Goal: Task Accomplishment & Management: Complete application form

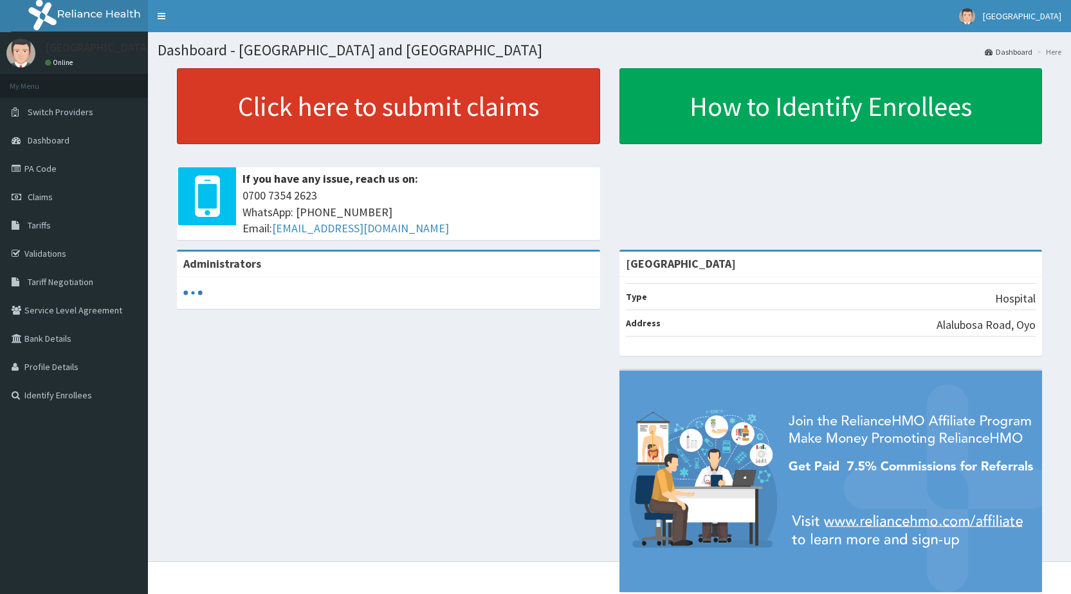
click at [417, 118] on link "Click here to submit claims" at bounding box center [388, 106] width 423 height 76
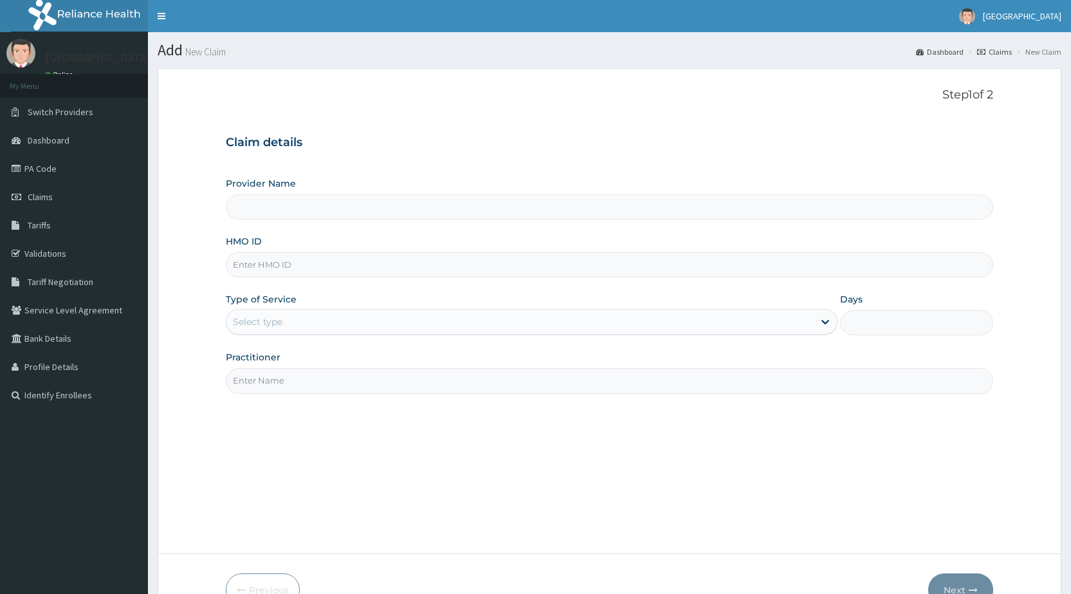
click at [433, 260] on input "HMO ID" at bounding box center [609, 264] width 767 height 25
type input "[GEOGRAPHIC_DATA]"
type input "a"
type input "AIT/10523/A"
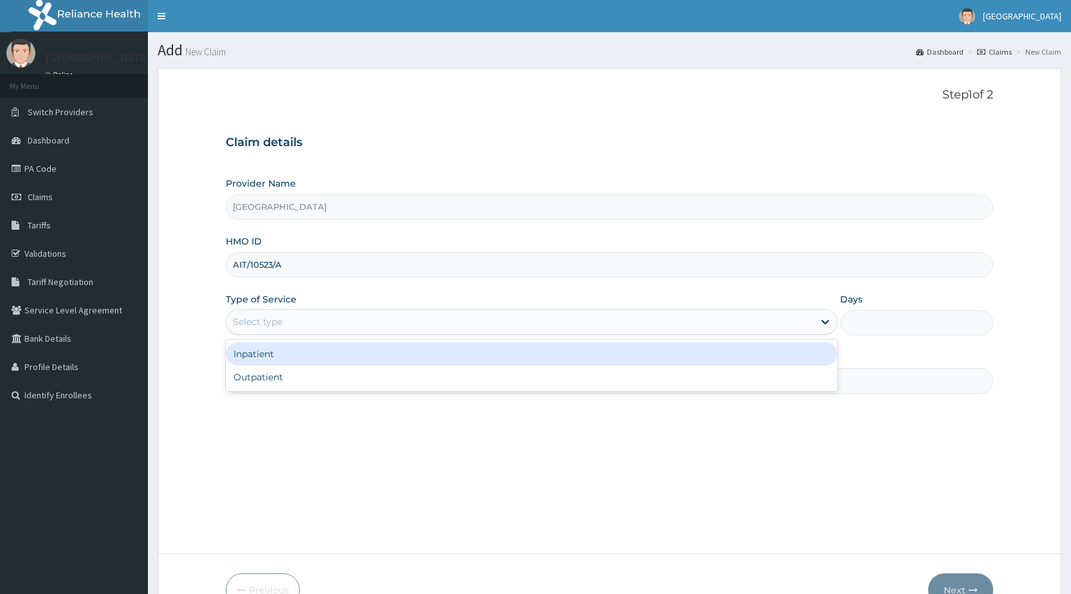
click at [388, 324] on div "Select type" at bounding box center [519, 321] width 587 height 21
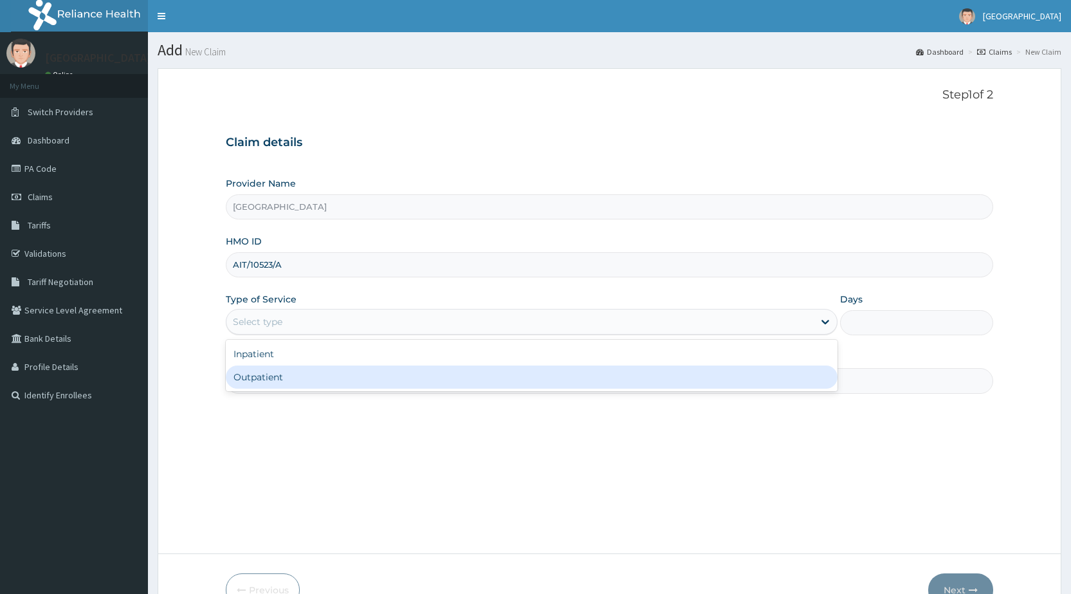
click at [377, 383] on div "Outpatient" at bounding box center [532, 376] width 612 height 23
type input "1"
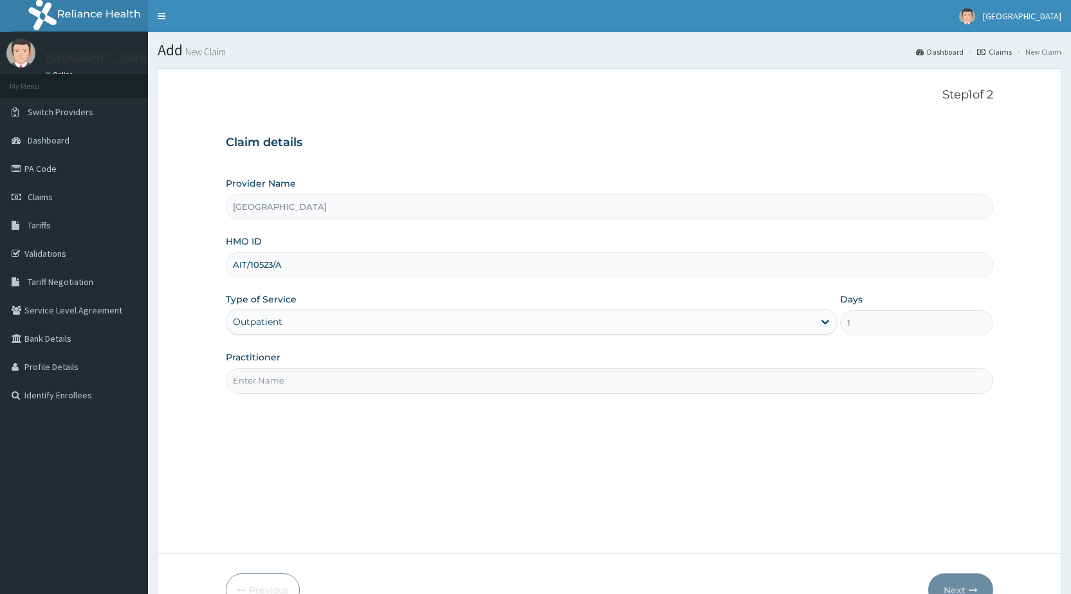
click at [377, 383] on input "Practitioner" at bounding box center [609, 380] width 767 height 25
type input "DR PERIOLA"
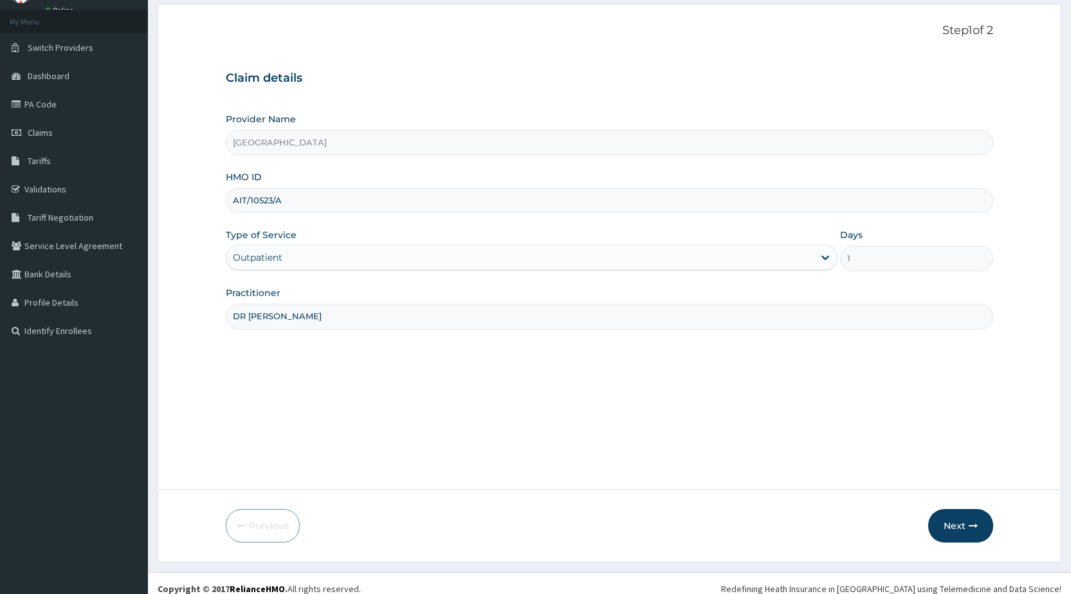
scroll to position [75, 0]
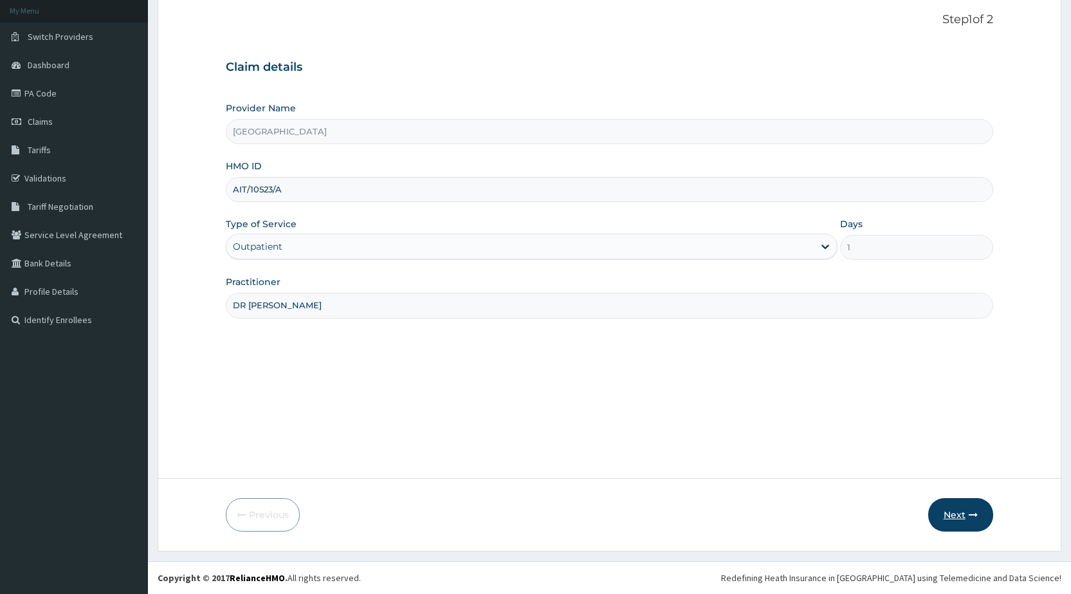
click at [963, 513] on button "Next" at bounding box center [960, 514] width 65 height 33
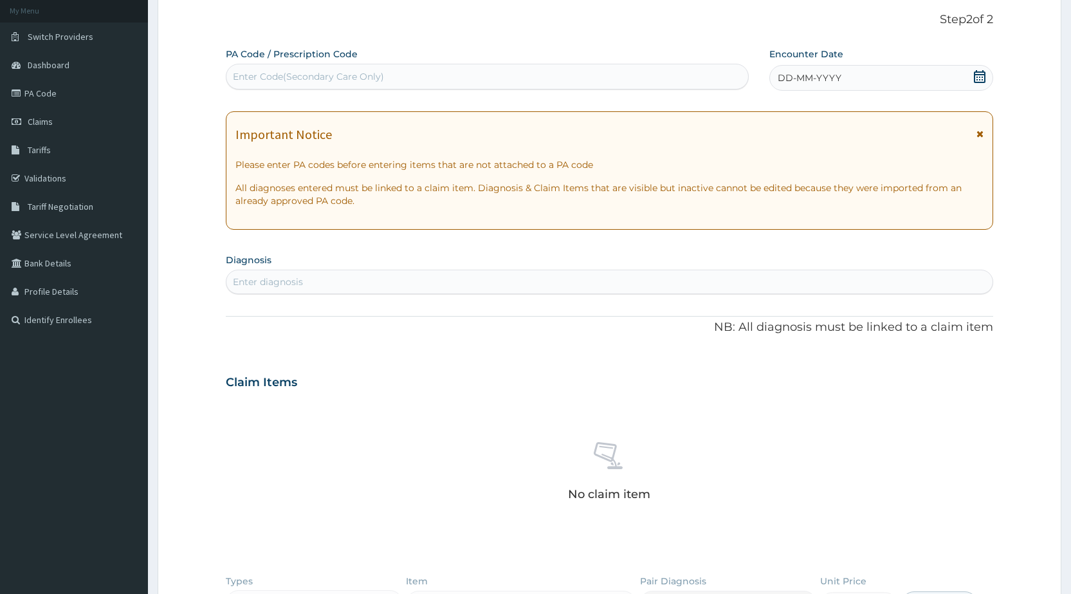
click at [891, 85] on div "DD-MM-YYYY" at bounding box center [881, 78] width 224 height 26
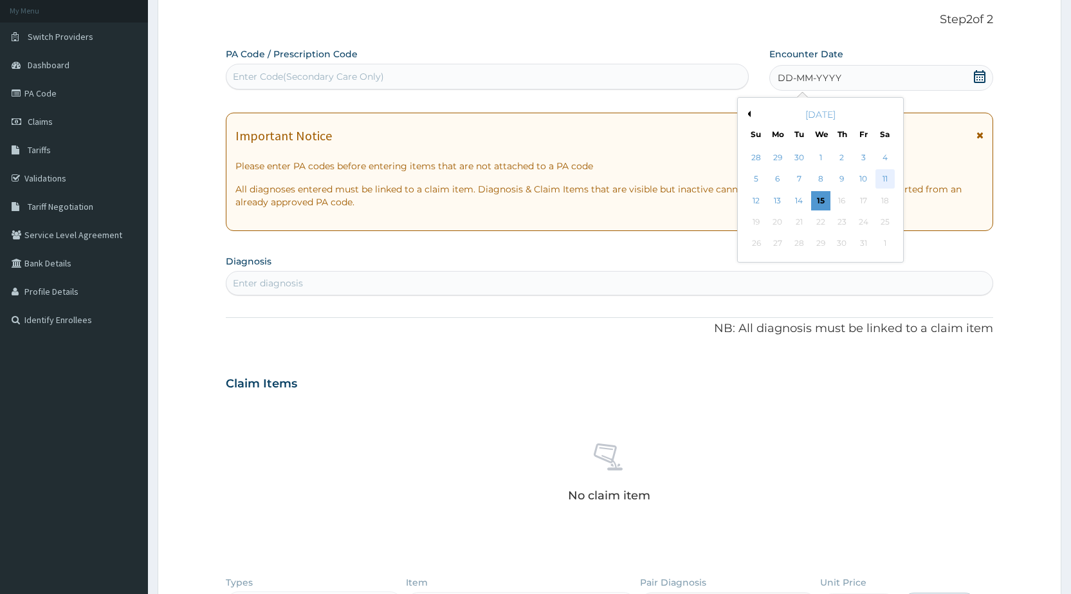
click at [882, 177] on div "11" at bounding box center [884, 179] width 19 height 19
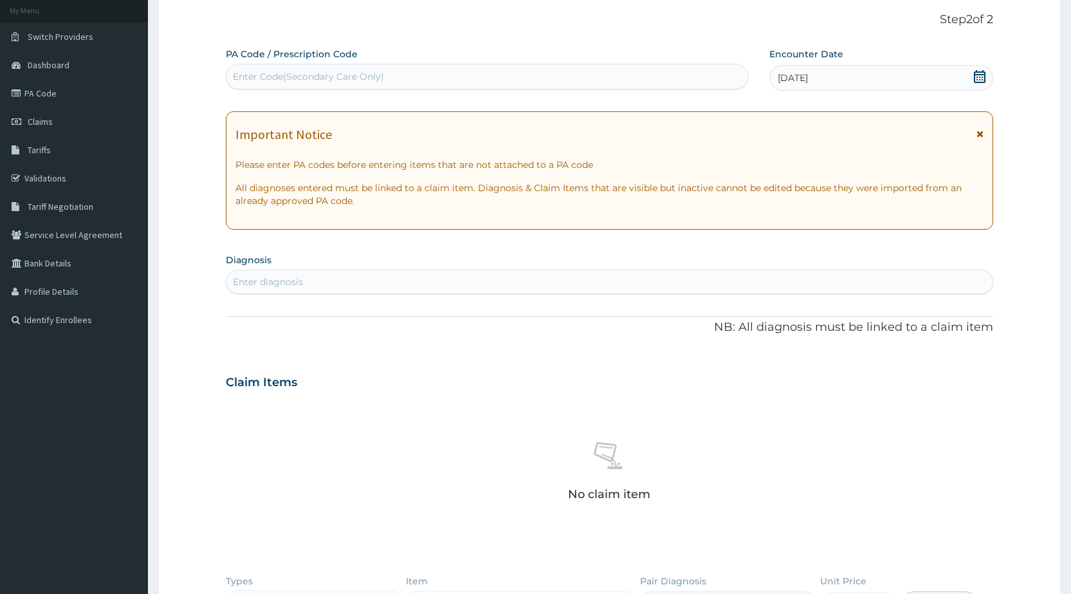
click at [824, 78] on div "11-10-2025" at bounding box center [881, 78] width 224 height 26
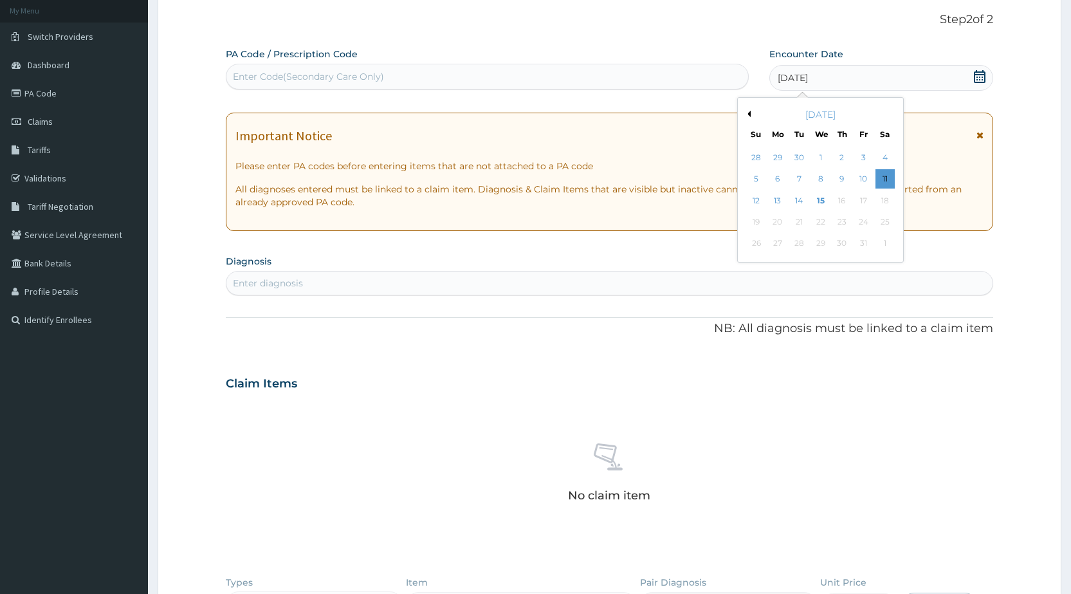
click at [750, 116] on div "Previous Month October 2025 Su Mo Tu We Th Fr Sa 28 29 30 1 2 3 4 5 6 7 8 9 10 …" at bounding box center [820, 179] width 167 height 165
click at [750, 117] on div "[DATE]" at bounding box center [820, 114] width 155 height 13
click at [752, 120] on div "[DATE]" at bounding box center [820, 114] width 155 height 13
click at [747, 114] on button "Previous Month" at bounding box center [747, 114] width 6 height 6
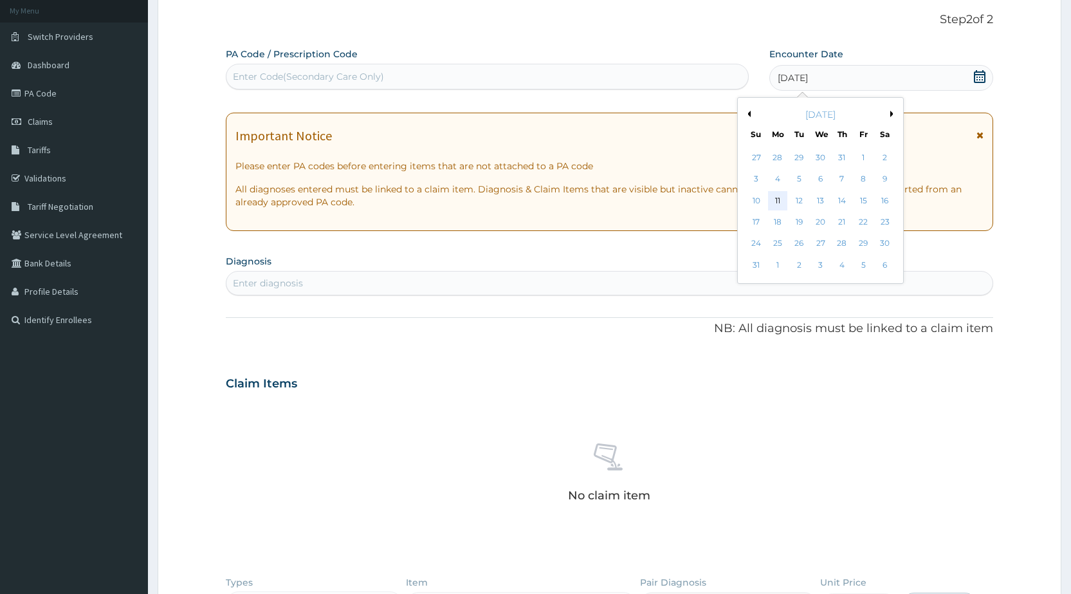
click at [777, 196] on div "11" at bounding box center [777, 200] width 19 height 19
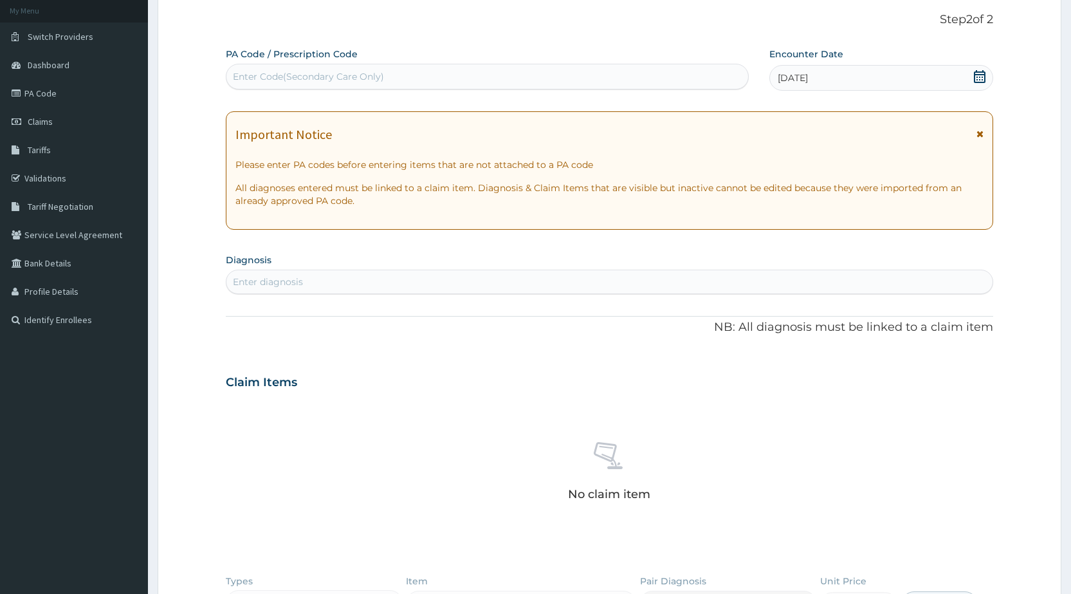
click at [504, 285] on div "Enter diagnosis" at bounding box center [609, 281] width 766 height 21
type input "PEPTIC ULCER"
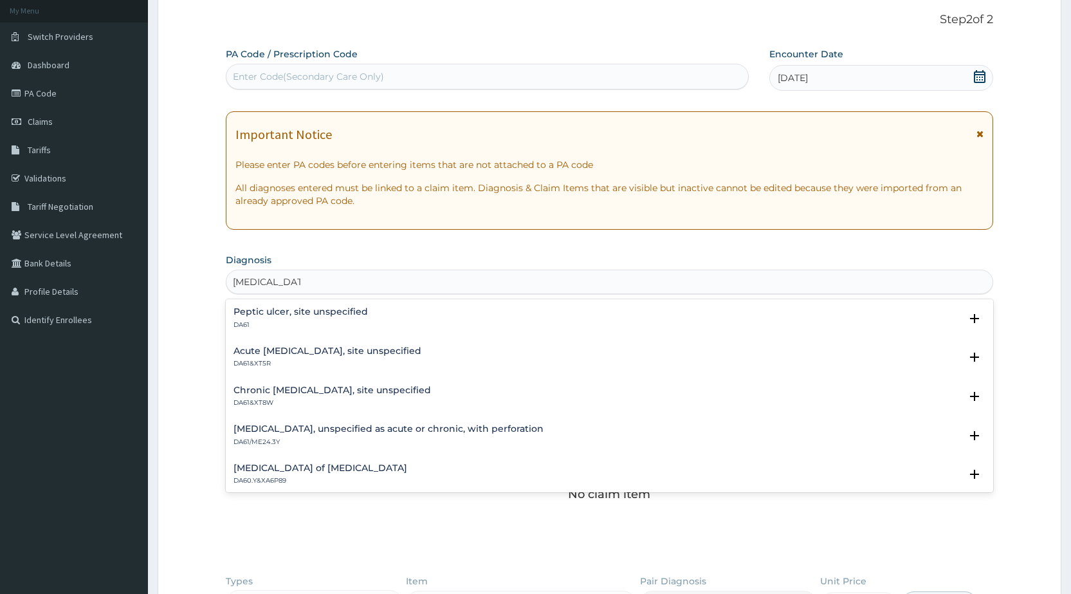
click at [270, 310] on h4 "Peptic ulcer, site unspecified" at bounding box center [300, 312] width 134 height 10
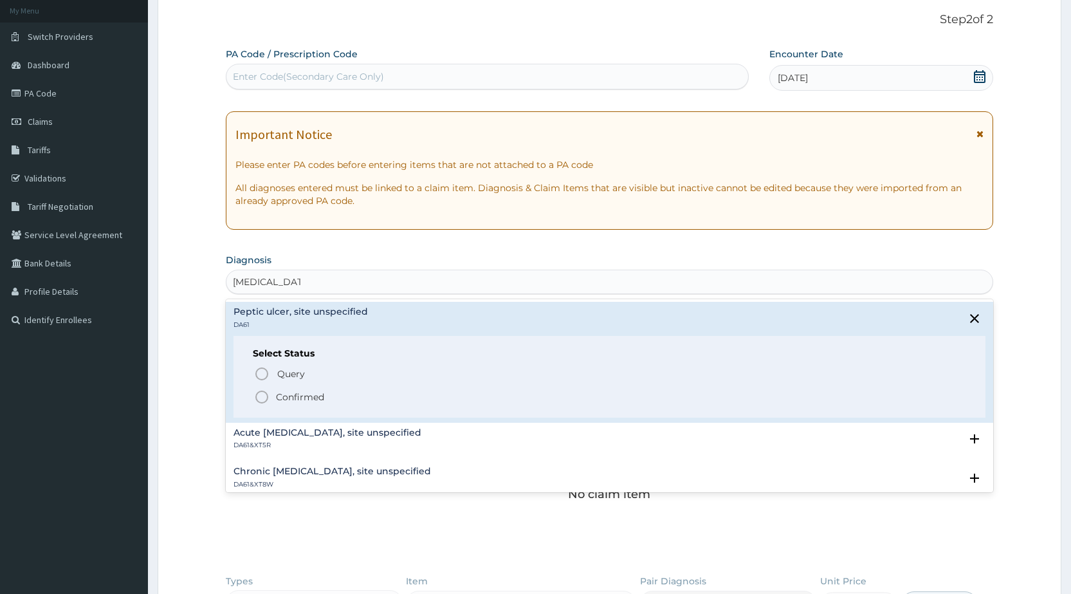
click at [262, 396] on icon "status option filled" at bounding box center [261, 396] width 15 height 15
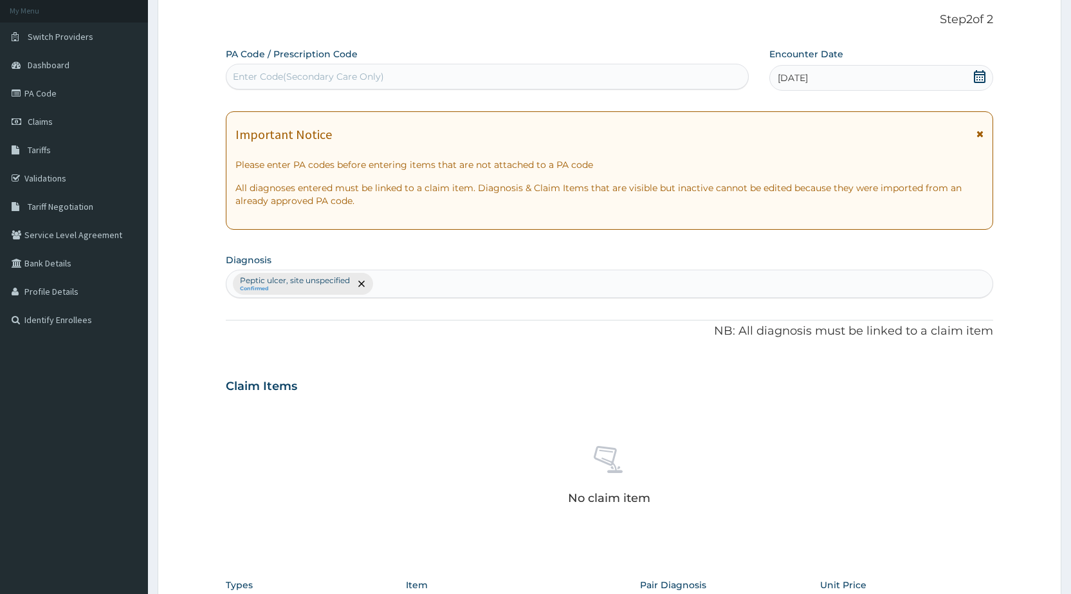
scroll to position [332, 0]
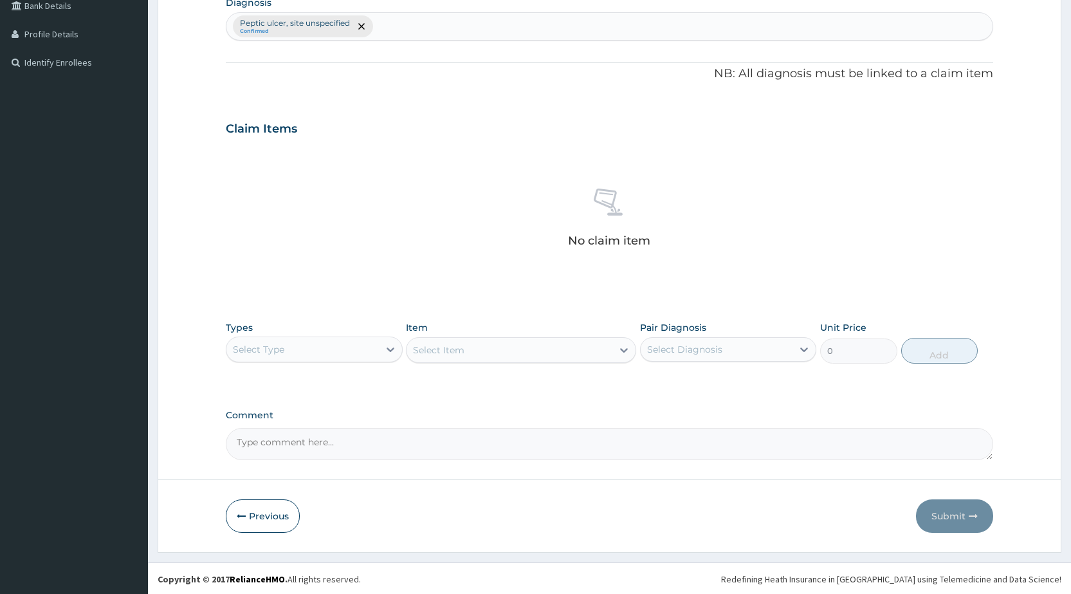
click at [367, 346] on div "Select Type" at bounding box center [302, 349] width 152 height 21
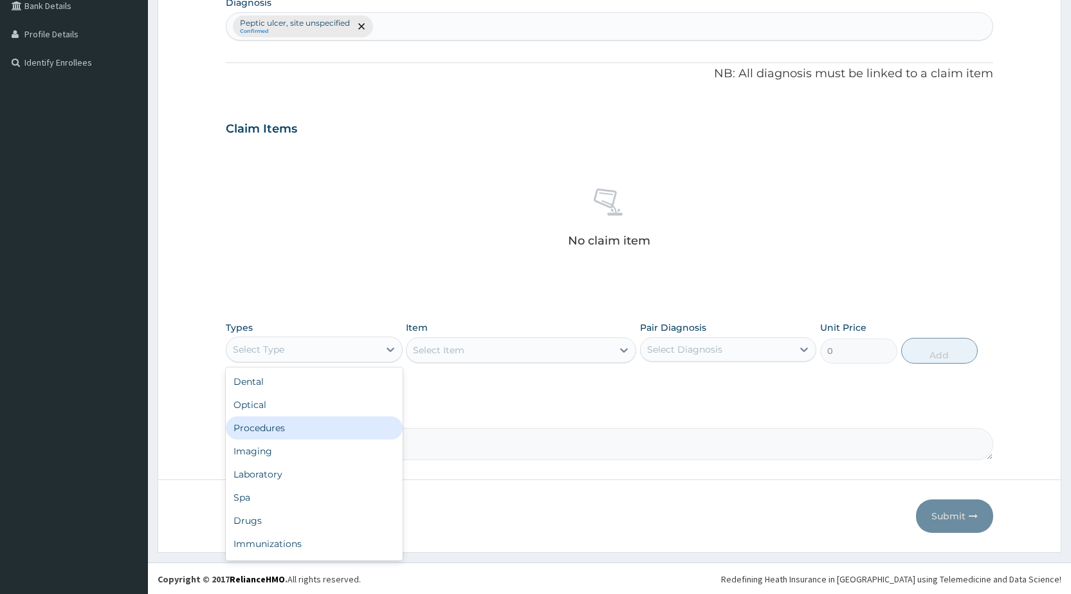
click at [341, 431] on div "Procedures" at bounding box center [314, 427] width 176 height 23
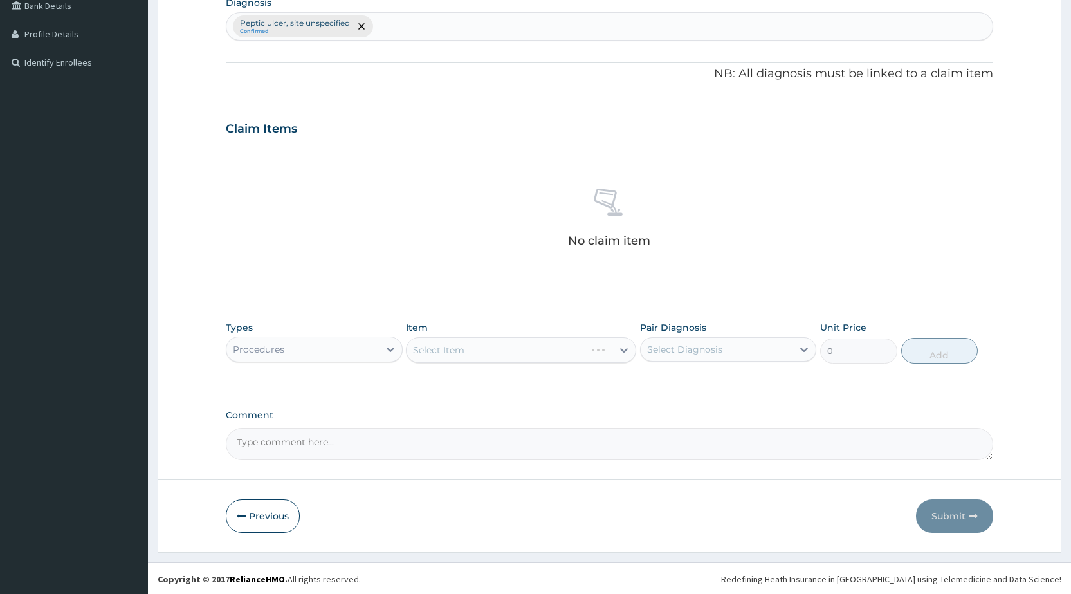
click at [545, 360] on div "Select Item" at bounding box center [521, 350] width 230 height 26
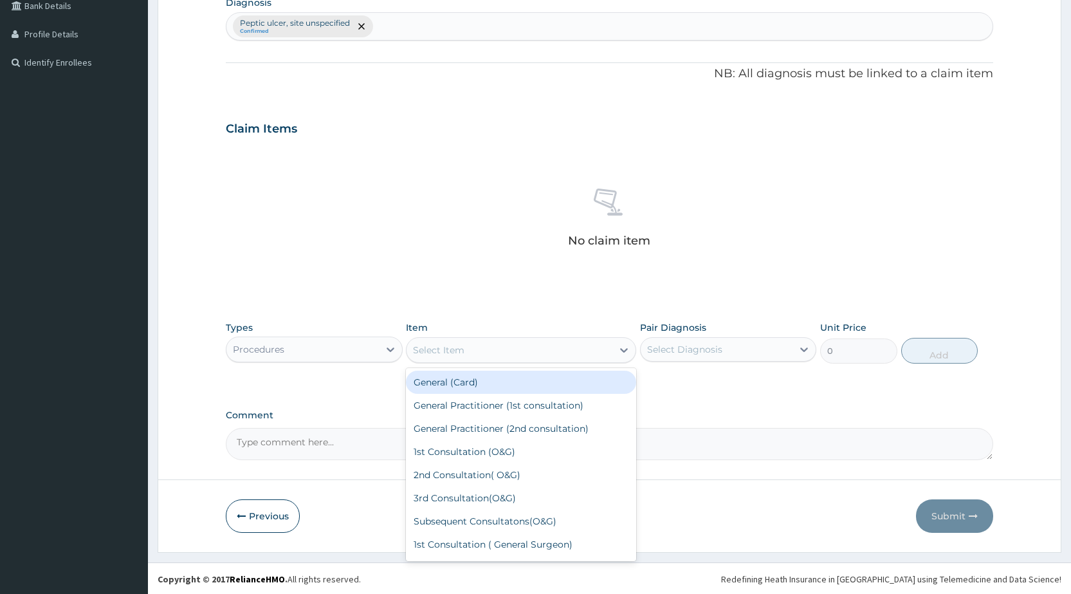
click at [545, 360] on div "Select Item" at bounding box center [521, 350] width 230 height 26
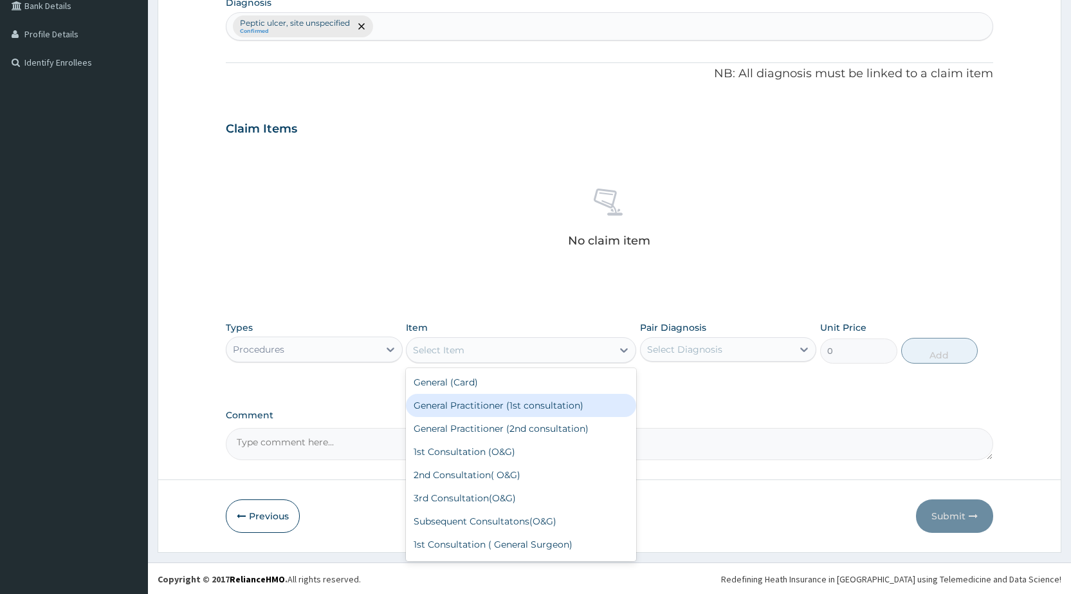
click at [549, 415] on div "General Practitioner (1st consultation)" at bounding box center [521, 405] width 230 height 23
type input "1500"
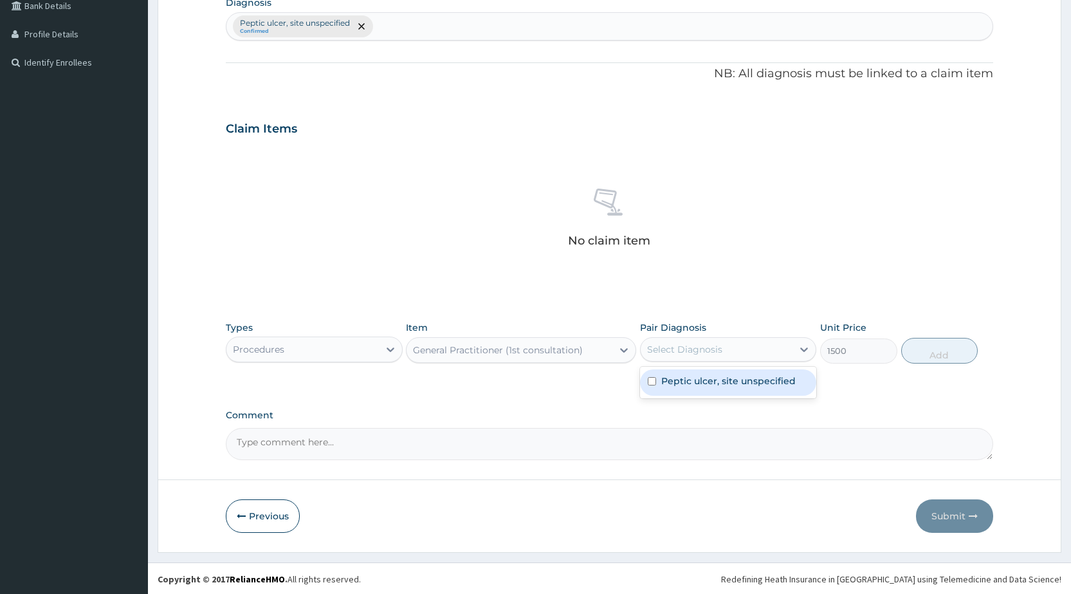
click at [788, 350] on div "Select Diagnosis" at bounding box center [716, 349] width 152 height 21
click at [775, 388] on div "Peptic ulcer, site unspecified" at bounding box center [728, 382] width 176 height 26
checkbox input "true"
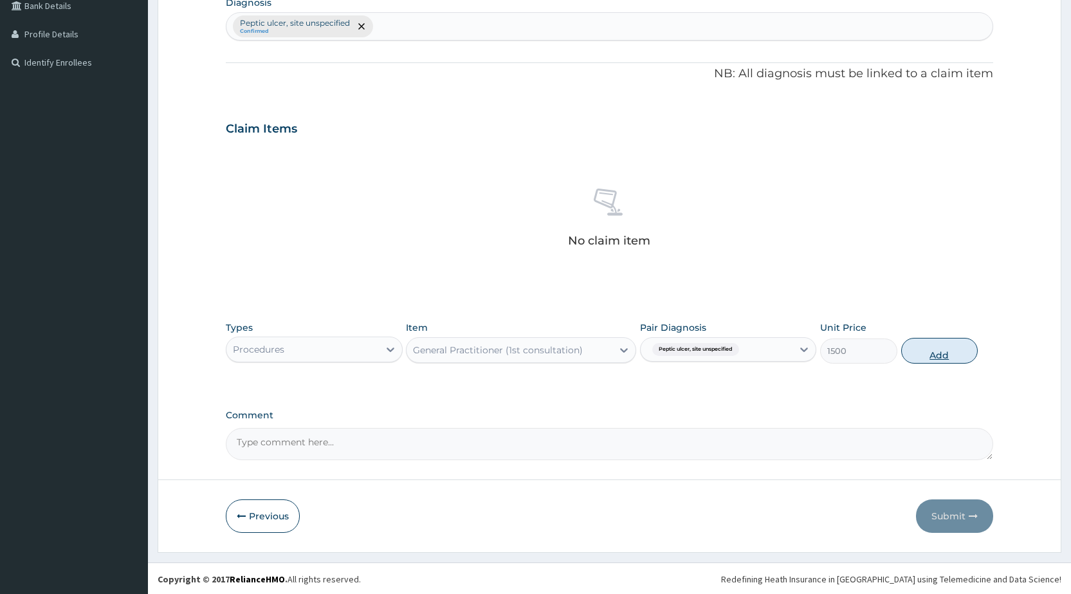
click at [934, 345] on button "Add" at bounding box center [939, 351] width 77 height 26
type input "0"
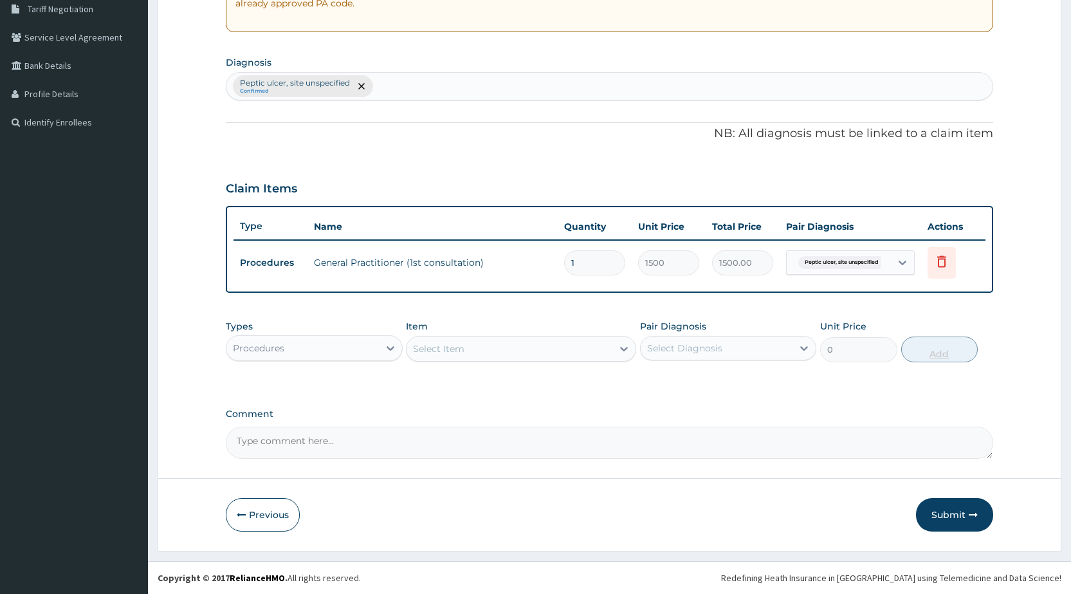
scroll to position [273, 0]
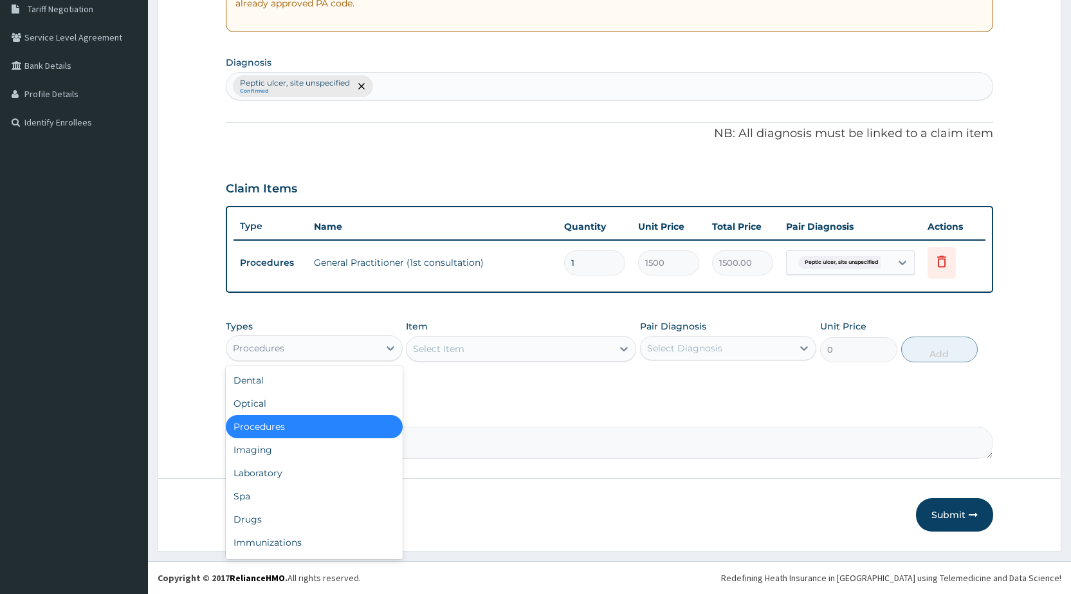
click at [361, 339] on div "Procedures" at bounding box center [302, 348] width 152 height 21
click at [345, 518] on div "Drugs" at bounding box center [314, 518] width 176 height 23
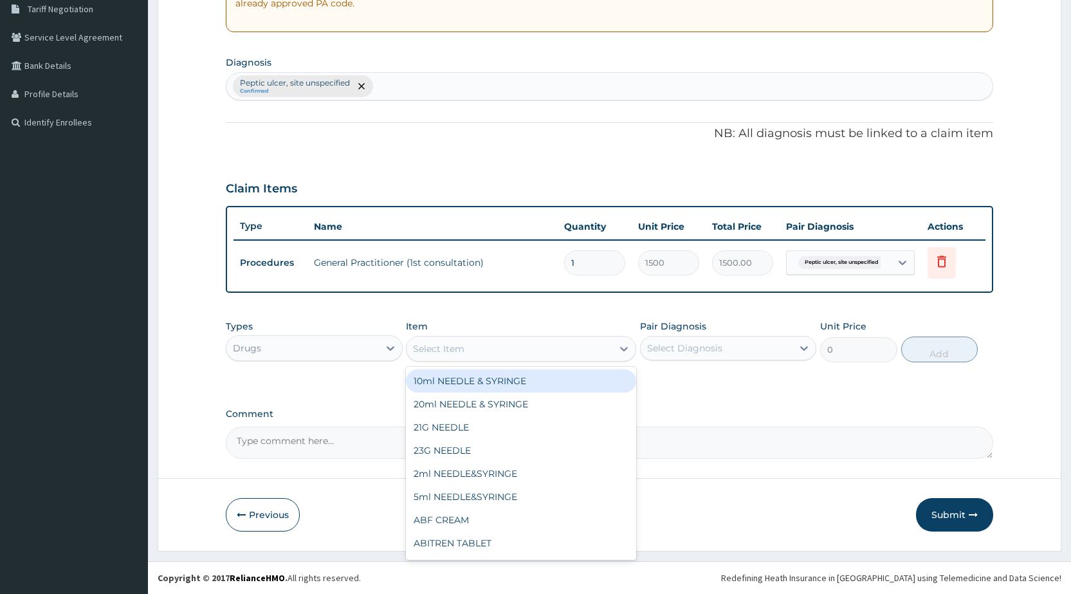
click at [552, 353] on div "Select Item" at bounding box center [509, 348] width 206 height 21
type input "METO"
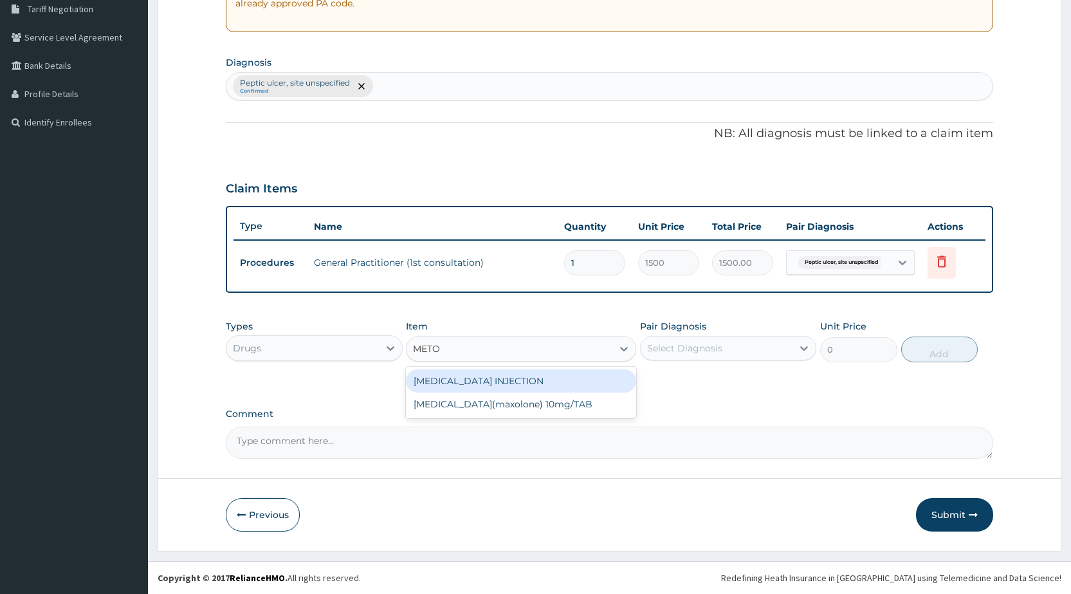
click at [585, 388] on div "[MEDICAL_DATA] INJECTION" at bounding box center [521, 380] width 230 height 23
type input "52.5"
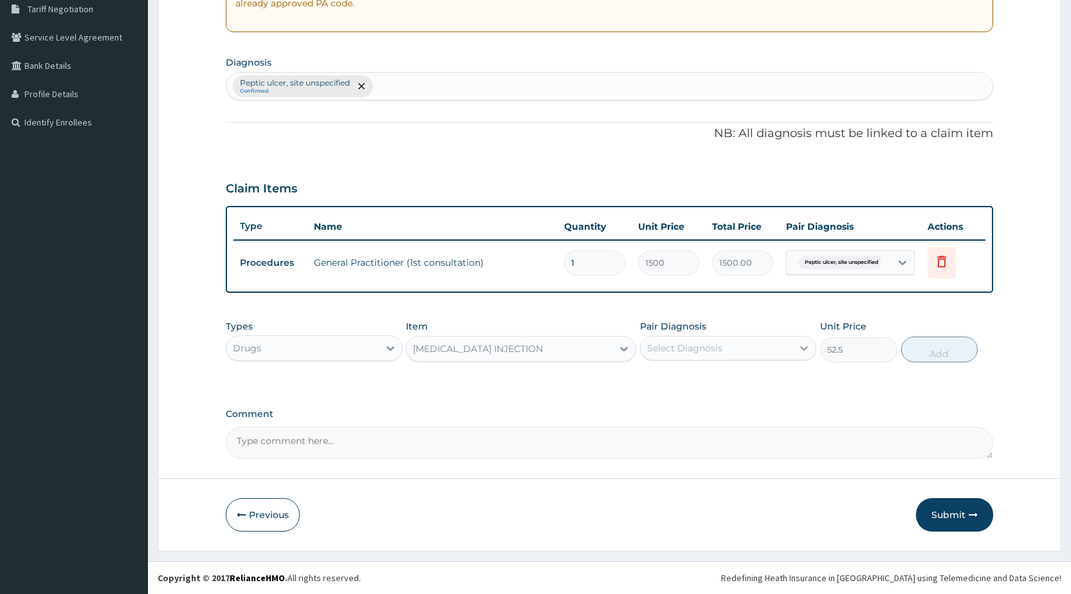
click at [804, 350] on icon at bounding box center [803, 347] width 13 height 13
drag, startPoint x: 790, startPoint y: 381, endPoint x: 819, endPoint y: 368, distance: 32.3
click at [790, 381] on label "Peptic ulcer, site unspecified" at bounding box center [728, 379] width 134 height 13
checkbox input "true"
click at [944, 343] on button "Add" at bounding box center [939, 349] width 77 height 26
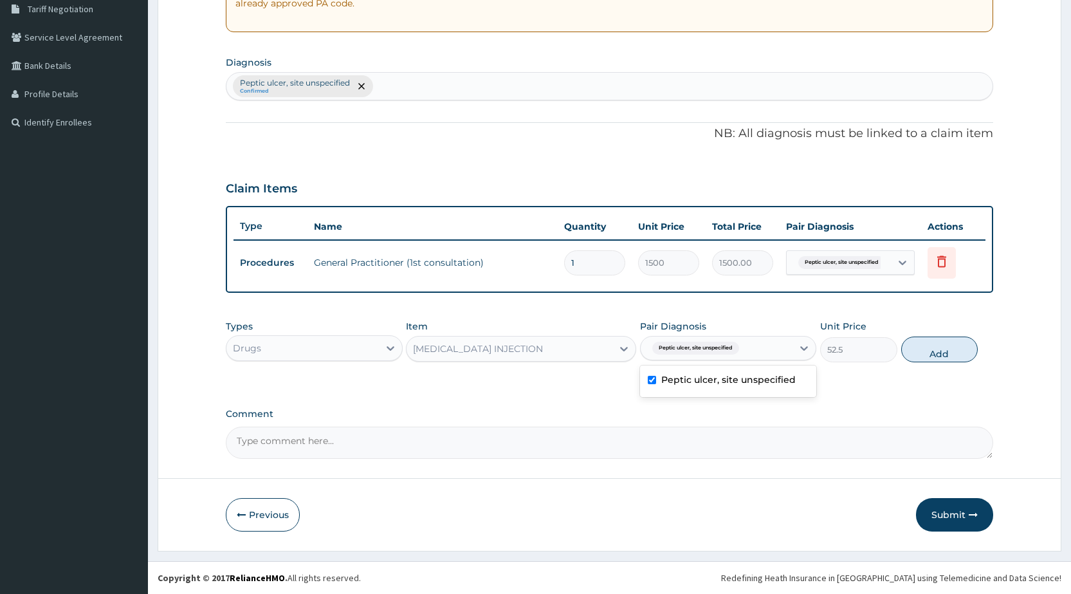
type input "0"
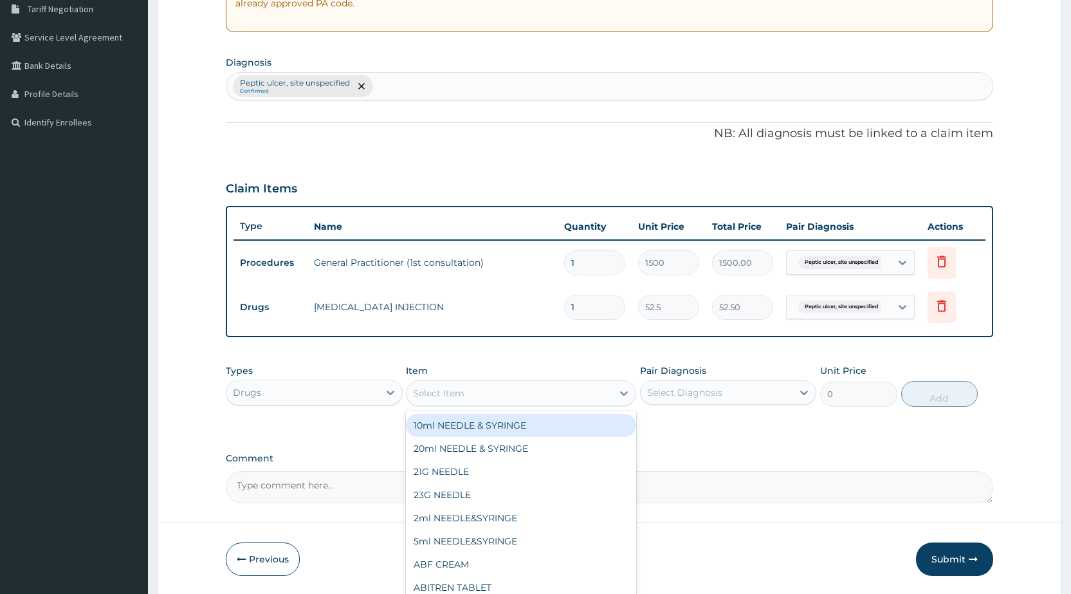
click at [610, 390] on div "Select Item" at bounding box center [509, 393] width 206 height 21
type input "OMEP"
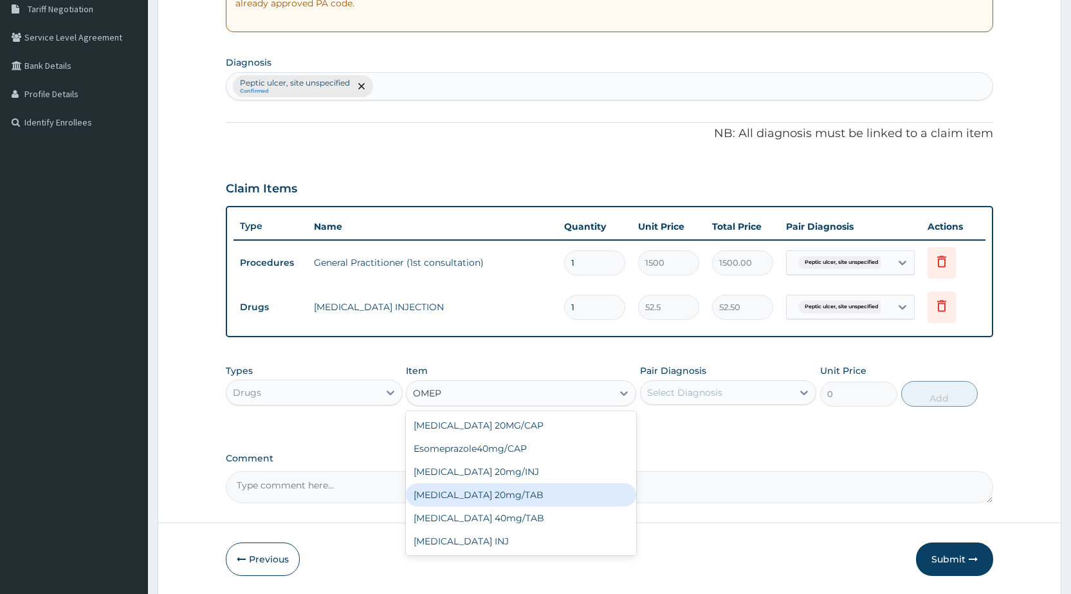
click at [528, 495] on div "OMEPRAZOLE 20mg/TAB" at bounding box center [521, 494] width 230 height 23
type input "78.75"
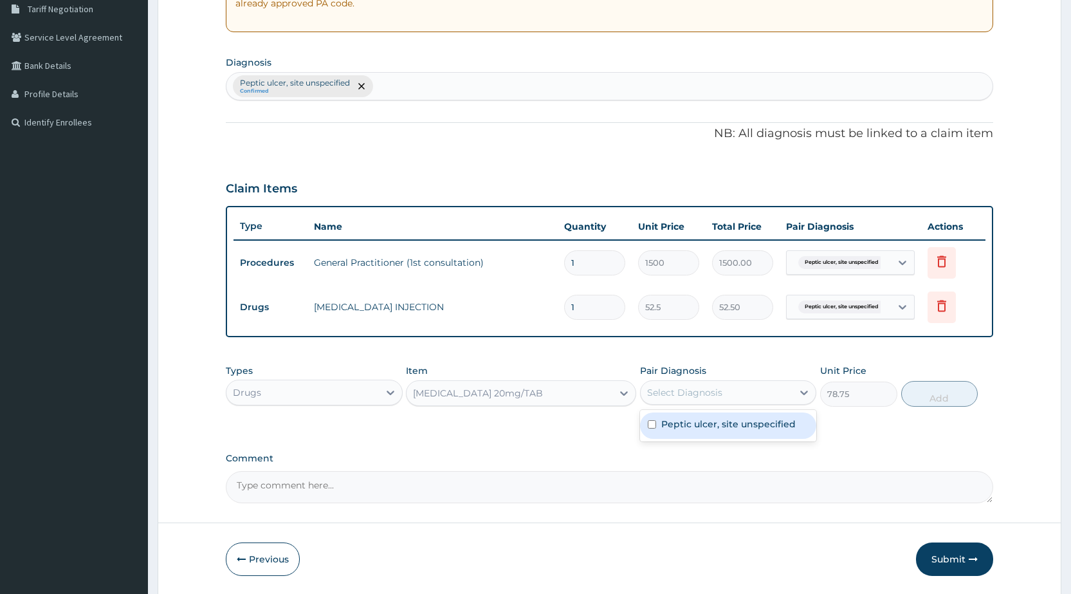
click at [693, 402] on div "Select Diagnosis" at bounding box center [716, 392] width 152 height 21
click at [715, 428] on label "Peptic ulcer, site unspecified" at bounding box center [728, 423] width 134 height 13
checkbox input "true"
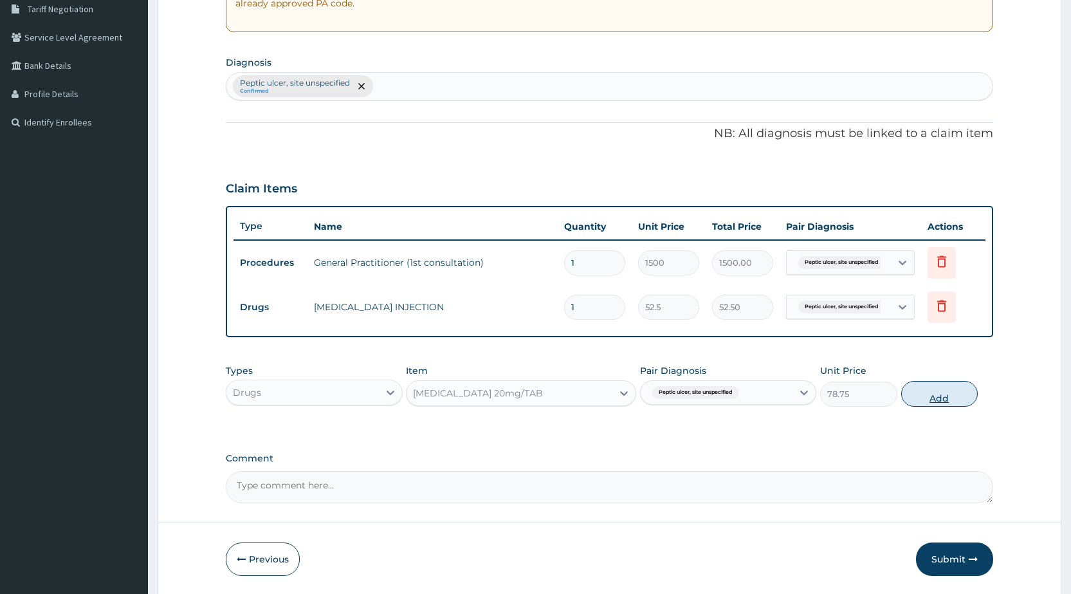
click at [941, 394] on button "Add" at bounding box center [939, 394] width 77 height 26
type input "0"
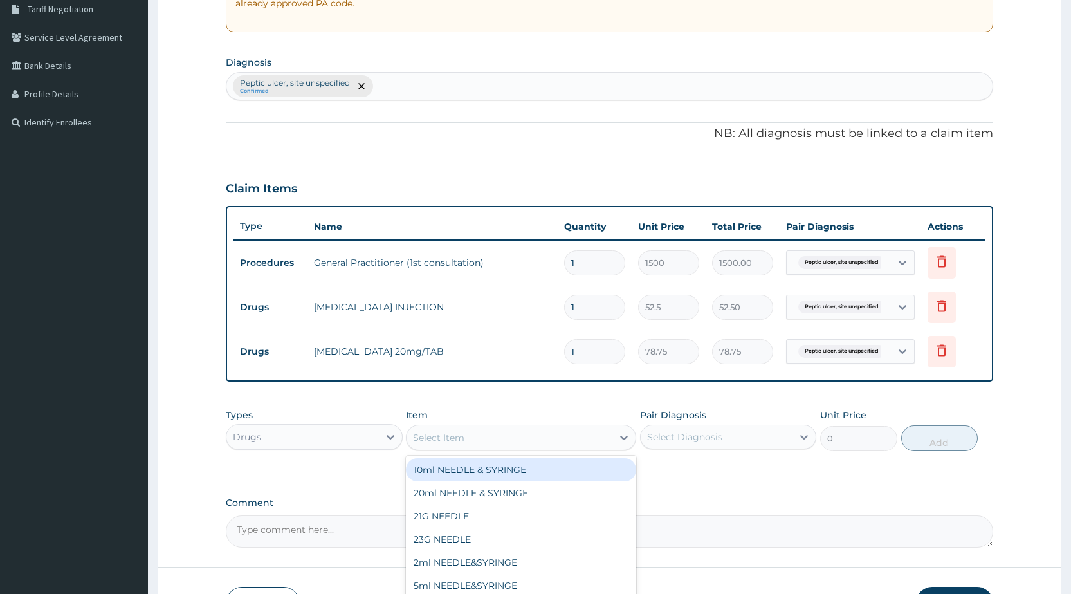
click at [503, 448] on div "Select Item" at bounding box center [521, 437] width 230 height 26
type input "CAP"
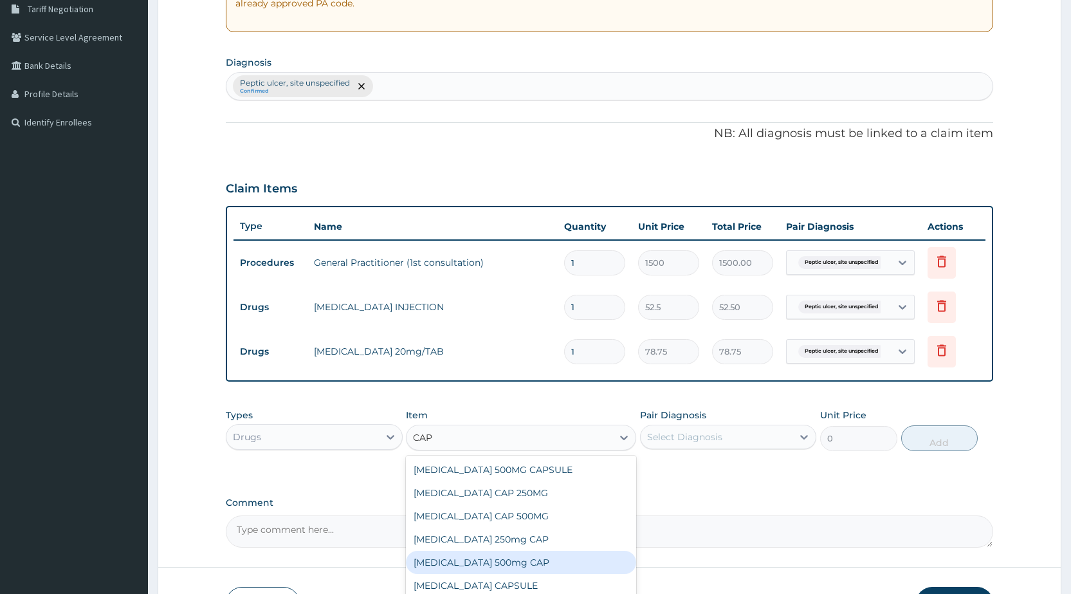
click at [488, 559] on div "[MEDICAL_DATA] 500mg CAP" at bounding box center [521, 561] width 230 height 23
type input "21"
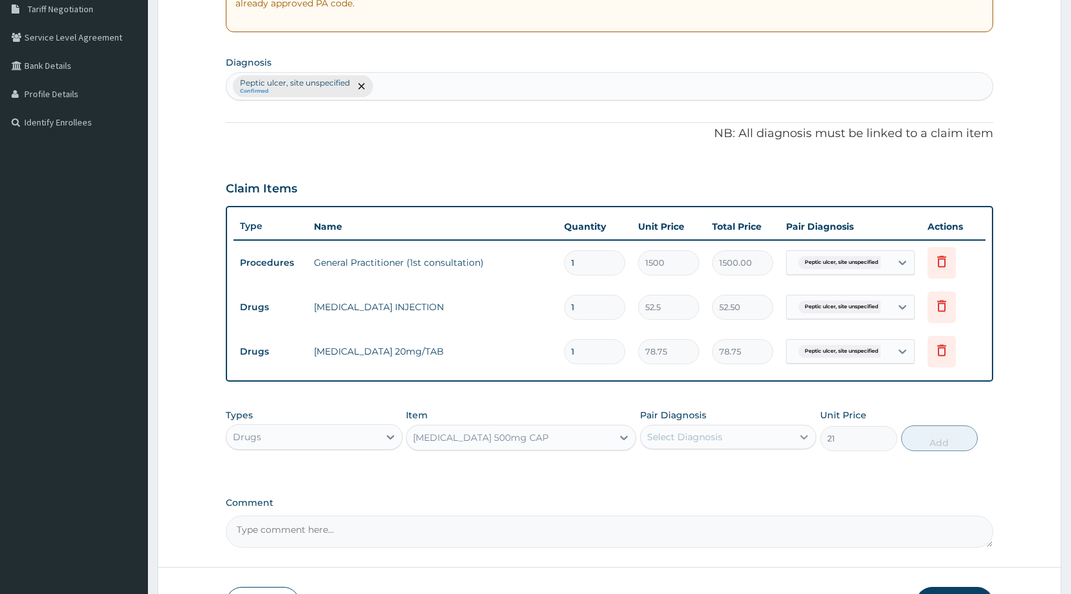
click at [804, 444] on div at bounding box center [803, 436] width 23 height 23
click at [797, 469] on div "Peptic ulcer, site unspecified" at bounding box center [728, 470] width 176 height 26
checkbox input "true"
click at [969, 445] on button "Add" at bounding box center [939, 438] width 77 height 26
type input "0"
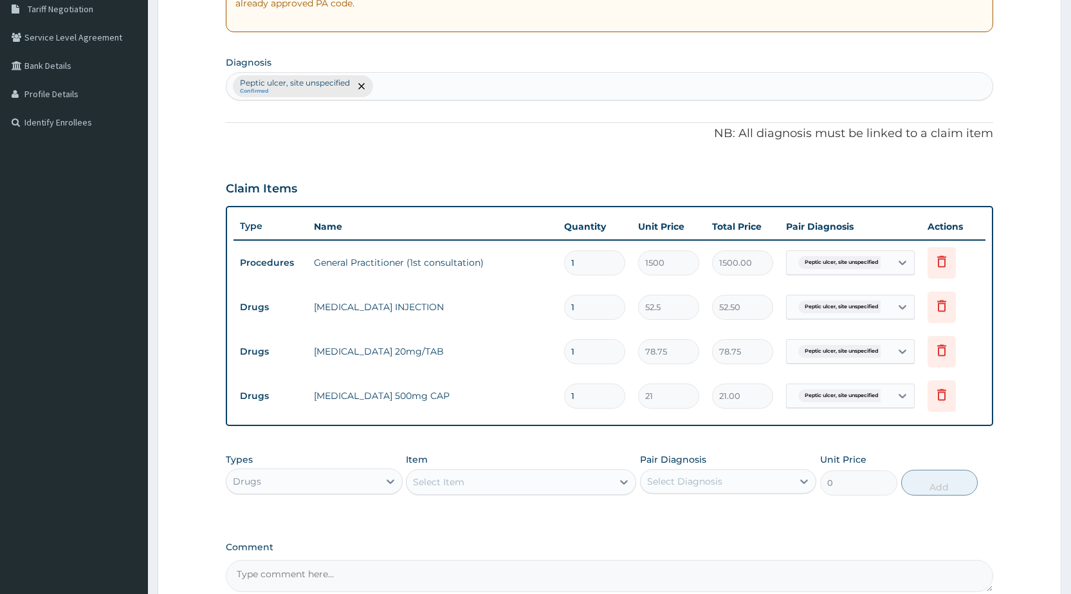
click at [514, 479] on div "Select Item" at bounding box center [509, 481] width 206 height 21
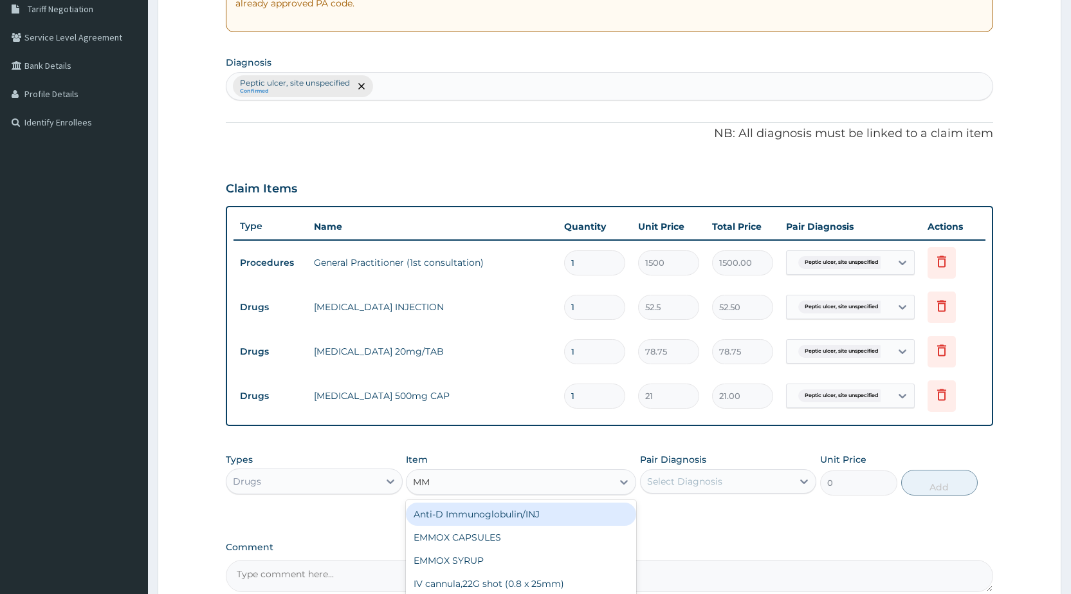
type input "M"
type input "GEST"
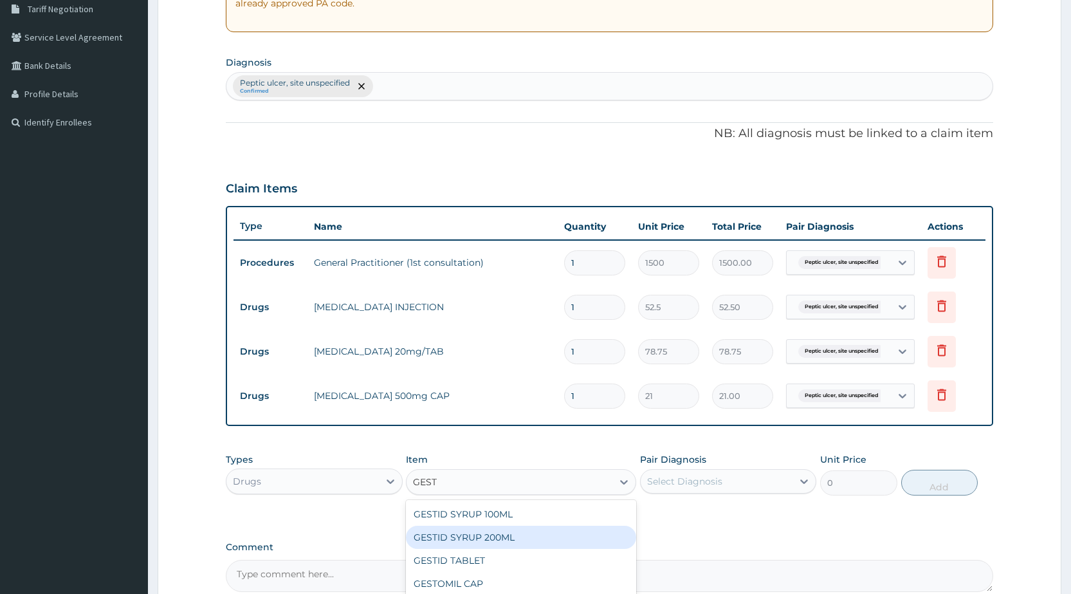
click at [501, 542] on div "GESTID SYRUP 200ML" at bounding box center [521, 536] width 230 height 23
type input "367.5"
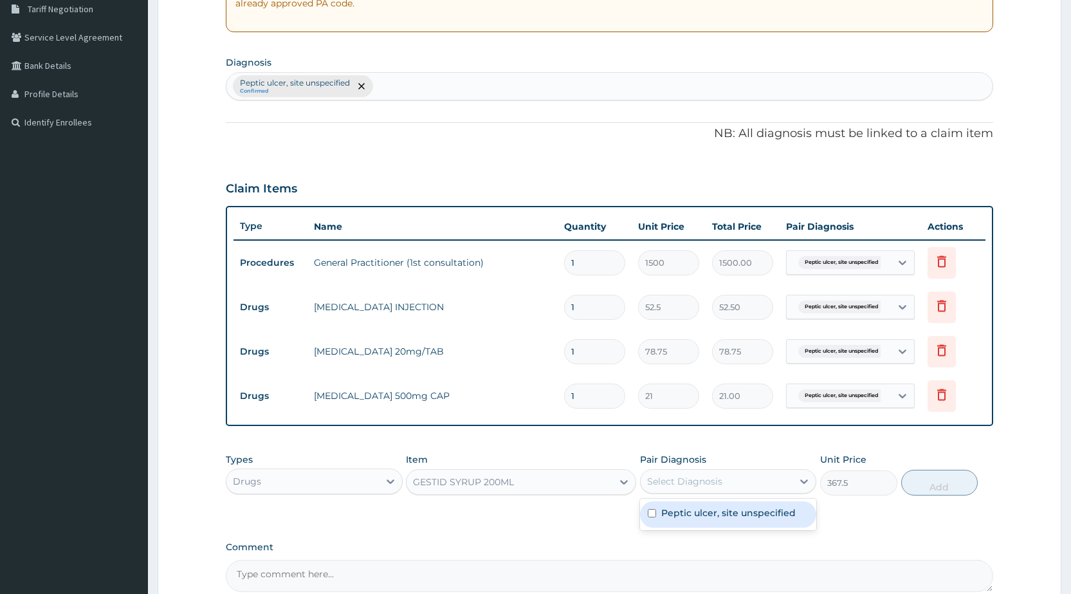
drag, startPoint x: 703, startPoint y: 475, endPoint x: 701, endPoint y: 488, distance: 13.7
click at [704, 475] on div "Select Diagnosis" at bounding box center [684, 481] width 75 height 13
click at [696, 522] on div "Peptic ulcer, site unspecified" at bounding box center [728, 514] width 176 height 26
checkbox input "true"
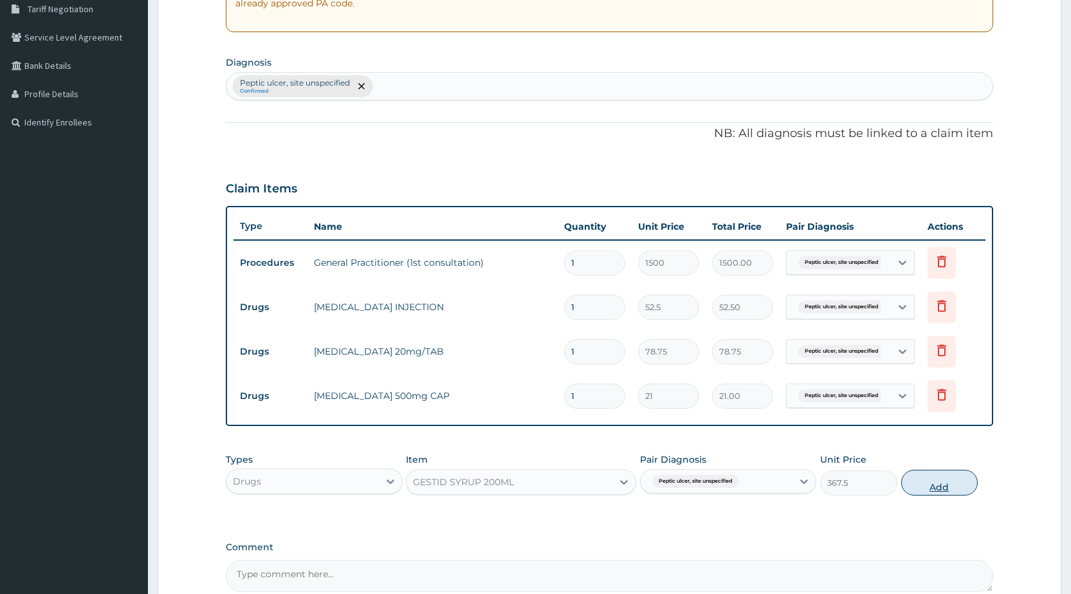
click at [955, 478] on button "Add" at bounding box center [939, 482] width 77 height 26
type input "0"
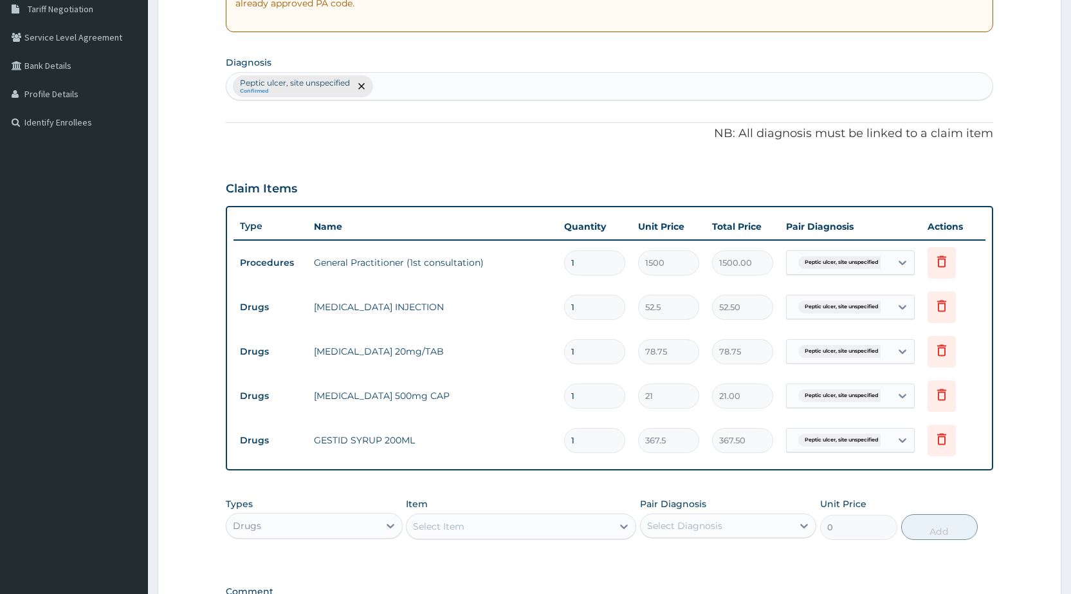
scroll to position [450, 0]
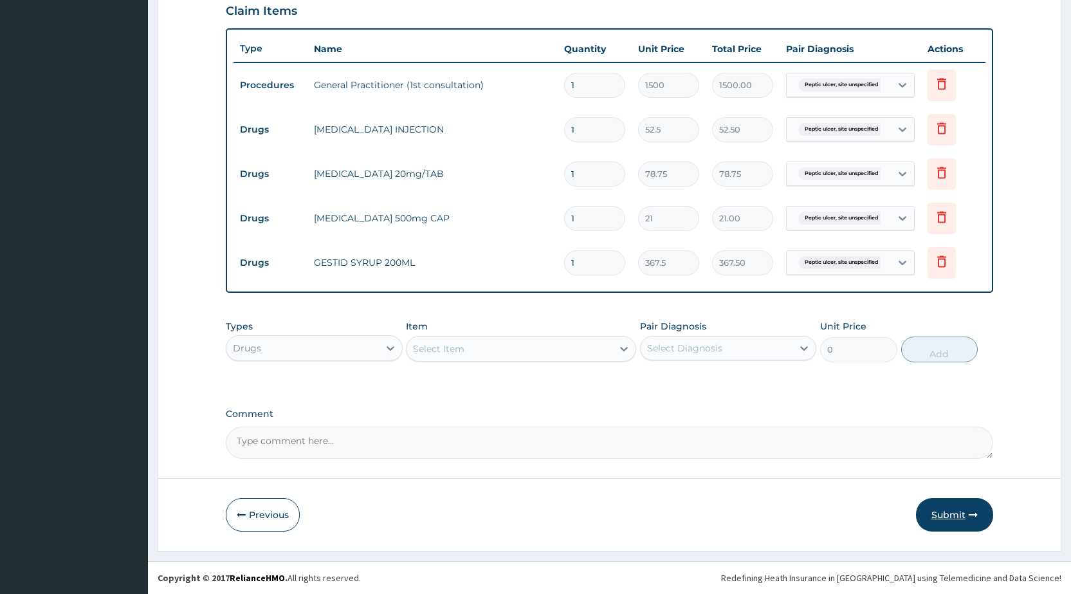
click at [955, 503] on button "Submit" at bounding box center [954, 514] width 77 height 33
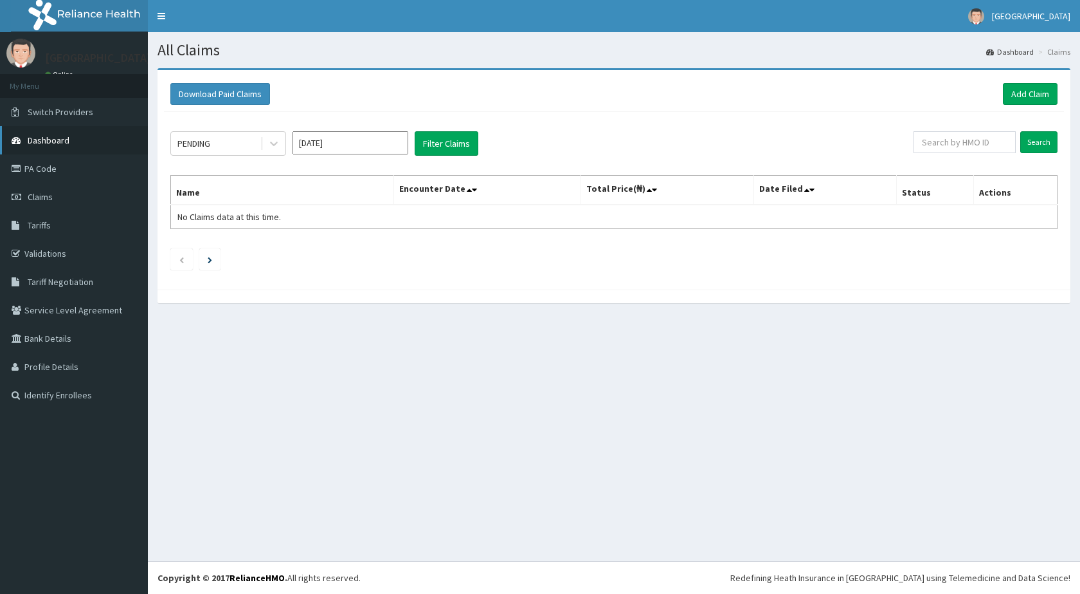
click at [65, 138] on span "Dashboard" at bounding box center [49, 140] width 42 height 12
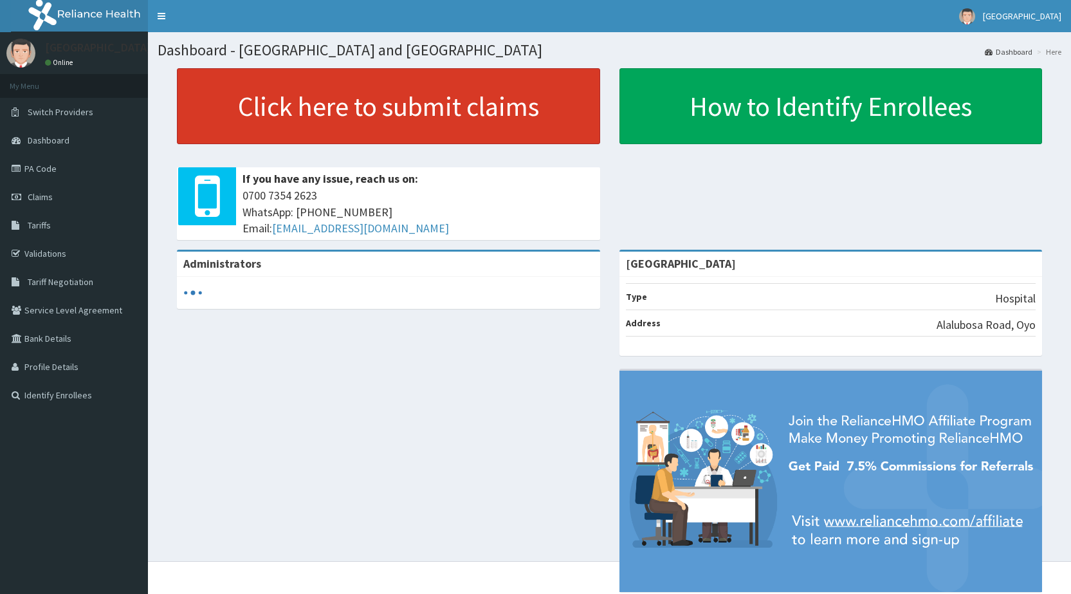
click at [213, 127] on link "Click here to submit claims" at bounding box center [388, 106] width 423 height 76
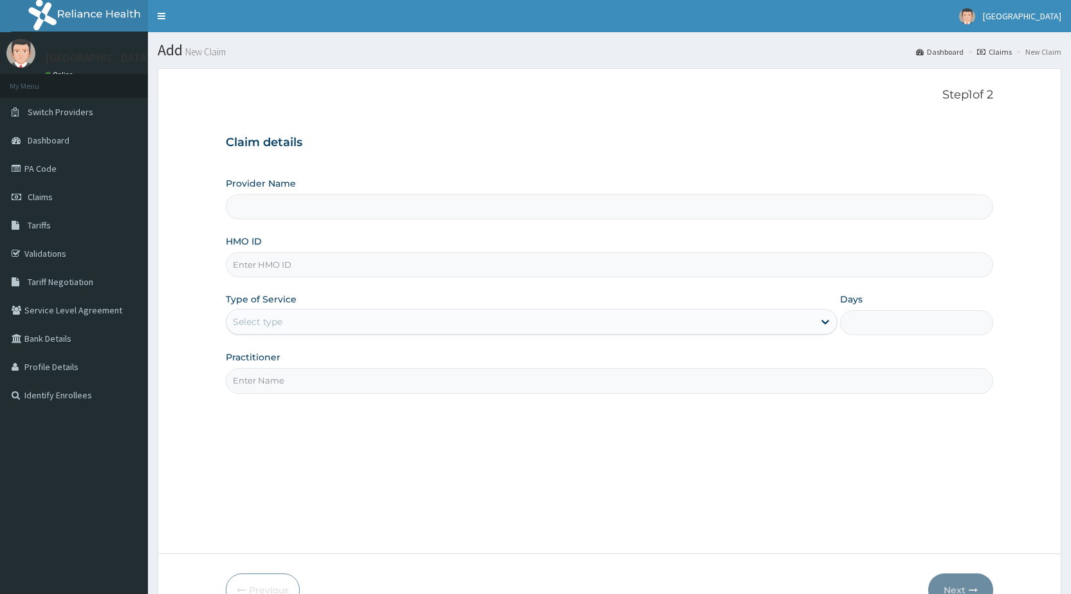
click at [327, 255] on input "HMO ID" at bounding box center [609, 264] width 767 height 25
type input "AIT/10"
type input "Peamak Hospital and Maternity Centre"
type input "AIT/10630/A"
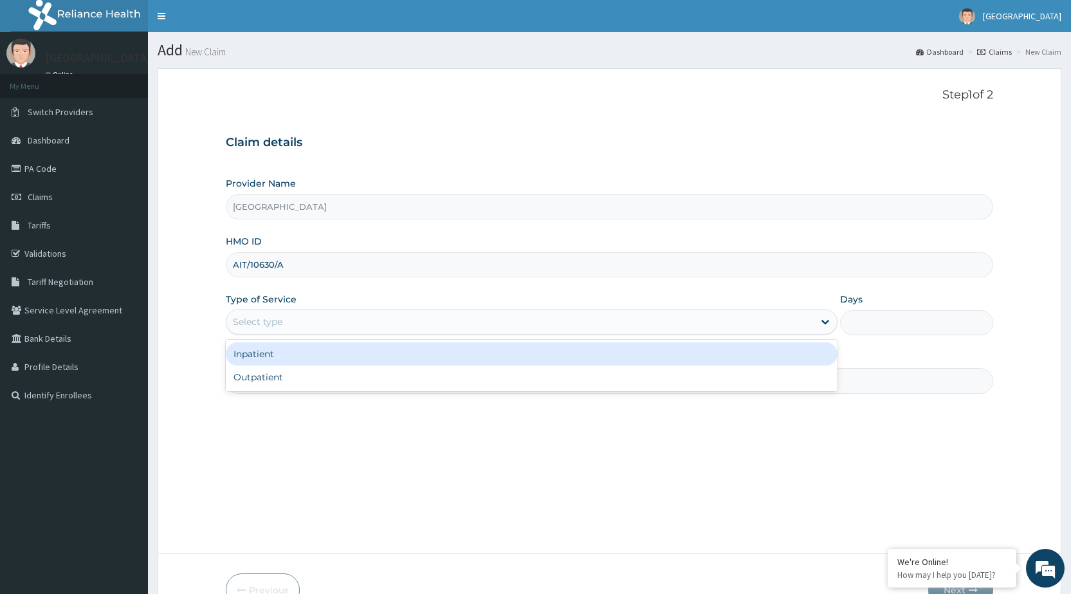
click at [320, 326] on div "Select type" at bounding box center [519, 321] width 587 height 21
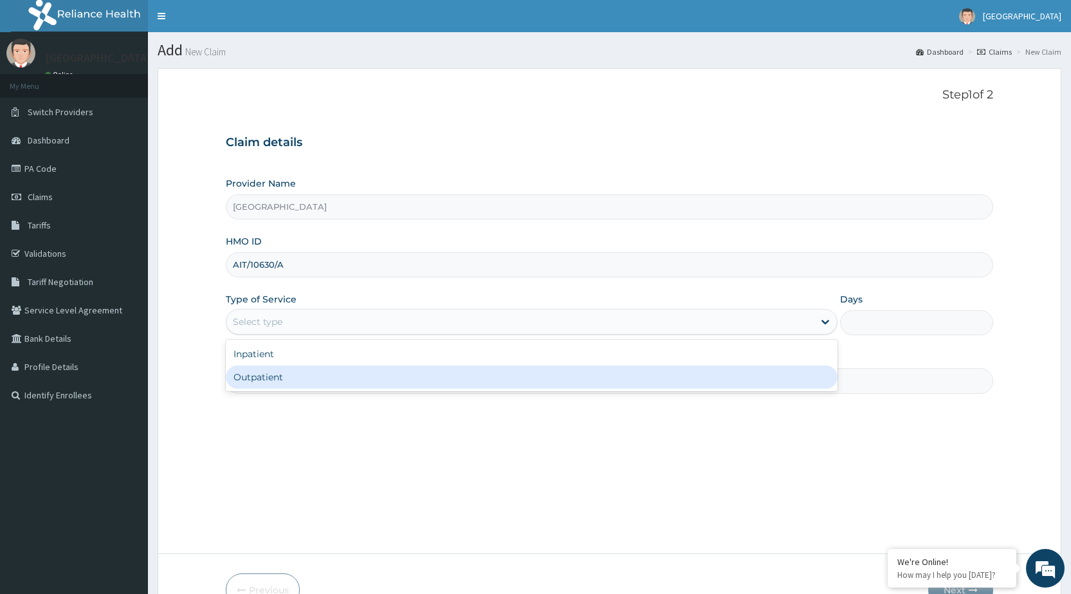
click at [322, 366] on div "Outpatient" at bounding box center [532, 376] width 612 height 23
type input "1"
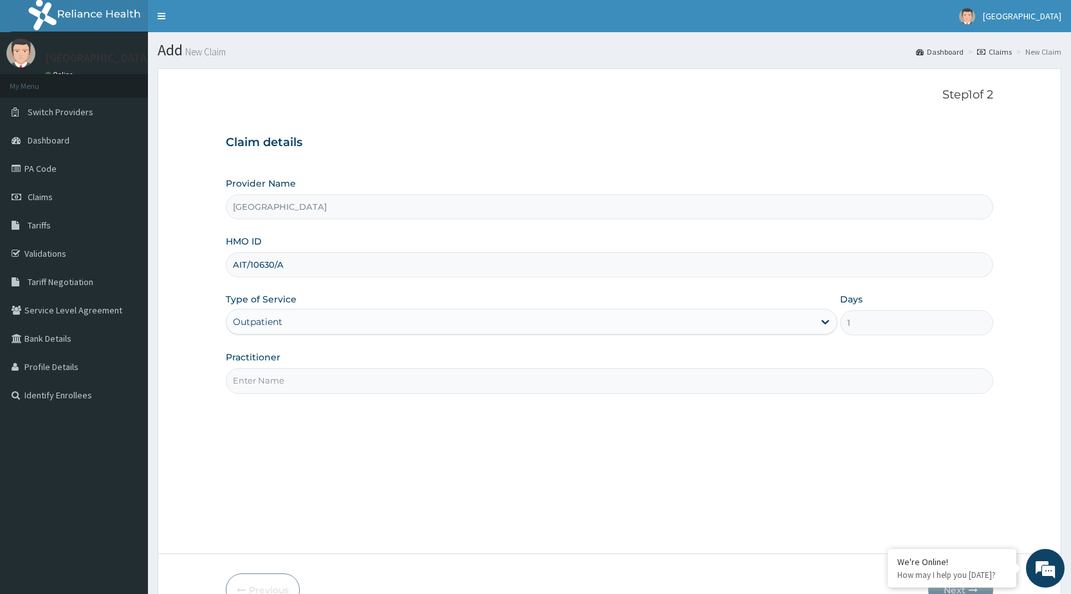
click at [321, 388] on input "Practitioner" at bounding box center [609, 380] width 767 height 25
type input "DR PERIOLA"
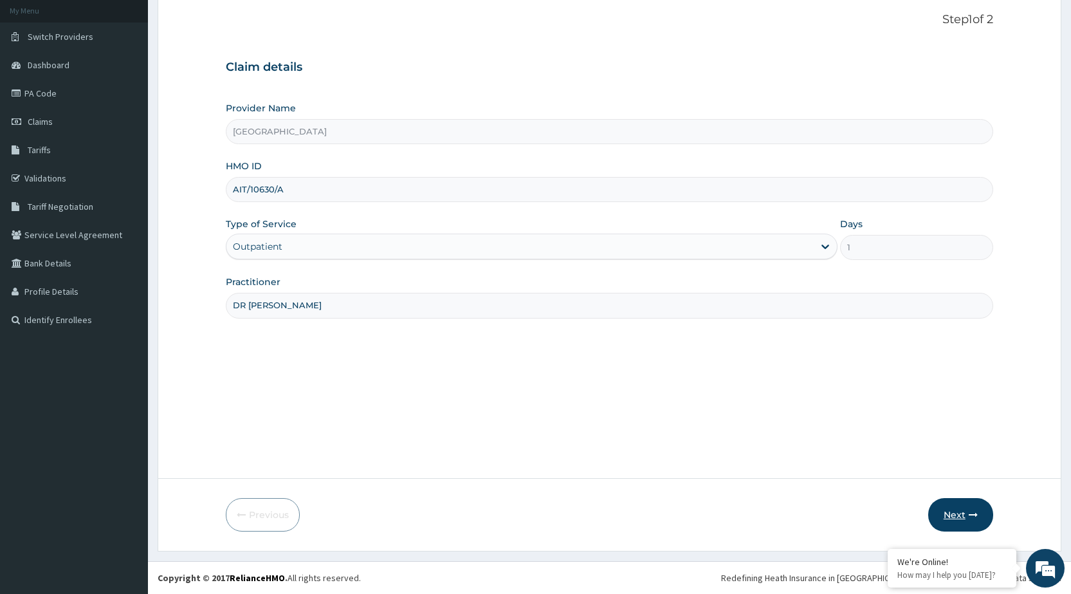
click at [954, 506] on button "Next" at bounding box center [960, 514] width 65 height 33
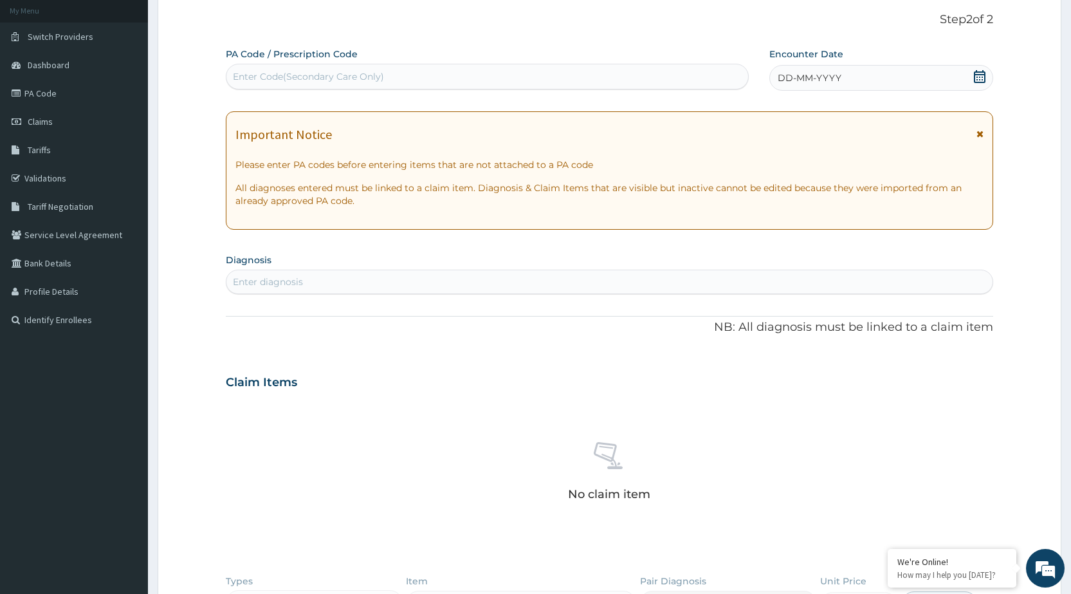
click at [878, 66] on div "DD-MM-YYYY" at bounding box center [881, 78] width 224 height 26
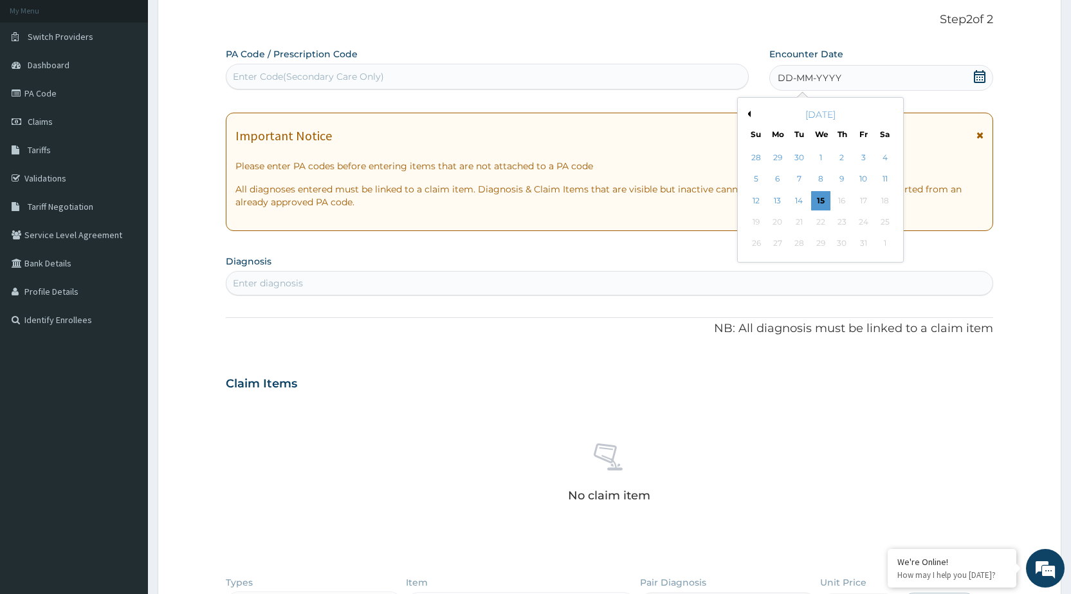
click at [739, 111] on div "Previous Month October 2025 Su Mo Tu We Th Fr Sa 28 29 30 1 2 3 4 5 6 7 8 9 10 …" at bounding box center [820, 179] width 167 height 165
click at [746, 114] on button "Previous Month" at bounding box center [747, 114] width 6 height 6
click at [773, 172] on div "4" at bounding box center [777, 179] width 19 height 19
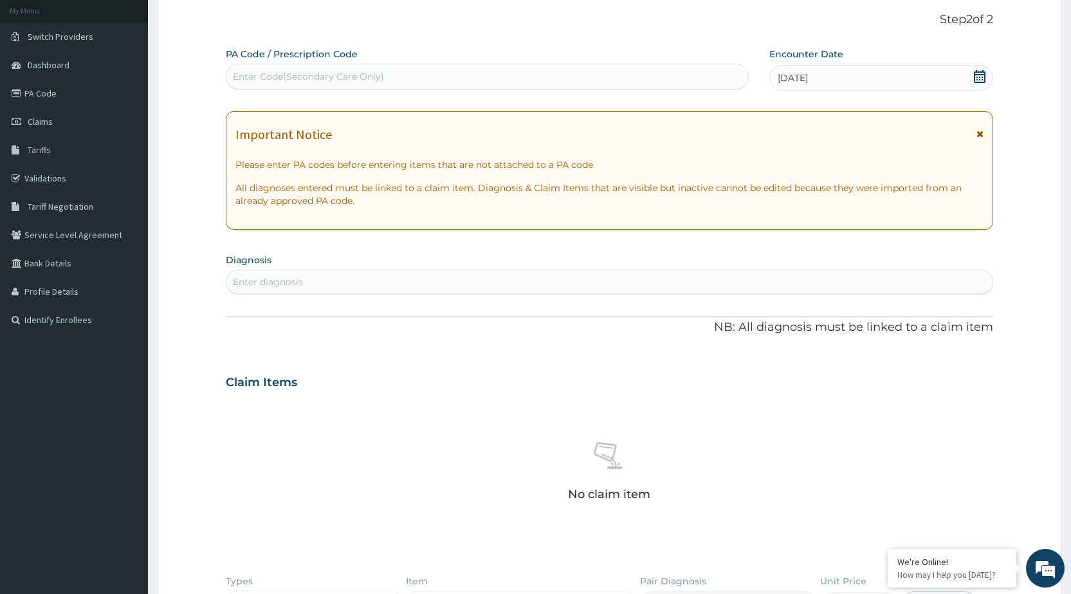
click at [773, 278] on div "Enter diagnosis" at bounding box center [609, 281] width 766 height 21
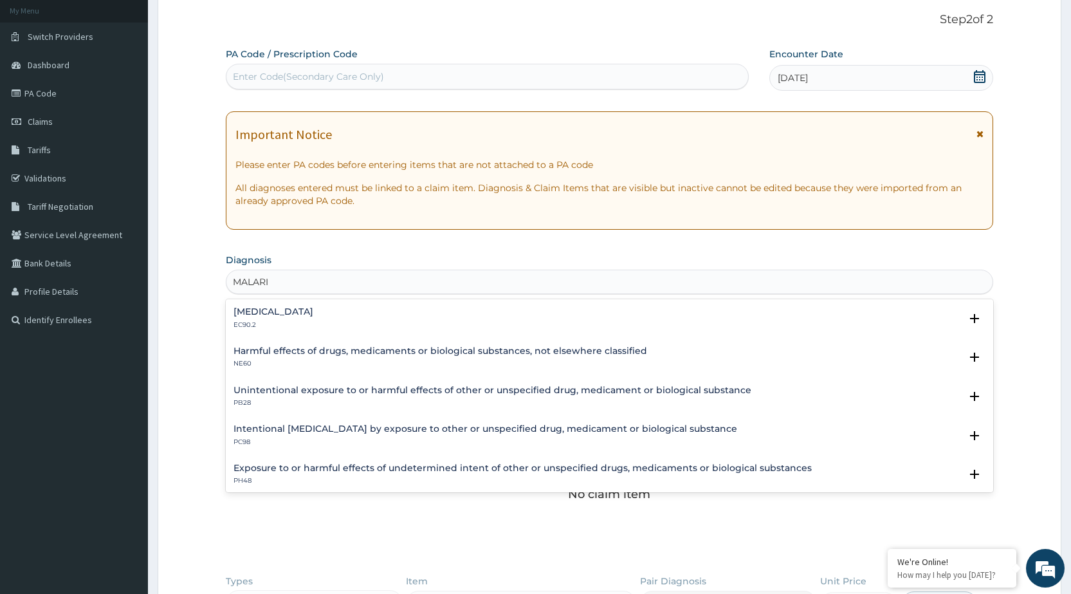
type input "[MEDICAL_DATA]"
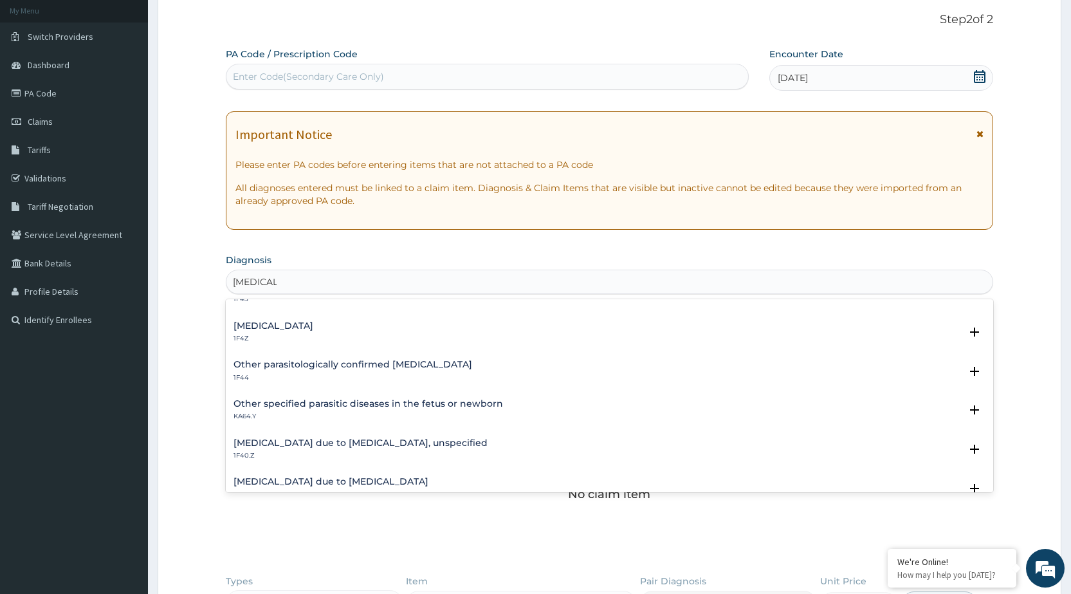
scroll to position [129, 0]
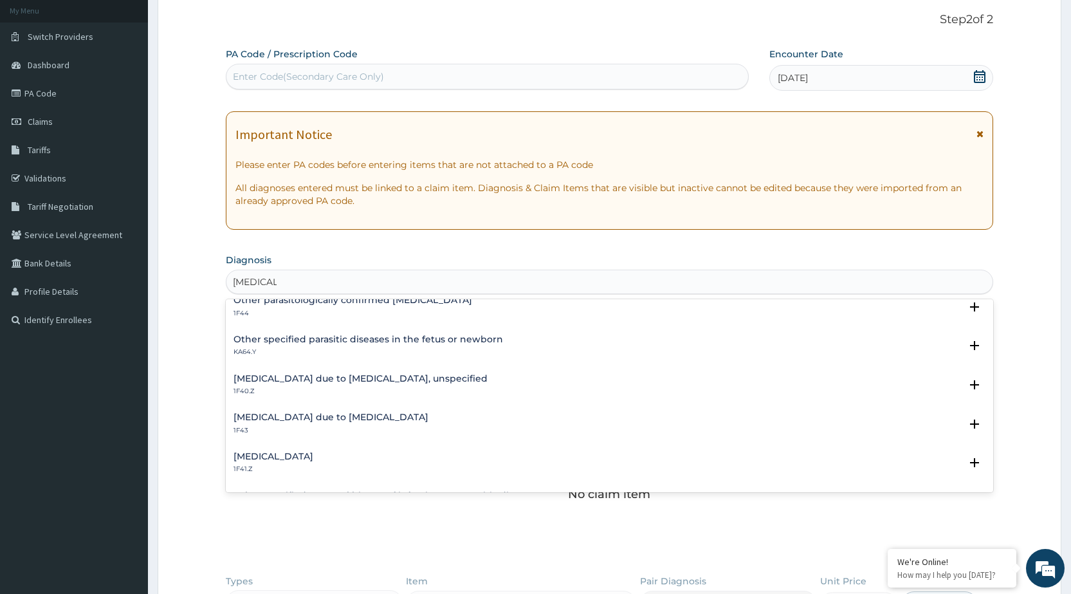
click at [269, 422] on h4 "[MEDICAL_DATA] due to [MEDICAL_DATA]" at bounding box center [330, 417] width 195 height 10
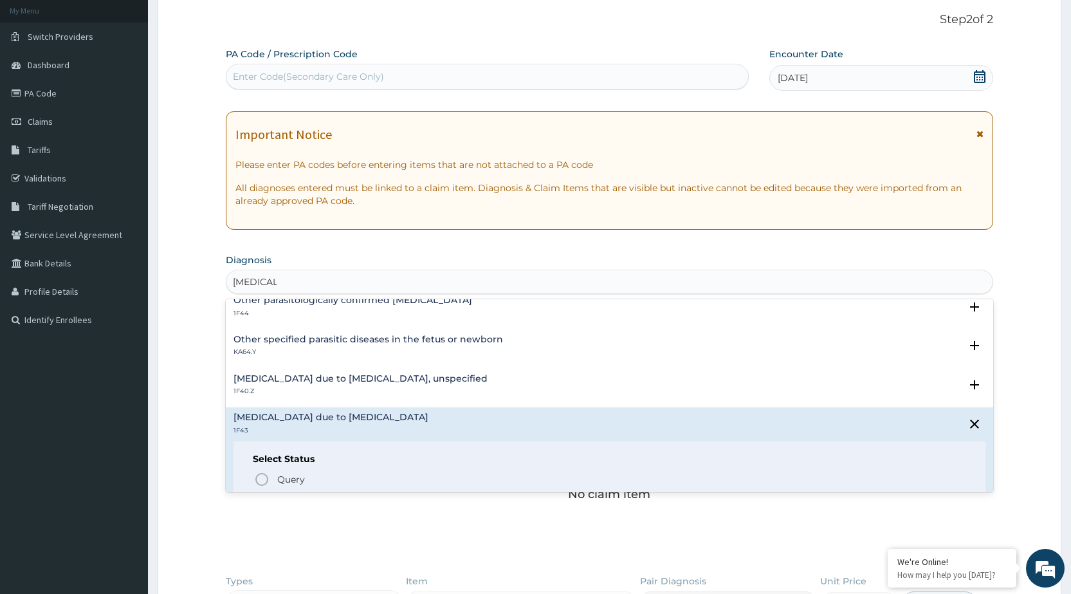
scroll to position [193, 0]
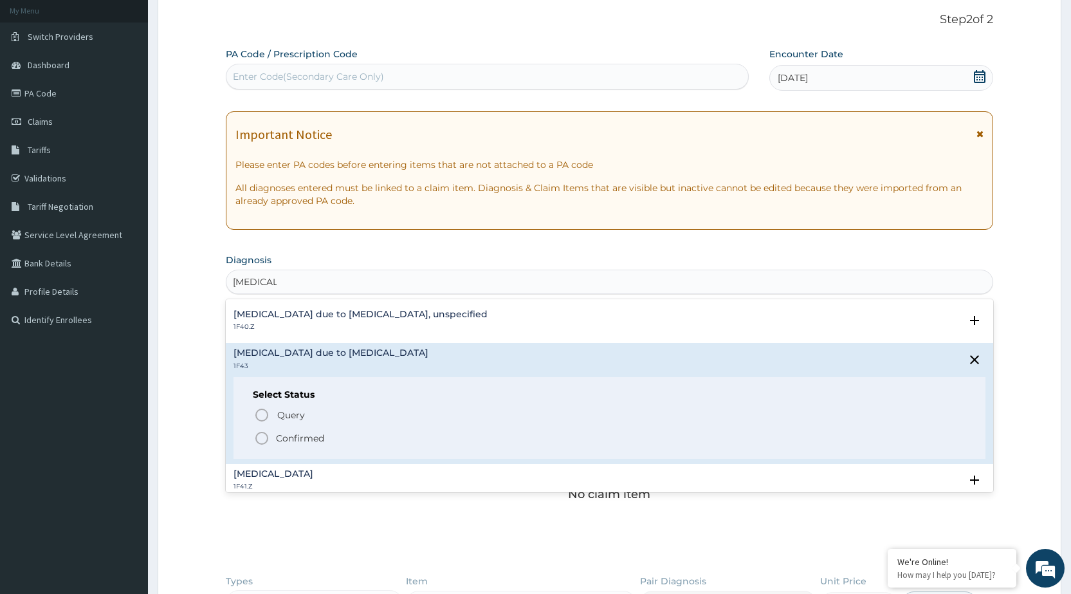
click at [264, 440] on icon "status option filled" at bounding box center [261, 437] width 15 height 15
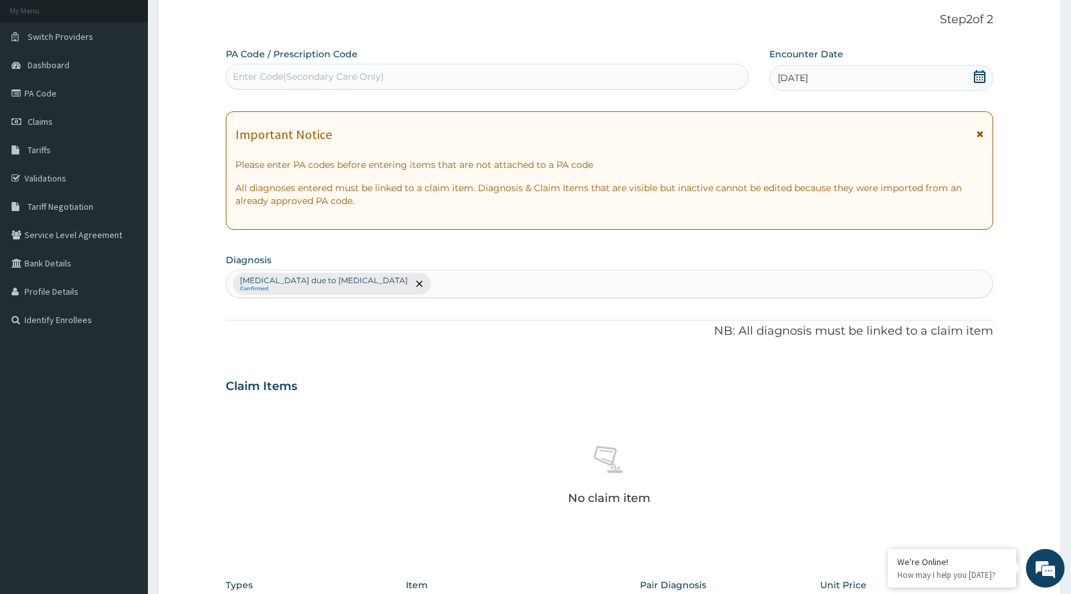
scroll to position [332, 0]
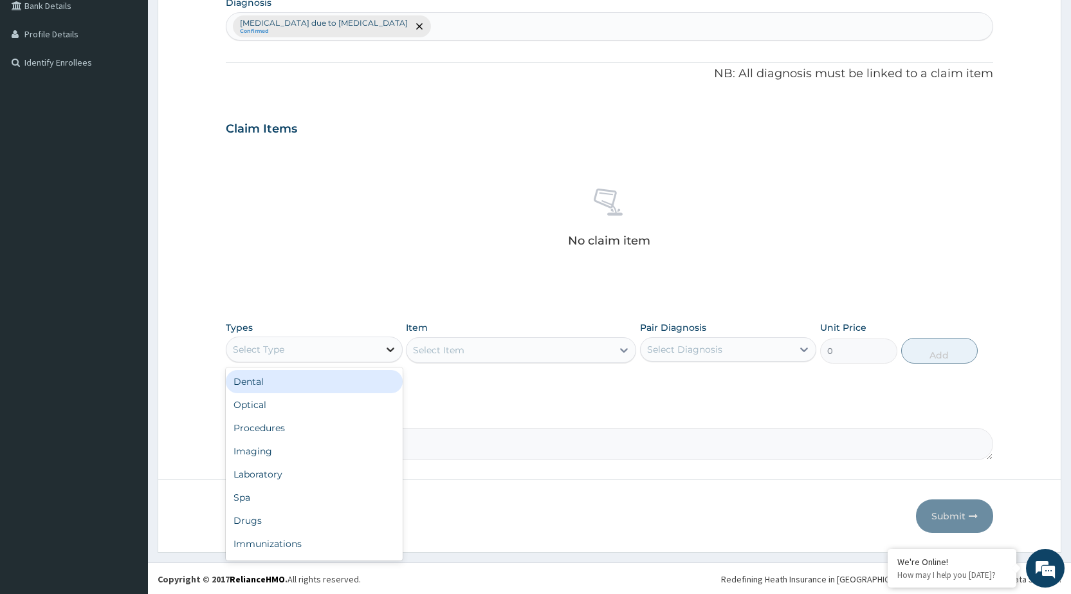
click at [394, 345] on icon at bounding box center [390, 349] width 13 height 13
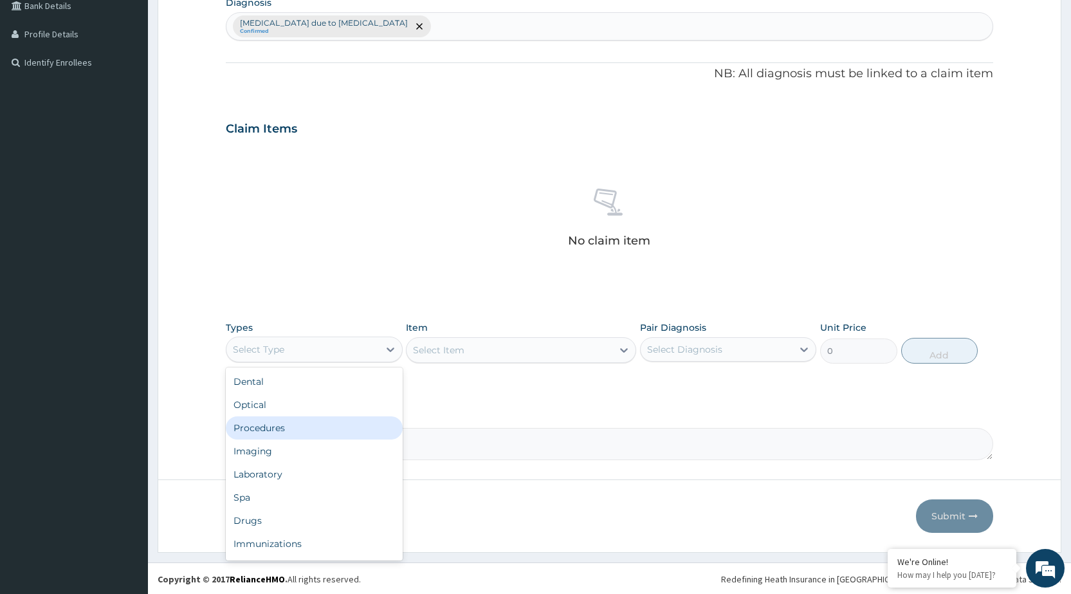
click at [322, 432] on div "Procedures" at bounding box center [314, 427] width 176 height 23
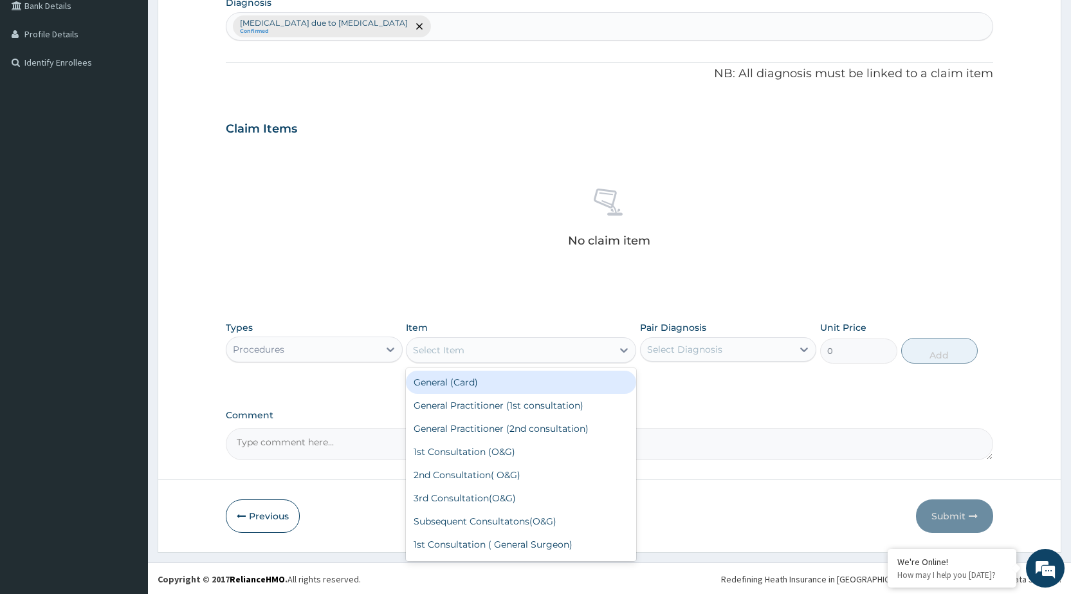
click at [550, 341] on div "Select Item" at bounding box center [509, 350] width 206 height 21
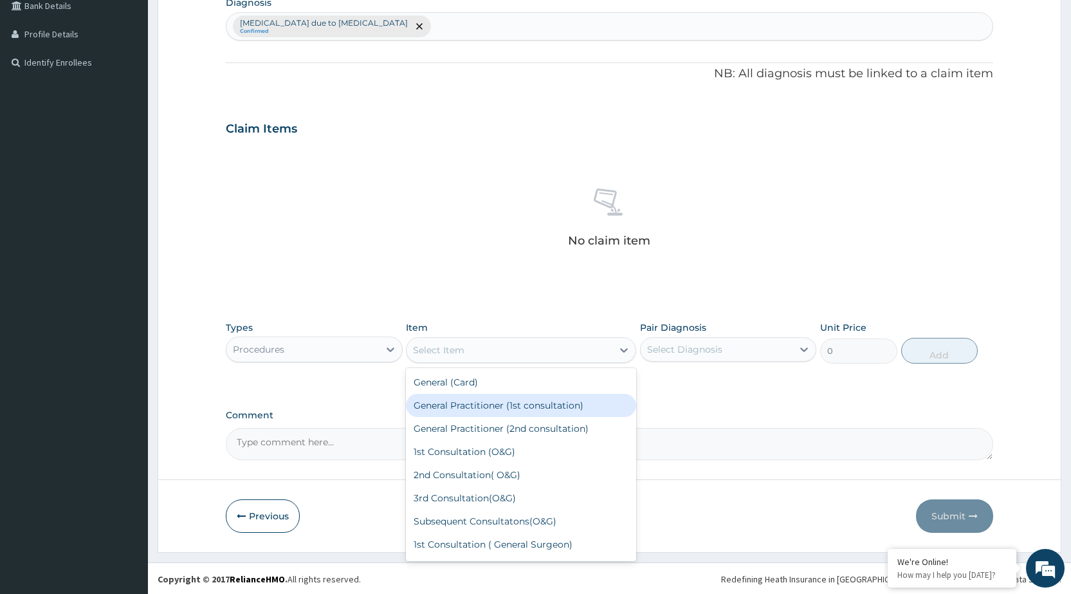
click at [536, 403] on div "General Practitioner (1st consultation)" at bounding box center [521, 405] width 230 height 23
type input "1500"
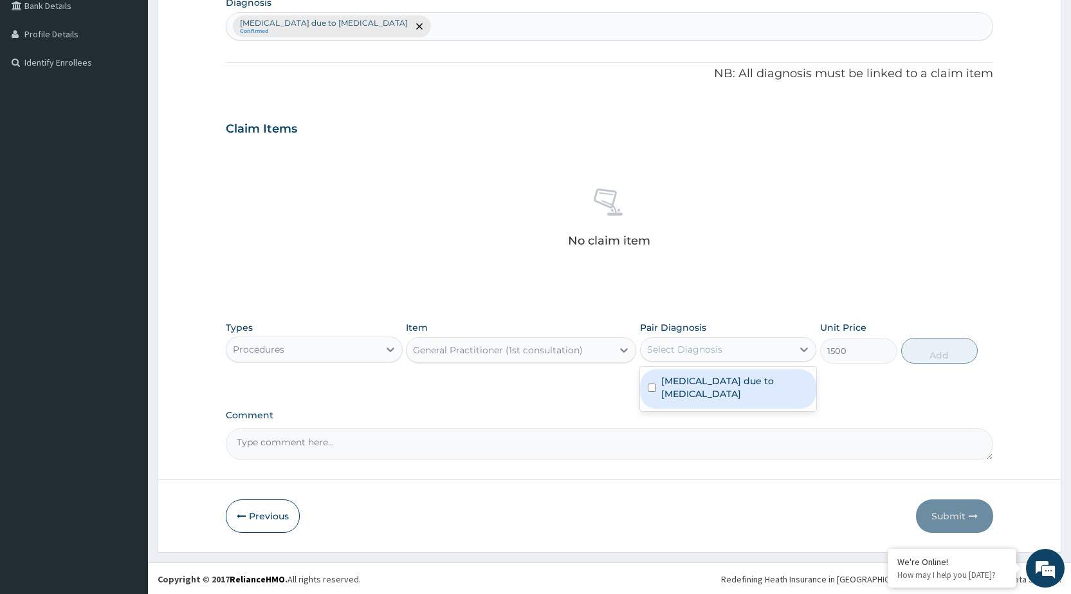
click at [750, 356] on div "Select Diagnosis" at bounding box center [716, 349] width 152 height 21
click at [768, 392] on label "[MEDICAL_DATA] due to [MEDICAL_DATA]" at bounding box center [734, 387] width 147 height 26
checkbox input "true"
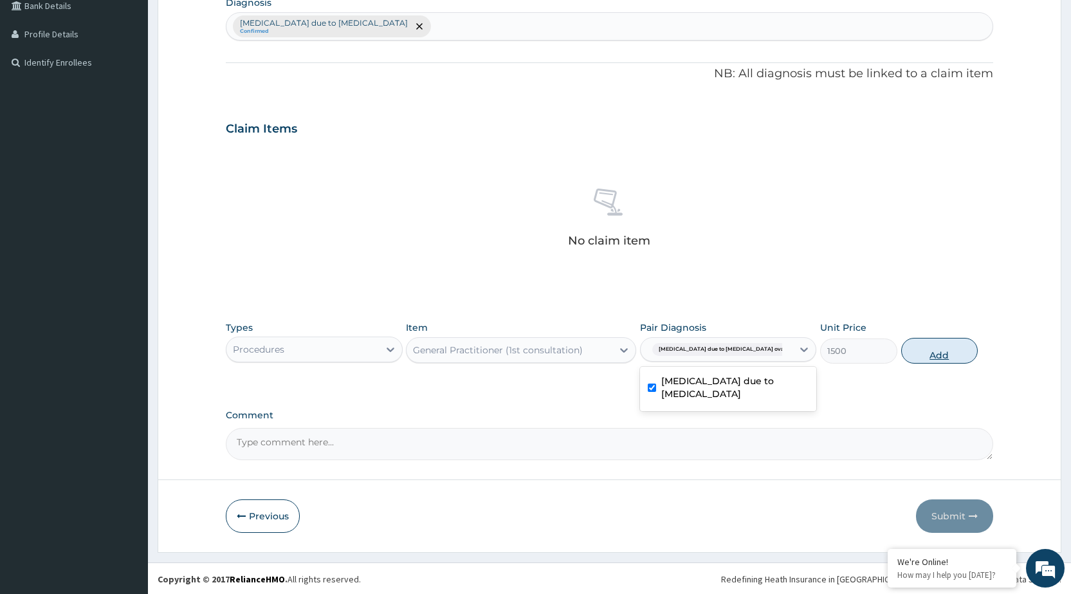
click at [936, 353] on button "Add" at bounding box center [939, 351] width 77 height 26
type input "0"
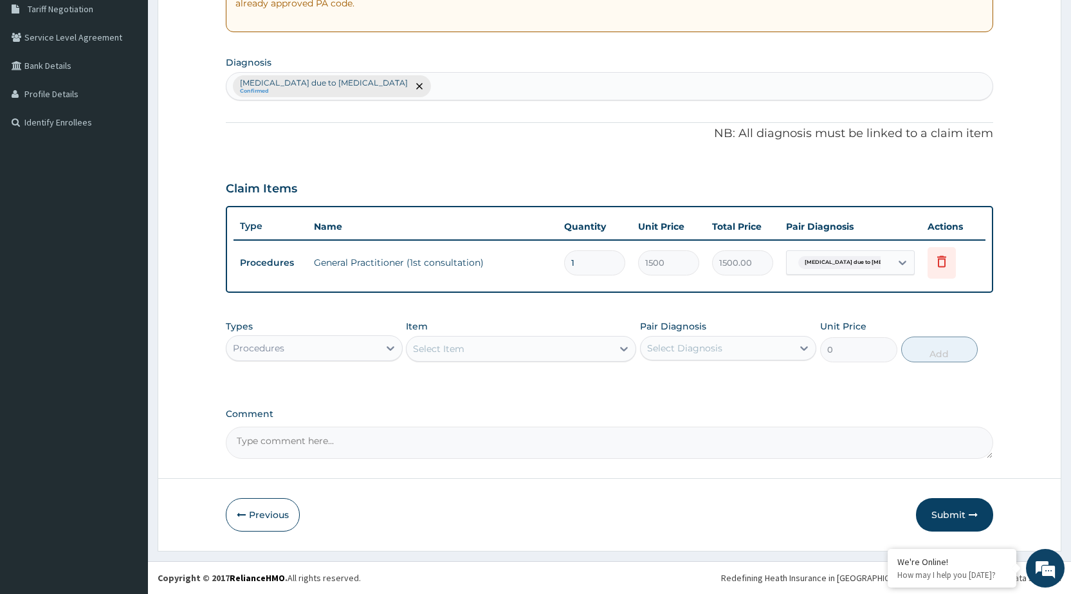
scroll to position [273, 0]
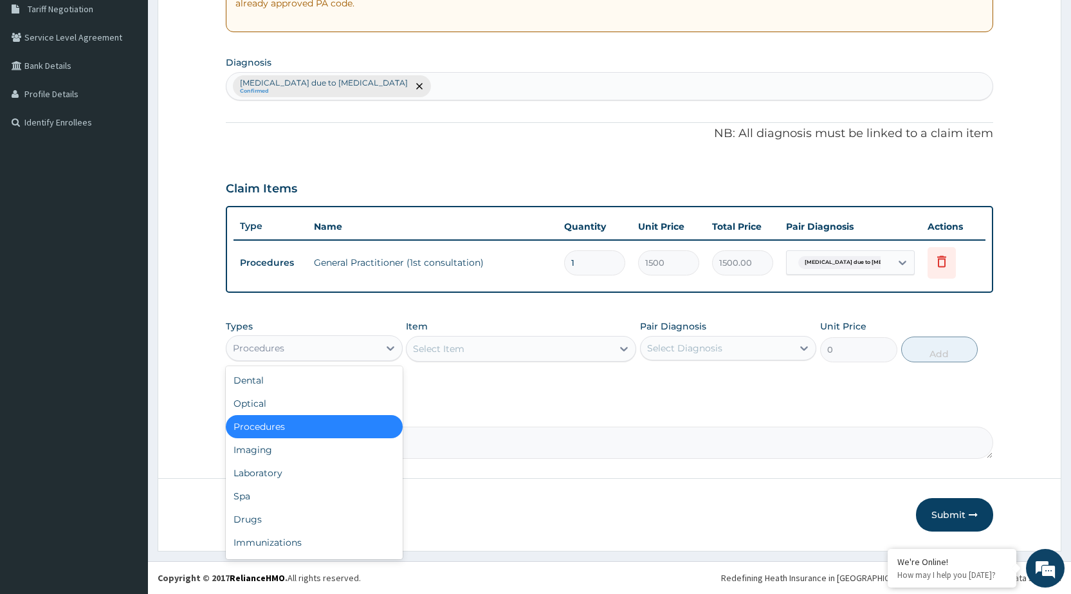
click at [367, 349] on div "Procedures" at bounding box center [302, 348] width 152 height 21
click at [323, 474] on div "Laboratory" at bounding box center [314, 472] width 176 height 23
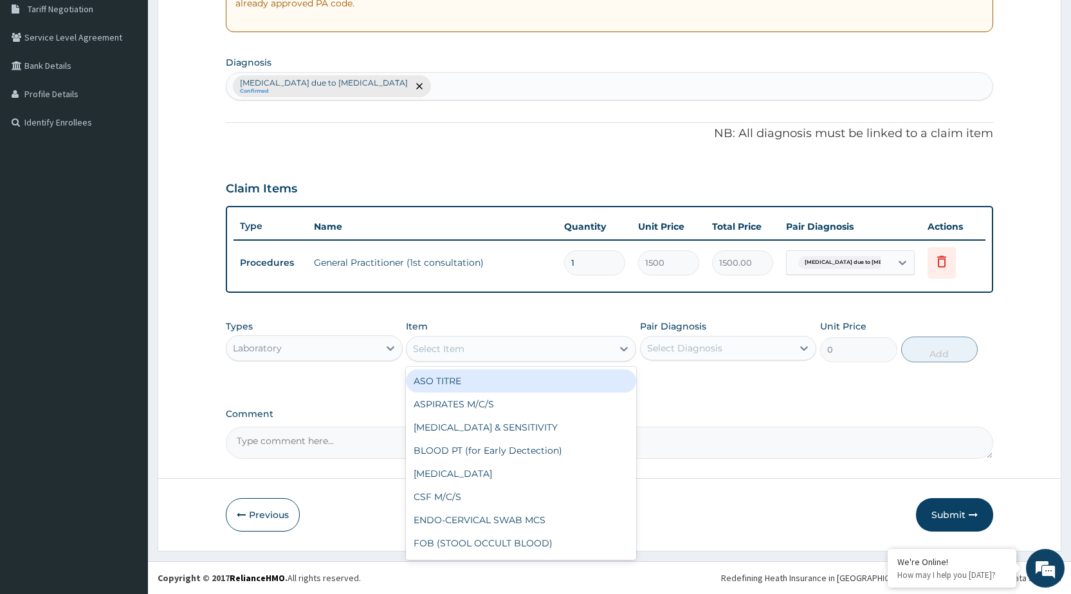
click at [626, 348] on icon at bounding box center [624, 349] width 8 height 5
type input "MP"
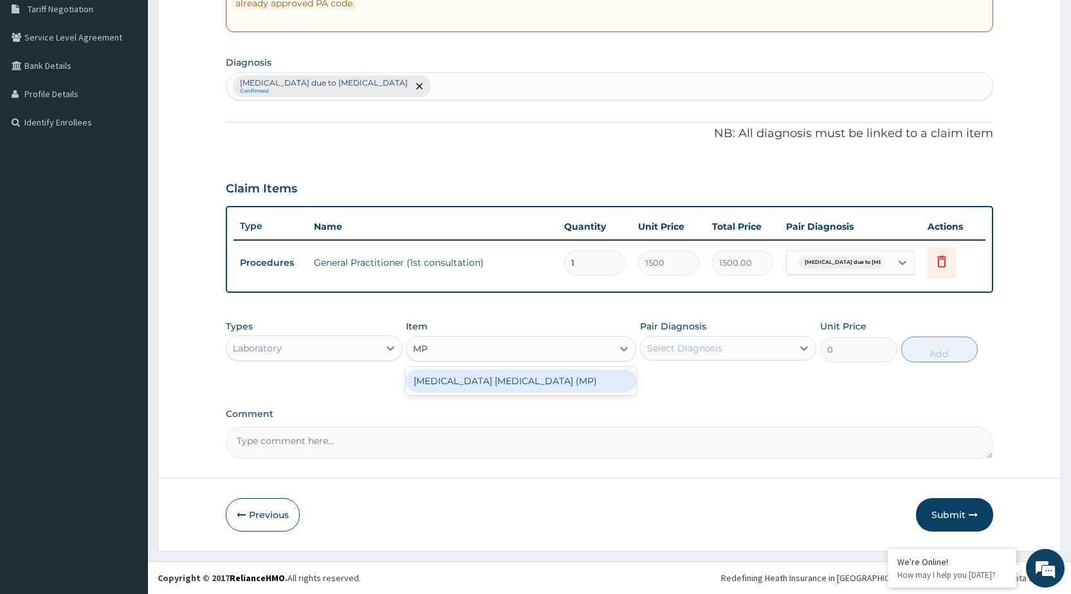
click at [618, 386] on div "[MEDICAL_DATA] [MEDICAL_DATA] (MP)" at bounding box center [521, 380] width 230 height 23
type input "560"
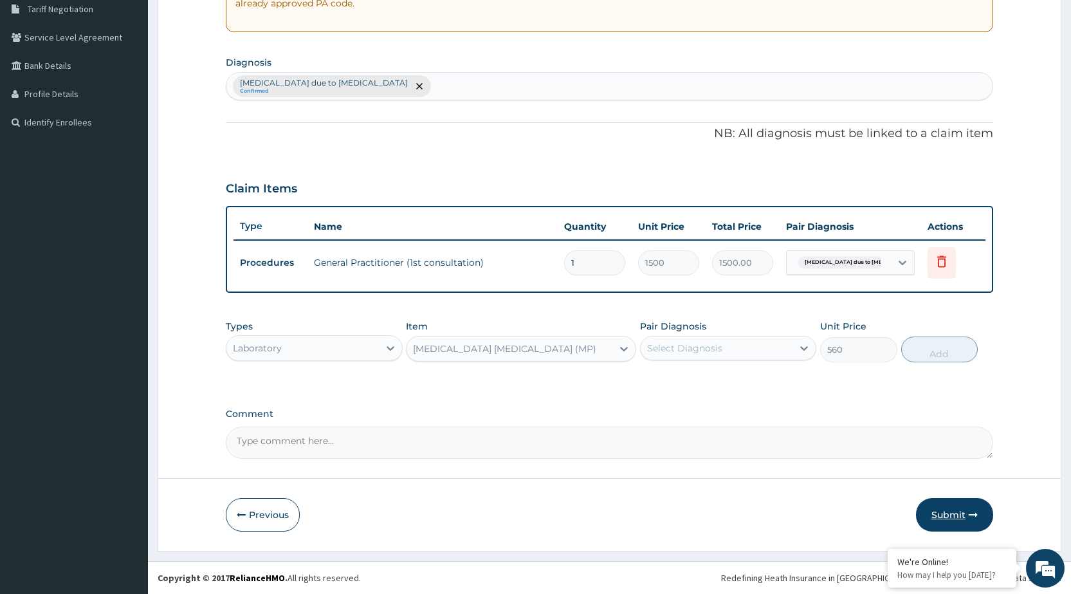
click at [965, 506] on button "Submit" at bounding box center [954, 514] width 77 height 33
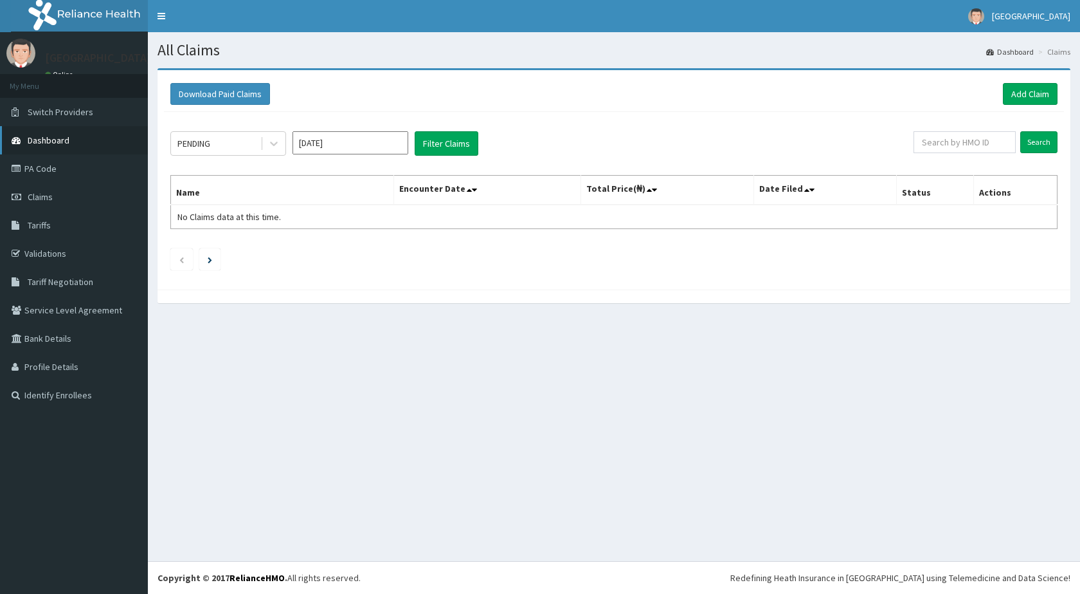
click at [76, 141] on link "Dashboard" at bounding box center [74, 140] width 148 height 28
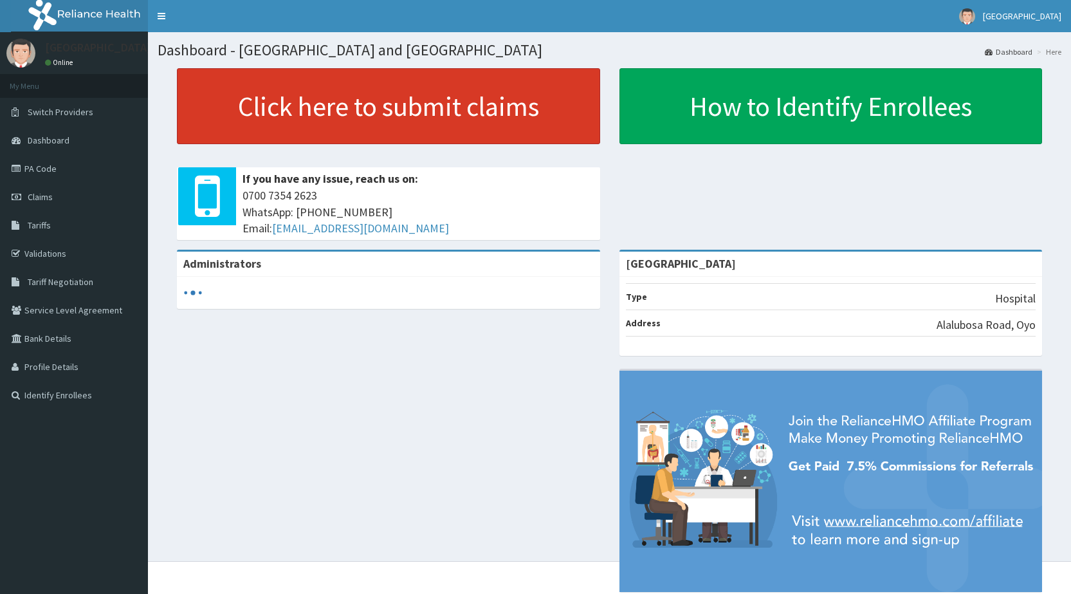
click at [345, 100] on link "Click here to submit claims" at bounding box center [388, 106] width 423 height 76
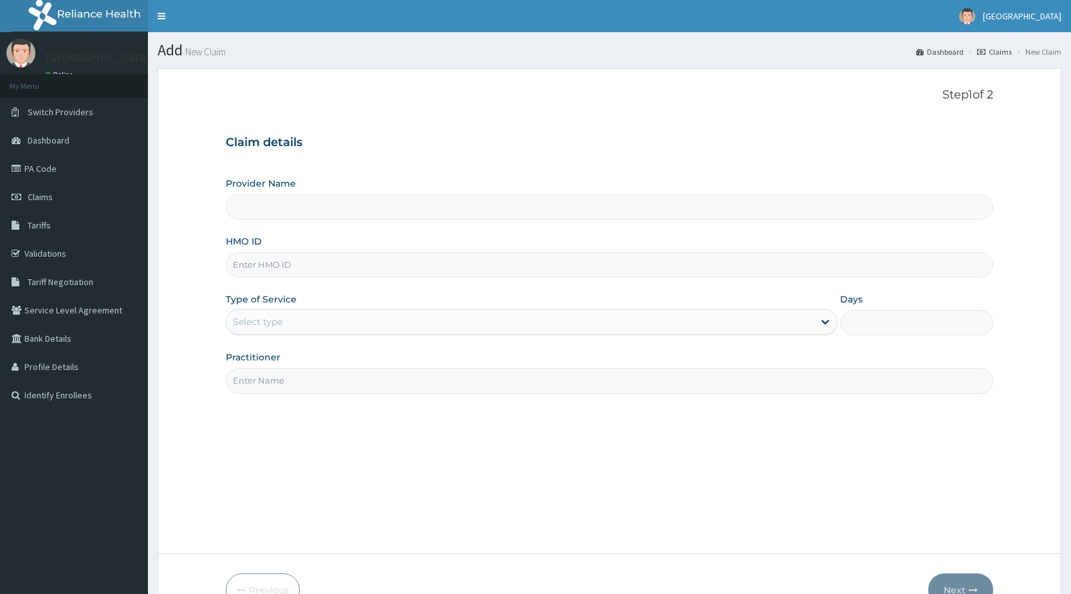
click at [238, 251] on div "HMO ID" at bounding box center [609, 256] width 767 height 42
click at [266, 250] on div "HMO ID" at bounding box center [609, 256] width 767 height 42
click at [264, 270] on input "HMO ID" at bounding box center [609, 264] width 767 height 25
type input "AIT/10630/A"
type input "[GEOGRAPHIC_DATA]"
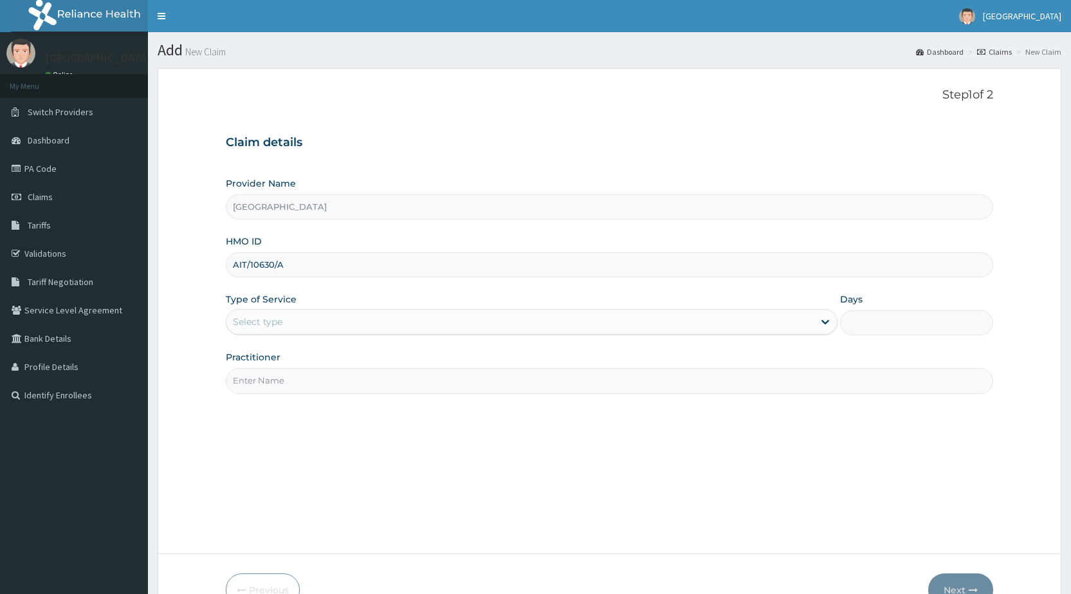
click at [351, 333] on div "Select type" at bounding box center [532, 322] width 612 height 26
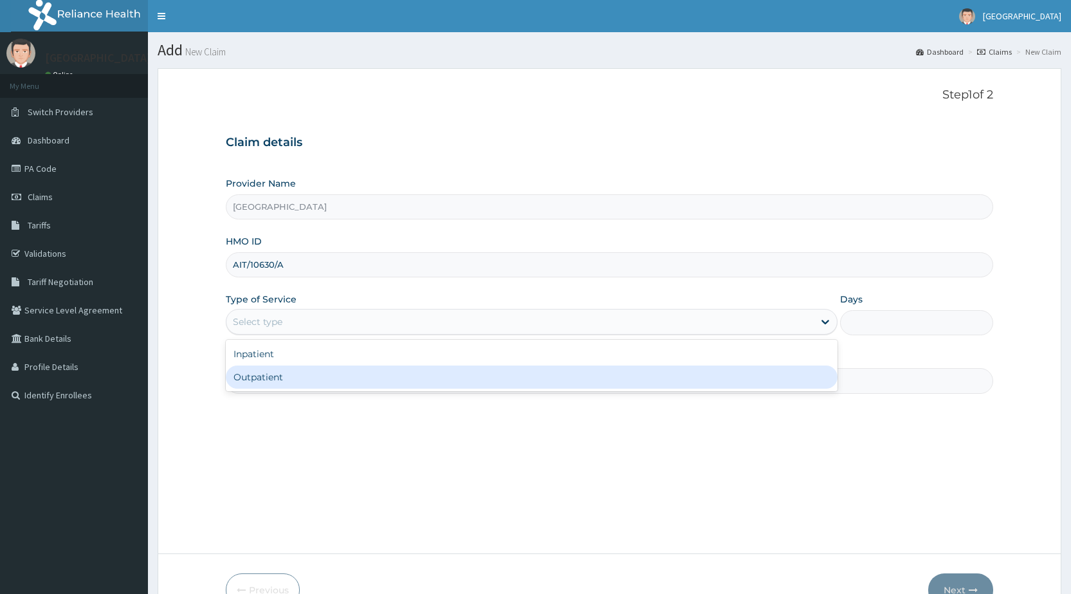
click at [326, 375] on div "Outpatient" at bounding box center [532, 376] width 612 height 23
type input "1"
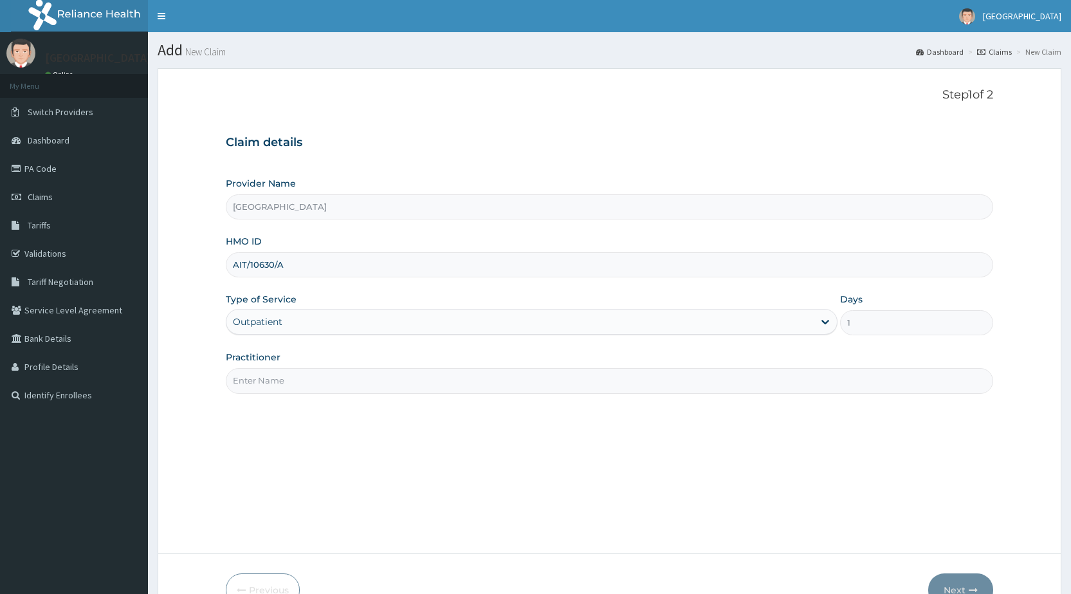
click at [322, 377] on input "Practitioner" at bounding box center [609, 380] width 767 height 25
type input "DR [PERSON_NAME]"
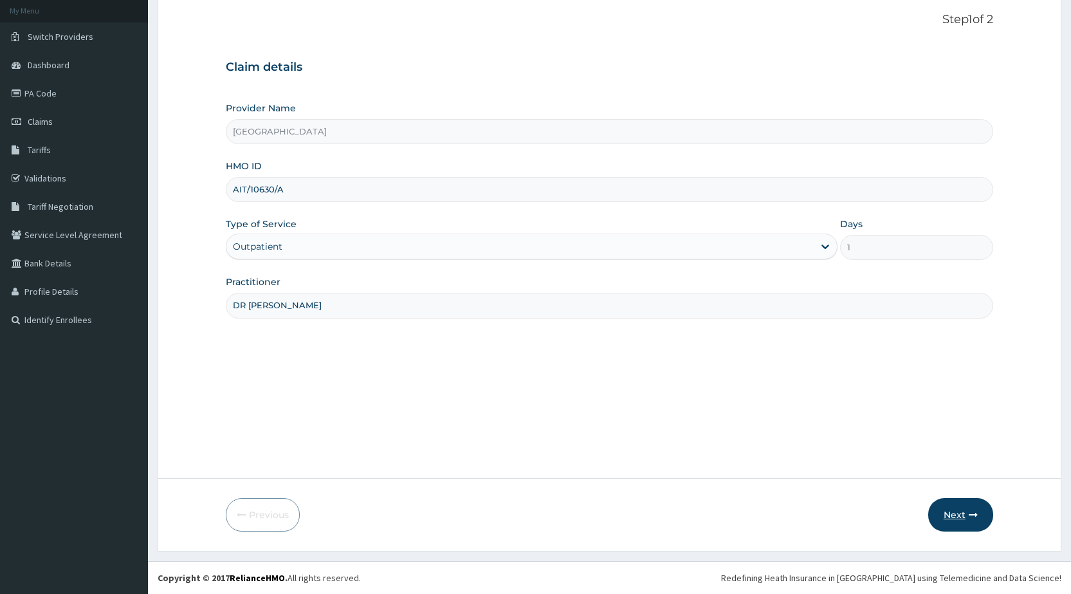
click at [982, 520] on button "Next" at bounding box center [960, 514] width 65 height 33
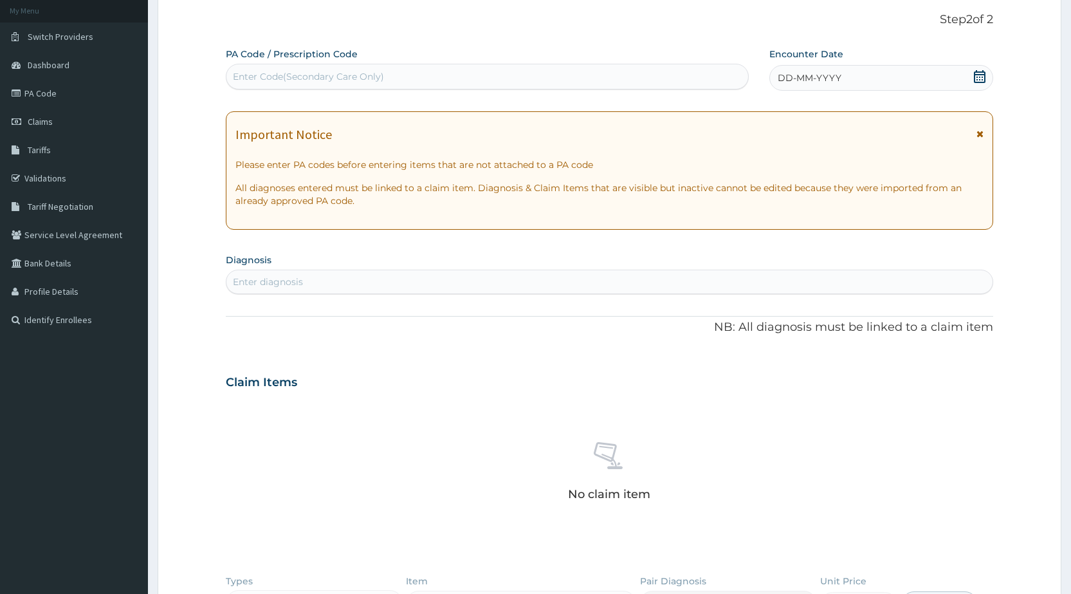
click at [961, 76] on div "DD-MM-YYYY" at bounding box center [881, 78] width 224 height 26
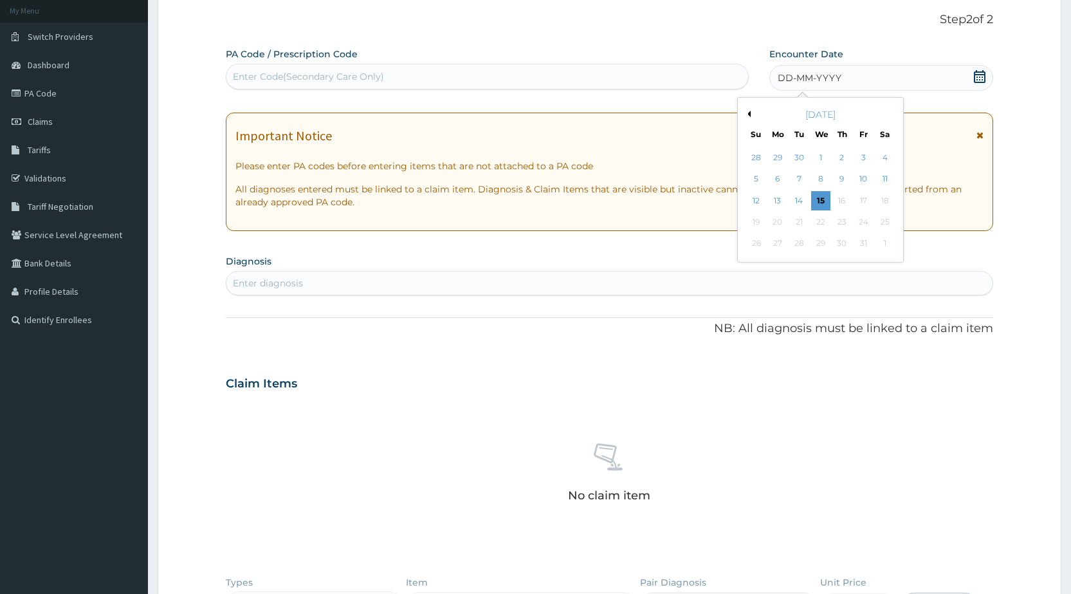
click at [747, 109] on div "[DATE]" at bounding box center [820, 114] width 155 height 13
click at [747, 116] on button "Previous Month" at bounding box center [747, 114] width 6 height 6
click at [783, 184] on div "4" at bounding box center [777, 179] width 19 height 19
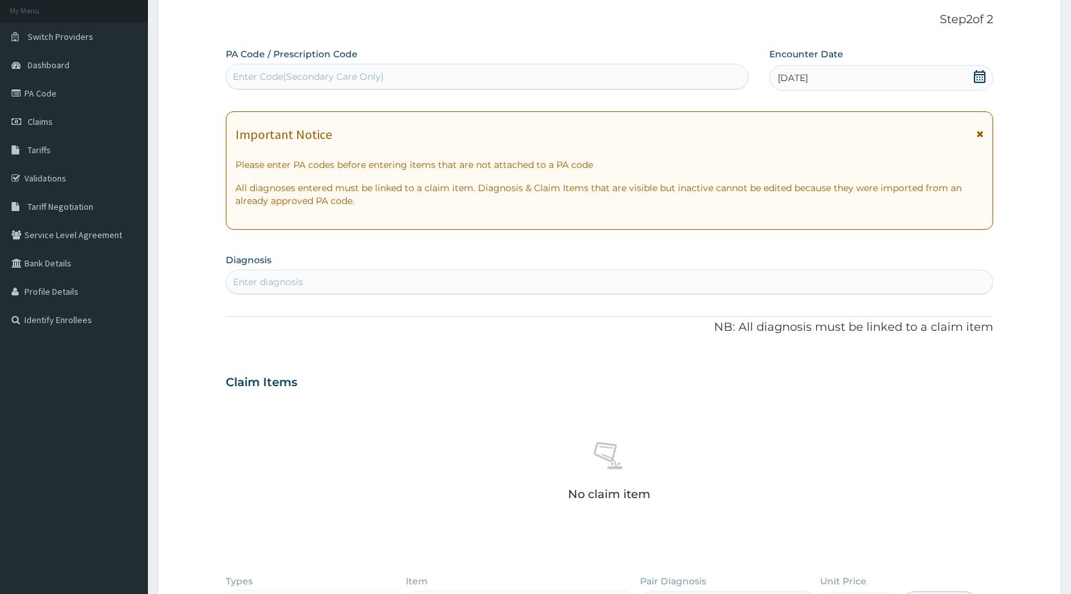
click at [981, 278] on div "Enter diagnosis" at bounding box center [609, 281] width 766 height 21
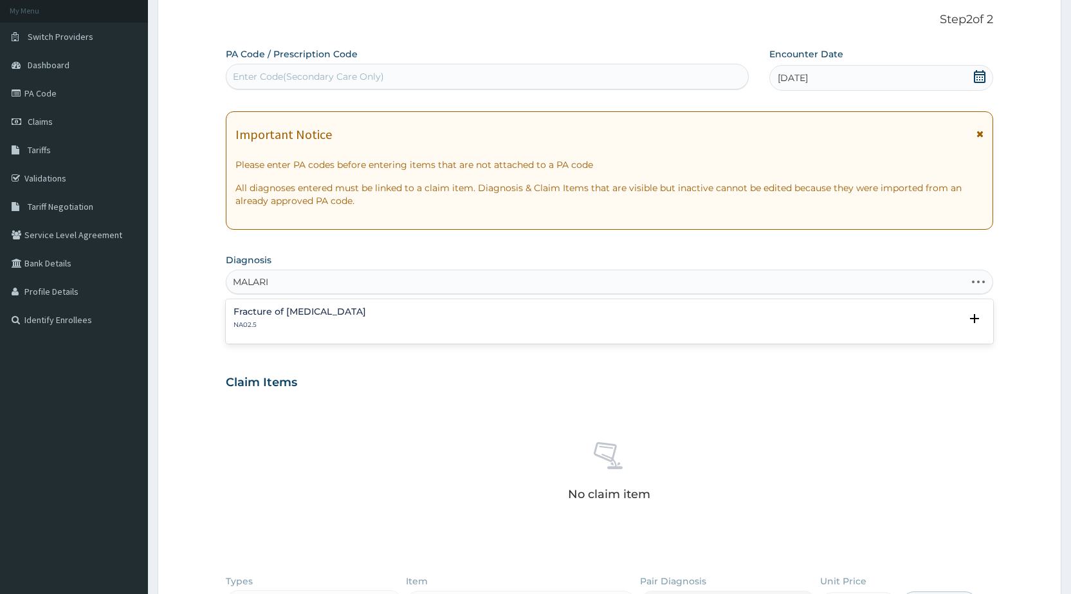
type input "MALARIA"
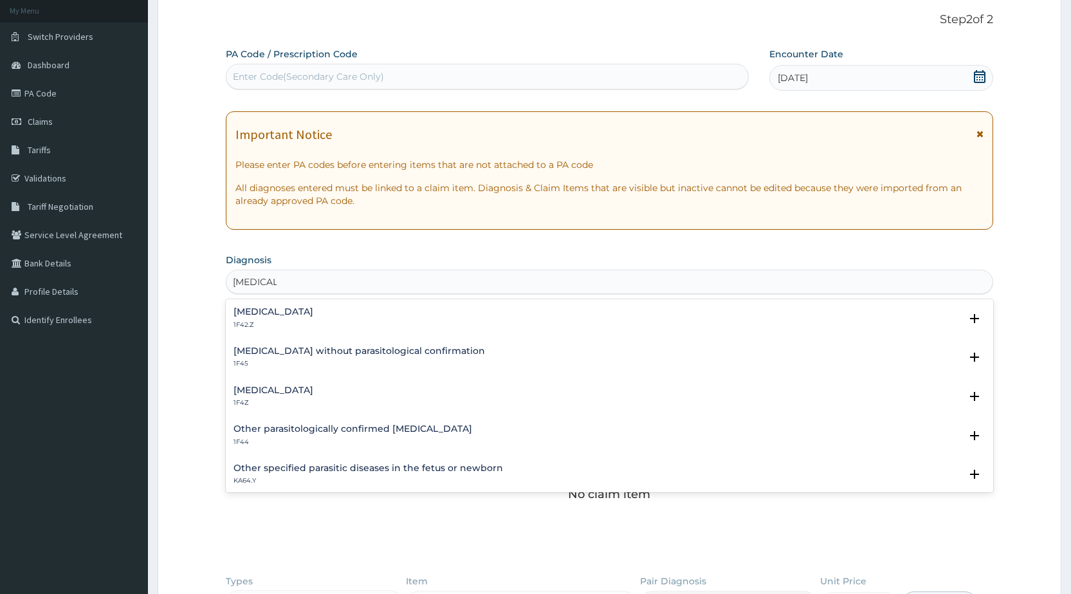
click at [264, 388] on h4 "Malaria, unspecified" at bounding box center [273, 390] width 80 height 10
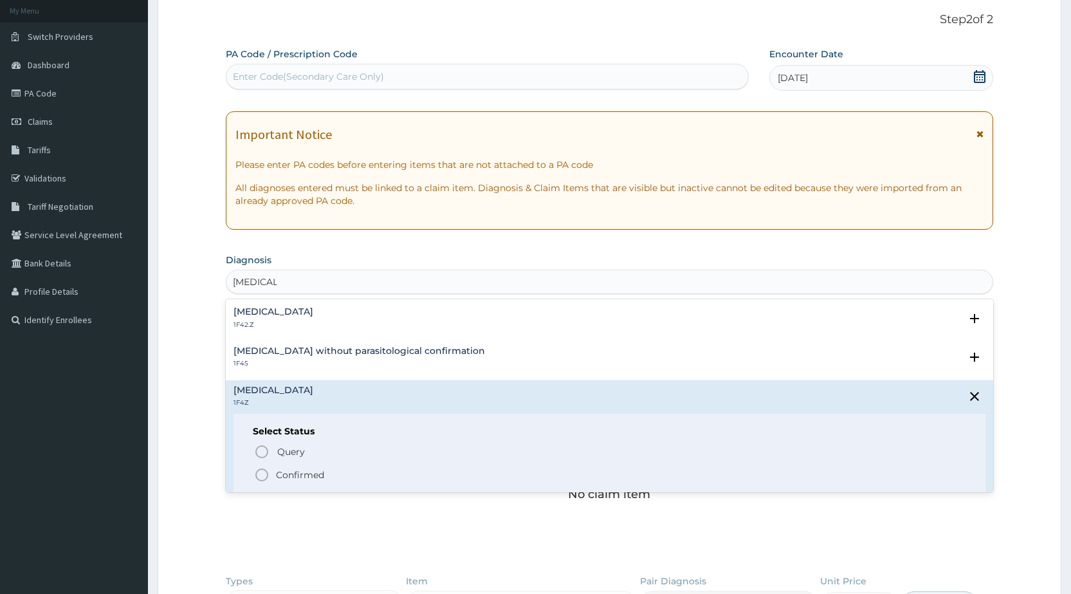
click at [266, 478] on icon "status option filled" at bounding box center [261, 474] width 15 height 15
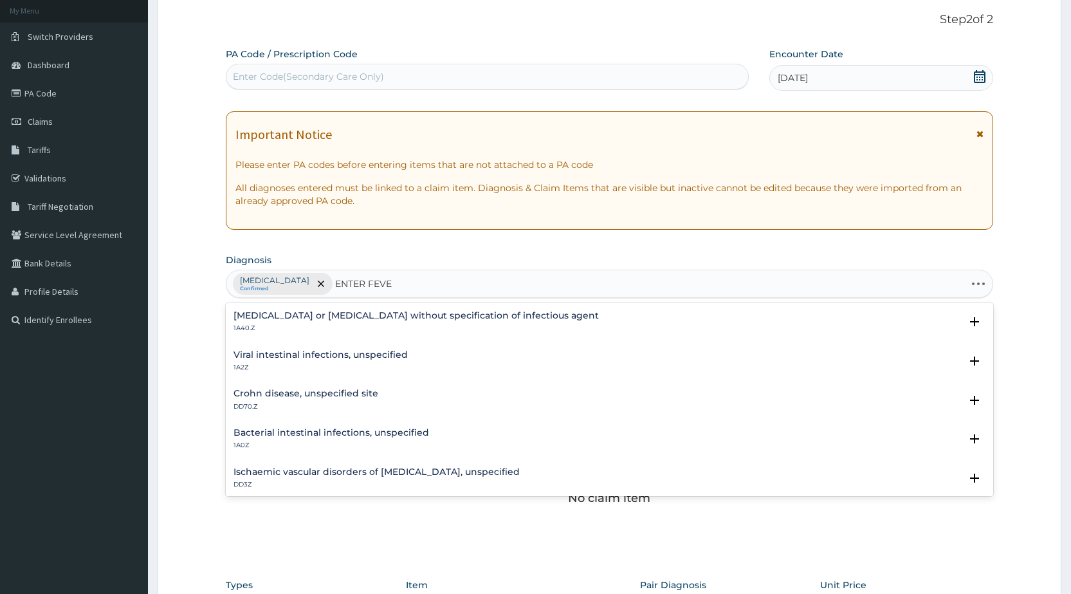
type input "ENTER FEVER"
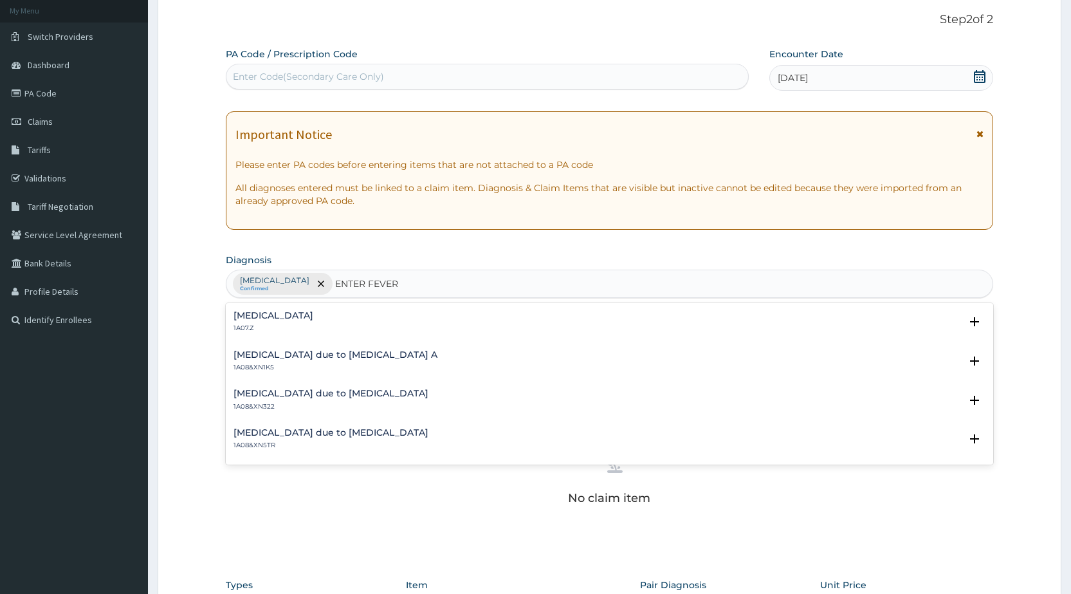
click at [278, 318] on h4 "Typhoid fever, unspecified" at bounding box center [273, 316] width 80 height 10
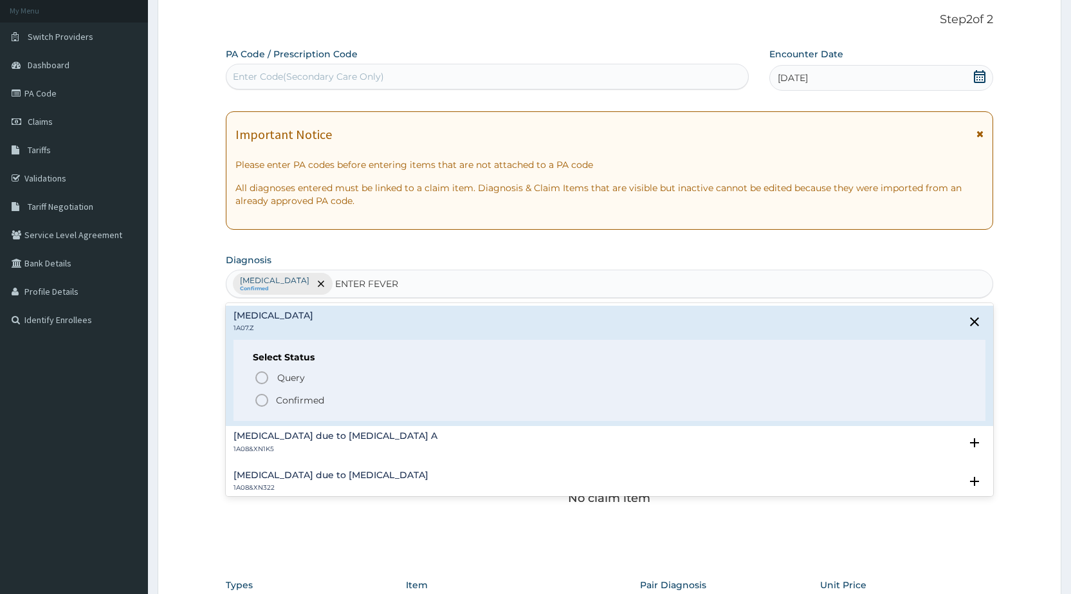
click at [267, 397] on circle "status option filled" at bounding box center [262, 400] width 12 height 12
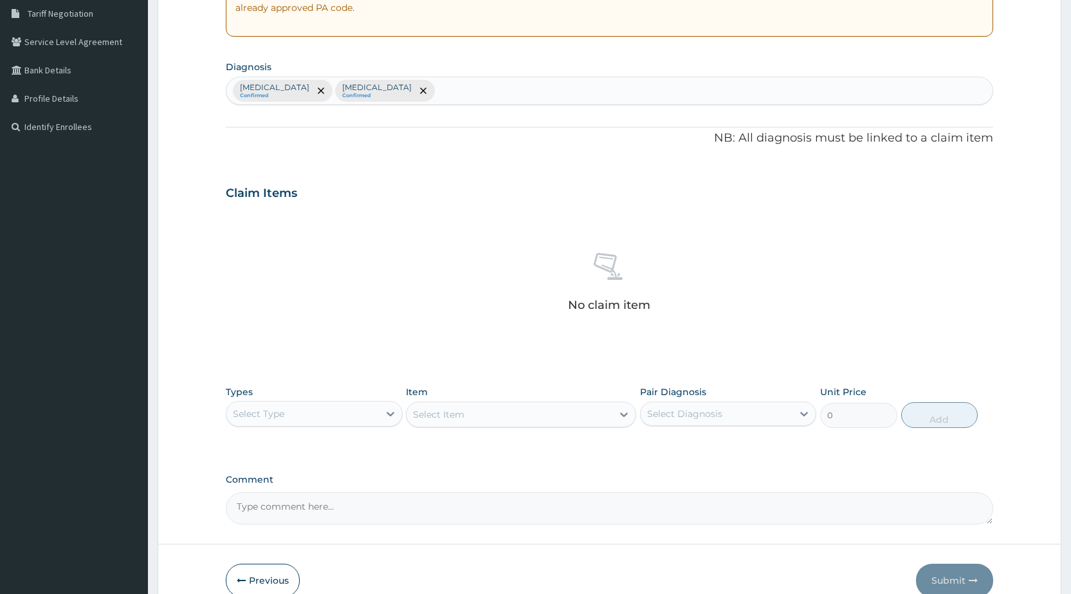
scroll to position [332, 0]
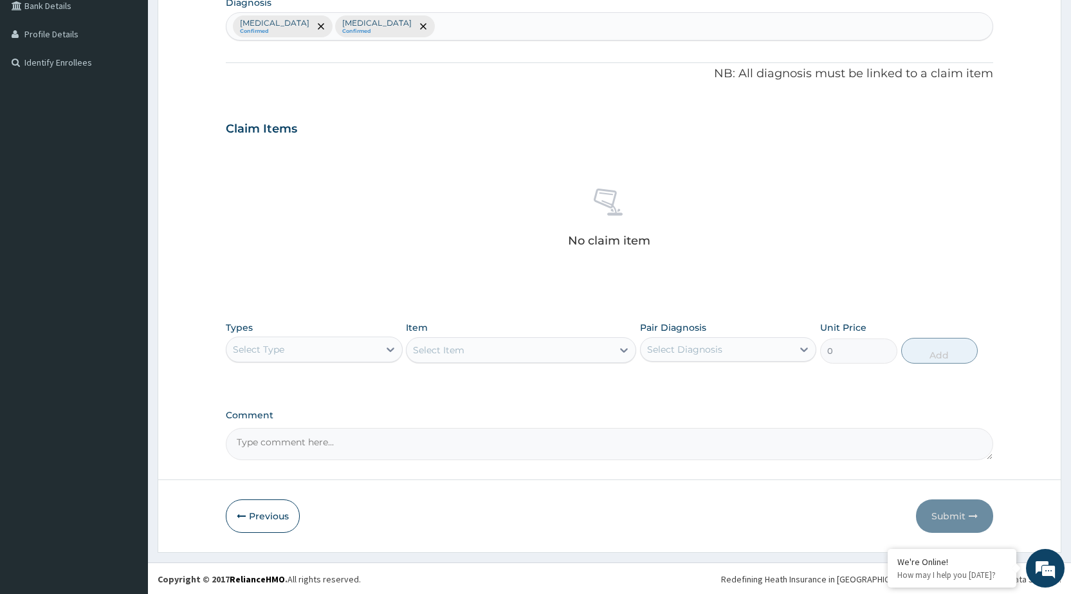
click at [325, 353] on div "Select Type" at bounding box center [302, 349] width 152 height 21
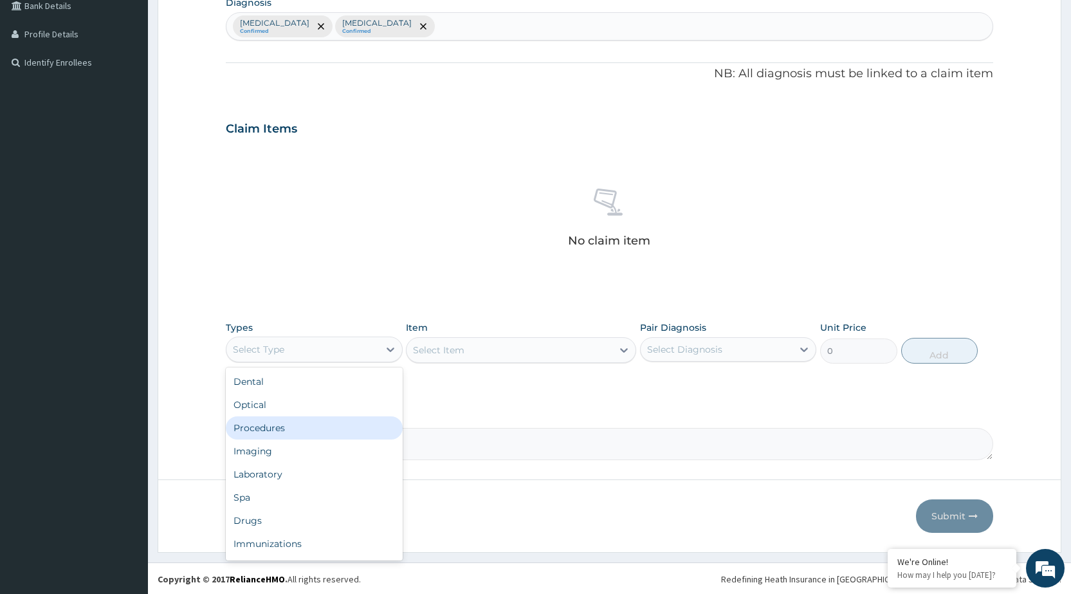
click at [264, 424] on div "Procedures" at bounding box center [314, 427] width 176 height 23
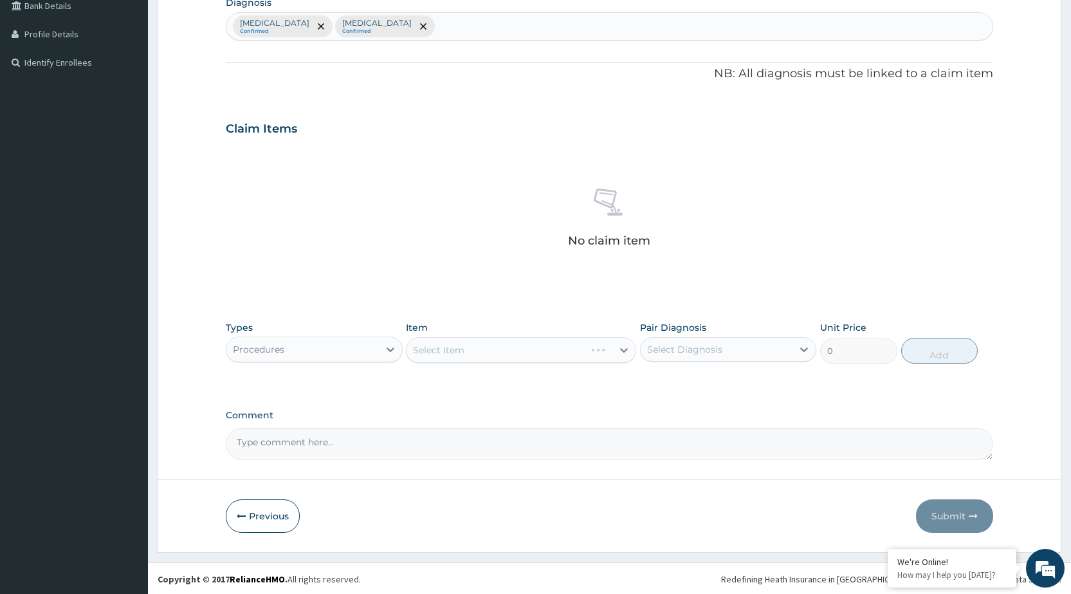
click at [475, 356] on div "Select Item" at bounding box center [521, 350] width 230 height 26
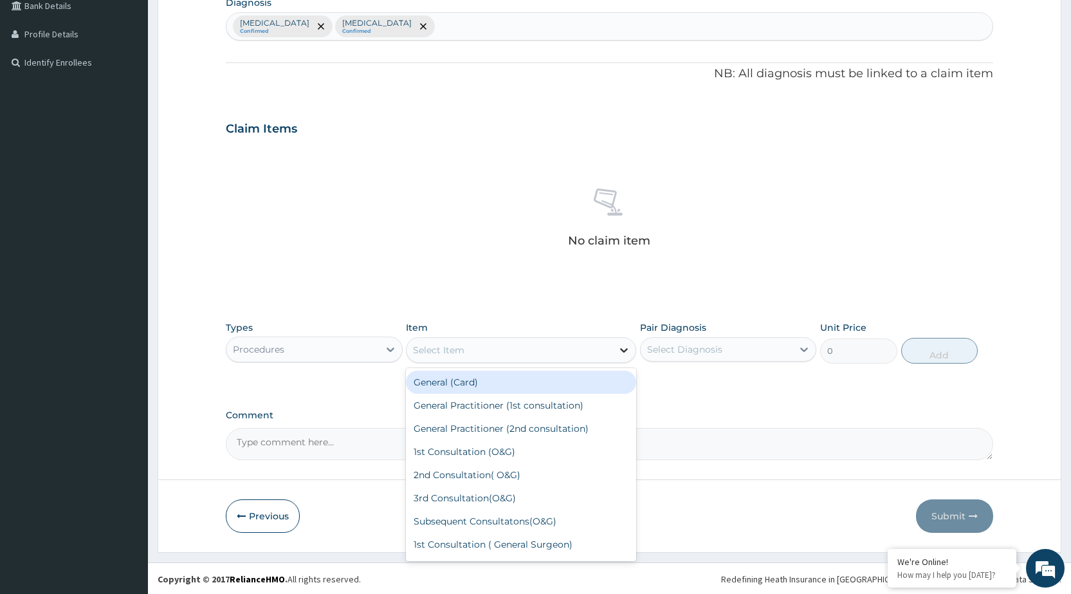
click at [614, 357] on div at bounding box center [623, 349] width 23 height 23
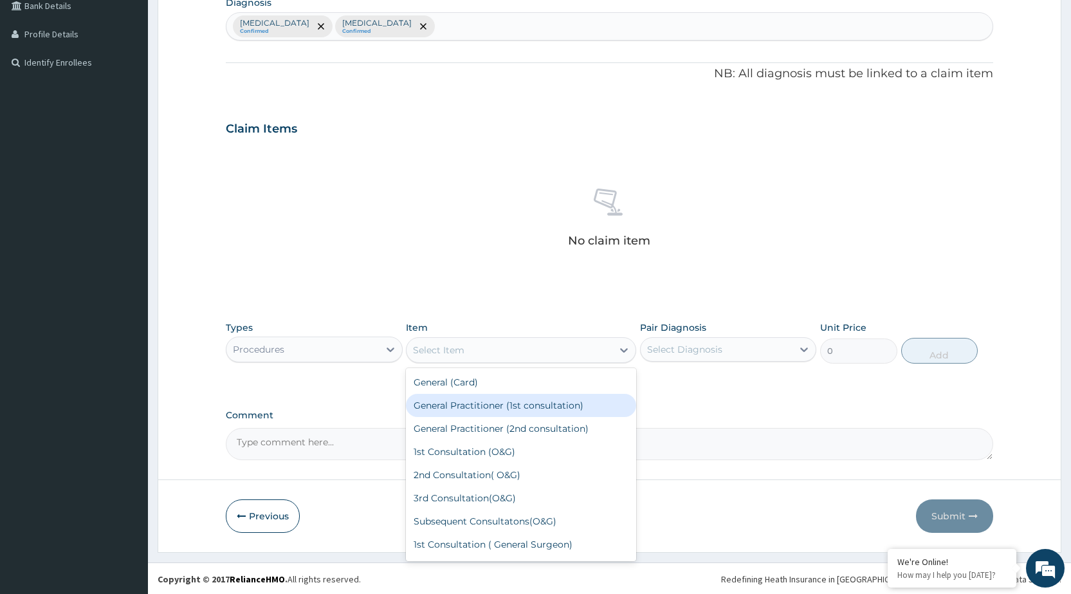
click at [588, 404] on div "General Practitioner (1st consultation)" at bounding box center [521, 405] width 230 height 23
type input "1500"
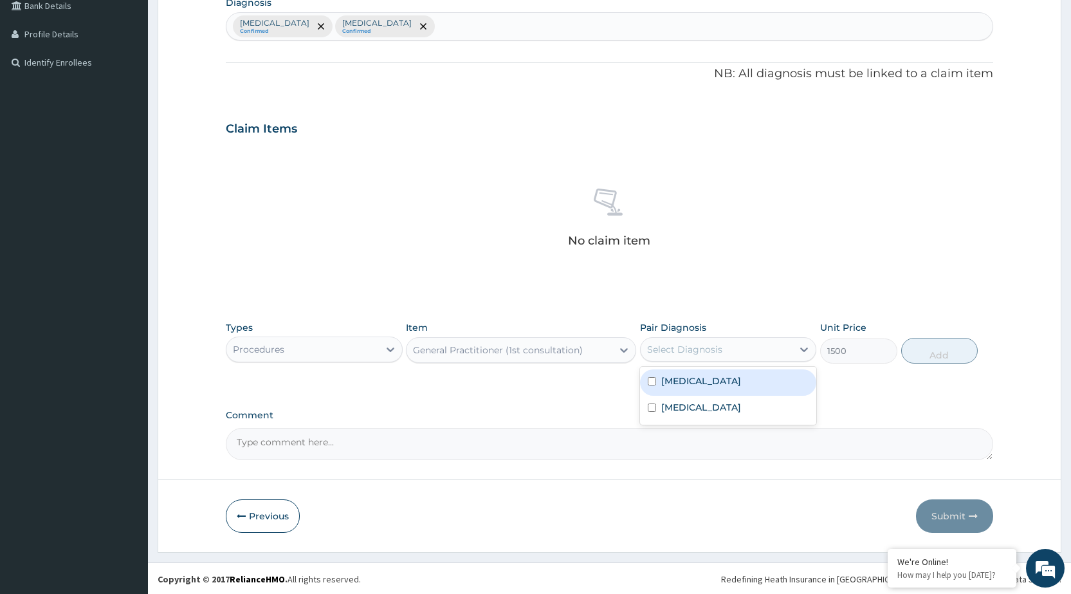
drag, startPoint x: 788, startPoint y: 347, endPoint x: 763, endPoint y: 386, distance: 46.2
click at [781, 354] on div "Select Diagnosis" at bounding box center [716, 349] width 152 height 21
click at [756, 376] on div "[MEDICAL_DATA]" at bounding box center [728, 382] width 176 height 26
checkbox input "true"
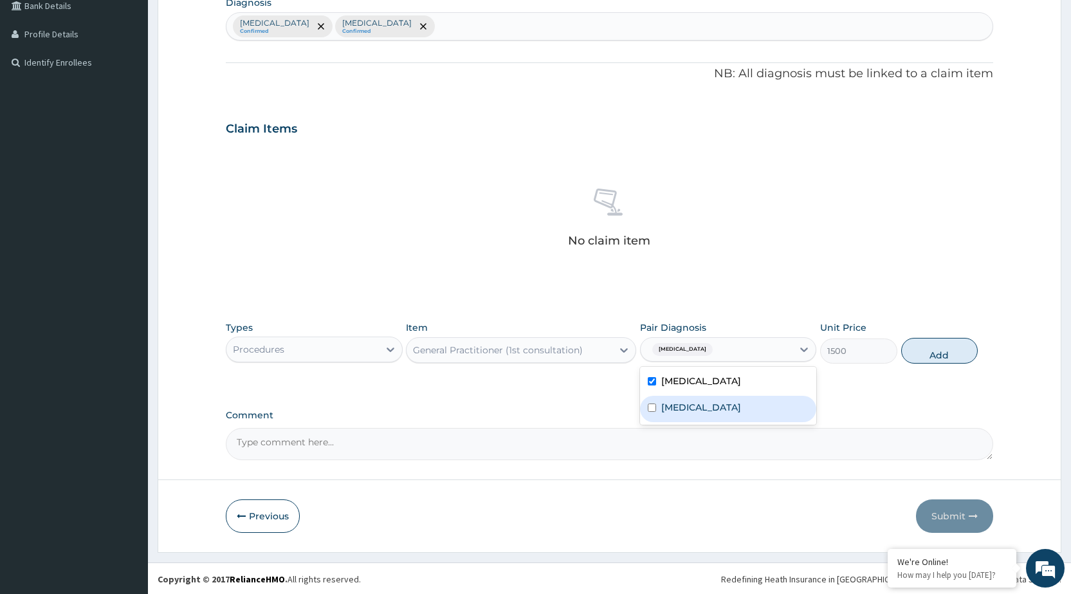
click at [741, 406] on label "Typhoid fever, unspecified" at bounding box center [701, 407] width 80 height 13
checkbox input "true"
click at [938, 354] on button "Add" at bounding box center [939, 351] width 77 height 26
type input "0"
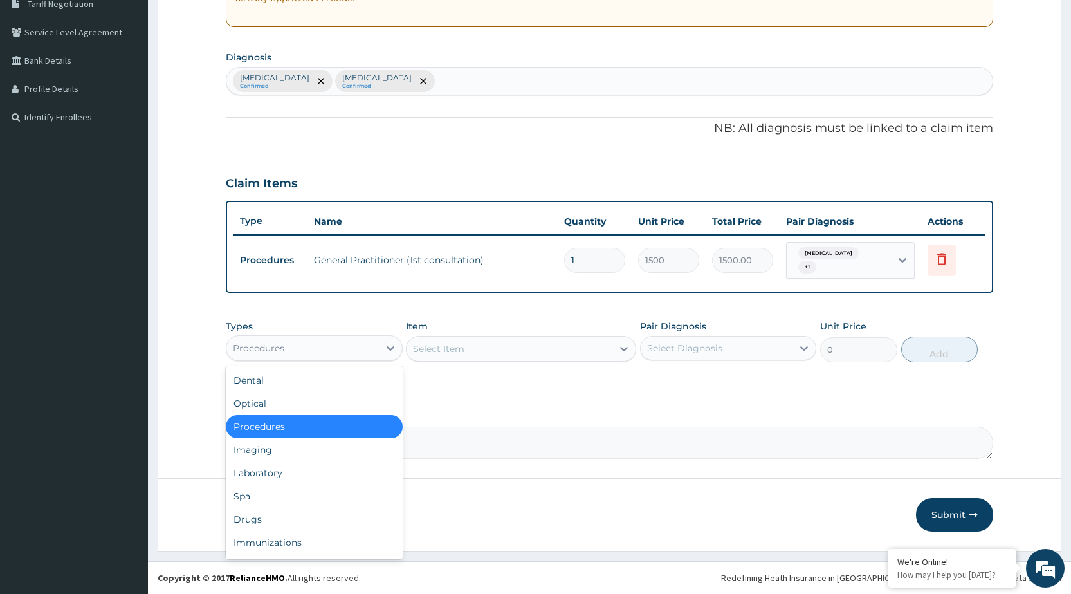
click at [347, 354] on div "Procedures" at bounding box center [302, 348] width 152 height 21
click at [288, 471] on div "Laboratory" at bounding box center [314, 472] width 176 height 23
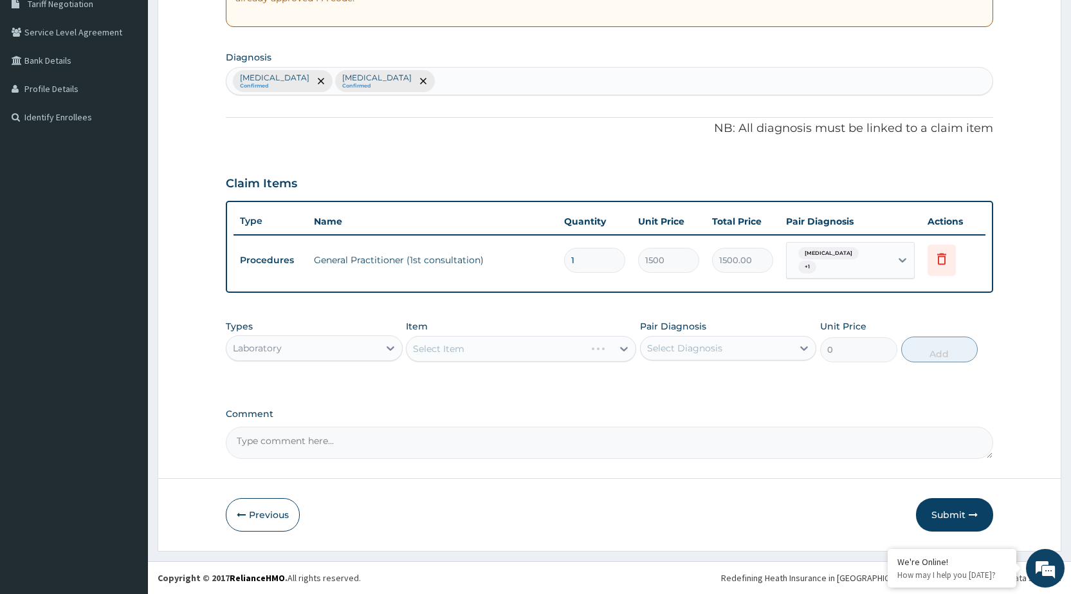
click at [612, 354] on div "Select Item" at bounding box center [521, 349] width 230 height 26
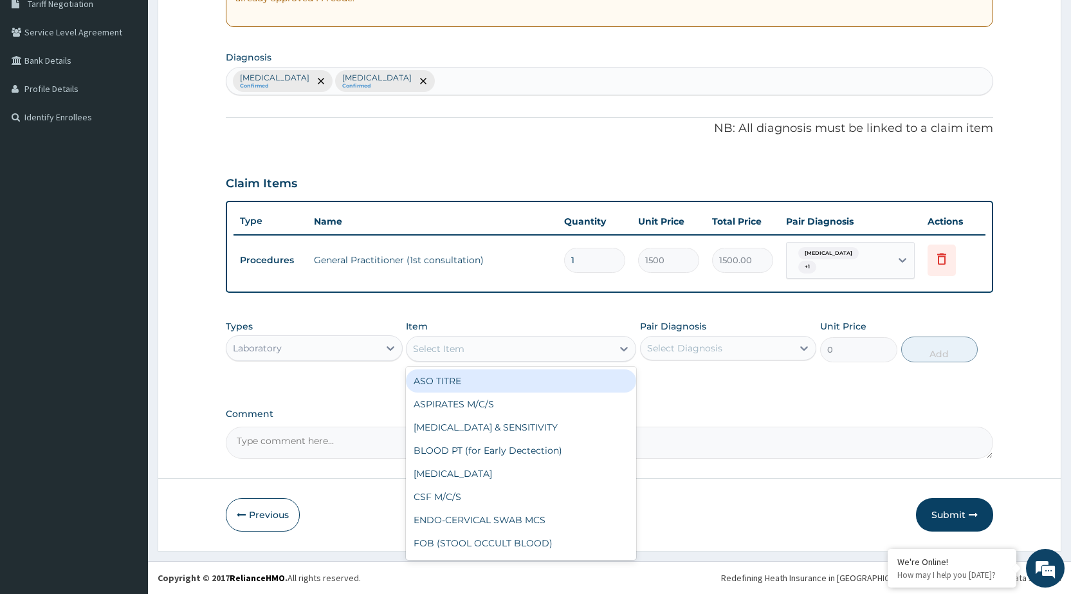
click at [612, 352] on div "Select Item" at bounding box center [509, 348] width 206 height 21
type input "MP"
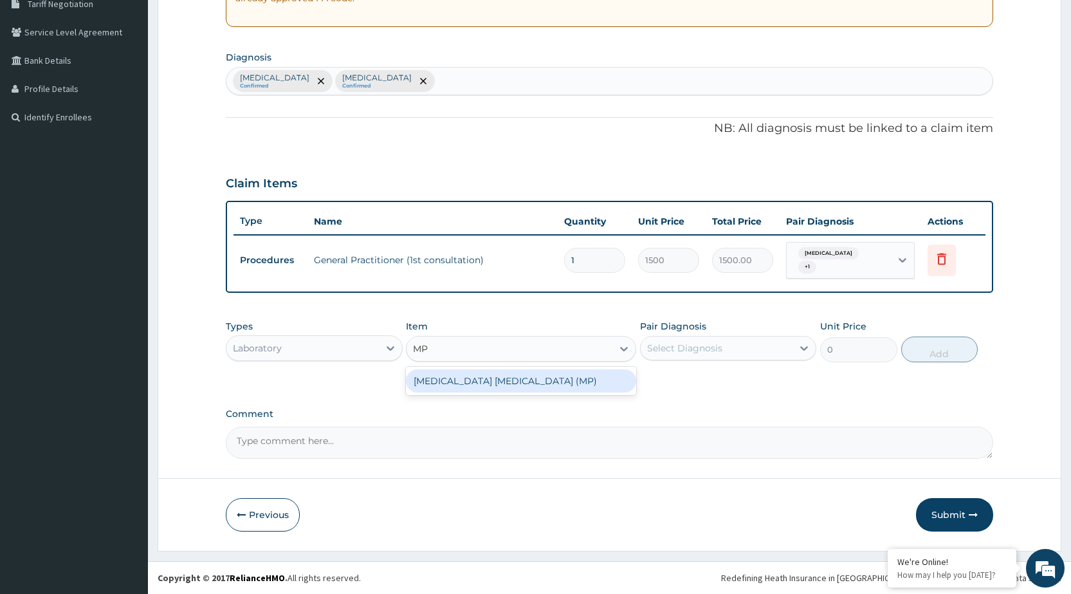
click at [550, 376] on div "MALARIA PARASITE (MP)" at bounding box center [521, 380] width 230 height 23
type input "560"
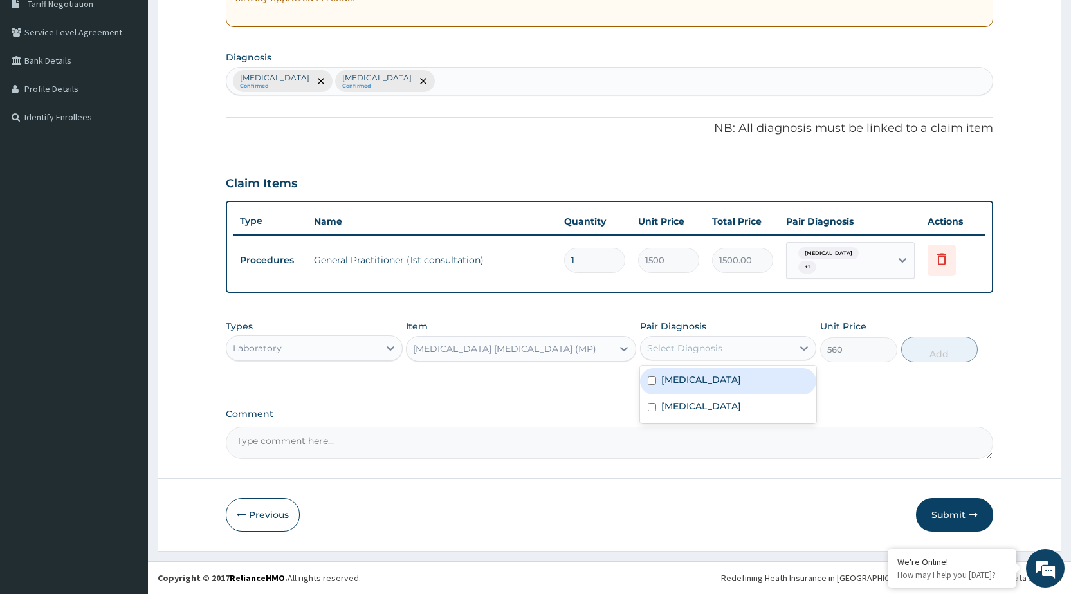
click at [787, 344] on div "Select Diagnosis" at bounding box center [716, 348] width 152 height 21
click at [770, 375] on div "[MEDICAL_DATA]" at bounding box center [728, 381] width 176 height 26
checkbox input "true"
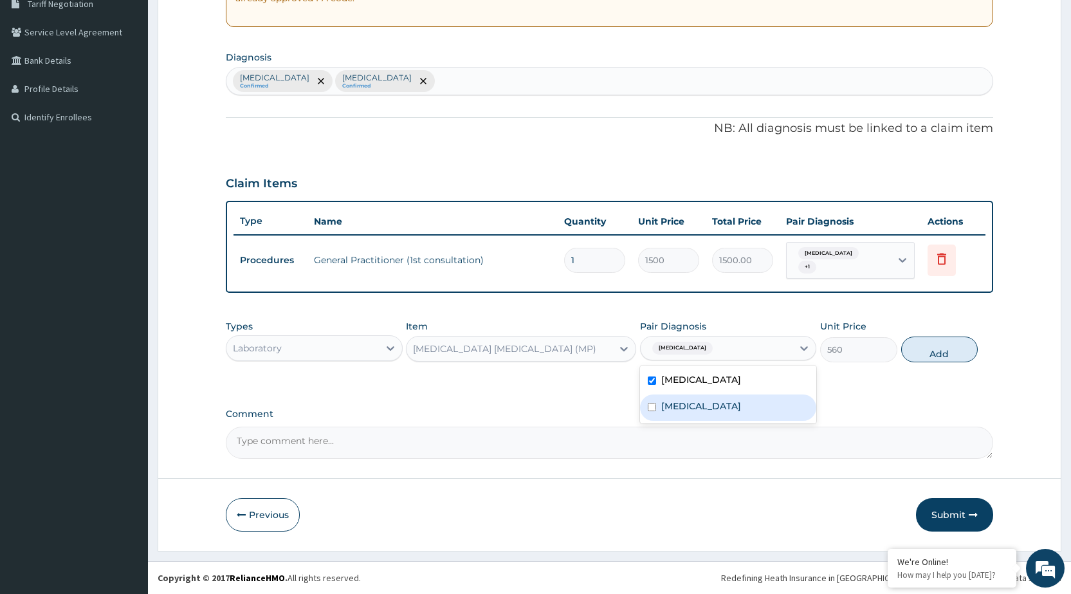
drag, startPoint x: 794, startPoint y: 403, endPoint x: 812, endPoint y: 395, distance: 19.6
click at [793, 403] on div "Typhoid fever, unspecified" at bounding box center [728, 407] width 176 height 26
checkbox input "true"
click at [946, 347] on button "Add" at bounding box center [939, 349] width 77 height 26
type input "0"
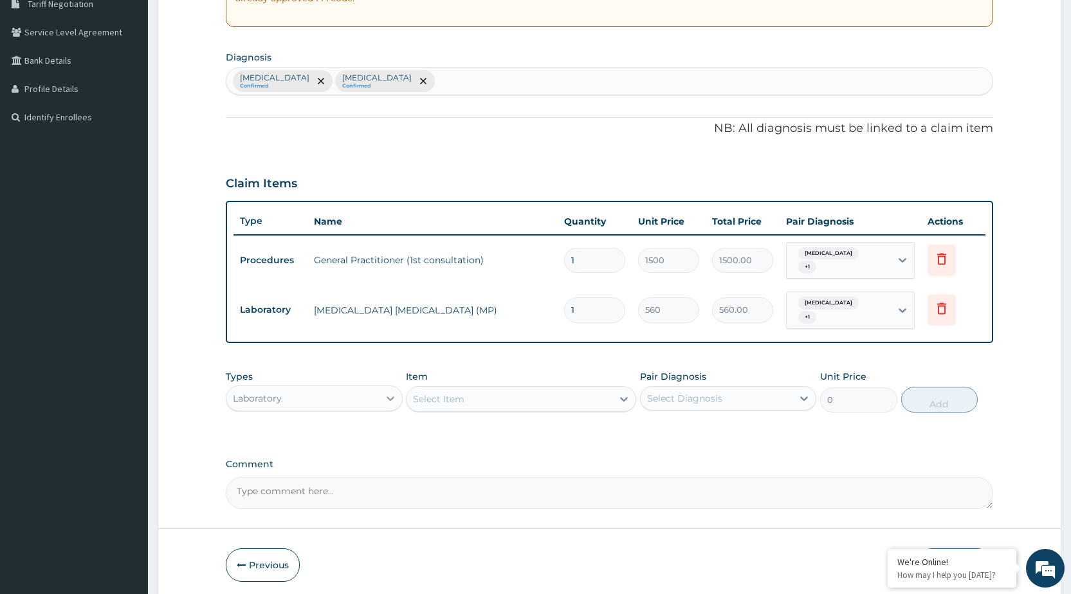
click at [390, 396] on icon at bounding box center [390, 398] width 13 height 13
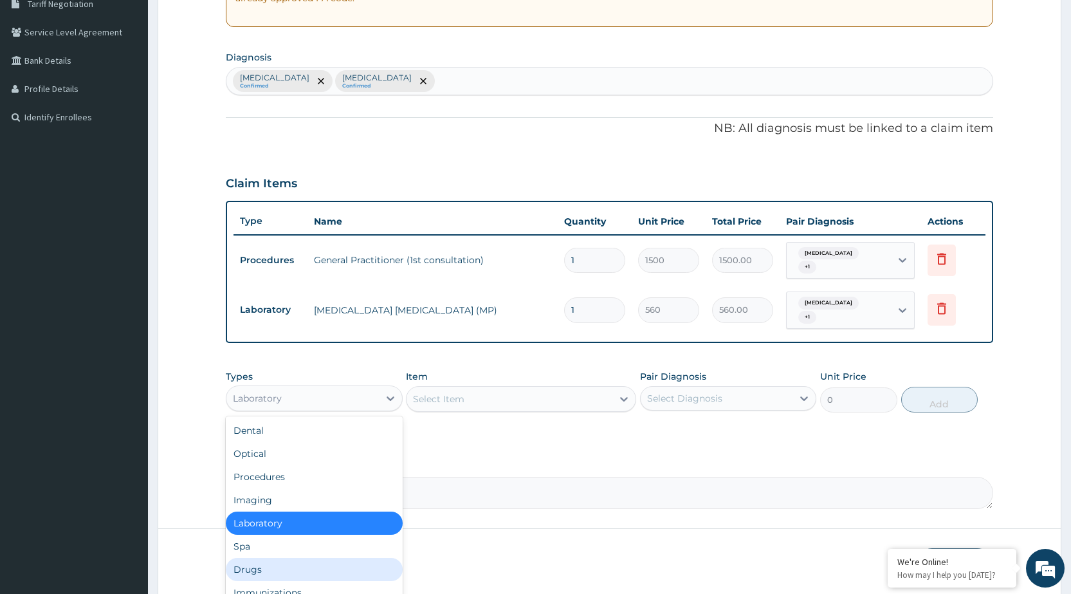
click at [273, 574] on div "Drugs" at bounding box center [314, 569] width 176 height 23
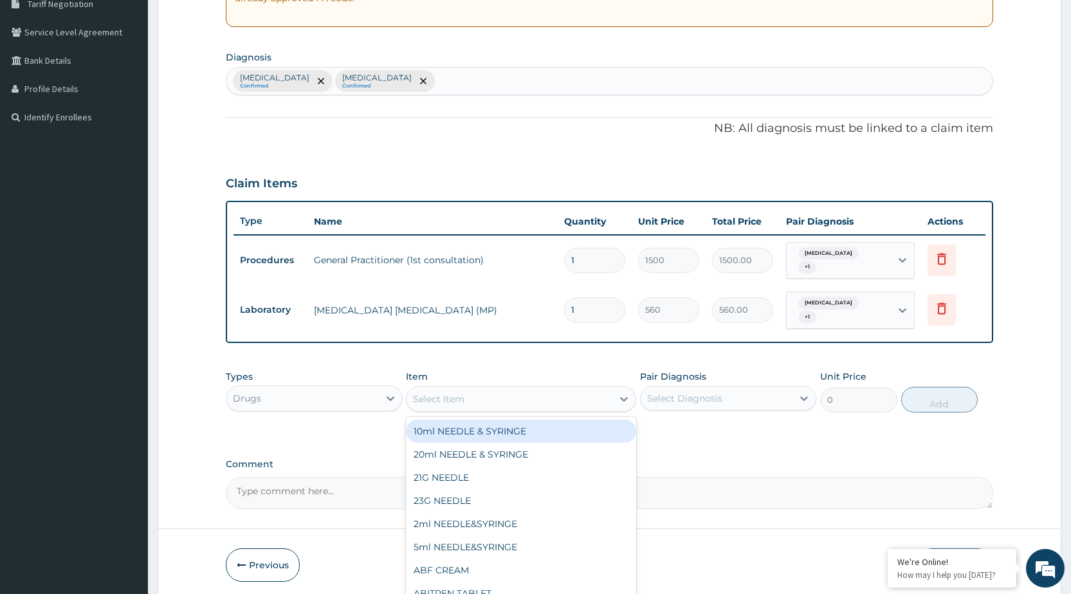
click at [610, 405] on div "Select Item" at bounding box center [509, 398] width 206 height 21
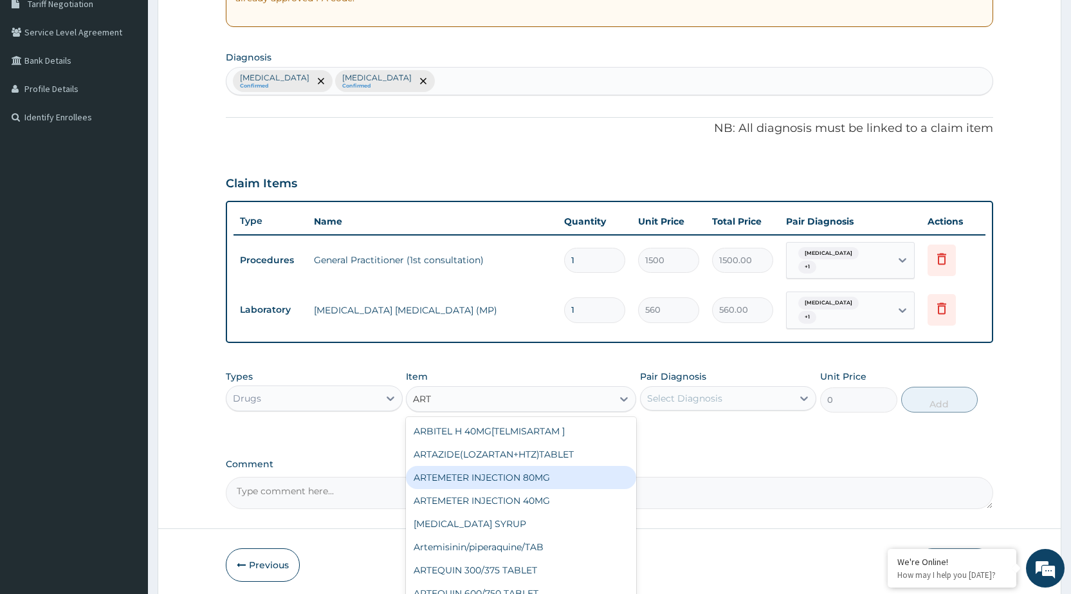
type input "ARTE"
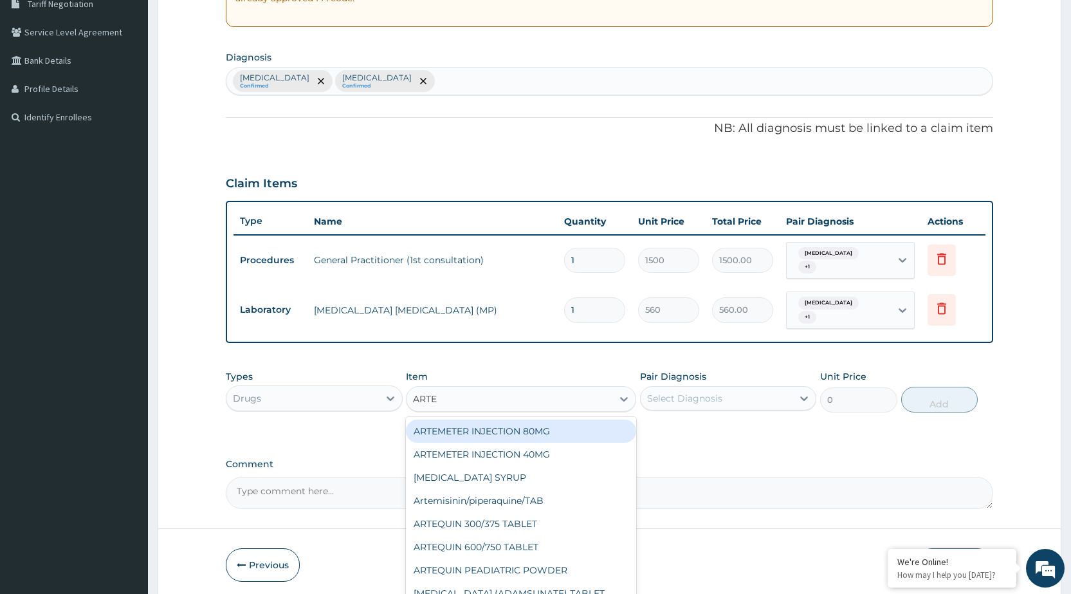
click at [595, 432] on div "ARTEMETER INJECTION 80MG" at bounding box center [521, 430] width 230 height 23
type input "210"
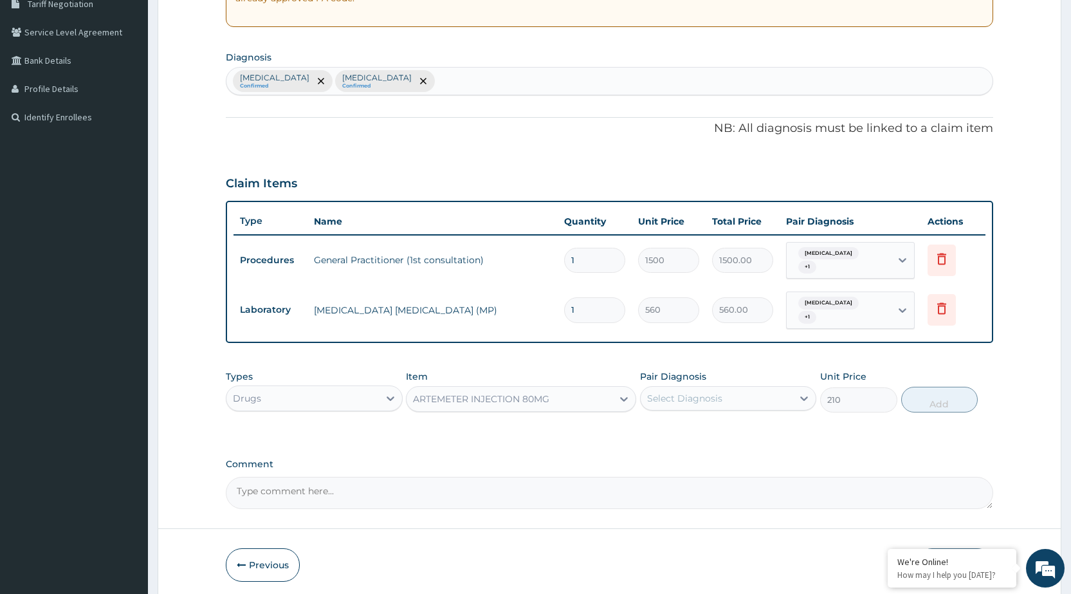
click at [743, 398] on div "Select Diagnosis" at bounding box center [716, 398] width 152 height 21
click at [741, 439] on div "[MEDICAL_DATA]" at bounding box center [728, 431] width 176 height 26
checkbox input "true"
click at [949, 400] on button "Add" at bounding box center [939, 399] width 77 height 26
type input "0"
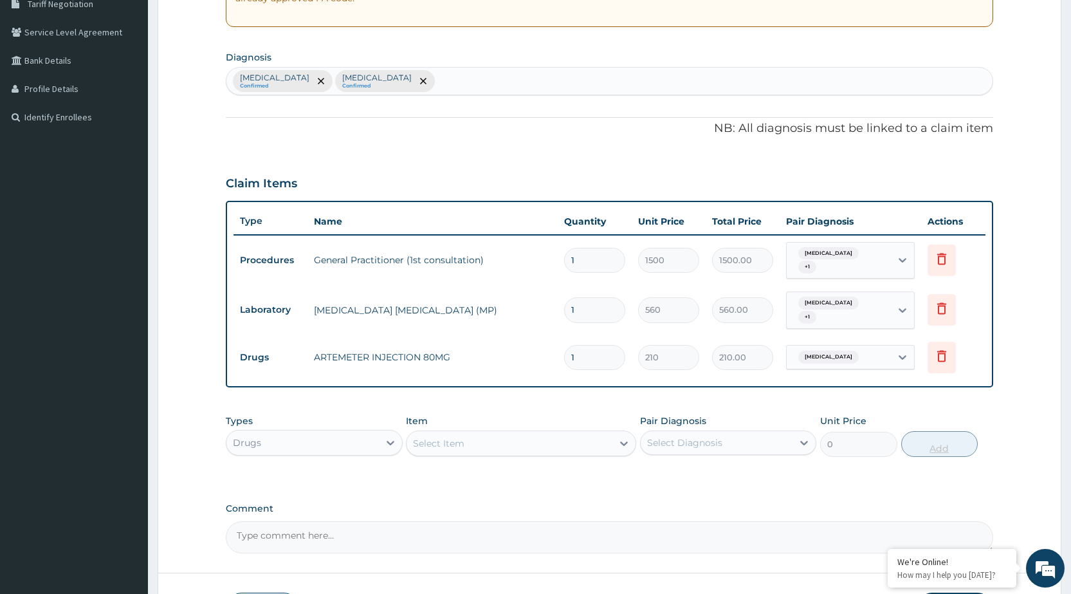
type input "0.00"
type input "2"
type input "420.00"
type input "2"
click at [443, 449] on div "Select Item" at bounding box center [509, 443] width 206 height 21
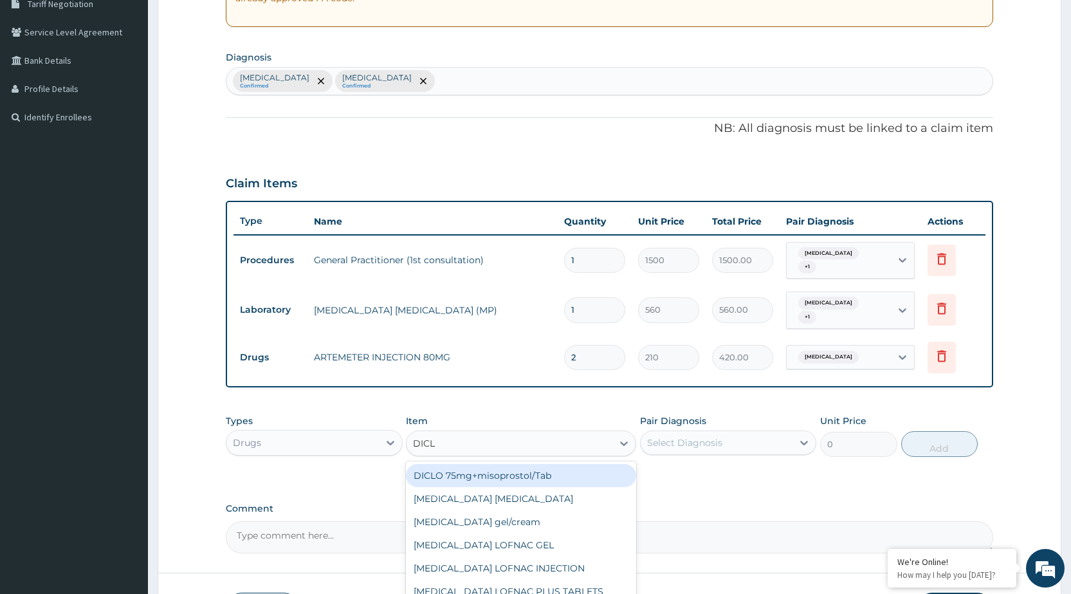
type input "DICLO"
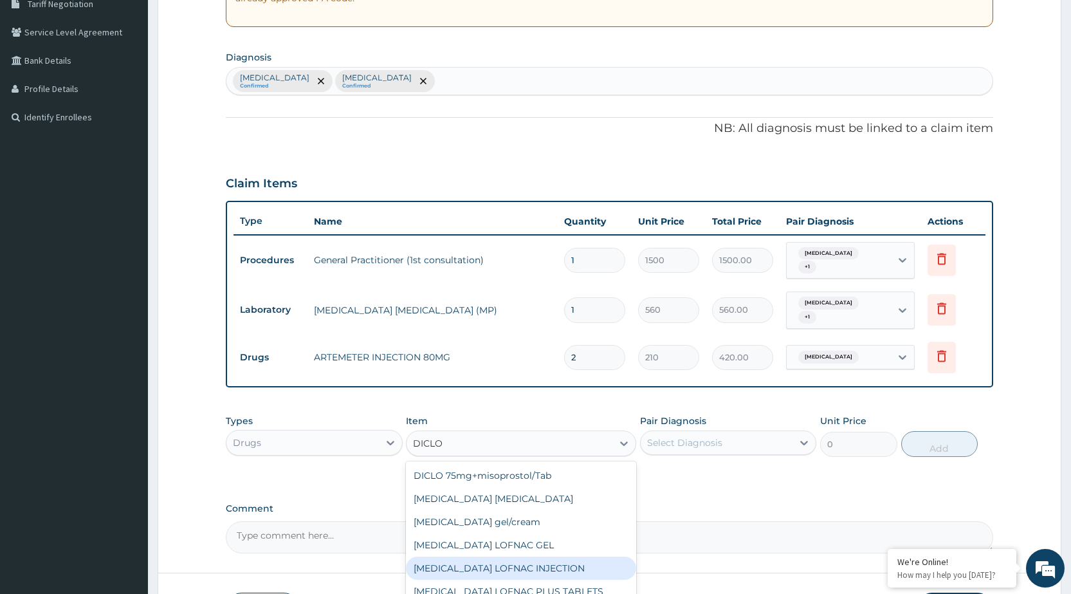
click at [504, 563] on div "[MEDICAL_DATA] LOFNAC INJECTION" at bounding box center [521, 567] width 230 height 23
type input "52.5"
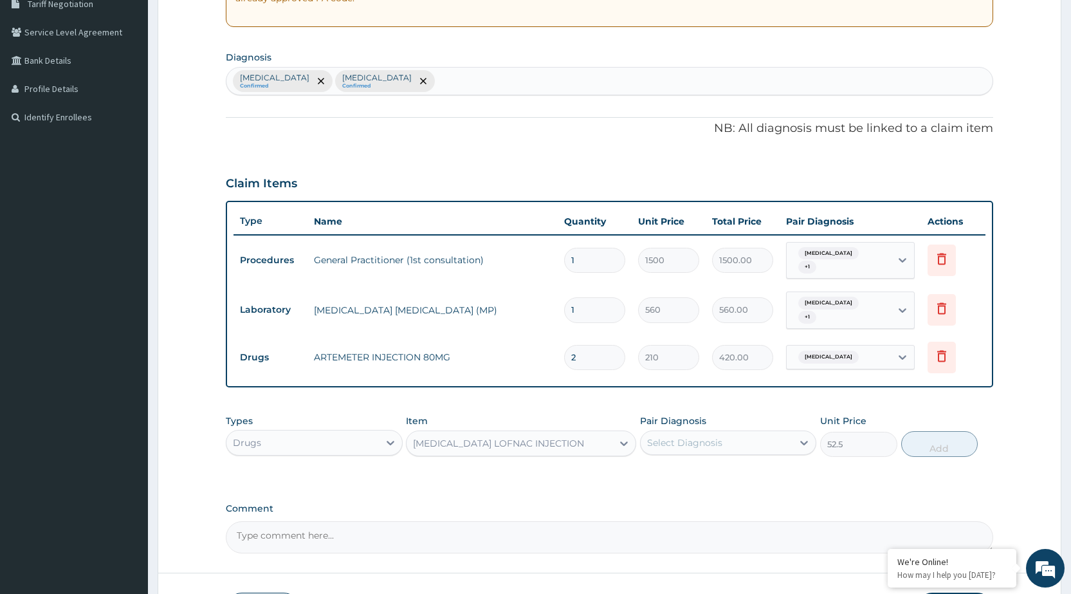
click at [693, 451] on div "Select Diagnosis" at bounding box center [716, 442] width 152 height 21
click at [715, 464] on div "Malaria, unspecified" at bounding box center [728, 475] width 176 height 26
click at [728, 482] on div "Malaria, unspecified" at bounding box center [728, 475] width 176 height 26
click at [733, 485] on div "Malaria, unspecified" at bounding box center [728, 475] width 176 height 26
checkbox input "true"
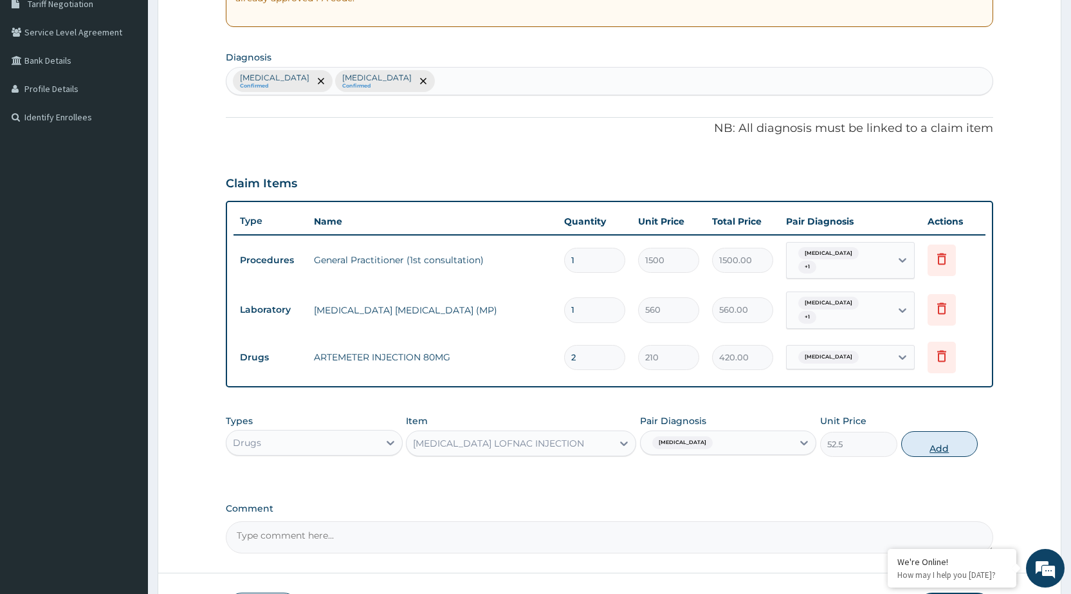
click at [934, 452] on button "Add" at bounding box center [939, 444] width 77 height 26
type input "0"
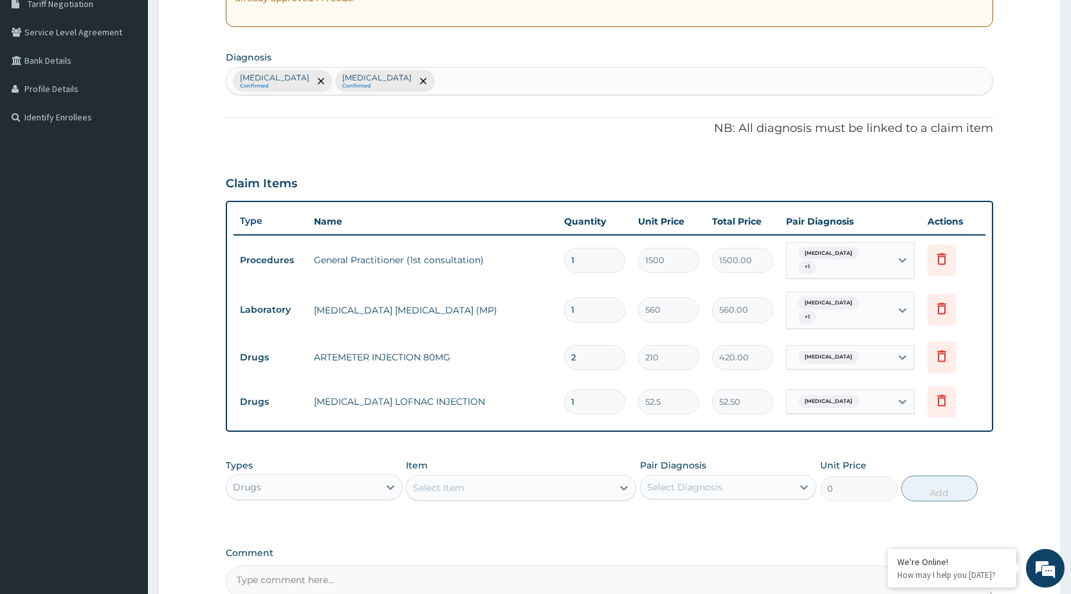
type input "10"
type input "525.00"
type input "10"
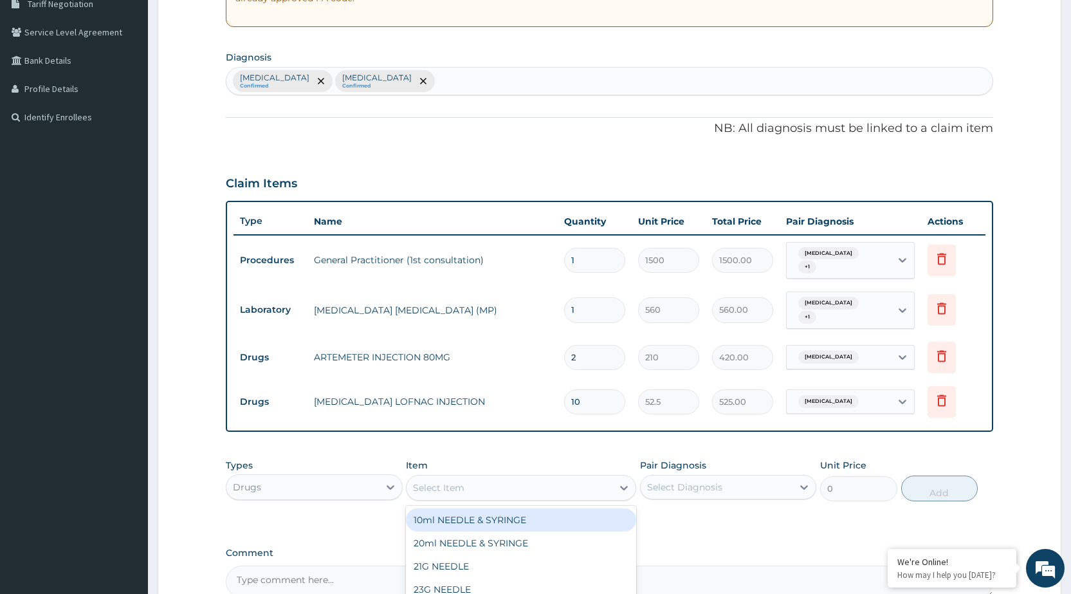
click at [458, 491] on div "Select Item" at bounding box center [438, 487] width 51 height 13
type input "COA"
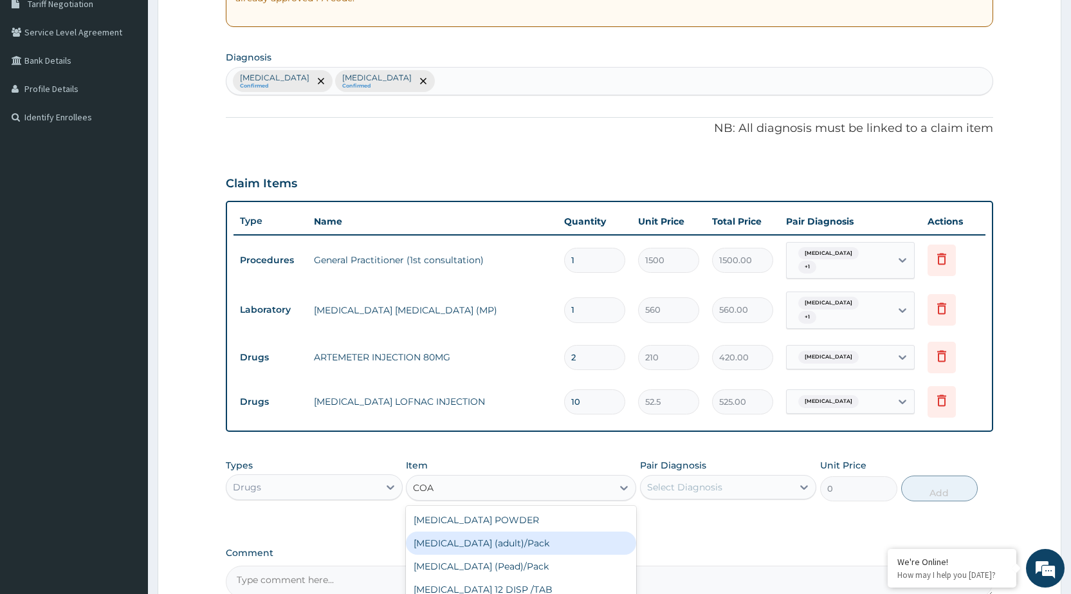
click at [458, 537] on div "[MEDICAL_DATA] (adult)/Pack" at bounding box center [521, 542] width 230 height 23
type input "682.5"
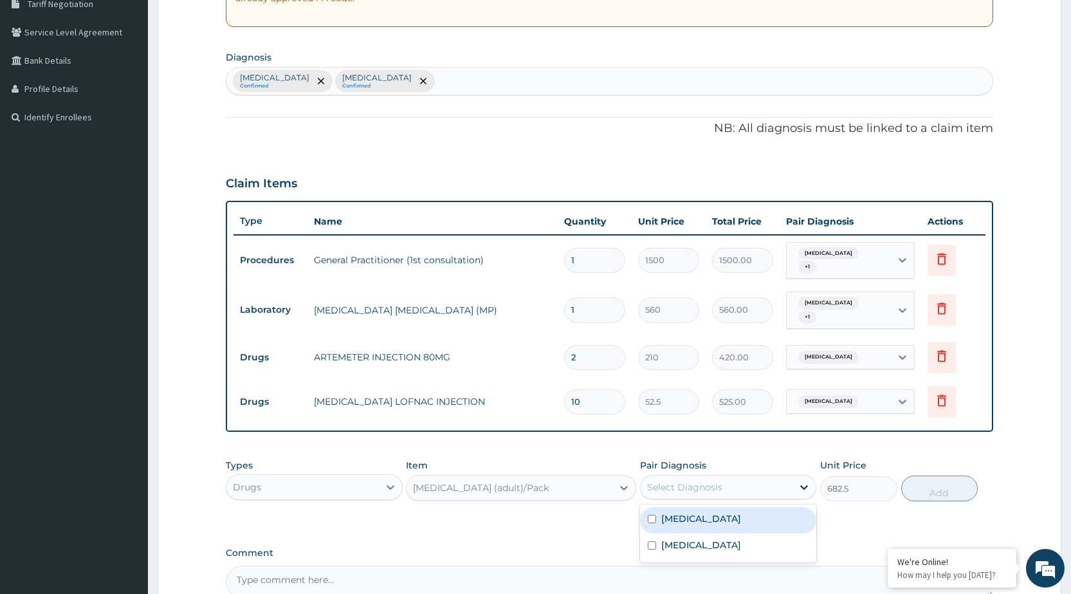
click at [803, 484] on icon at bounding box center [803, 486] width 13 height 13
click at [792, 520] on div "Malaria, unspecified" at bounding box center [728, 520] width 176 height 26
checkbox input "true"
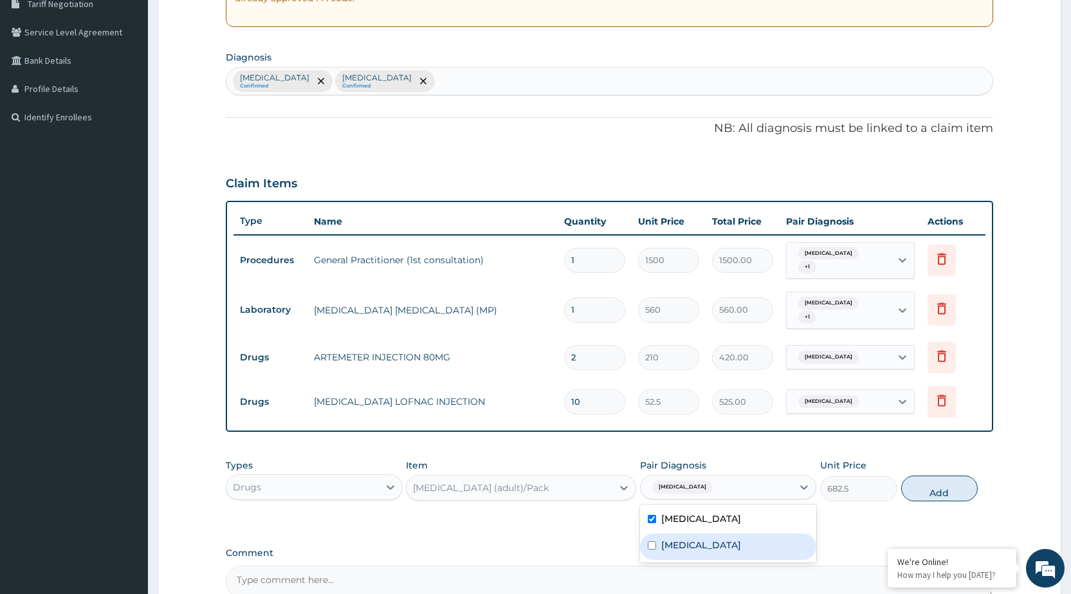
click at [741, 549] on label "Typhoid fever, unspecified" at bounding box center [701, 544] width 80 height 13
checkbox input "true"
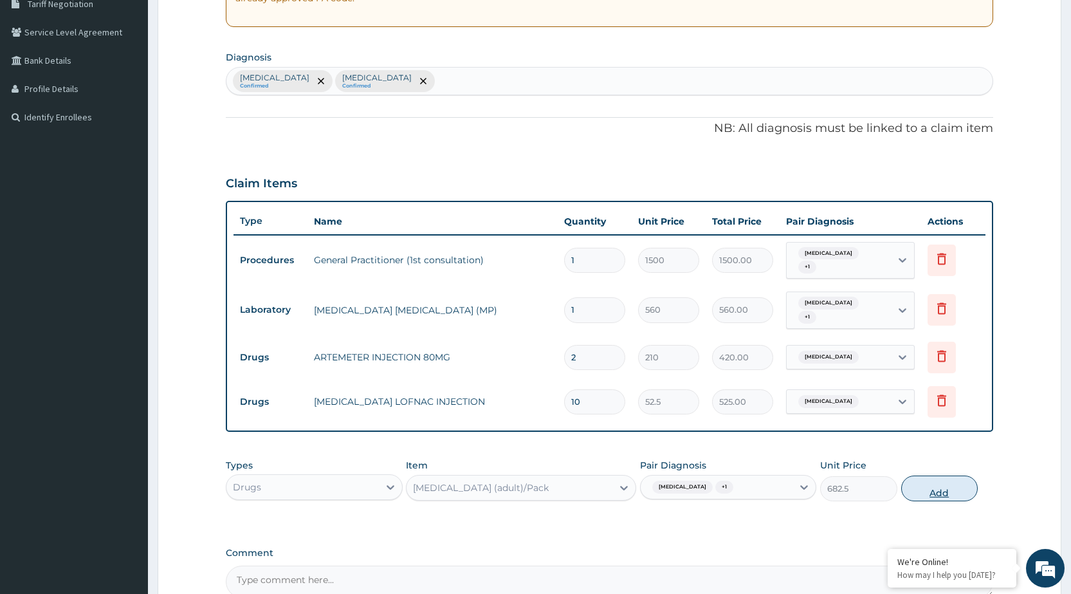
click at [927, 493] on button "Add" at bounding box center [939, 488] width 77 height 26
type input "0"
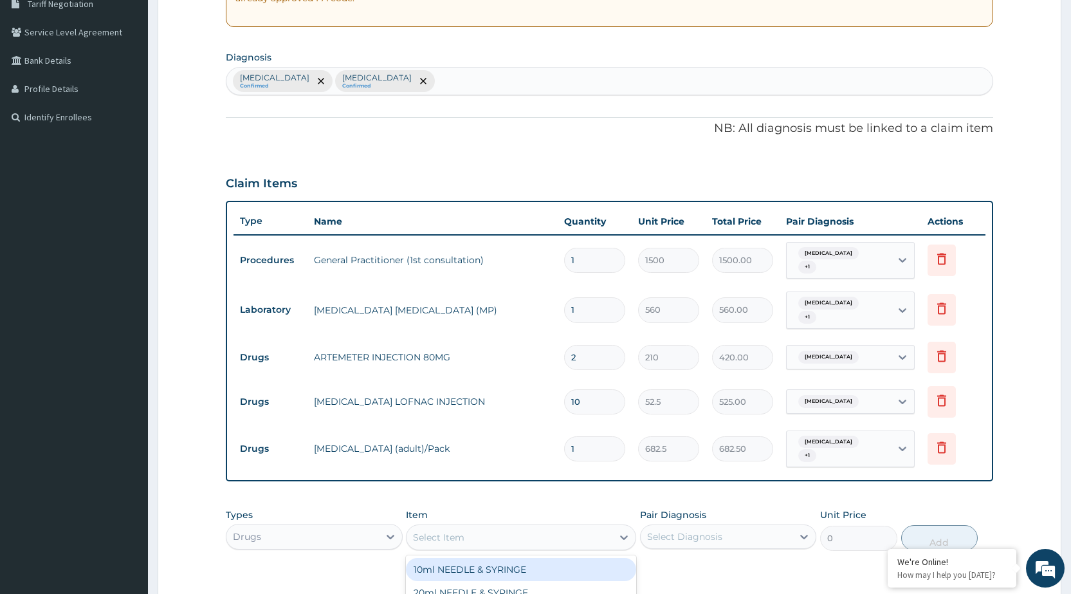
click at [576, 534] on div "Select Item" at bounding box center [509, 537] width 206 height 21
type input "CIPRO"
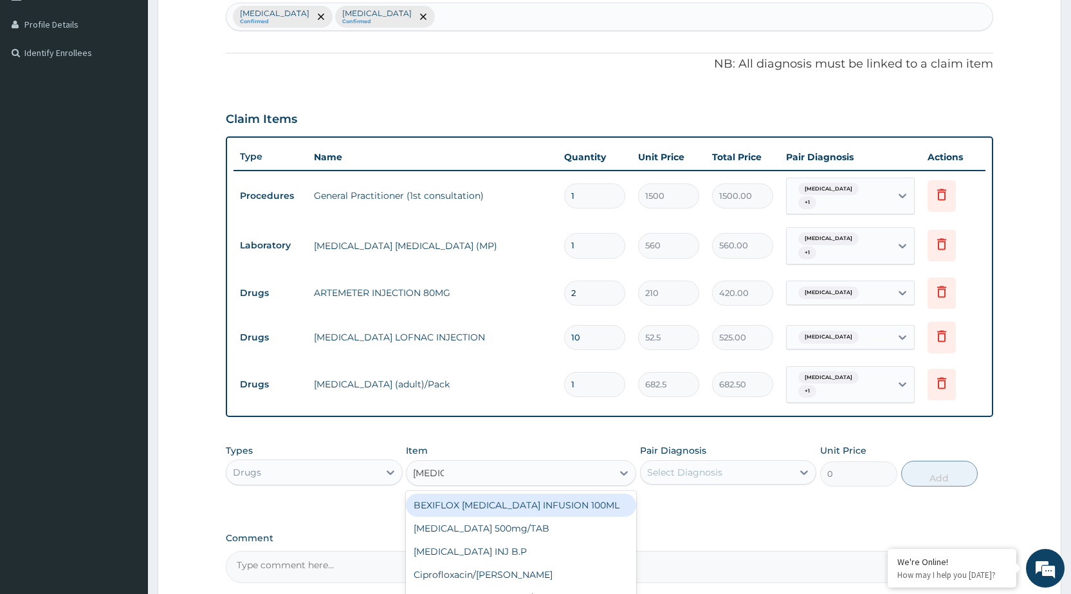
scroll to position [406, 0]
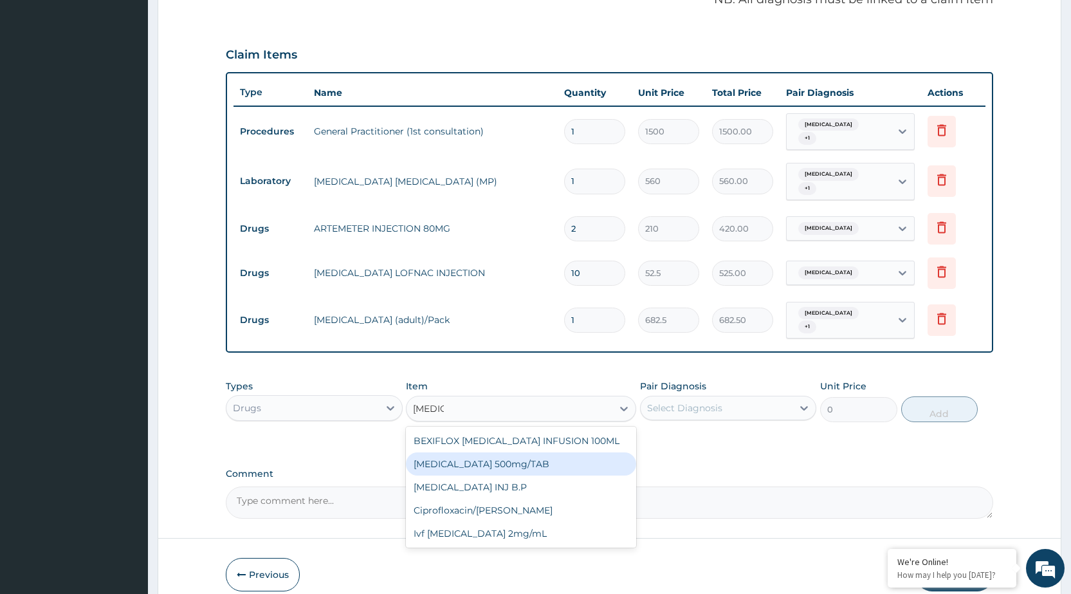
click at [484, 455] on div "[MEDICAL_DATA] 500mg/TAB" at bounding box center [521, 463] width 230 height 23
type input "26.77"
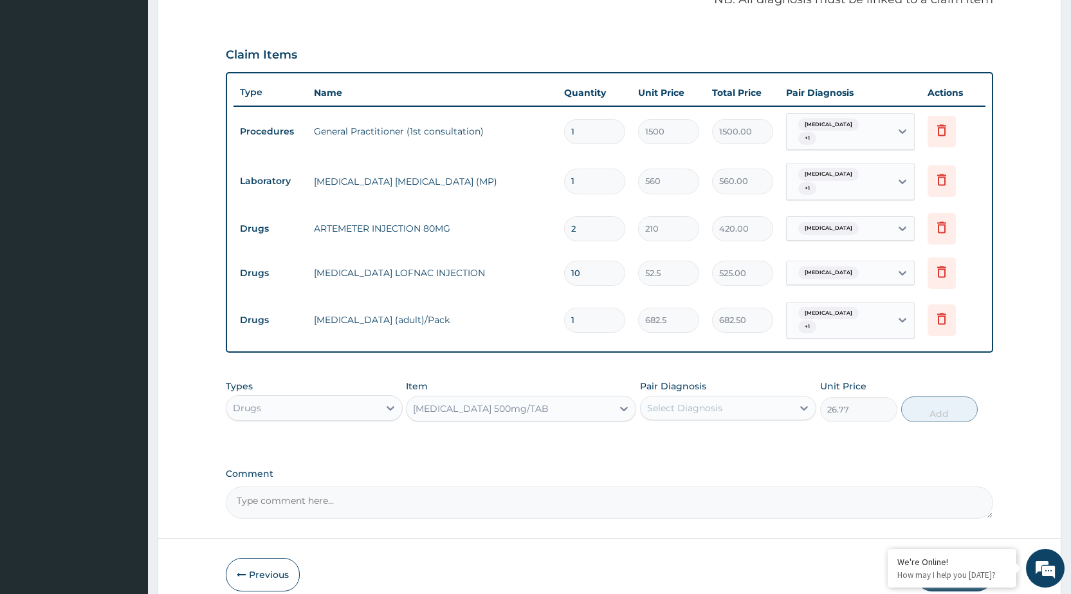
click at [676, 419] on div "Select Diagnosis" at bounding box center [728, 407] width 176 height 24
click at [666, 439] on label "Malaria, unspecified" at bounding box center [701, 439] width 80 height 13
checkbox input "true"
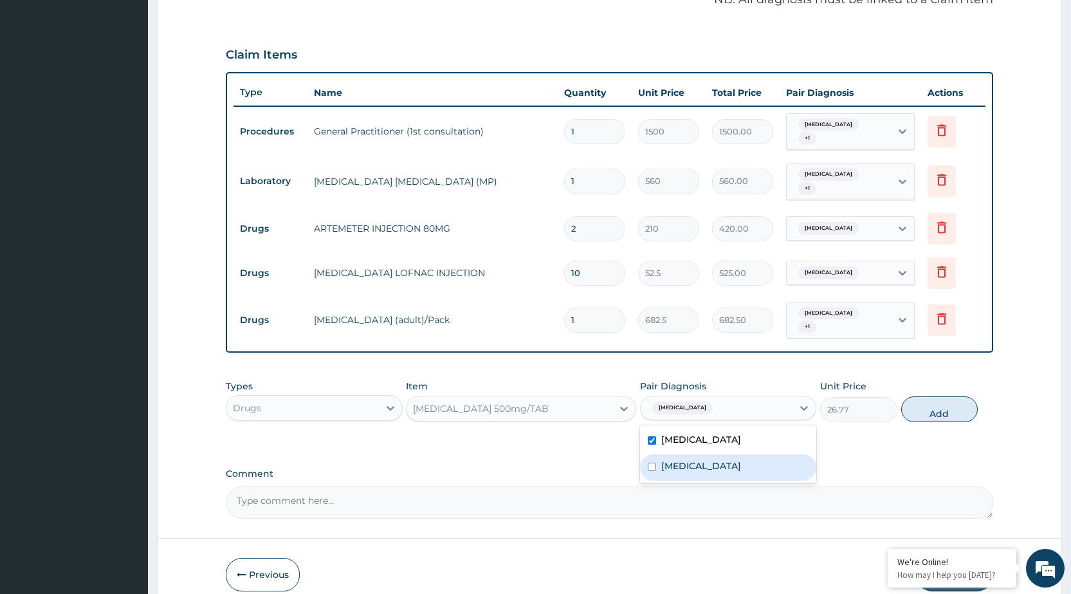
click at [675, 465] on label "Typhoid fever, unspecified" at bounding box center [701, 465] width 80 height 13
checkbox input "true"
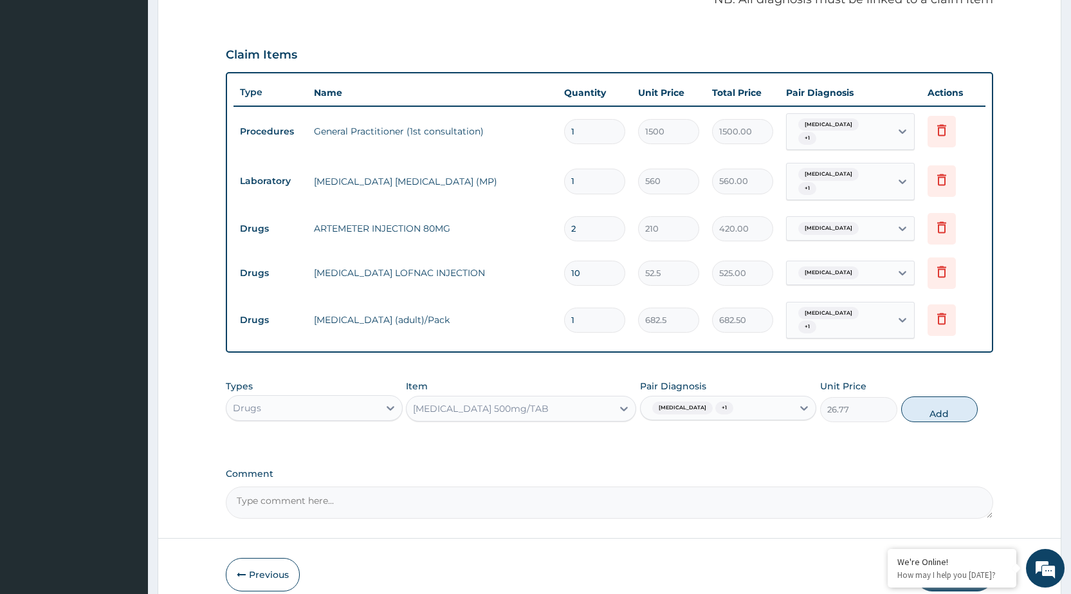
click at [950, 415] on button "Add" at bounding box center [939, 409] width 77 height 26
type input "0"
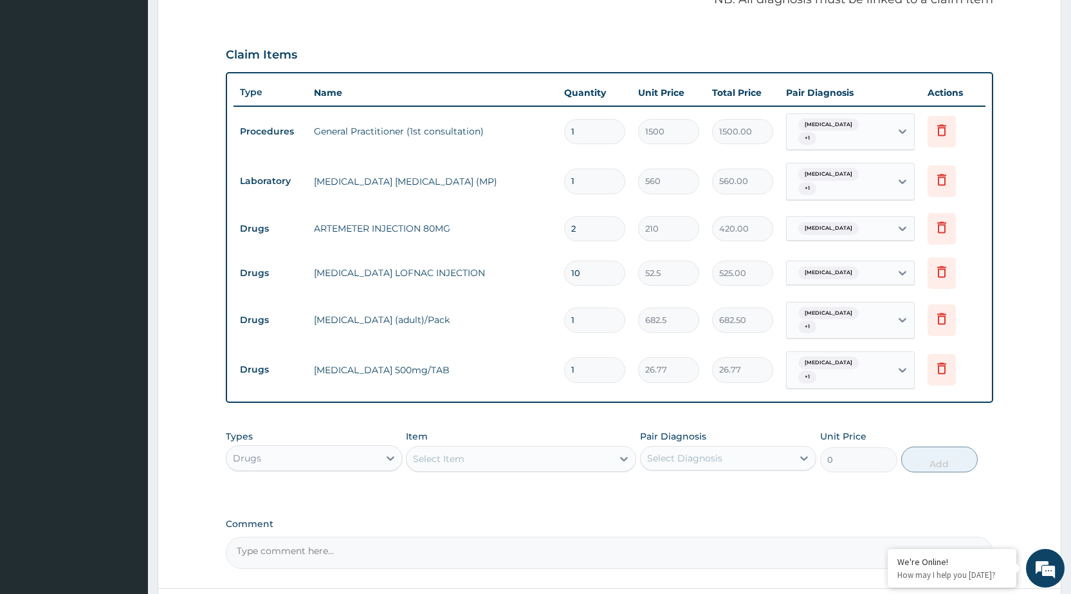
type input "10"
type input "267.70"
type input "10"
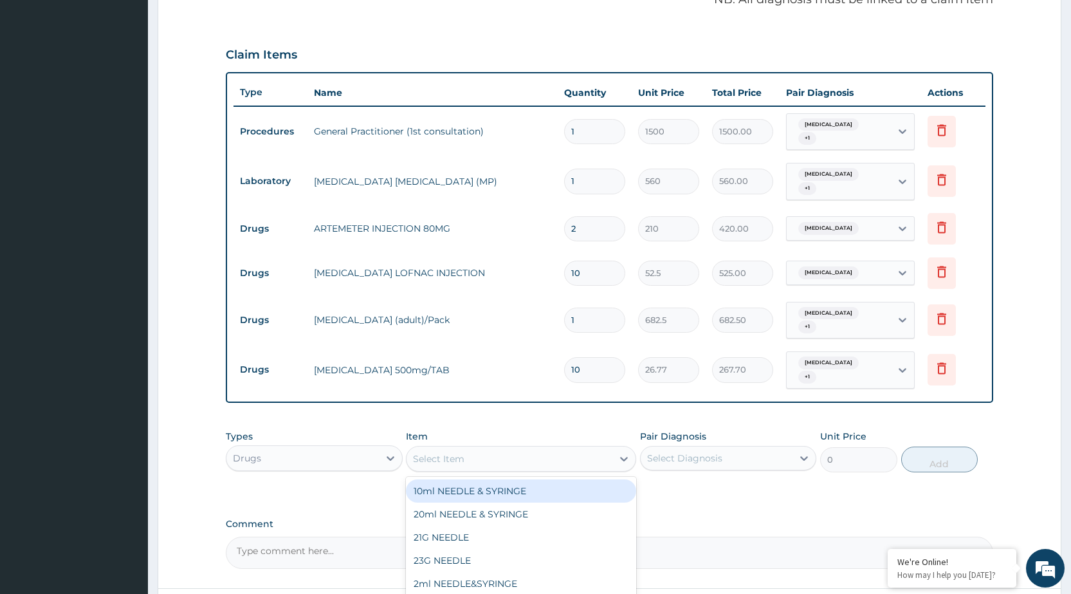
click at [523, 466] on div "Select Item" at bounding box center [509, 458] width 206 height 21
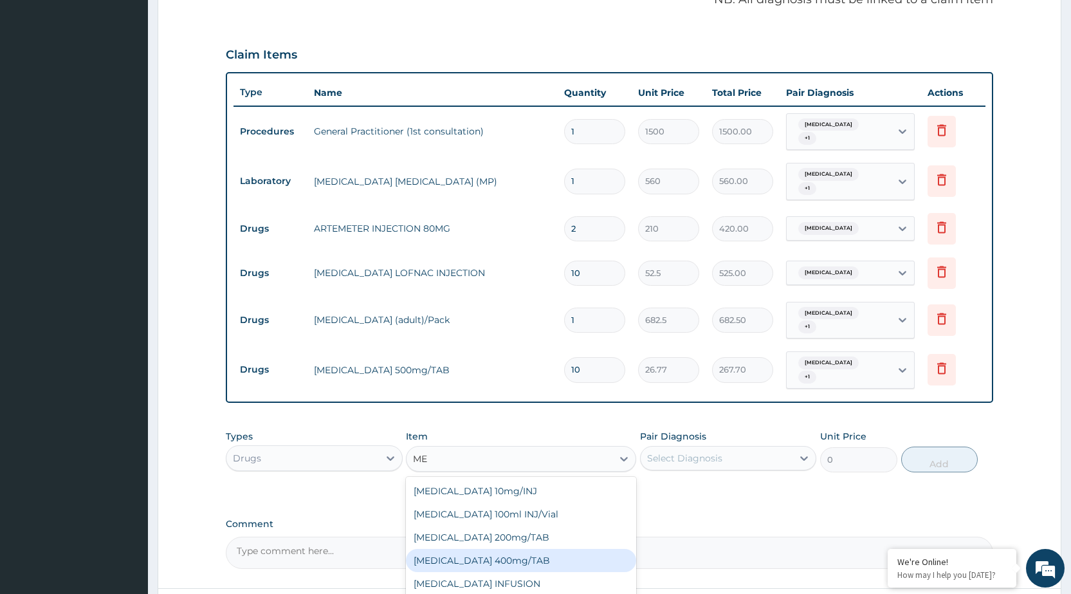
type input "M"
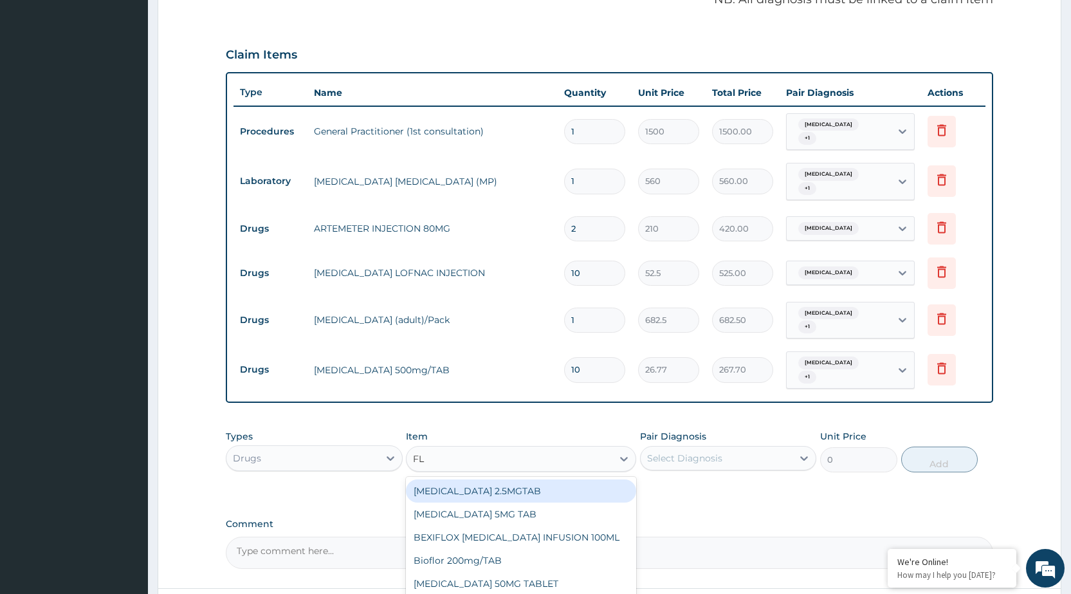
type input "FLA"
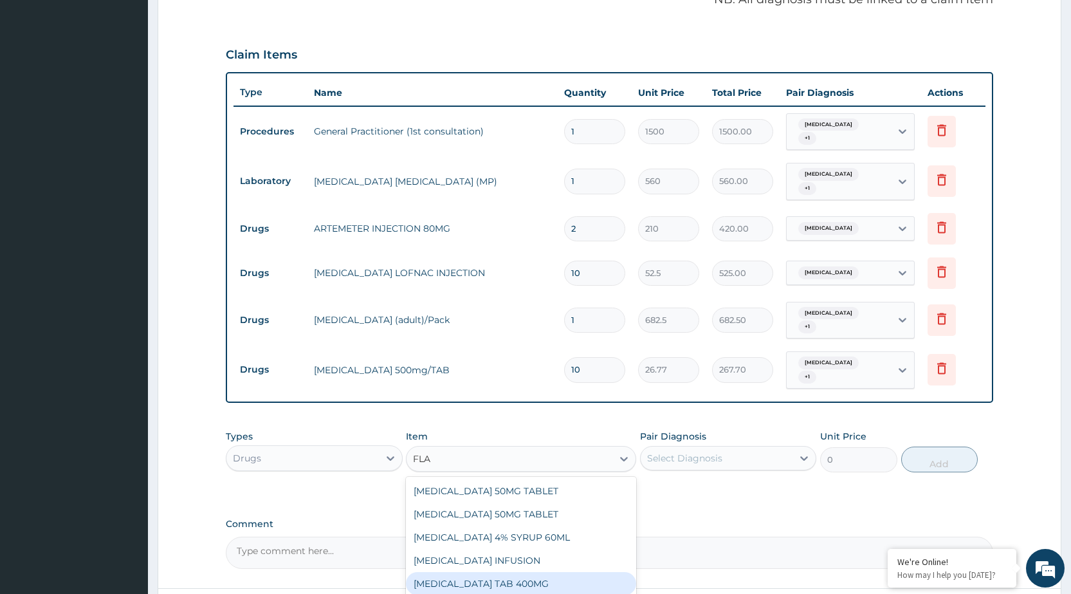
click at [561, 584] on div "[MEDICAL_DATA] TAB 400MG" at bounding box center [521, 583] width 230 height 23
type input "26.25"
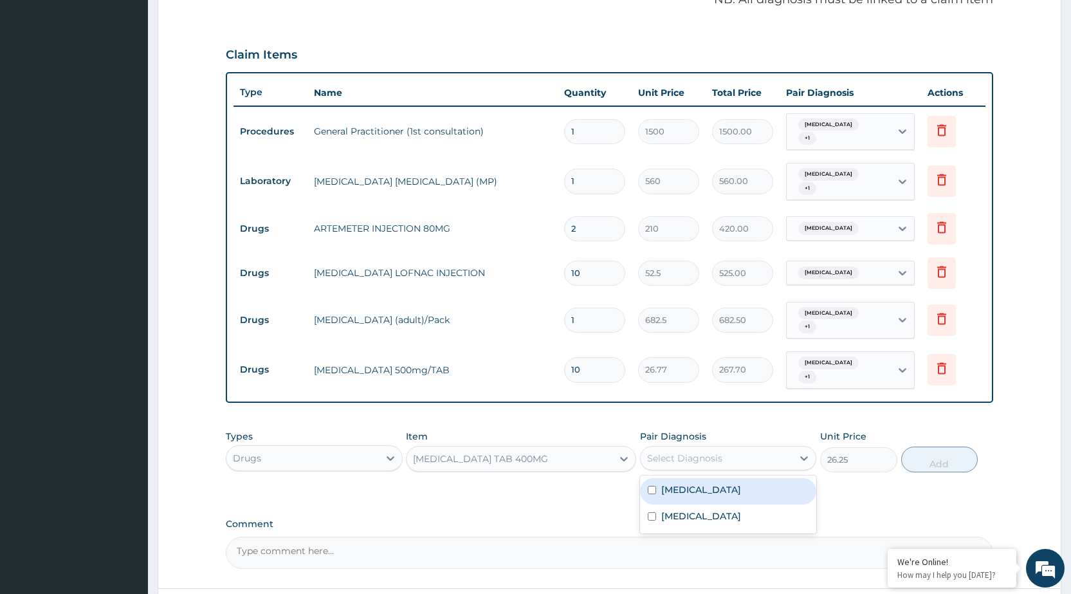
click at [683, 461] on div "Select Diagnosis" at bounding box center [684, 457] width 75 height 13
click at [697, 493] on label "Malaria, unspecified" at bounding box center [701, 489] width 80 height 13
checkbox input "true"
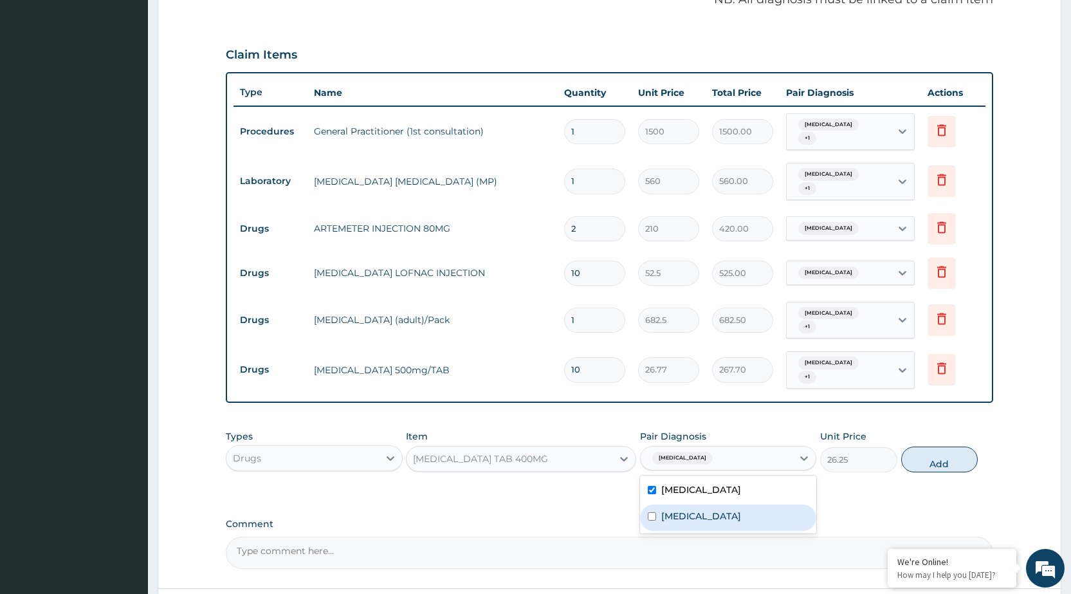
click at [698, 514] on label "Typhoid fever, unspecified" at bounding box center [701, 515] width 80 height 13
checkbox input "true"
click at [968, 464] on button "Add" at bounding box center [939, 459] width 77 height 26
type input "0"
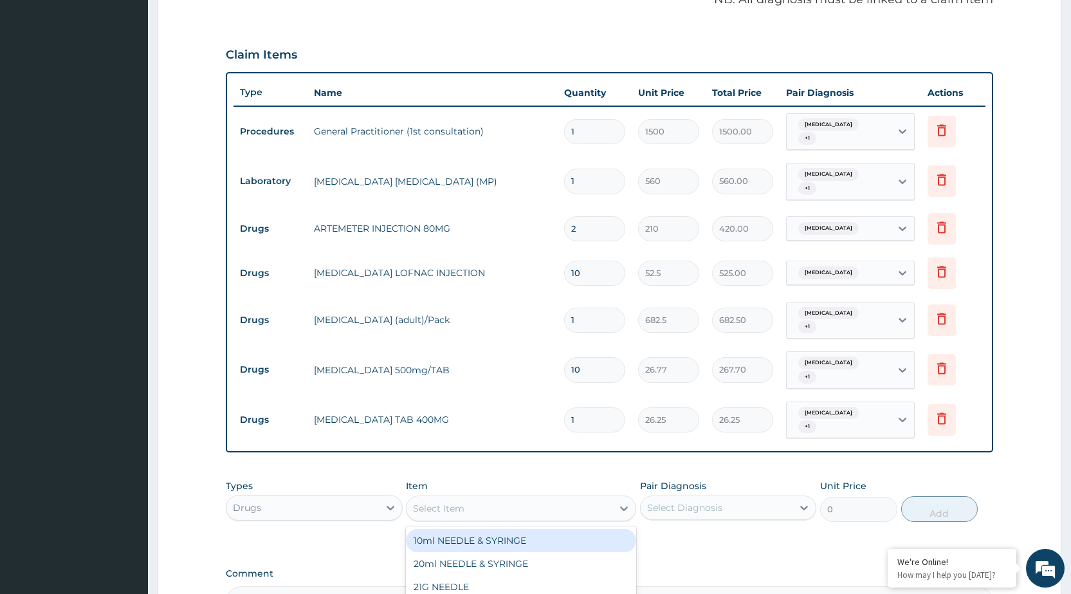
click at [606, 502] on div "Select Item" at bounding box center [509, 508] width 206 height 21
type input "IBUPR"
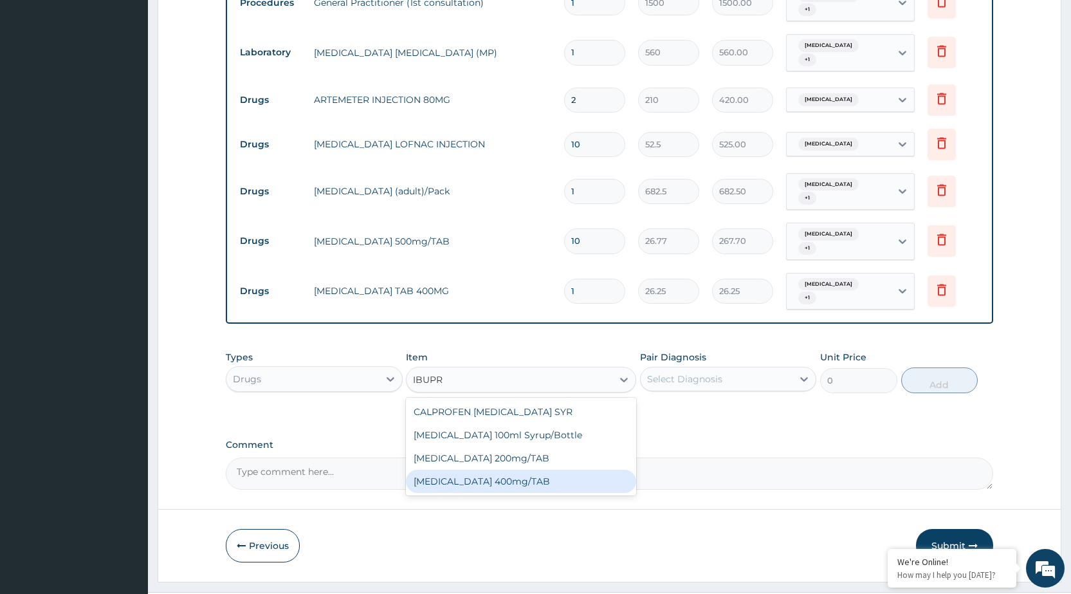
click at [541, 485] on div "IBUPROFEN 400mg/TAB" at bounding box center [521, 480] width 230 height 23
type input "21"
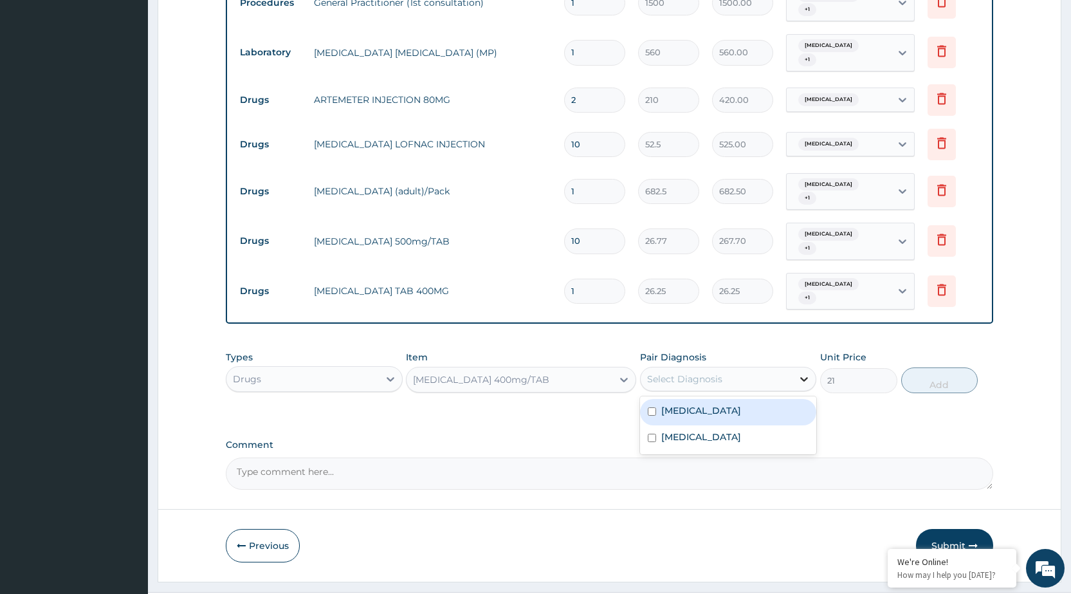
click at [804, 379] on icon at bounding box center [803, 378] width 13 height 13
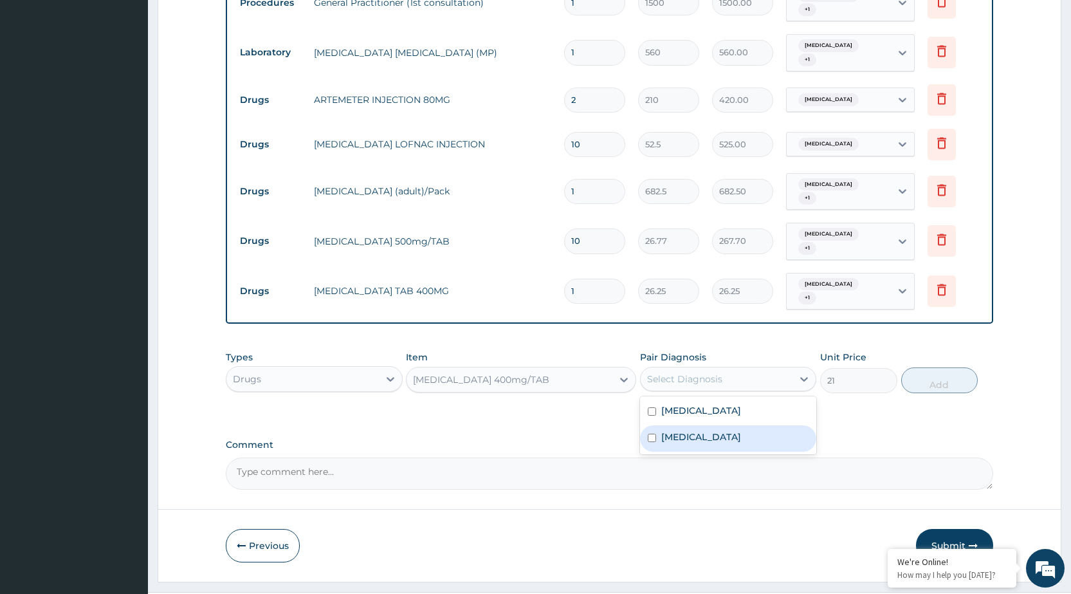
click at [786, 440] on div "Typhoid fever, unspecified" at bounding box center [728, 438] width 176 height 26
checkbox input "true"
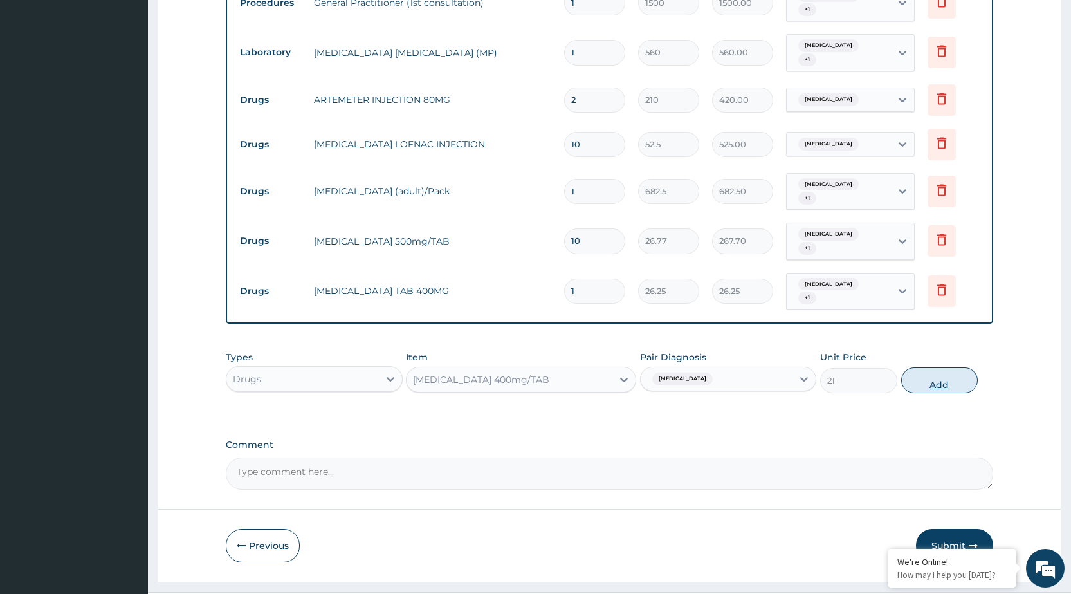
click at [919, 376] on button "Add" at bounding box center [939, 380] width 77 height 26
type input "0"
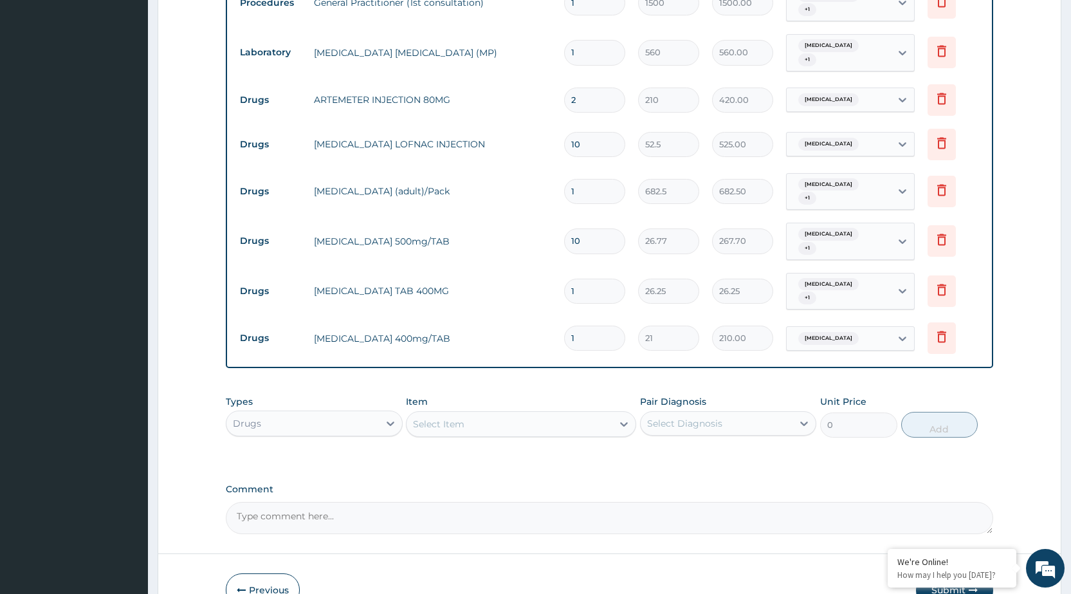
type input "10"
type input "210.00"
type input "9"
type input "189.00"
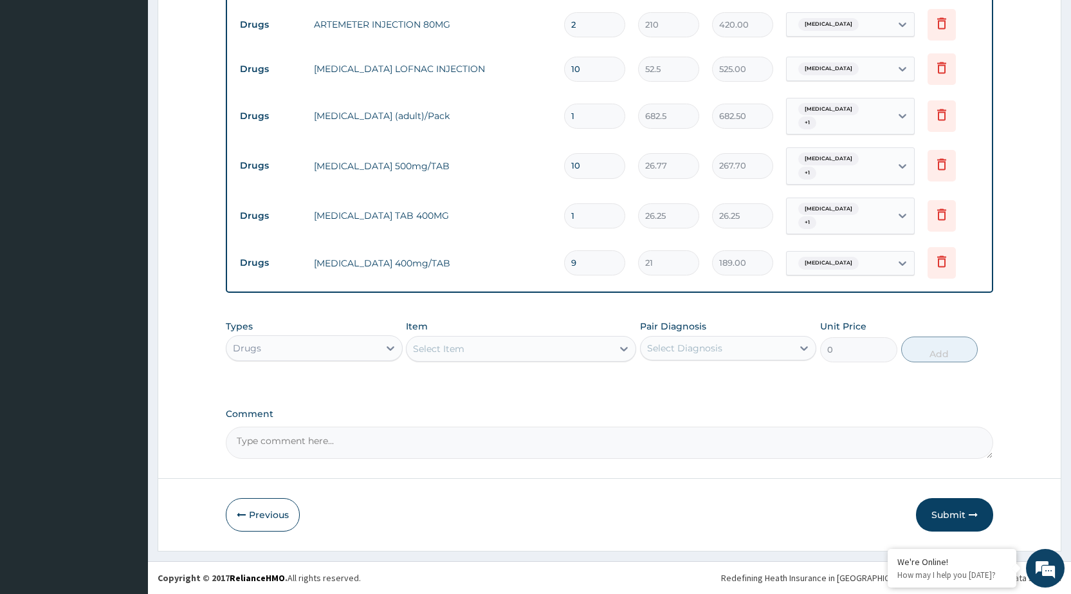
type input "9"
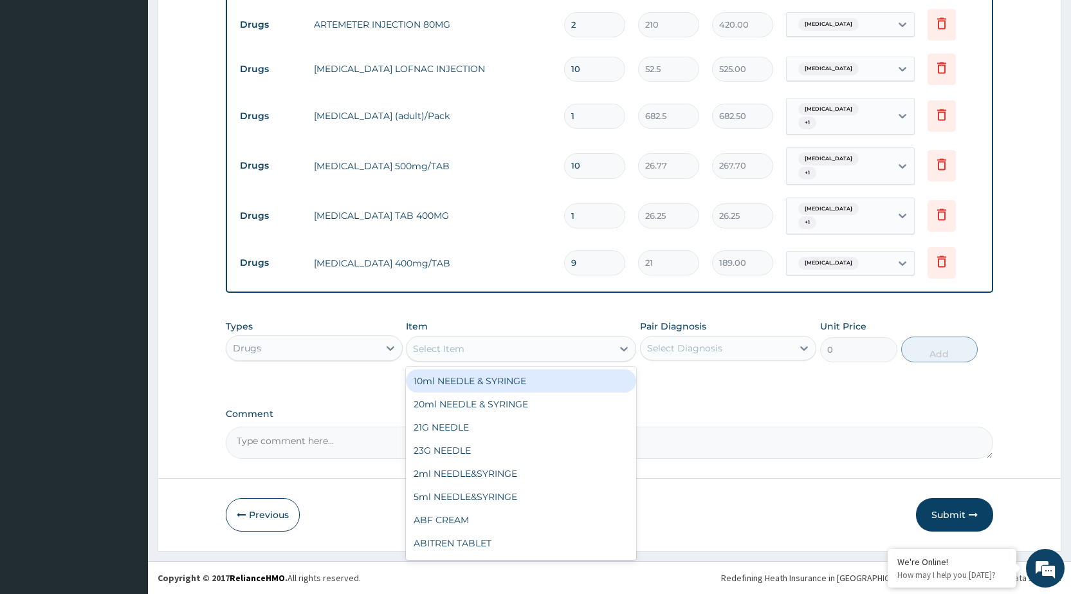
click at [543, 347] on div "Select Item" at bounding box center [509, 348] width 206 height 21
type input "PIRIT"
click at [536, 383] on div "Piriton 4mg/Tab" at bounding box center [521, 380] width 230 height 23
type input "5.25"
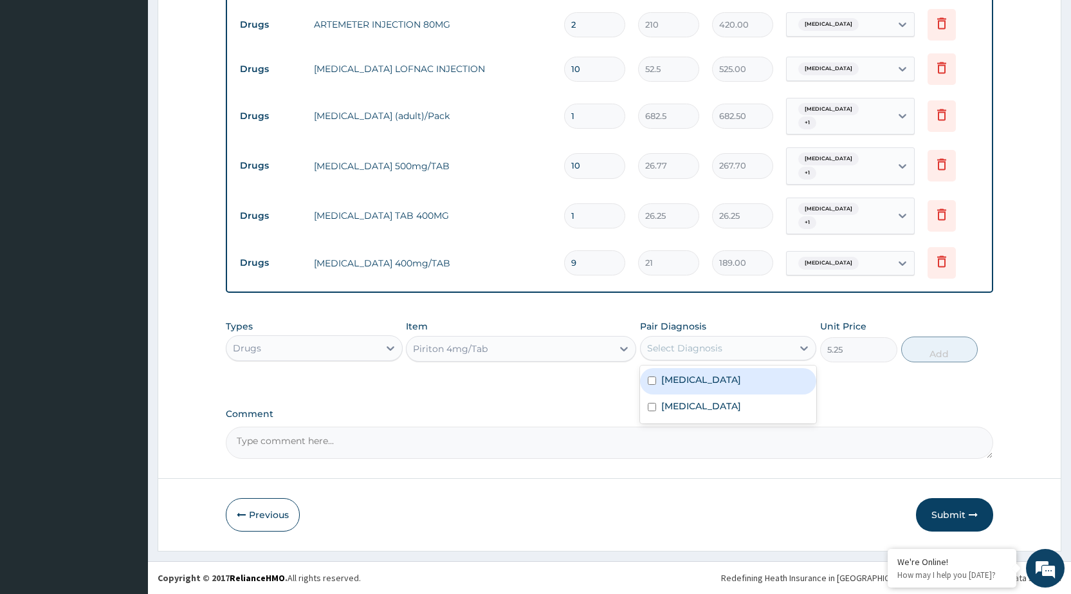
click at [696, 351] on div "Select Diagnosis" at bounding box center [684, 347] width 75 height 13
click at [685, 386] on div "Malaria, unspecified" at bounding box center [728, 381] width 176 height 26
checkbox input "true"
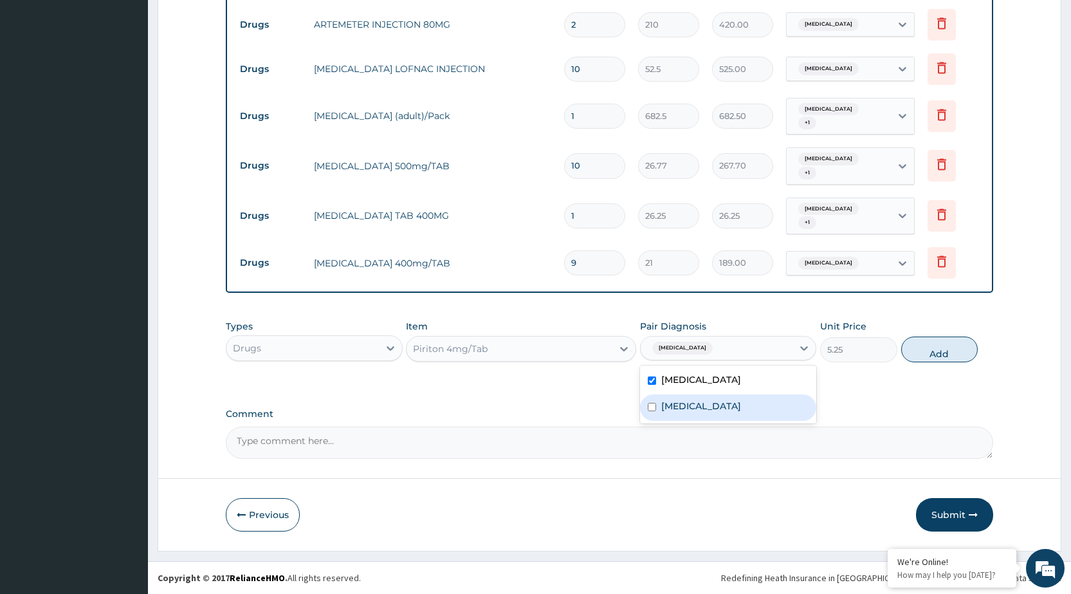
click at [692, 410] on label "Typhoid fever, unspecified" at bounding box center [701, 405] width 80 height 13
checkbox input "true"
click at [936, 354] on button "Add" at bounding box center [939, 349] width 77 height 26
type input "0"
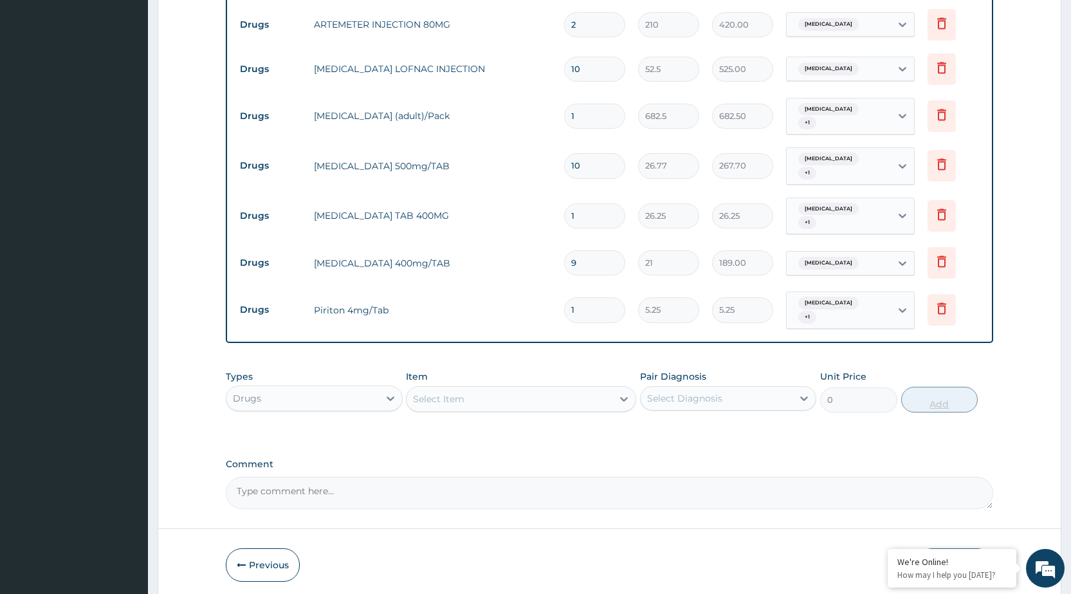
type input "10"
type input "52.50"
type input "10"
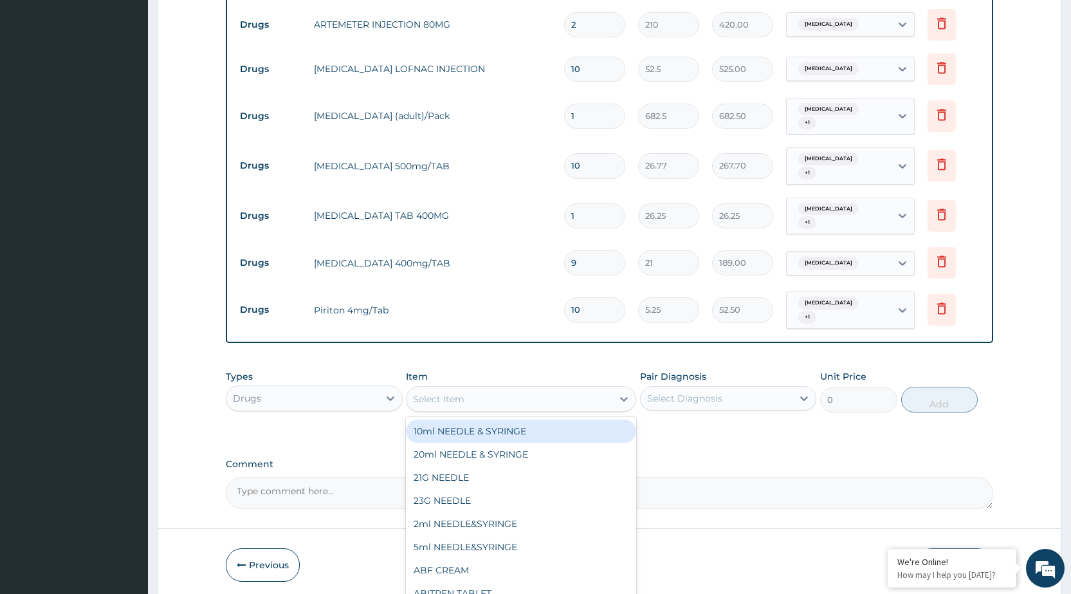
click at [592, 396] on div "Select Item" at bounding box center [509, 398] width 206 height 21
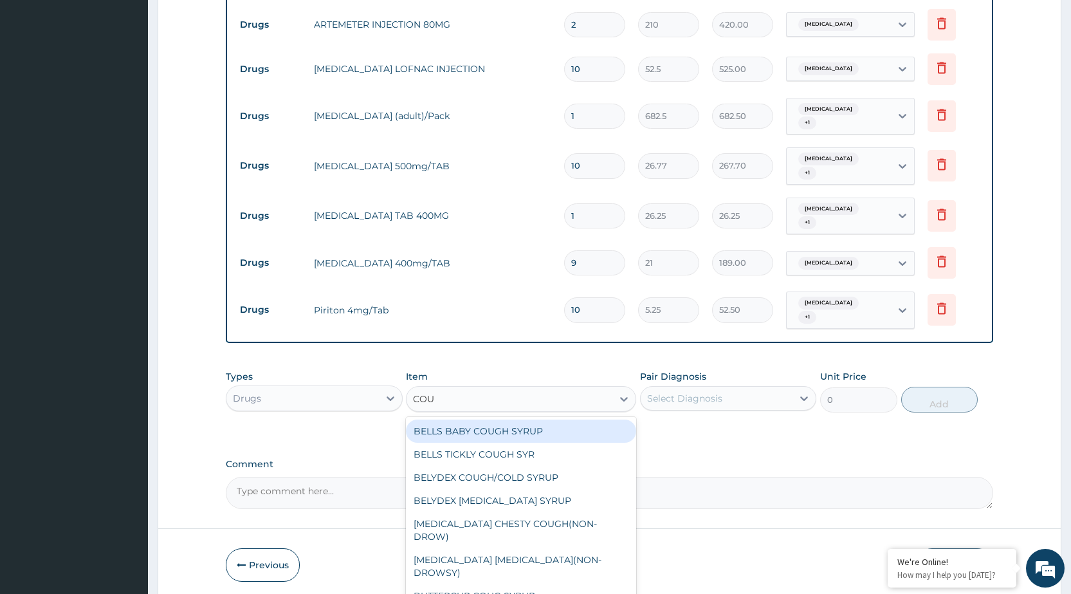
type input "COUG"
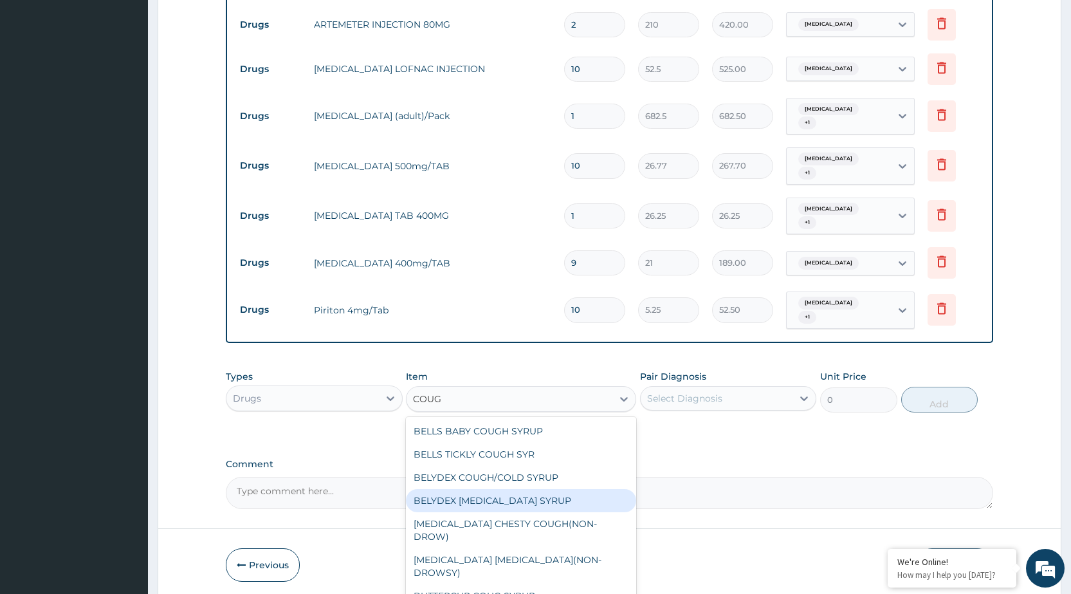
click at [489, 494] on div "BELYDEX DRY COUGH SYRUP" at bounding box center [521, 500] width 230 height 23
type input "236.25"
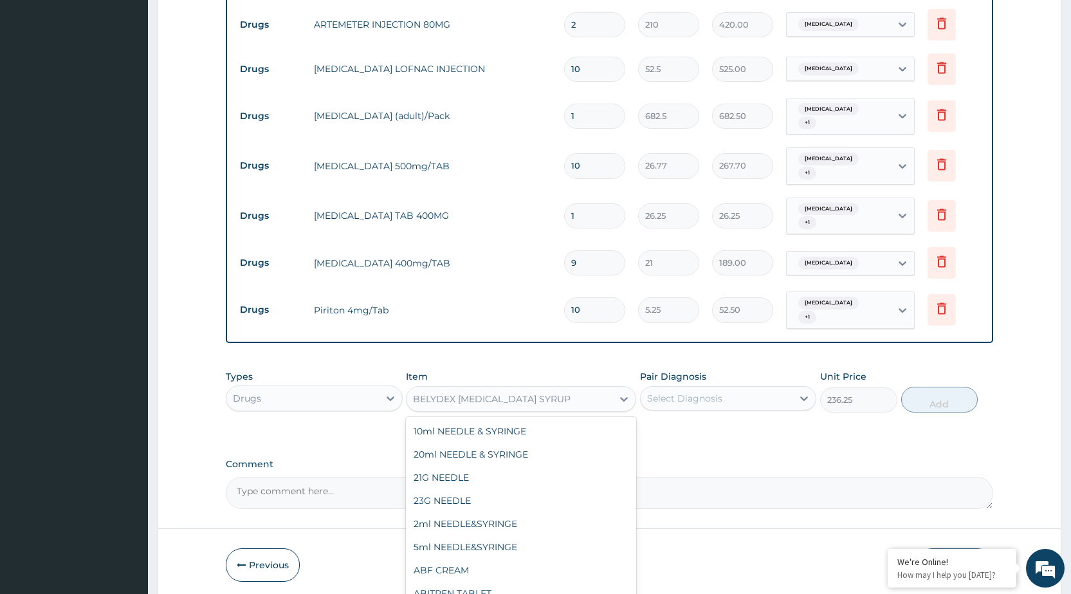
click at [609, 403] on div "BELYDEX DRY COUGH SYRUP" at bounding box center [509, 398] width 206 height 21
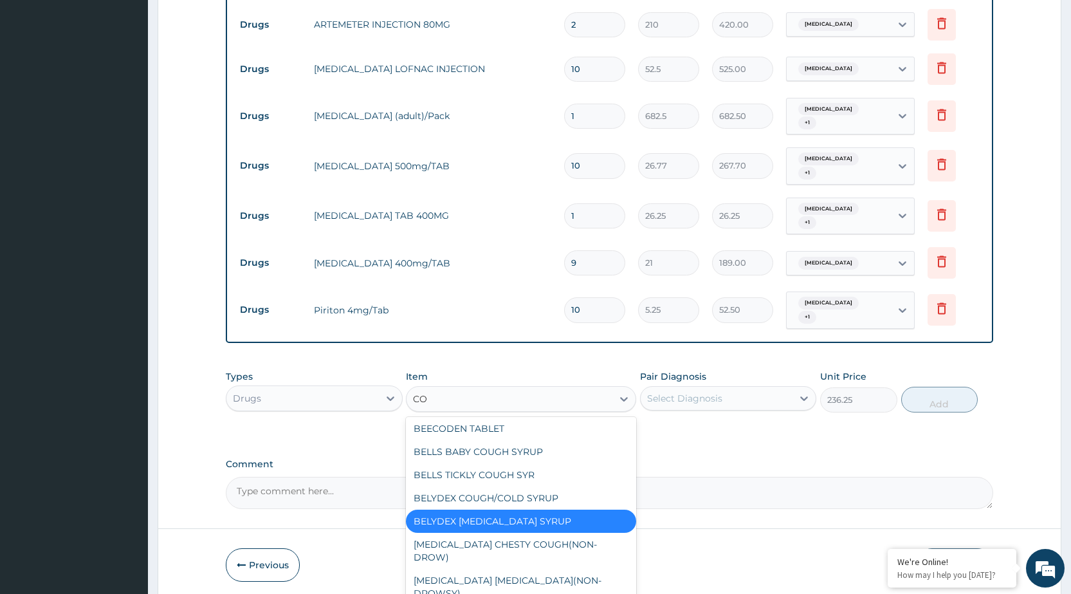
scroll to position [0, 0]
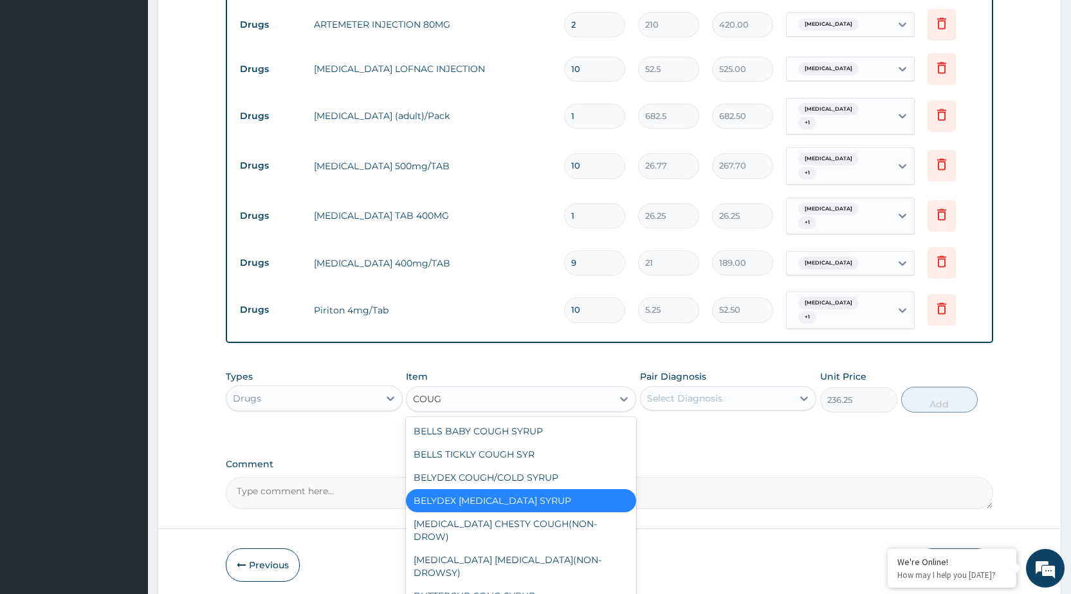
type input "COUGH"
click at [472, 476] on div "BELYDEX COUGH/COLD SYRUP" at bounding box center [521, 477] width 230 height 23
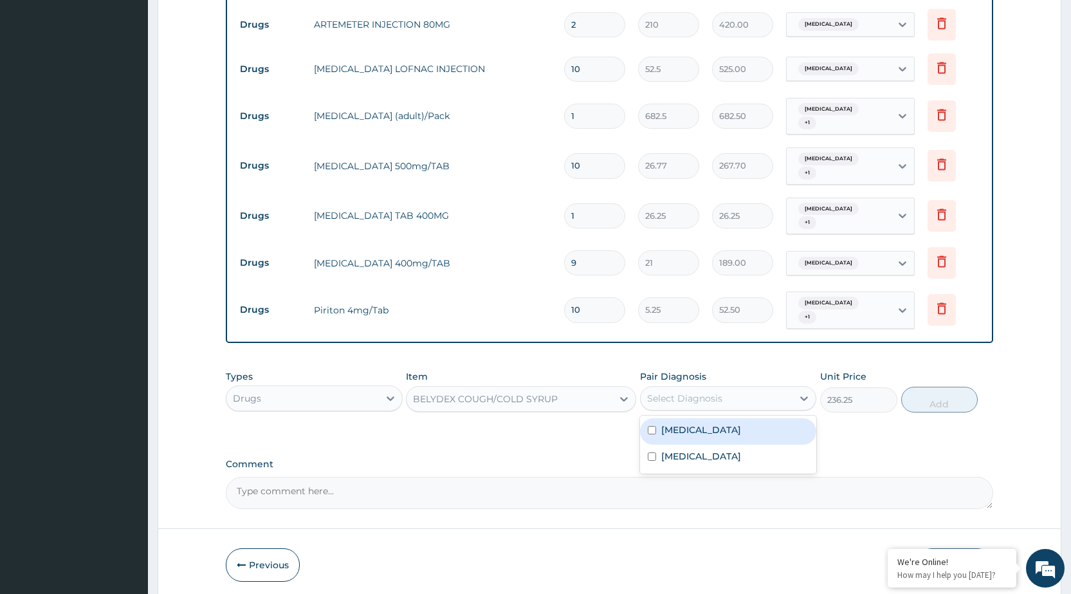
click at [790, 403] on div "Select Diagnosis" at bounding box center [716, 398] width 152 height 21
drag, startPoint x: 729, startPoint y: 425, endPoint x: 766, endPoint y: 424, distance: 37.9
click at [736, 424] on label "Malaria, unspecified" at bounding box center [701, 429] width 80 height 13
checkbox input "true"
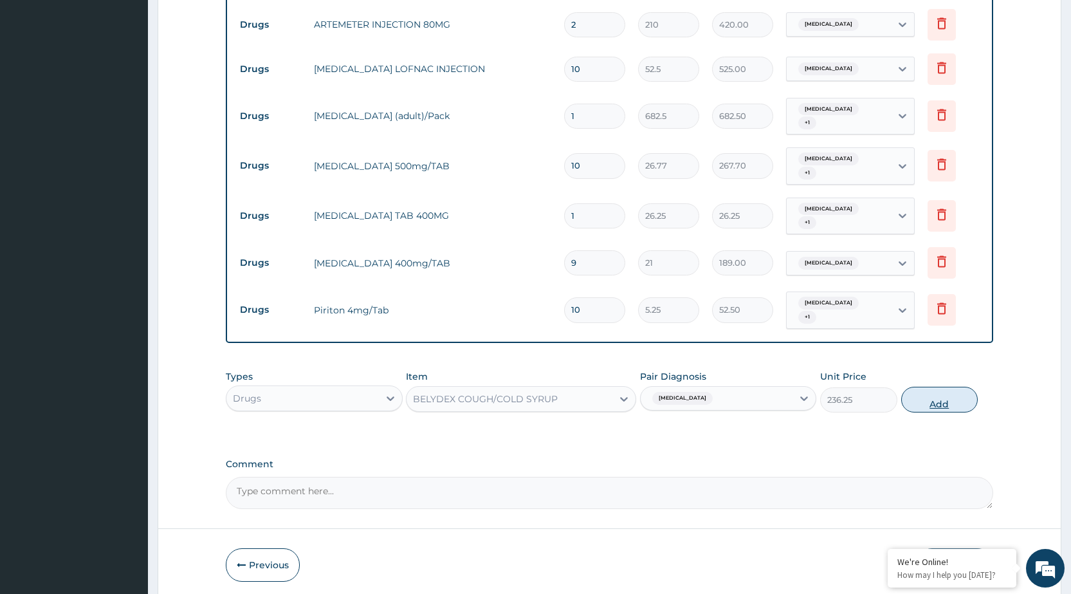
click at [936, 398] on button "Add" at bounding box center [939, 399] width 77 height 26
type input "0"
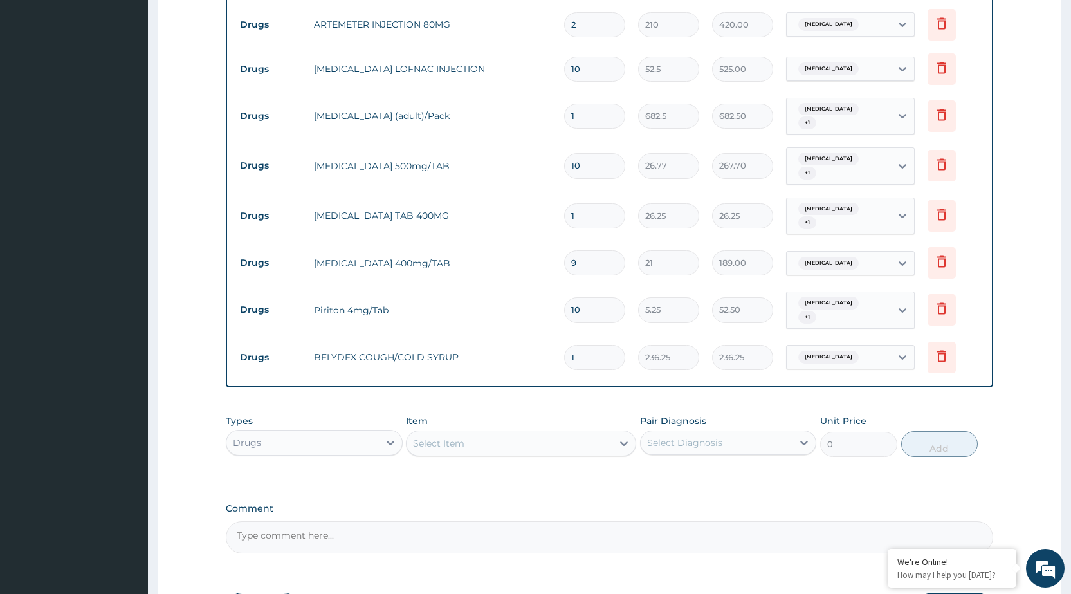
scroll to position [705, 0]
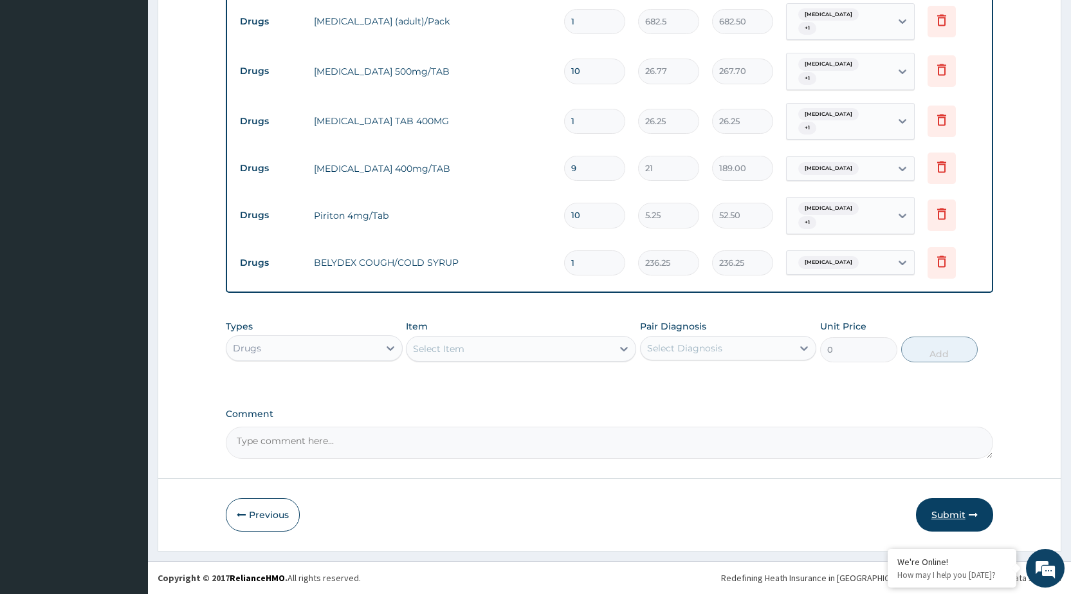
click at [970, 511] on icon "button" at bounding box center [972, 514] width 9 height 9
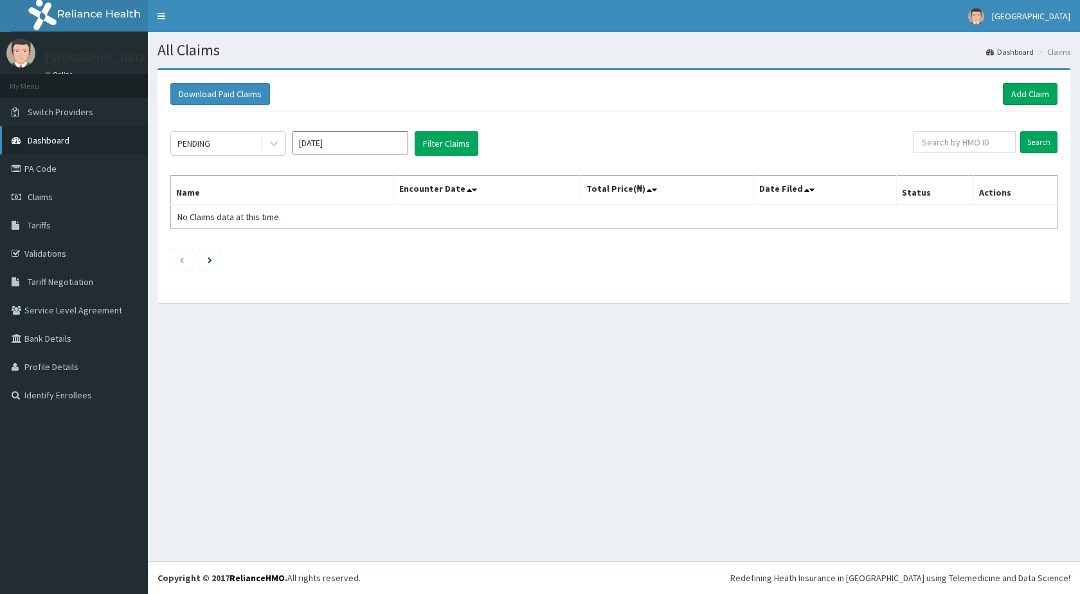
click at [55, 132] on link "Dashboard" at bounding box center [74, 140] width 148 height 28
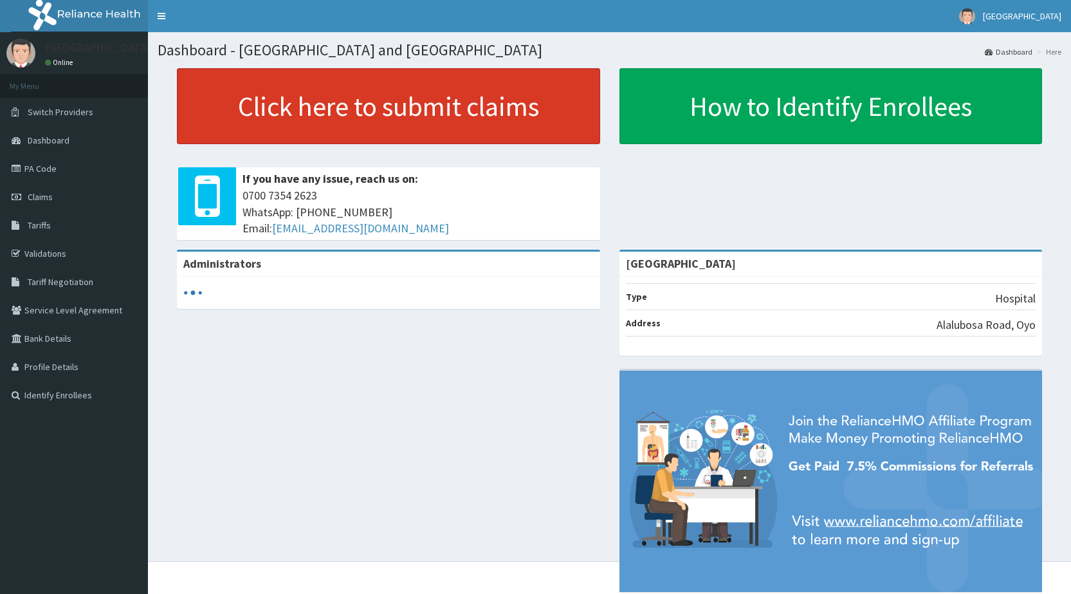
click at [354, 102] on link "Click here to submit claims" at bounding box center [388, 106] width 423 height 76
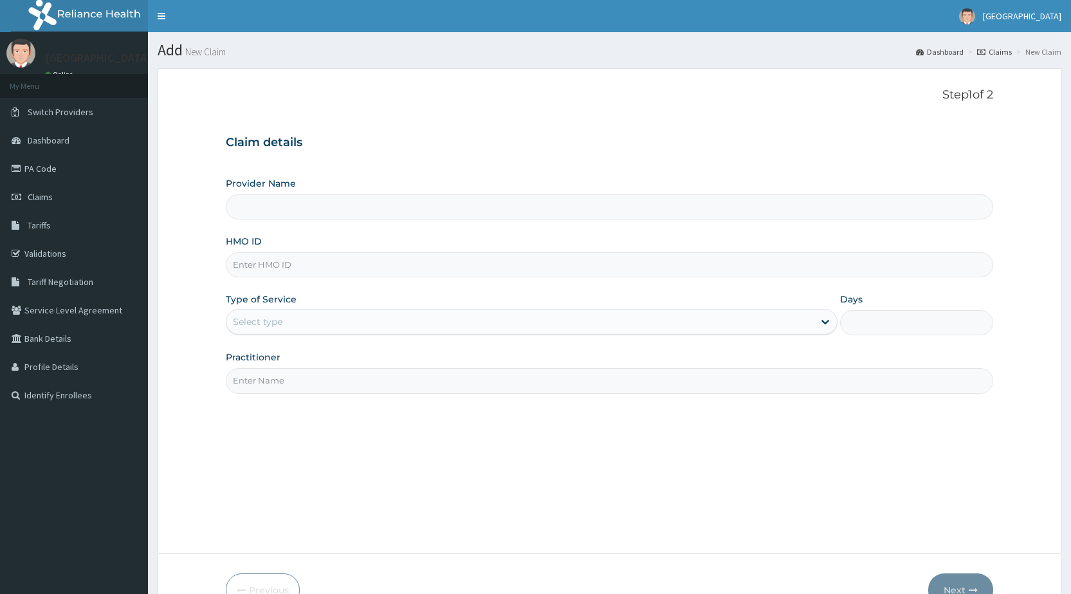
click at [346, 253] on input "HMO ID" at bounding box center [609, 264] width 767 height 25
type input "AIT/"
type input "[GEOGRAPHIC_DATA]"
type input "AIT/10586/B"
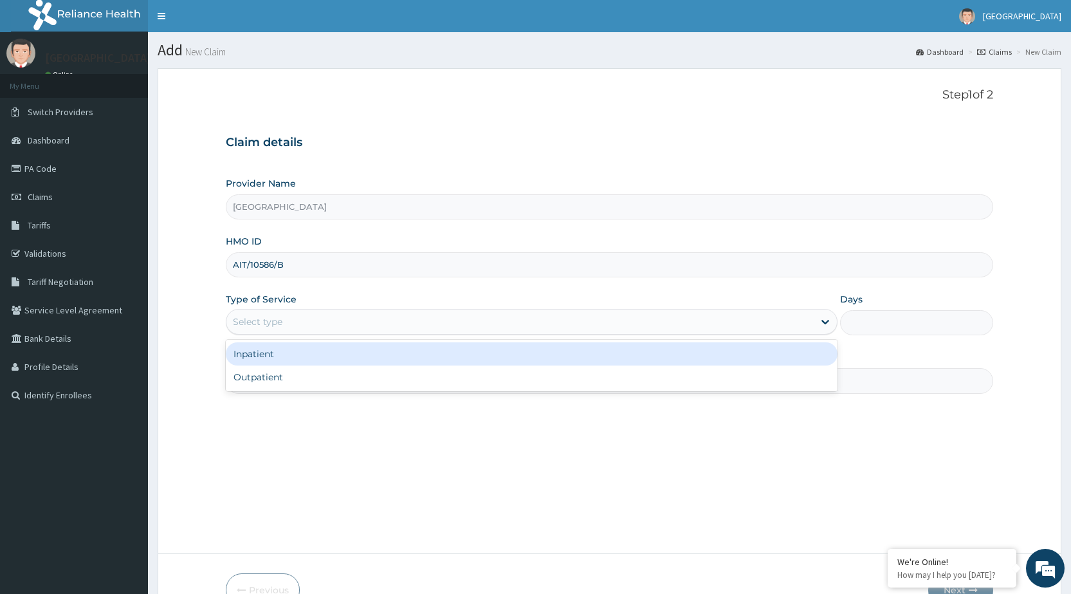
click at [347, 319] on div "Select type" at bounding box center [519, 321] width 587 height 21
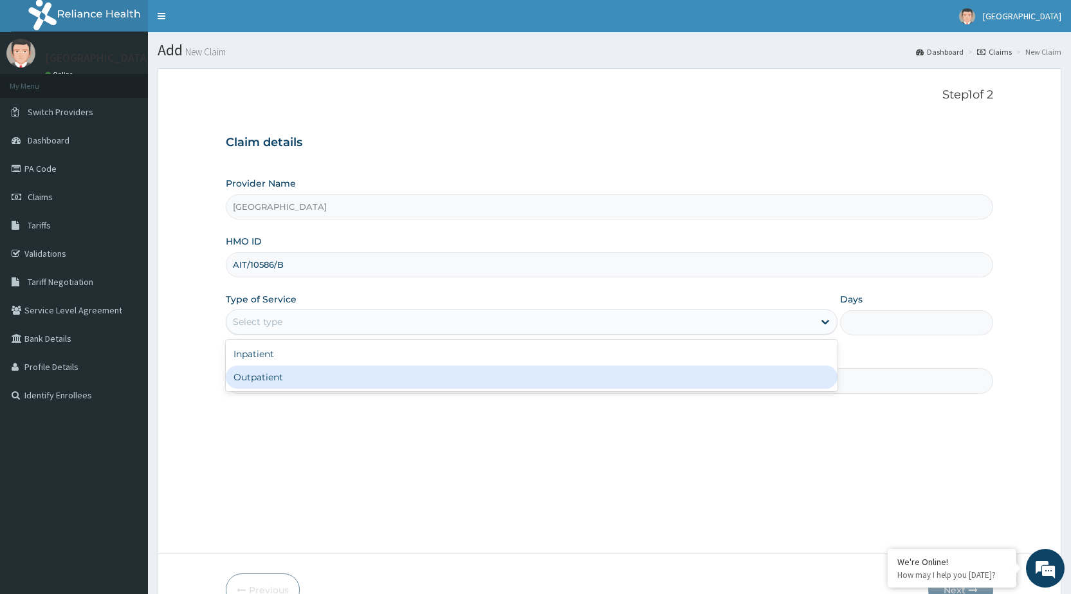
click at [329, 374] on div "Outpatient" at bounding box center [532, 376] width 612 height 23
type input "1"
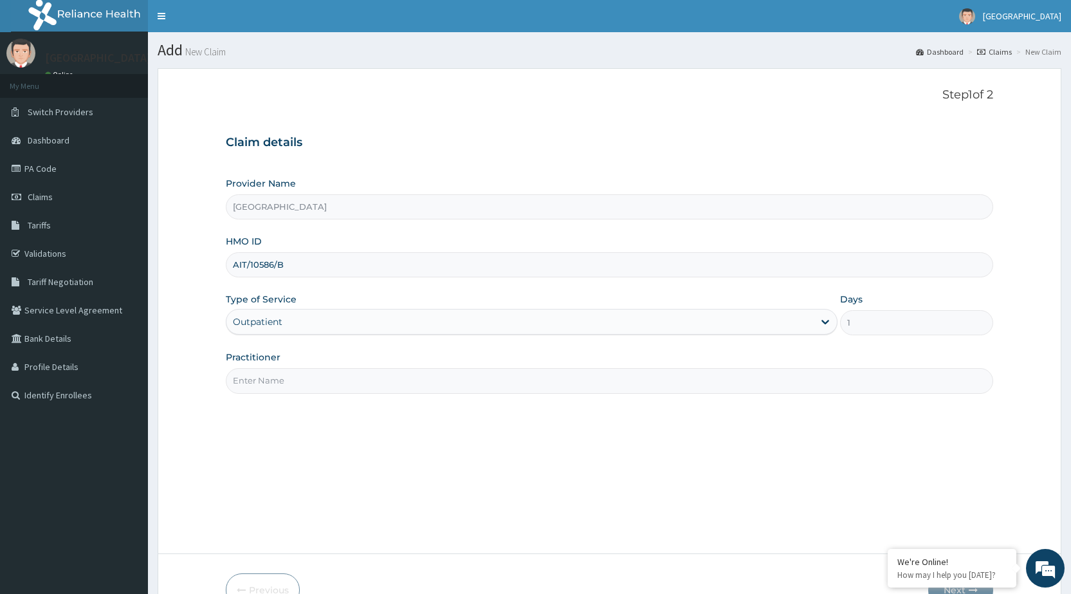
click at [331, 392] on input "Practitioner" at bounding box center [609, 380] width 767 height 25
type input "DR PERIOLA"
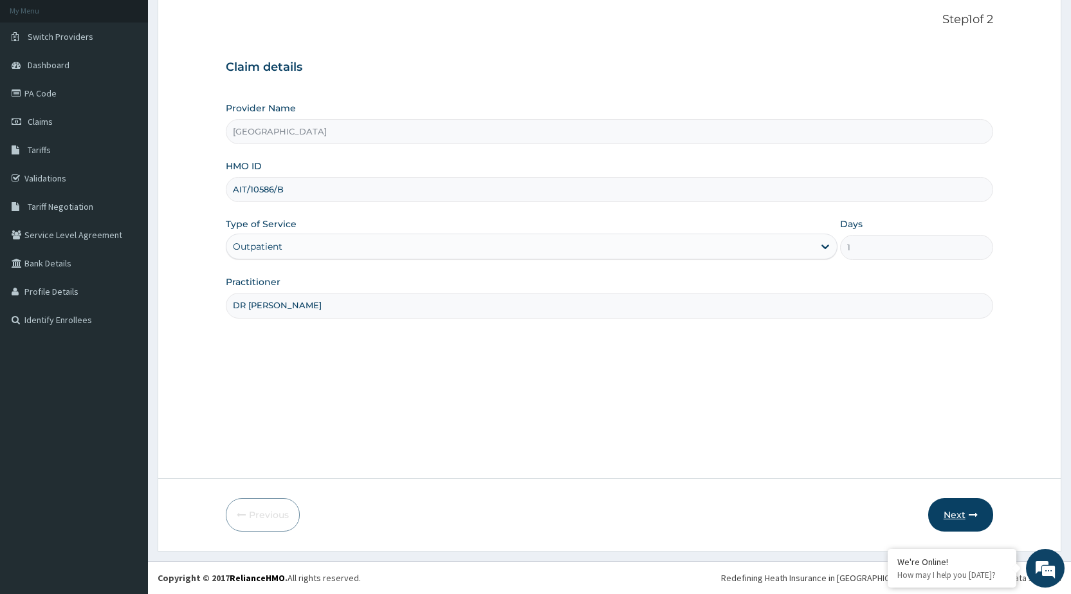
click at [954, 510] on button "Next" at bounding box center [960, 514] width 65 height 33
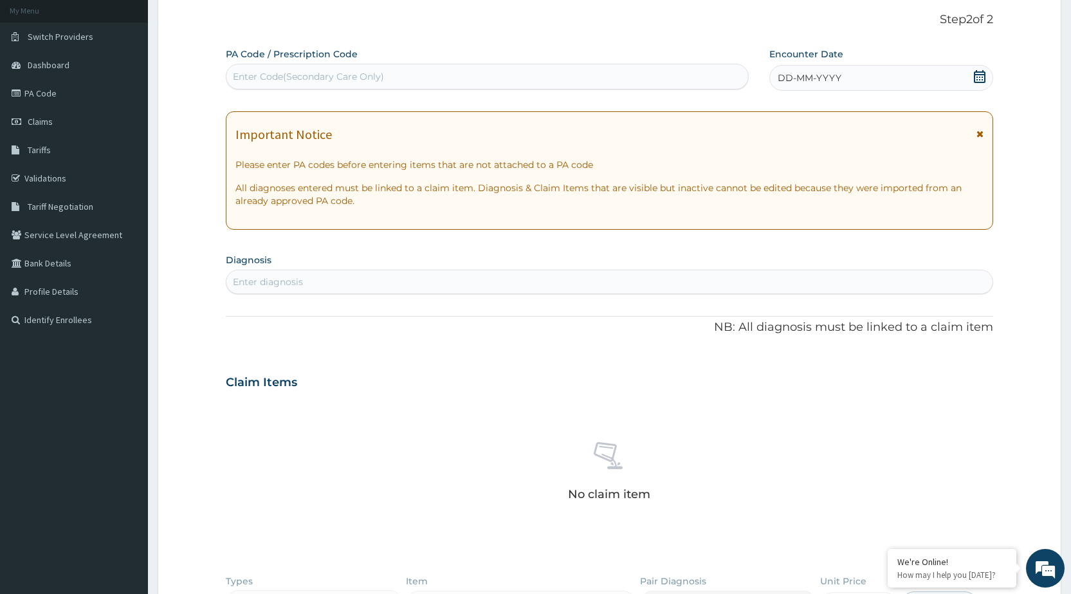
click at [893, 72] on div "DD-MM-YYYY" at bounding box center [881, 78] width 224 height 26
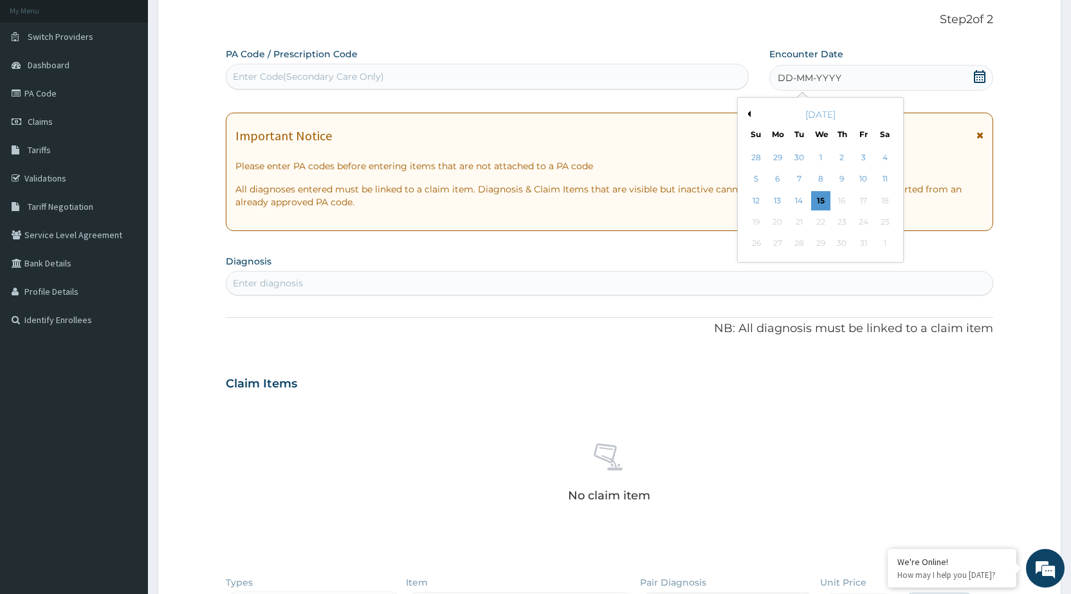
click at [750, 112] on button "Previous Month" at bounding box center [747, 114] width 6 height 6
click at [868, 177] on div "8" at bounding box center [862, 179] width 19 height 19
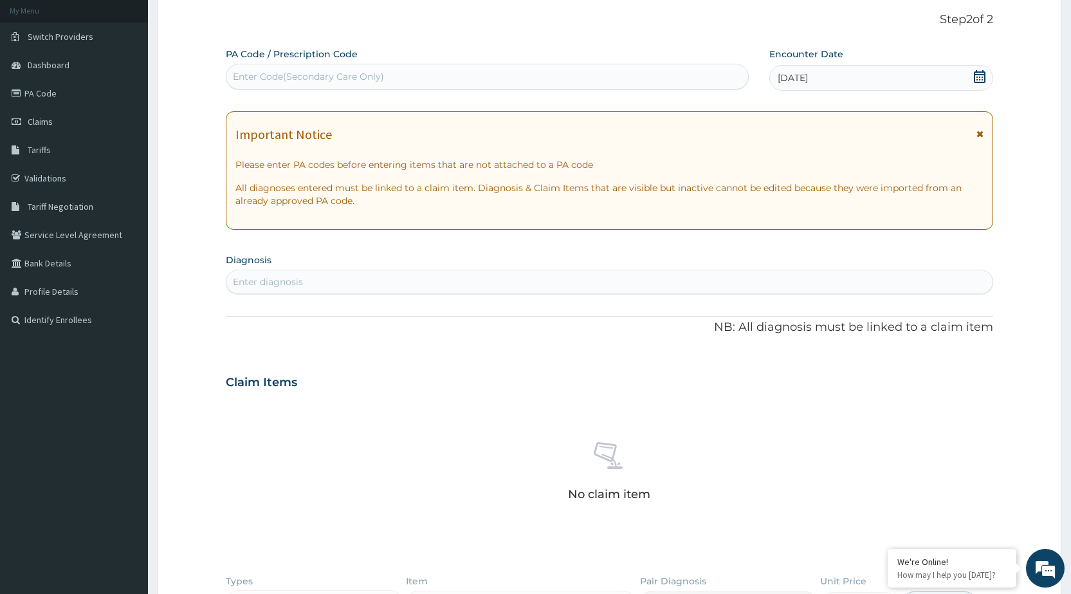
click at [981, 132] on icon at bounding box center [979, 133] width 7 height 9
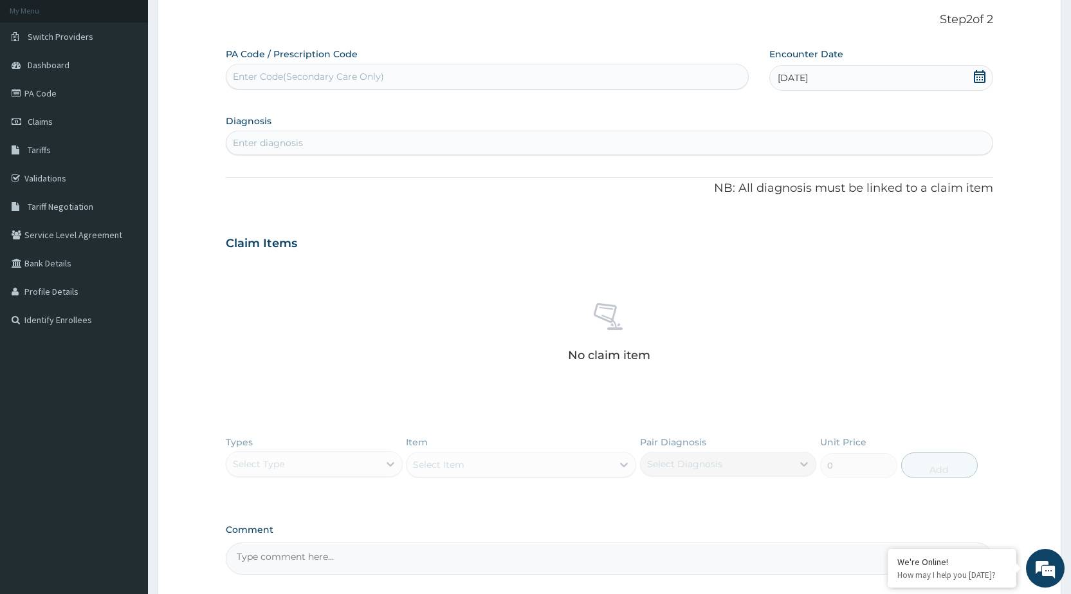
click at [941, 139] on div "Enter diagnosis" at bounding box center [609, 142] width 766 height 21
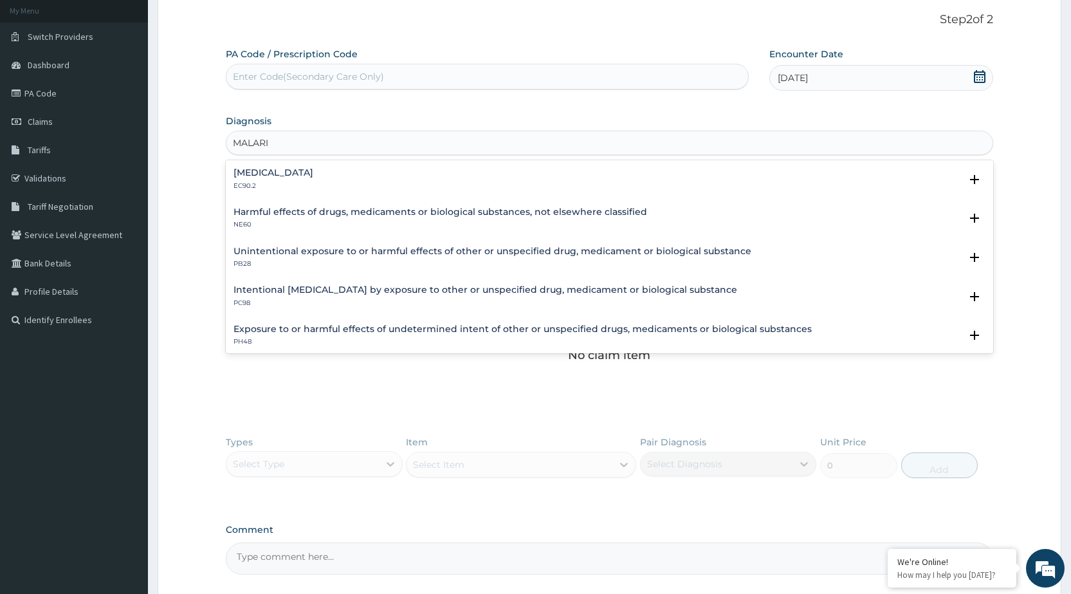
type input "MALARIA"
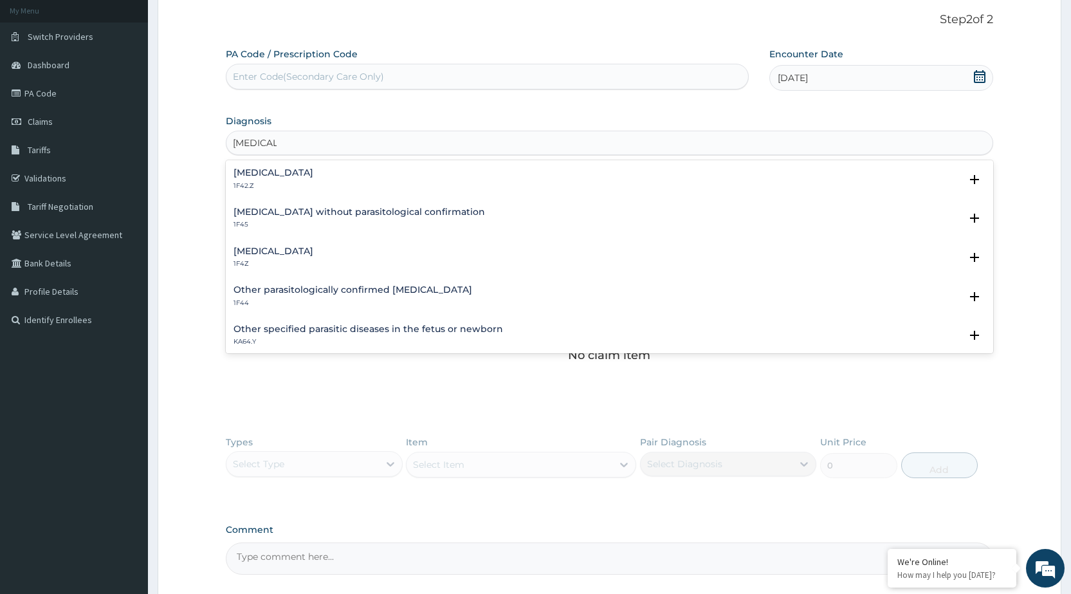
click at [313, 246] on h4 "[MEDICAL_DATA]" at bounding box center [273, 251] width 80 height 10
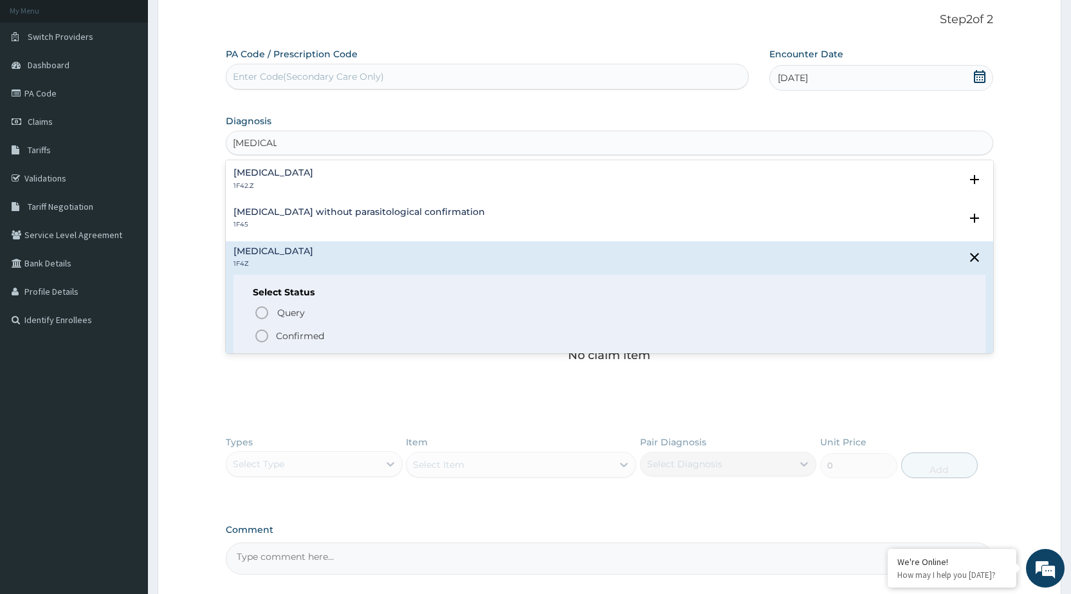
click at [261, 336] on icon "status option filled" at bounding box center [261, 335] width 15 height 15
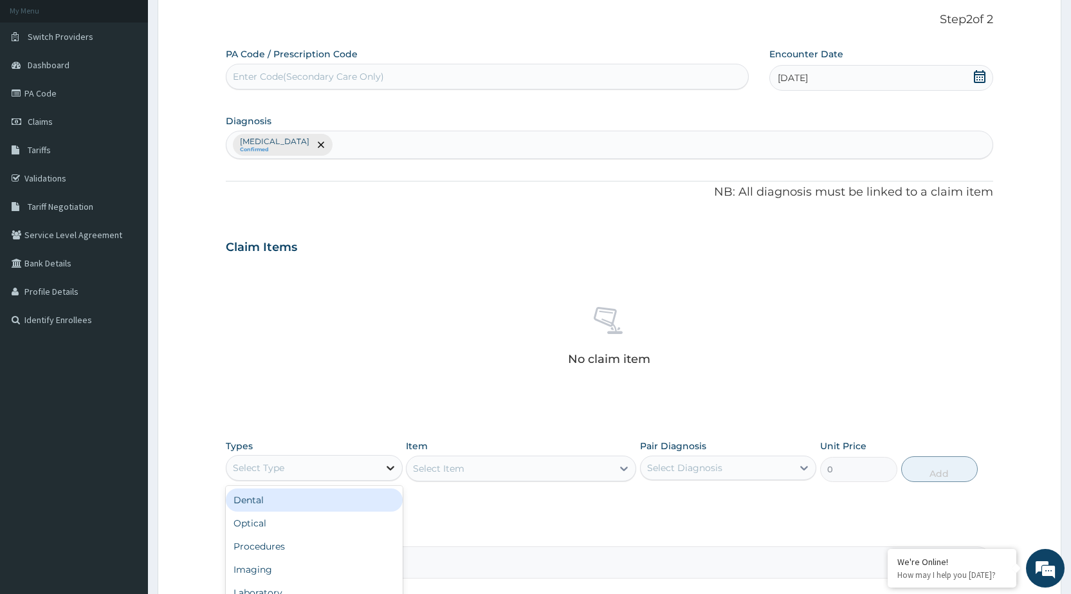
click at [398, 476] on div at bounding box center [390, 467] width 23 height 23
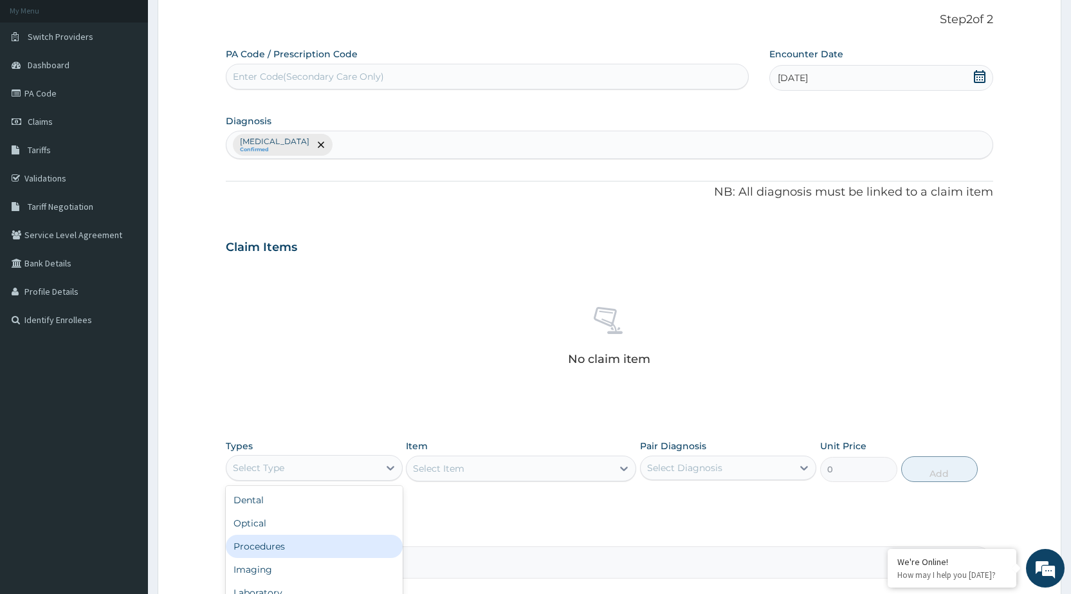
click at [370, 543] on div "Procedures" at bounding box center [314, 545] width 176 height 23
click at [607, 470] on div "Select Item" at bounding box center [521, 468] width 230 height 26
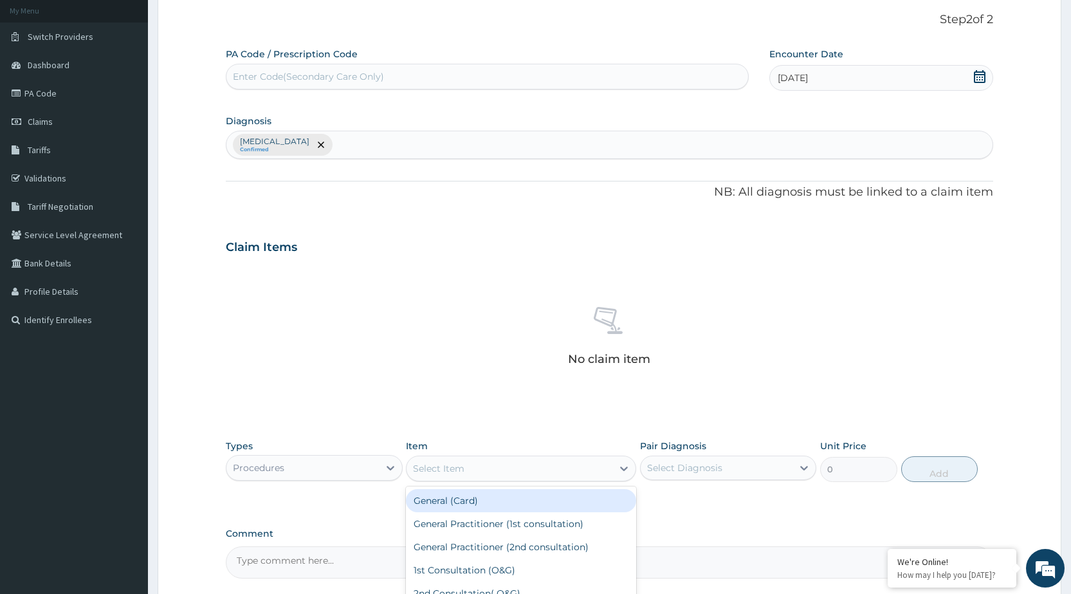
click at [607, 470] on div "Select Item" at bounding box center [509, 468] width 206 height 21
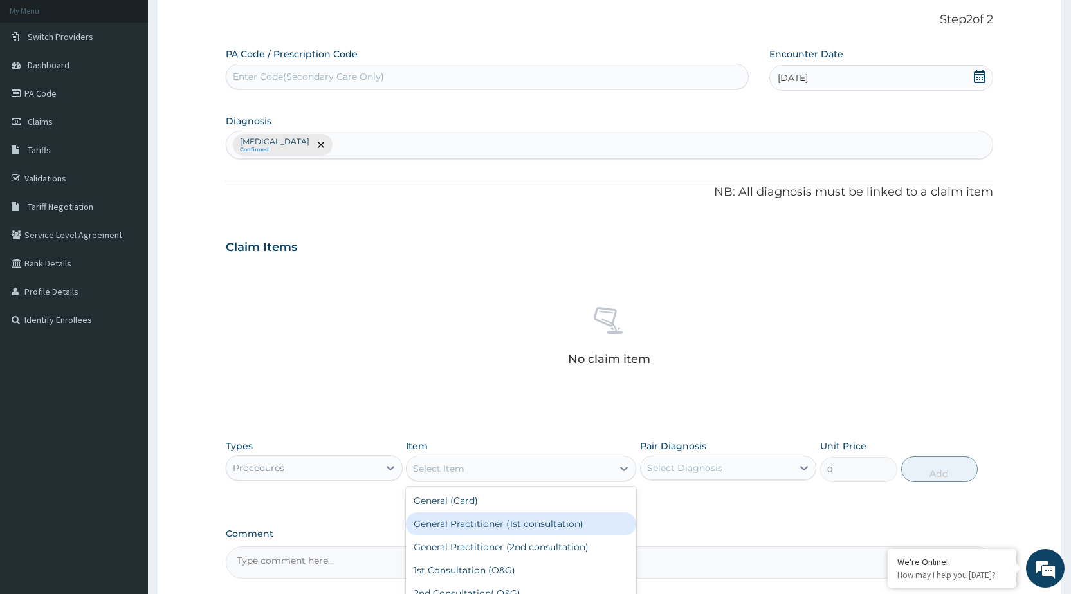
click at [582, 526] on div "General Practitioner (1st consultation)" at bounding box center [521, 523] width 230 height 23
type input "1500"
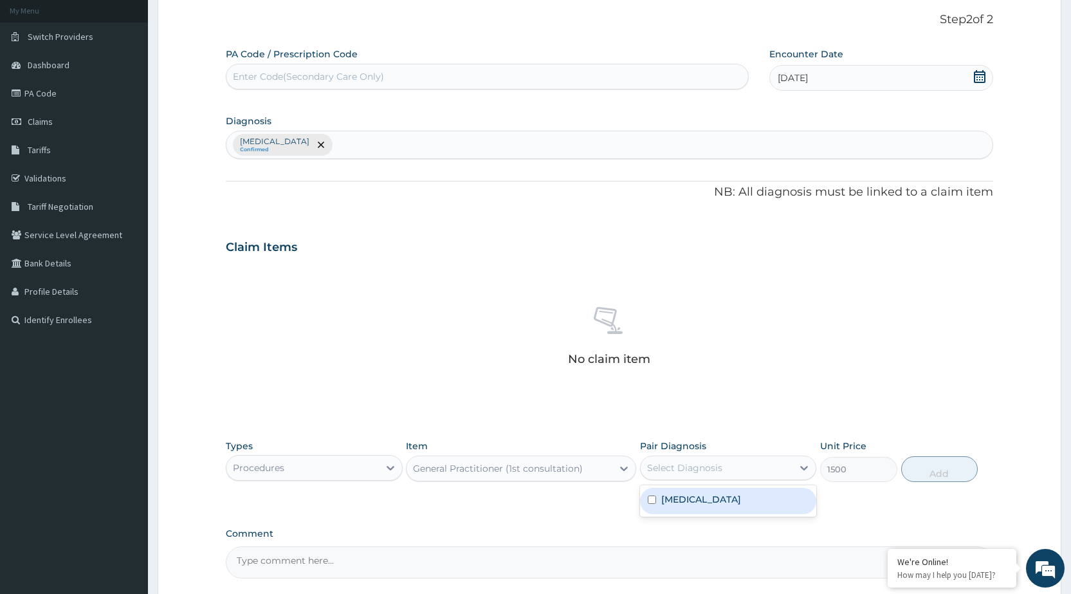
click at [713, 457] on div "Select Diagnosis" at bounding box center [716, 467] width 152 height 21
click at [758, 512] on div "Malaria, unspecified" at bounding box center [728, 500] width 176 height 26
checkbox input "true"
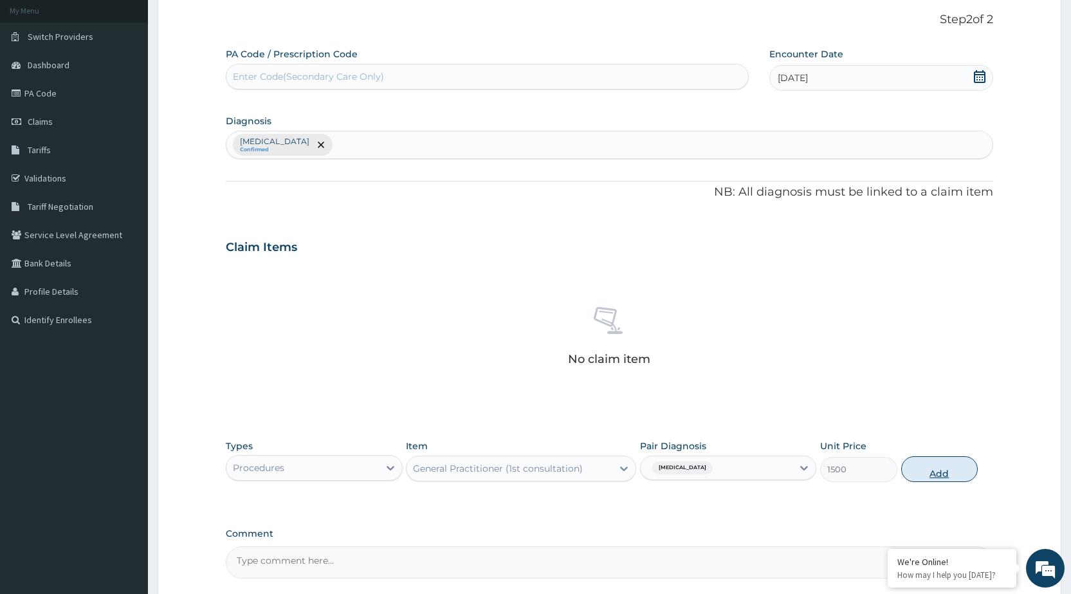
click at [947, 459] on button "Add" at bounding box center [939, 469] width 77 height 26
type input "0"
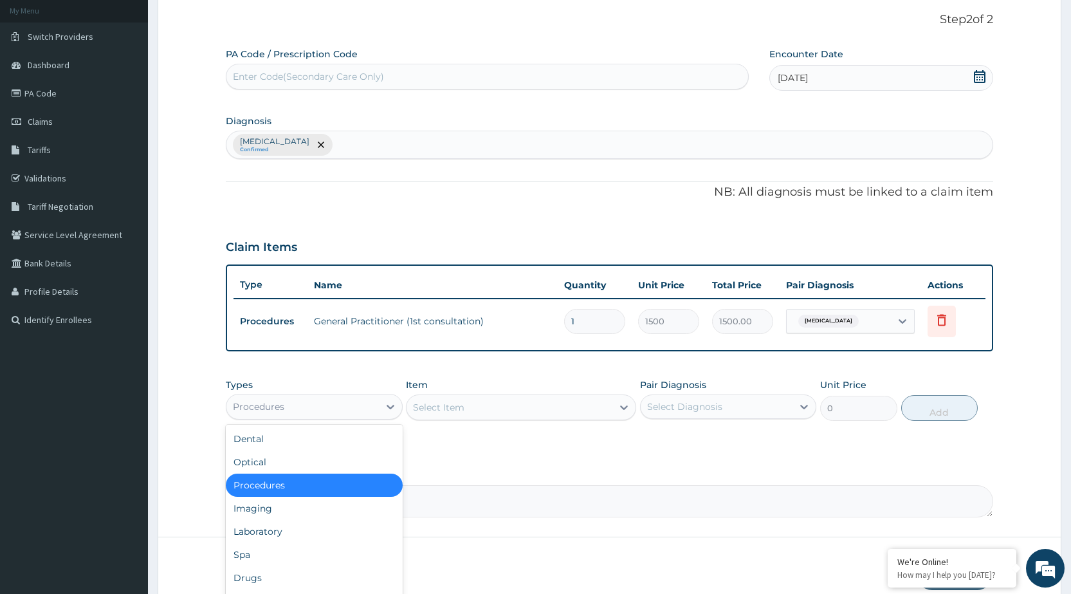
click at [304, 410] on div "Procedures" at bounding box center [302, 406] width 152 height 21
click at [280, 539] on div "Laboratory" at bounding box center [314, 531] width 176 height 23
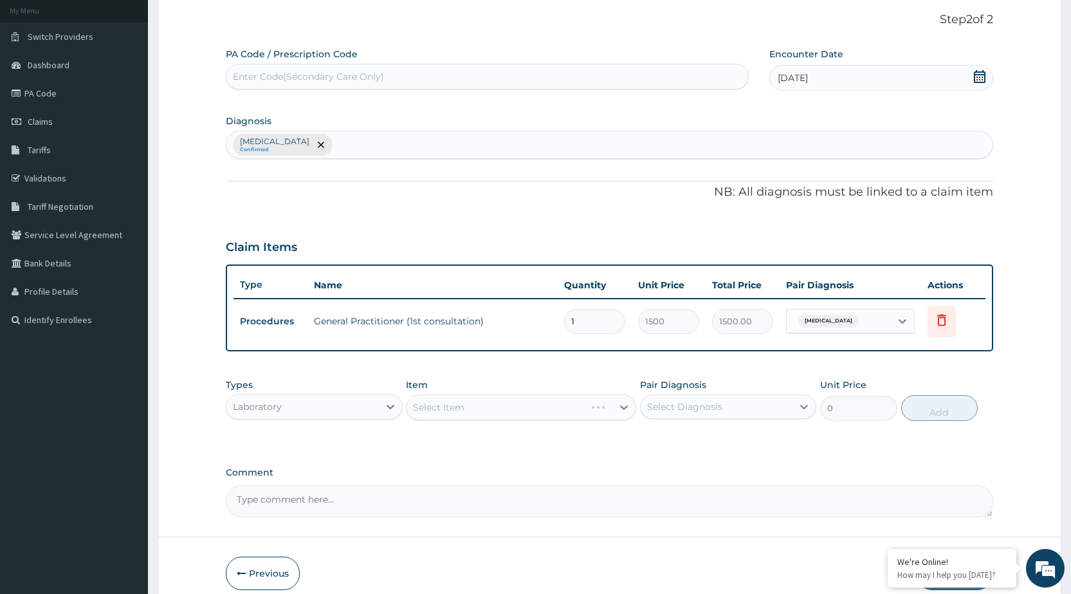
click at [615, 405] on div "Select Item" at bounding box center [521, 407] width 230 height 26
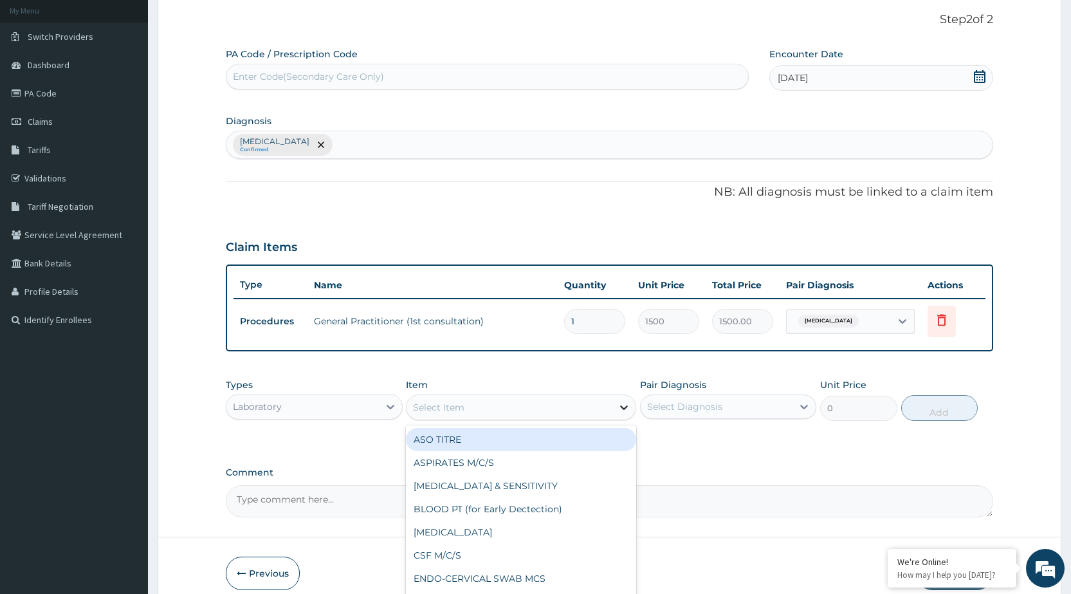
click at [613, 406] on div at bounding box center [623, 406] width 23 height 23
type input "MP"
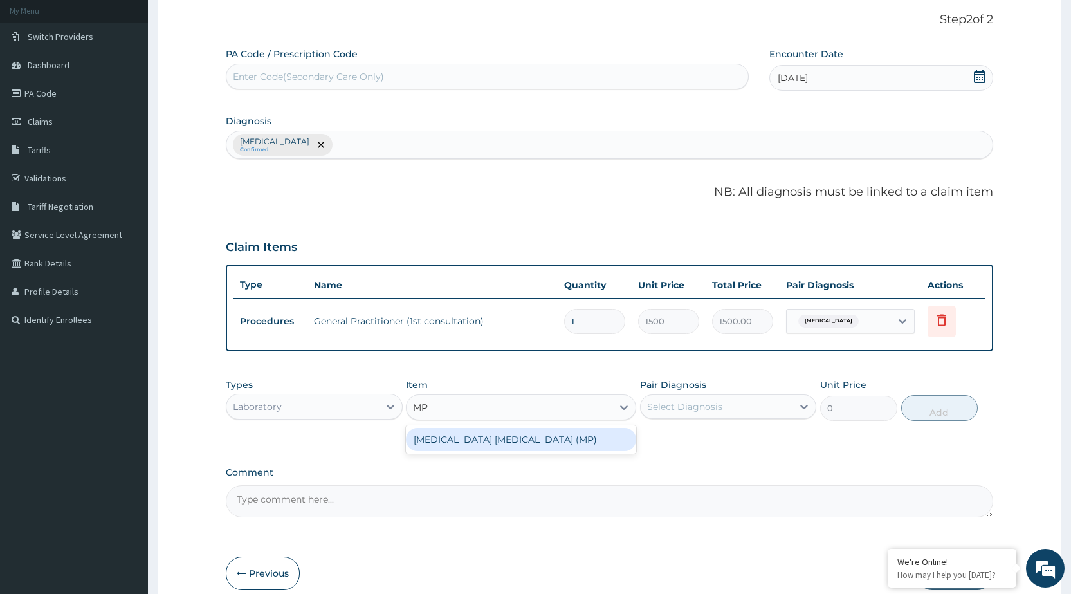
click at [622, 438] on div "MALARIA PARASITE (MP)" at bounding box center [521, 439] width 230 height 23
type input "560"
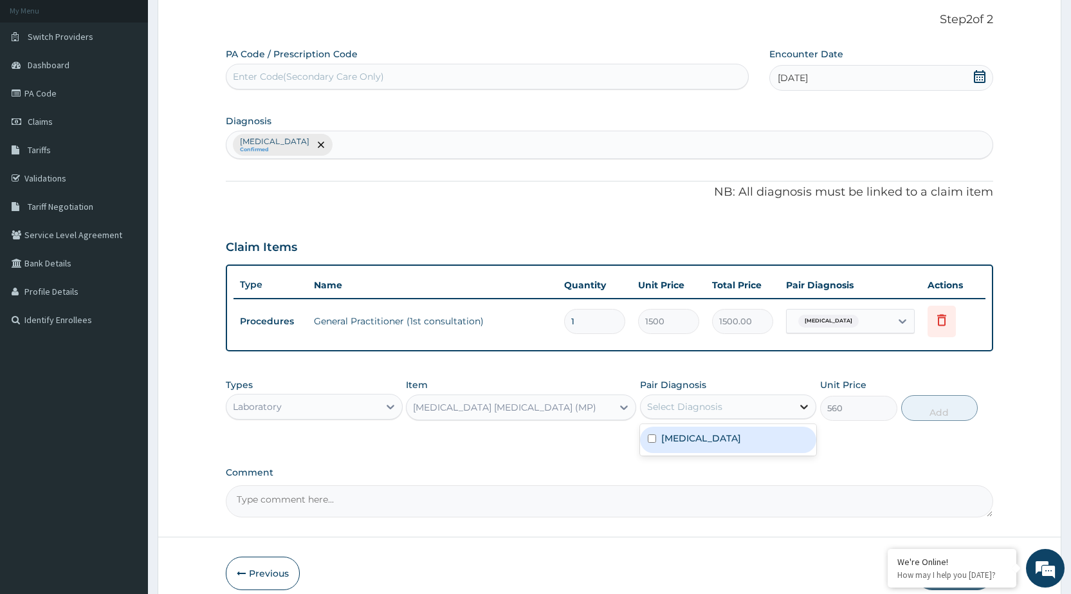
click at [807, 413] on div at bounding box center [803, 406] width 23 height 23
click at [793, 440] on div "[MEDICAL_DATA]" at bounding box center [728, 439] width 176 height 26
checkbox input "true"
click at [920, 410] on button "Add" at bounding box center [939, 408] width 77 height 26
type input "0"
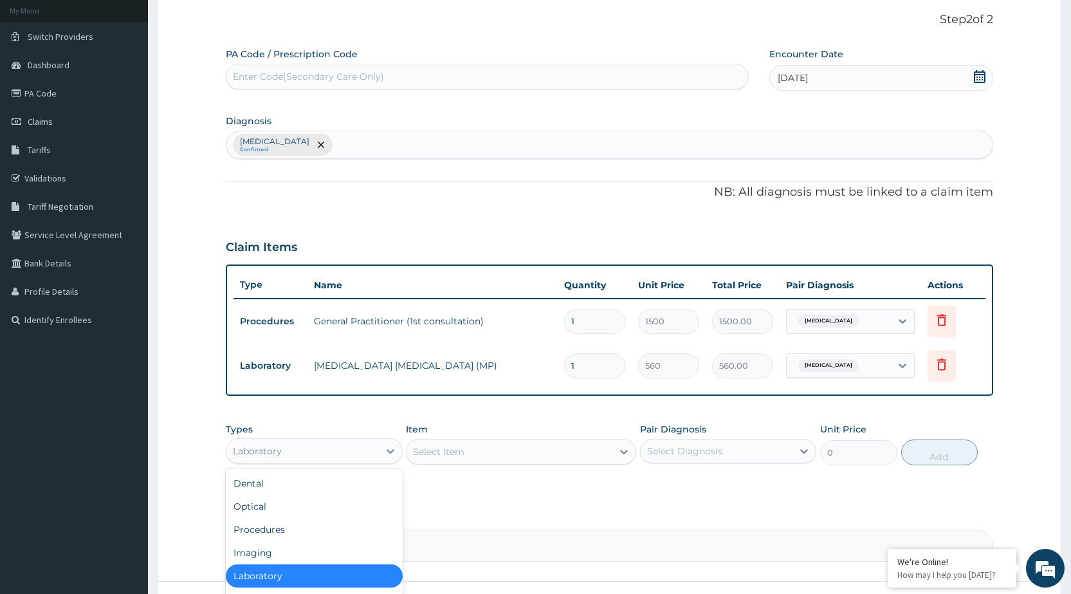
click at [359, 455] on div "Laboratory" at bounding box center [302, 450] width 152 height 21
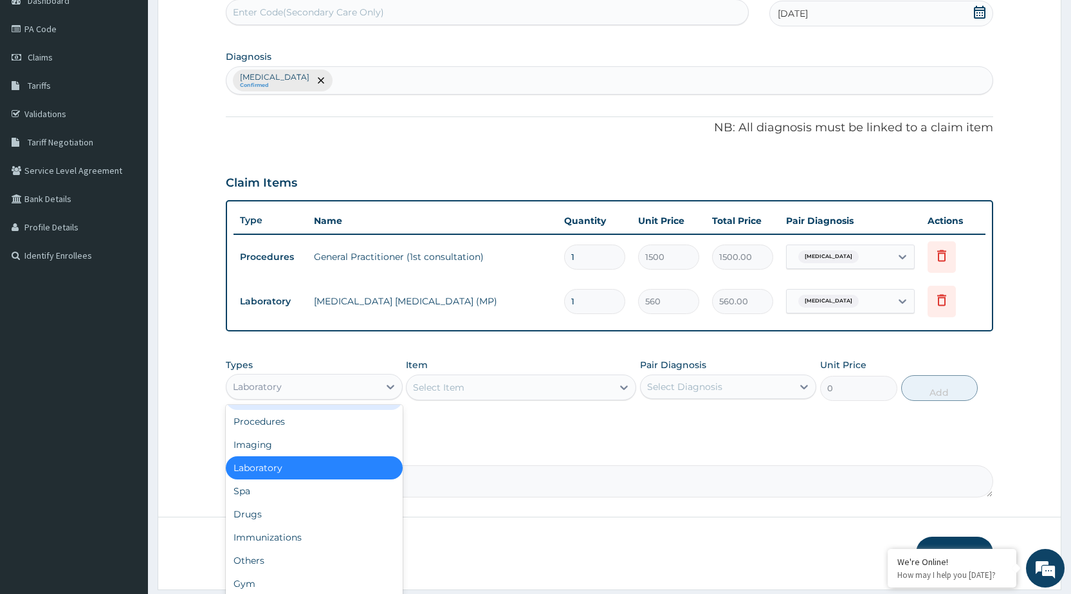
scroll to position [178, 0]
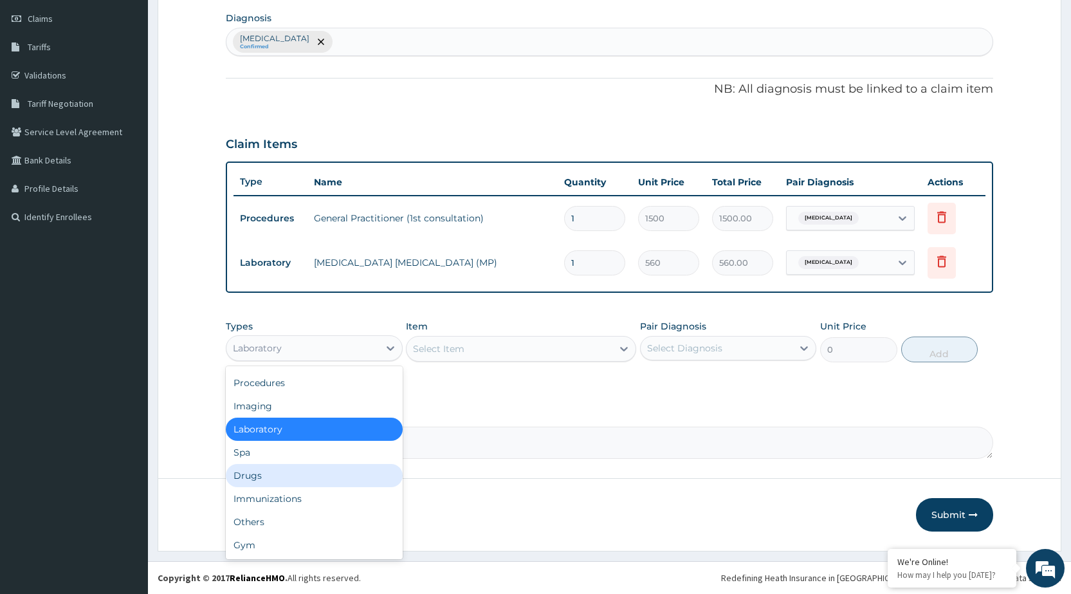
click at [264, 482] on div "Drugs" at bounding box center [314, 475] width 176 height 23
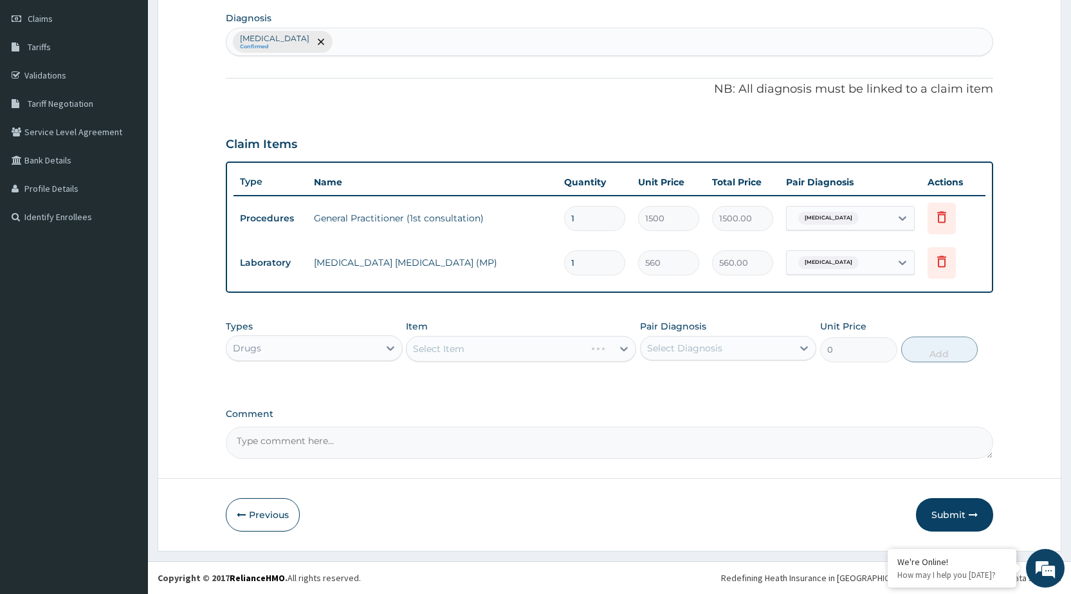
click at [615, 337] on div "Select Item" at bounding box center [521, 349] width 230 height 26
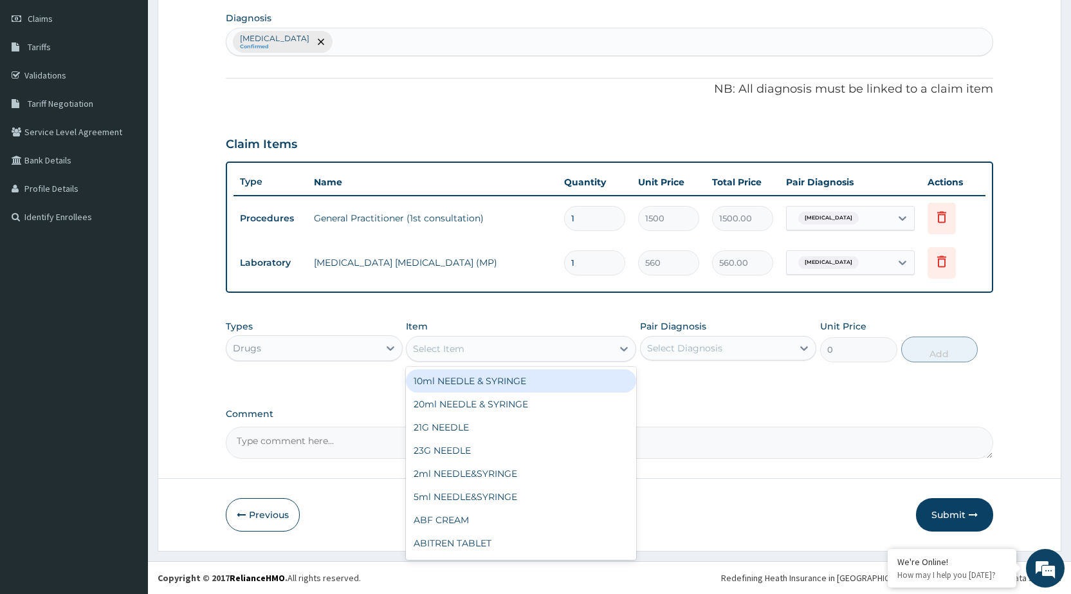
click at [612, 356] on div "Select Item" at bounding box center [509, 348] width 206 height 21
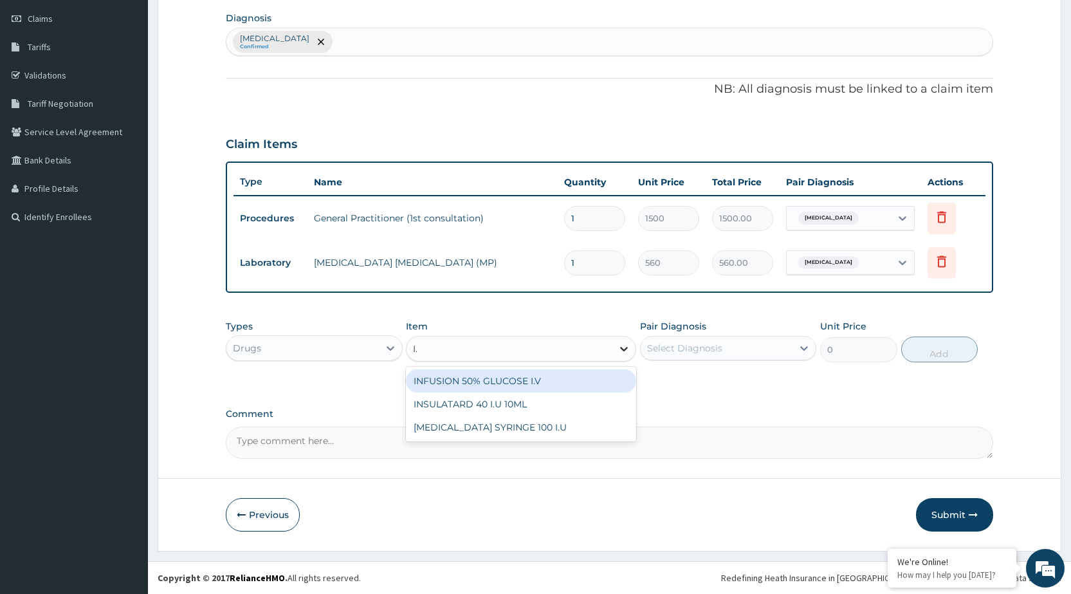
type input "I"
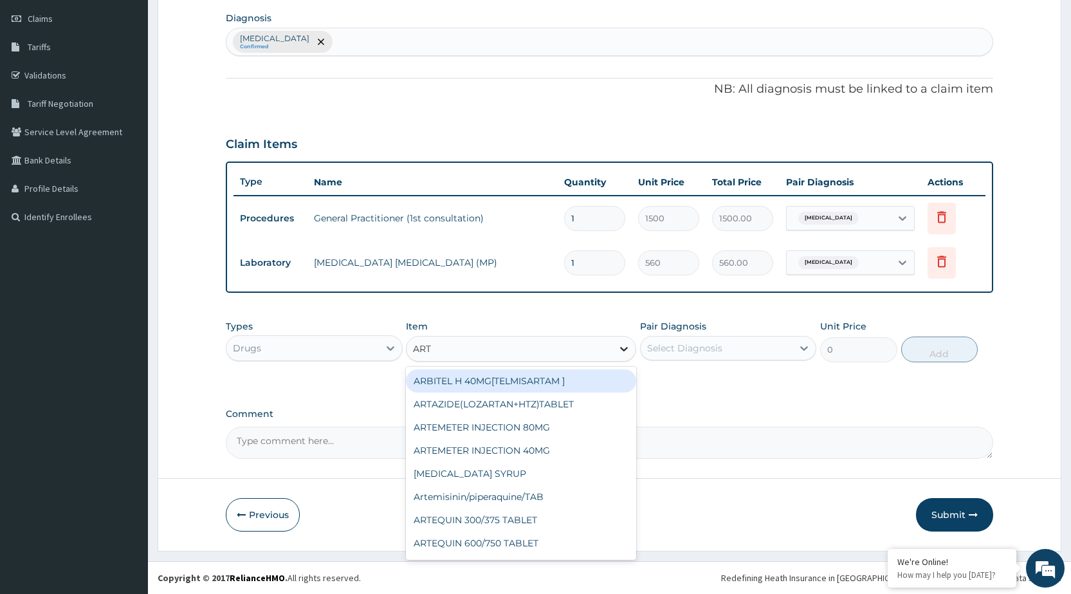
type input "ARTE"
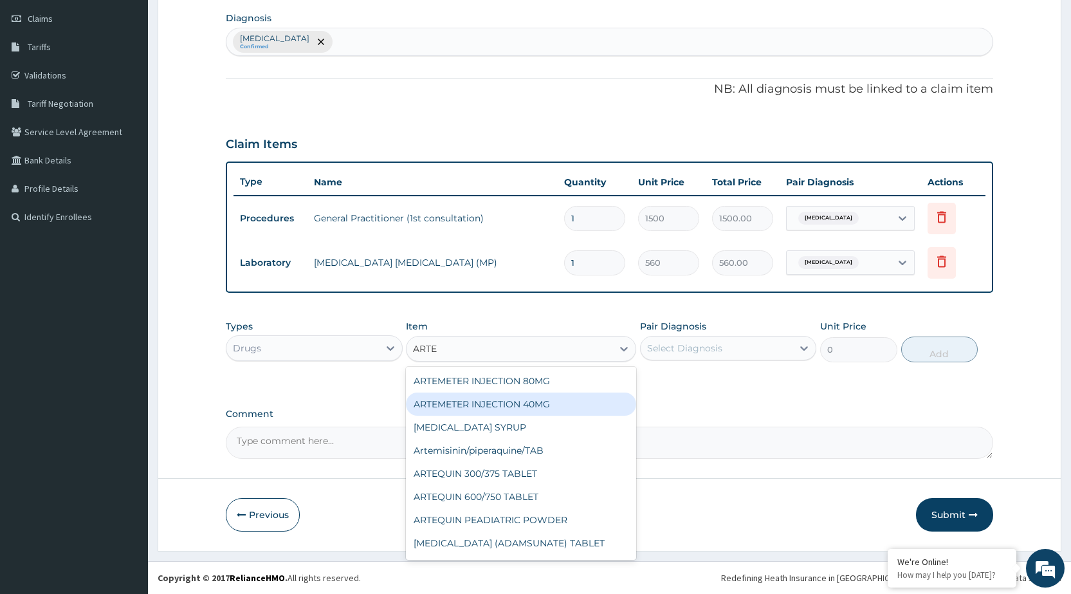
click at [455, 410] on div "ARTEMETER INJECTION 40MG" at bounding box center [521, 403] width 230 height 23
type input "131.25"
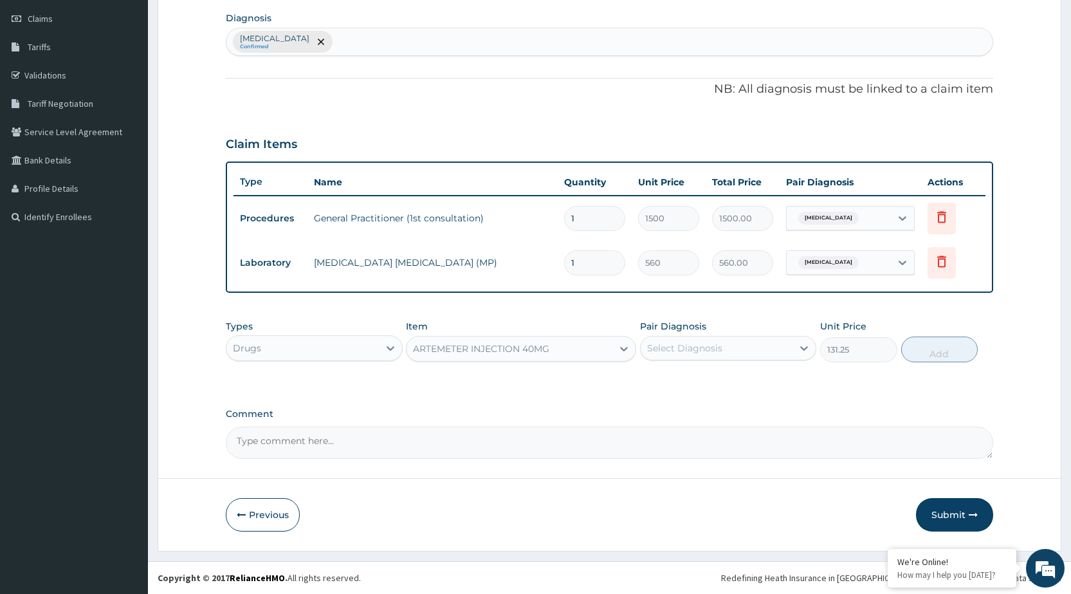
drag, startPoint x: 790, startPoint y: 334, endPoint x: 790, endPoint y: 367, distance: 32.2
click at [790, 335] on div "Pair Diagnosis Select Diagnosis" at bounding box center [728, 341] width 176 height 42
click at [788, 350] on div "Select Diagnosis" at bounding box center [716, 348] width 152 height 21
click at [790, 383] on div "[MEDICAL_DATA]" at bounding box center [728, 381] width 176 height 26
checkbox input "true"
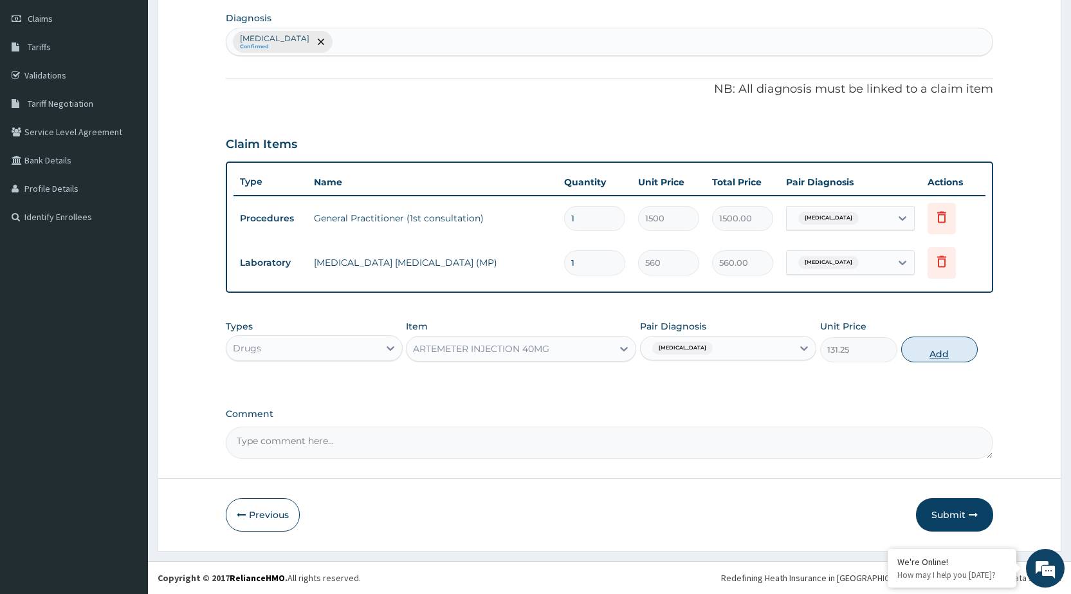
click at [951, 352] on button "Add" at bounding box center [939, 349] width 77 height 26
type input "0"
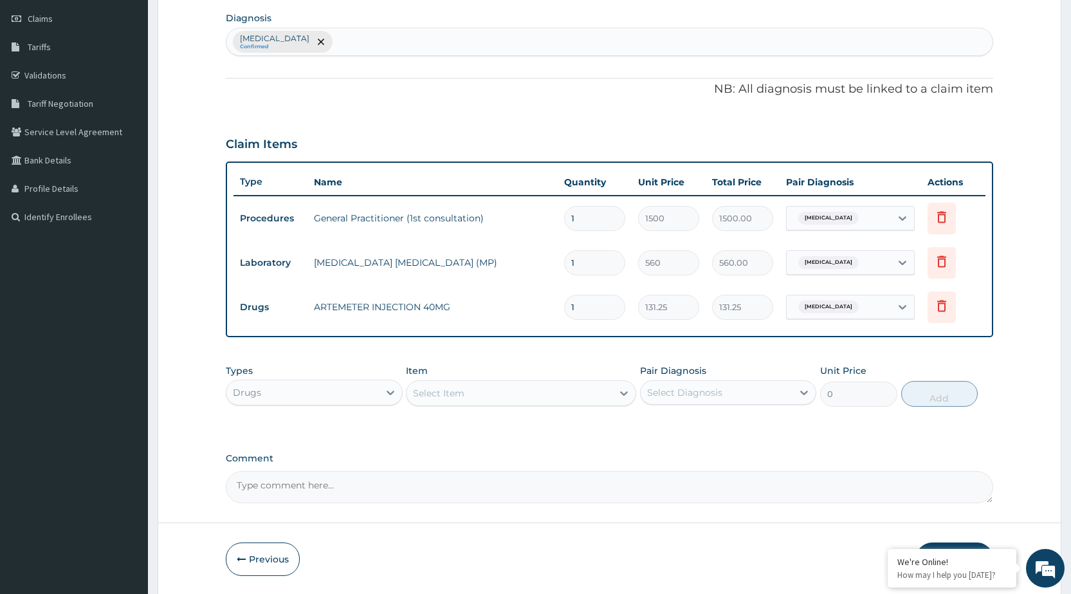
type input "0.00"
type input "3"
type input "393.75"
type input "3"
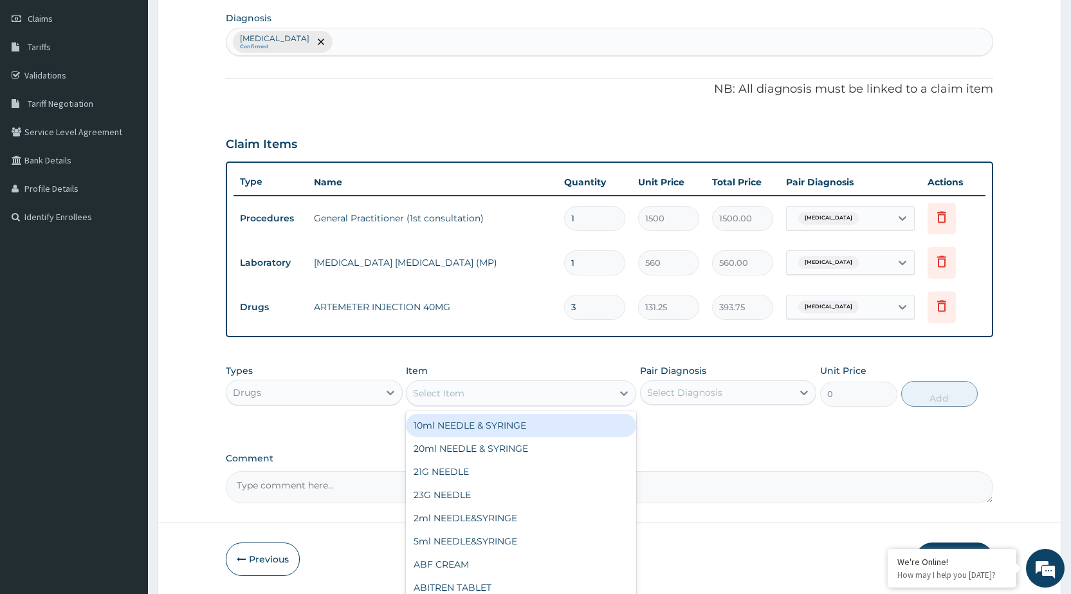
click at [526, 385] on div "Select Item" at bounding box center [509, 393] width 206 height 21
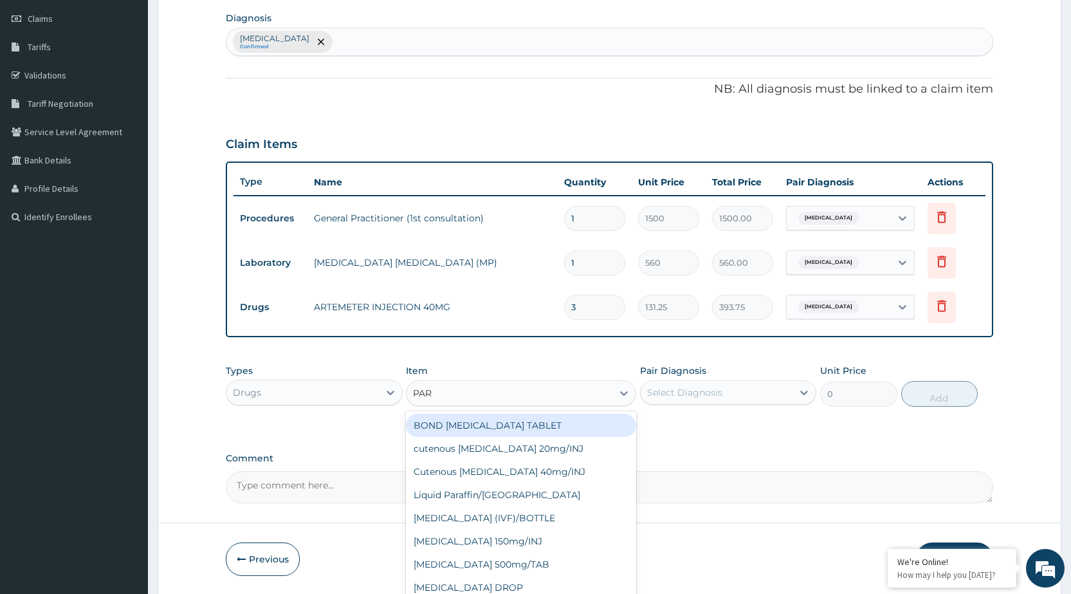
type input "PARA"
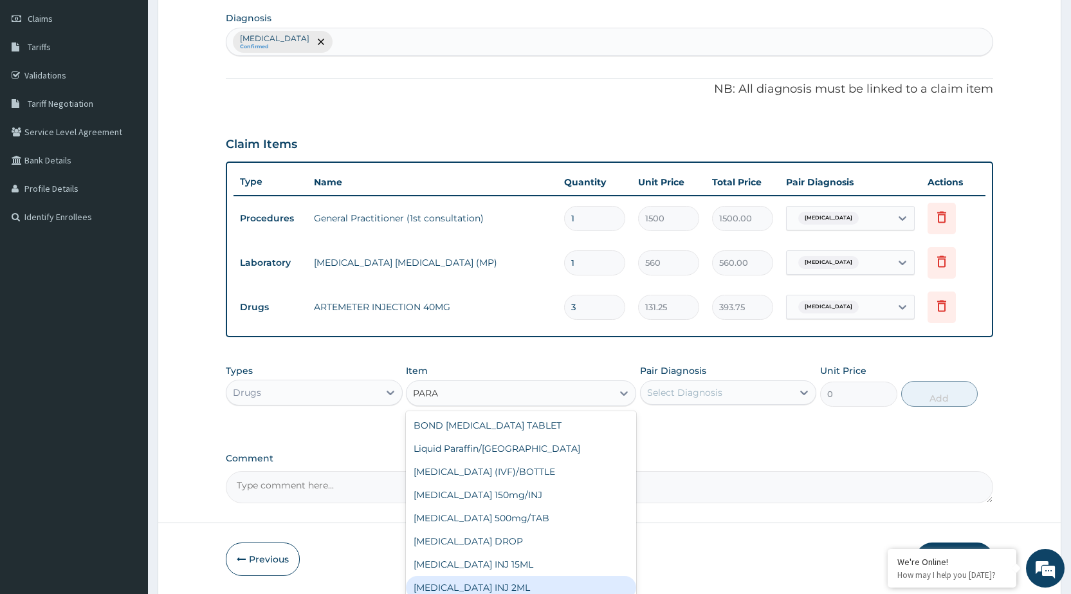
click at [625, 586] on div "[MEDICAL_DATA] INJ 2ML" at bounding box center [521, 587] width 230 height 23
type input "210"
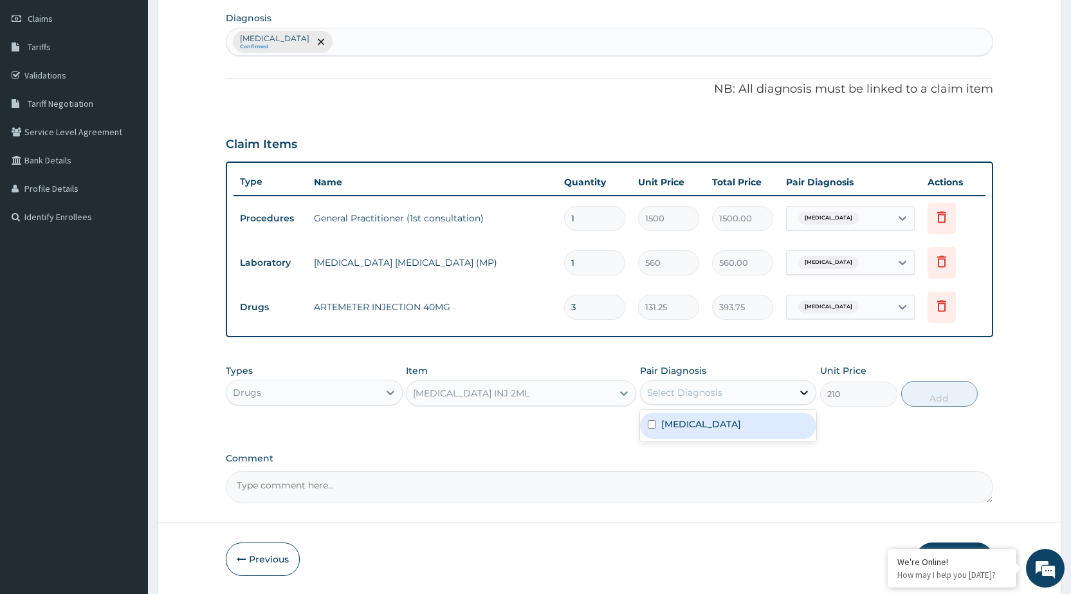
click at [801, 397] on icon at bounding box center [803, 392] width 13 height 13
drag, startPoint x: 785, startPoint y: 421, endPoint x: 918, endPoint y: 442, distance: 134.7
click at [790, 422] on div "[MEDICAL_DATA]" at bounding box center [728, 425] width 176 height 26
checkbox input "true"
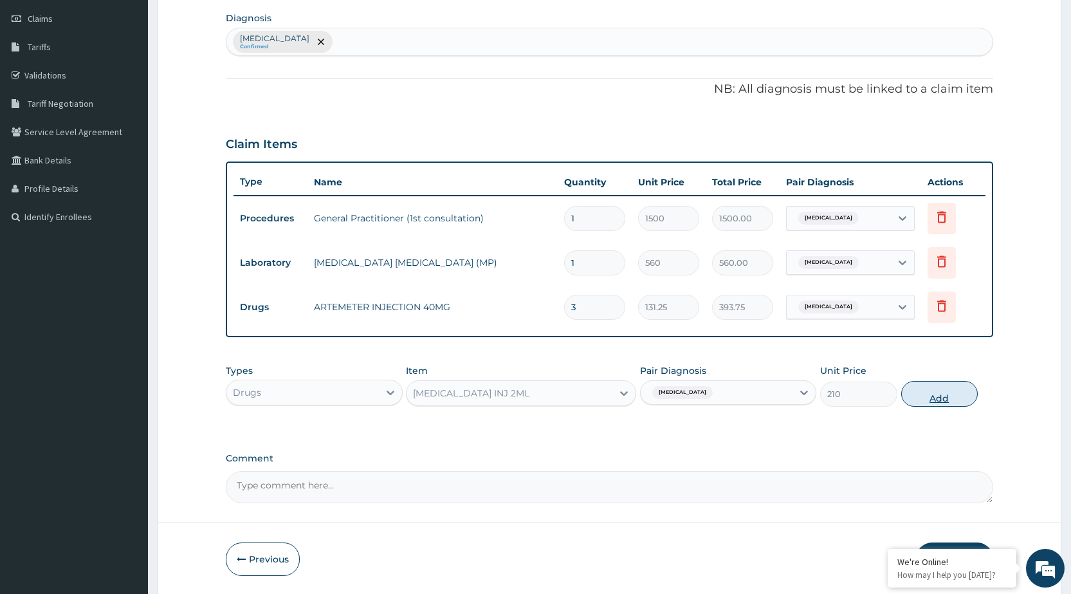
click at [946, 406] on button "Add" at bounding box center [939, 394] width 77 height 26
type input "0"
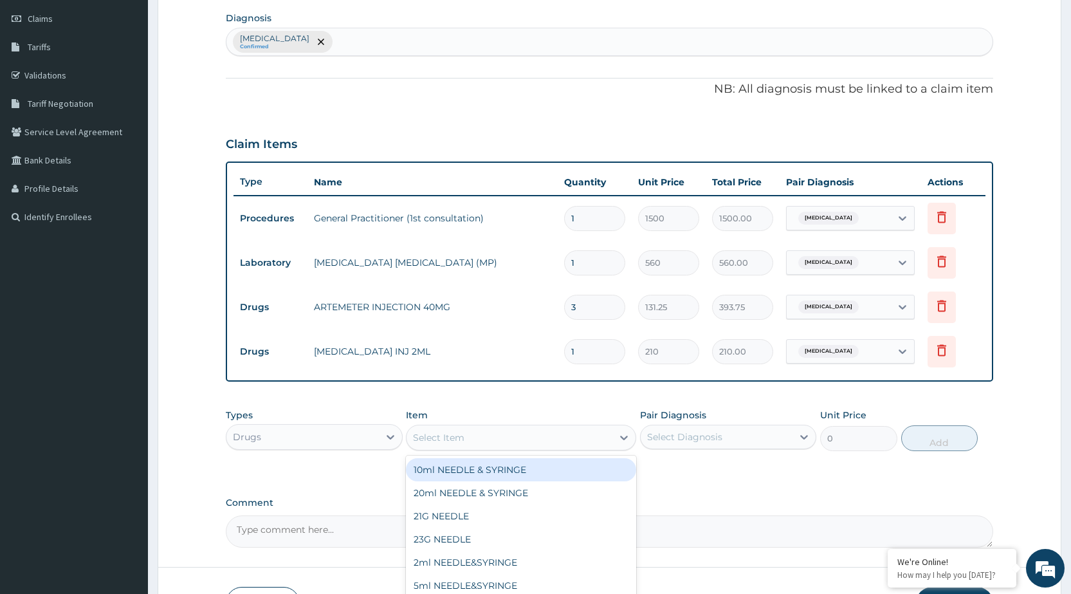
drag, startPoint x: 457, startPoint y: 440, endPoint x: 455, endPoint y: 432, distance: 8.7
click at [458, 440] on div "Select Item" at bounding box center [438, 437] width 51 height 13
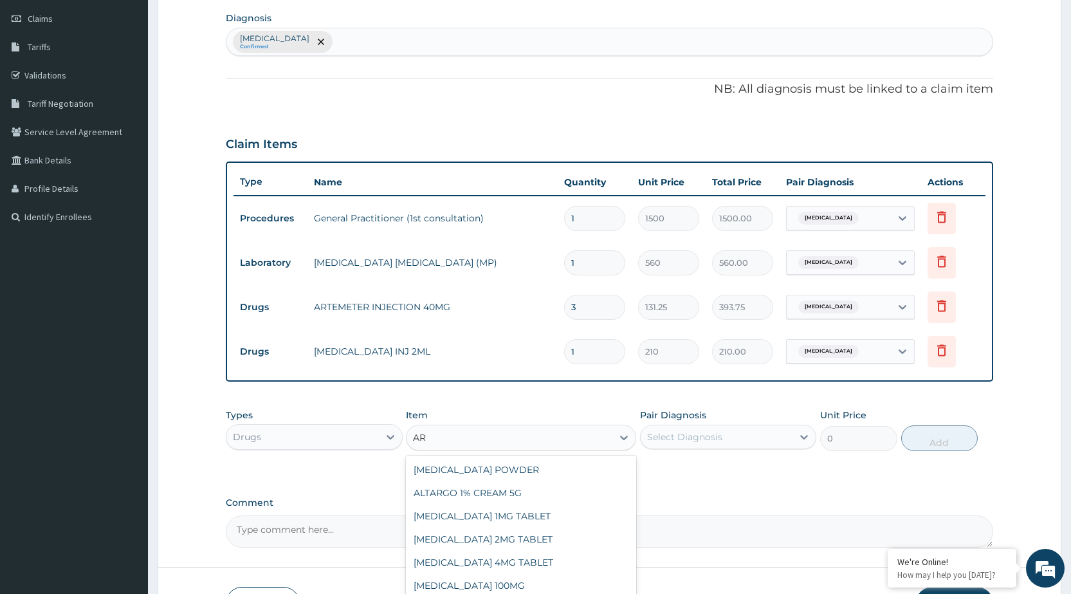
type input "A"
type input "LONA"
click at [472, 519] on div "LONART SYRUP" at bounding box center [521, 515] width 230 height 23
type input "525"
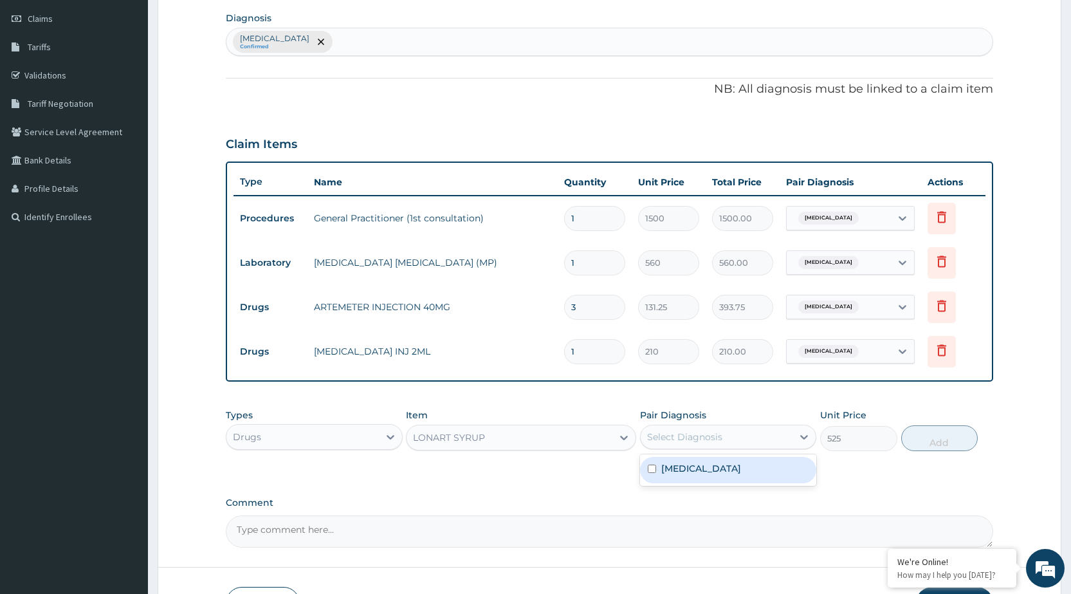
click at [708, 442] on div "Select Diagnosis" at bounding box center [684, 436] width 75 height 13
click at [689, 482] on div "[MEDICAL_DATA]" at bounding box center [728, 470] width 176 height 26
checkbox input "true"
click at [964, 437] on button "Add" at bounding box center [939, 438] width 77 height 26
type input "0"
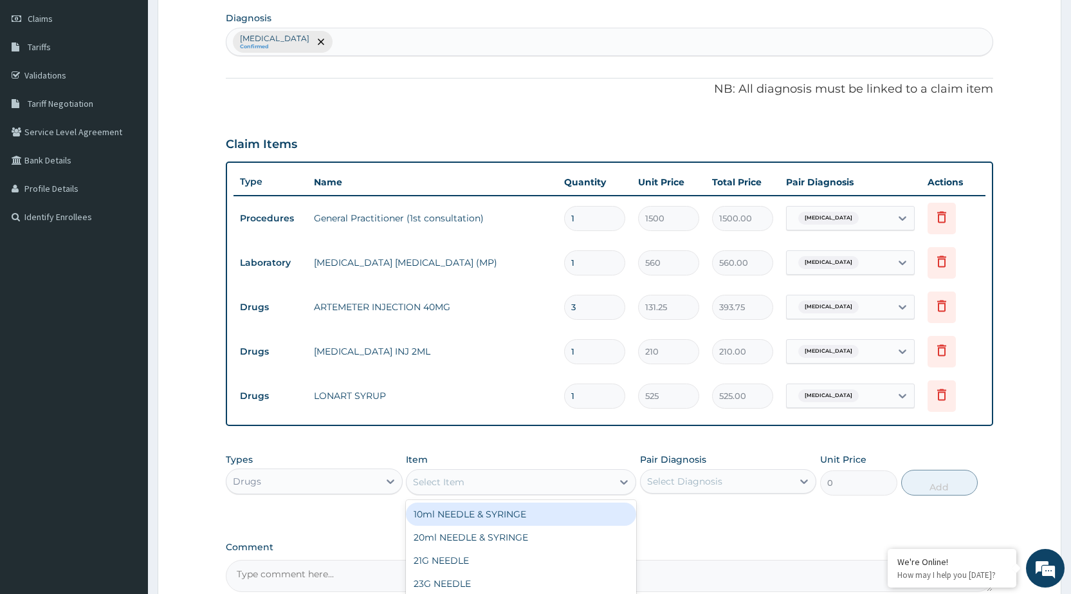
click at [586, 491] on div "Select Item" at bounding box center [509, 481] width 206 height 21
type input "PARA"
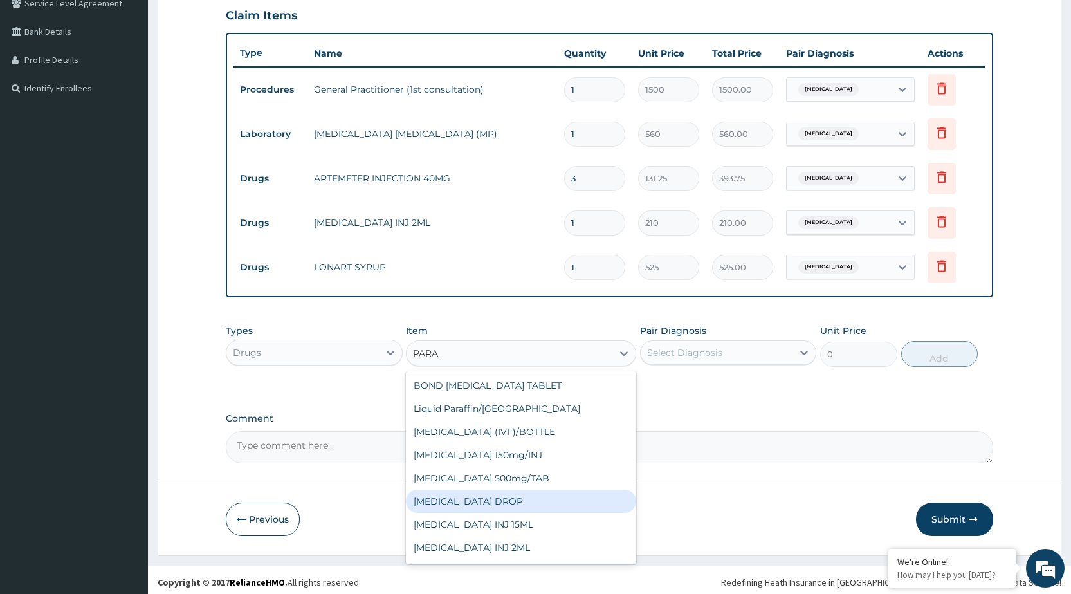
scroll to position [67, 0]
click at [550, 496] on div "[MEDICAL_DATA] SYRUP" at bounding box center [521, 503] width 230 height 23
type input "131.25"
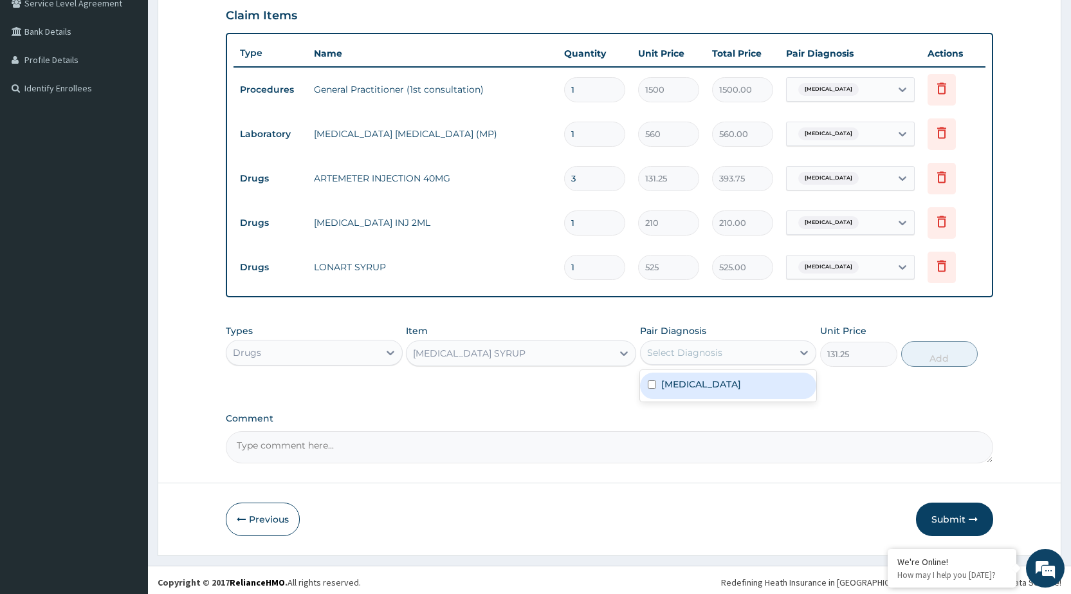
click at [741, 344] on div "Select Diagnosis" at bounding box center [716, 352] width 152 height 21
click at [727, 390] on label "[MEDICAL_DATA]" at bounding box center [701, 383] width 80 height 13
checkbox input "true"
click at [957, 361] on button "Add" at bounding box center [939, 354] width 77 height 26
type input "0"
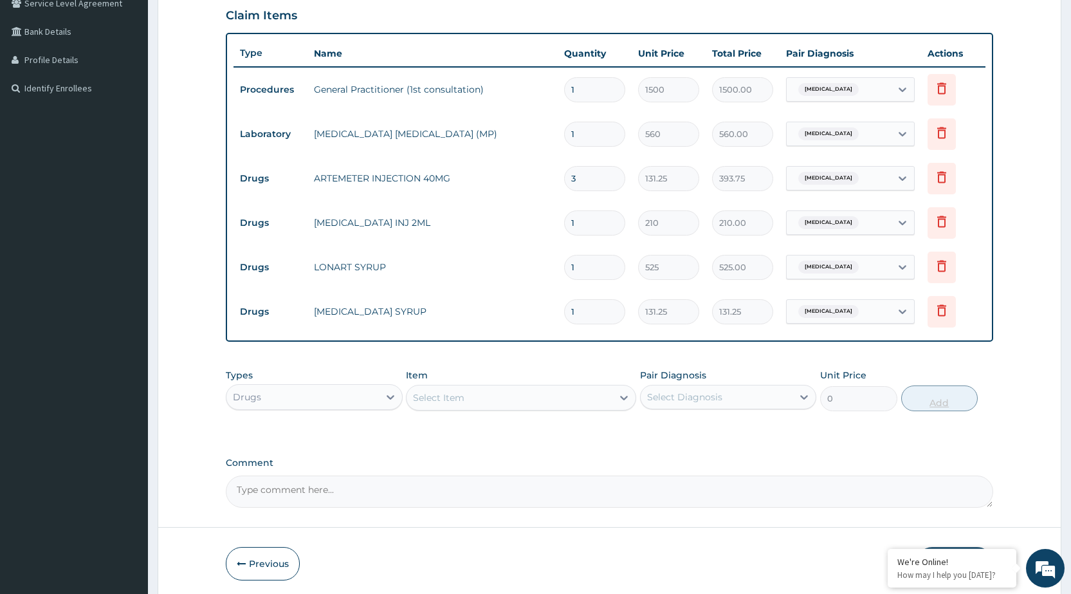
scroll to position [356, 0]
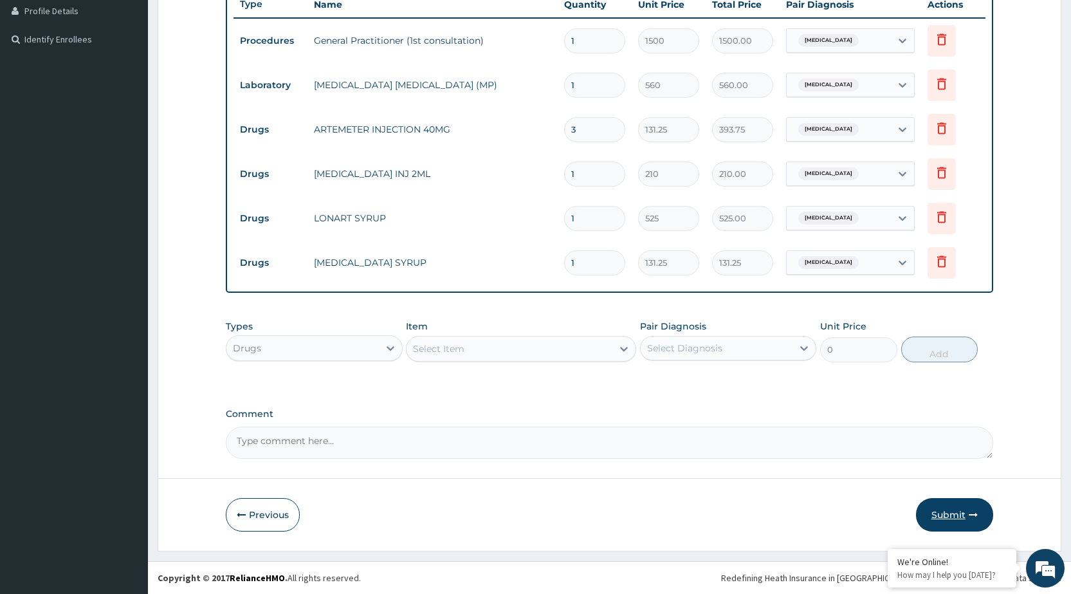
click at [938, 511] on button "Submit" at bounding box center [954, 514] width 77 height 33
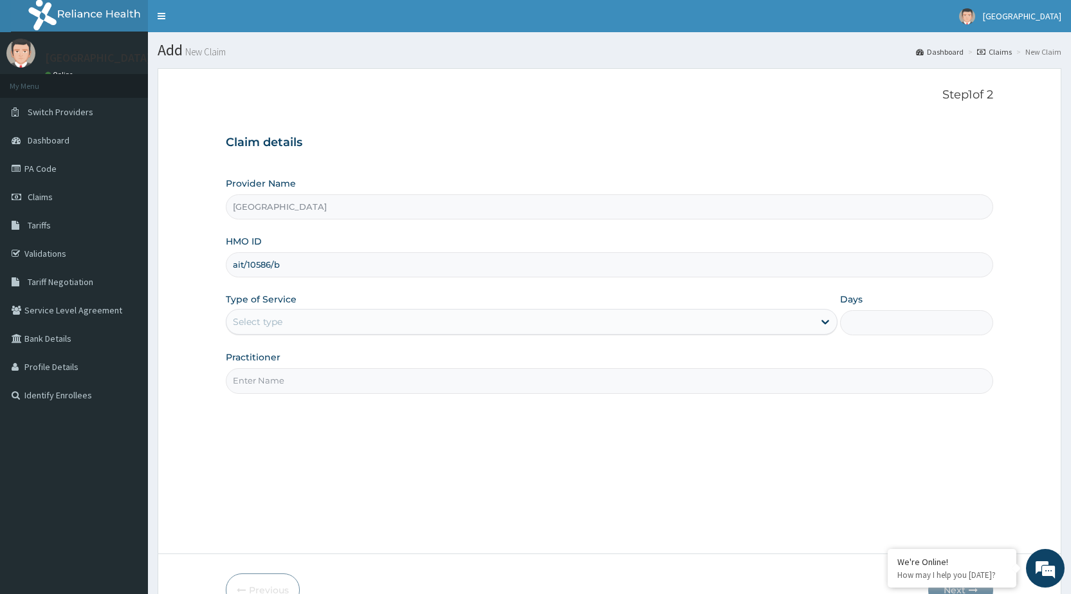
type input "ait/10586/b"
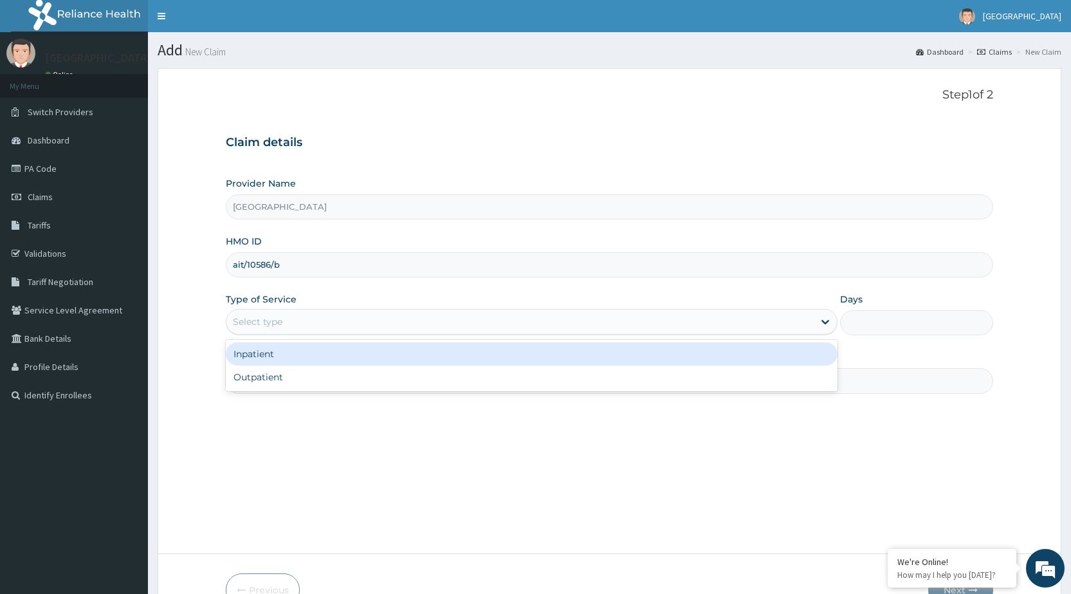
click at [447, 323] on div "Select type" at bounding box center [519, 321] width 587 height 21
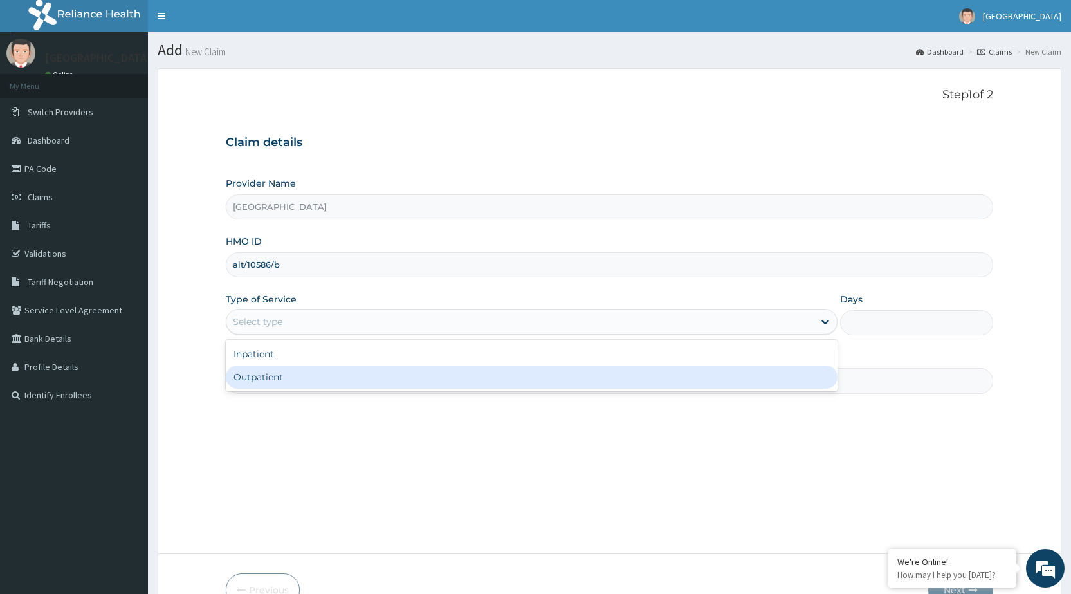
click at [431, 379] on div "Outpatient" at bounding box center [532, 376] width 612 height 23
type input "1"
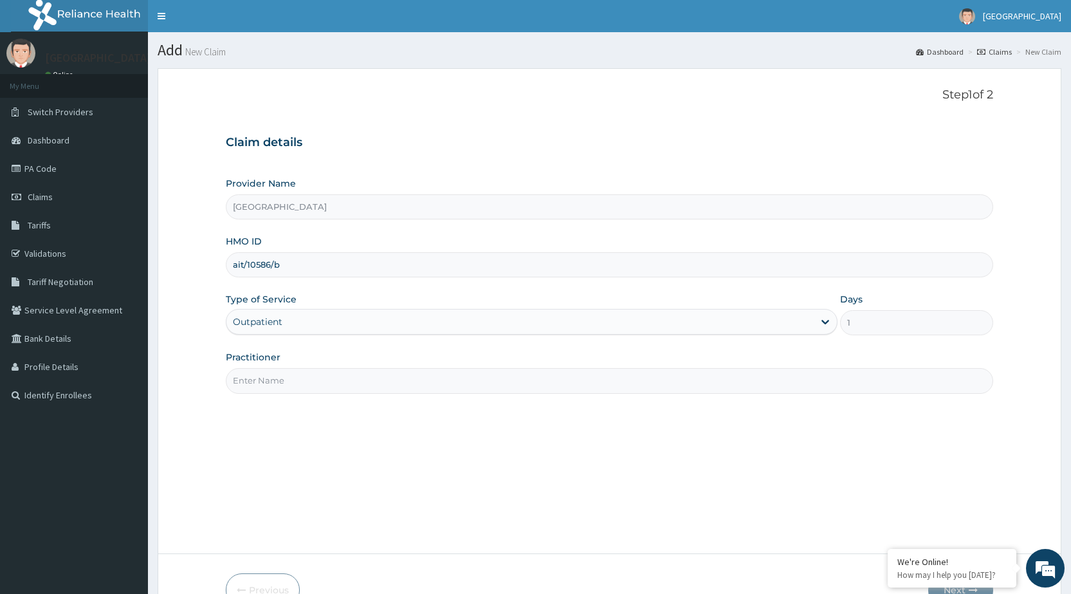
click at [431, 379] on input "Practitioner" at bounding box center [609, 380] width 767 height 25
type input "DR [PERSON_NAME]"
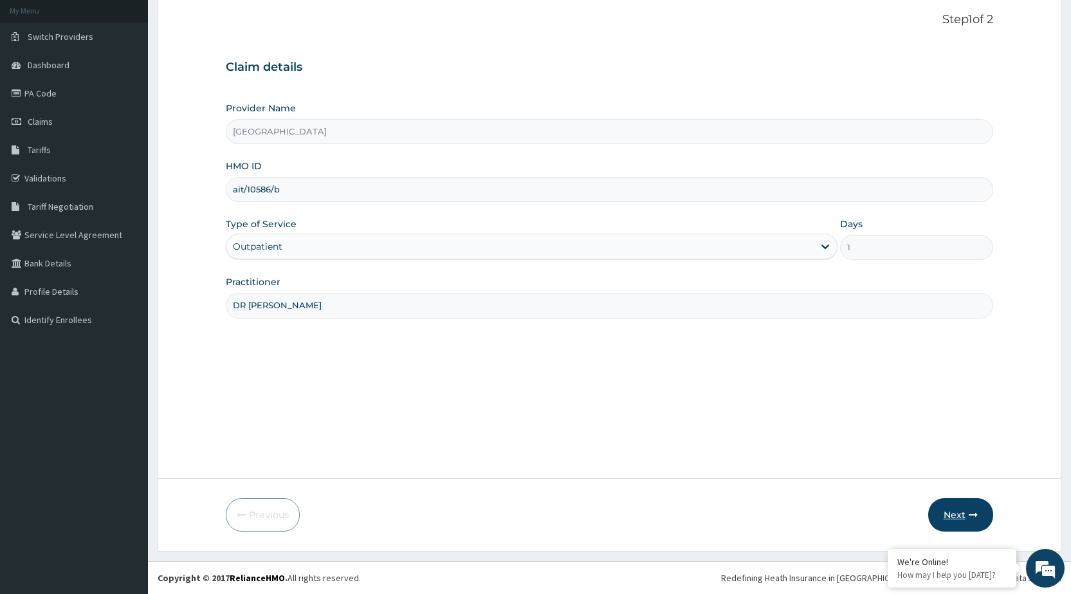
click at [939, 507] on button "Next" at bounding box center [960, 514] width 65 height 33
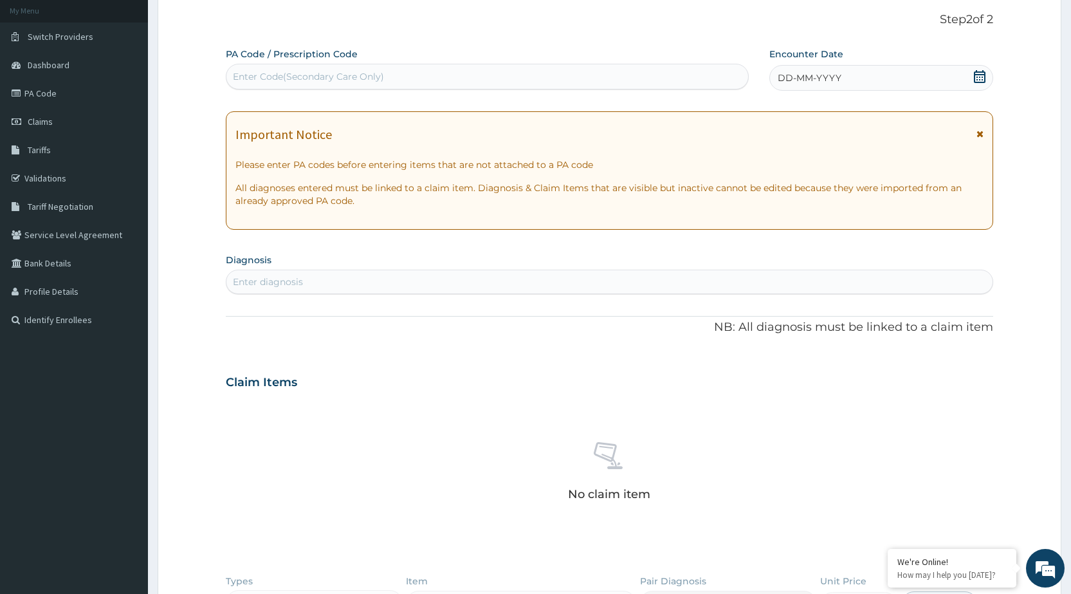
click at [925, 79] on div "DD-MM-YYYY" at bounding box center [881, 78] width 224 height 26
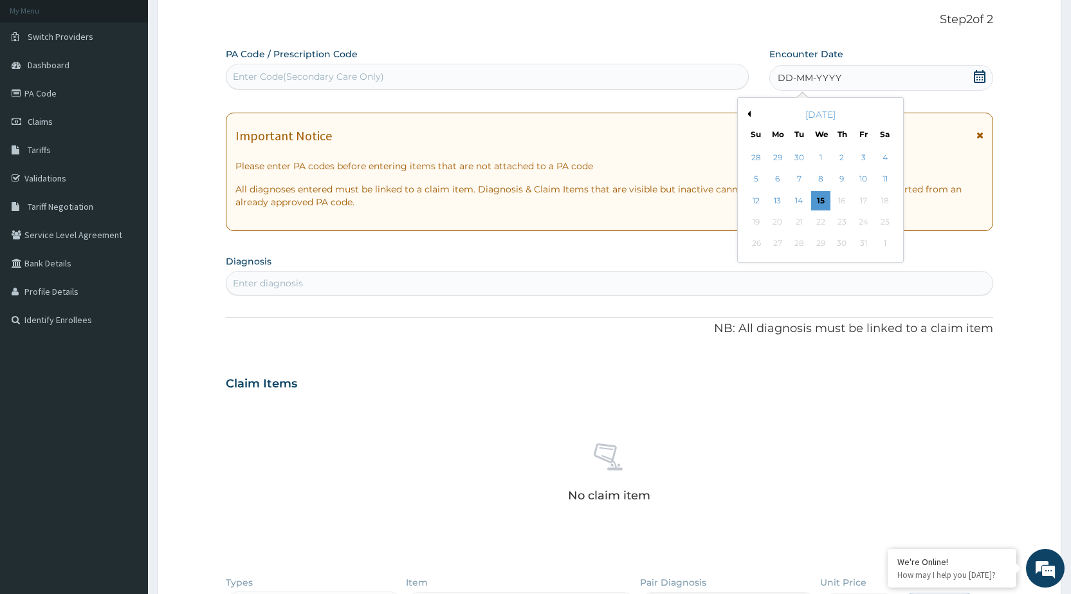
scroll to position [0, 0]
click at [750, 113] on button "Previous Month" at bounding box center [747, 114] width 6 height 6
click at [859, 174] on div "8" at bounding box center [862, 179] width 19 height 19
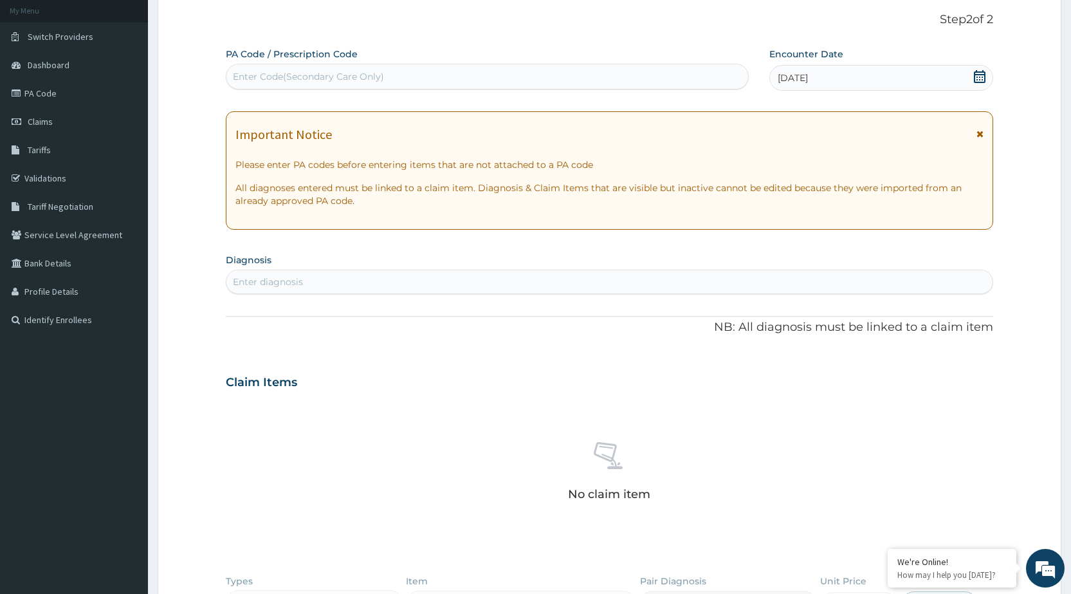
click at [979, 128] on span at bounding box center [979, 137] width 7 height 21
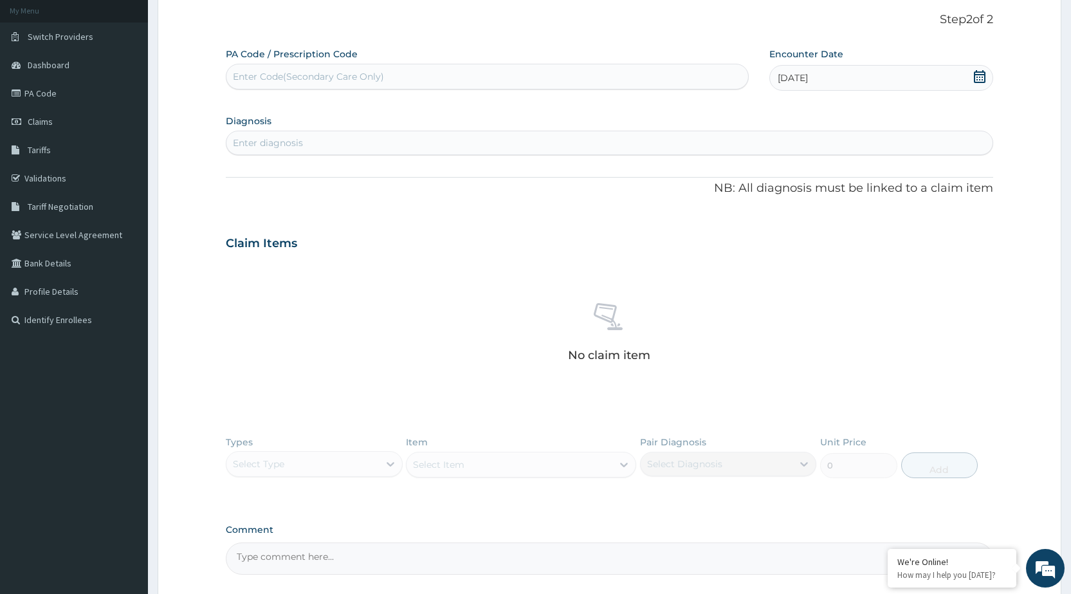
click at [797, 138] on div "Enter diagnosis" at bounding box center [609, 142] width 766 height 21
type input "malaria"
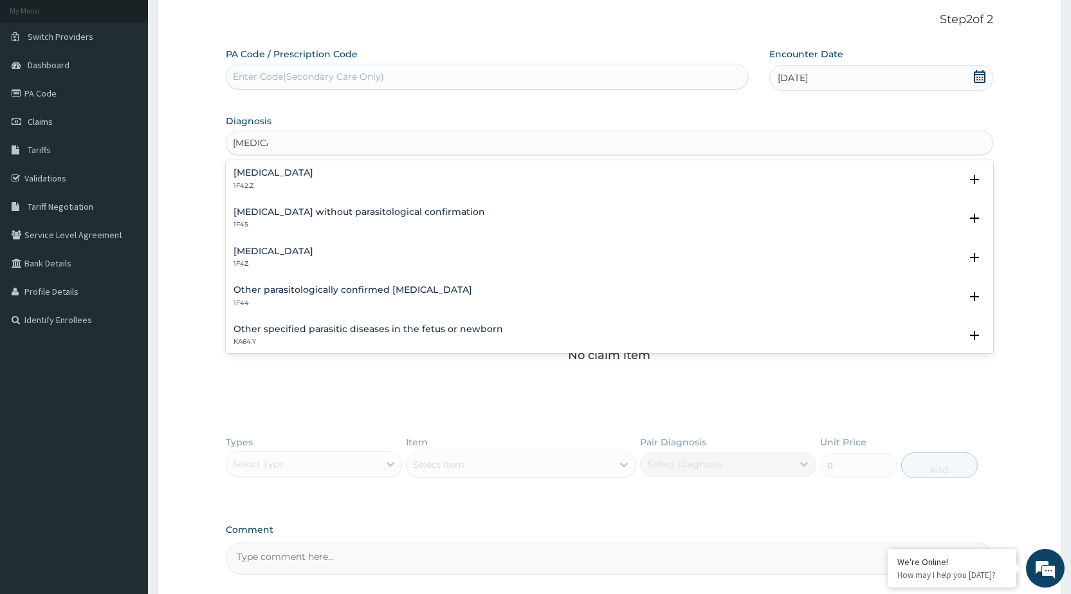
click at [304, 255] on h4 "Malaria, unspecified" at bounding box center [273, 251] width 80 height 10
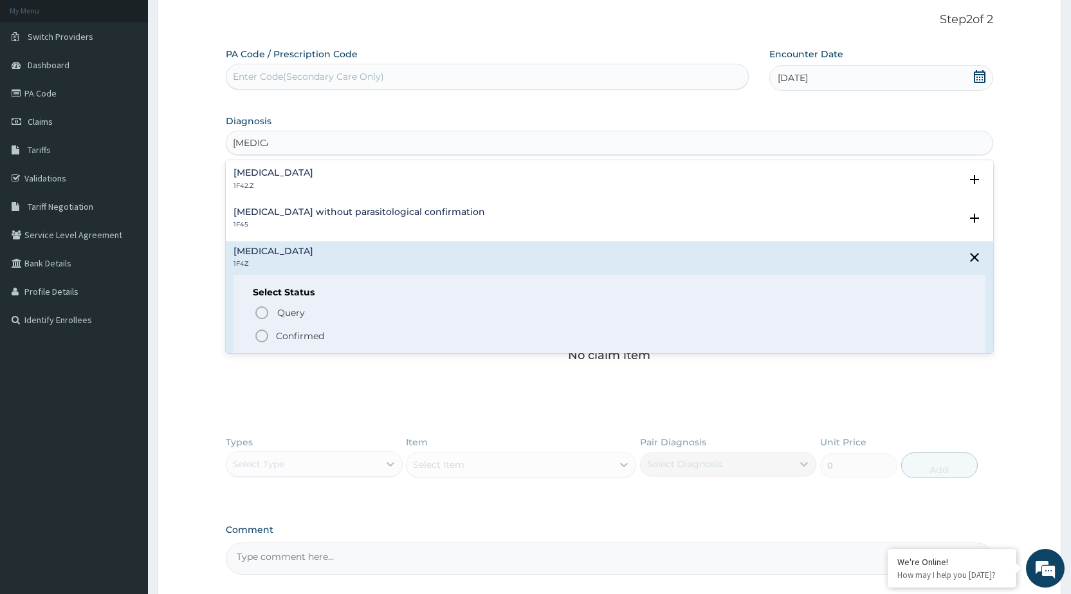
click at [260, 333] on icon "status option filled" at bounding box center [261, 335] width 15 height 15
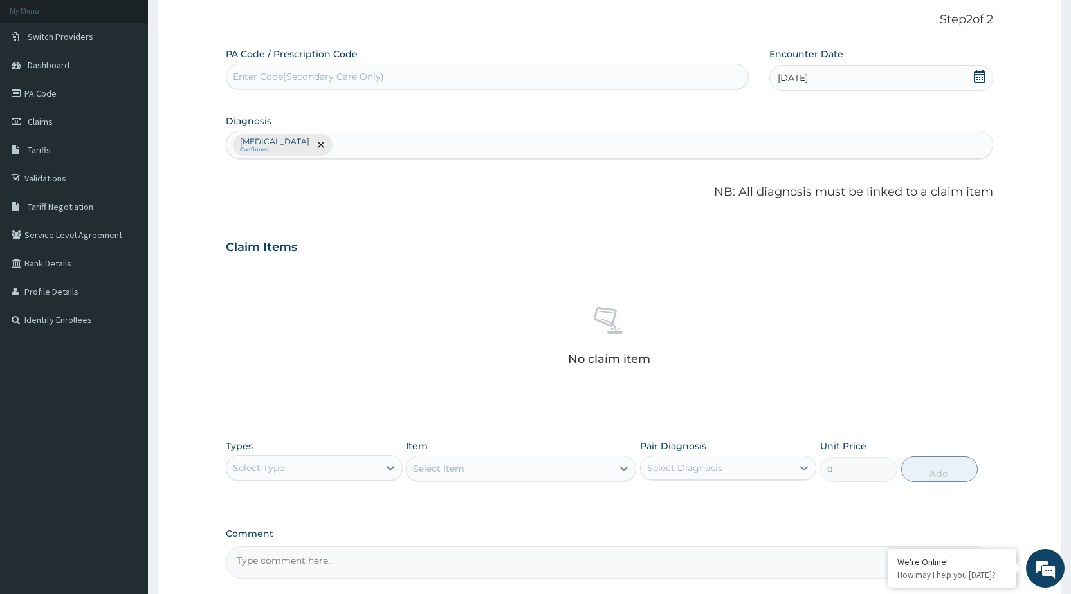
scroll to position [195, 0]
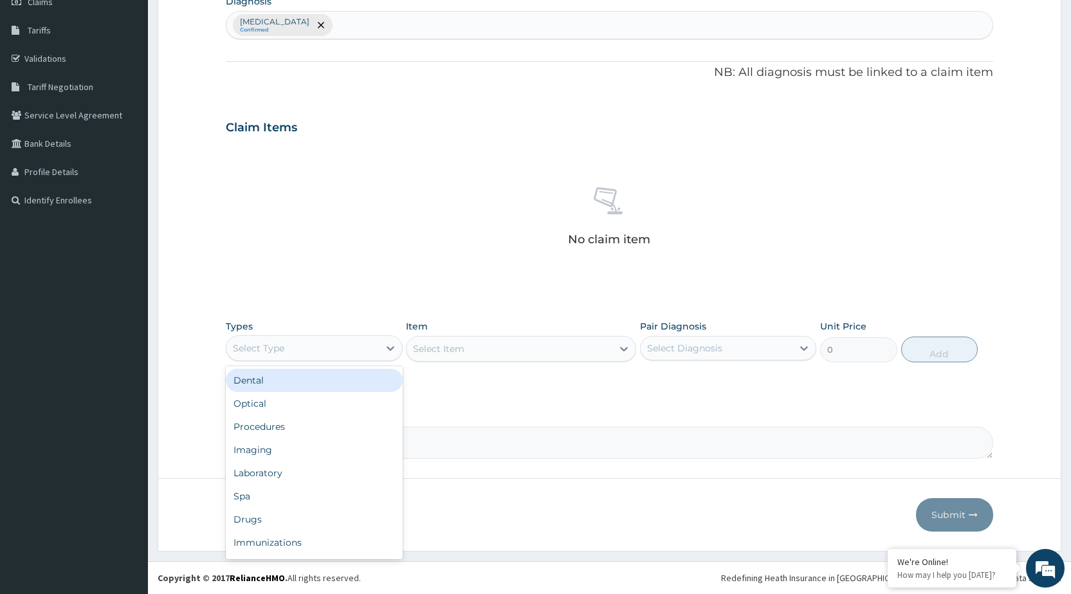
click at [361, 343] on div "Select Type" at bounding box center [302, 348] width 152 height 21
click at [354, 430] on div "Procedures" at bounding box center [314, 426] width 176 height 23
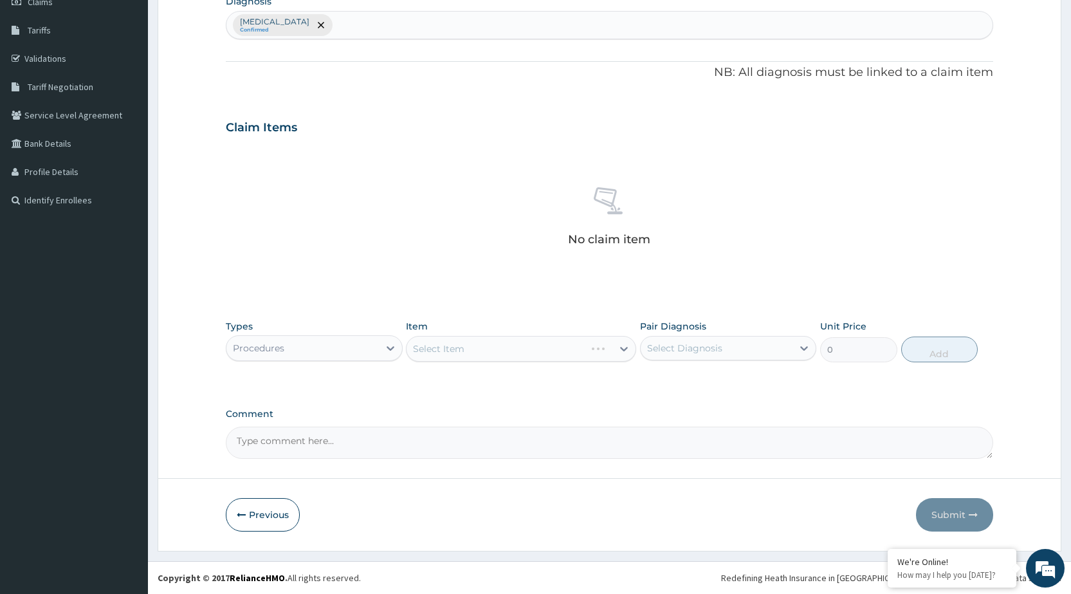
click at [561, 344] on div "Select Item" at bounding box center [521, 349] width 230 height 26
click at [565, 351] on div "Select Item" at bounding box center [521, 349] width 230 height 26
click at [589, 351] on div "Select Item" at bounding box center [509, 348] width 206 height 21
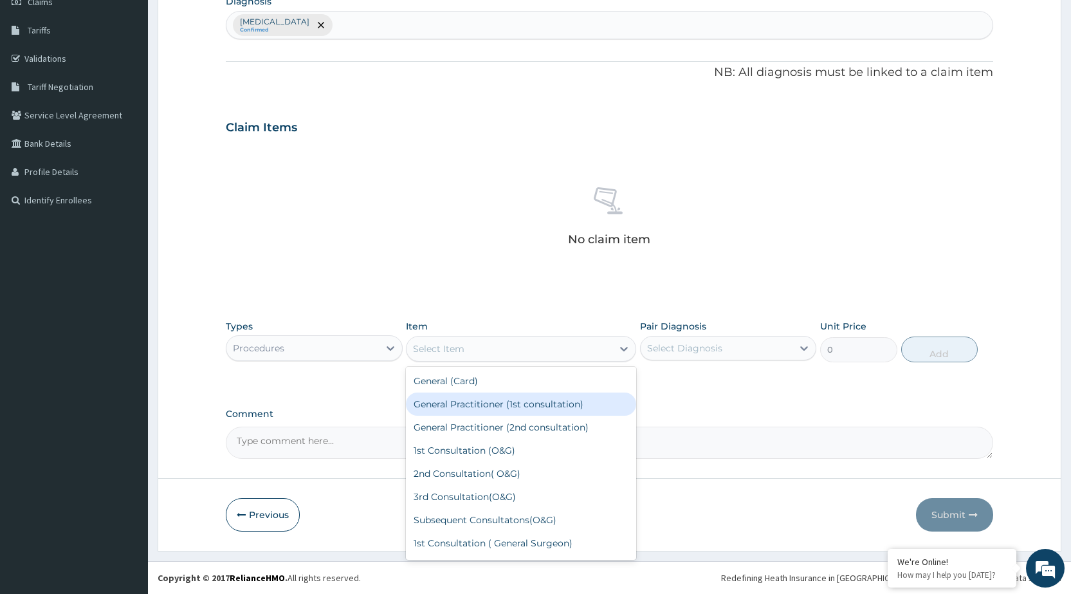
click at [588, 404] on div "General Practitioner (1st consultation)" at bounding box center [521, 403] width 230 height 23
type input "1500"
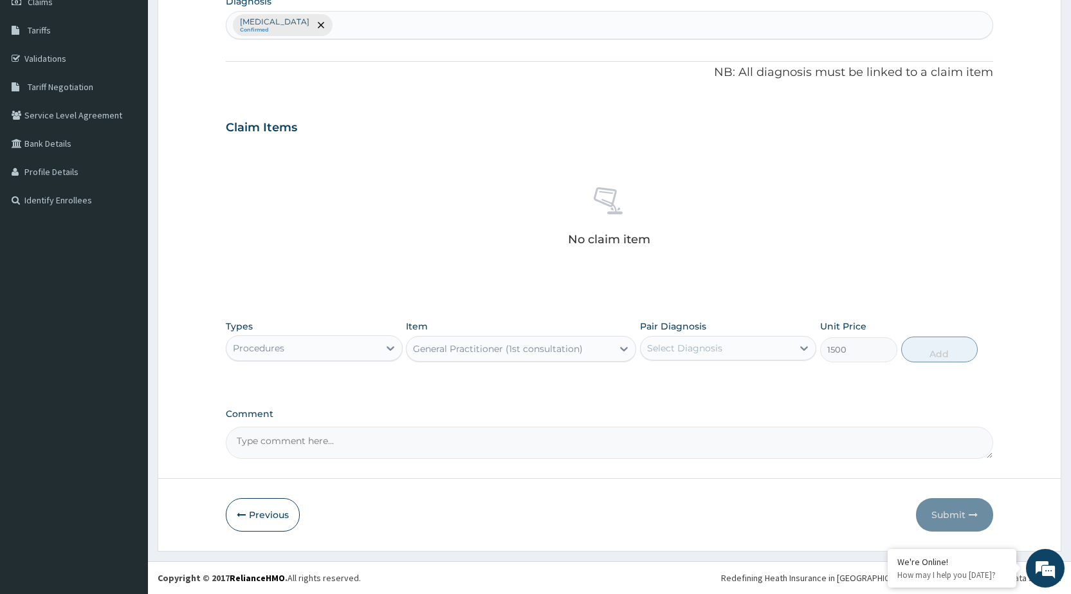
click at [753, 347] on div "Select Diagnosis" at bounding box center [716, 348] width 152 height 21
click at [730, 383] on label "[MEDICAL_DATA]" at bounding box center [701, 379] width 80 height 13
checkbox input "true"
click at [961, 350] on button "Add" at bounding box center [939, 349] width 77 height 26
type input "0"
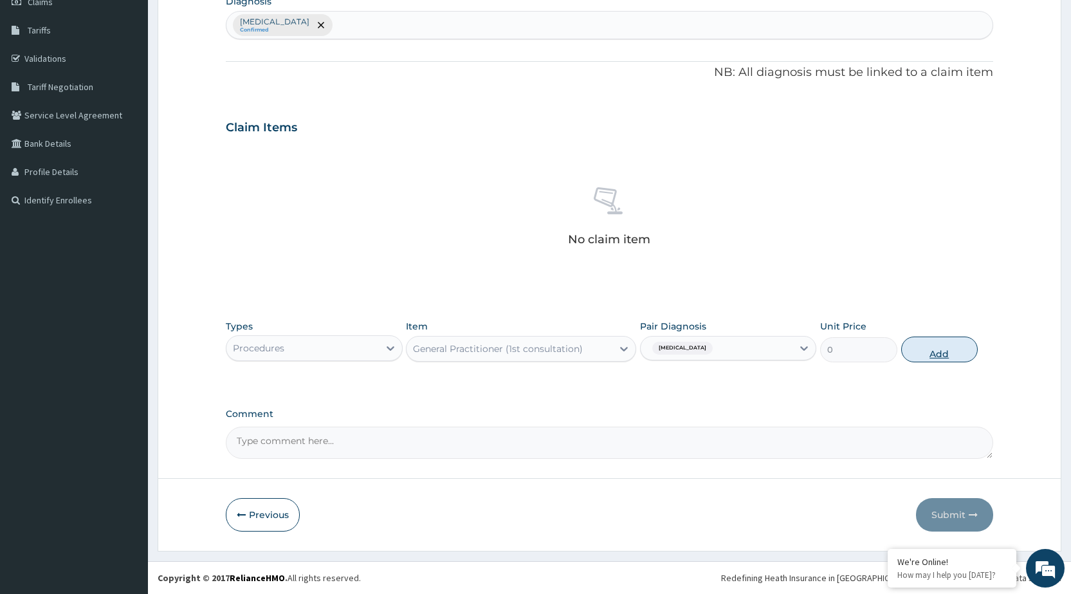
scroll to position [134, 0]
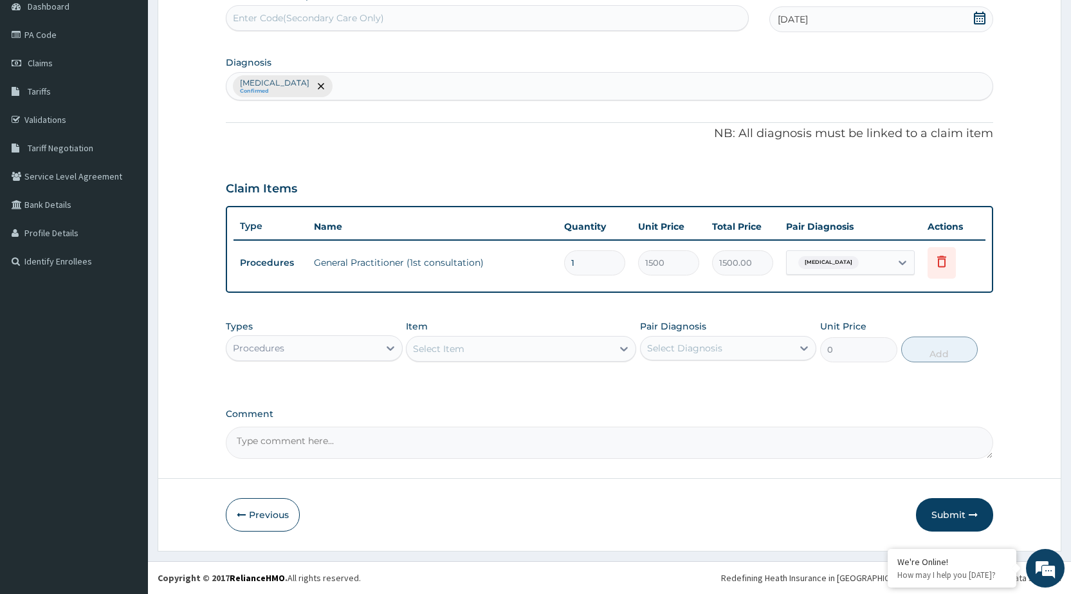
click at [307, 338] on div "Procedures" at bounding box center [302, 348] width 152 height 21
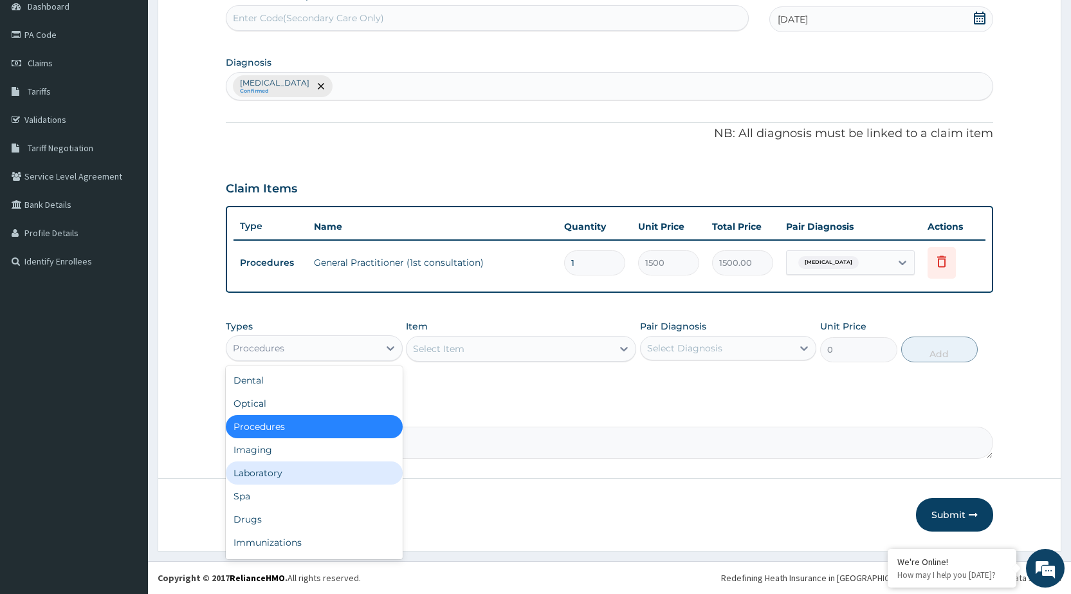
click at [296, 463] on div "Laboratory" at bounding box center [314, 472] width 176 height 23
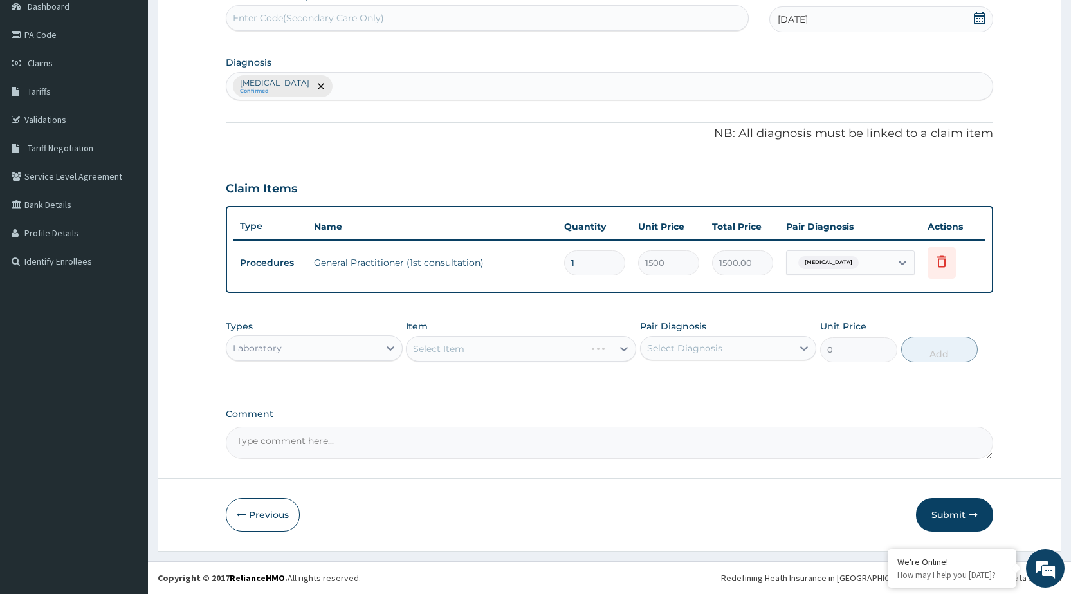
click at [541, 353] on div "Select Item" at bounding box center [521, 349] width 230 height 26
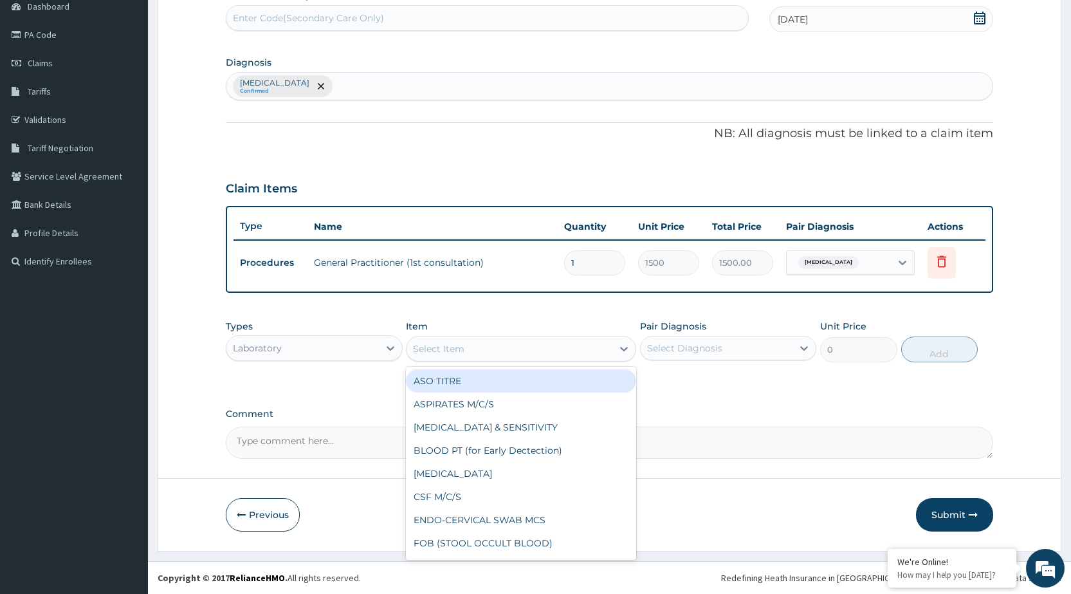
click at [541, 353] on div "Select Item" at bounding box center [509, 348] width 206 height 21
type input "mp"
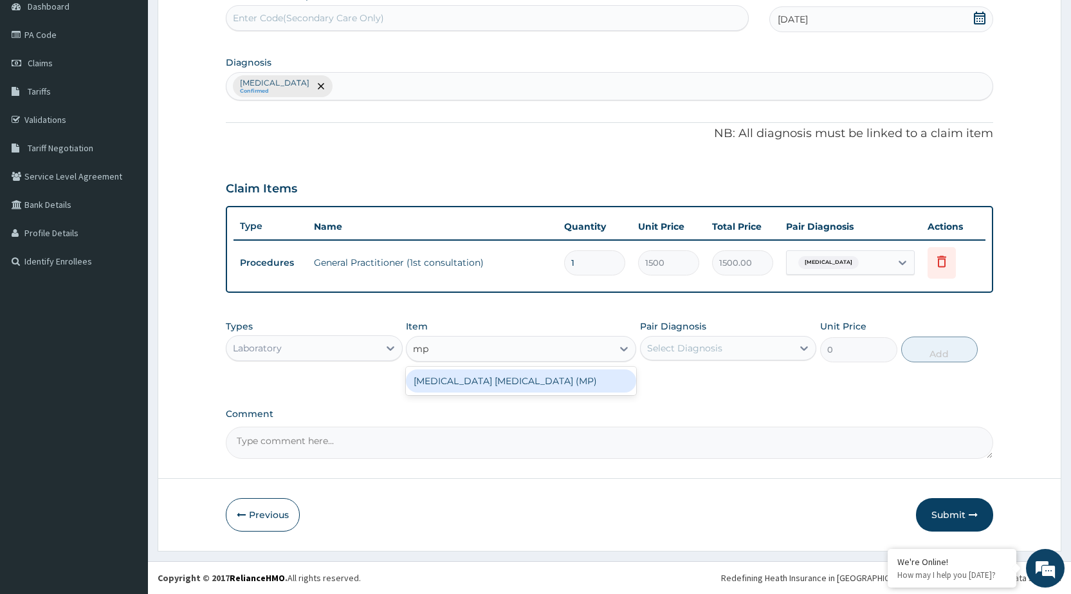
click at [541, 383] on div "MALARIA PARASITE (MP)" at bounding box center [521, 380] width 230 height 23
type input "560"
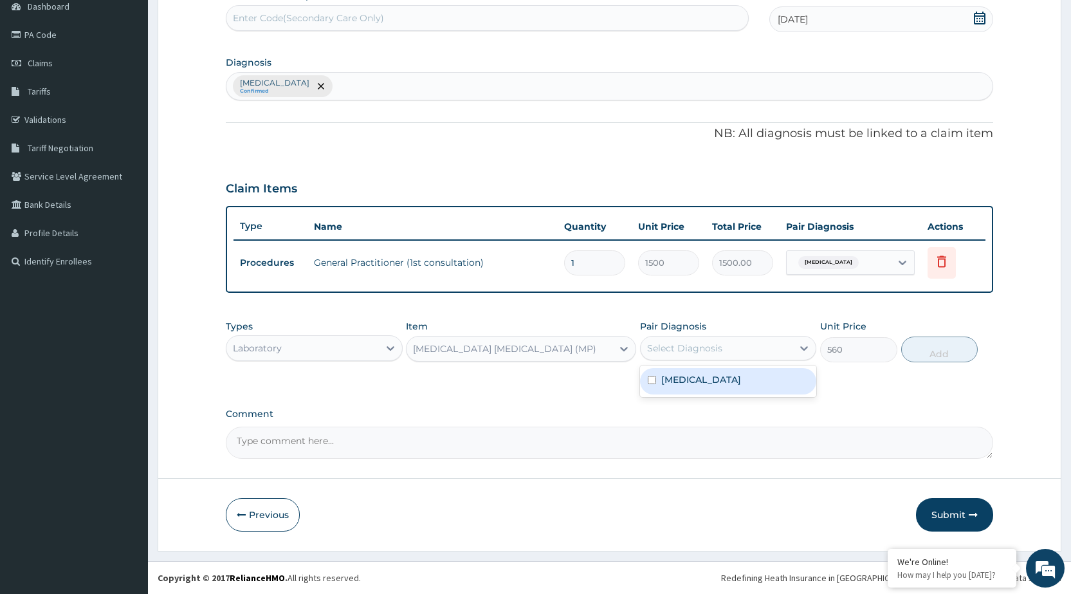
click at [719, 341] on div "Select Diagnosis" at bounding box center [684, 347] width 75 height 13
click at [712, 377] on label "[MEDICAL_DATA]" at bounding box center [701, 379] width 80 height 13
checkbox input "true"
click at [941, 357] on button "Add" at bounding box center [939, 349] width 77 height 26
type input "0"
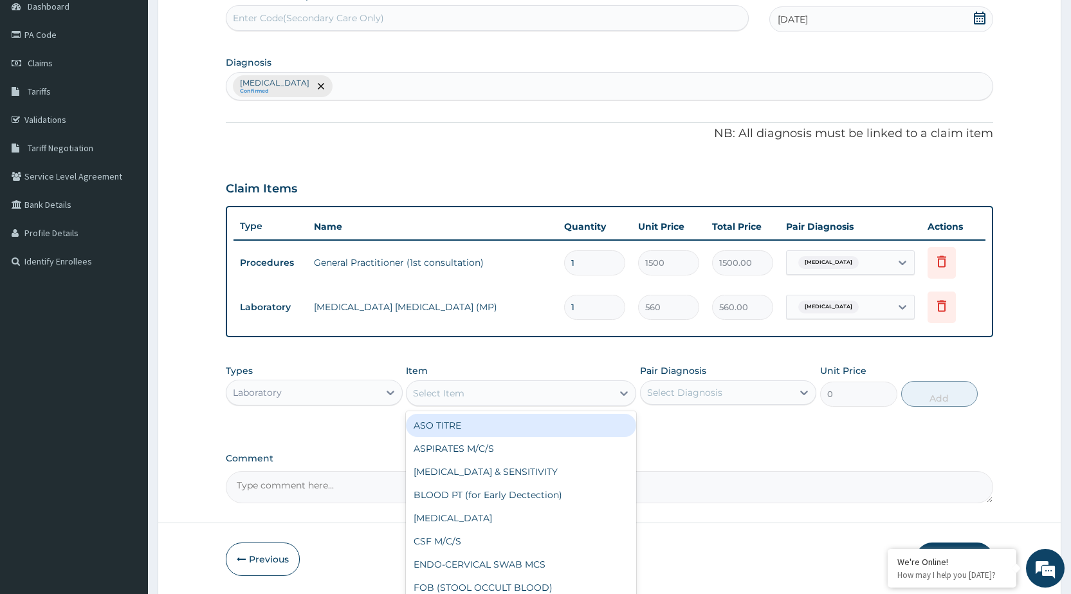
click at [508, 401] on div "Select Item" at bounding box center [509, 393] width 206 height 21
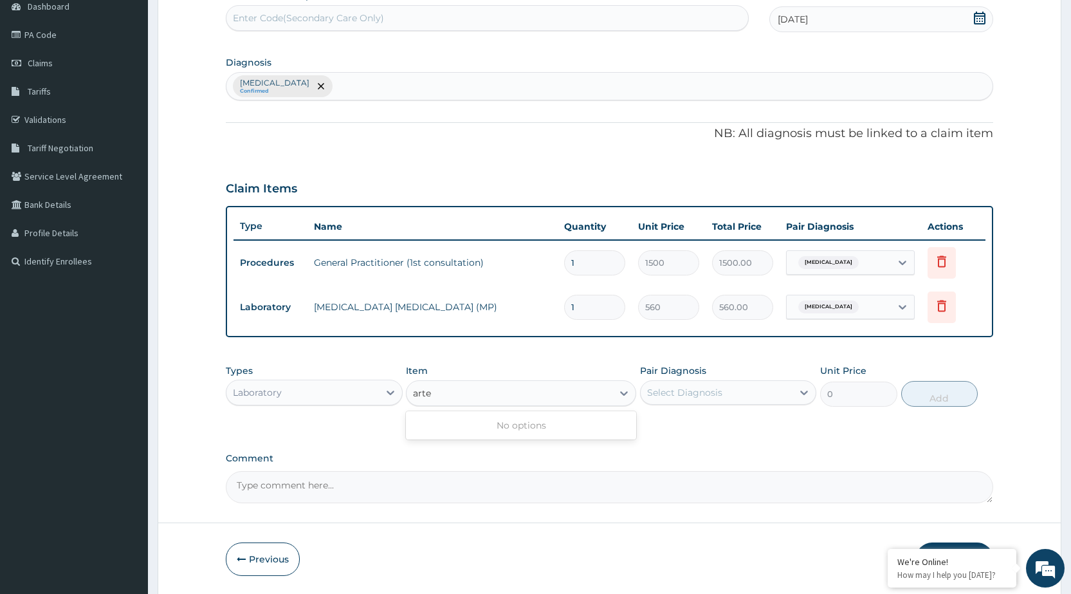
type input "arte"
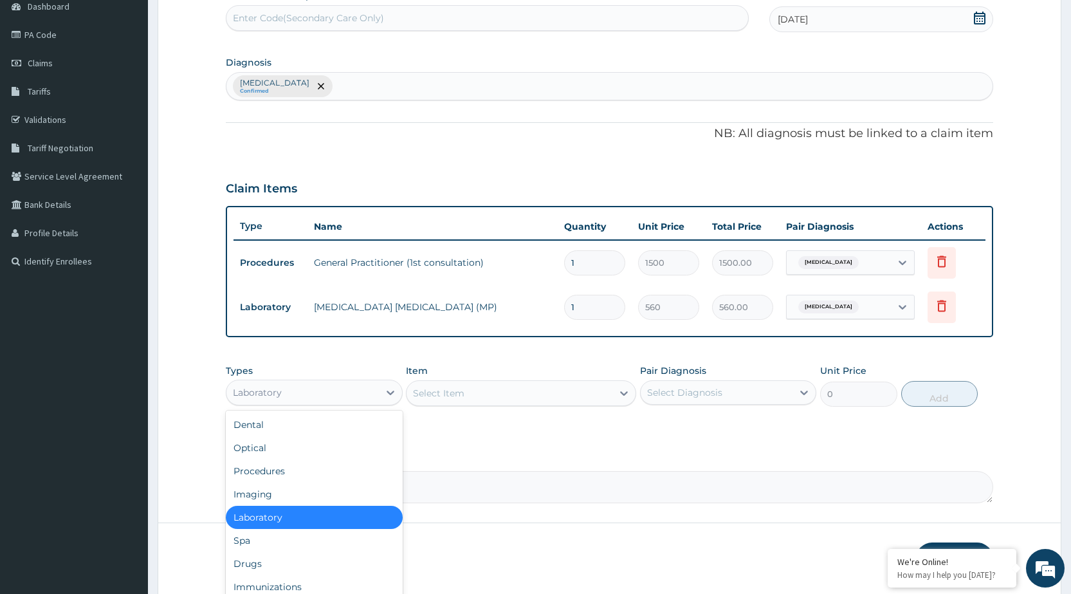
click at [350, 403] on div "Laboratory" at bounding box center [314, 392] width 176 height 26
click at [316, 569] on div "Drugs" at bounding box center [314, 563] width 176 height 23
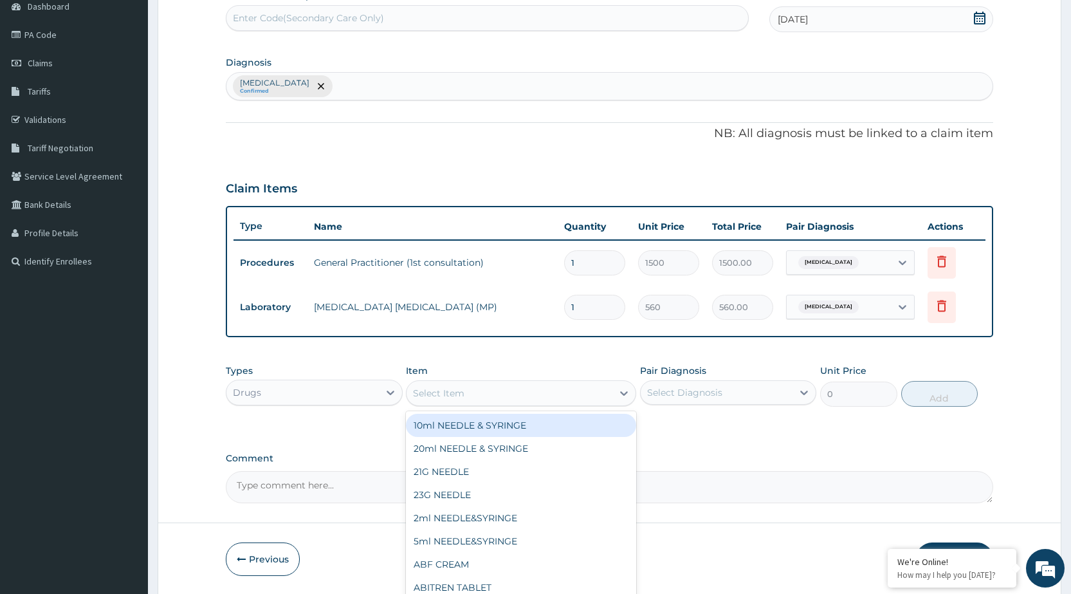
click at [596, 390] on div "Select Item" at bounding box center [509, 393] width 206 height 21
type input "arte"
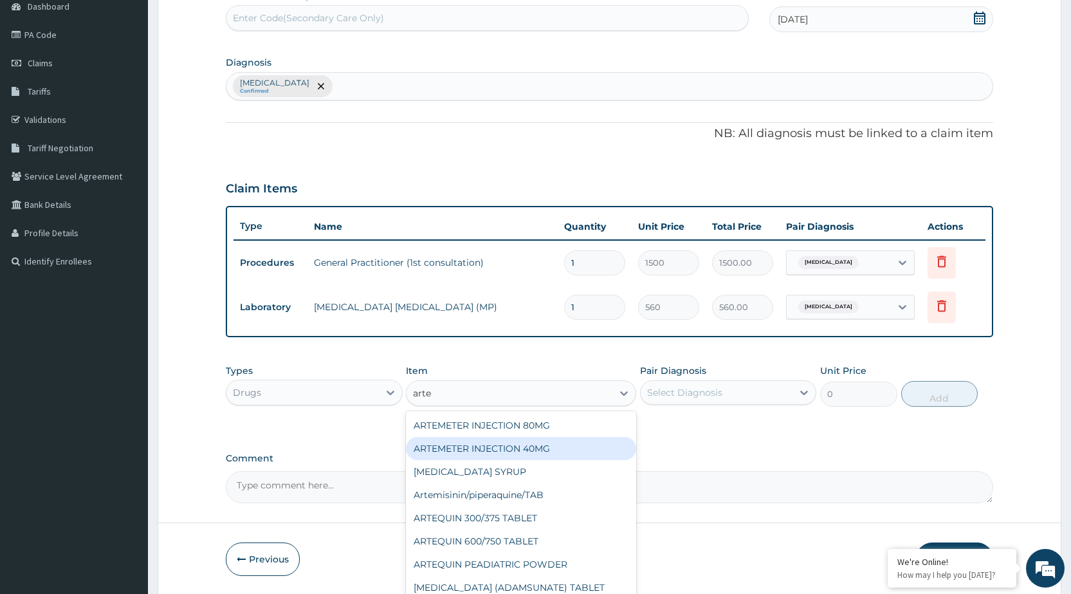
click at [554, 441] on div "ARTEMETER INJECTION 40MG" at bounding box center [521, 448] width 230 height 23
type input "131.25"
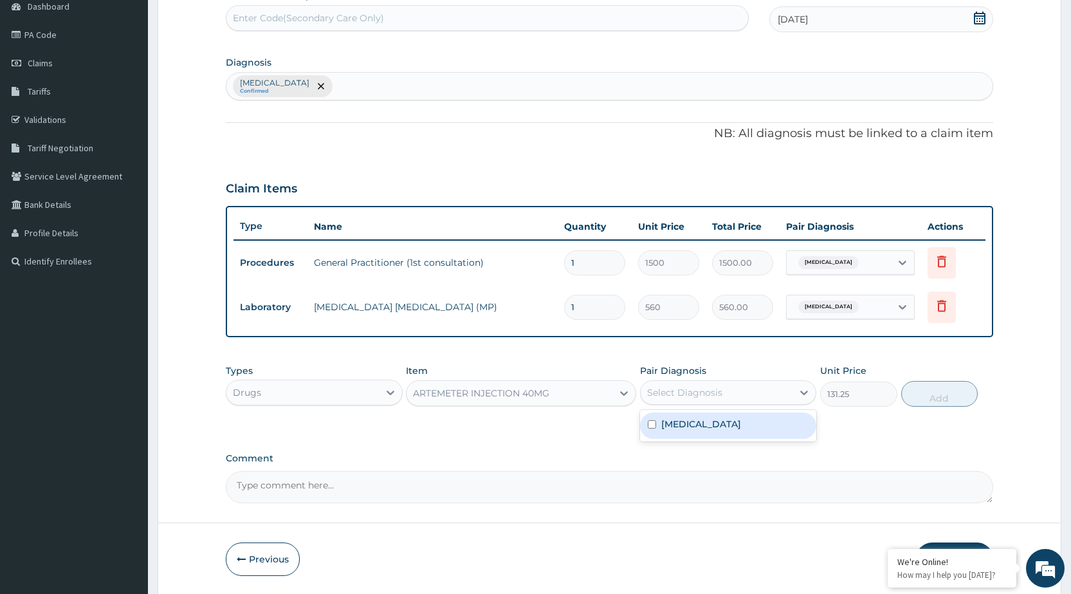
click at [660, 398] on div "Select Diagnosis" at bounding box center [684, 392] width 75 height 13
click at [654, 432] on div "[MEDICAL_DATA]" at bounding box center [728, 425] width 176 height 26
checkbox input "true"
click at [930, 397] on button "Add" at bounding box center [939, 394] width 77 height 26
type input "0"
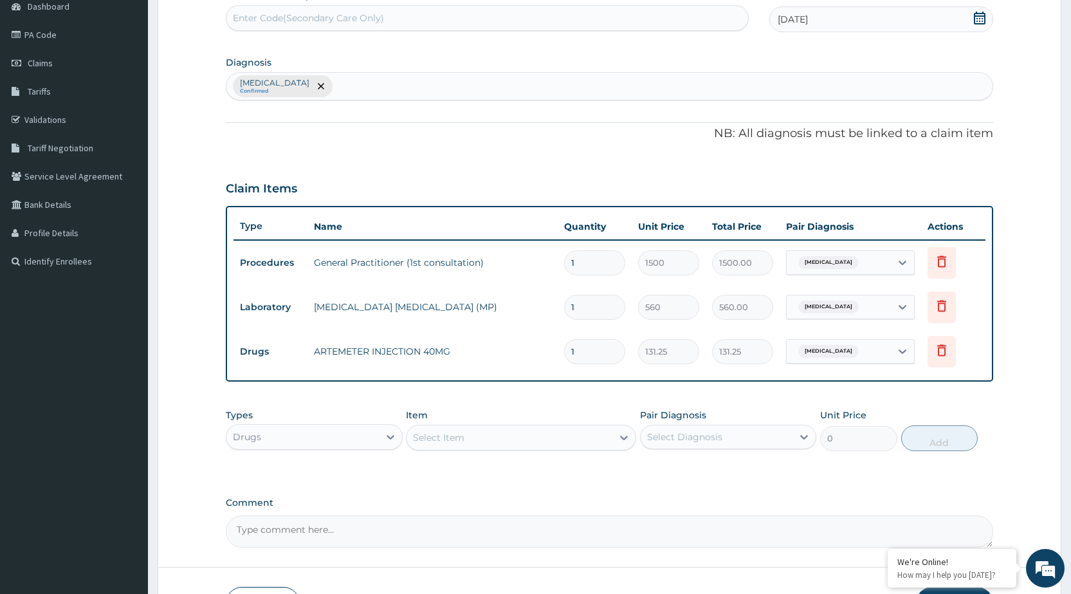
click at [589, 439] on div "Select Item" at bounding box center [509, 437] width 206 height 21
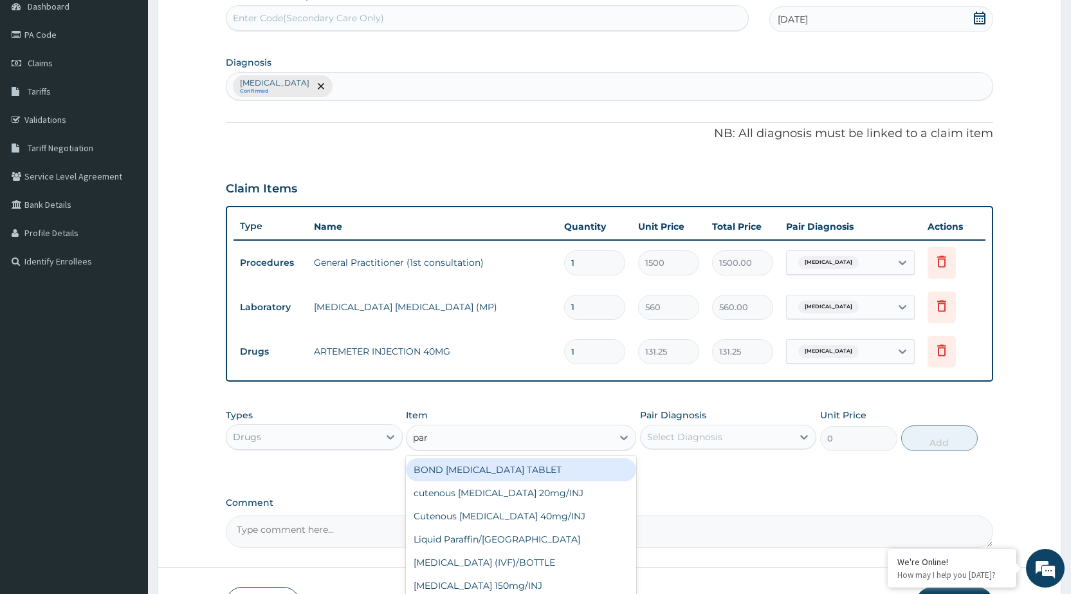
type input "para"
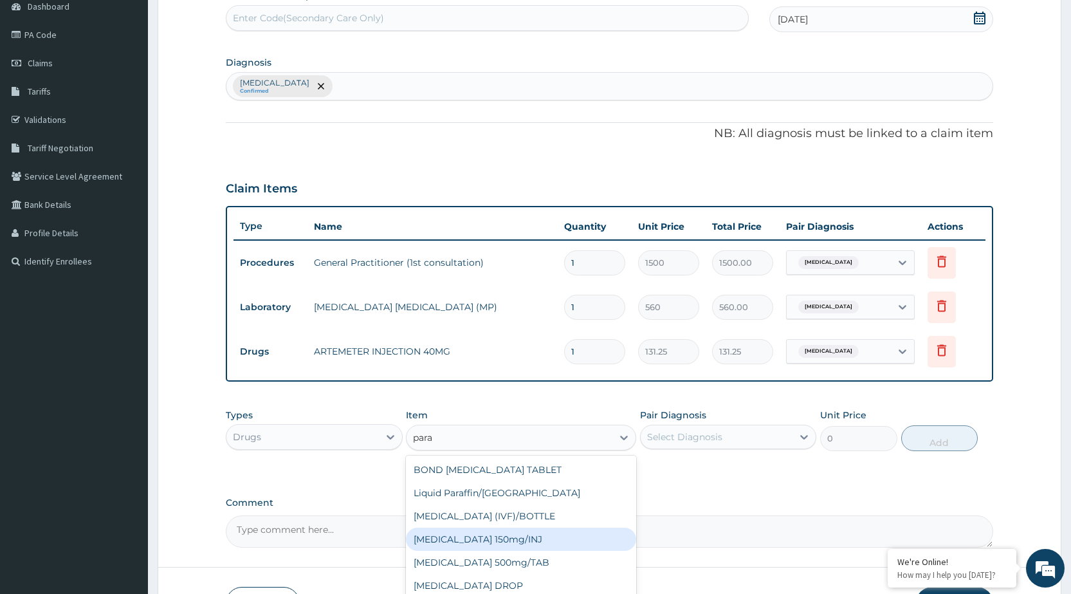
scroll to position [67, 0]
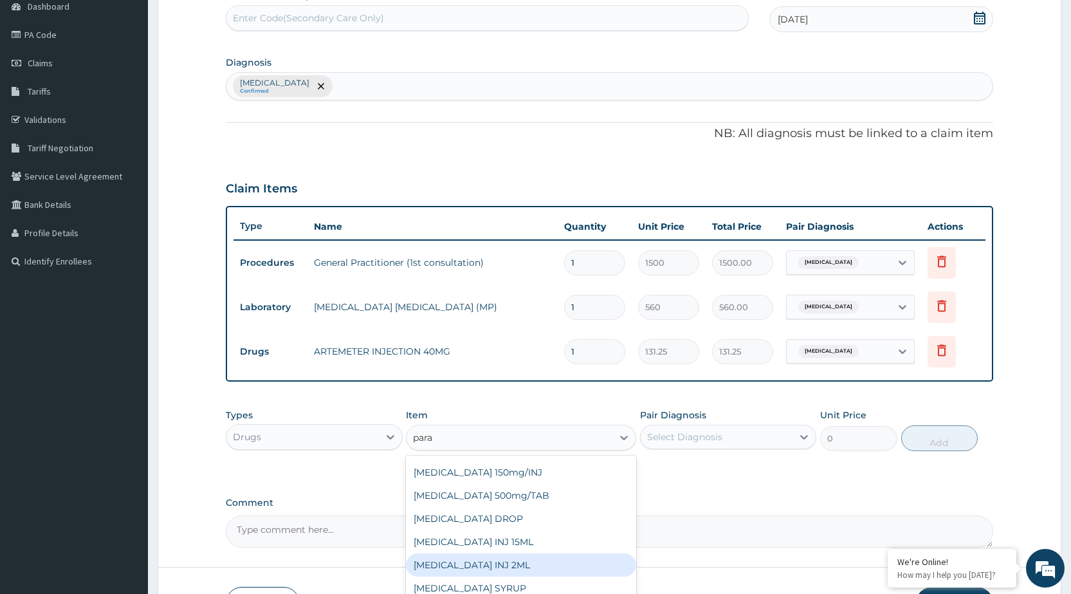
click at [540, 560] on div "[MEDICAL_DATA] INJ 2ML" at bounding box center [521, 564] width 230 height 23
type input "210"
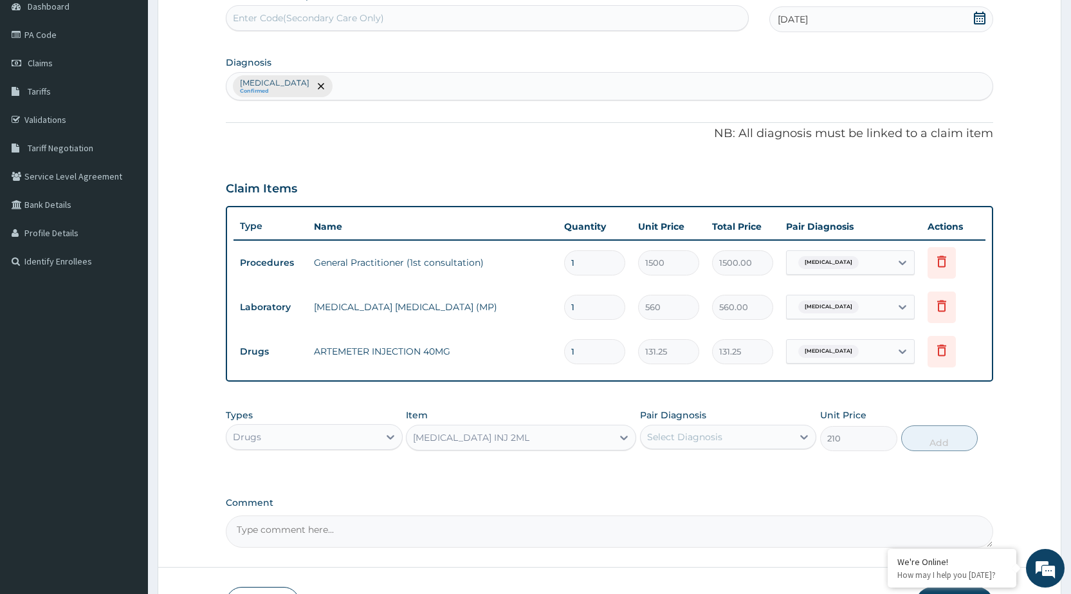
click at [740, 446] on div "Select Diagnosis" at bounding box center [716, 436] width 152 height 21
click at [741, 474] on label "[MEDICAL_DATA]" at bounding box center [701, 468] width 80 height 13
checkbox input "true"
click at [918, 438] on button "Add" at bounding box center [939, 438] width 77 height 26
type input "0"
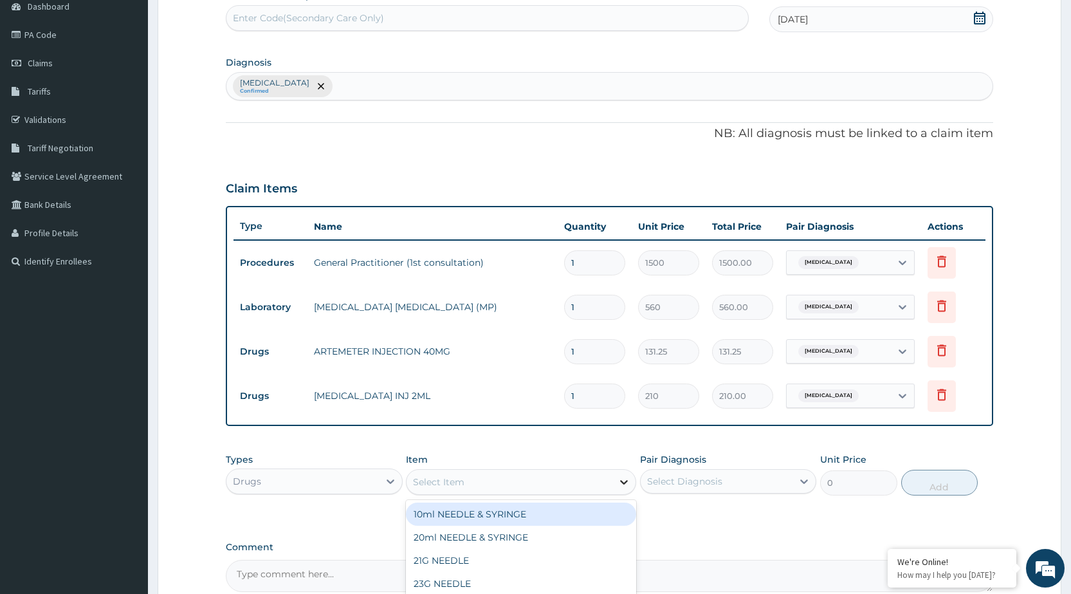
click at [615, 479] on div at bounding box center [623, 481] width 23 height 23
type input "lona"
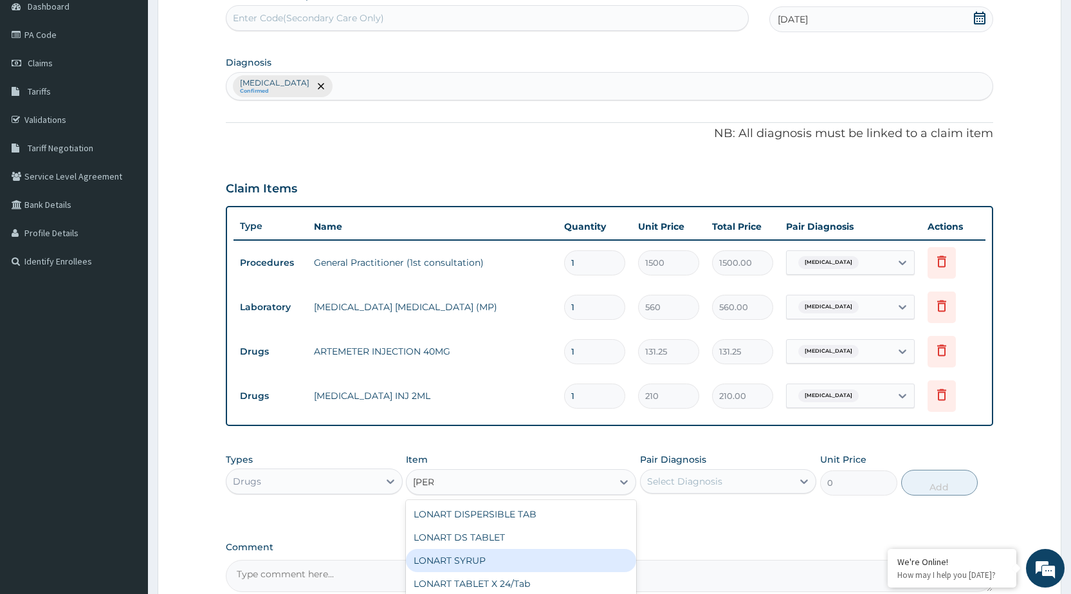
drag, startPoint x: 473, startPoint y: 558, endPoint x: 653, endPoint y: 549, distance: 180.9
click at [476, 558] on div "LONART SYRUP" at bounding box center [521, 560] width 230 height 23
type input "525"
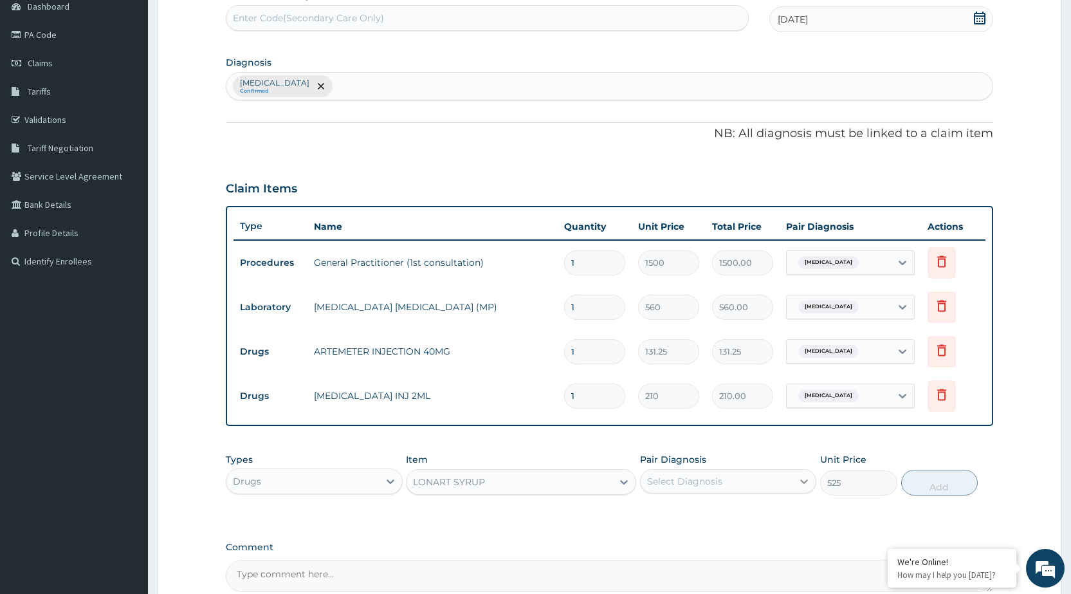
click at [796, 480] on div at bounding box center [803, 480] width 23 height 23
click at [779, 520] on div "[MEDICAL_DATA]" at bounding box center [728, 514] width 176 height 26
checkbox input "true"
click at [938, 489] on button "Add" at bounding box center [939, 482] width 77 height 26
type input "0"
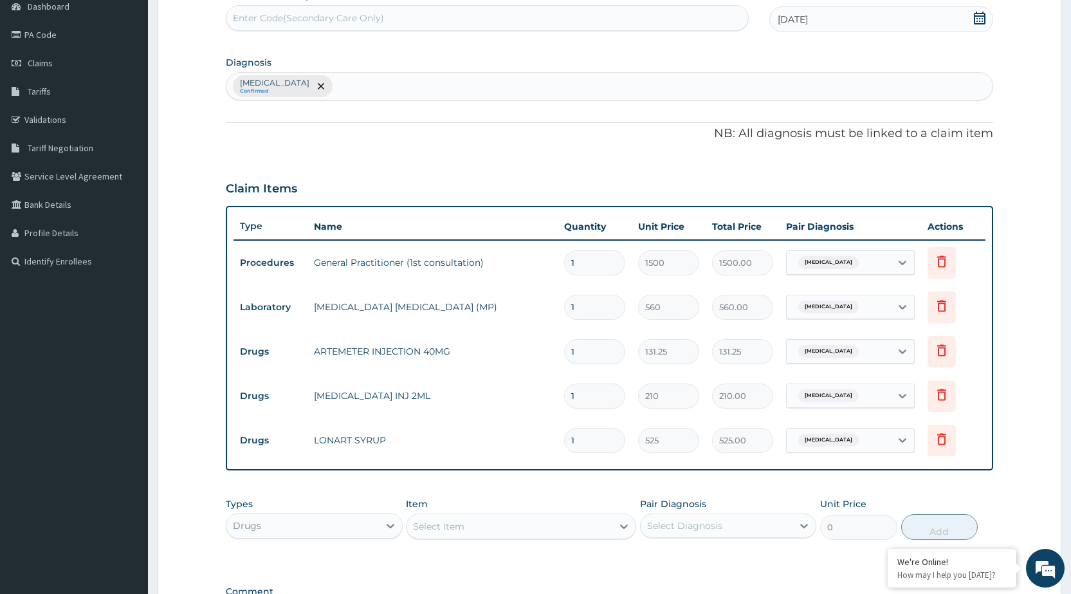
click at [564, 532] on div "Select Item" at bounding box center [509, 526] width 206 height 21
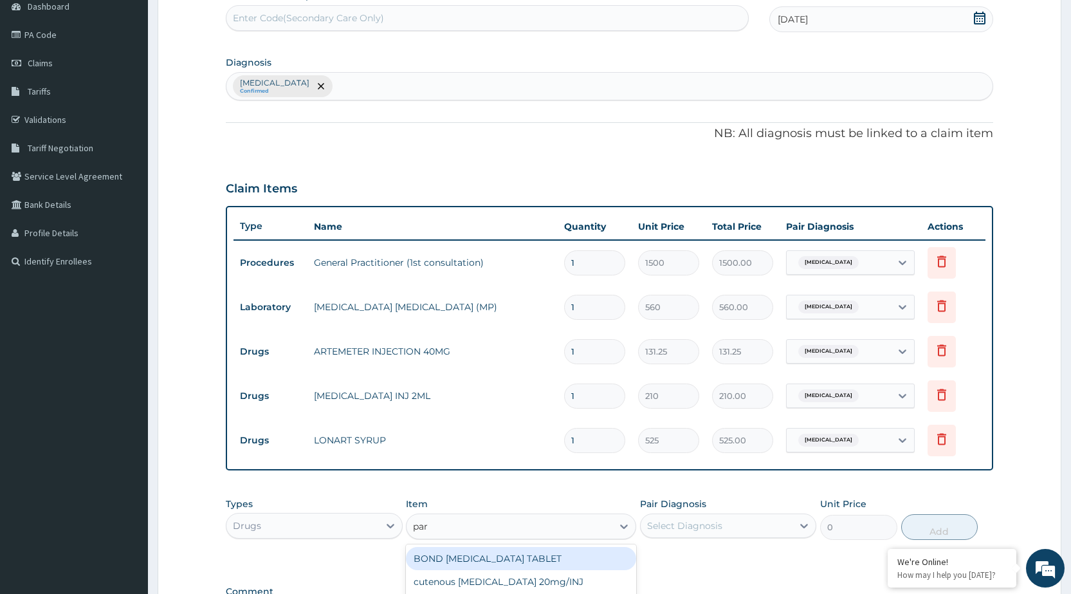
type input "para"
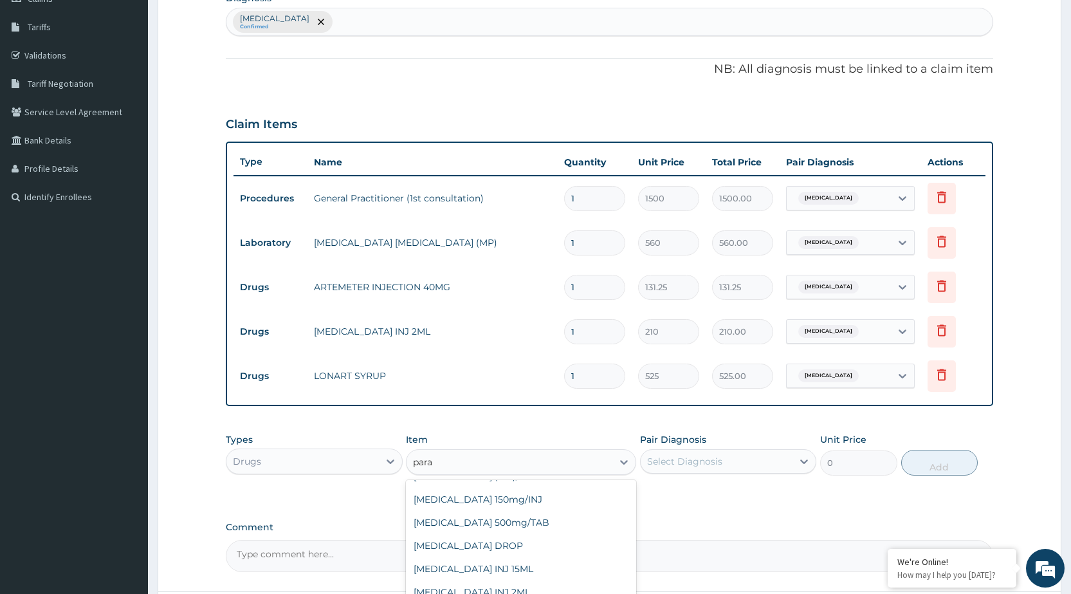
scroll to position [262, 0]
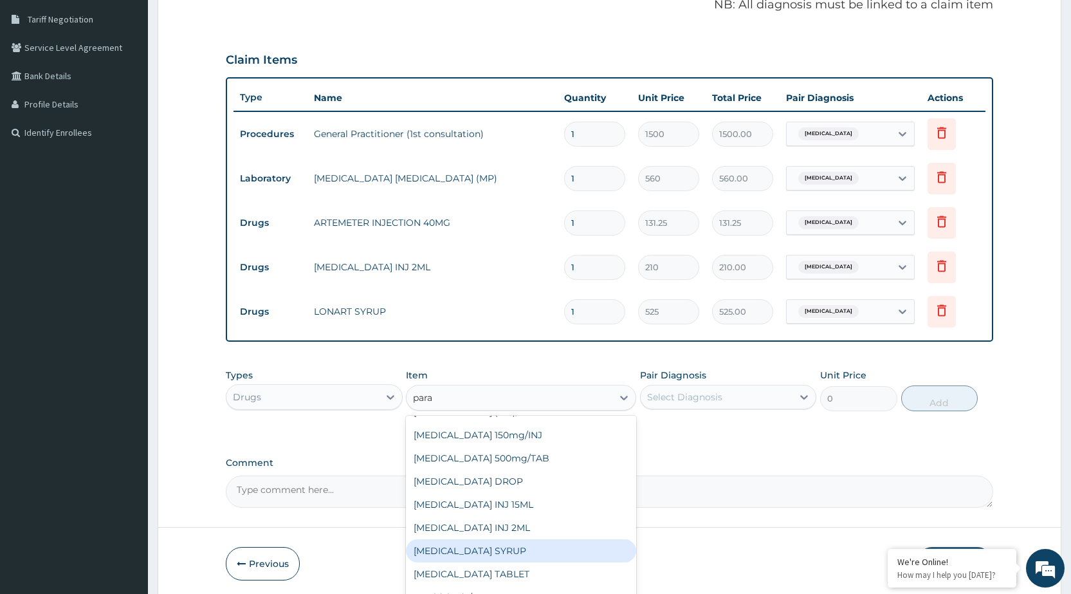
click at [466, 554] on div "PARACETAMOL SYRUP" at bounding box center [521, 550] width 230 height 23
type input "131.25"
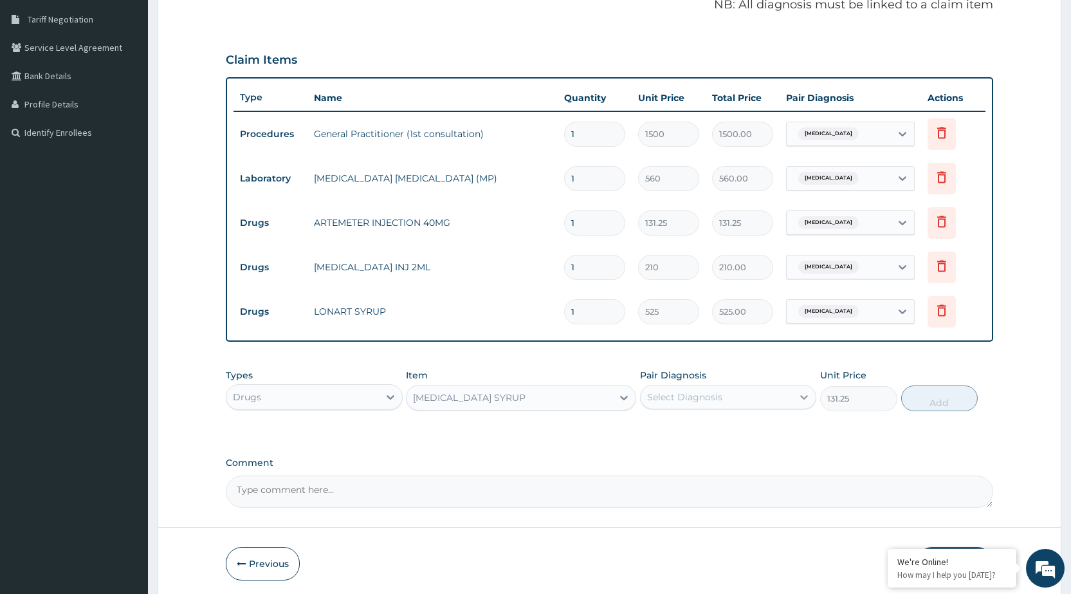
click at [794, 399] on div at bounding box center [803, 396] width 23 height 23
click at [788, 437] on div "[MEDICAL_DATA]" at bounding box center [728, 430] width 176 height 26
checkbox input "true"
click at [957, 404] on button "Add" at bounding box center [939, 398] width 77 height 26
type input "0"
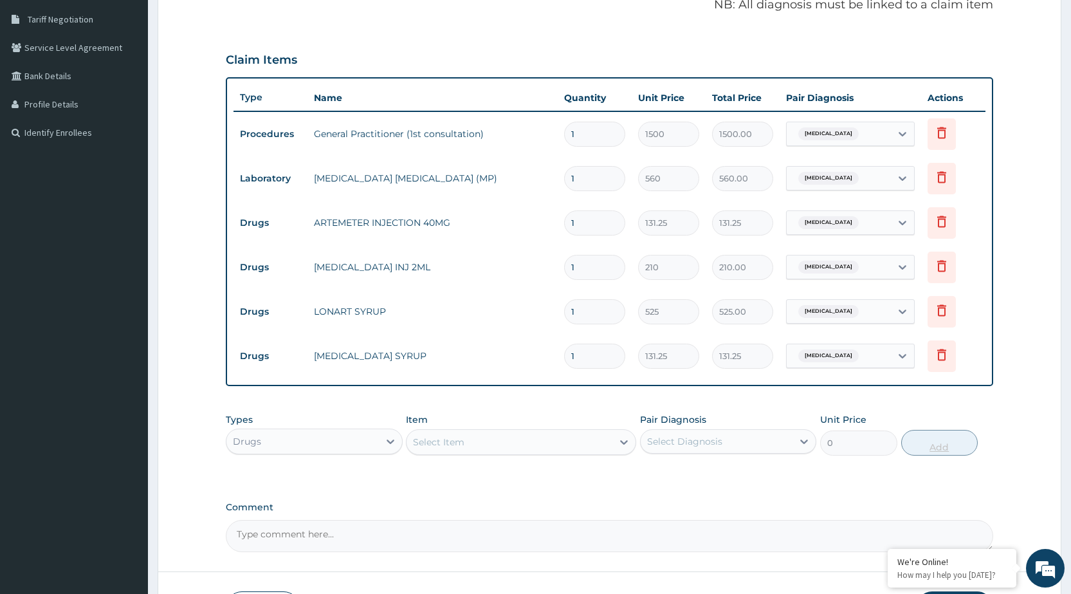
scroll to position [356, 0]
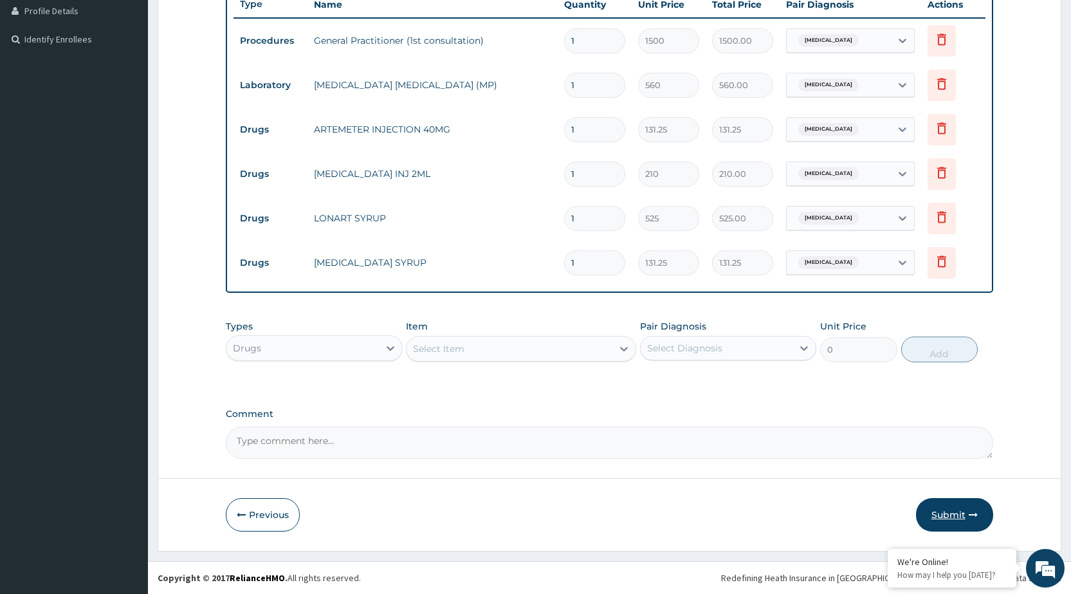
click at [954, 509] on button "Submit" at bounding box center [954, 514] width 77 height 33
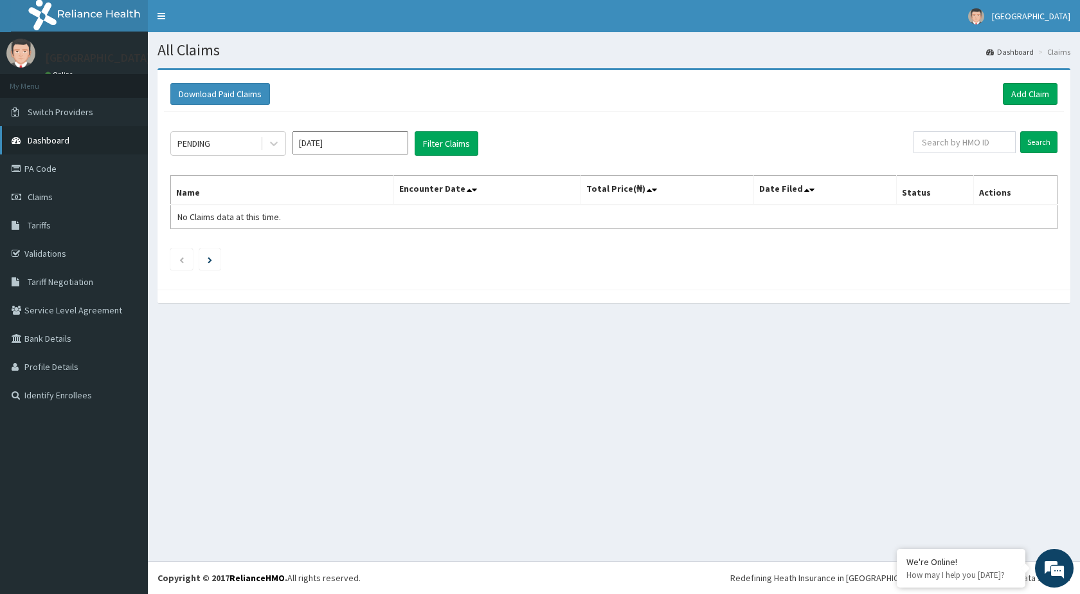
click at [50, 138] on span "Dashboard" at bounding box center [49, 140] width 42 height 12
click at [53, 138] on span "Dashboard" at bounding box center [49, 140] width 42 height 12
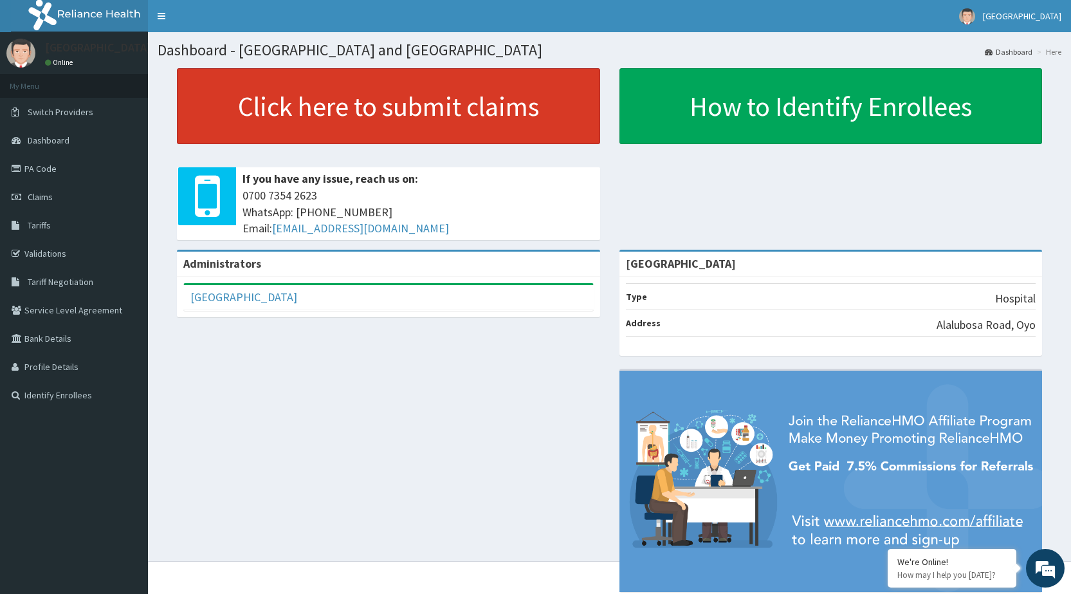
click at [534, 100] on link "Click here to submit claims" at bounding box center [388, 106] width 423 height 76
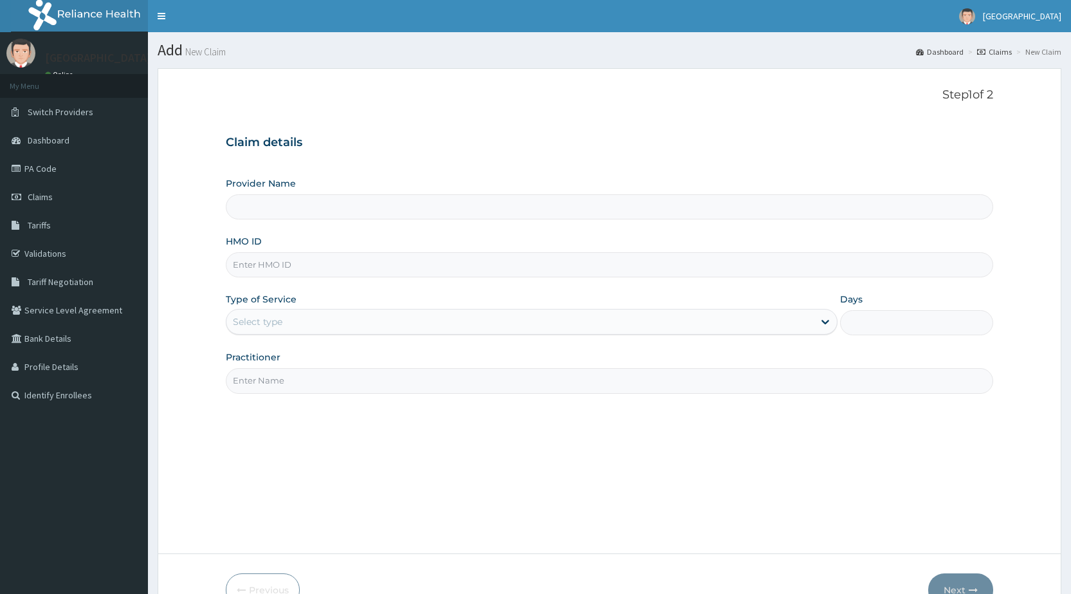
type input "[GEOGRAPHIC_DATA]"
click at [551, 263] on input "HMO ID" at bounding box center [609, 264] width 767 height 25
type input "r"
type input "/"
type input "RET/28530/A"
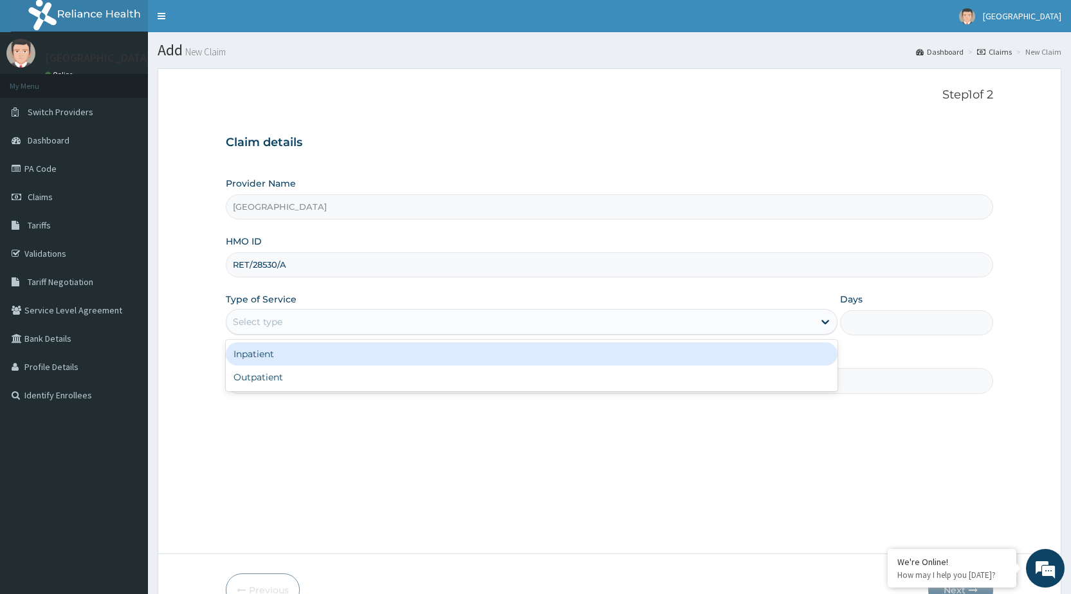
click at [240, 329] on div "Select type" at bounding box center [519, 321] width 587 height 21
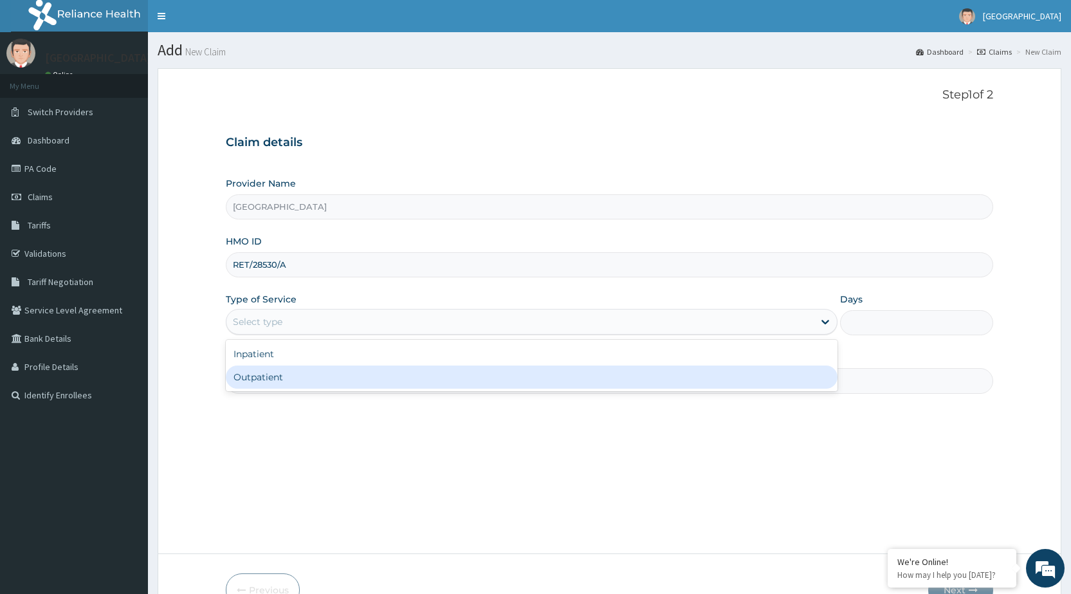
click at [327, 381] on div "Outpatient" at bounding box center [532, 376] width 612 height 23
type input "1"
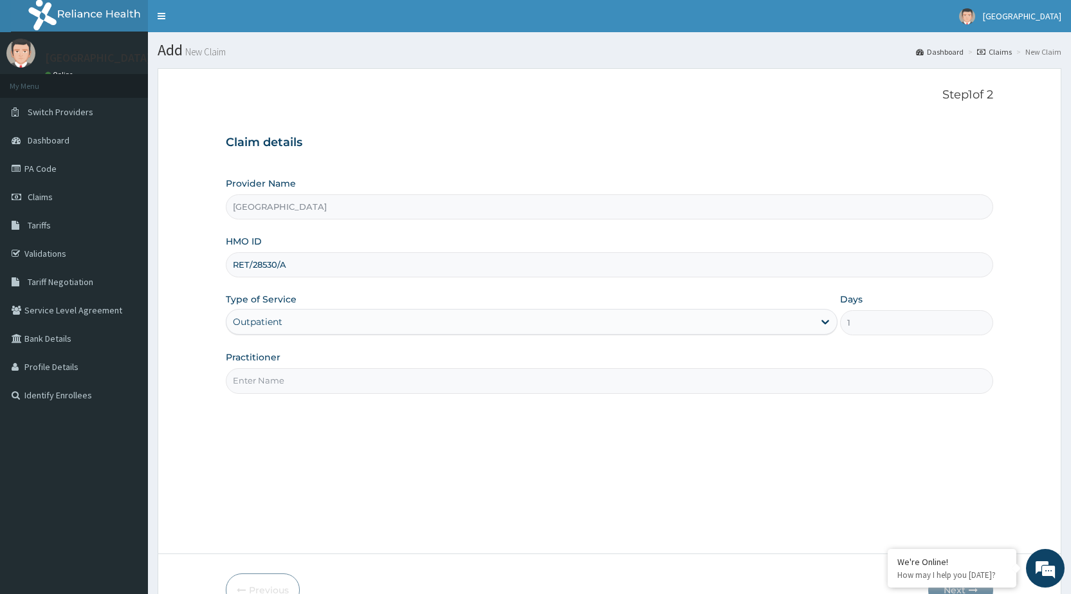
click at [332, 379] on input "Practitioner" at bounding box center [609, 380] width 767 height 25
type input "DR [PERSON_NAME]"
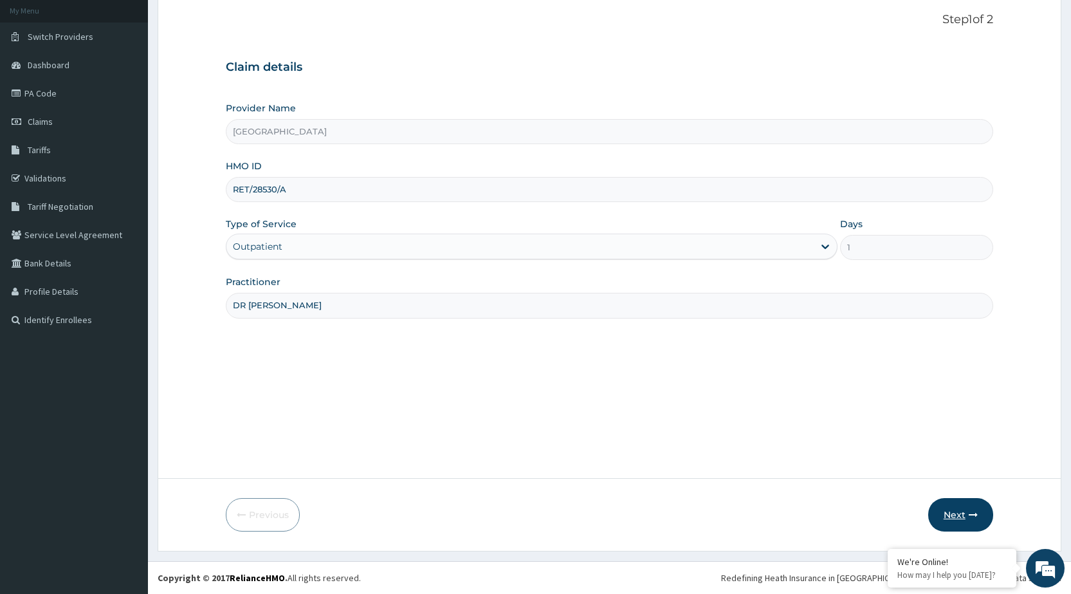
click at [964, 517] on button "Next" at bounding box center [960, 514] width 65 height 33
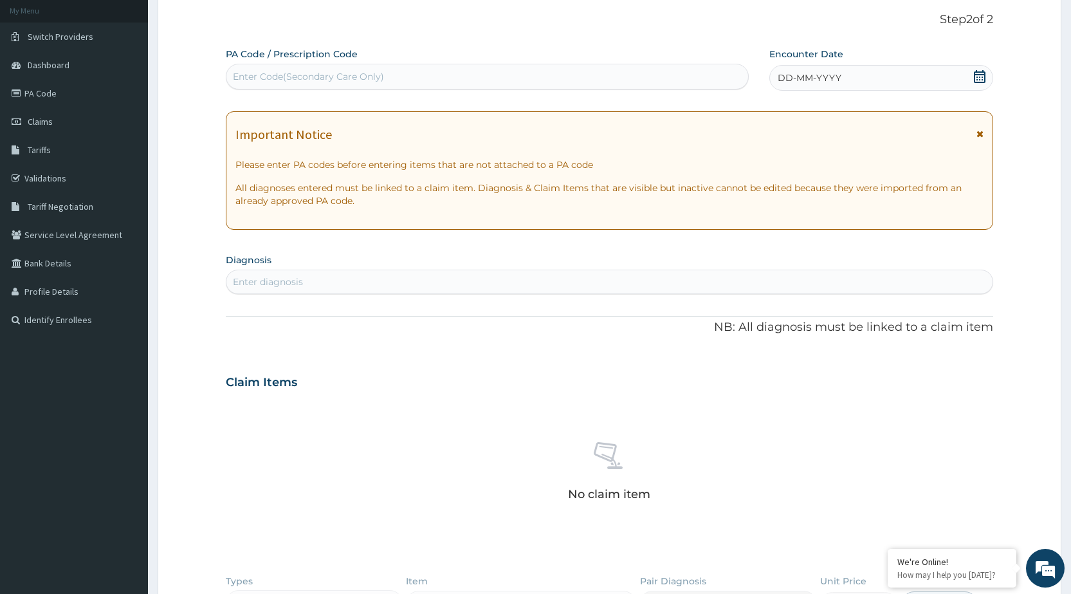
click at [953, 82] on div "DD-MM-YYYY" at bounding box center [881, 78] width 224 height 26
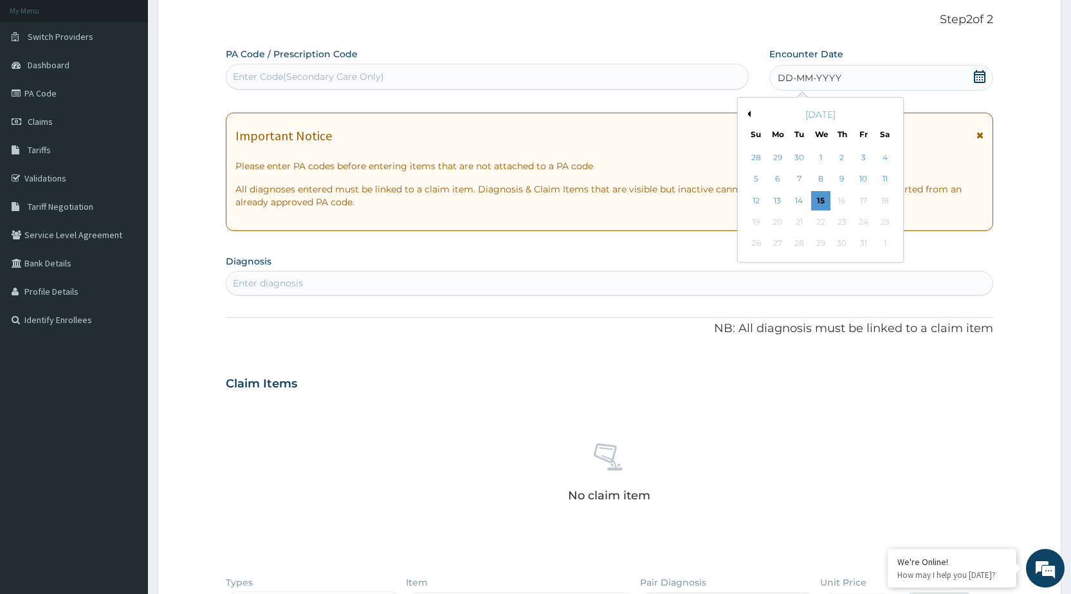
click at [747, 116] on button "Previous Month" at bounding box center [747, 114] width 6 height 6
click at [796, 222] on div "19" at bounding box center [798, 221] width 19 height 19
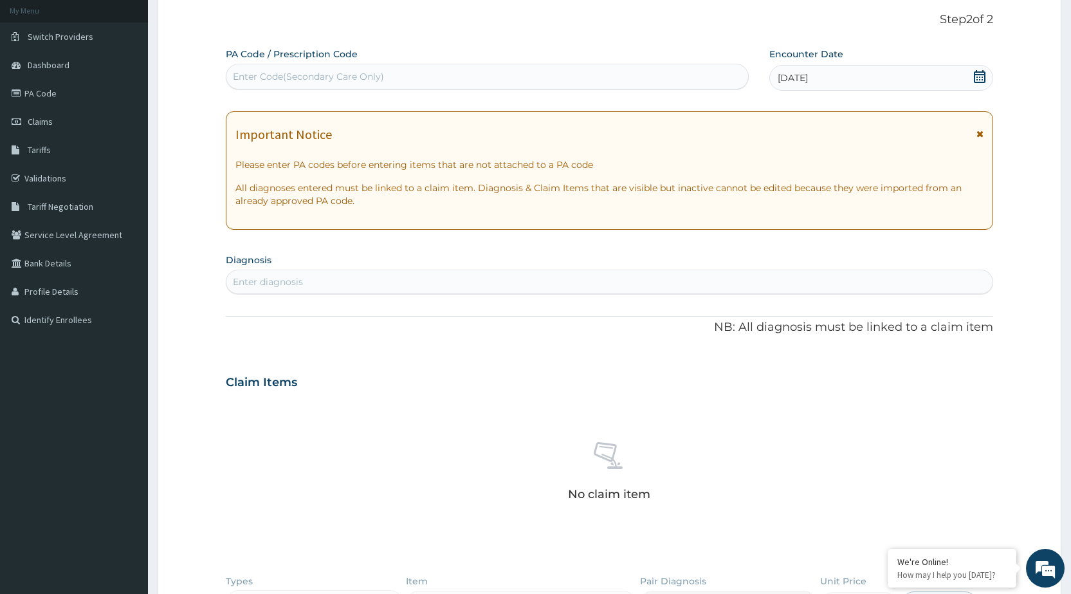
click at [803, 77] on span "[DATE]" at bounding box center [792, 77] width 30 height 13
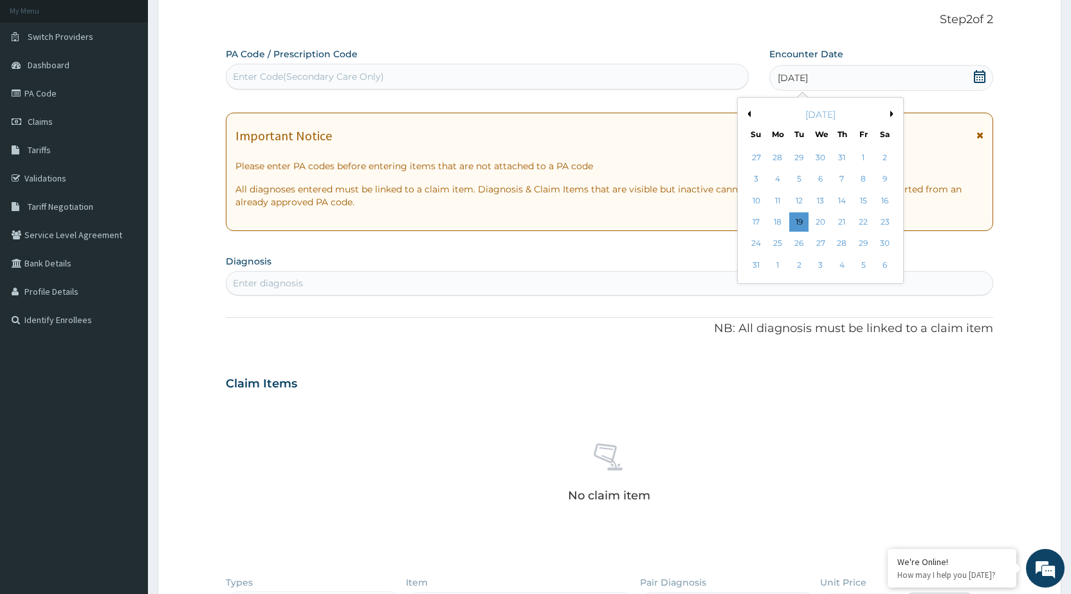
click at [750, 113] on button "Previous Month" at bounding box center [747, 114] width 6 height 6
click at [892, 114] on button "Next Month" at bounding box center [893, 114] width 6 height 6
click at [848, 202] on div "17" at bounding box center [841, 200] width 19 height 19
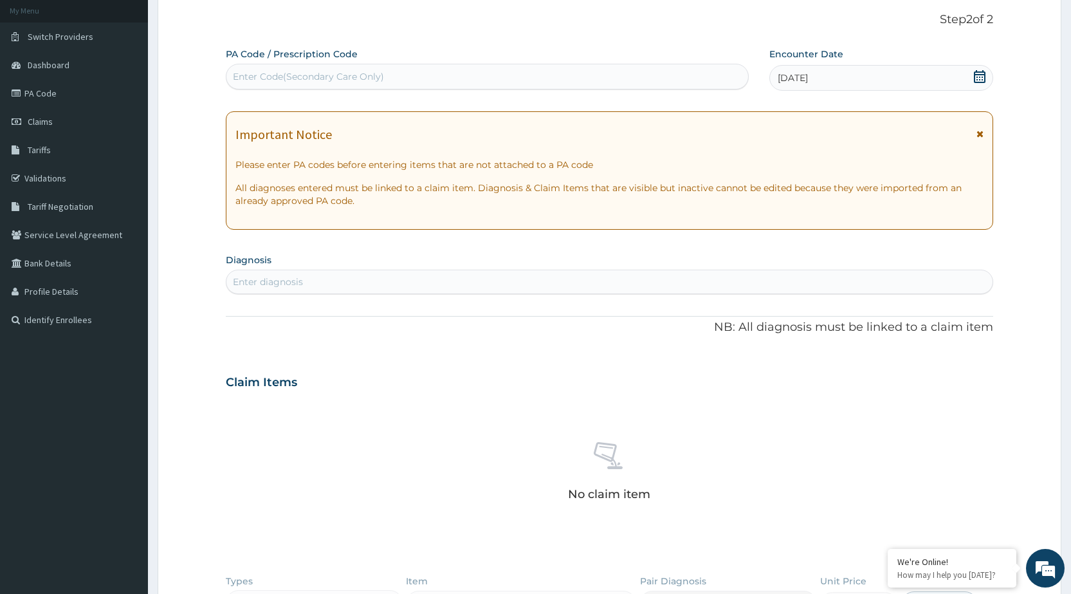
click at [978, 133] on icon at bounding box center [979, 133] width 7 height 9
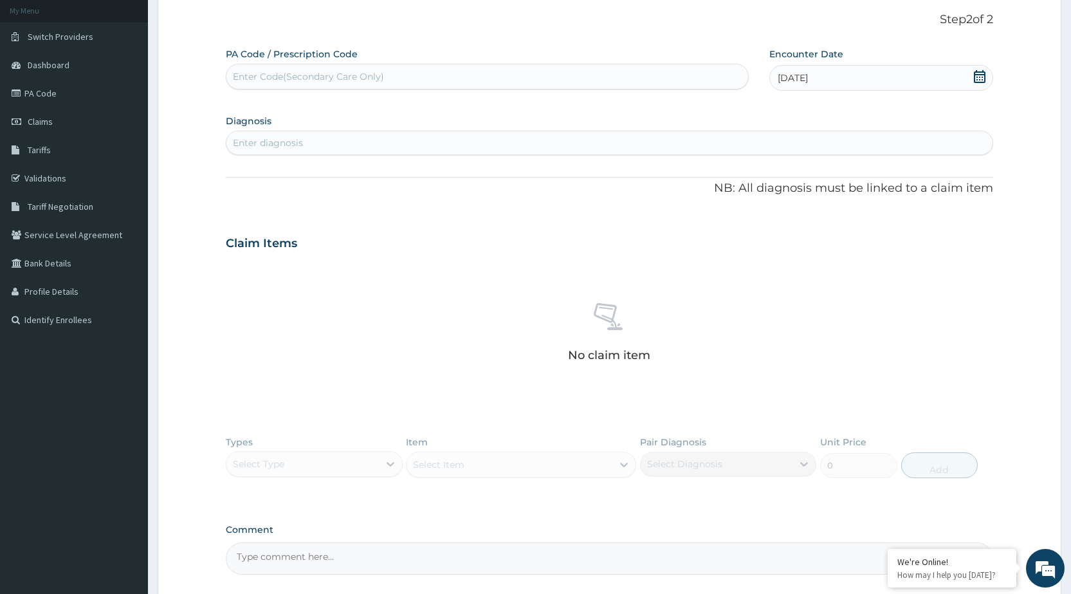
click at [546, 144] on div "Enter diagnosis" at bounding box center [609, 142] width 766 height 21
type input "E"
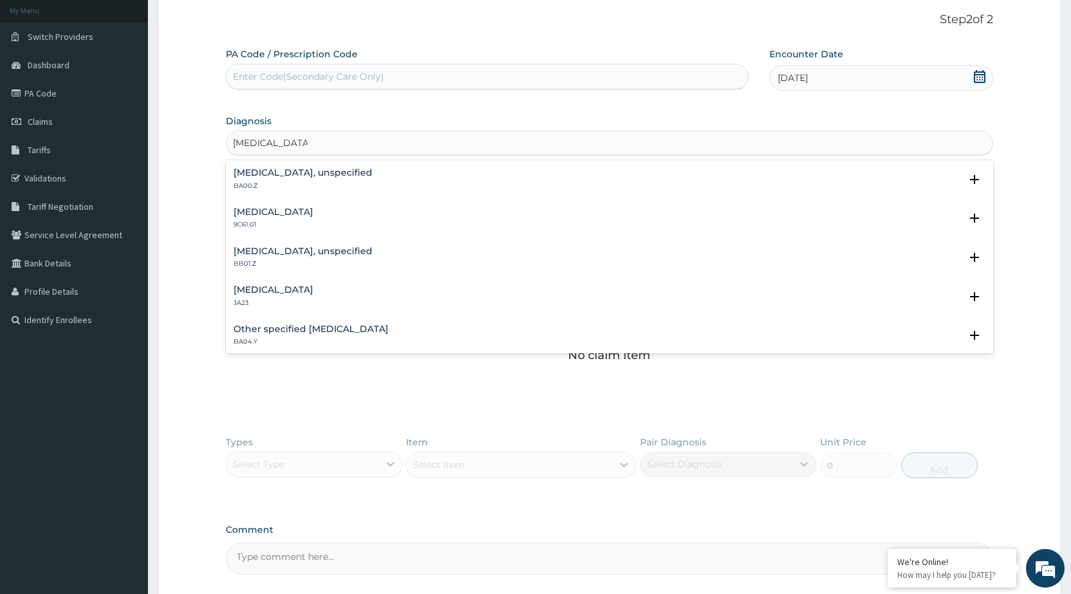
type input "[MEDICAL_DATA]"
click at [361, 171] on h4 "[MEDICAL_DATA], unspecified" at bounding box center [302, 173] width 139 height 10
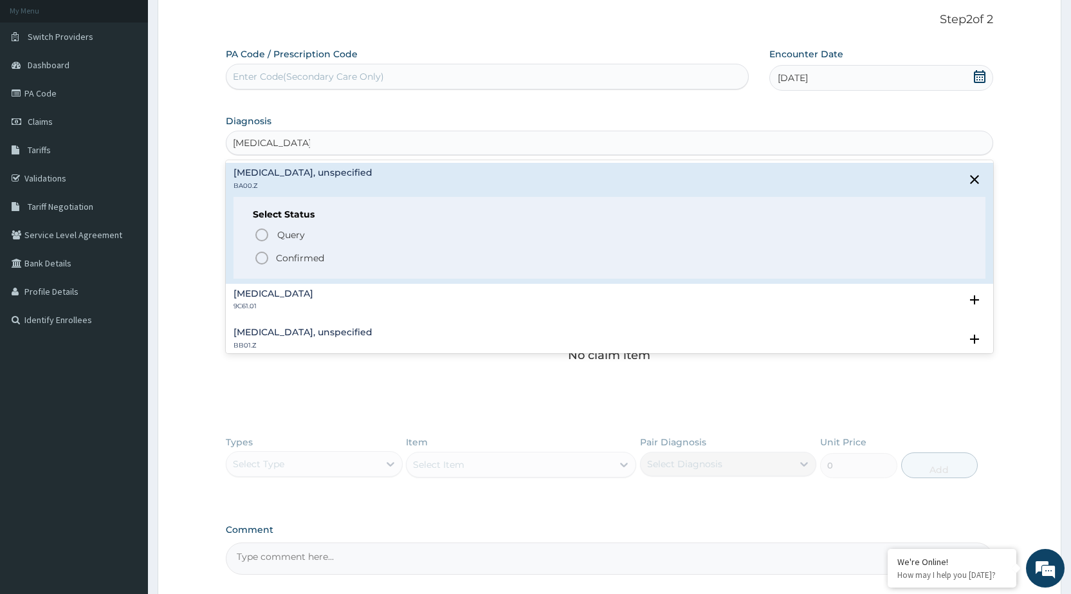
click at [259, 254] on icon "status option filled" at bounding box center [261, 257] width 15 height 15
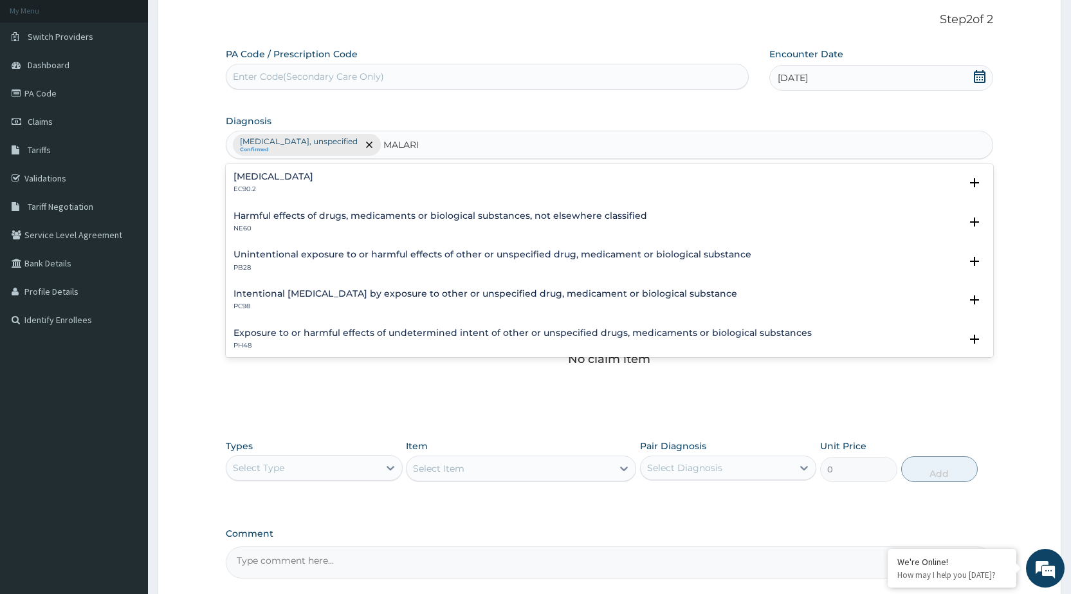
type input "[MEDICAL_DATA]"
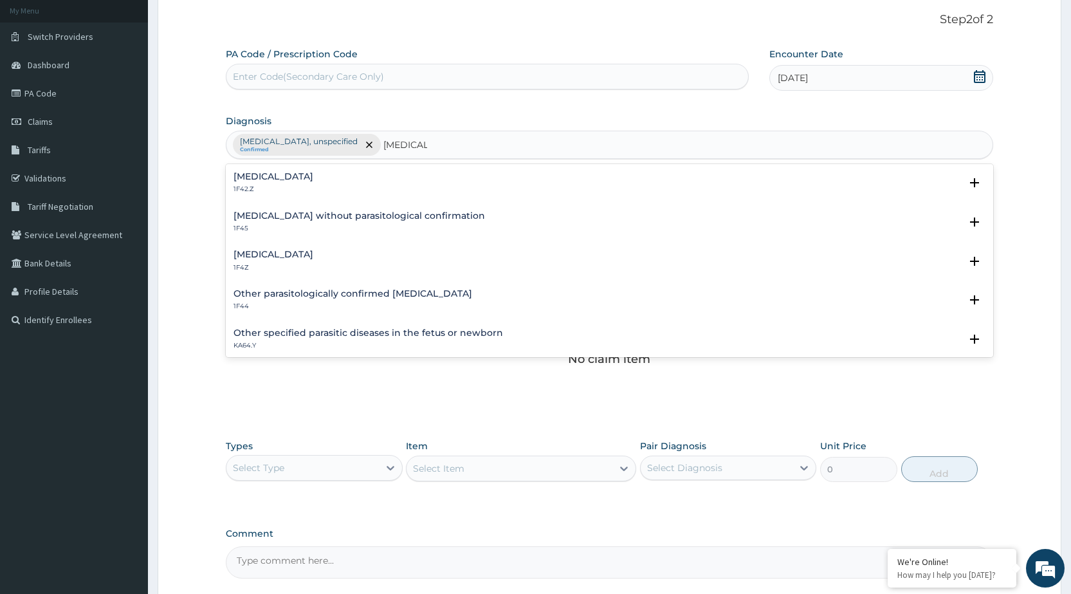
click at [282, 253] on h4 "[MEDICAL_DATA]" at bounding box center [273, 254] width 80 height 10
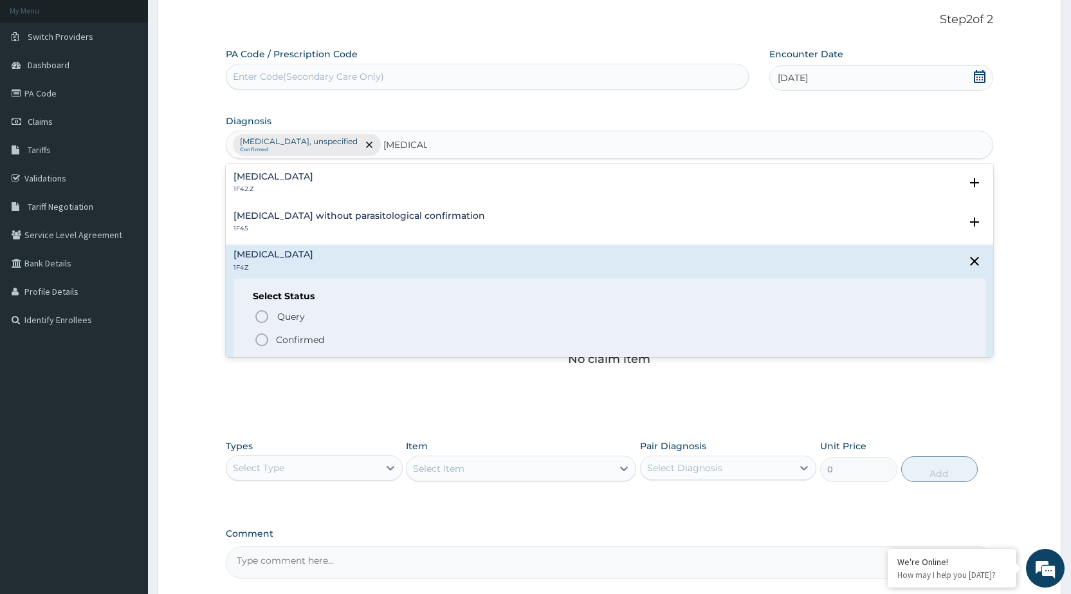
click at [264, 337] on icon "status option filled" at bounding box center [261, 339] width 15 height 15
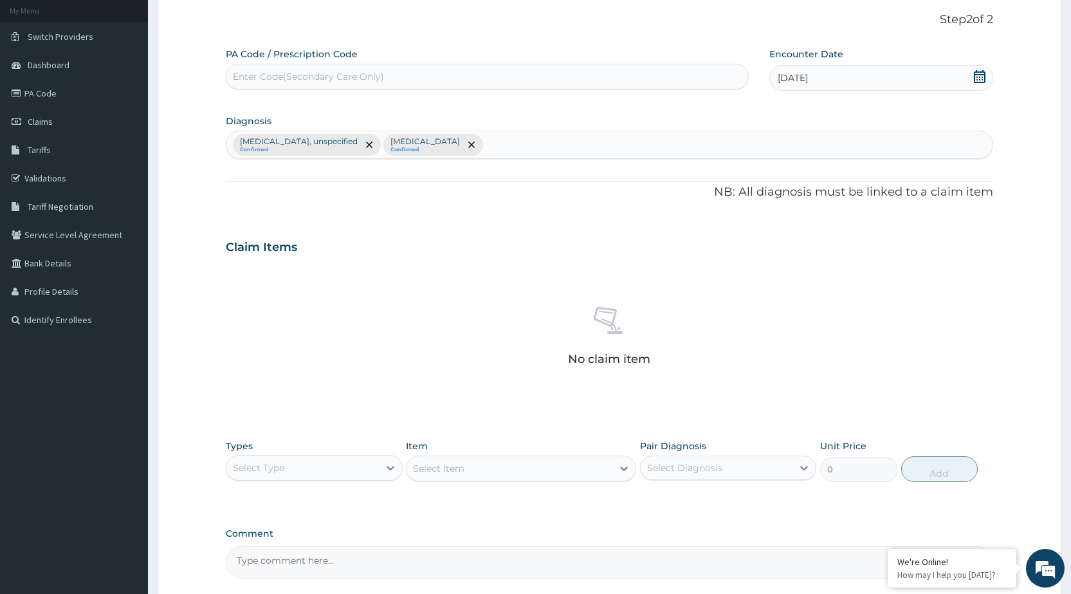
scroll to position [195, 0]
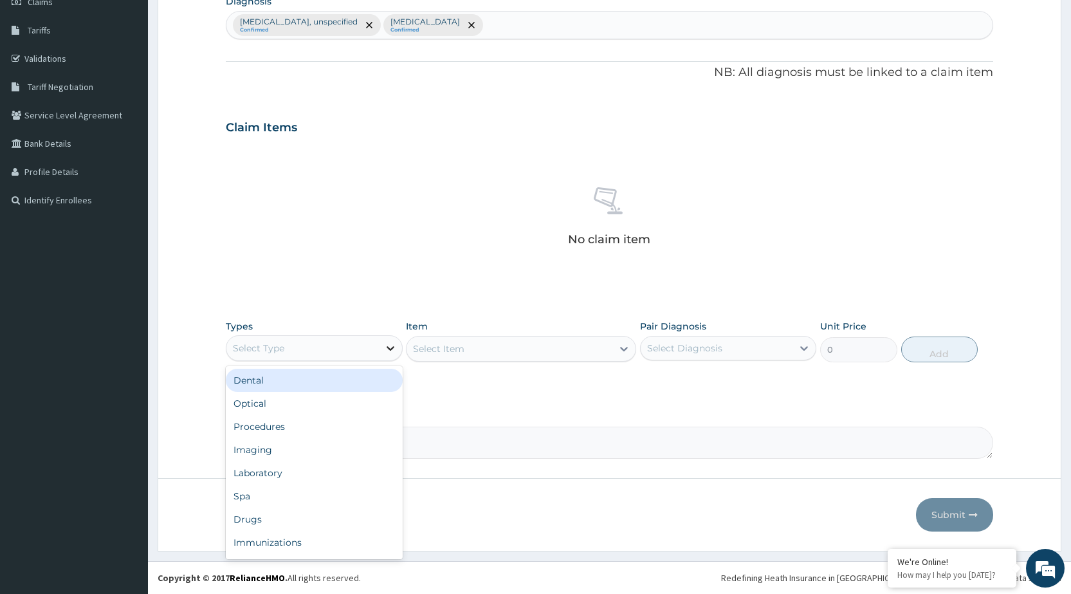
click at [390, 349] on icon at bounding box center [390, 348] width 8 height 5
click at [315, 421] on div "Procedures" at bounding box center [314, 426] width 176 height 23
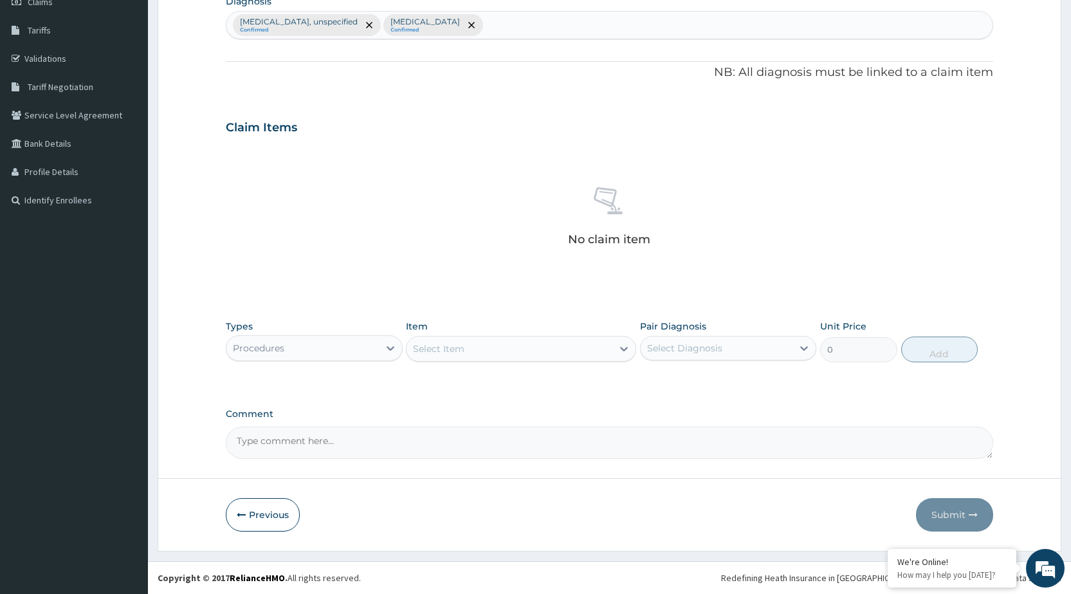
click at [610, 355] on div "Select Item" at bounding box center [509, 348] width 206 height 21
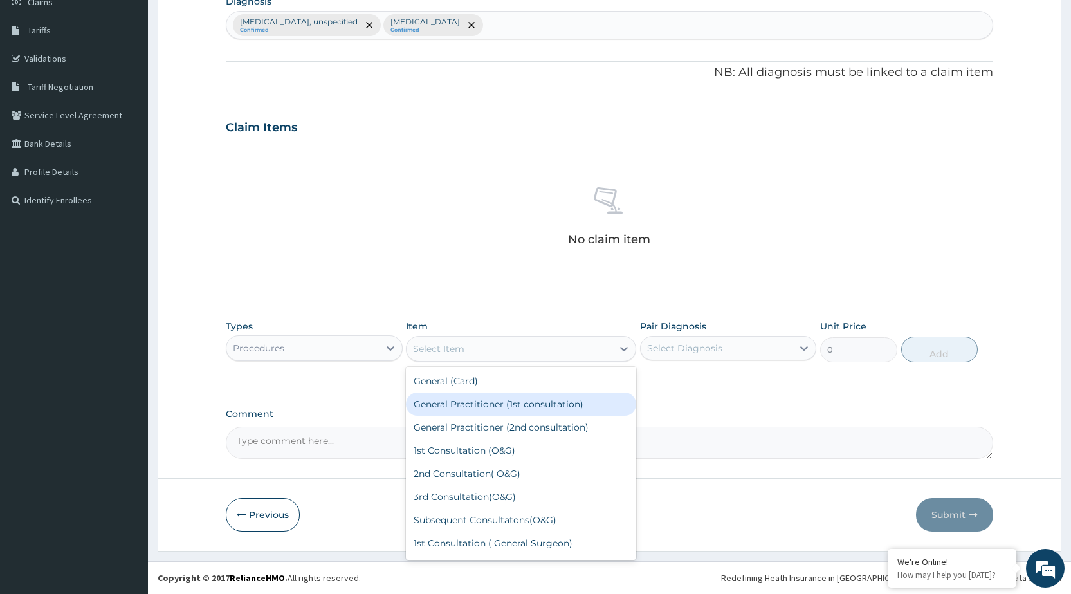
click at [586, 401] on div "General Practitioner (1st consultation)" at bounding box center [521, 403] width 230 height 23
type input "1500"
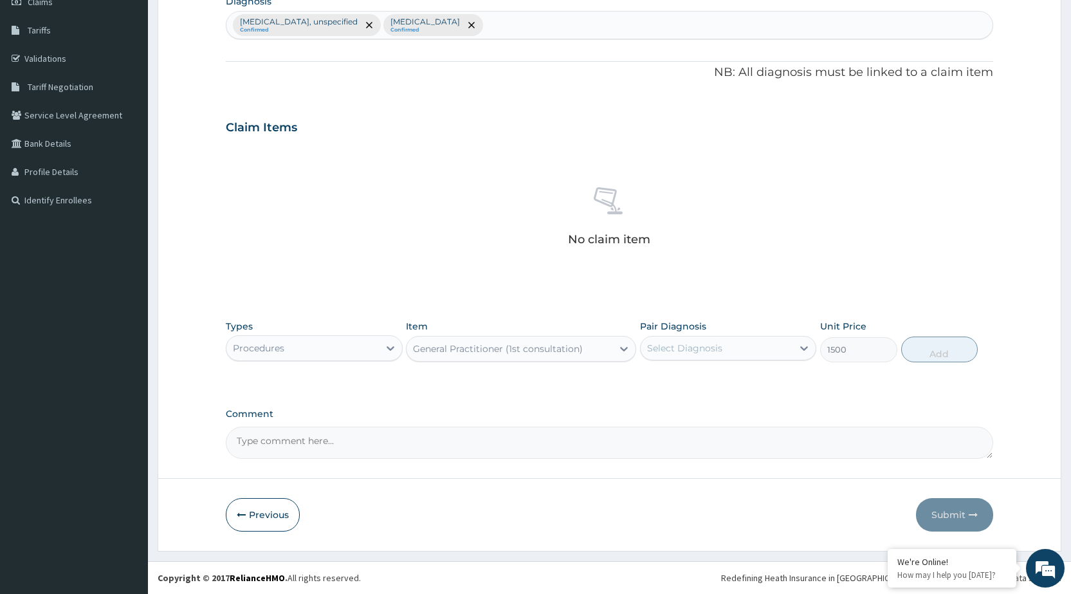
click at [795, 359] on div "Select Diagnosis" at bounding box center [728, 348] width 176 height 24
click at [760, 386] on label "[MEDICAL_DATA], unspecified" at bounding box center [730, 379] width 139 height 13
click at [752, 394] on div "[MEDICAL_DATA], unspecified" at bounding box center [728, 381] width 176 height 26
click at [760, 386] on label "[MEDICAL_DATA], unspecified" at bounding box center [730, 379] width 139 height 13
checkbox input "true"
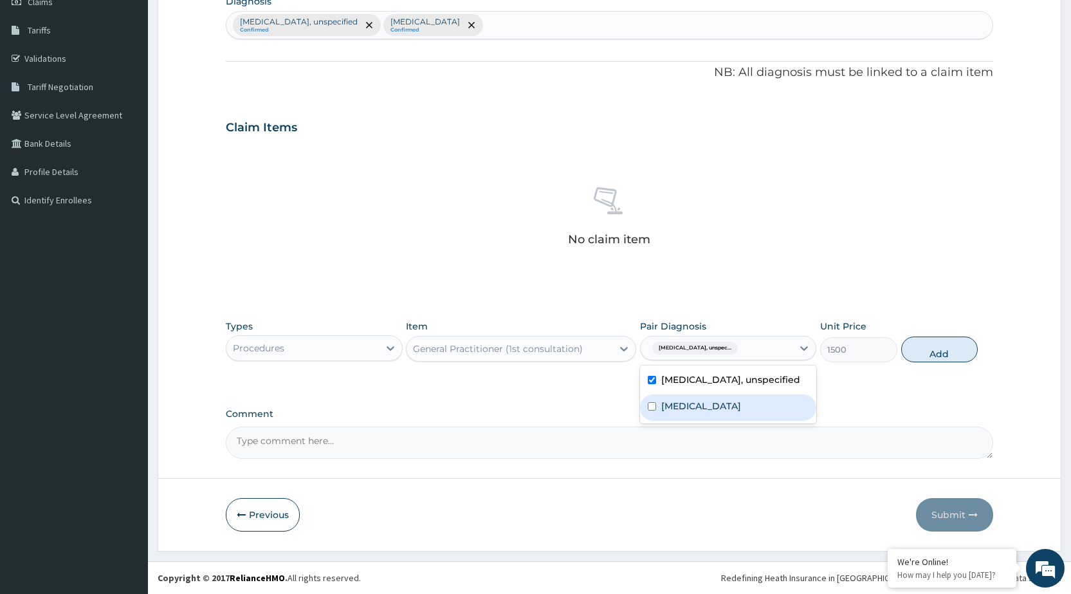
click at [770, 421] on div "Malaria, unspecified" at bounding box center [728, 407] width 176 height 26
checkbox input "true"
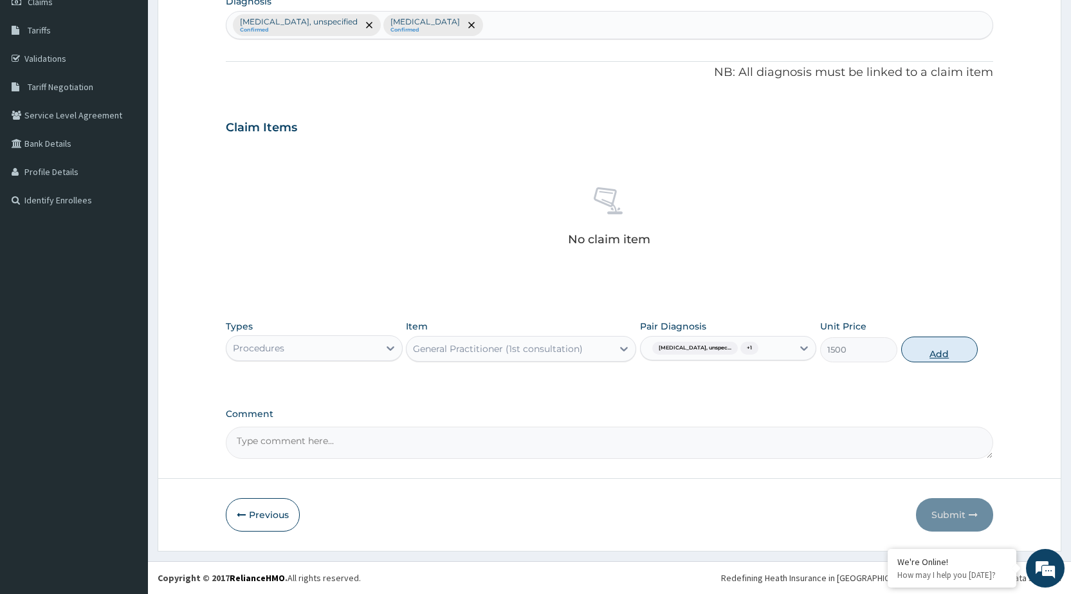
click at [930, 356] on button "Add" at bounding box center [939, 349] width 77 height 26
type input "0"
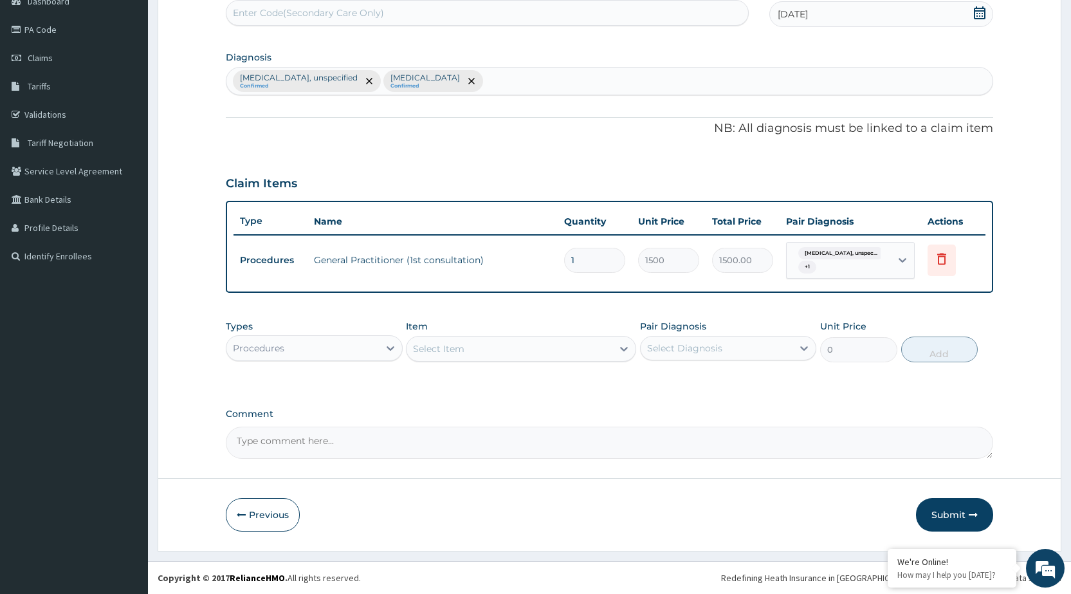
click at [596, 71] on div "Essential hypertension, unspecified Confirmed Malaria, unspecified Confirmed" at bounding box center [609, 81] width 766 height 27
type input "MUSCULOSKELETAL"
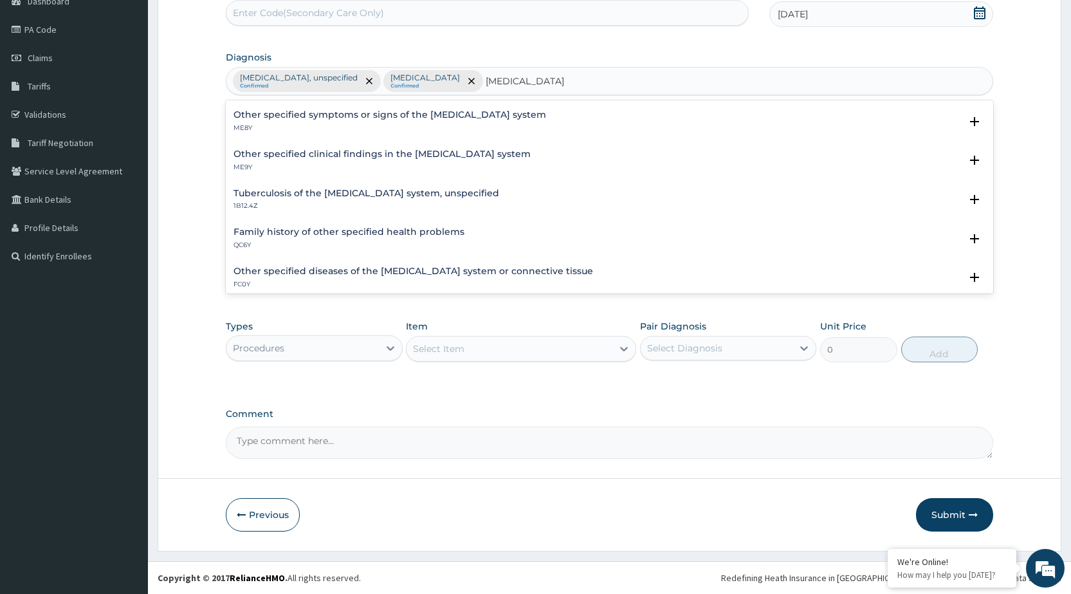
scroll to position [257, 0]
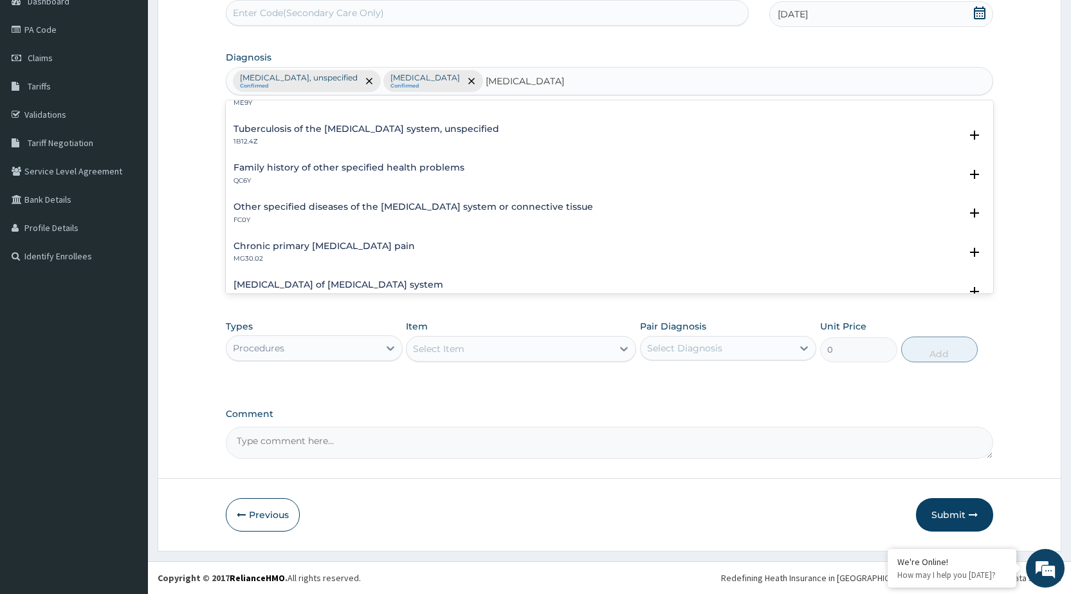
click at [381, 243] on h4 "Chronic primary musculoskeletal pain" at bounding box center [323, 246] width 181 height 10
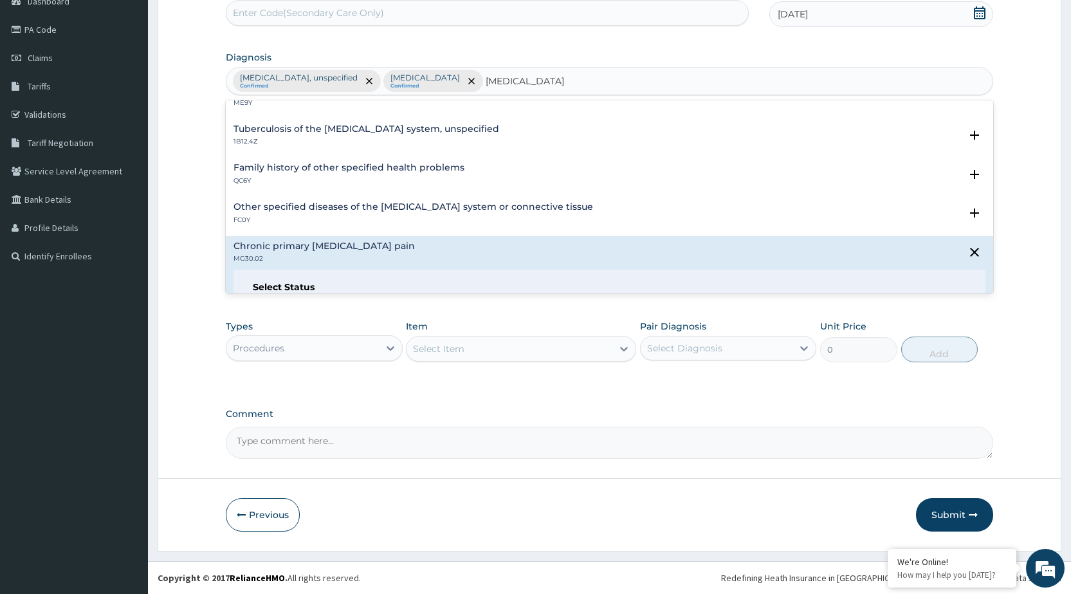
scroll to position [386, 0]
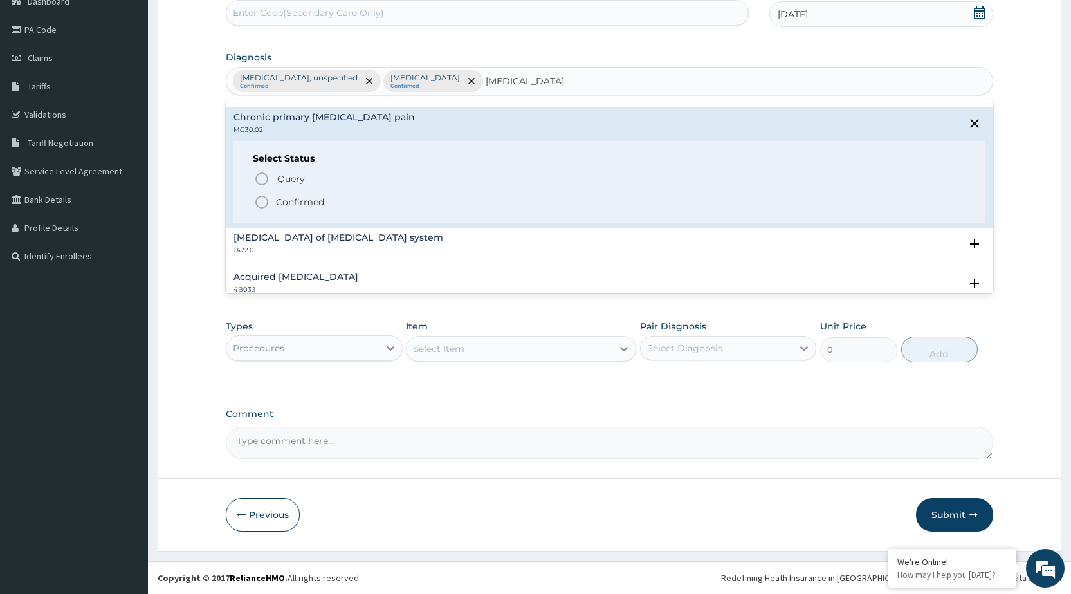
click at [260, 201] on icon "status option filled" at bounding box center [261, 201] width 15 height 15
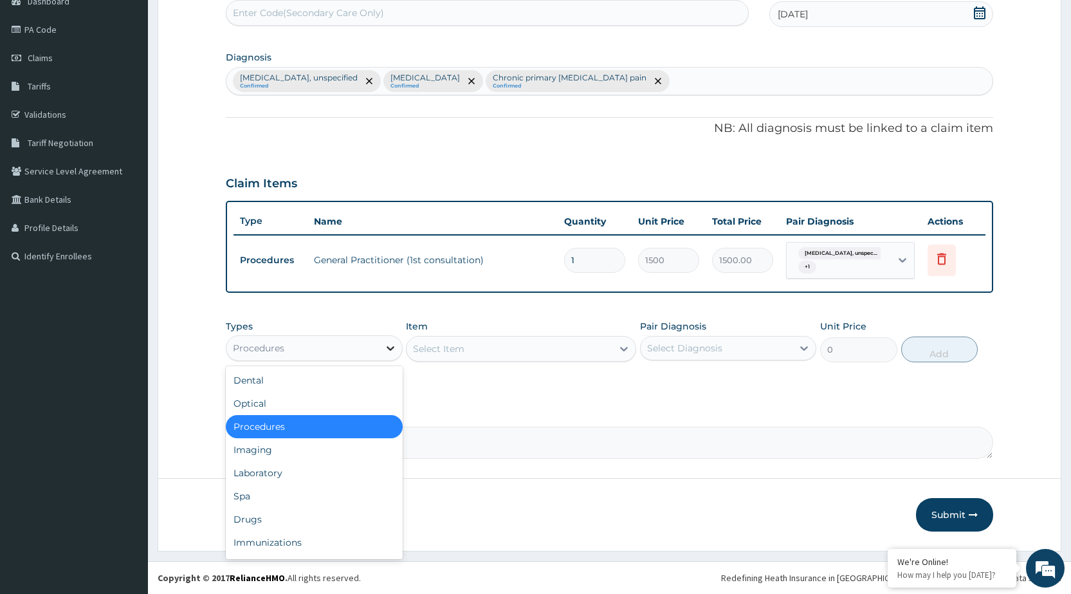
click at [390, 358] on div at bounding box center [390, 347] width 23 height 23
click at [276, 520] on div "Drugs" at bounding box center [314, 518] width 176 height 23
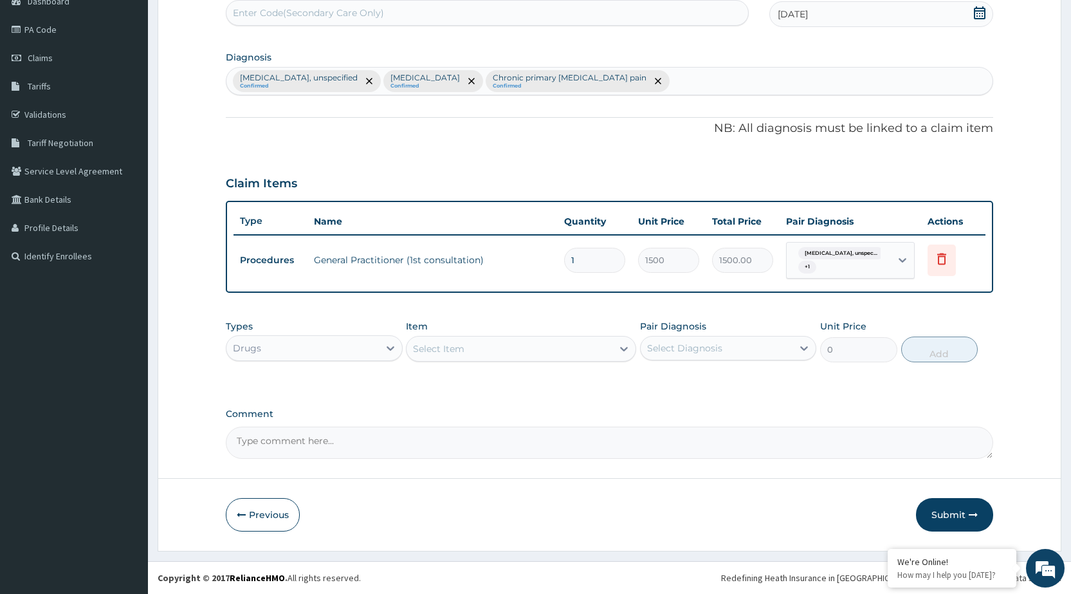
click at [588, 349] on div "Select Item" at bounding box center [509, 348] width 206 height 21
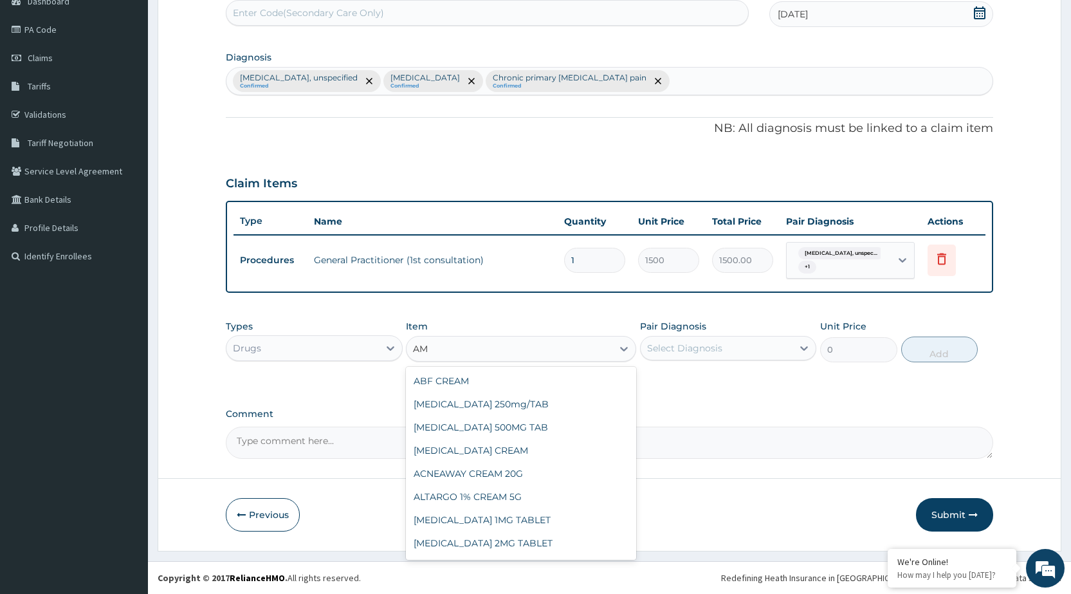
type input "AML"
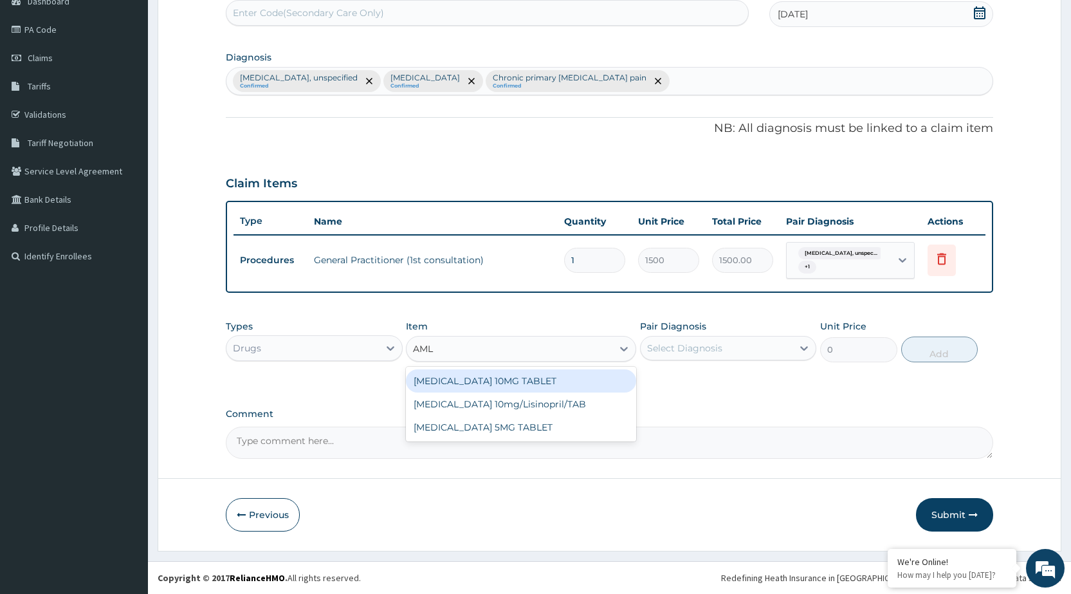
click at [574, 387] on div "[MEDICAL_DATA] 10MG TABLET" at bounding box center [521, 380] width 230 height 23
type input "14.7"
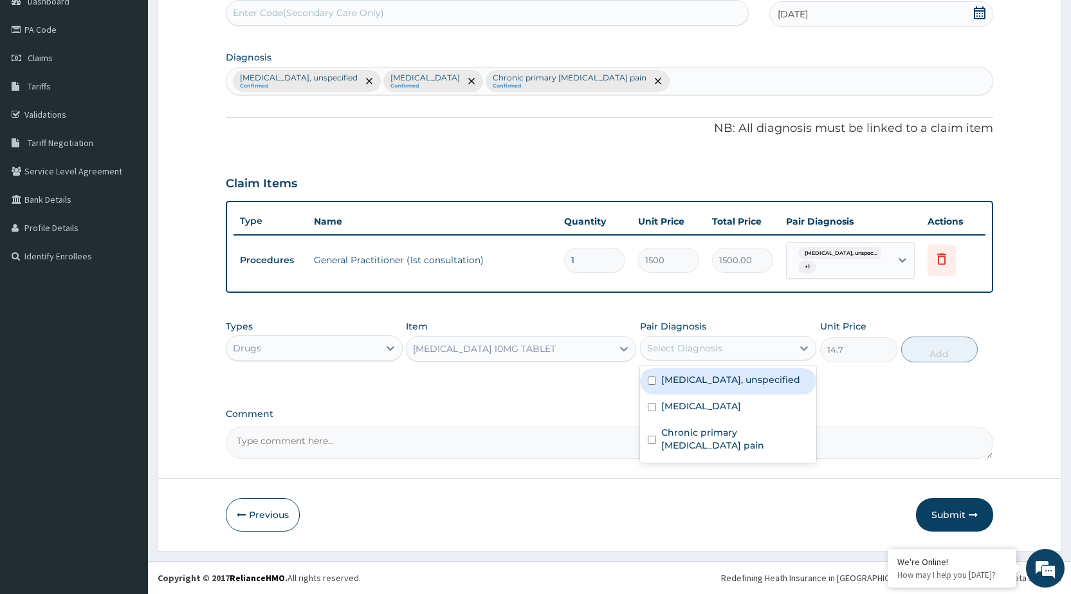
click at [752, 343] on div "Select Diagnosis" at bounding box center [716, 348] width 152 height 21
click at [738, 383] on label "Essential hypertension, unspecified" at bounding box center [730, 379] width 139 height 13
checkbox input "true"
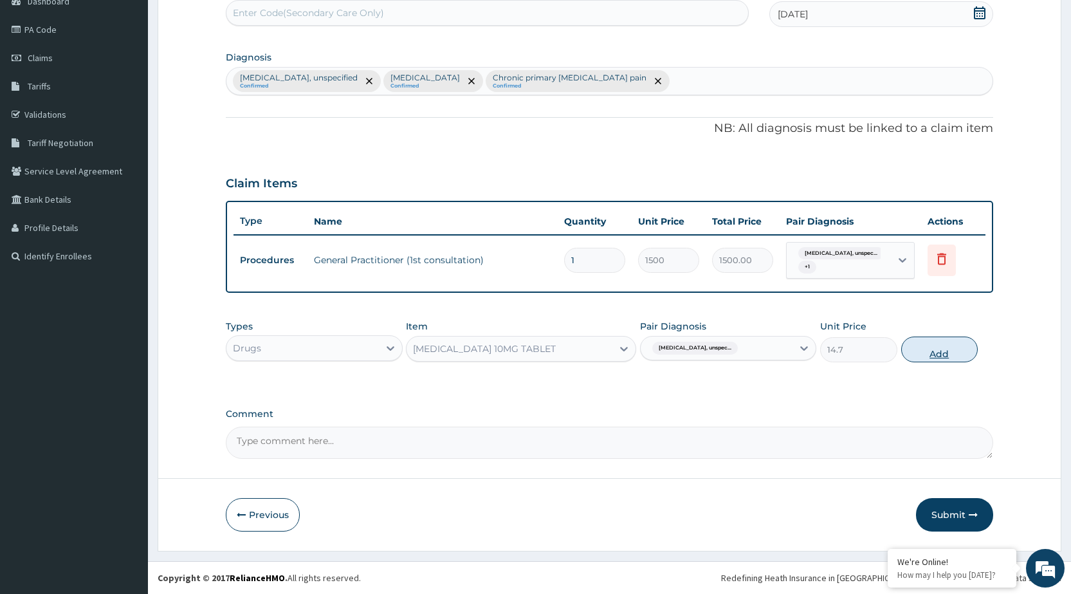
click at [950, 351] on button "Add" at bounding box center [939, 349] width 77 height 26
type input "0"
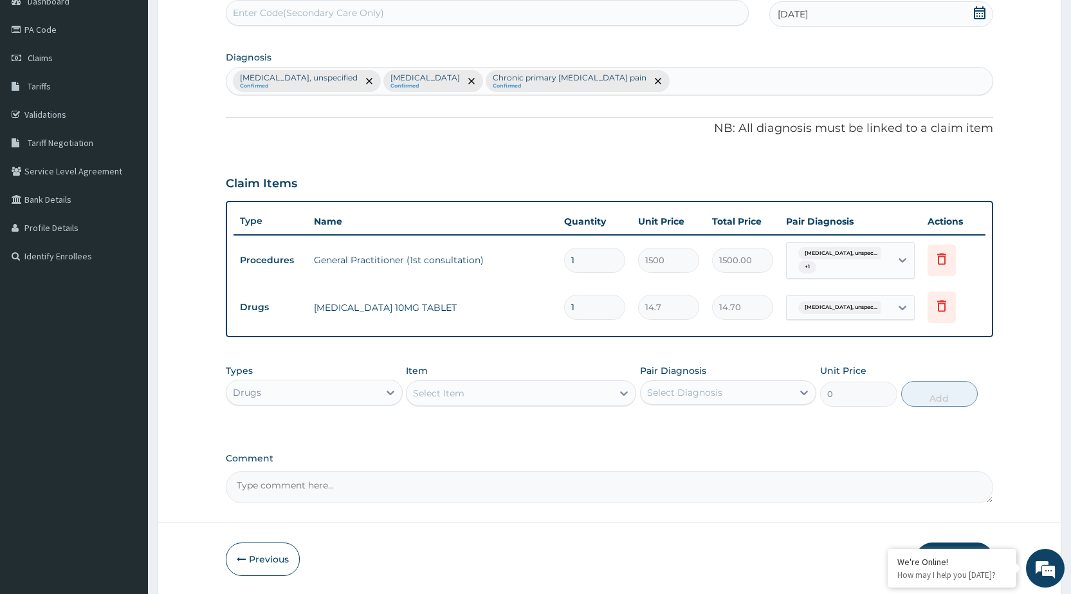
type input "0.00"
type input "3"
type input "44.10"
type input "30"
type input "441.00"
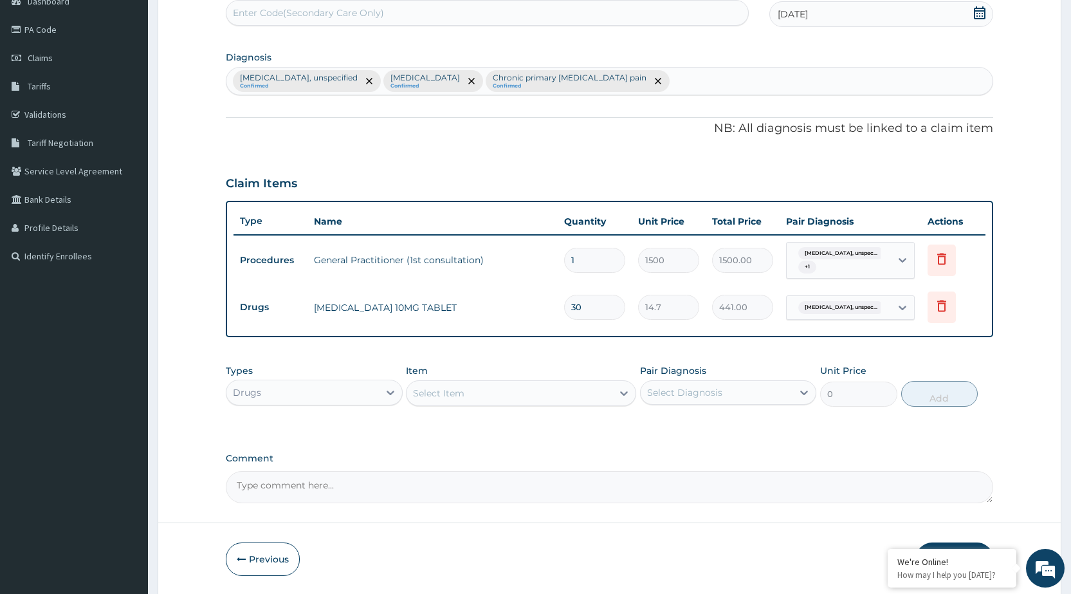
type input "30"
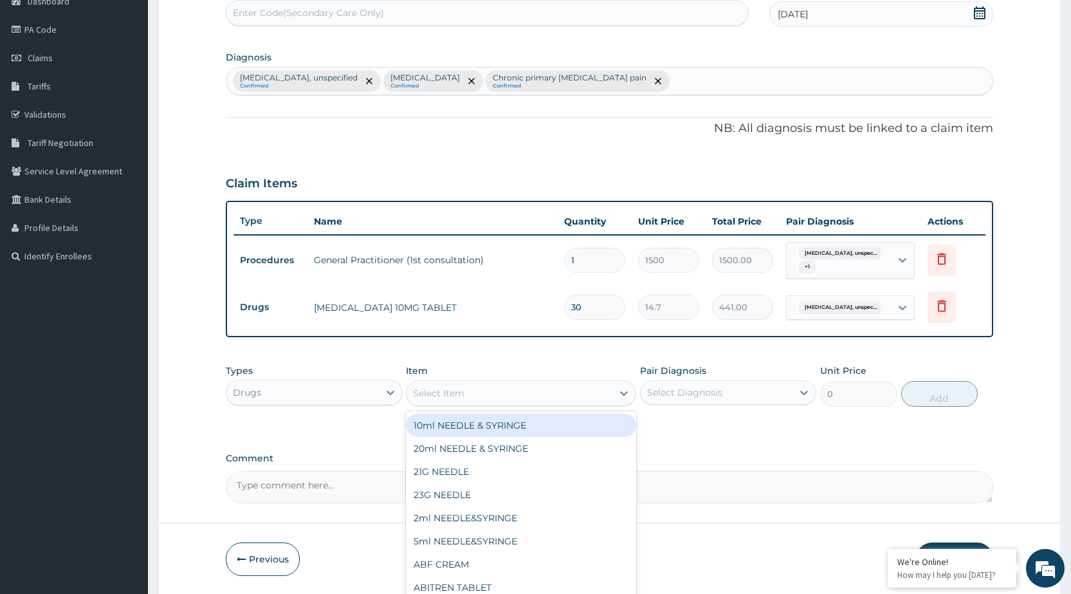
click at [452, 394] on div "Select Item" at bounding box center [438, 392] width 51 height 13
type input "RAMI"
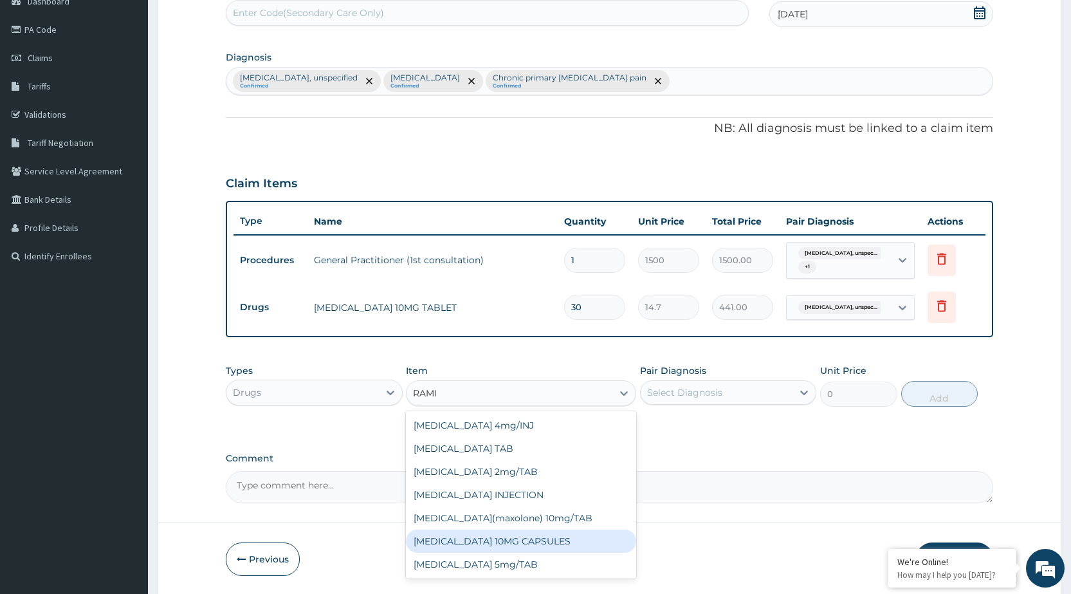
click at [469, 547] on div "[MEDICAL_DATA] 10MG CAPSULES" at bounding box center [521, 540] width 230 height 23
type input "52.5"
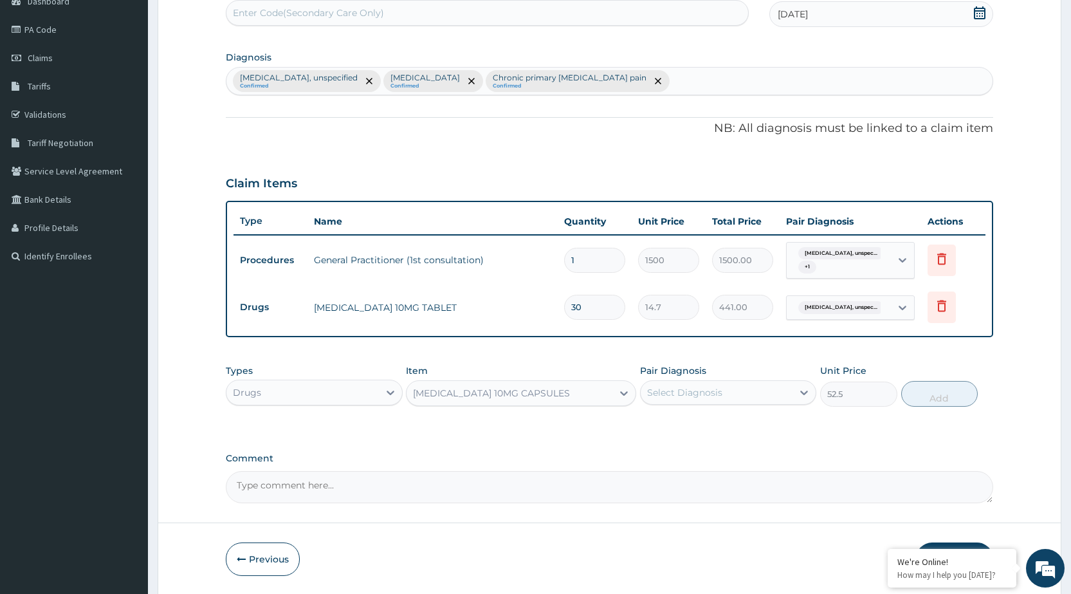
click at [787, 394] on div "Select Diagnosis" at bounding box center [716, 392] width 152 height 21
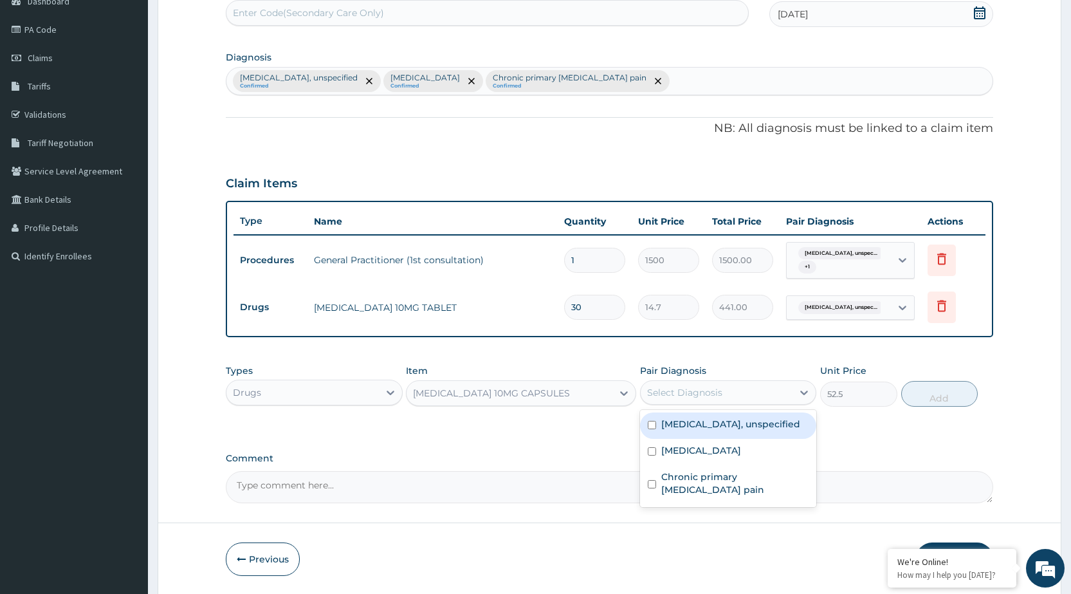
click at [757, 430] on label "Essential hypertension, unspecified" at bounding box center [730, 423] width 139 height 13
checkbox input "true"
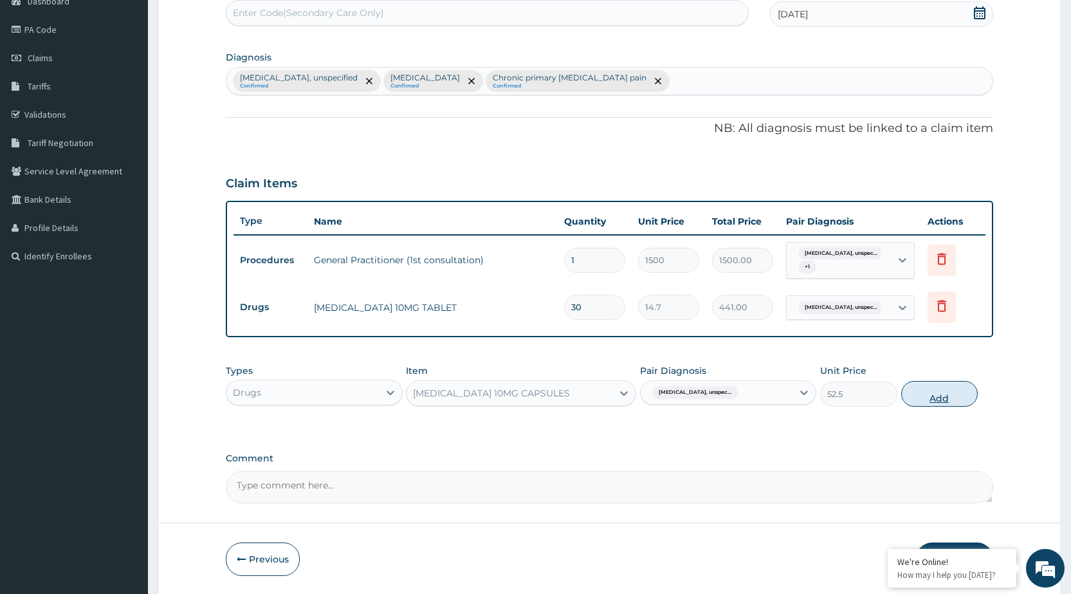
click at [956, 395] on button "Add" at bounding box center [939, 394] width 77 height 26
type input "0"
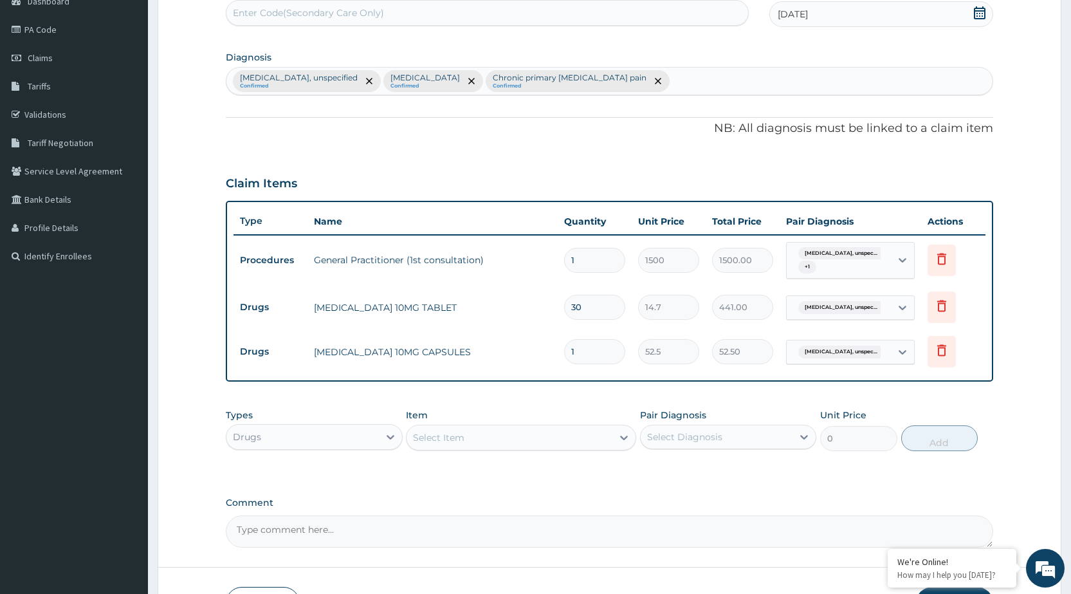
type input "0.00"
type input "3"
type input "157.50"
type input "30"
type input "1575.00"
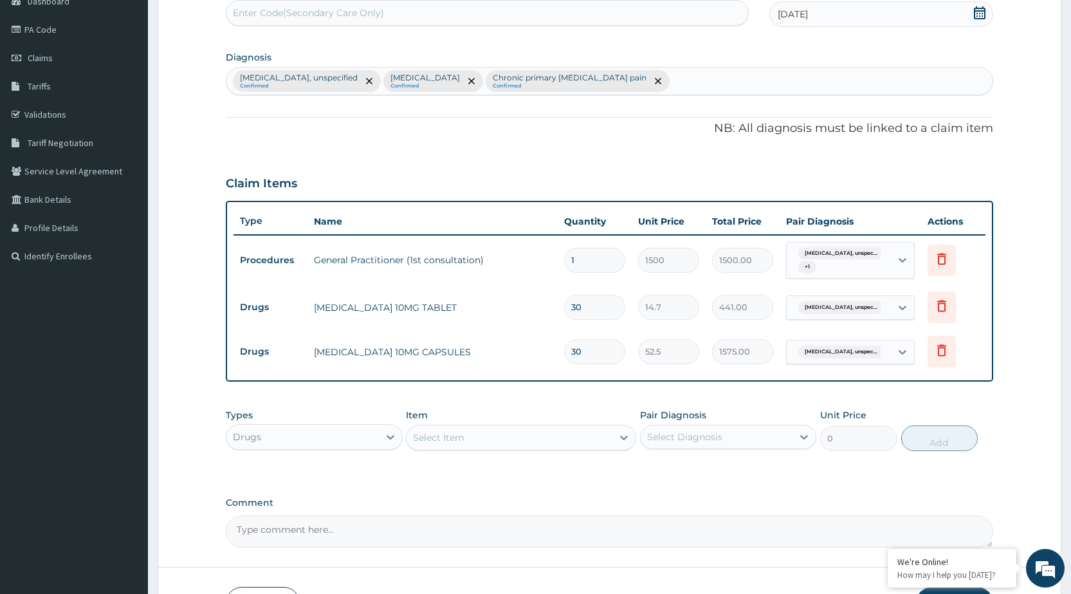
type input "30"
click at [598, 451] on div "Item Select Item" at bounding box center [521, 429] width 230 height 42
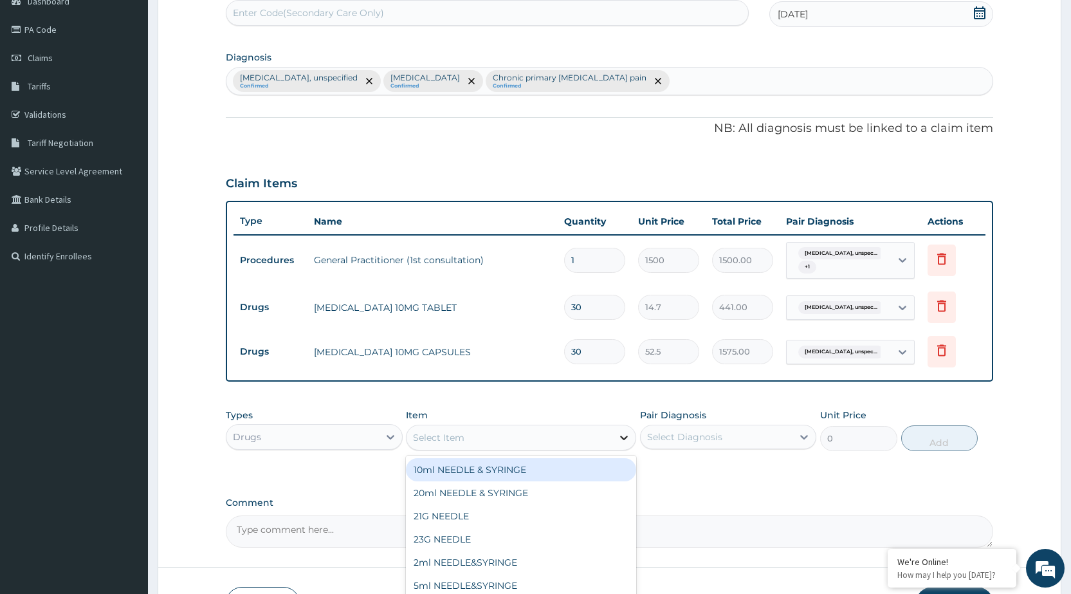
click at [617, 436] on icon at bounding box center [623, 437] width 13 height 13
type input "COA"
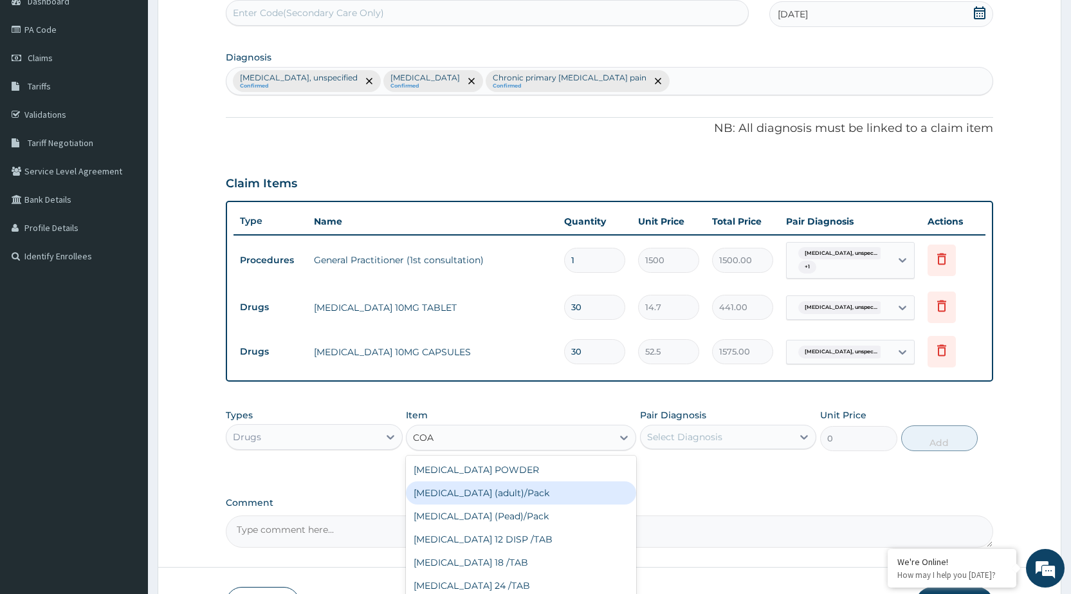
click at [598, 491] on div "[MEDICAL_DATA] (adult)/Pack" at bounding box center [521, 492] width 230 height 23
type input "682.5"
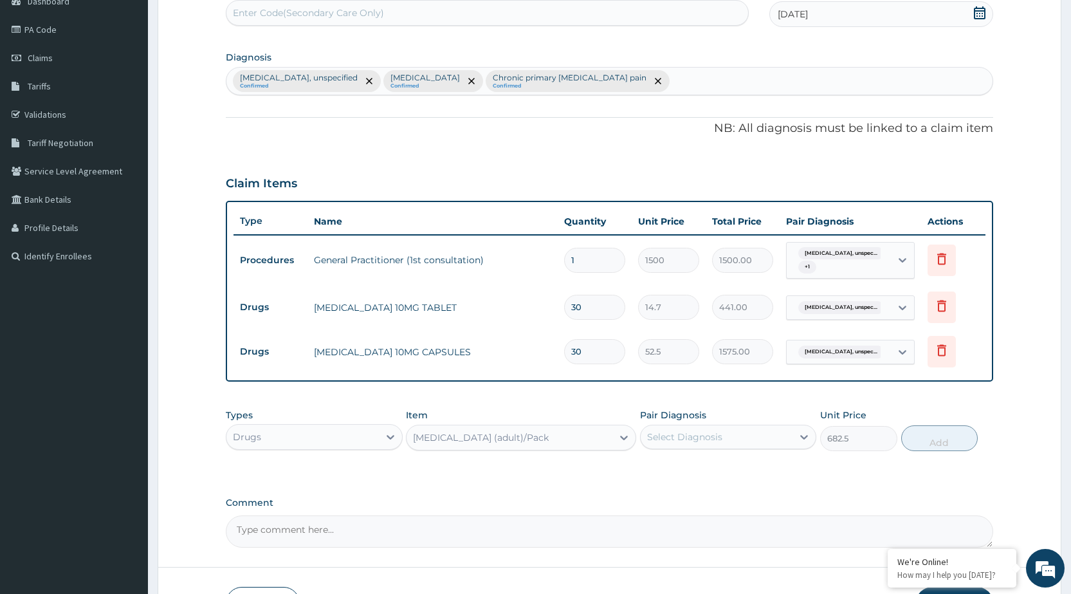
click at [774, 437] on div "Select Diagnosis" at bounding box center [716, 436] width 152 height 21
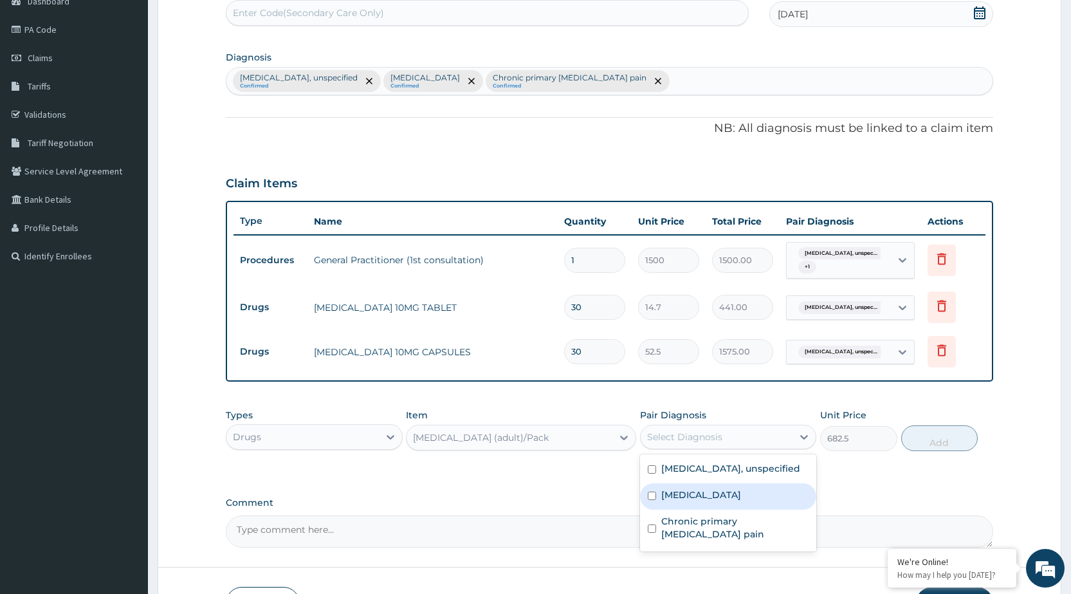
click at [750, 509] on div "Malaria, unspecified" at bounding box center [728, 496] width 176 height 26
checkbox input "true"
click at [928, 438] on button "Add" at bounding box center [939, 438] width 77 height 26
type input "0"
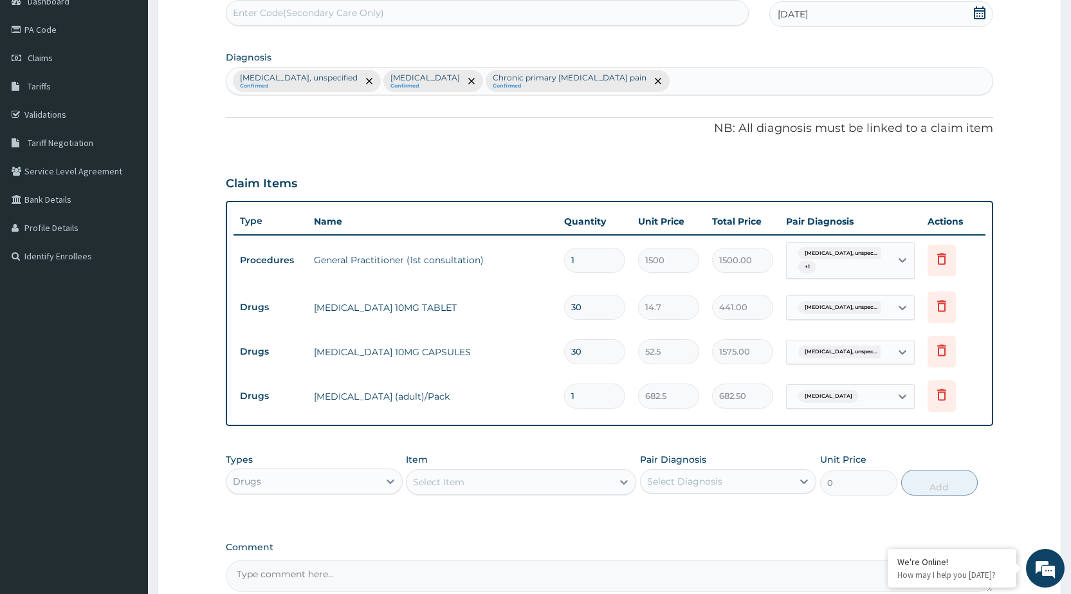
click at [527, 482] on div "Select Item" at bounding box center [509, 481] width 206 height 21
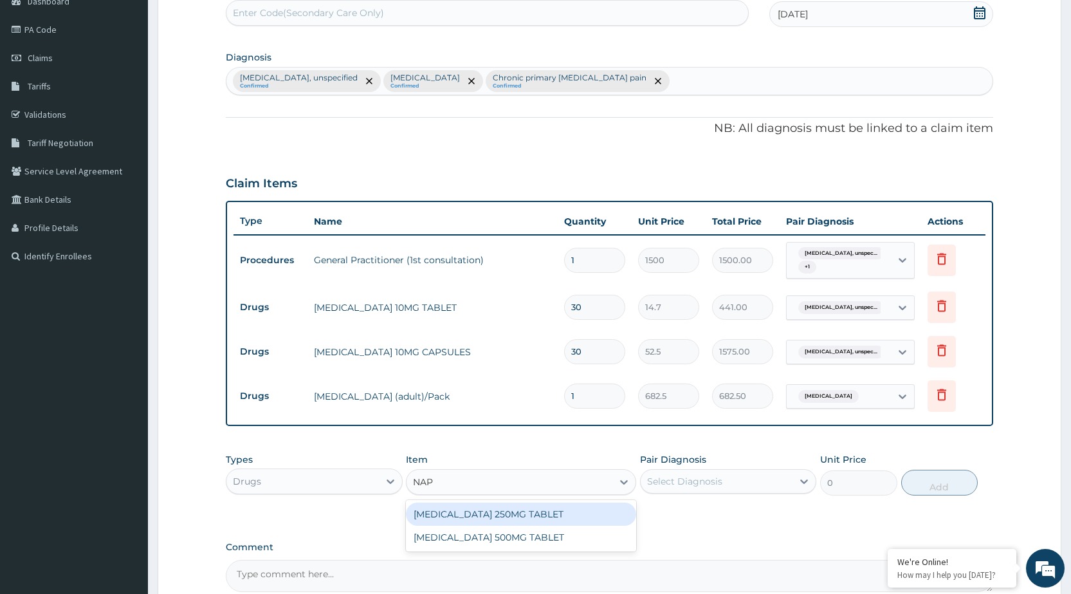
type input "NAPR"
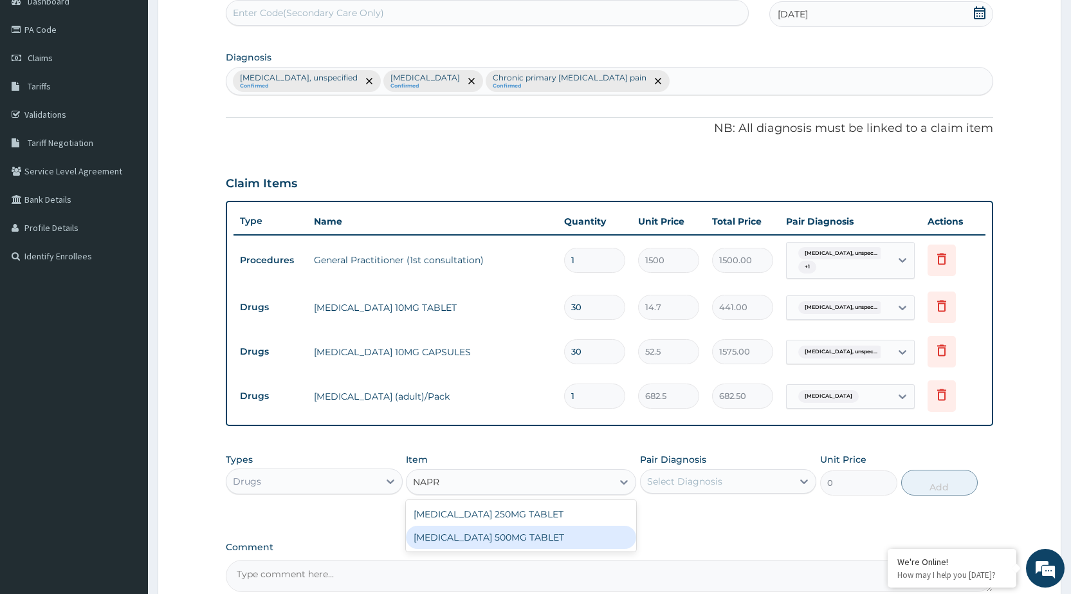
click at [531, 534] on div "NAPROXEN 500MG TABLET" at bounding box center [521, 536] width 230 height 23
type input "44.62"
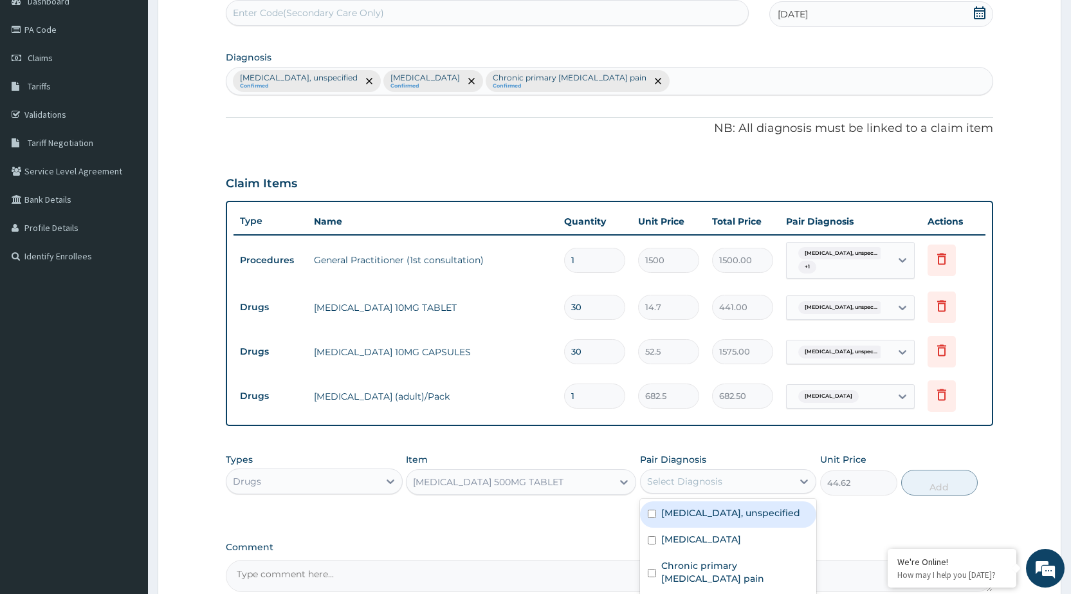
click at [743, 480] on div "Select Diagnosis" at bounding box center [716, 481] width 152 height 21
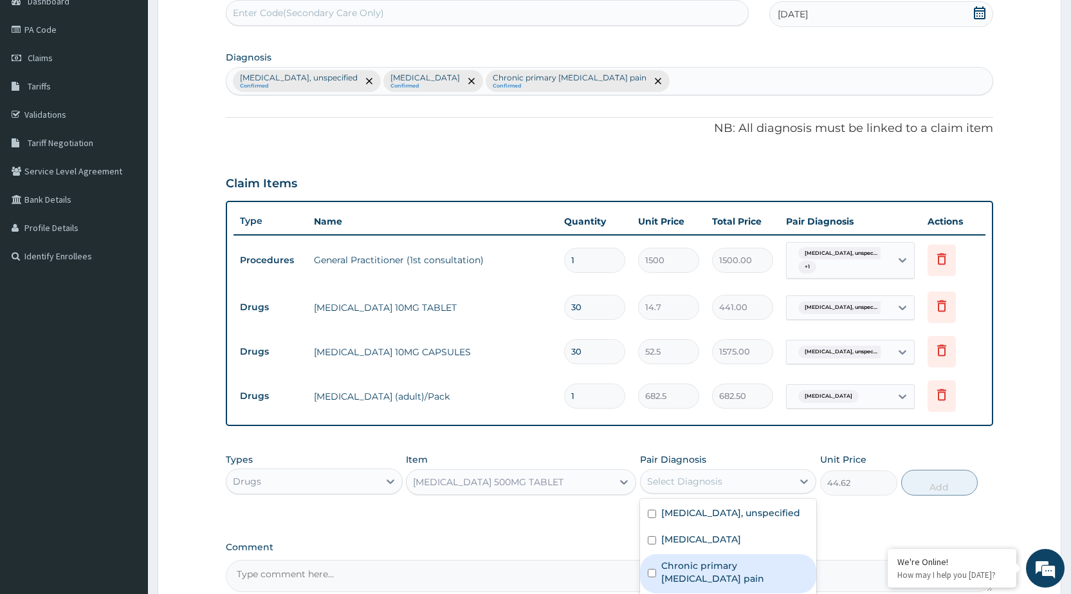
click at [736, 575] on label "Chronic primary musculoskeletal pain" at bounding box center [734, 572] width 147 height 26
checkbox input "true"
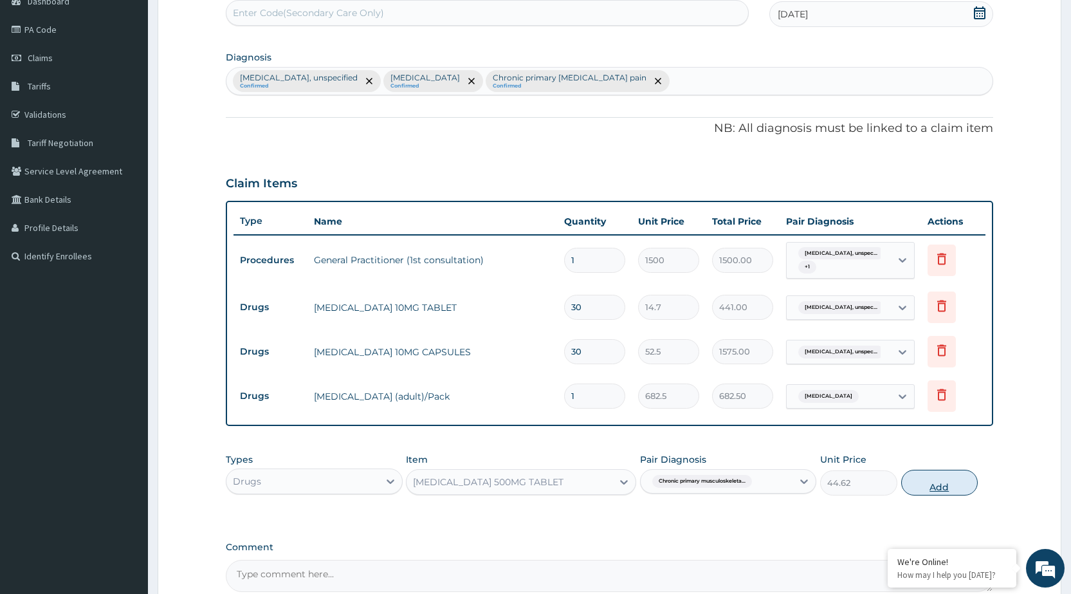
click at [958, 481] on button "Add" at bounding box center [939, 482] width 77 height 26
type input "0"
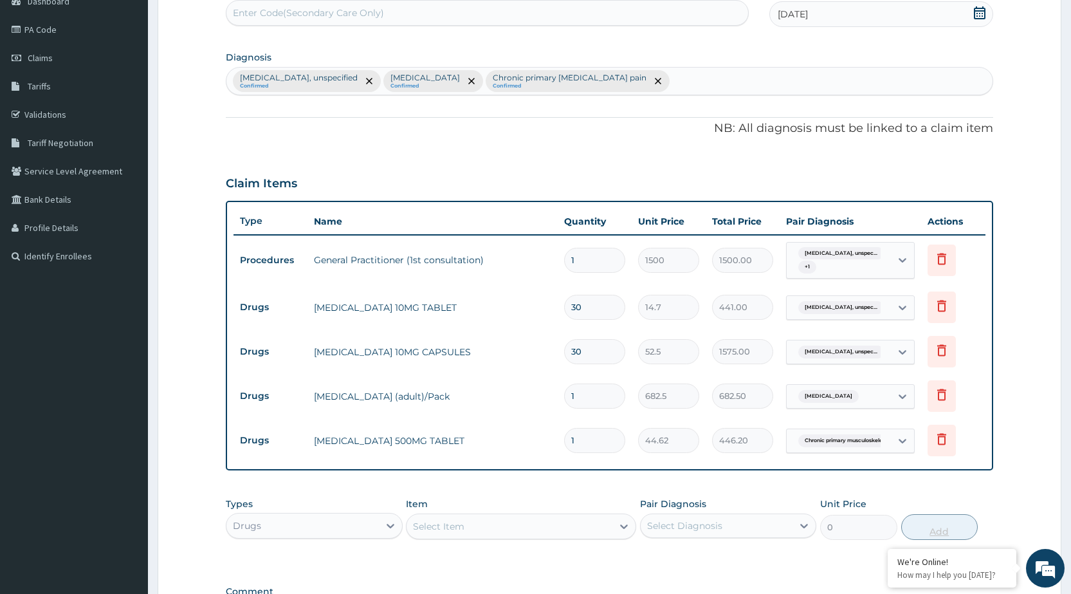
type input "10"
type input "446.20"
type input "10"
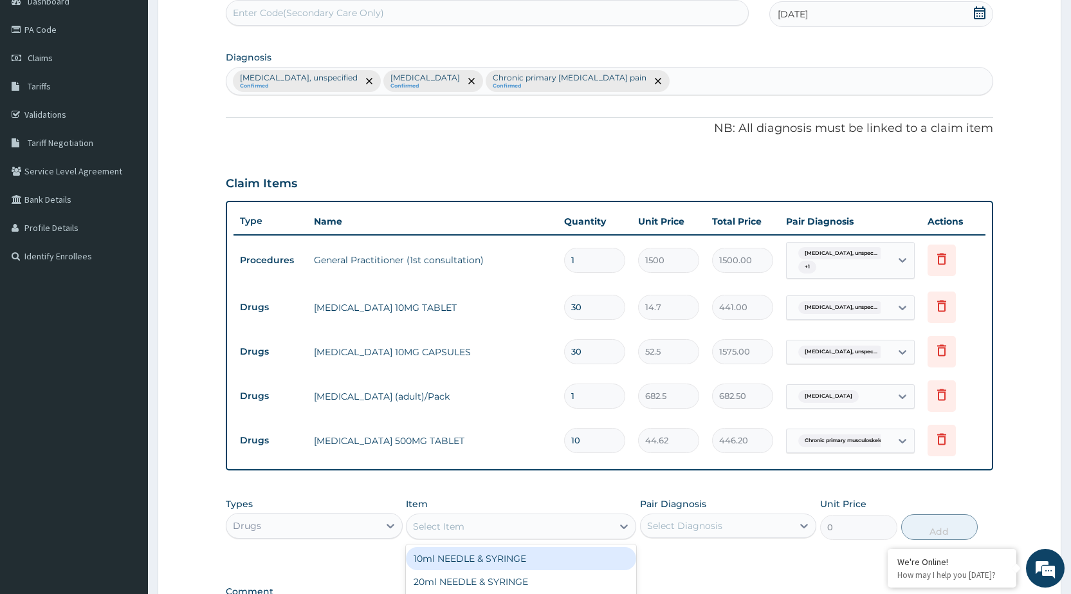
click at [585, 532] on div "Select Item" at bounding box center [509, 526] width 206 height 21
type input "LISIN"
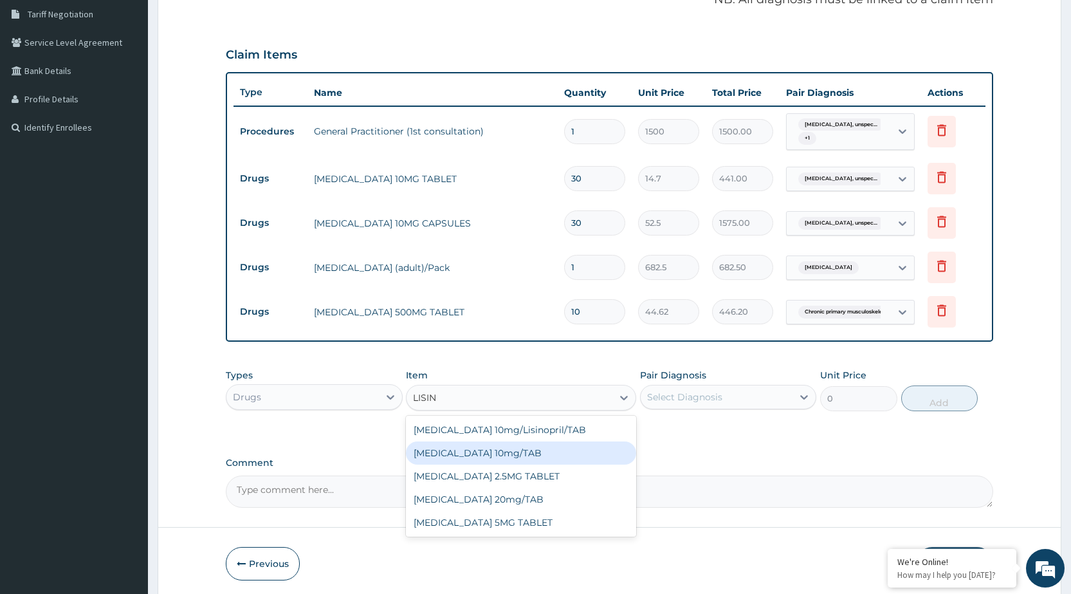
click at [468, 451] on div "LISINOPRIL 10mg/TAB" at bounding box center [521, 452] width 230 height 23
type input "36.75"
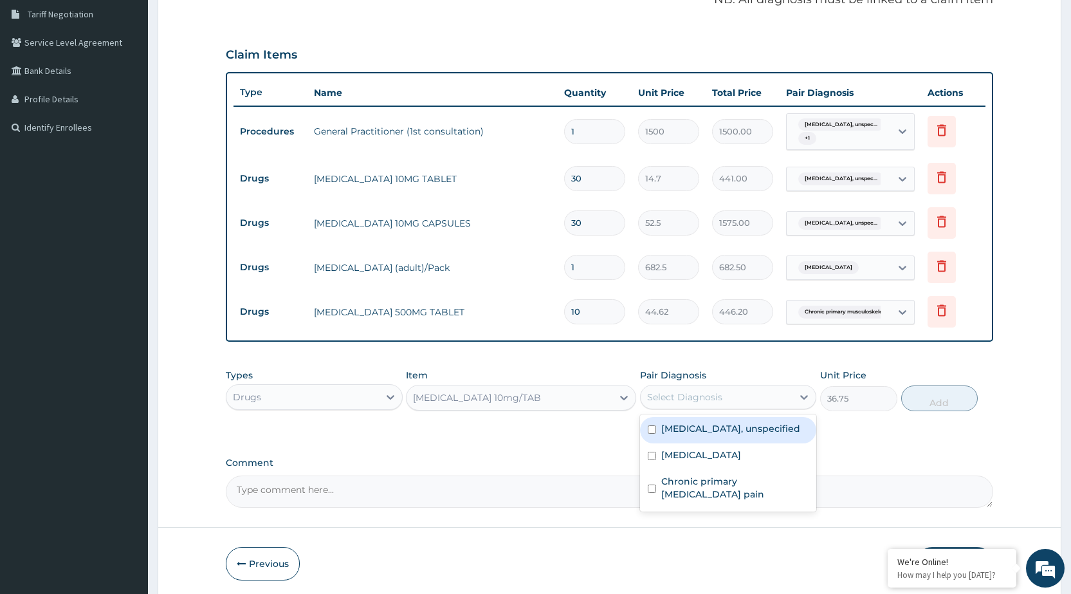
click at [791, 403] on div "Select Diagnosis" at bounding box center [716, 396] width 152 height 21
click at [745, 435] on label "Essential hypertension, unspecified" at bounding box center [730, 428] width 139 height 13
checkbox input "true"
click at [929, 403] on button "Add" at bounding box center [939, 398] width 77 height 26
type input "0"
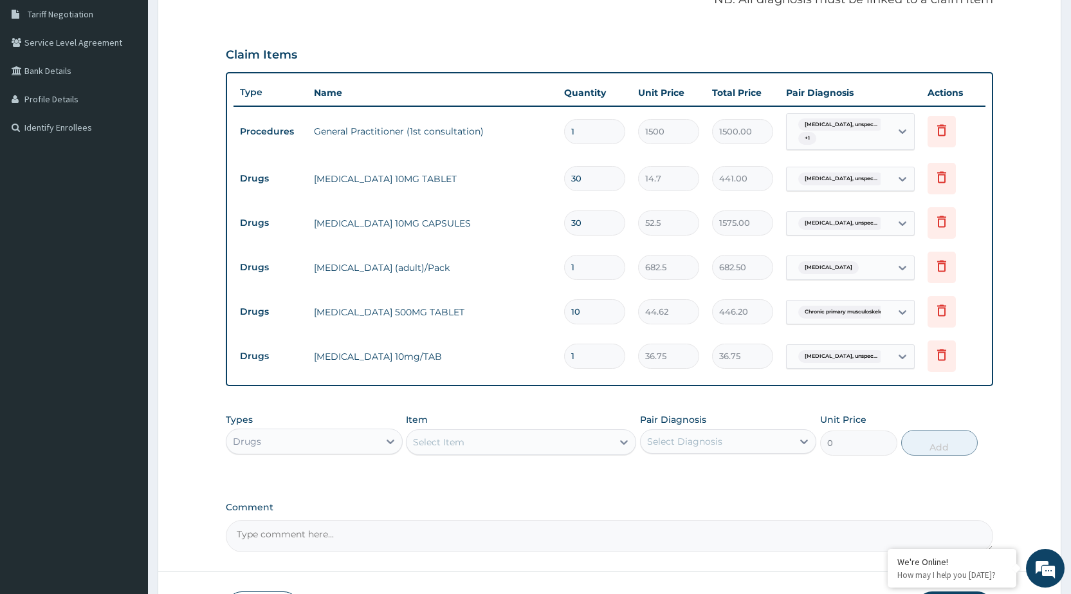
type input "0.00"
type input "3"
type input "110.25"
type input "30"
type input "1102.50"
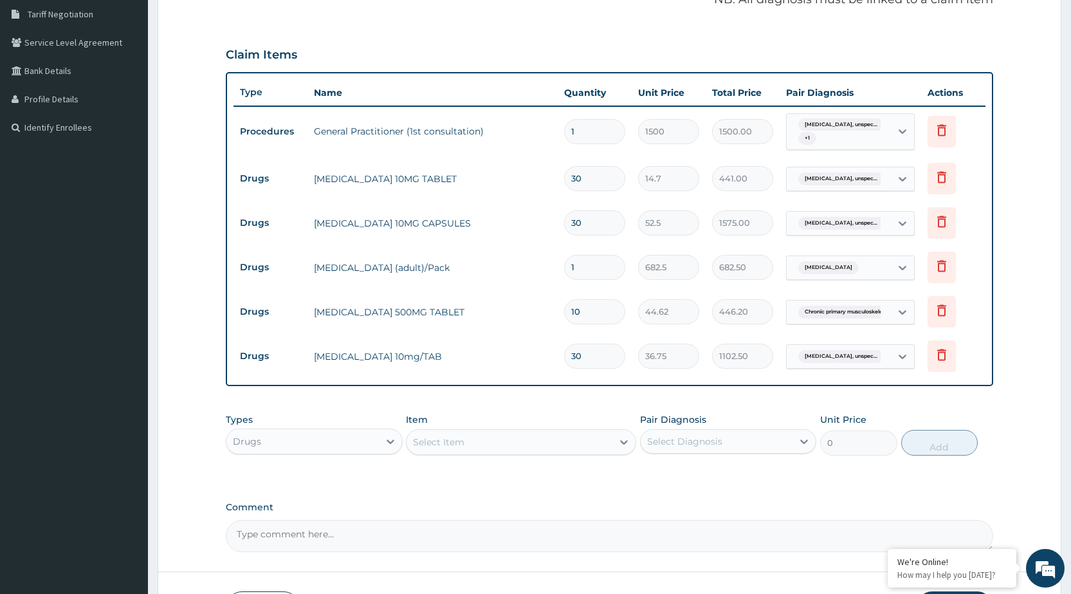
type input "30"
click at [594, 456] on div "Types Drugs Item Select Item Pair Diagnosis Select Diagnosis Unit Price 0 Add" at bounding box center [609, 433] width 767 height 55
click at [552, 448] on div "Select Item" at bounding box center [509, 441] width 206 height 21
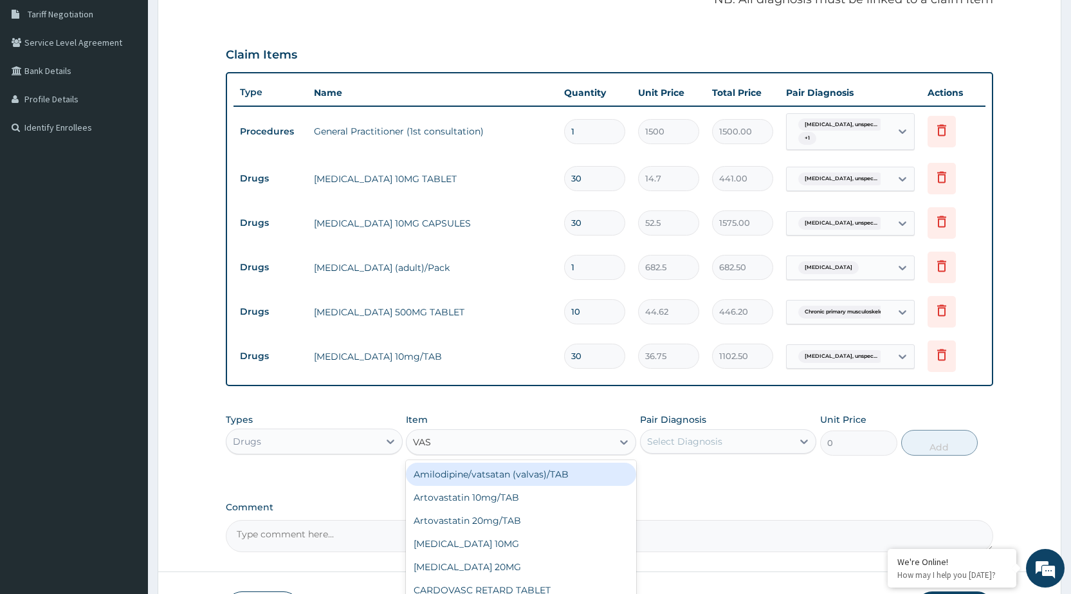
type input "VASO"
click at [552, 482] on div "VASOPRIN TABLET" at bounding box center [521, 473] width 230 height 23
type input "1.57"
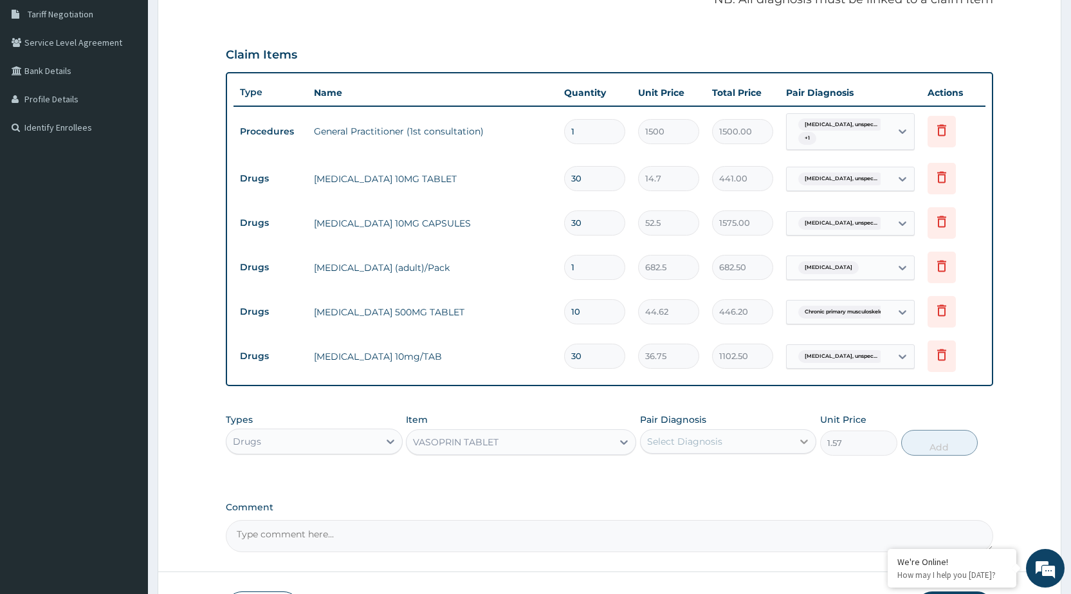
click at [795, 440] on div at bounding box center [803, 441] width 23 height 23
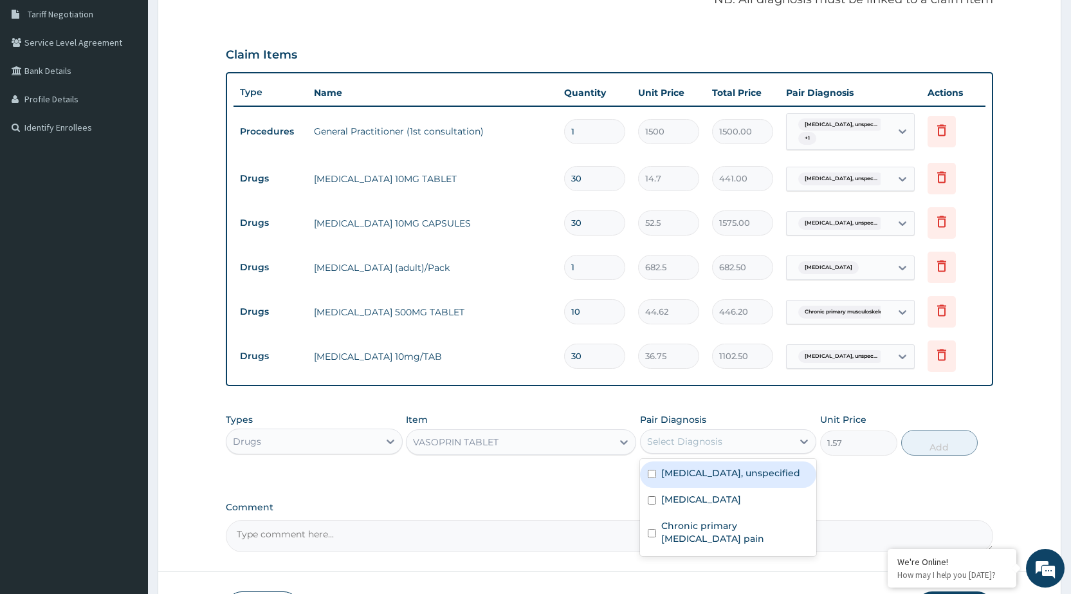
drag, startPoint x: 774, startPoint y: 487, endPoint x: 794, endPoint y: 473, distance: 23.9
click at [786, 478] on label "Essential hypertension, unspecified" at bounding box center [730, 472] width 139 height 13
checkbox input "true"
click at [928, 442] on button "Add" at bounding box center [939, 443] width 77 height 26
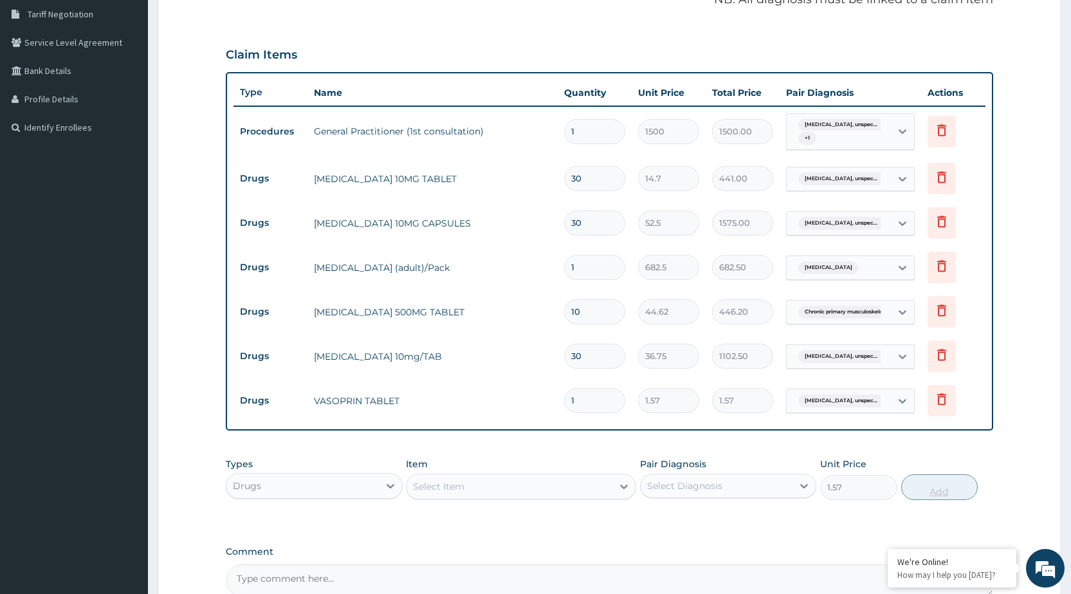
type input "0"
type input "10"
type input "15.70"
type input "1"
type input "1.57"
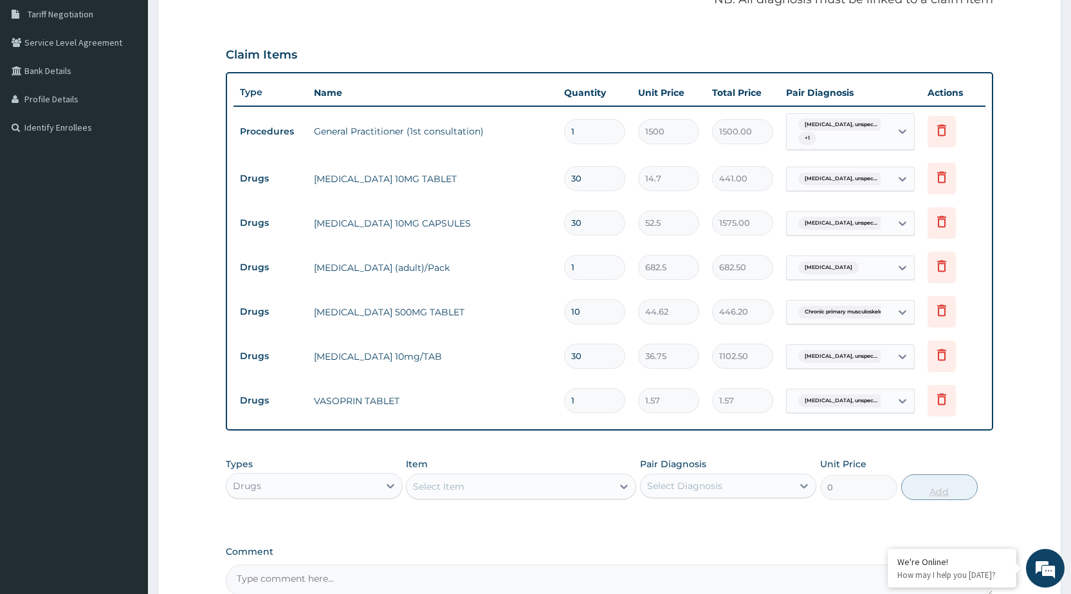
type input "0.00"
type input "3"
type input "4.71"
type input "30"
type input "47.10"
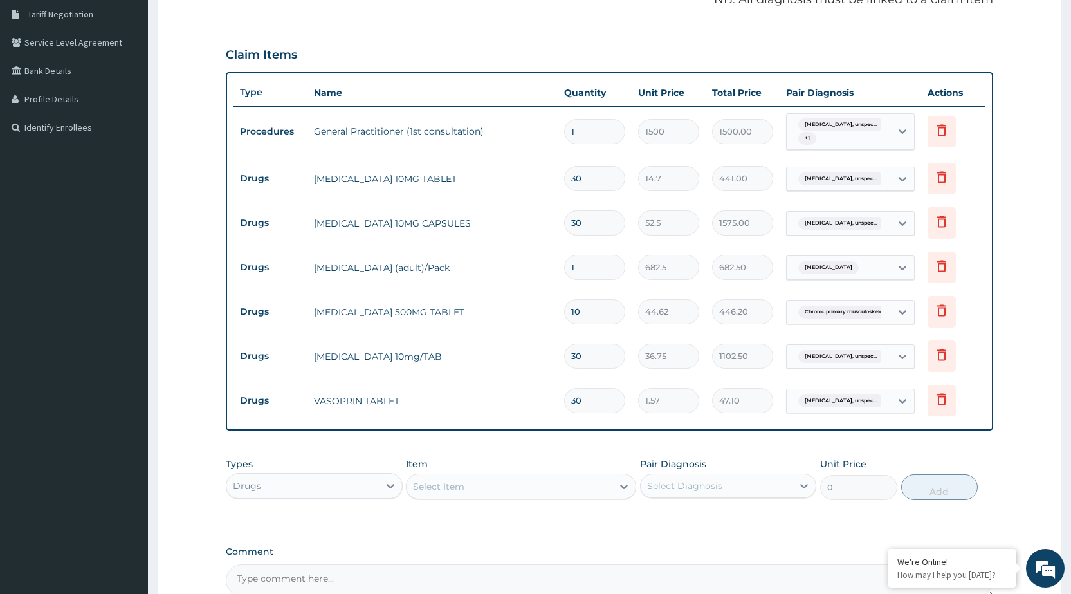
scroll to position [405, 0]
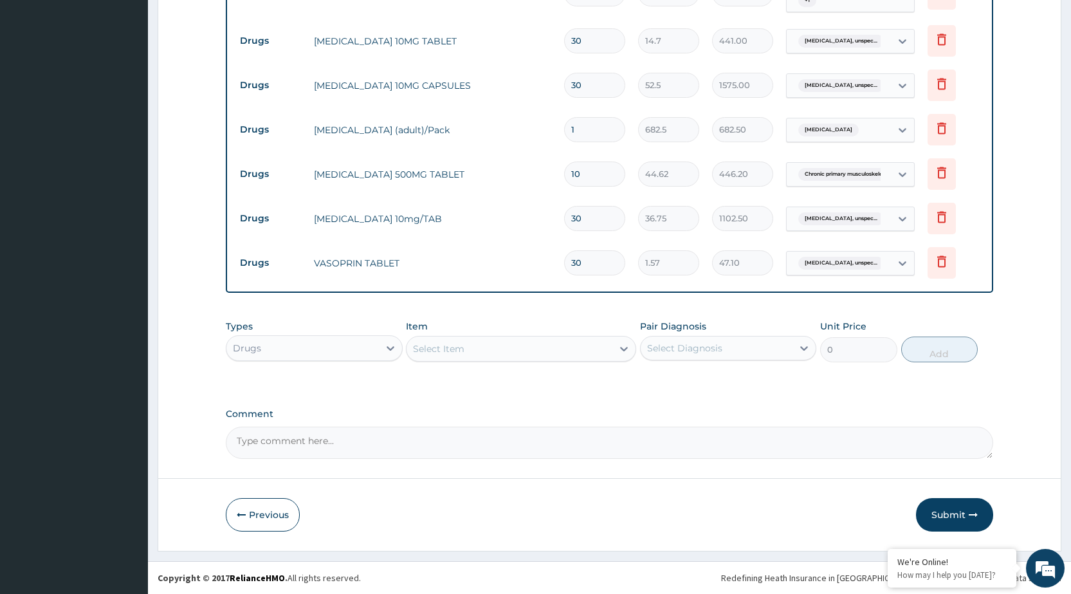
type input "30"
click at [604, 351] on div "Select Item" at bounding box center [509, 348] width 206 height 21
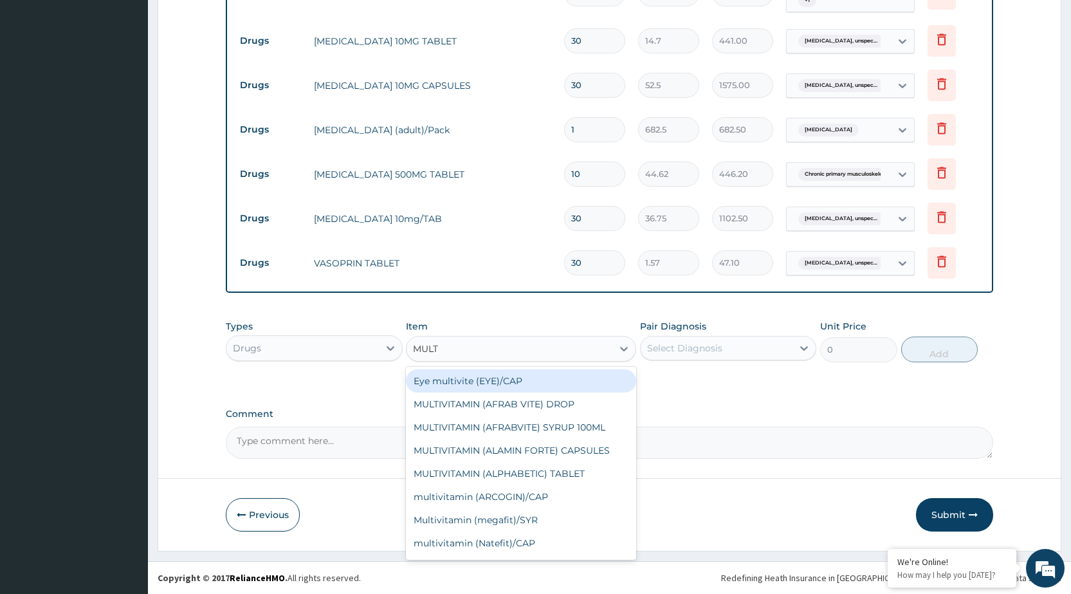
type input "MULTI"
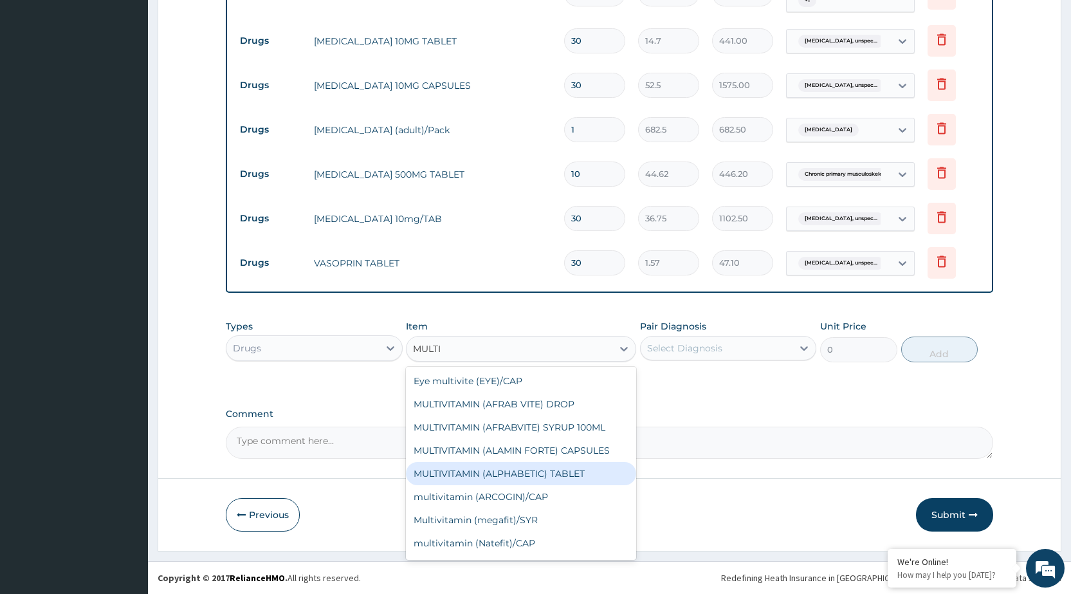
click at [489, 464] on div "MULTIVITAMIN (ALPHABETIC) TABLET" at bounding box center [521, 473] width 230 height 23
type input "68.25"
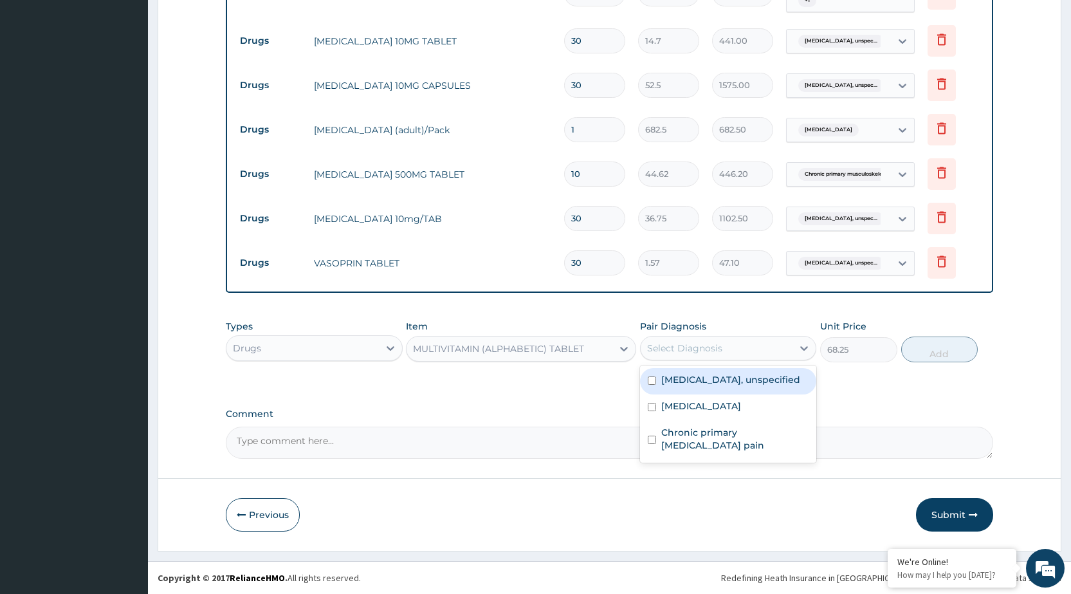
click at [716, 352] on div "Select Diagnosis" at bounding box center [684, 347] width 75 height 13
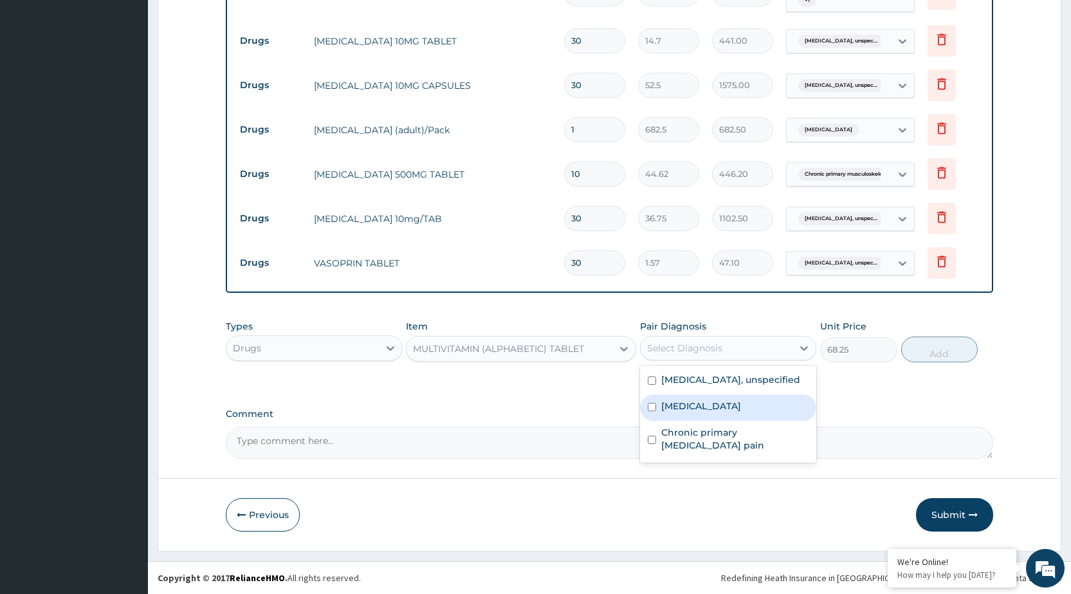
click at [709, 412] on label "Malaria, unspecified" at bounding box center [701, 405] width 80 height 13
checkbox input "true"
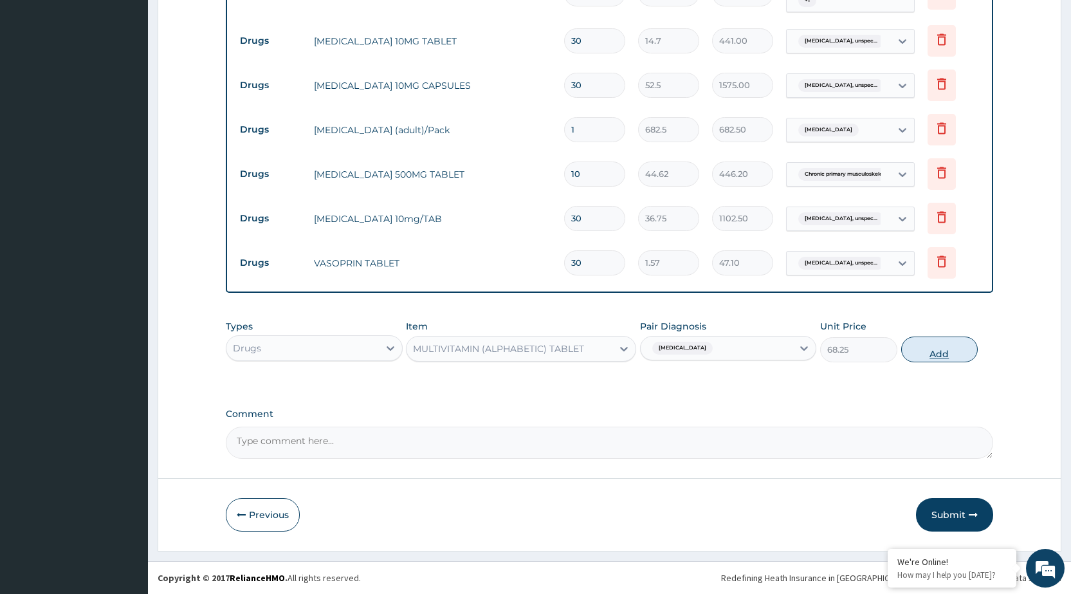
click at [909, 352] on button "Add" at bounding box center [939, 349] width 77 height 26
type input "0"
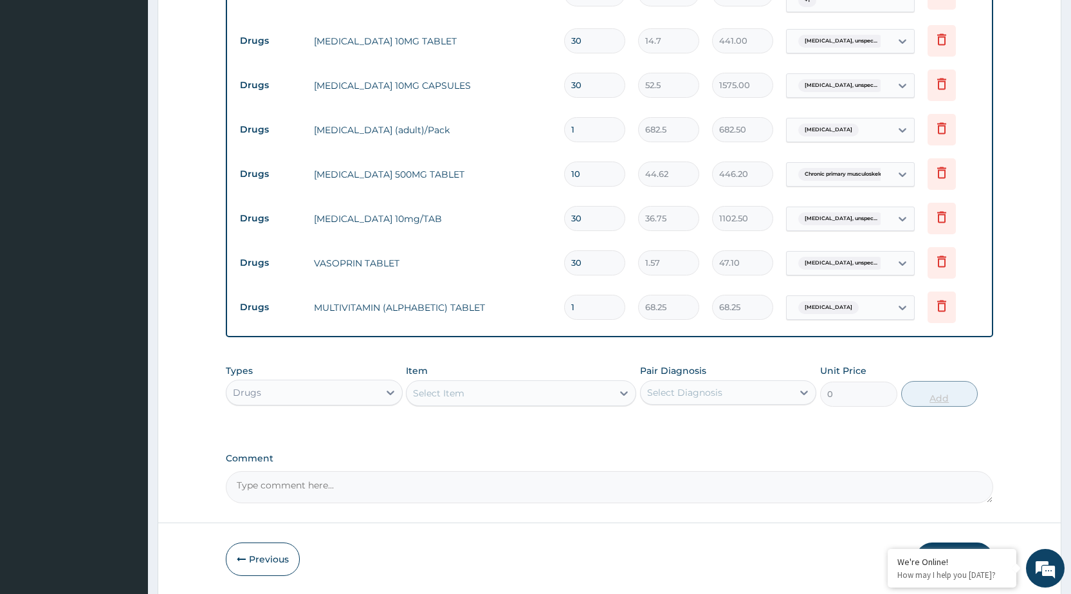
type input "0.00"
type input "2"
type input "136.50"
type input "20"
type input "1365.00"
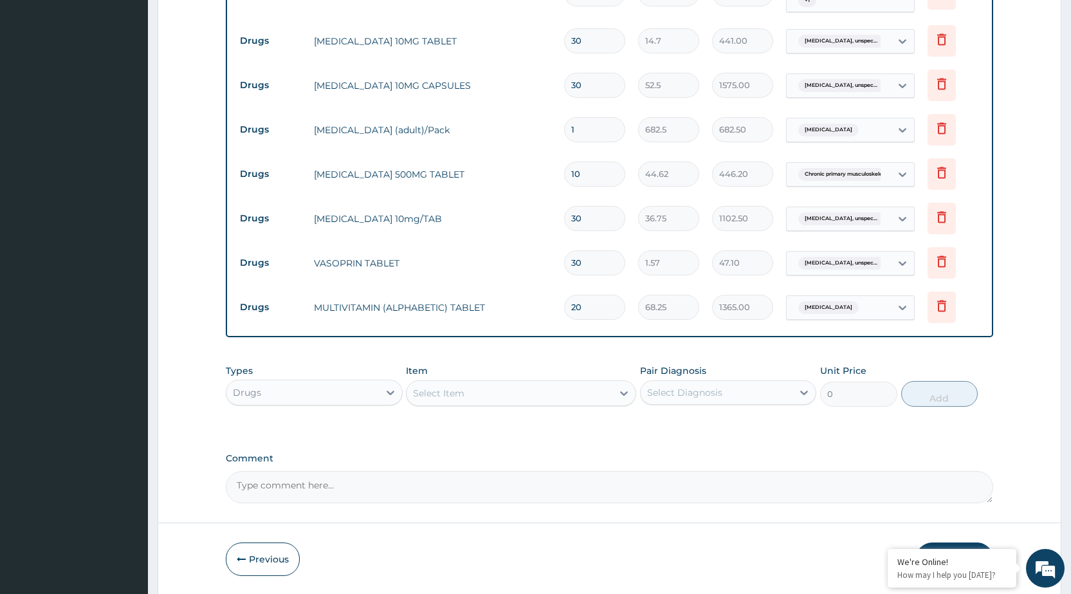
type input "20"
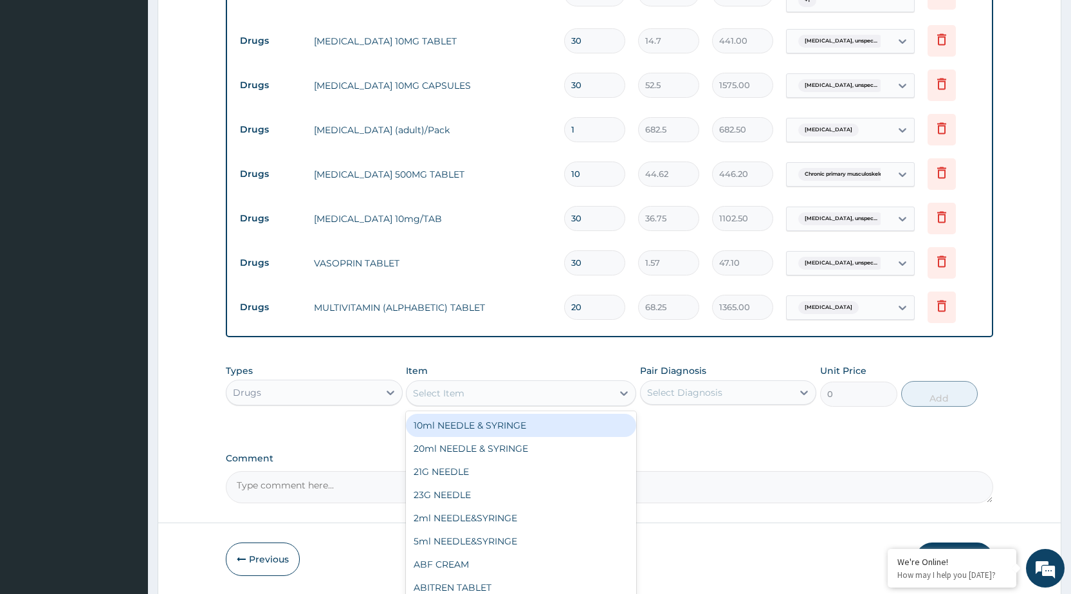
click at [597, 400] on div "Select Item" at bounding box center [509, 393] width 206 height 21
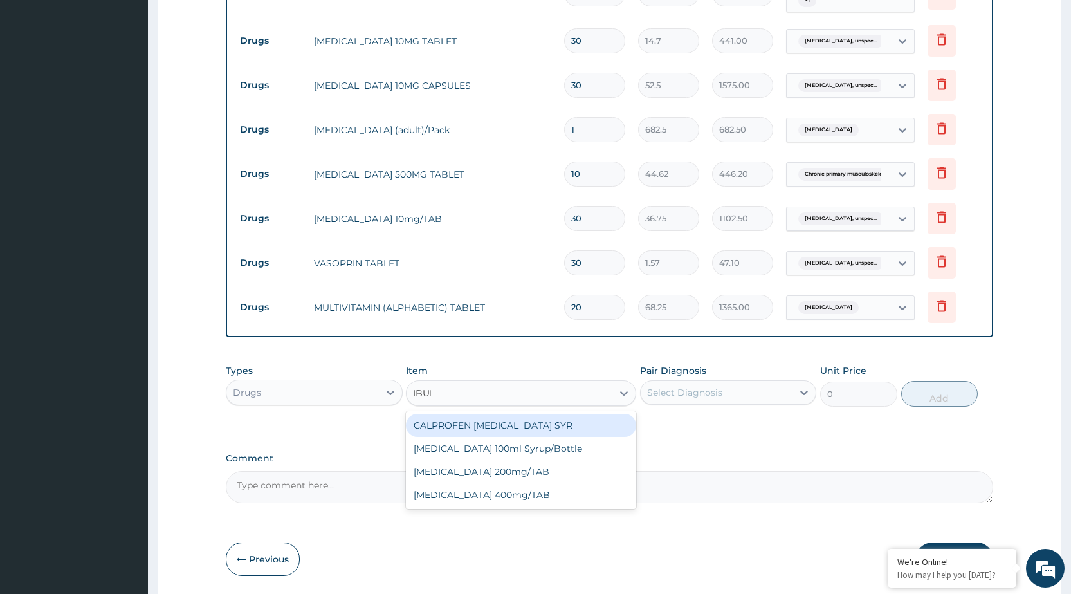
type input "IBU"
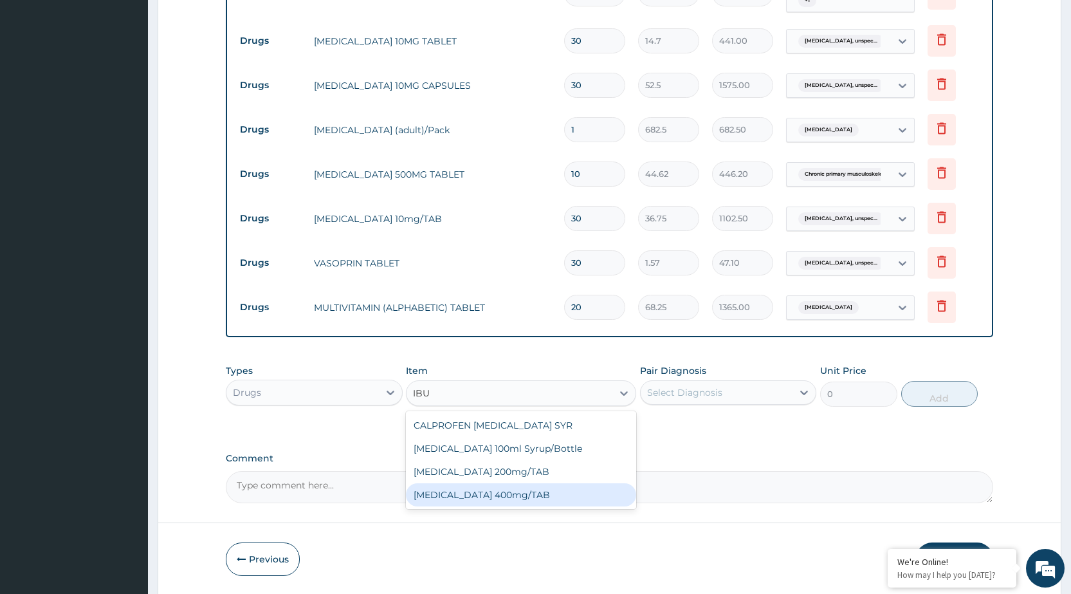
click at [538, 493] on div "IBUPROFEN 400mg/TAB" at bounding box center [521, 494] width 230 height 23
type input "21"
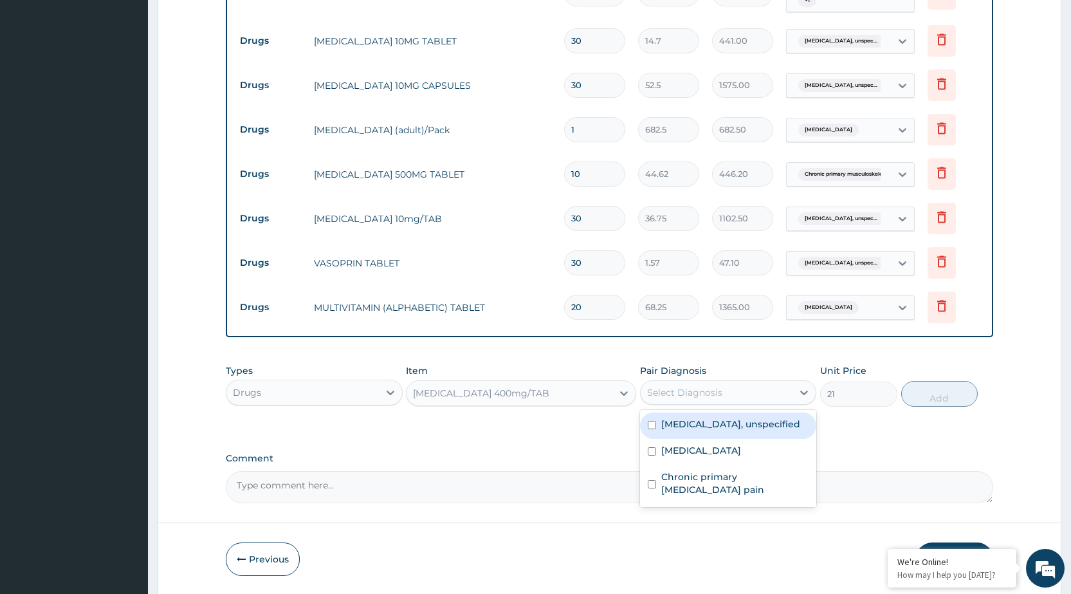
click at [779, 401] on div "Select Diagnosis" at bounding box center [716, 392] width 152 height 21
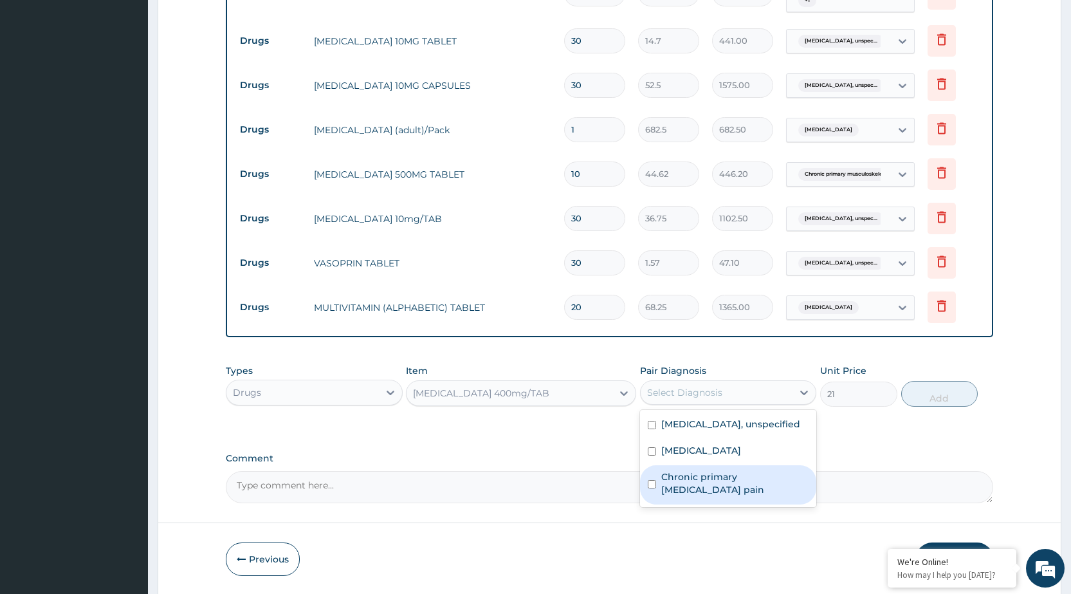
click at [737, 480] on div "Chronic primary musculoskeletal pain" at bounding box center [728, 484] width 176 height 39
checkbox input "true"
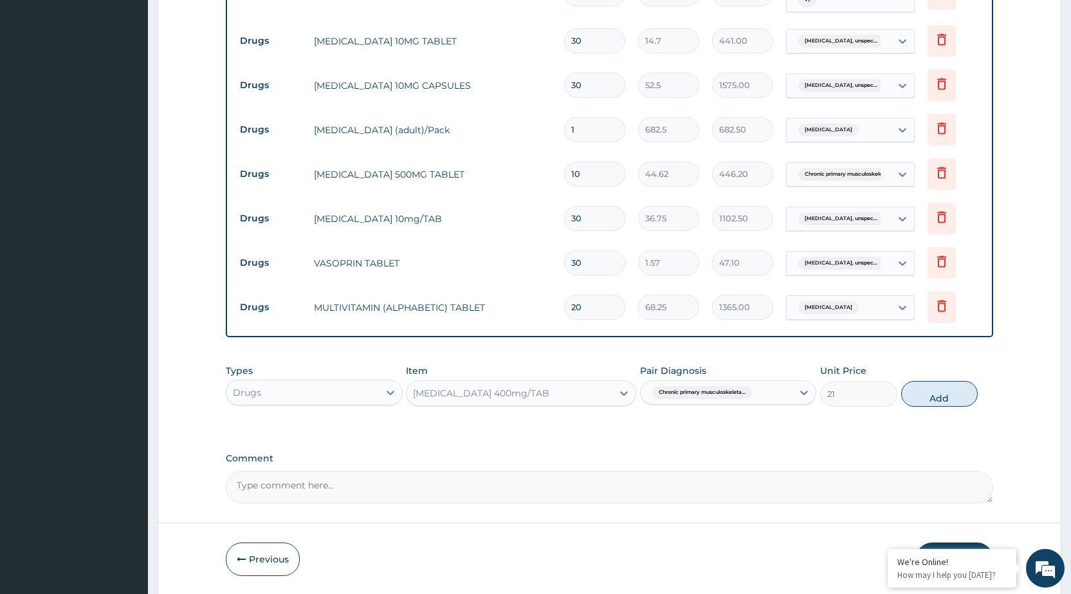
click at [933, 370] on div "Types Drugs Item IBUPROFEN 400mg/TAB Pair Diagnosis Chronic primary musculoskel…" at bounding box center [609, 385] width 767 height 55
click at [943, 398] on button "Add" at bounding box center [939, 394] width 77 height 26
type input "0"
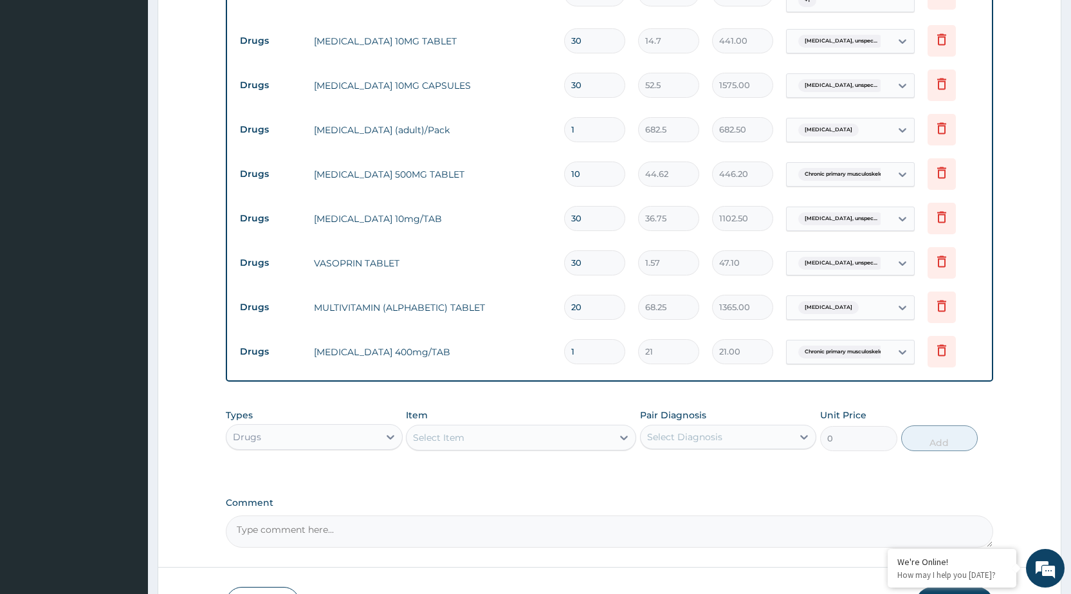
type input "10"
type input "210.00"
type input "10"
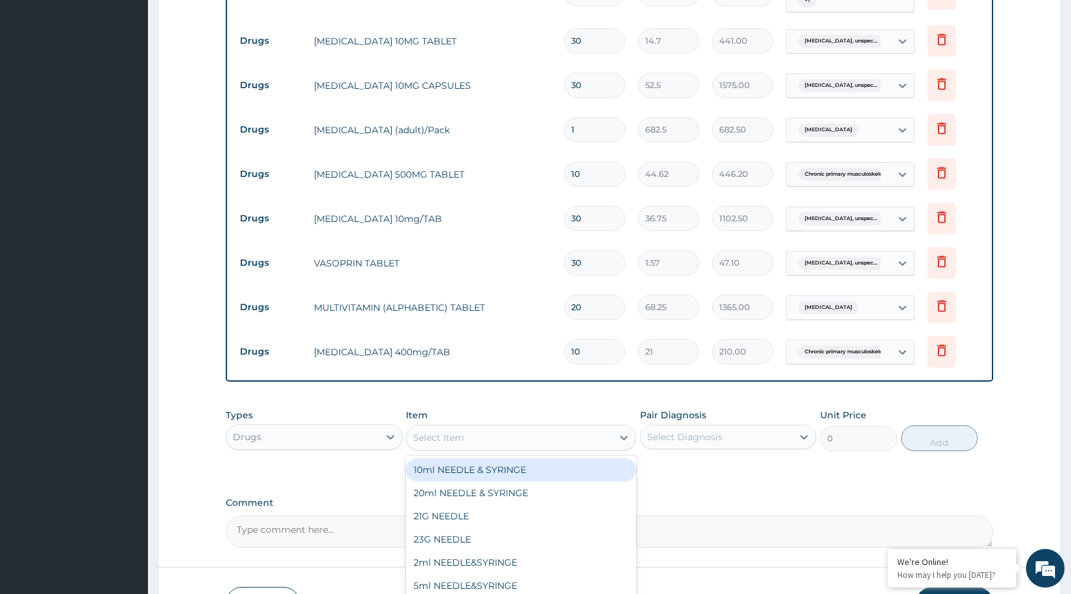
click at [592, 441] on div "Select Item" at bounding box center [509, 437] width 206 height 21
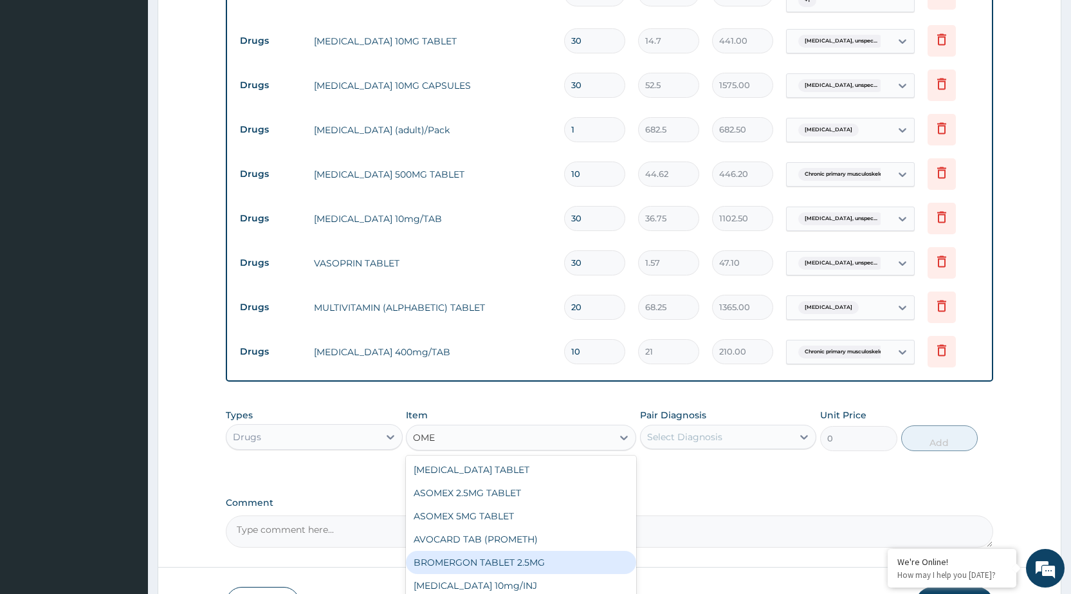
type input "OMEP"
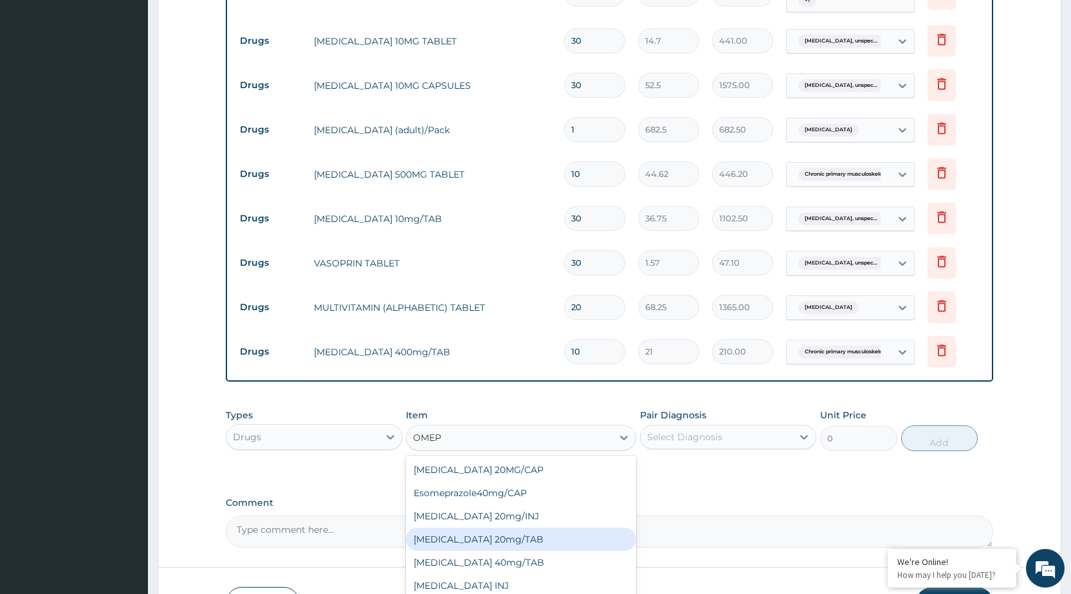
click at [511, 535] on div "OMEPRAZOLE 20mg/TAB" at bounding box center [521, 538] width 230 height 23
type input "78.75"
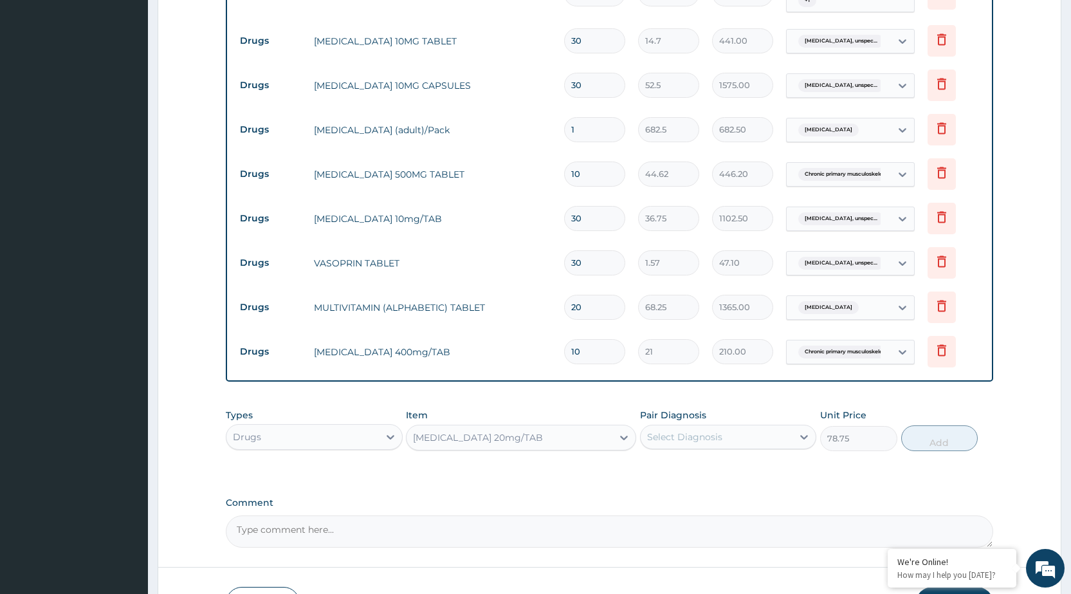
click at [745, 442] on div "Select Diagnosis" at bounding box center [716, 436] width 152 height 21
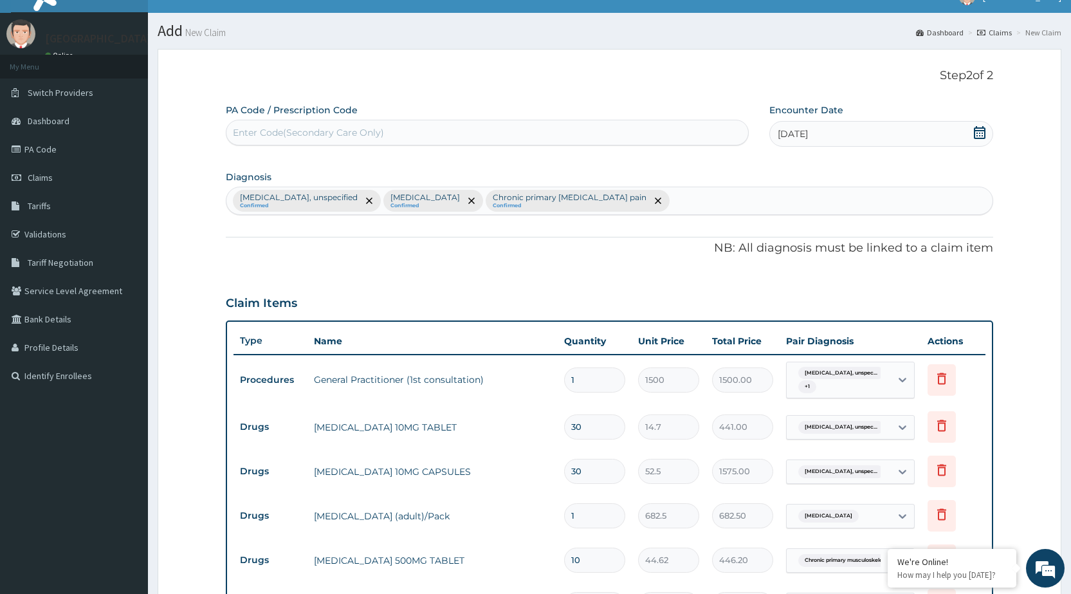
scroll to position [0, 0]
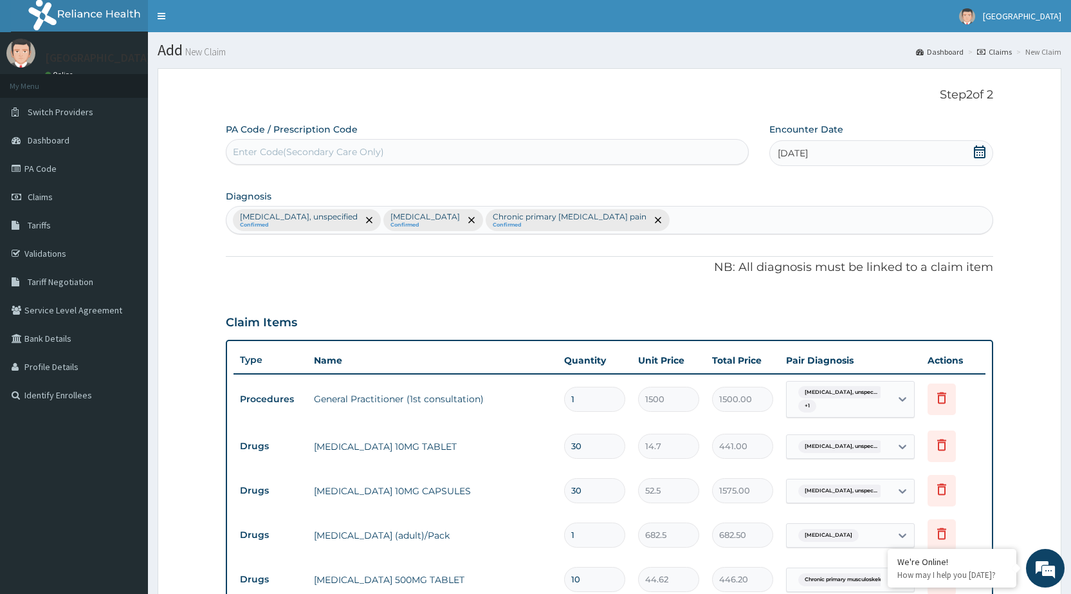
click at [714, 216] on div "Essential hypertension, unspecified Confirmed Malaria, unspecified Confirmed Ch…" at bounding box center [609, 219] width 766 height 27
type input "PEPTIC"
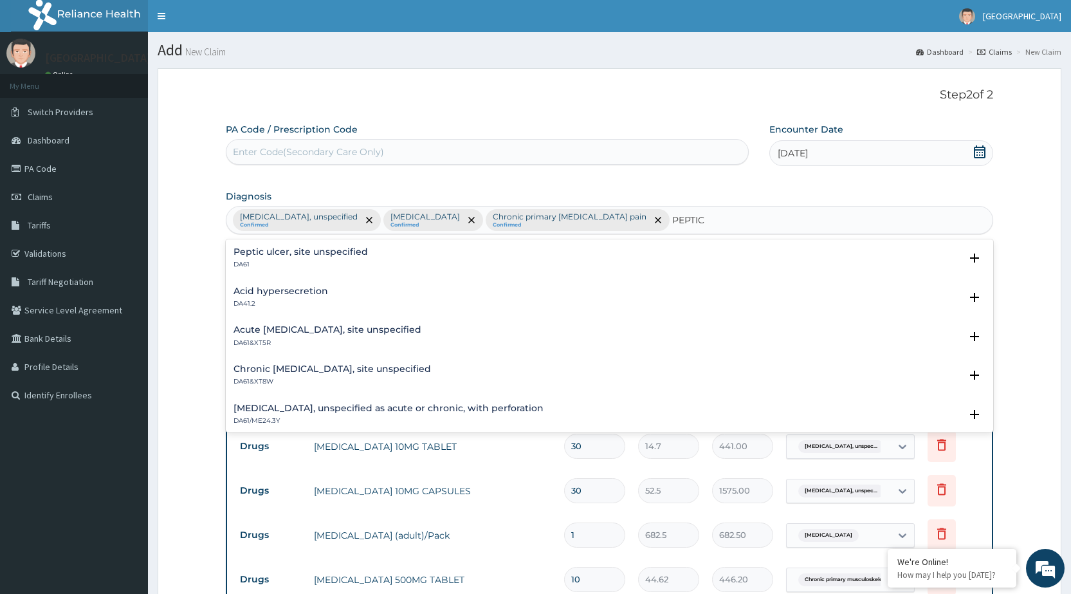
click at [336, 248] on h4 "Peptic ulcer, site unspecified" at bounding box center [300, 252] width 134 height 10
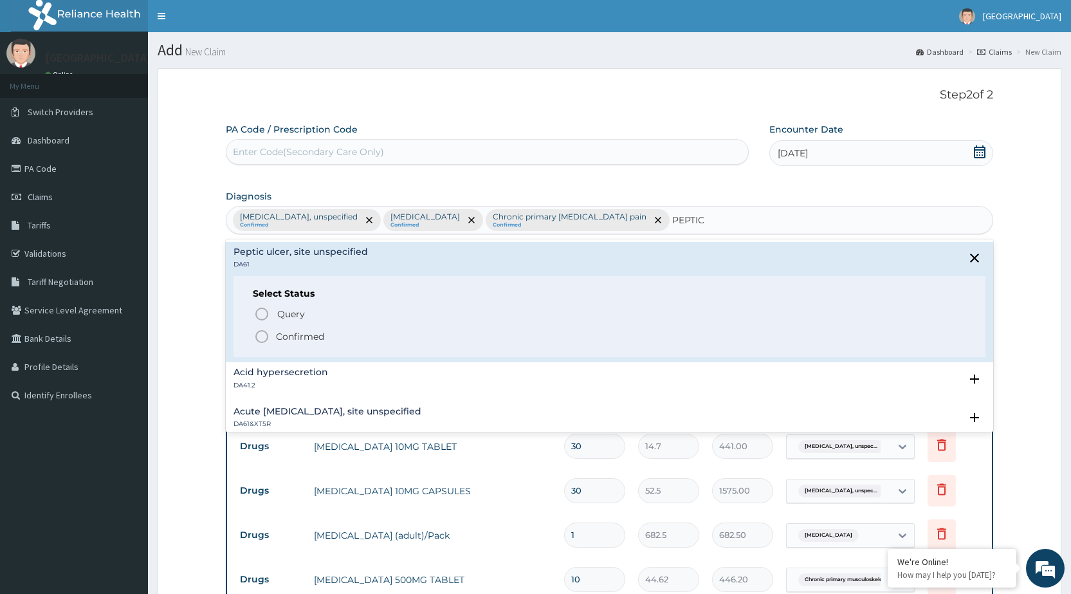
click at [263, 333] on icon "status option filled" at bounding box center [261, 336] width 15 height 15
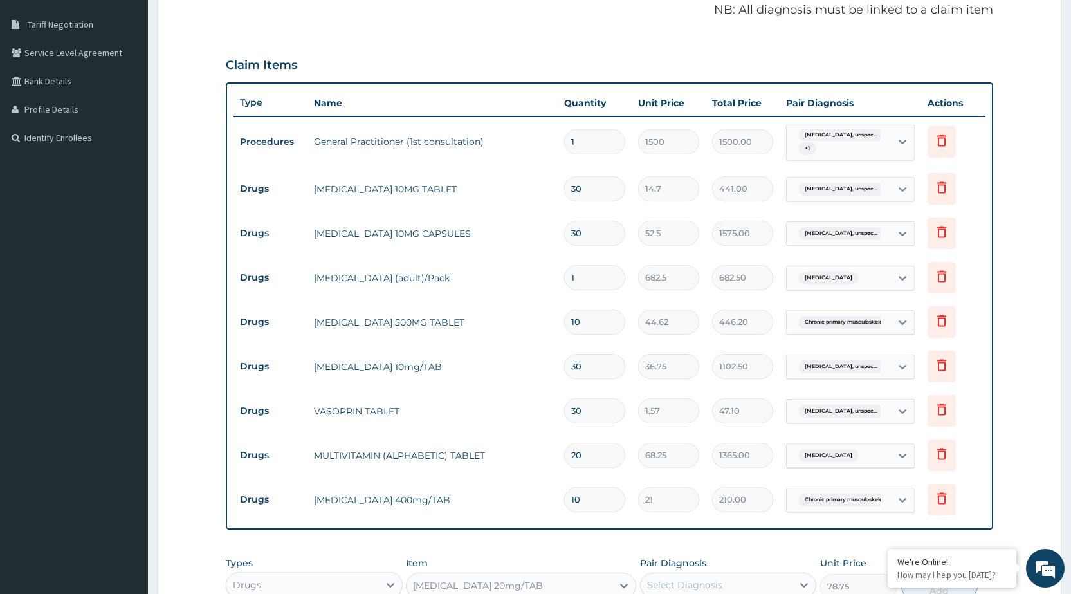
scroll to position [494, 0]
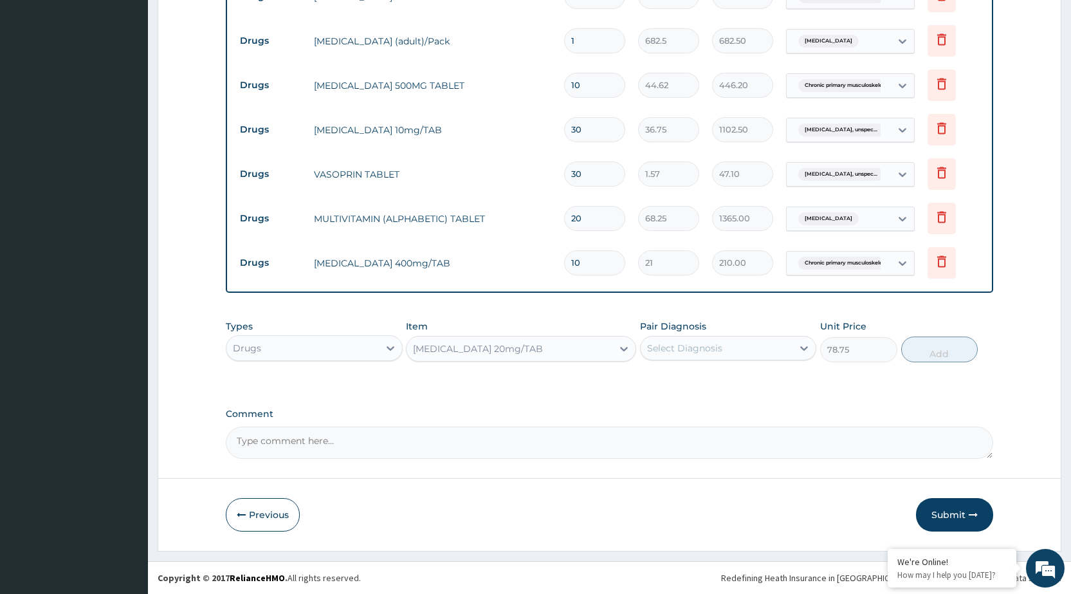
click at [691, 350] on div "Select Diagnosis" at bounding box center [684, 347] width 75 height 13
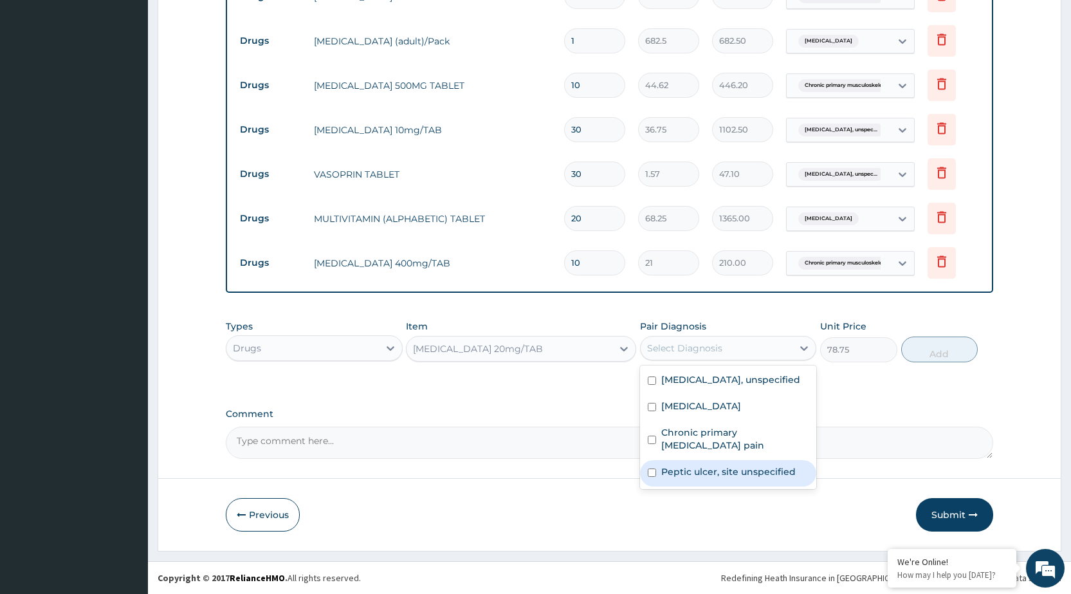
click at [655, 475] on div "Peptic ulcer, site unspecified" at bounding box center [728, 473] width 176 height 26
checkbox input "true"
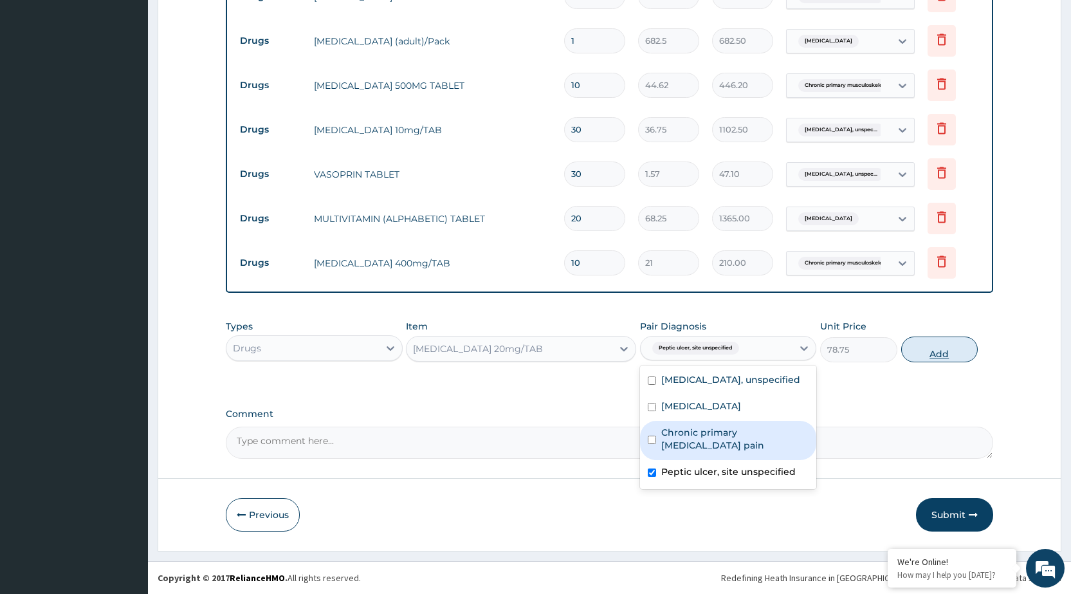
click at [950, 347] on button "Add" at bounding box center [939, 349] width 77 height 26
type input "0"
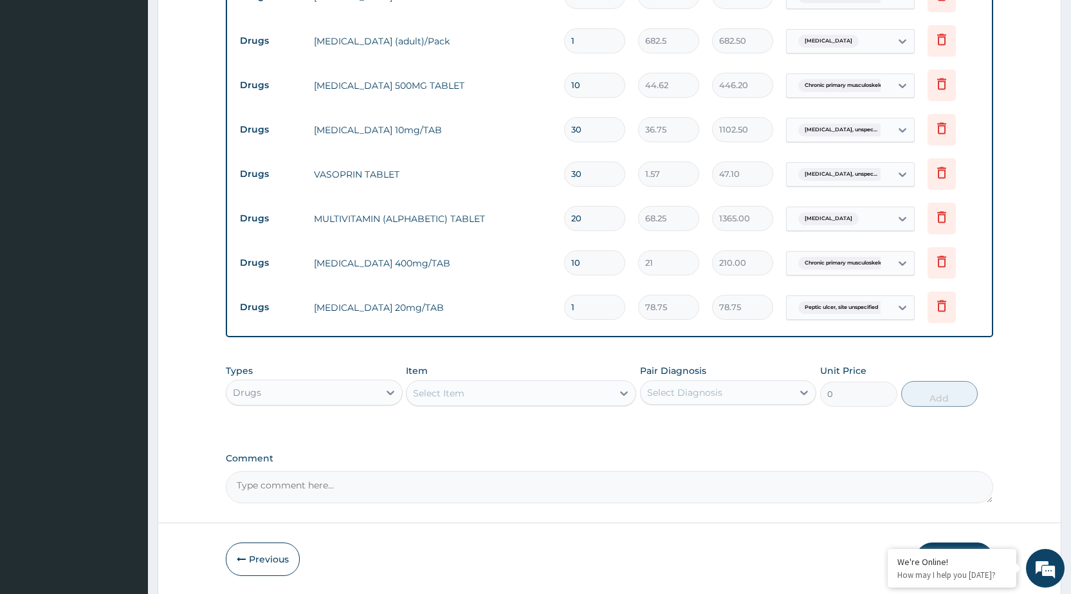
scroll to position [538, 0]
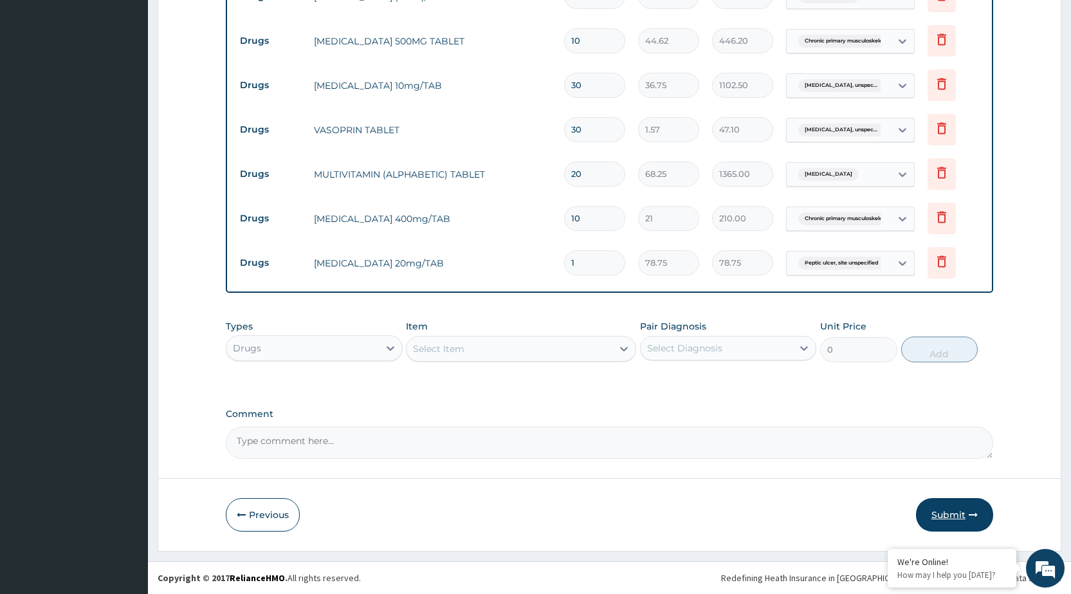
click at [977, 514] on button "Submit" at bounding box center [954, 514] width 77 height 33
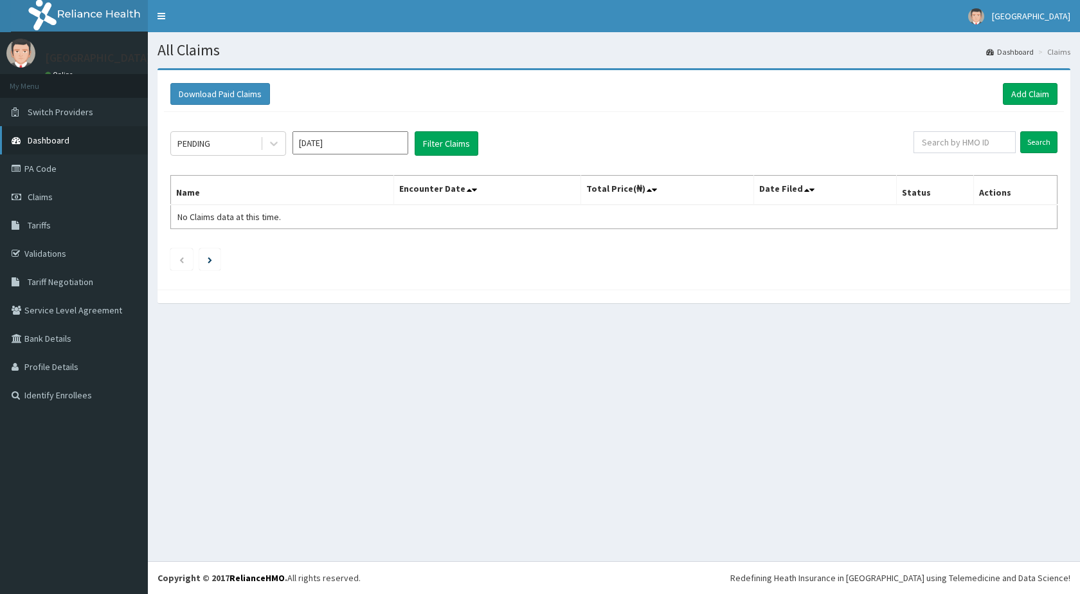
click at [62, 136] on span "Dashboard" at bounding box center [49, 140] width 42 height 12
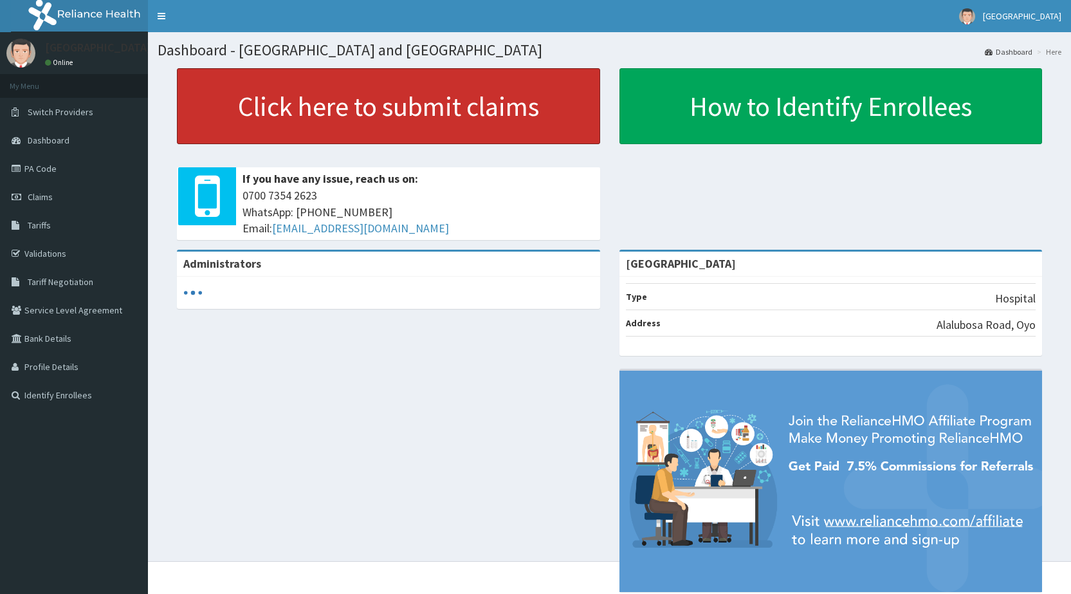
click at [286, 130] on link "Click here to submit claims" at bounding box center [388, 106] width 423 height 76
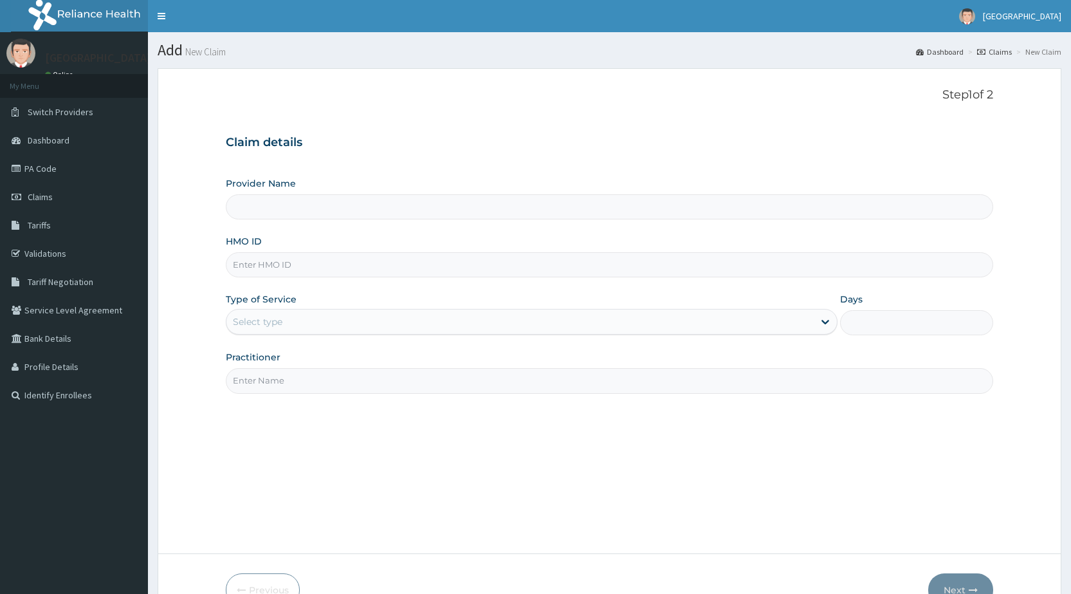
drag, startPoint x: 0, startPoint y: 0, endPoint x: 313, endPoint y: 276, distance: 417.3
click at [313, 276] on input "HMO ID" at bounding box center [609, 264] width 767 height 25
type input "AIT"
type input "[GEOGRAPHIC_DATA]"
type input "AIT/10127/A"
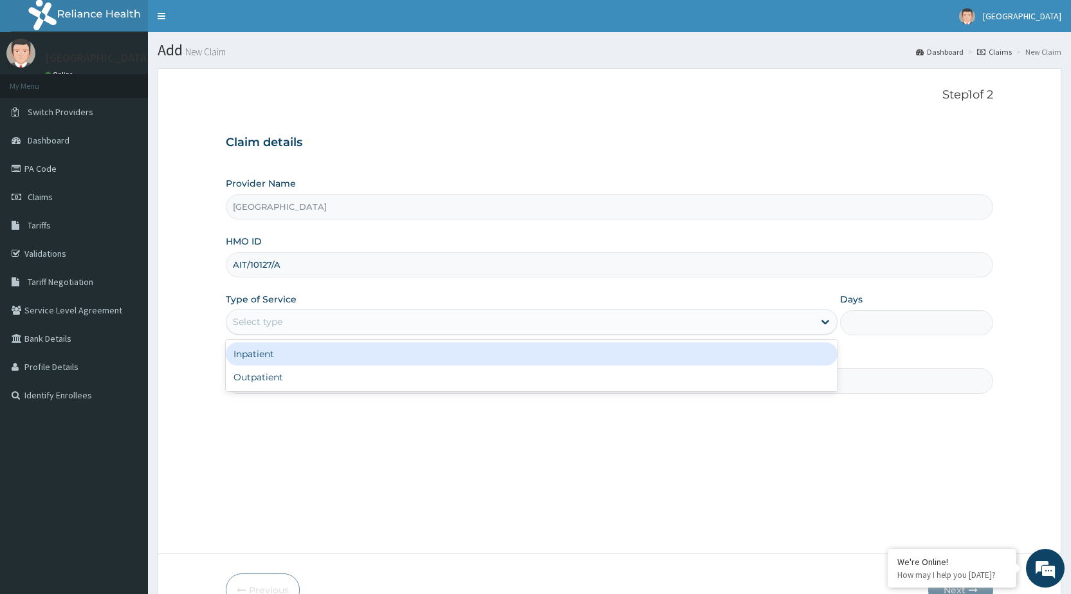
click at [308, 320] on div "Select type" at bounding box center [519, 321] width 587 height 21
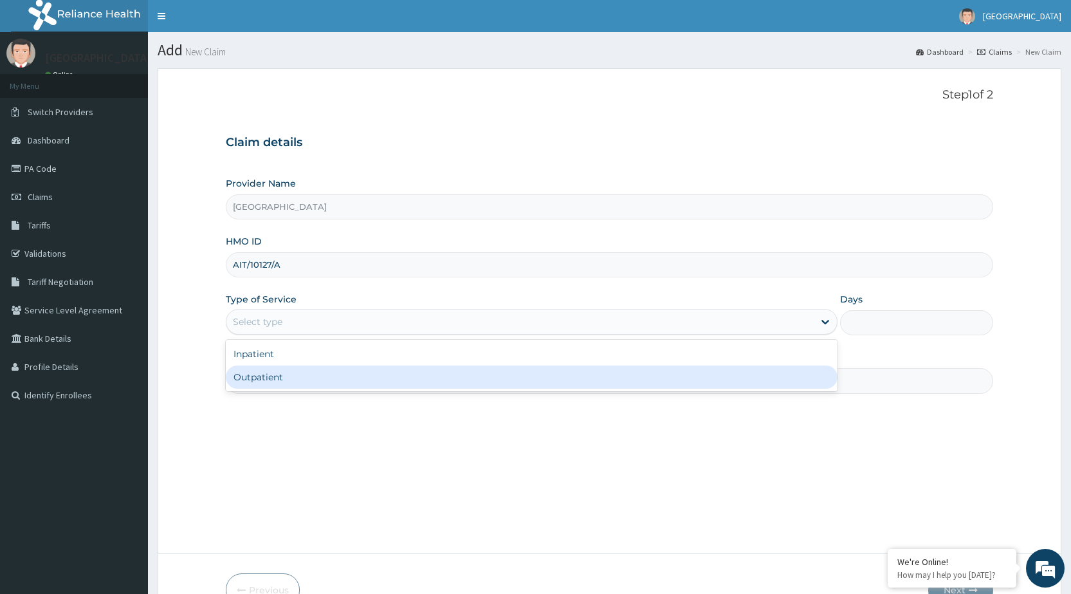
click at [299, 381] on div "Outpatient" at bounding box center [532, 376] width 612 height 23
type input "1"
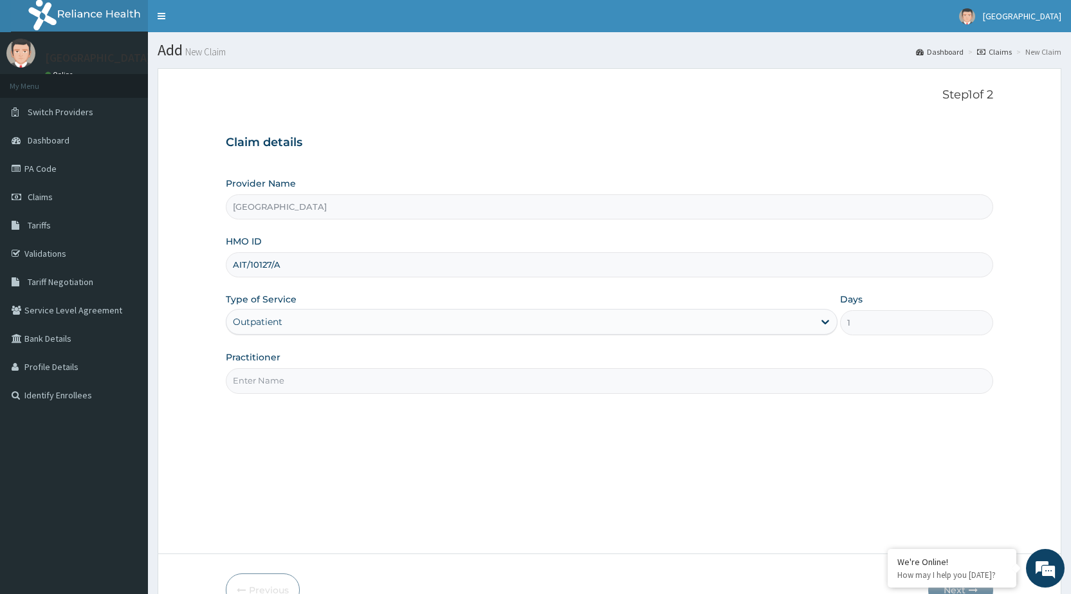
click at [298, 376] on input "Practitioner" at bounding box center [609, 380] width 767 height 25
type input "DR [PERSON_NAME]"
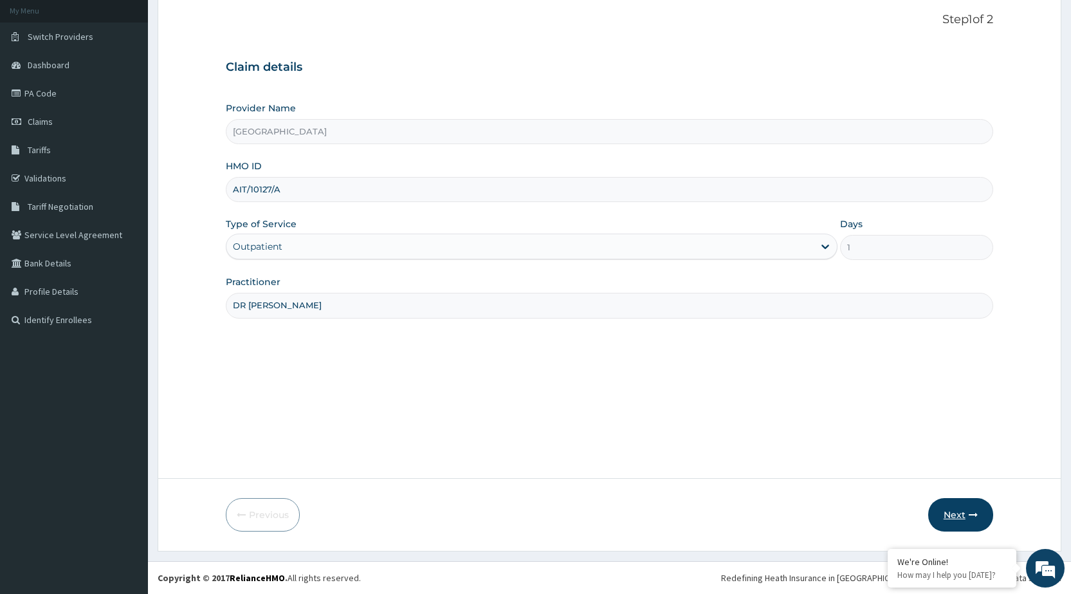
click at [970, 505] on button "Next" at bounding box center [960, 514] width 65 height 33
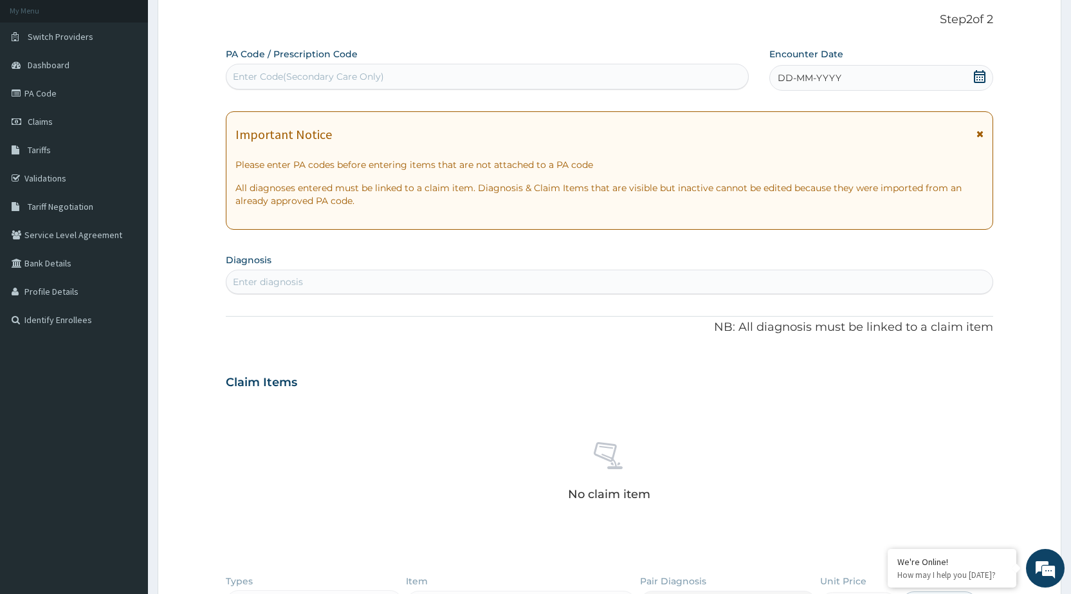
click at [817, 79] on span "DD-MM-YYYY" at bounding box center [809, 77] width 64 height 13
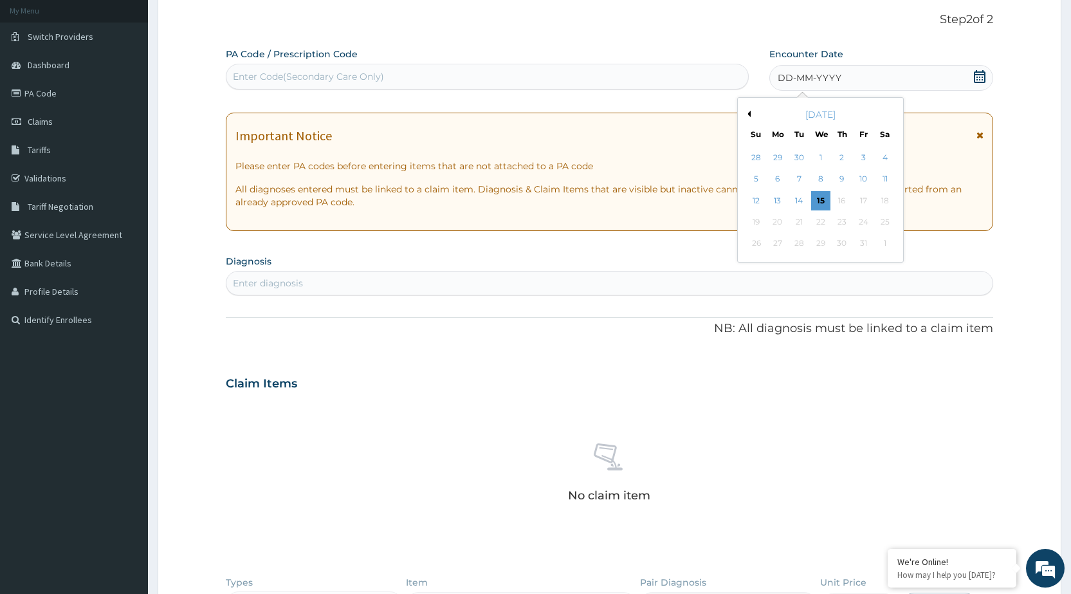
click at [747, 113] on button "Previous Month" at bounding box center [747, 114] width 6 height 6
click at [816, 219] on div "23" at bounding box center [819, 221] width 19 height 19
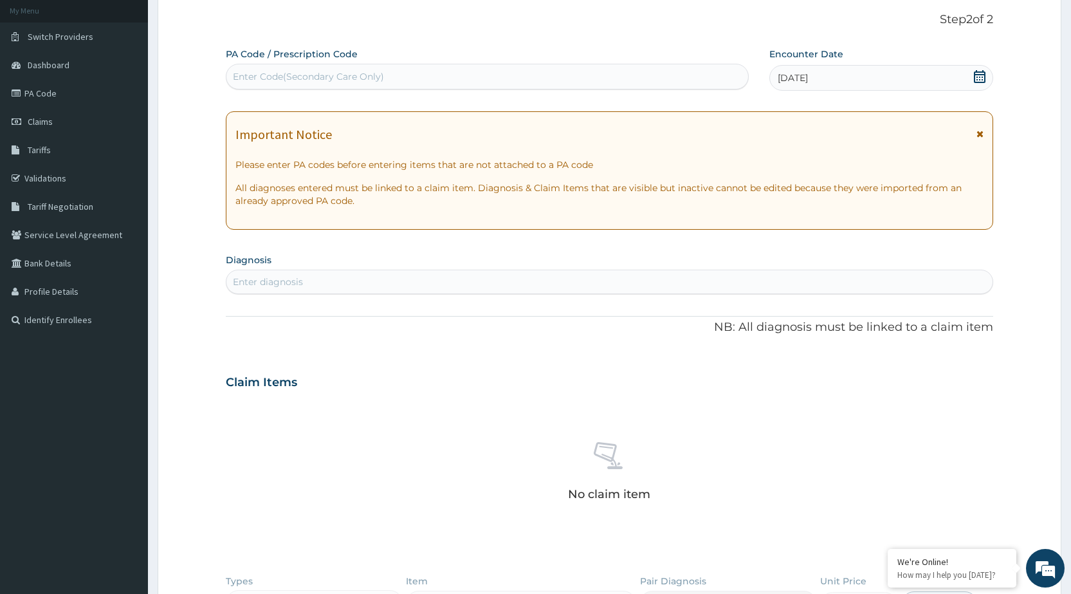
click at [979, 135] on icon at bounding box center [979, 133] width 7 height 9
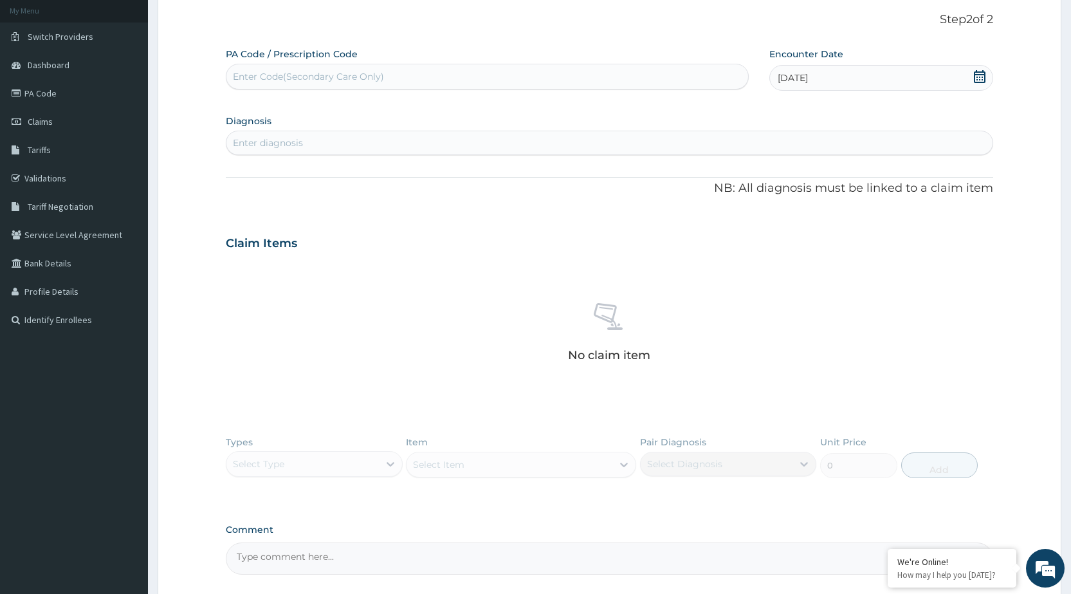
click at [510, 143] on div "Enter diagnosis" at bounding box center [609, 142] width 766 height 21
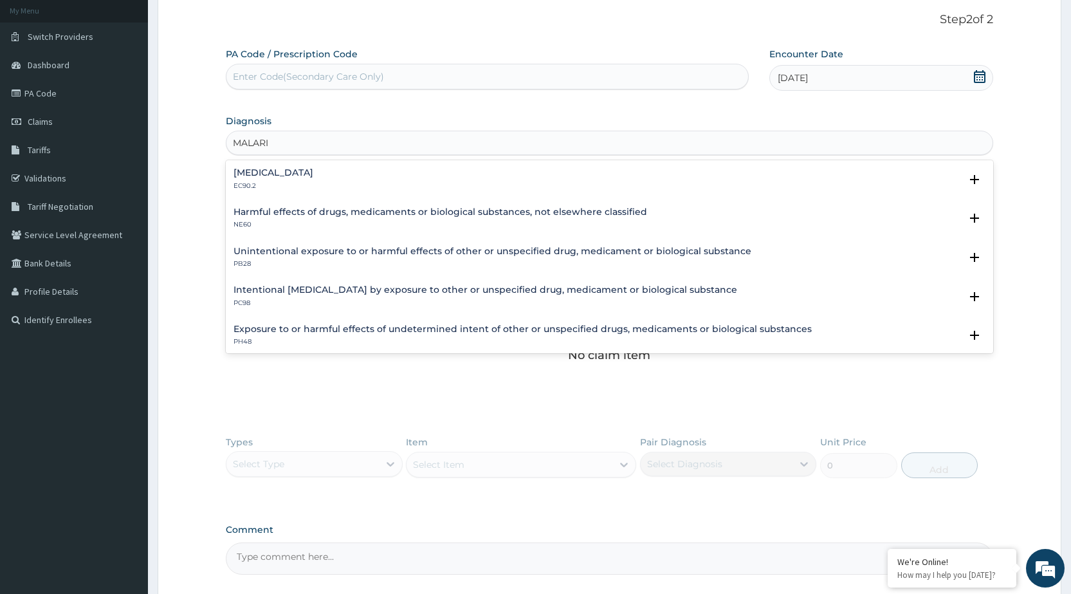
type input "MALARIA"
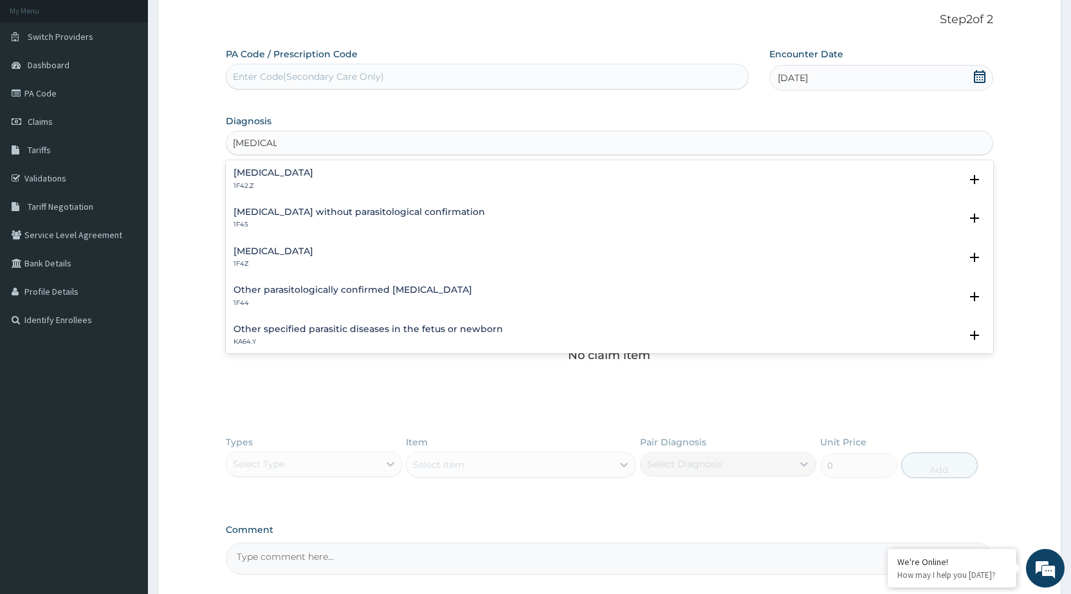
click at [246, 258] on div "Malaria, unspecified 1F4Z" at bounding box center [273, 257] width 80 height 23
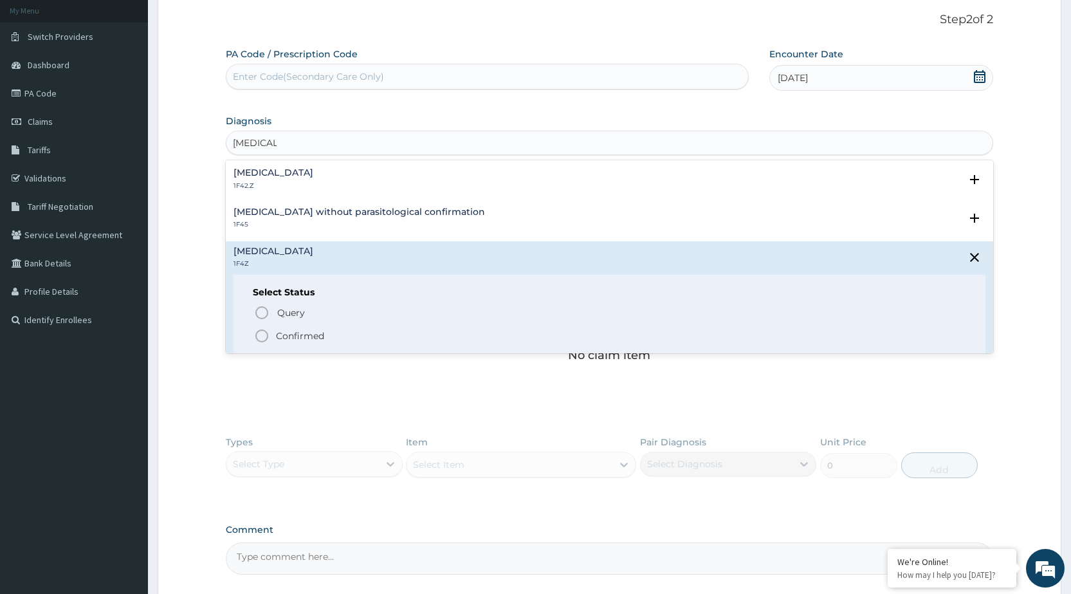
click at [263, 337] on icon "status option filled" at bounding box center [261, 335] width 15 height 15
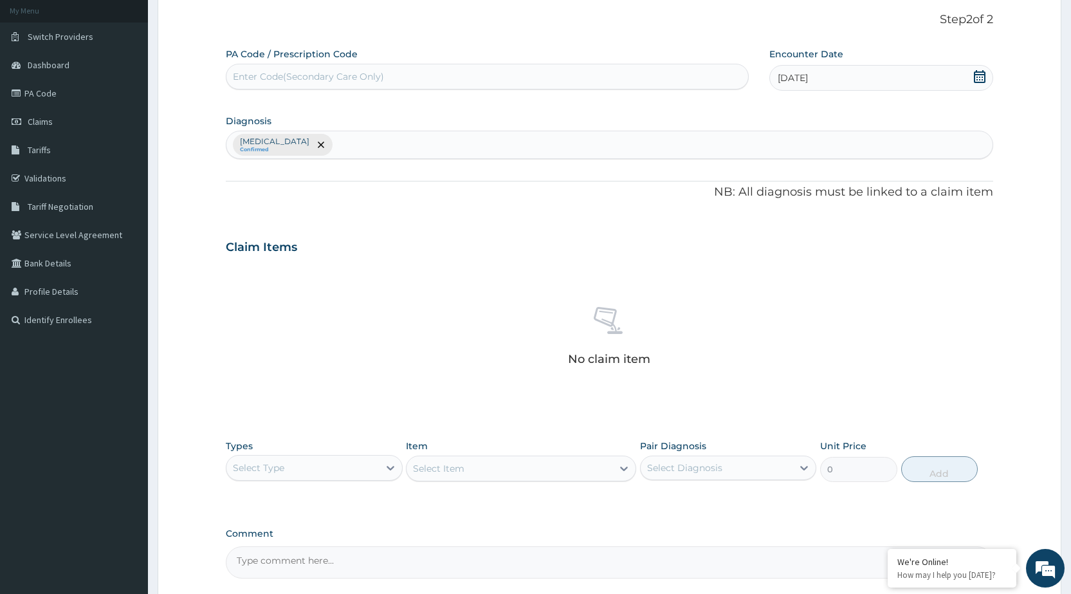
scroll to position [195, 0]
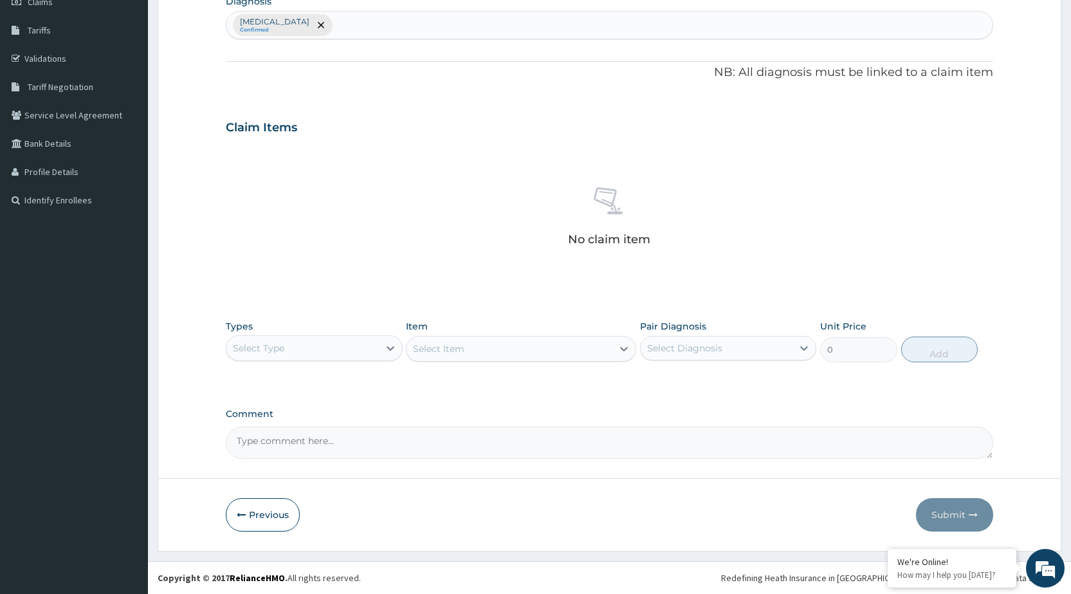
click at [378, 350] on div "Select Type" at bounding box center [314, 348] width 176 height 26
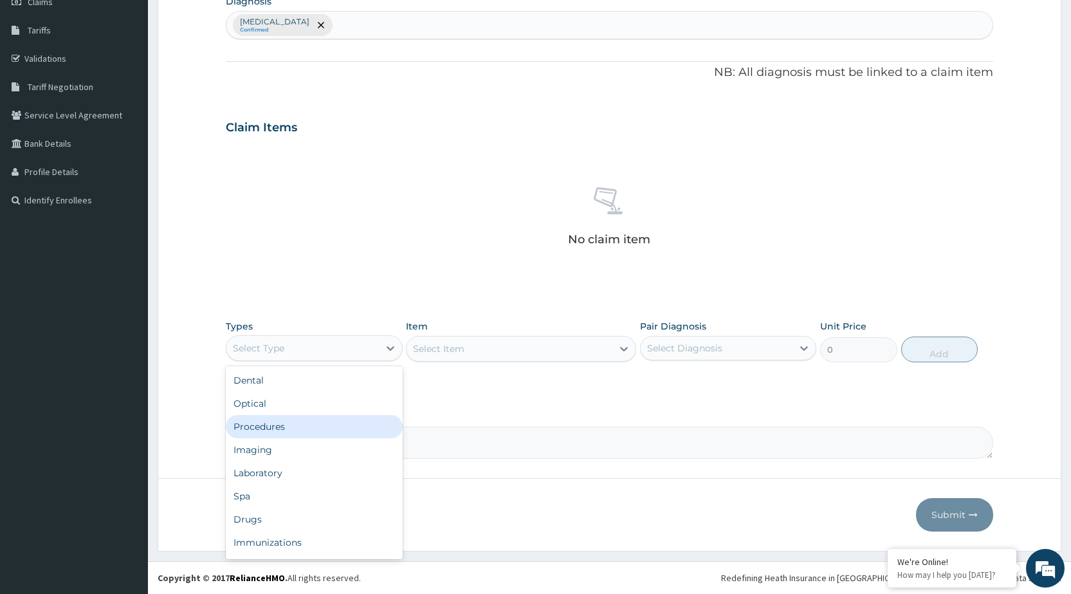
click at [359, 422] on div "Procedures" at bounding box center [314, 426] width 176 height 23
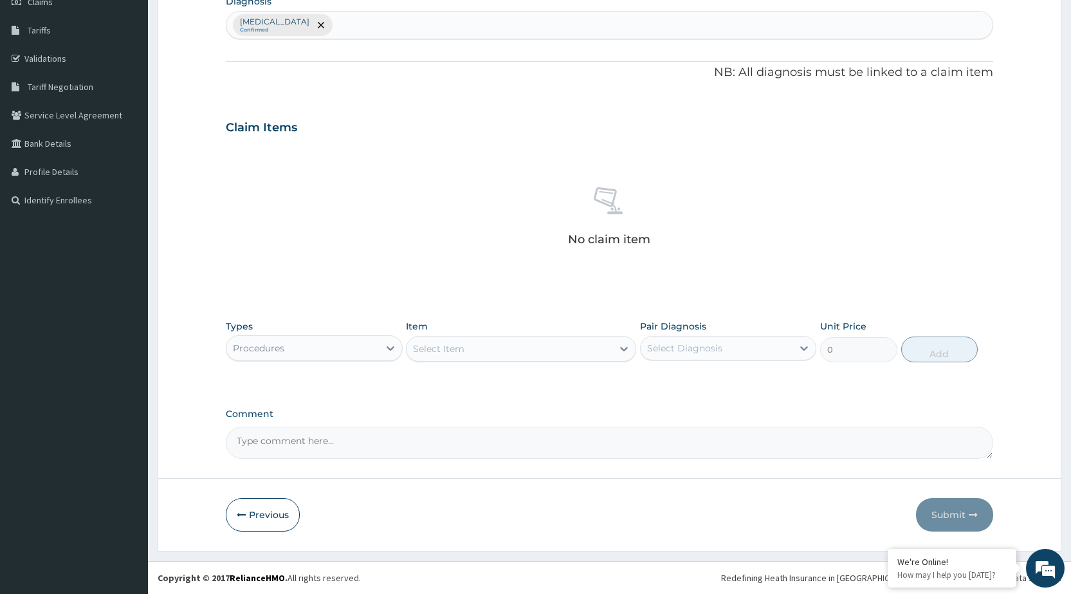
click at [615, 350] on div at bounding box center [623, 348] width 23 height 23
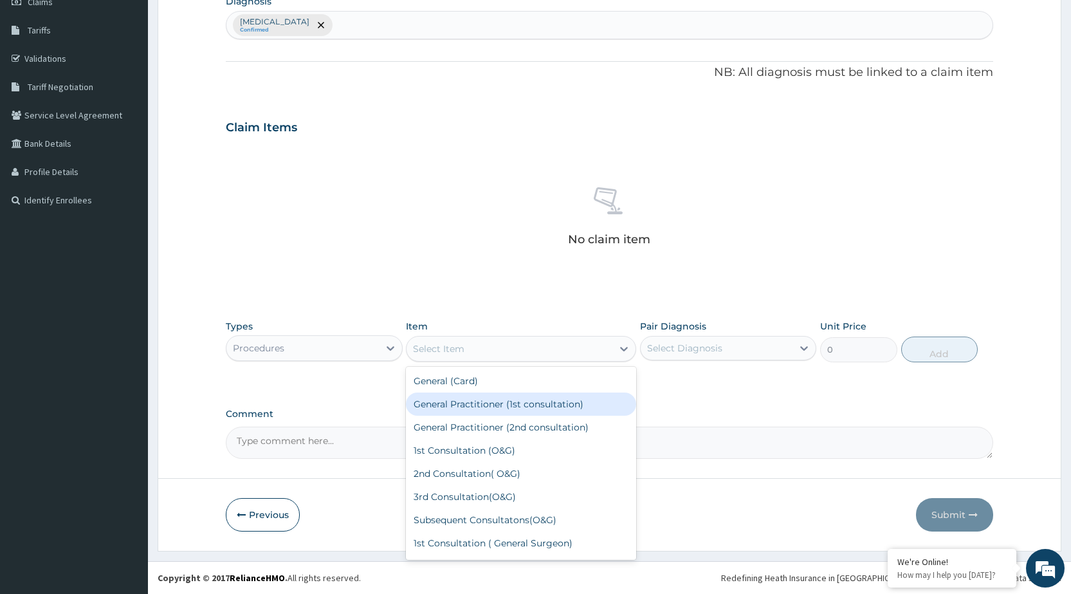
click at [587, 412] on div "General Practitioner (1st consultation)" at bounding box center [521, 403] width 230 height 23
type input "1500"
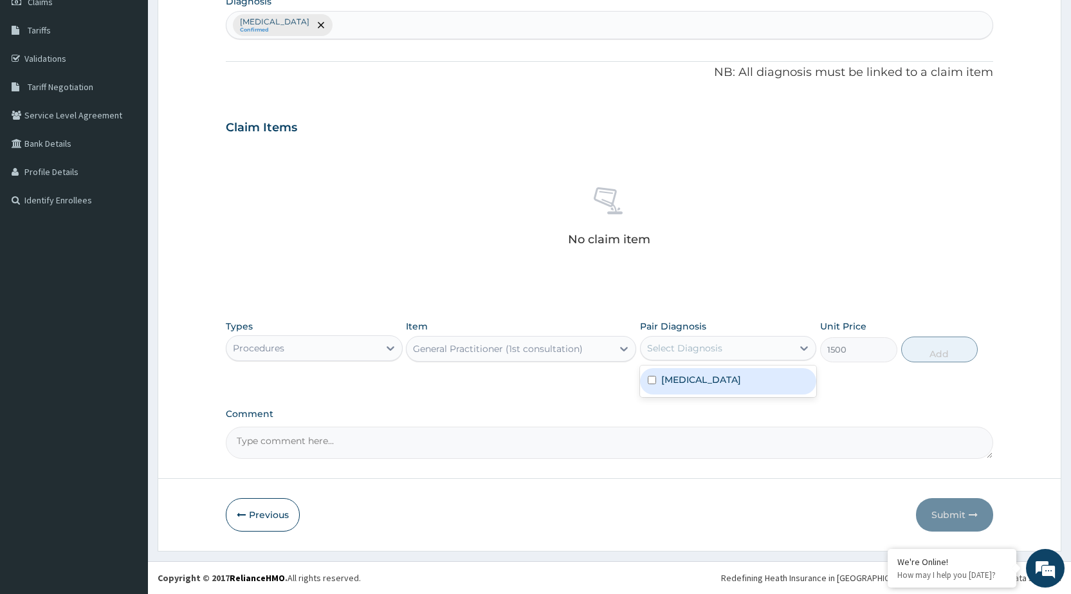
drag, startPoint x: 778, startPoint y: 339, endPoint x: 772, endPoint y: 380, distance: 41.7
click at [778, 338] on div "Select Diagnosis" at bounding box center [716, 348] width 152 height 21
click at [772, 380] on div "Malaria, unspecified" at bounding box center [728, 381] width 176 height 26
checkbox input "true"
click at [957, 354] on button "Add" at bounding box center [939, 349] width 77 height 26
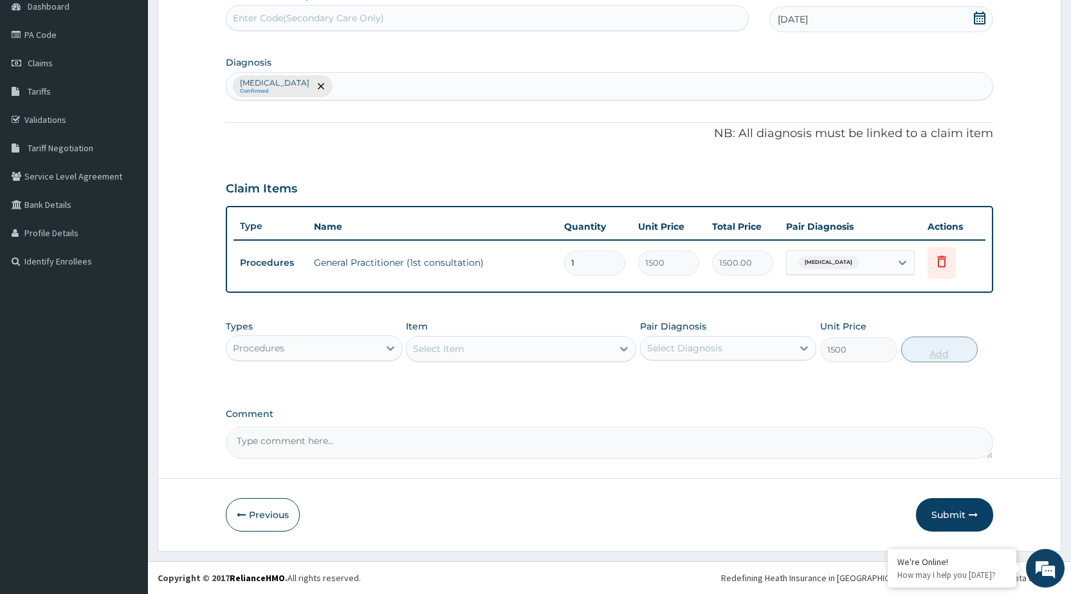
type input "0"
click at [395, 356] on div at bounding box center [390, 347] width 23 height 23
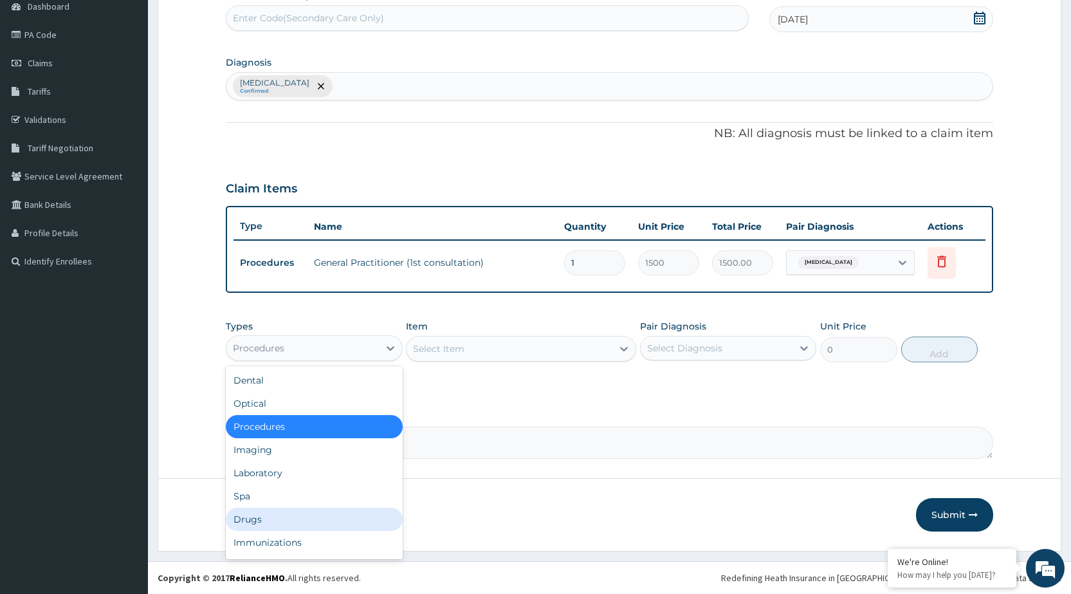
click at [314, 518] on div "Drugs" at bounding box center [314, 518] width 176 height 23
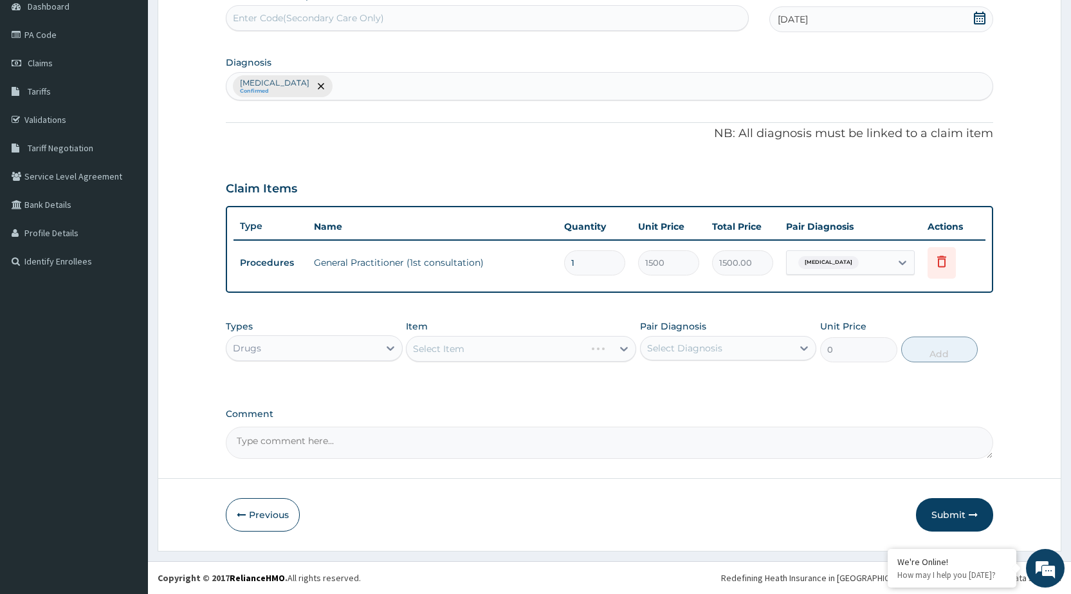
click at [505, 359] on div "Select Item" at bounding box center [521, 349] width 230 height 26
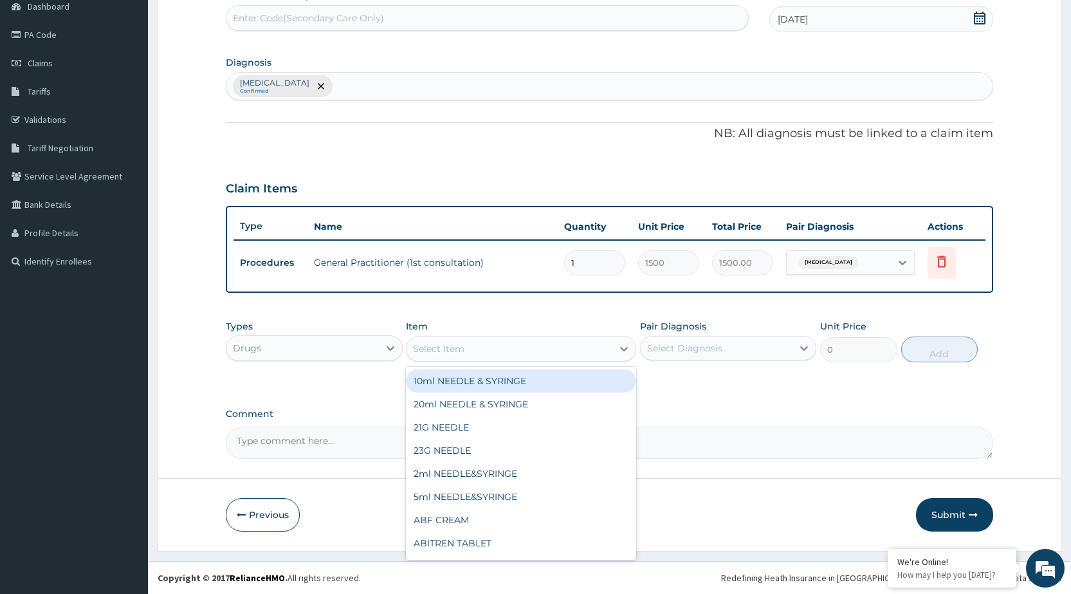
click at [568, 349] on div "Select Item" at bounding box center [509, 348] width 206 height 21
type input "COA"
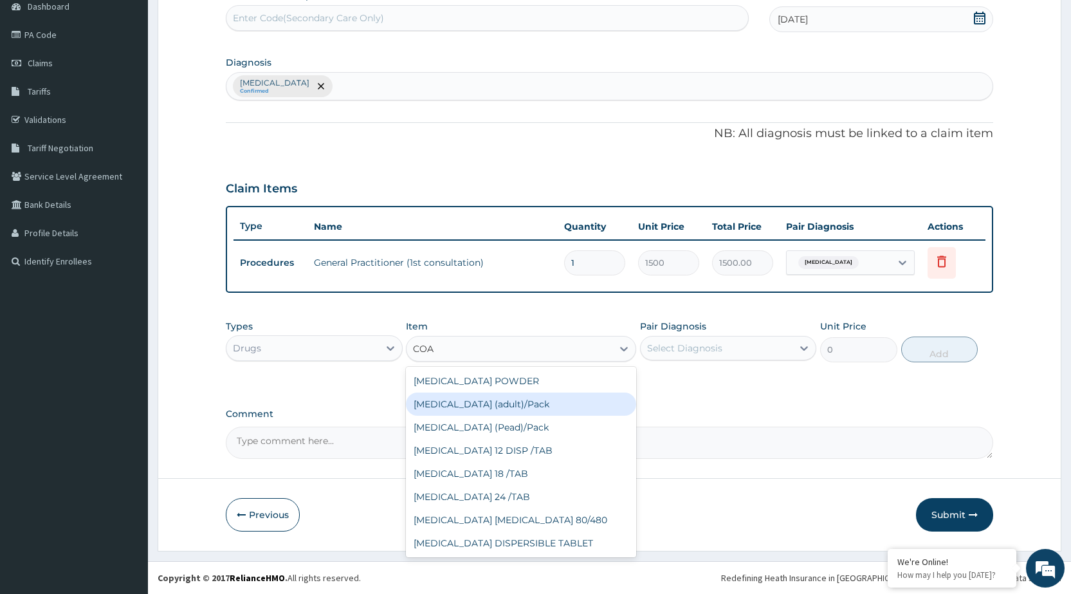
click at [514, 394] on div "[MEDICAL_DATA] (adult)/Pack" at bounding box center [521, 403] width 230 height 23
type input "682.5"
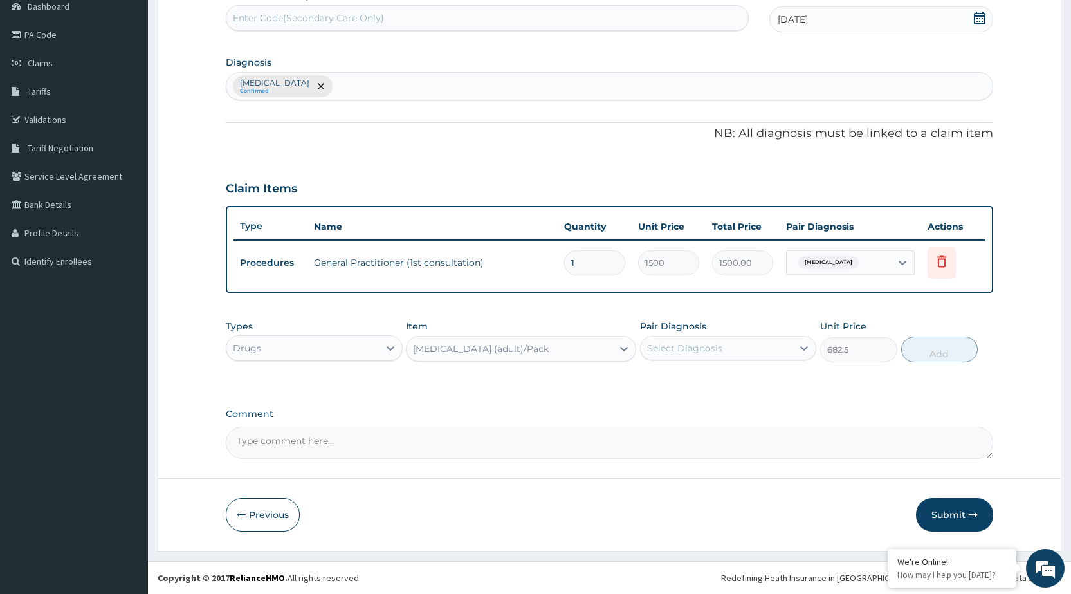
click at [660, 349] on div "Select Diagnosis" at bounding box center [684, 347] width 75 height 13
click at [687, 390] on div "Malaria, unspecified" at bounding box center [728, 381] width 176 height 26
checkbox input "true"
click at [970, 354] on button "Add" at bounding box center [939, 349] width 77 height 26
type input "0"
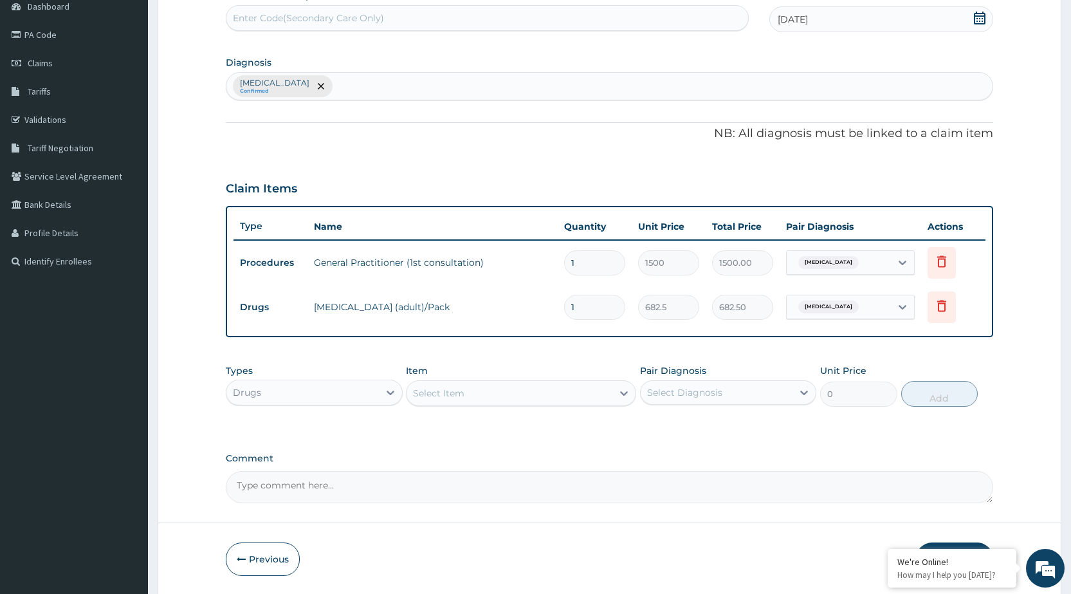
click at [469, 406] on div "Types Drugs Item Select Item Pair Diagnosis Select Diagnosis Unit Price 0 Add" at bounding box center [609, 385] width 767 height 55
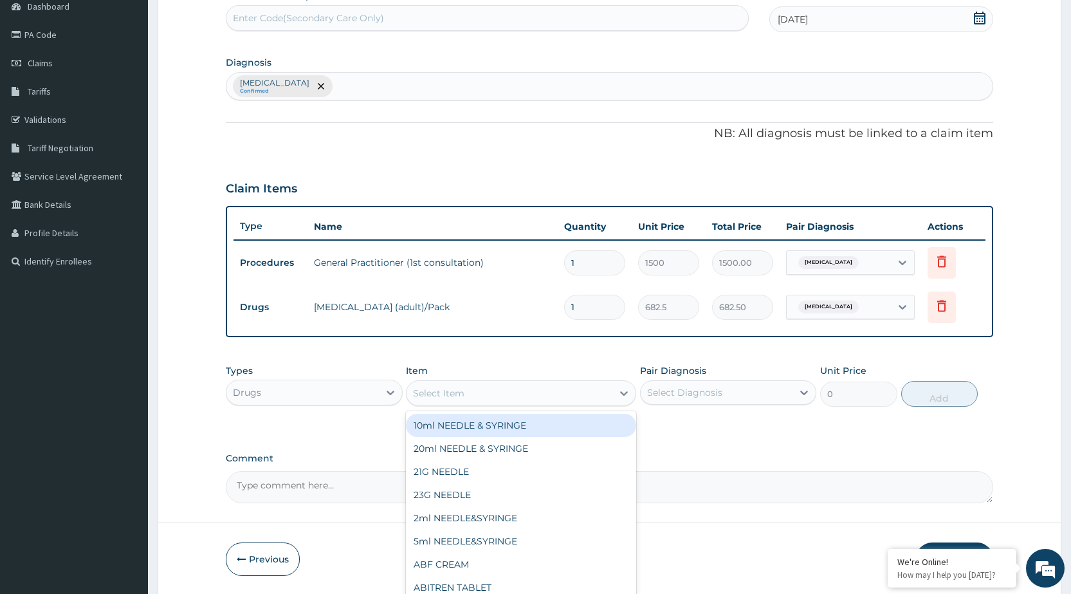
click at [482, 395] on div "Select Item" at bounding box center [509, 393] width 206 height 21
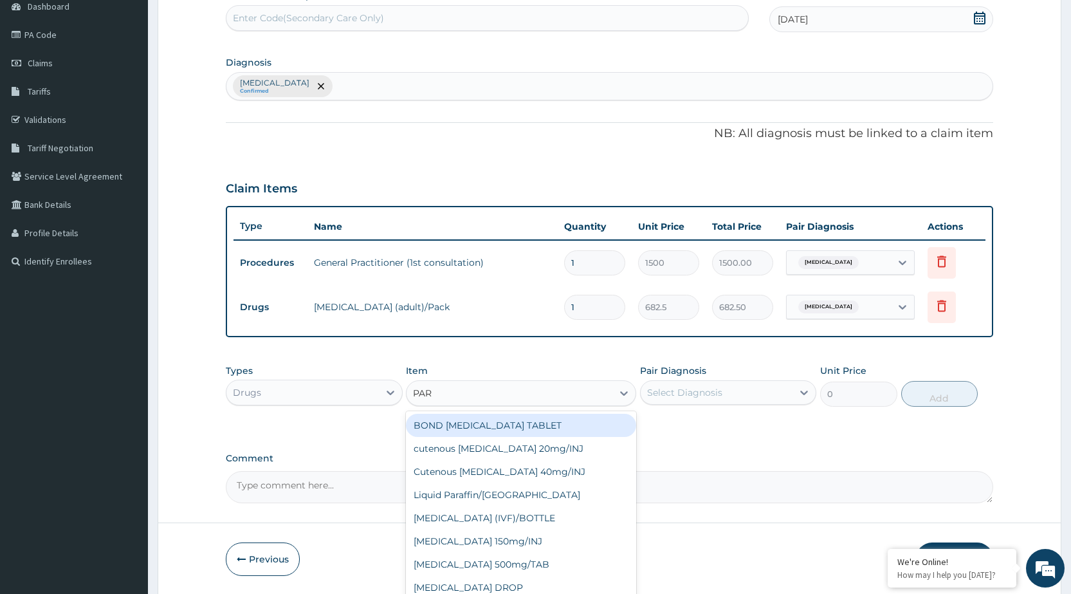
type input "PARA"
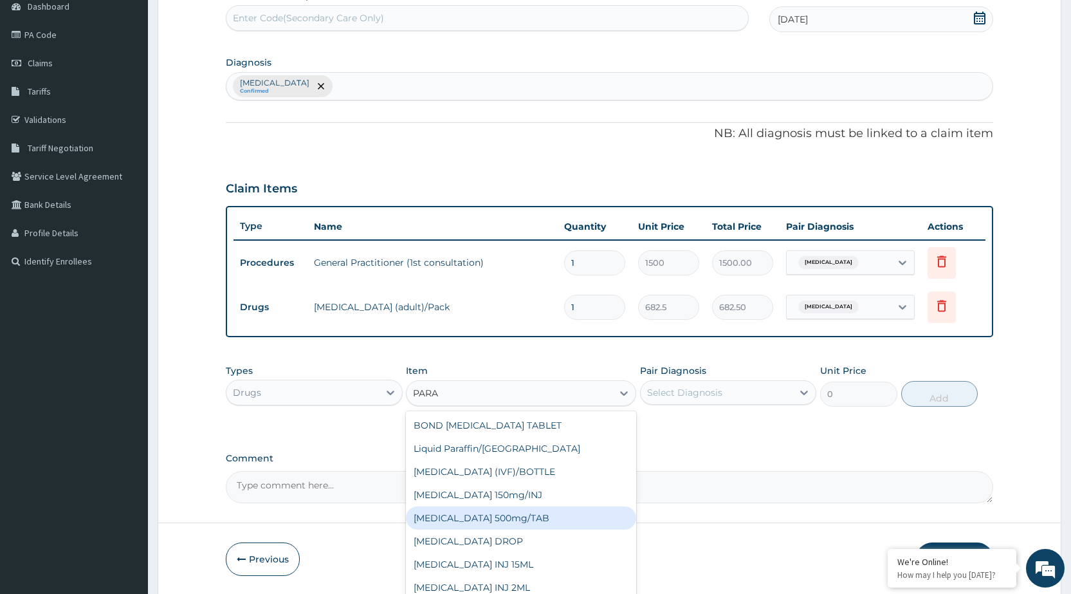
click at [476, 517] on div "[MEDICAL_DATA] 500mg/TAB" at bounding box center [521, 517] width 230 height 23
type input "5.25"
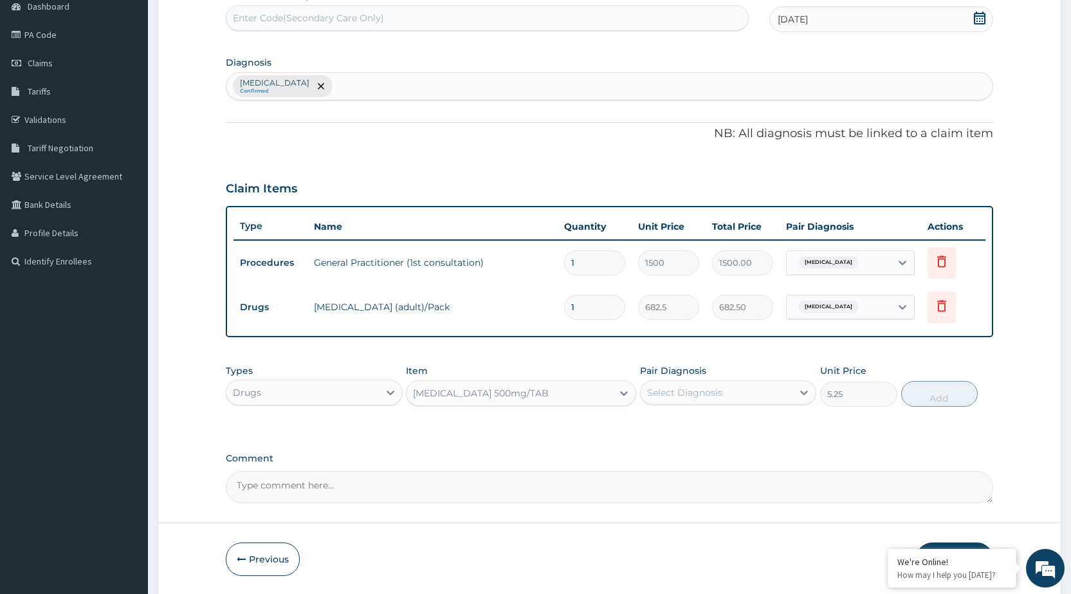
click at [790, 396] on div "Select Diagnosis" at bounding box center [716, 392] width 152 height 21
click at [796, 430] on div "Malaria, unspecified" at bounding box center [728, 425] width 176 height 26
checkbox input "true"
click at [922, 390] on button "Add" at bounding box center [939, 394] width 77 height 26
type input "0"
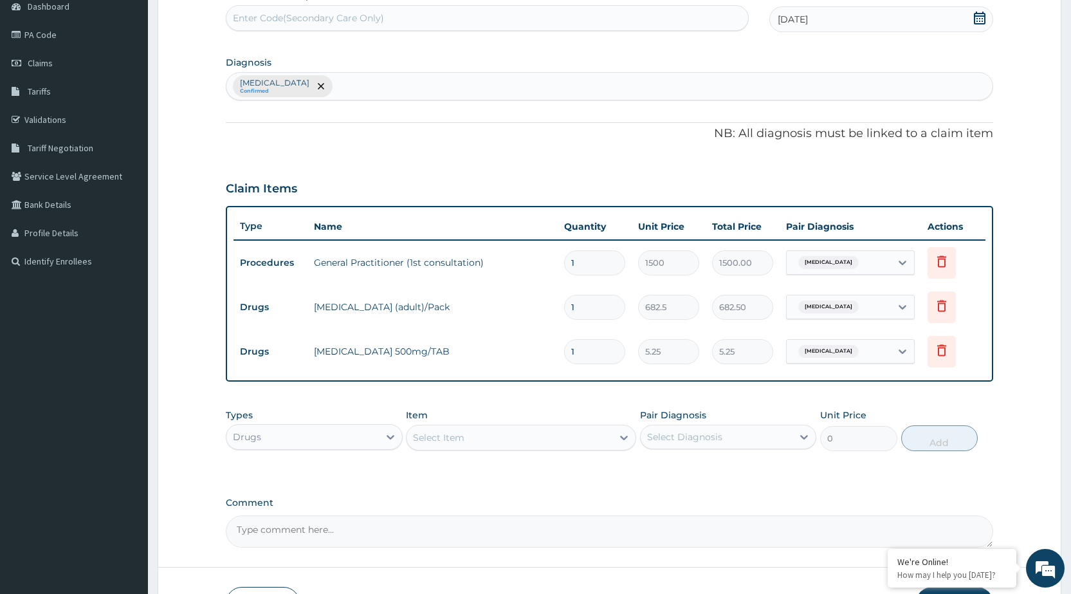
type input "0.00"
type input "3"
type input "15.75"
type input "30"
type input "157.50"
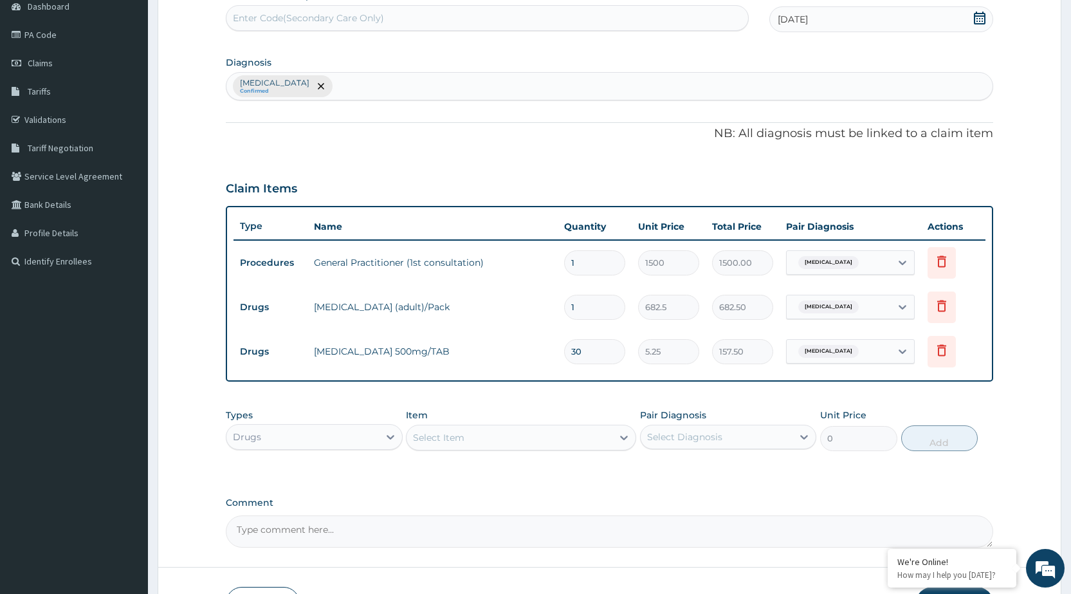
type input "30"
click at [594, 439] on div "Select Item" at bounding box center [509, 437] width 206 height 21
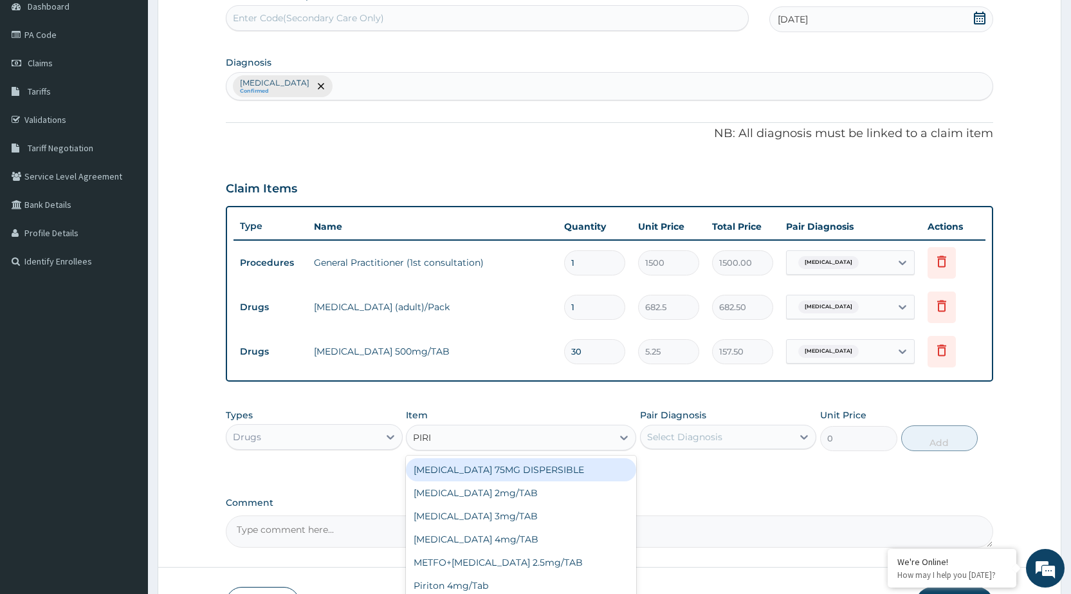
type input "PIRIT"
click at [588, 475] on div "Piriton 4mg/Tab" at bounding box center [521, 469] width 230 height 23
type input "5.25"
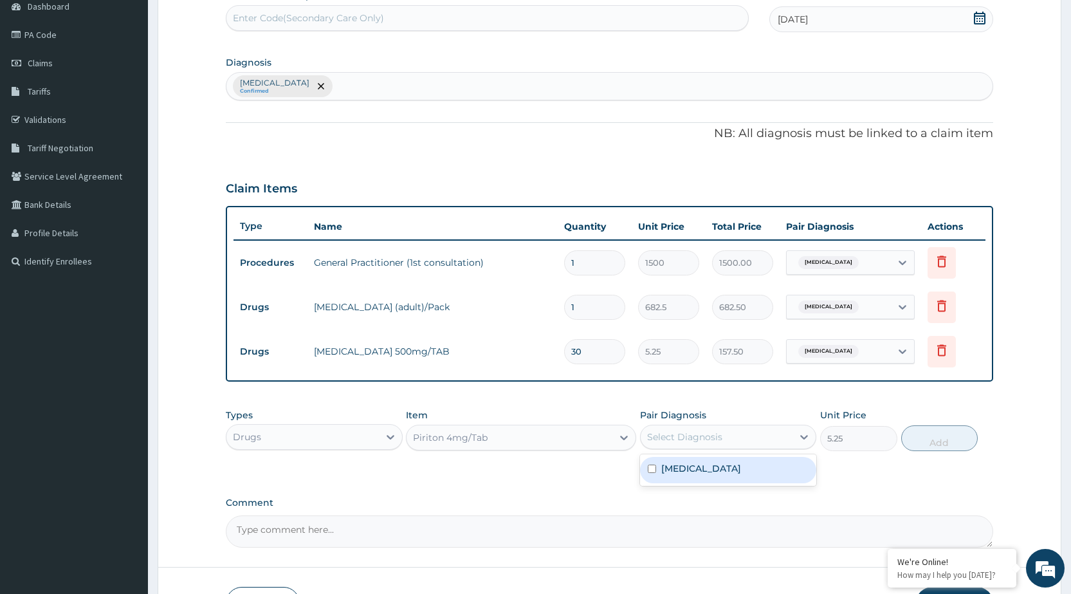
click at [678, 442] on div "Select Diagnosis" at bounding box center [684, 436] width 75 height 13
click at [691, 474] on label "Malaria, unspecified" at bounding box center [701, 468] width 80 height 13
checkbox input "true"
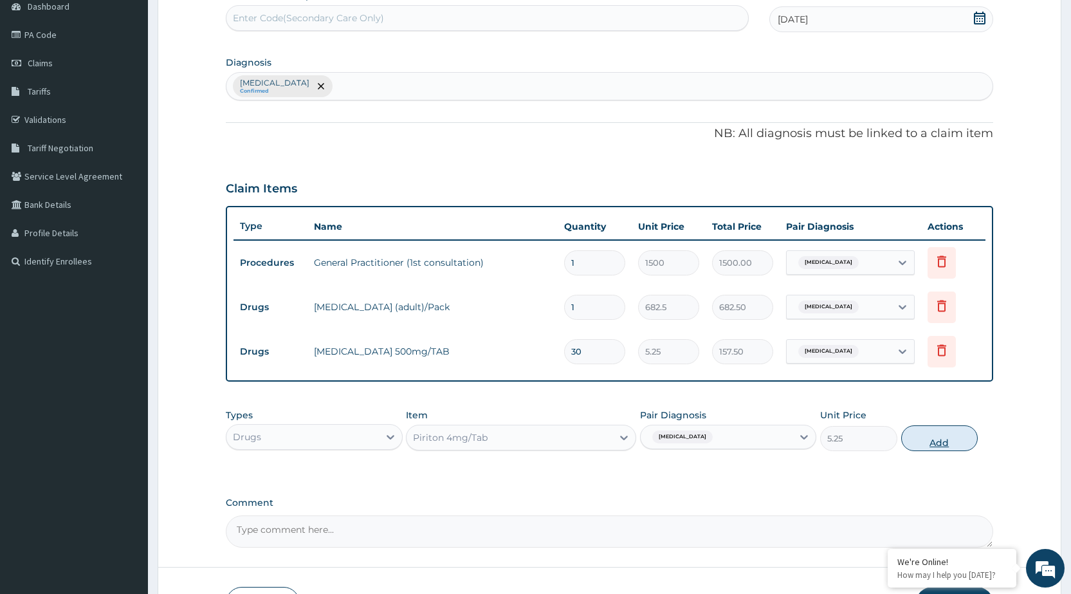
click at [951, 443] on button "Add" at bounding box center [939, 438] width 77 height 26
type input "0"
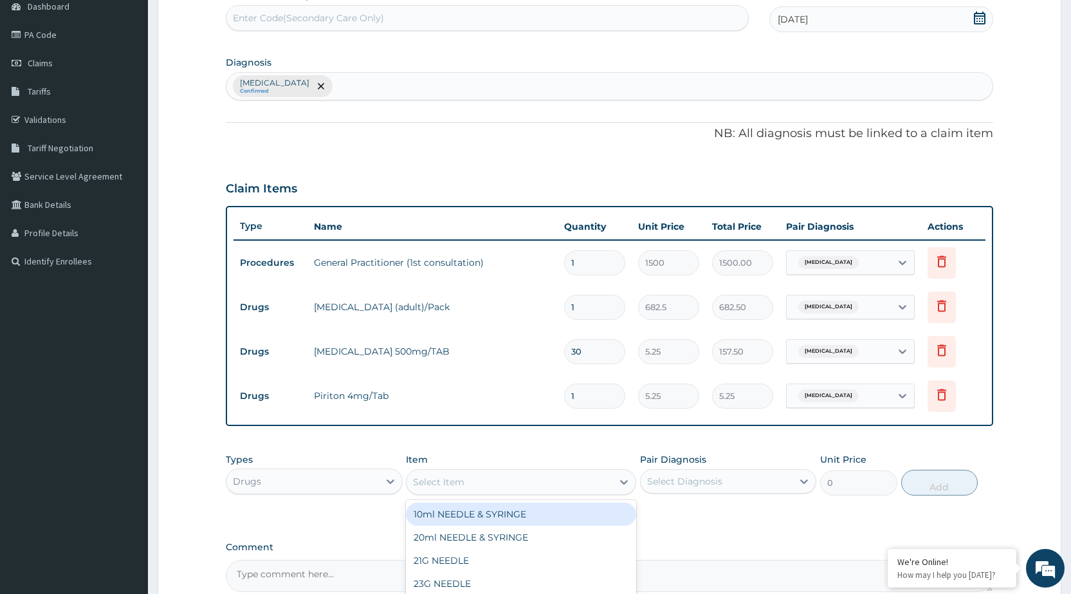
click at [603, 472] on div "Select Item" at bounding box center [509, 481] width 206 height 21
type input "CAP"
click at [609, 511] on div "[MEDICAL_DATA] 500MG CAPSULE" at bounding box center [521, 513] width 230 height 23
type input "63"
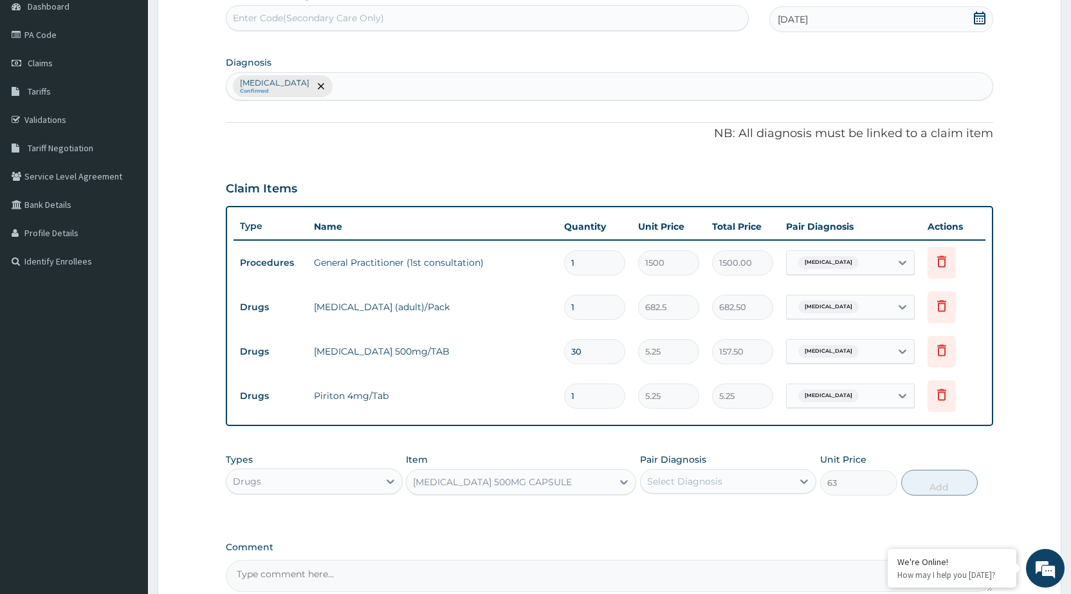
click at [780, 487] on div "Select Diagnosis" at bounding box center [716, 481] width 152 height 21
click at [774, 505] on div "Malaria, unspecified" at bounding box center [728, 514] width 176 height 26
checkbox input "true"
click at [936, 486] on button "Add" at bounding box center [939, 482] width 77 height 26
type input "0"
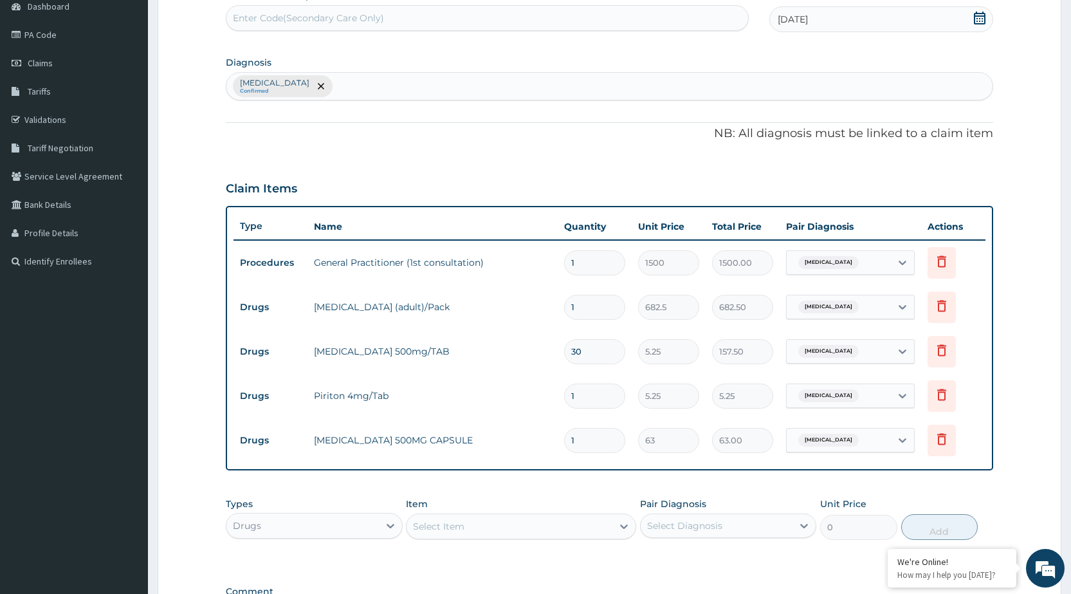
type input "10"
type input "630.00"
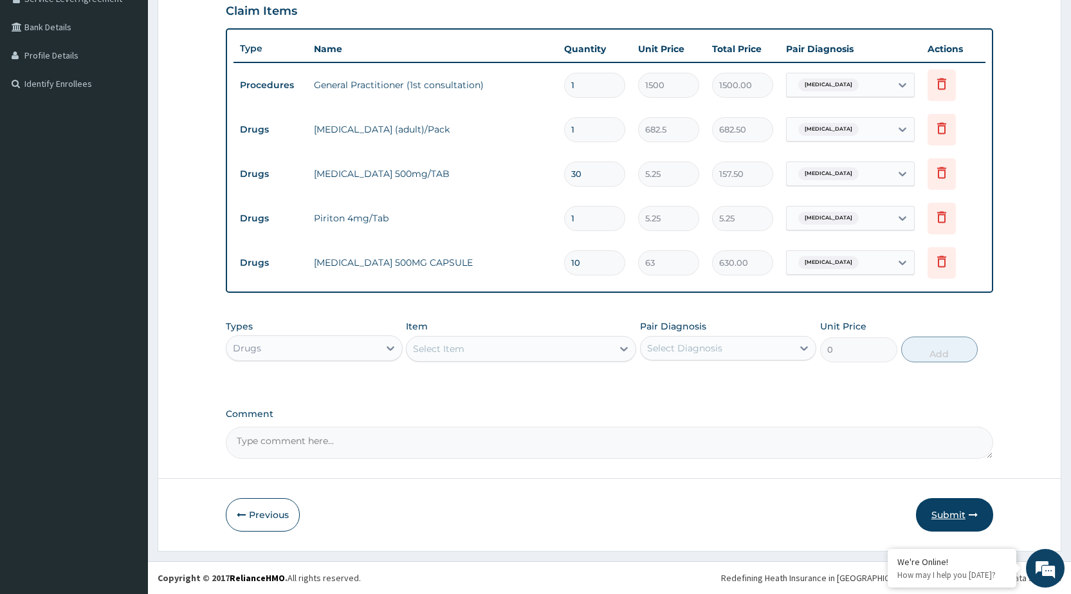
type input "10"
click at [959, 506] on button "Submit" at bounding box center [954, 514] width 77 height 33
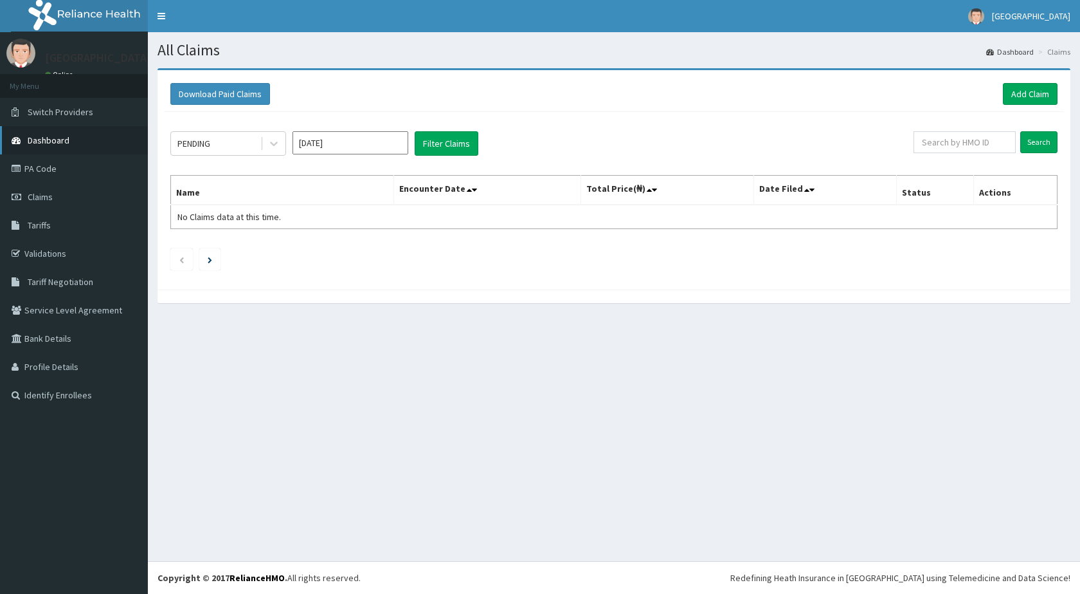
click at [48, 147] on link "Dashboard" at bounding box center [74, 140] width 148 height 28
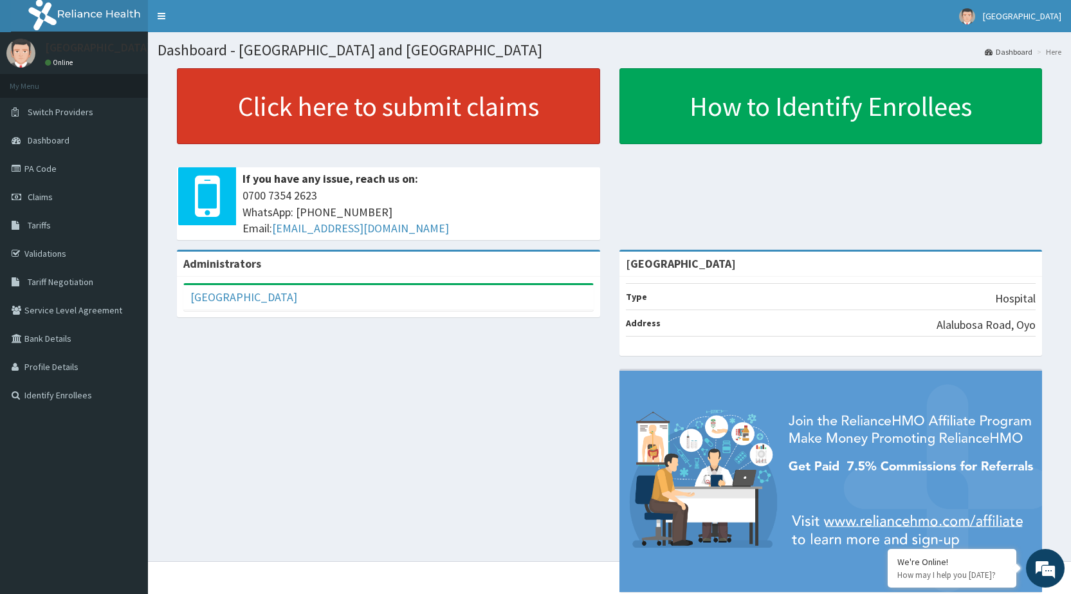
click at [299, 127] on link "Click here to submit claims" at bounding box center [388, 106] width 423 height 76
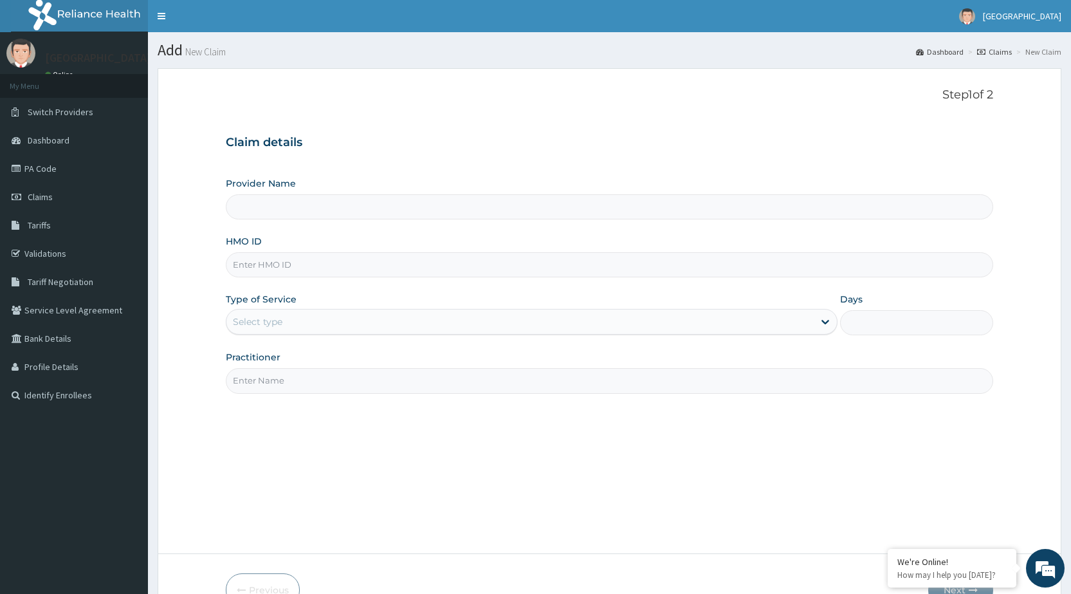
type input "[GEOGRAPHIC_DATA]"
click at [275, 257] on input "HMO ID" at bounding box center [609, 264] width 767 height 25
type input "AIT/10642/A"
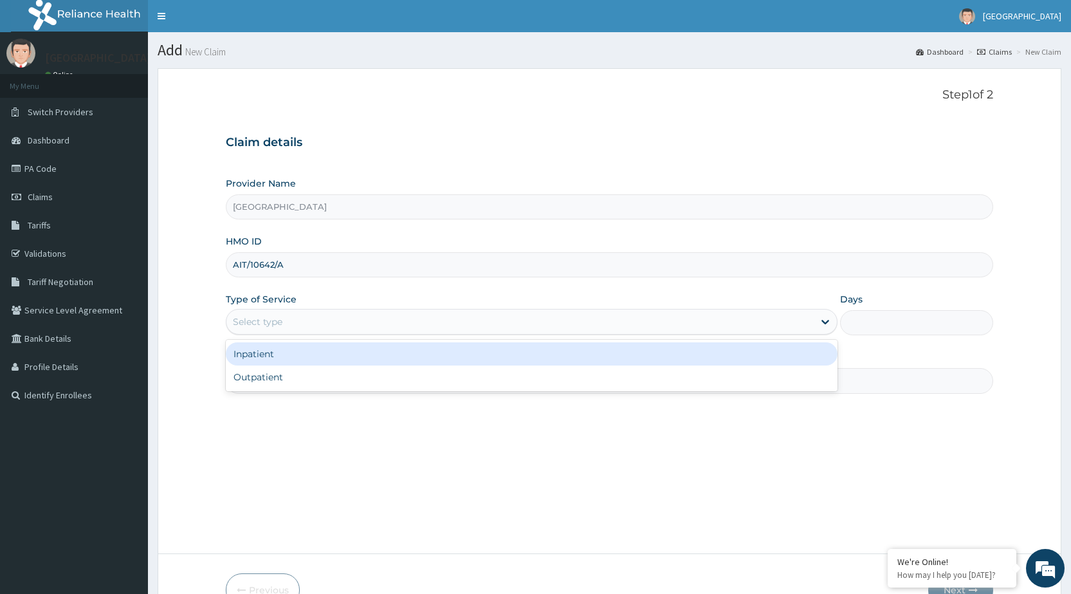
click at [260, 321] on div "Select type" at bounding box center [258, 321] width 50 height 13
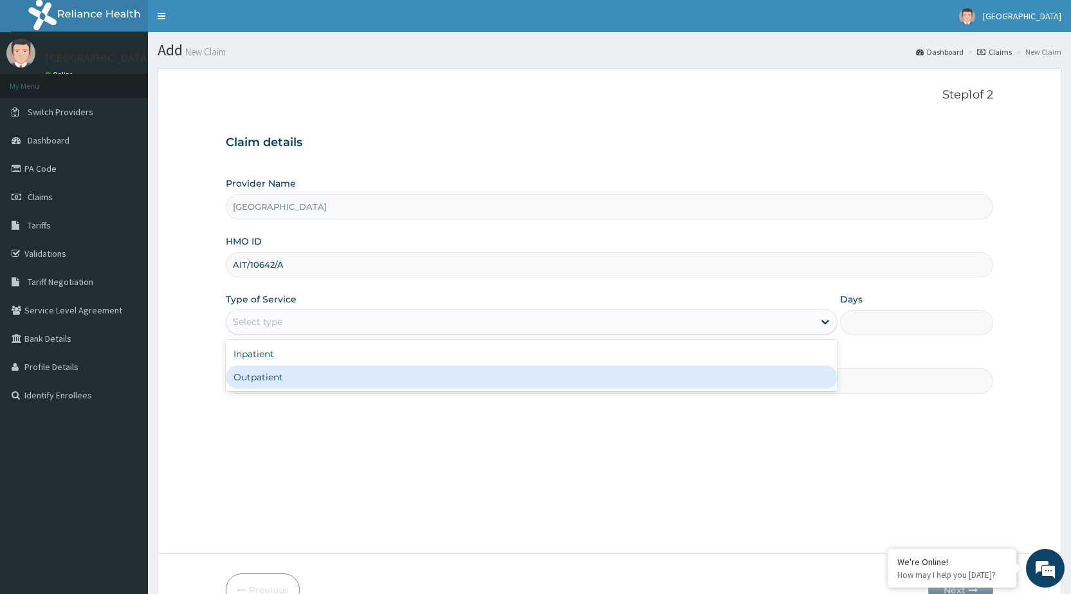
click at [266, 377] on div "Outpatient" at bounding box center [532, 376] width 612 height 23
type input "1"
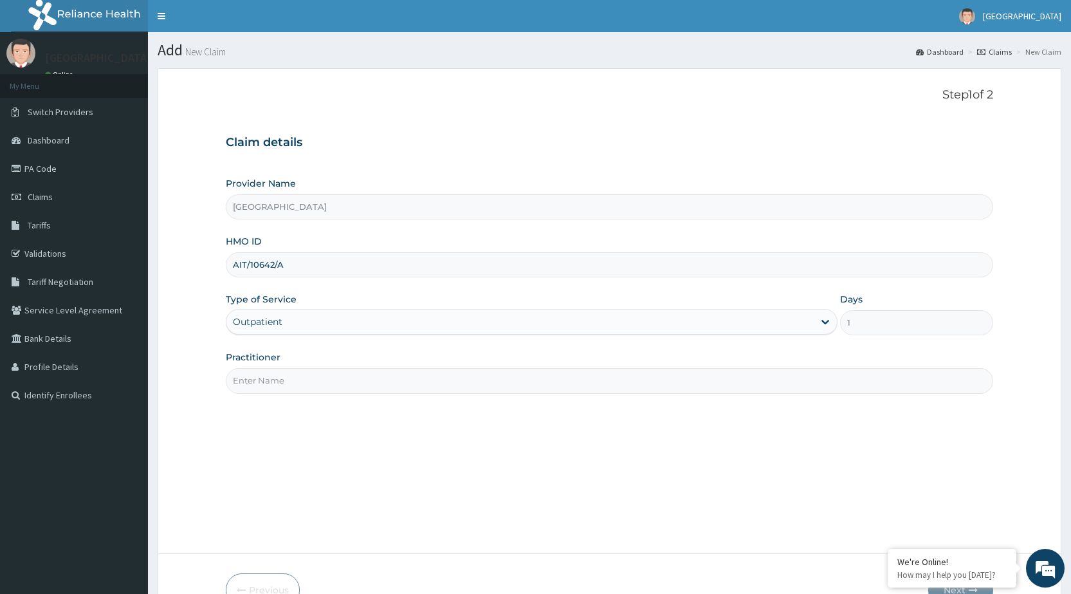
click at [269, 377] on input "Practitioner" at bounding box center [609, 380] width 767 height 25
type input "DR [PERSON_NAME]"
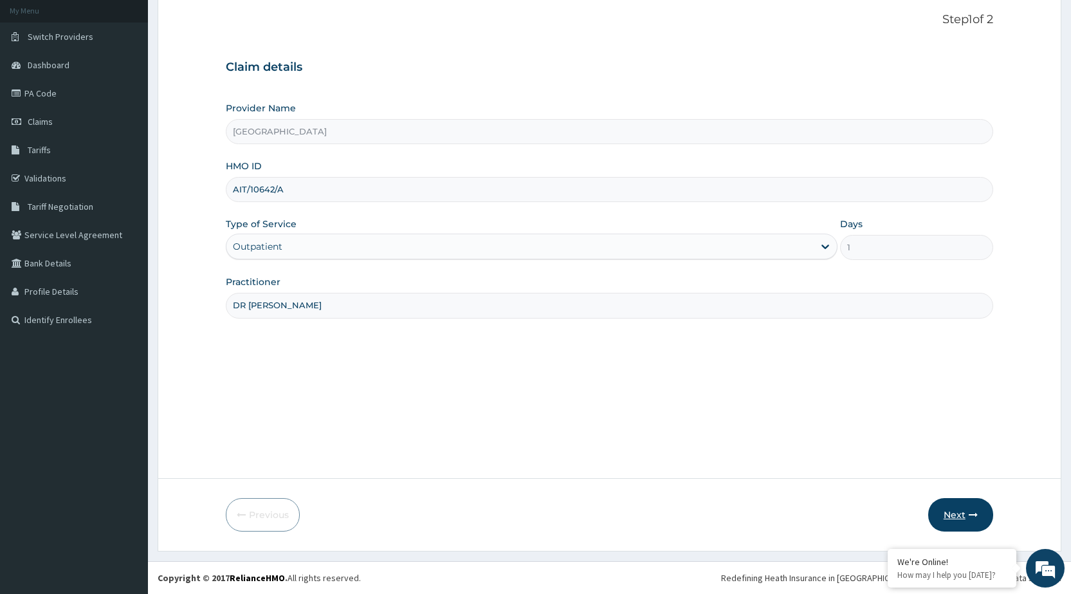
click at [979, 511] on button "Next" at bounding box center [960, 514] width 65 height 33
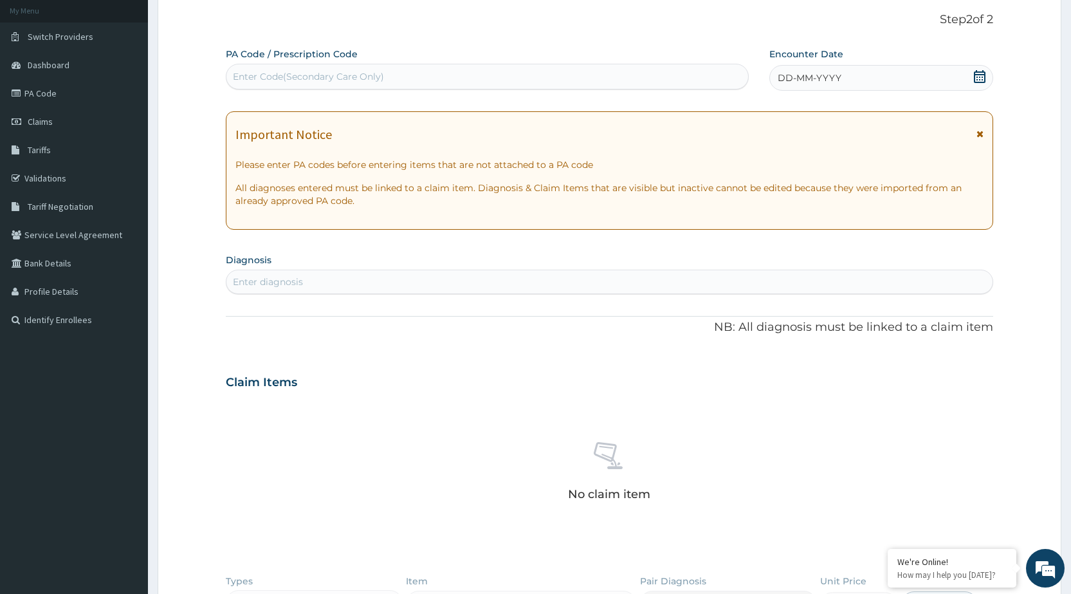
click at [824, 75] on span "DD-MM-YYYY" at bounding box center [809, 77] width 64 height 13
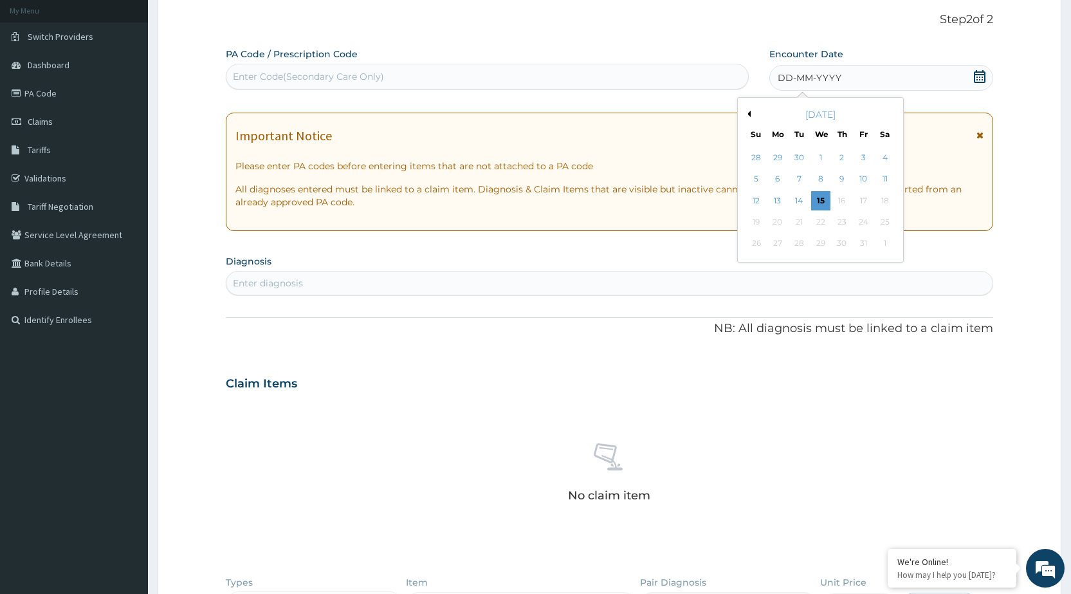
click at [745, 116] on button "Previous Month" at bounding box center [747, 114] width 6 height 6
click at [755, 222] on div "20" at bounding box center [755, 221] width 19 height 19
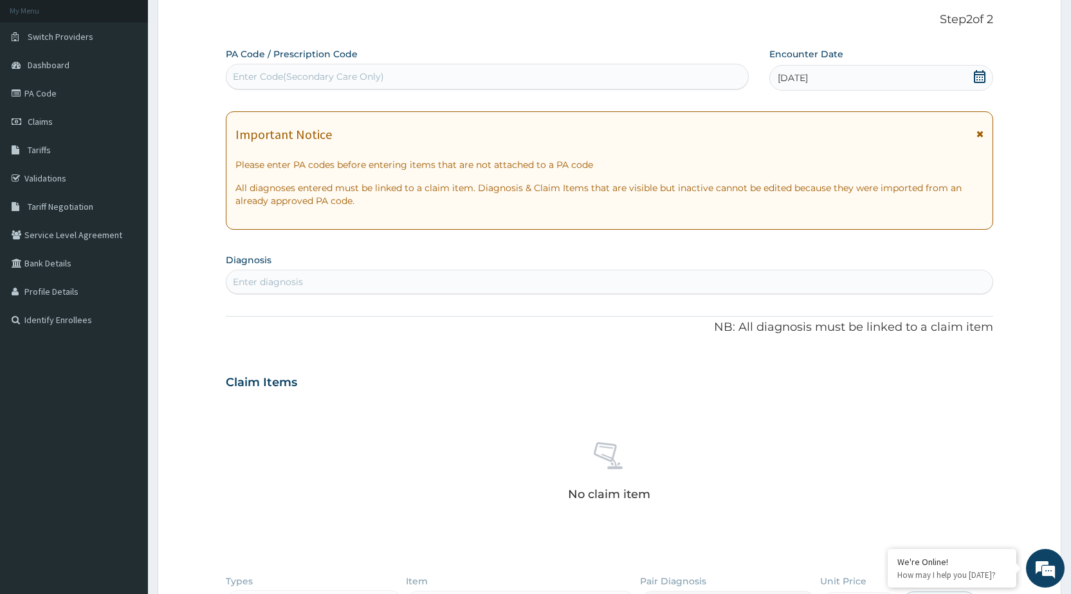
click at [978, 132] on icon at bounding box center [979, 133] width 7 height 9
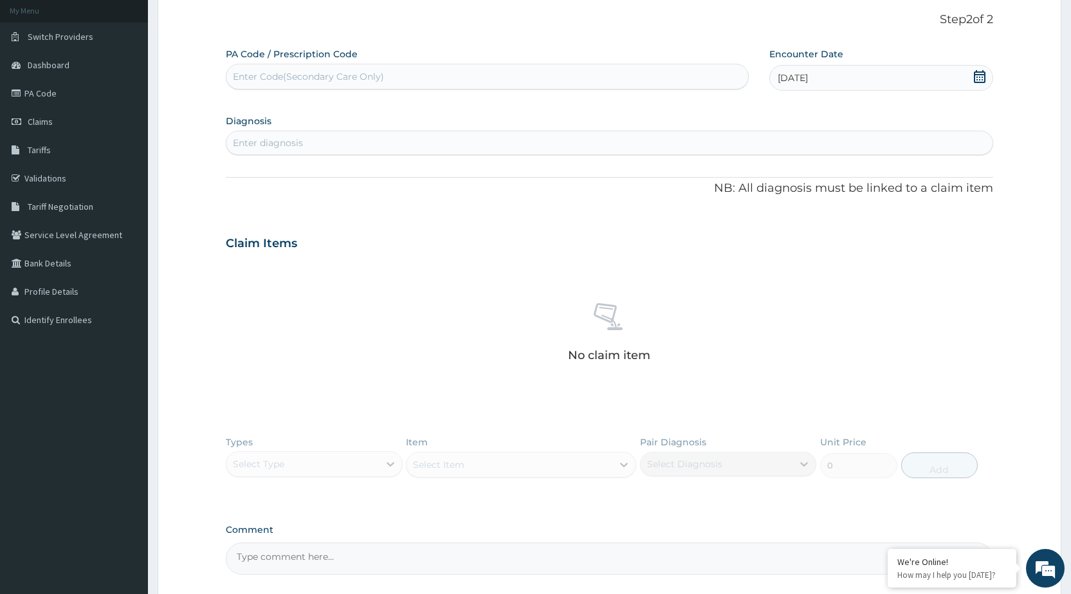
click at [710, 141] on div "Enter diagnosis" at bounding box center [609, 142] width 766 height 21
type input "A"
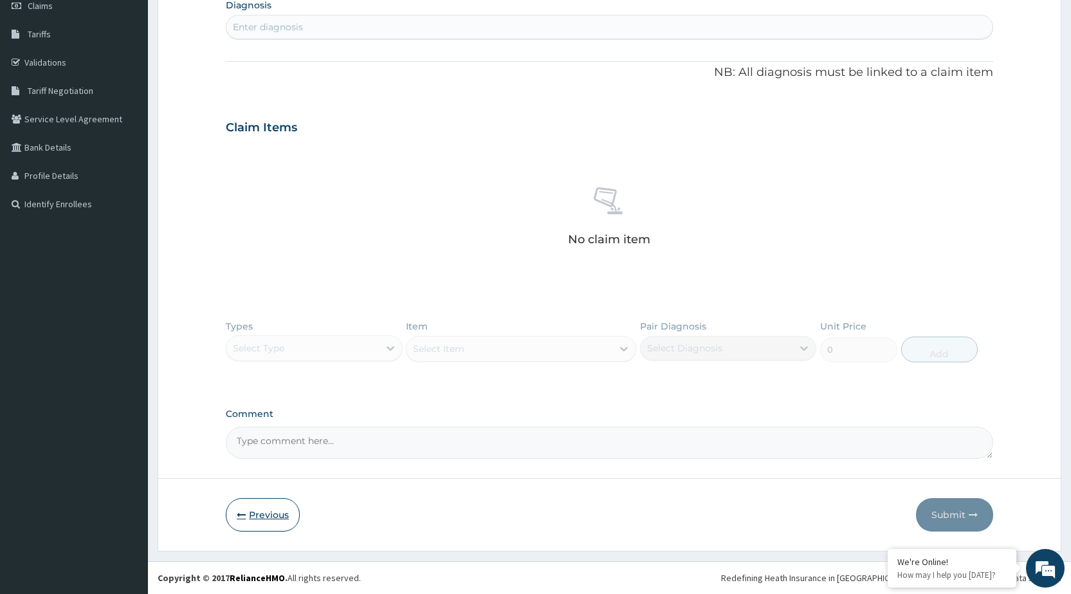
click at [259, 515] on button "Previous" at bounding box center [263, 514] width 74 height 33
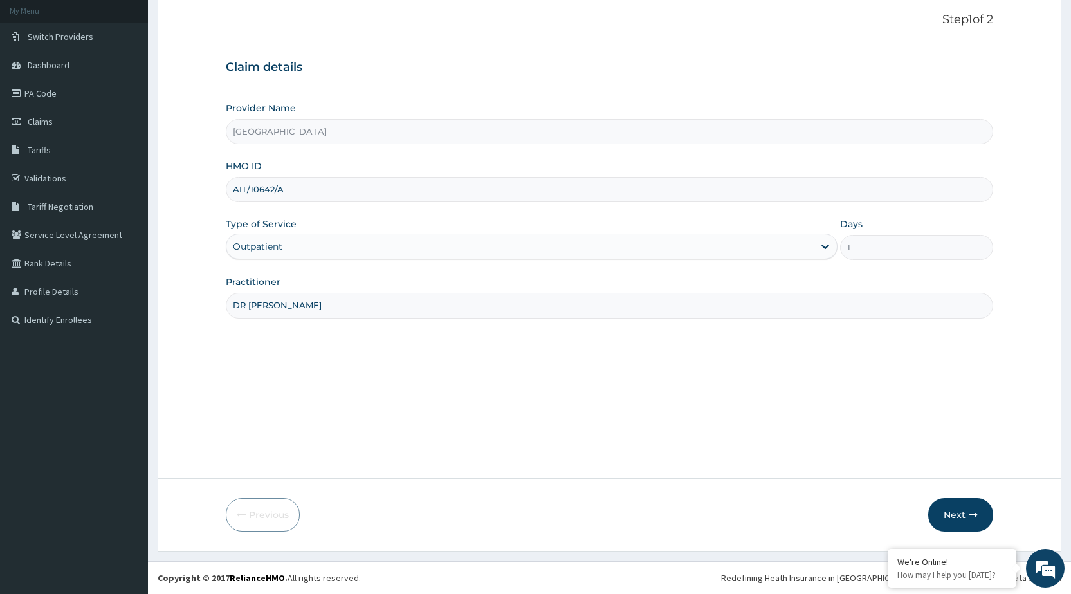
click at [952, 508] on button "Next" at bounding box center [960, 514] width 65 height 33
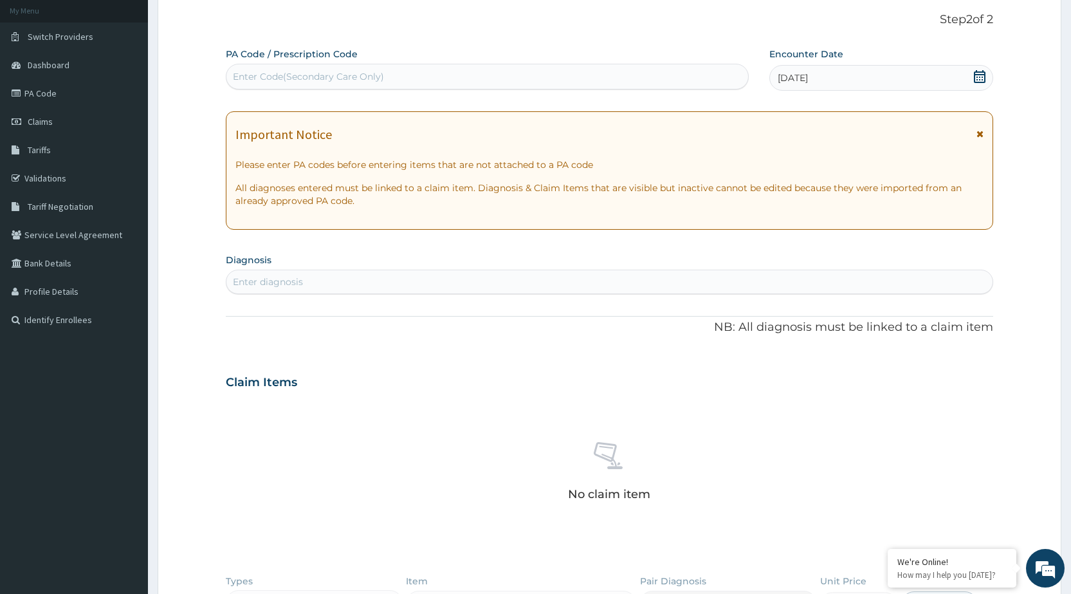
click at [983, 132] on icon at bounding box center [979, 133] width 7 height 9
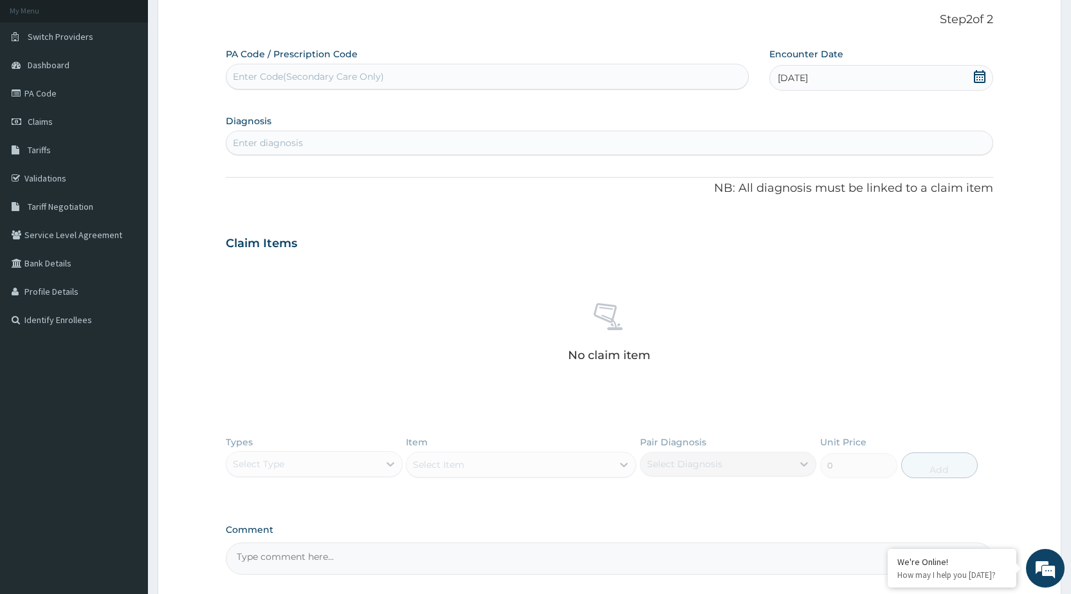
click at [550, 145] on div "Enter diagnosis" at bounding box center [609, 142] width 766 height 21
type input "UPPER RESPIRATORY"
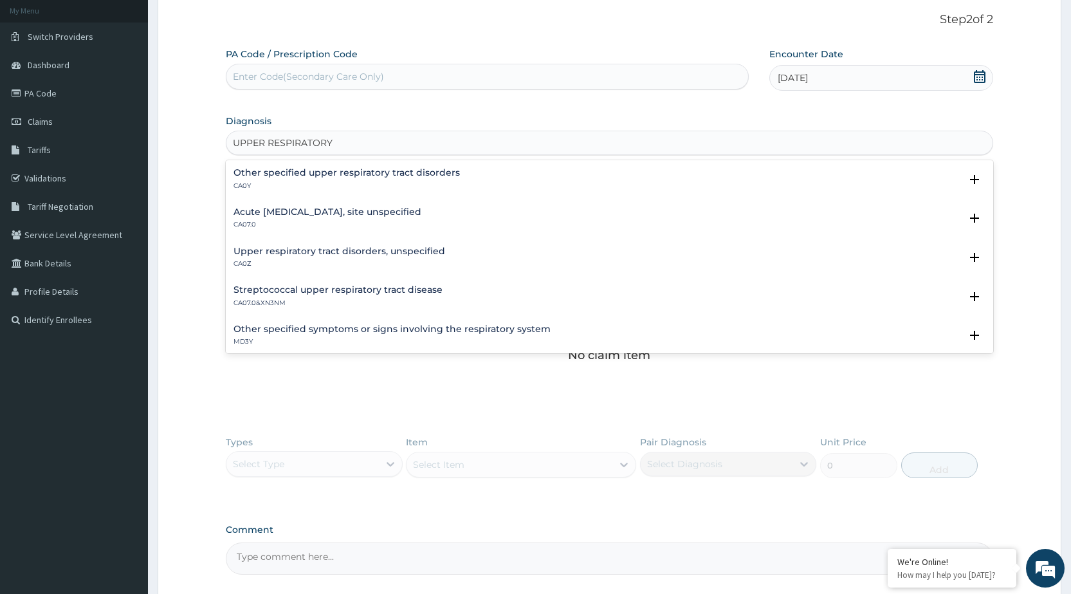
click at [390, 290] on h4 "Streptococcal upper respiratory tract disease" at bounding box center [337, 290] width 209 height 10
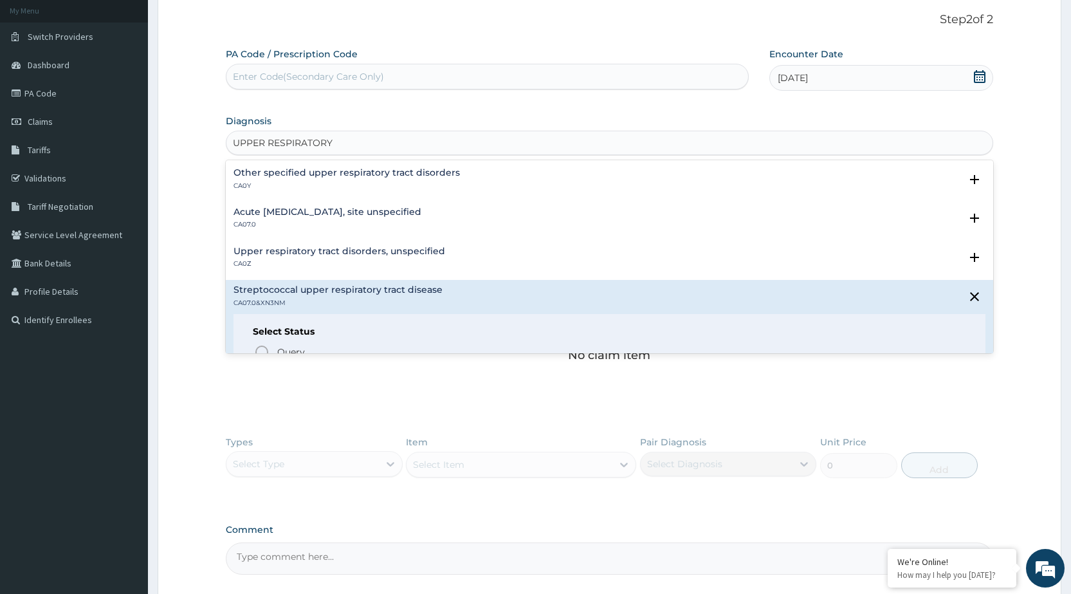
scroll to position [193, 0]
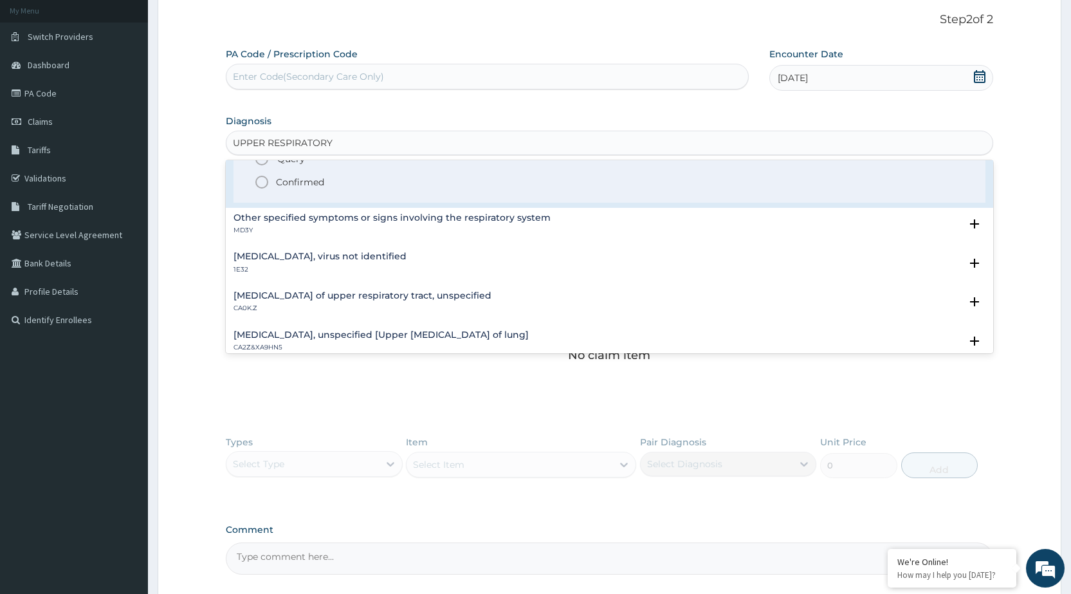
click at [259, 182] on icon "status option filled" at bounding box center [261, 181] width 15 height 15
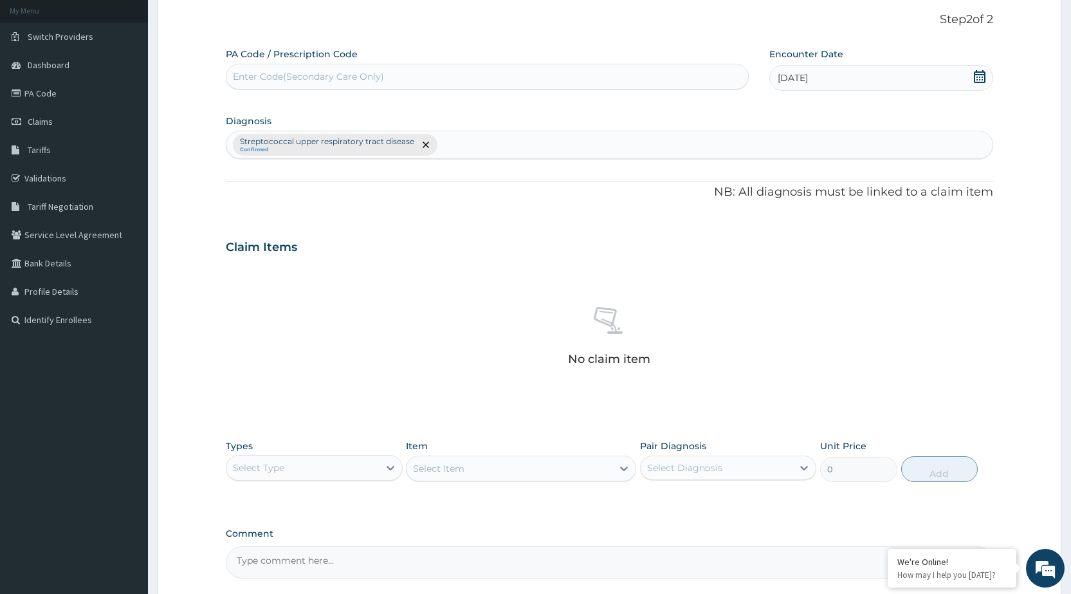
scroll to position [195, 0]
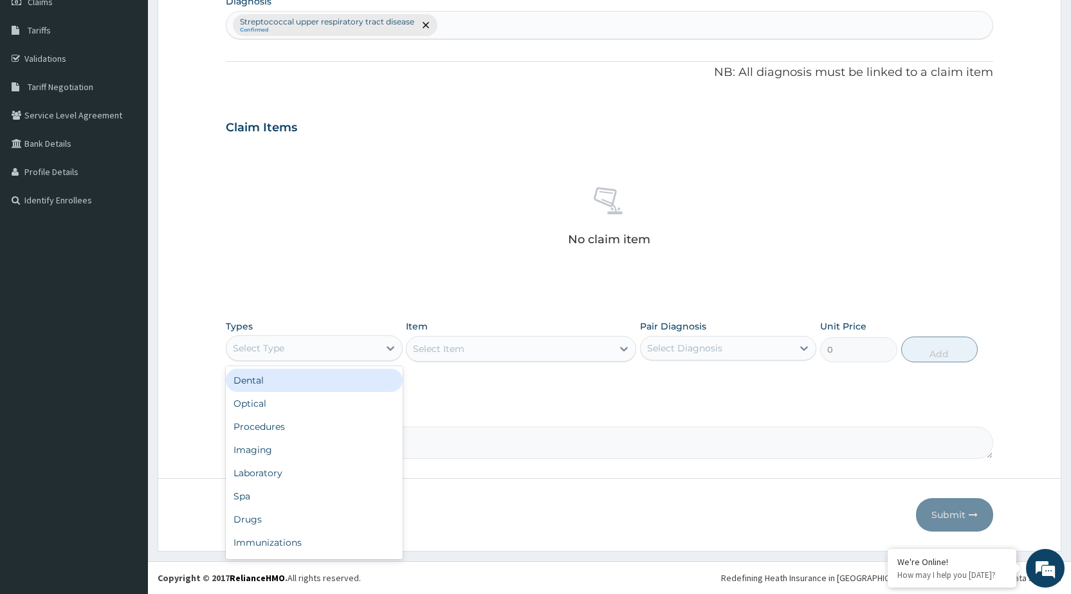
click at [309, 340] on div "Select Type" at bounding box center [302, 348] width 152 height 21
click at [273, 424] on div "Procedures" at bounding box center [314, 426] width 176 height 23
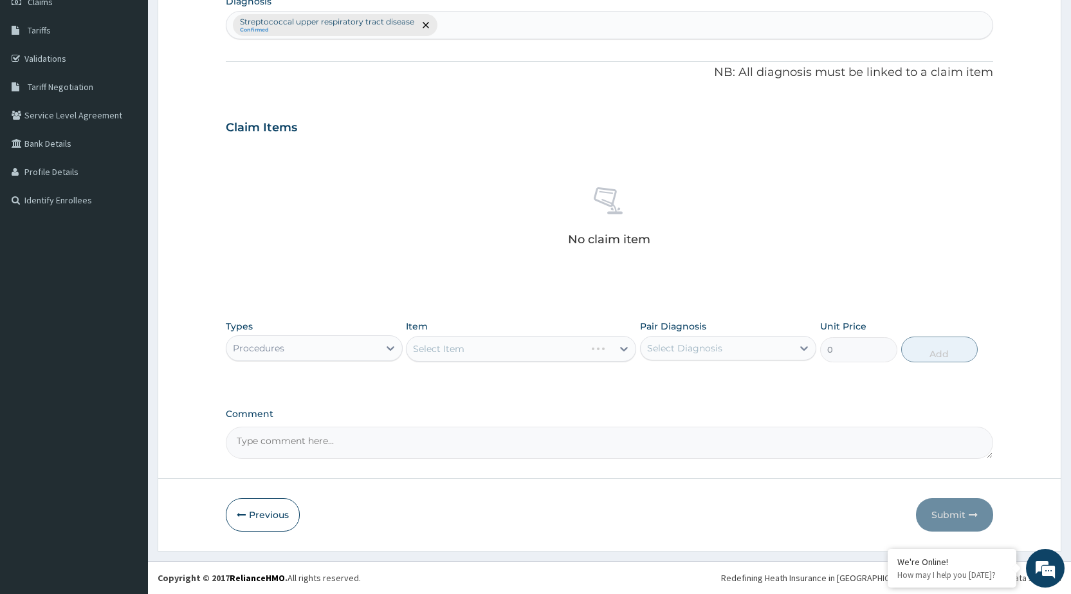
click at [467, 358] on div "Select Item" at bounding box center [521, 349] width 230 height 26
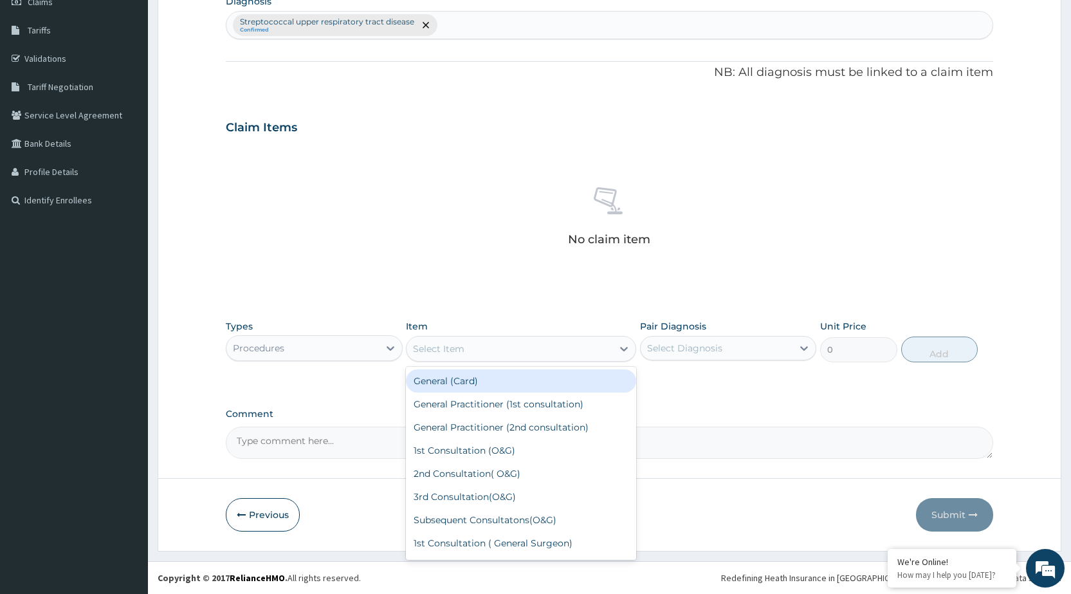
click at [590, 354] on div "Select Item" at bounding box center [509, 348] width 206 height 21
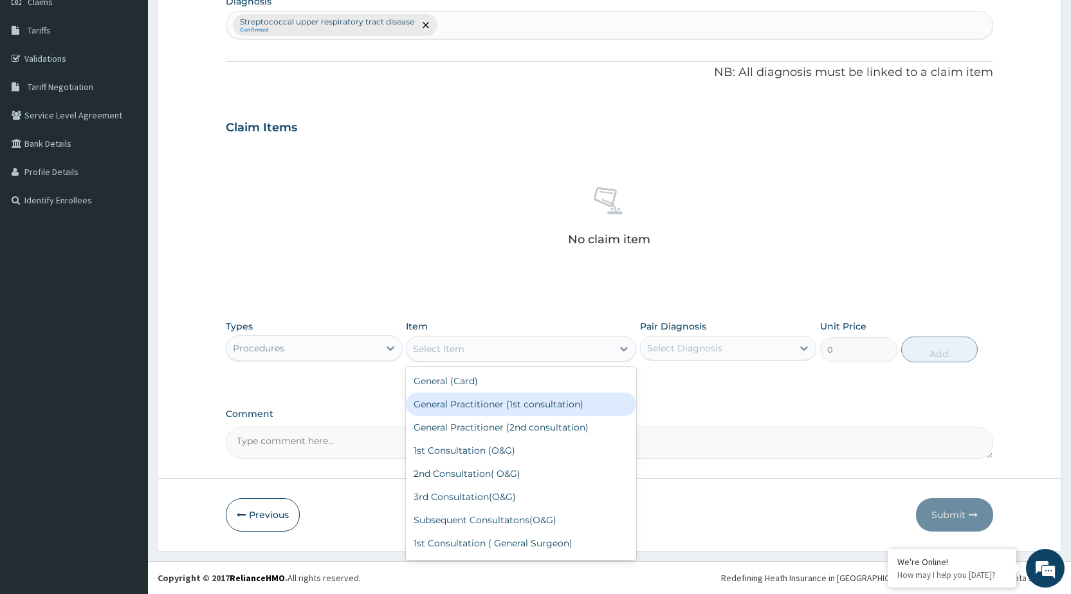
click at [570, 407] on div "General Practitioner (1st consultation)" at bounding box center [521, 403] width 230 height 23
type input "1500"
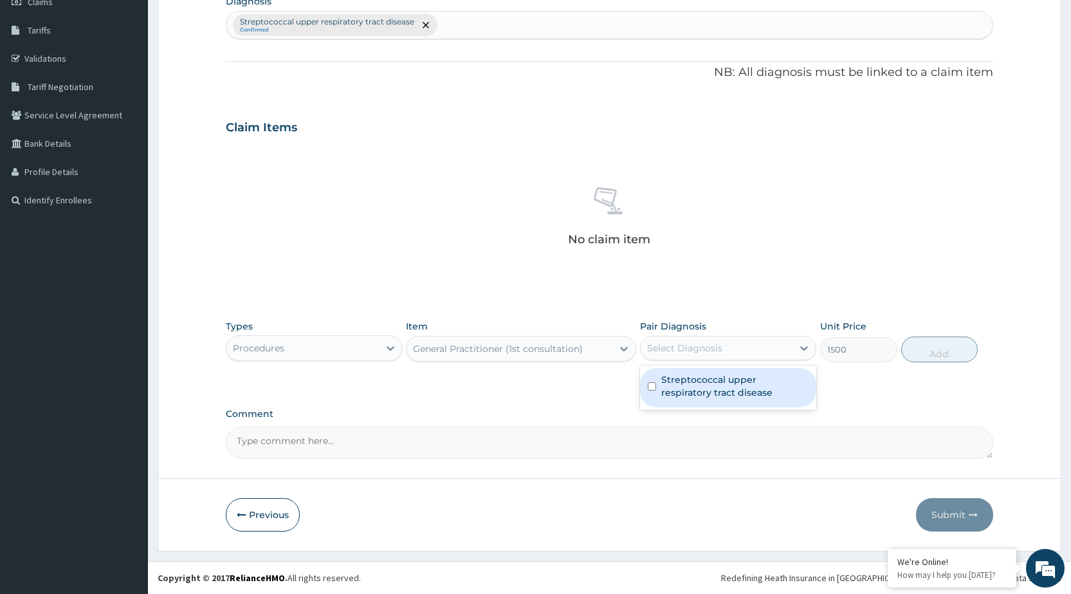
click at [790, 343] on div "Select Diagnosis" at bounding box center [716, 348] width 152 height 21
click at [770, 382] on label "Streptococcal upper respiratory tract disease" at bounding box center [734, 386] width 147 height 26
checkbox input "true"
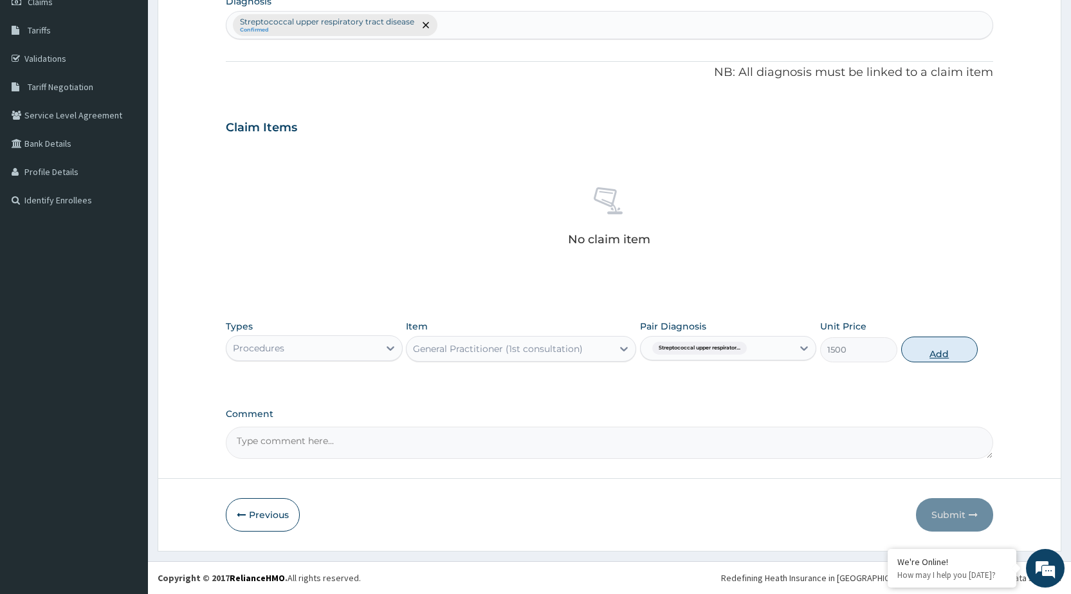
click at [936, 358] on button "Add" at bounding box center [939, 349] width 77 height 26
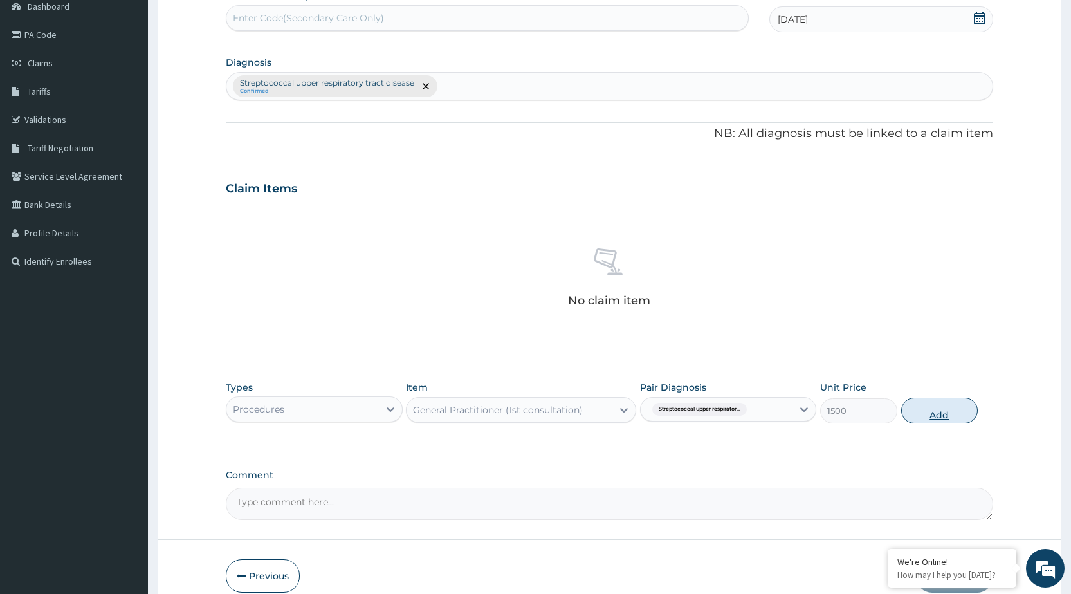
type input "0"
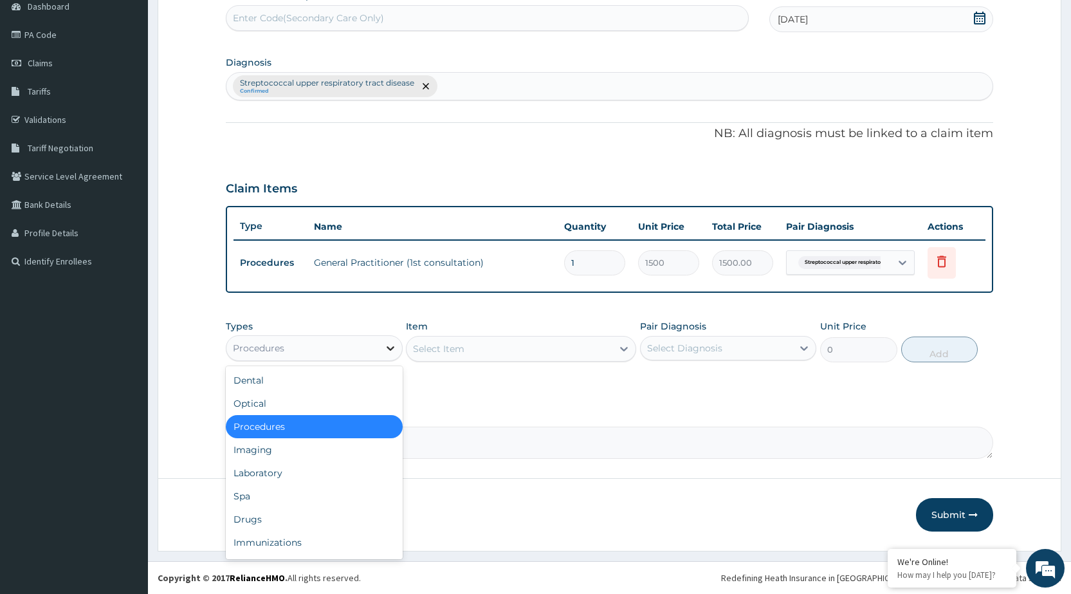
click at [386, 350] on icon at bounding box center [390, 347] width 13 height 13
click at [326, 510] on div "Drugs" at bounding box center [314, 518] width 176 height 23
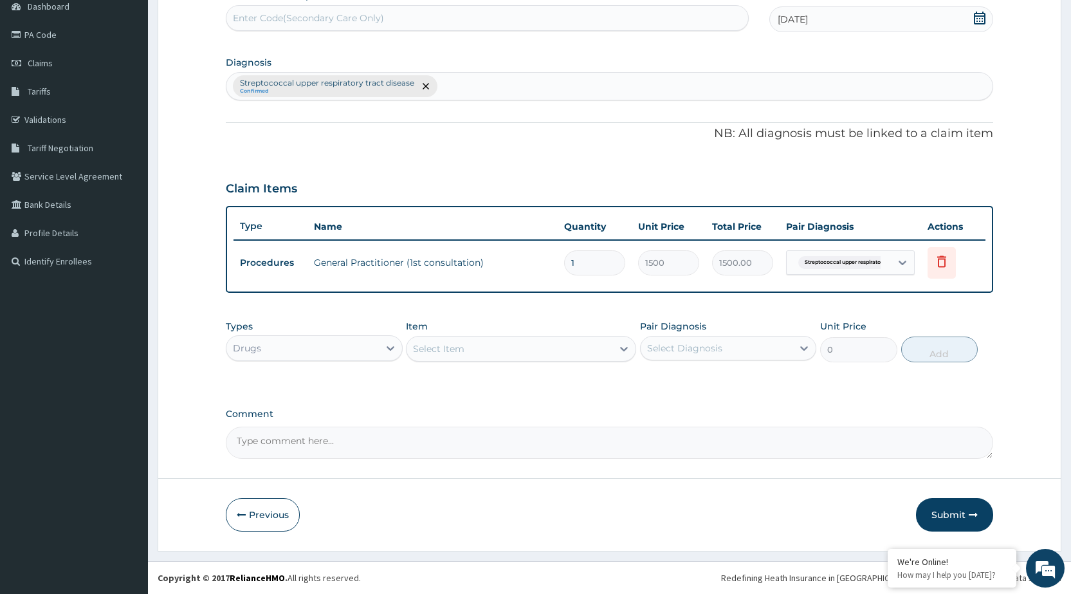
click at [609, 350] on div "Select Item" at bounding box center [509, 348] width 206 height 21
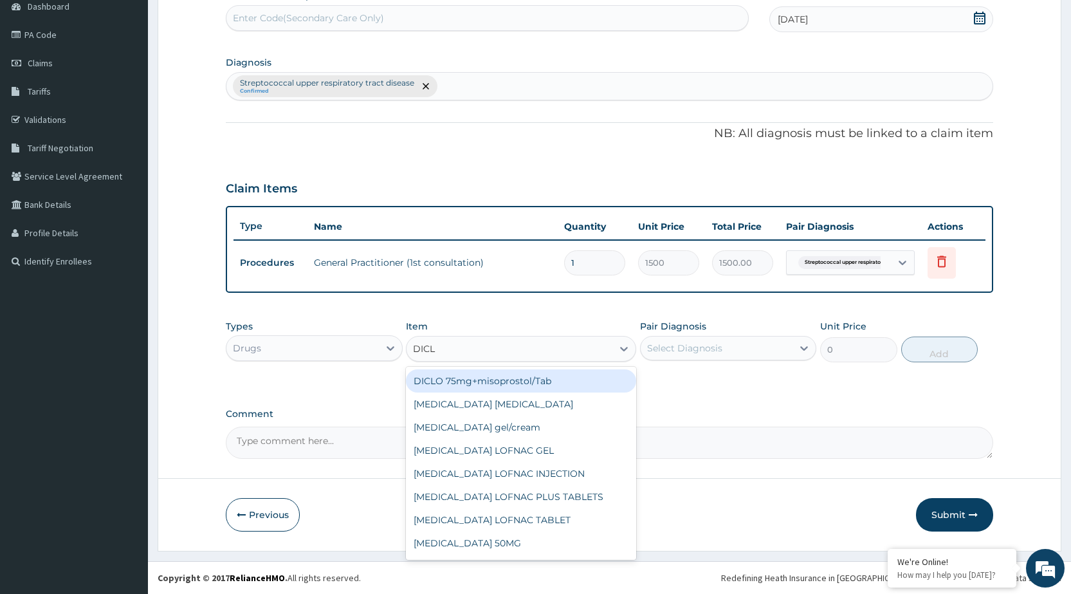
type input "DICLO"
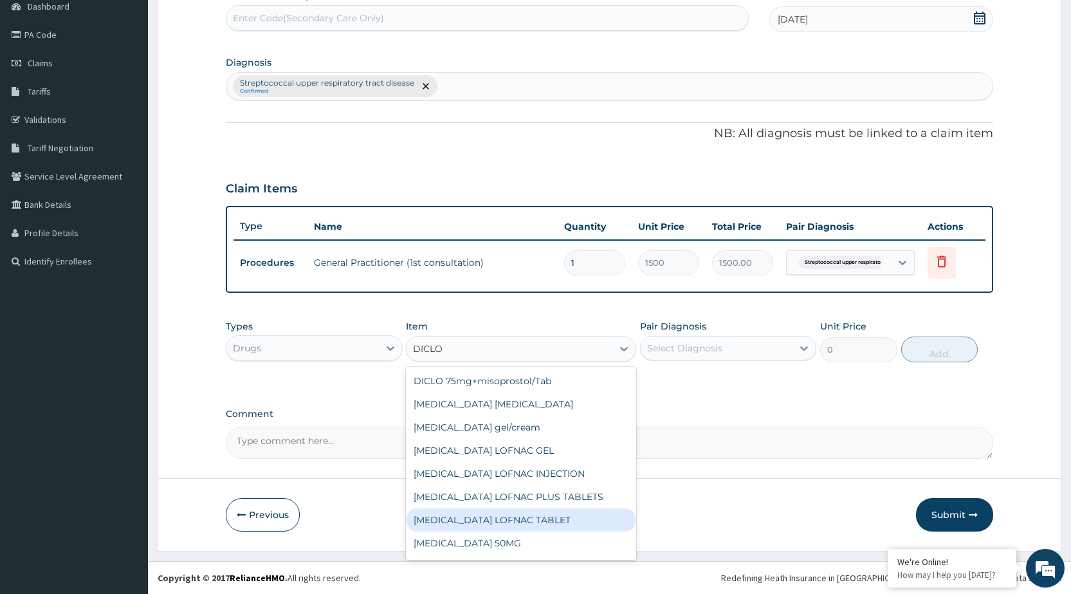
click at [531, 525] on div "Diclofenac LOFNAC TABLET" at bounding box center [521, 519] width 230 height 23
type input "42"
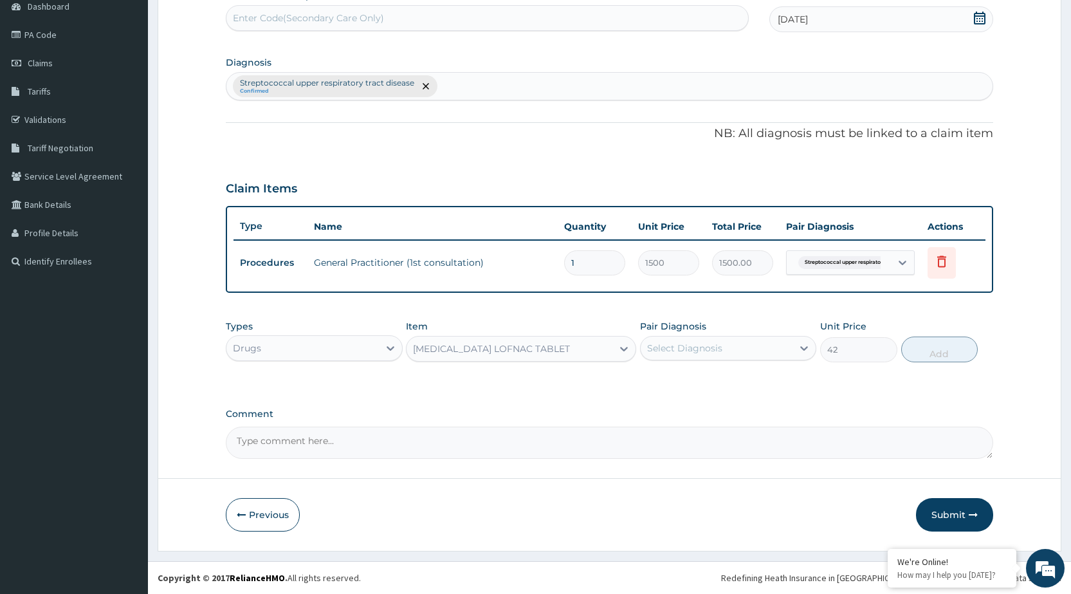
click at [776, 352] on div "Select Diagnosis" at bounding box center [716, 348] width 152 height 21
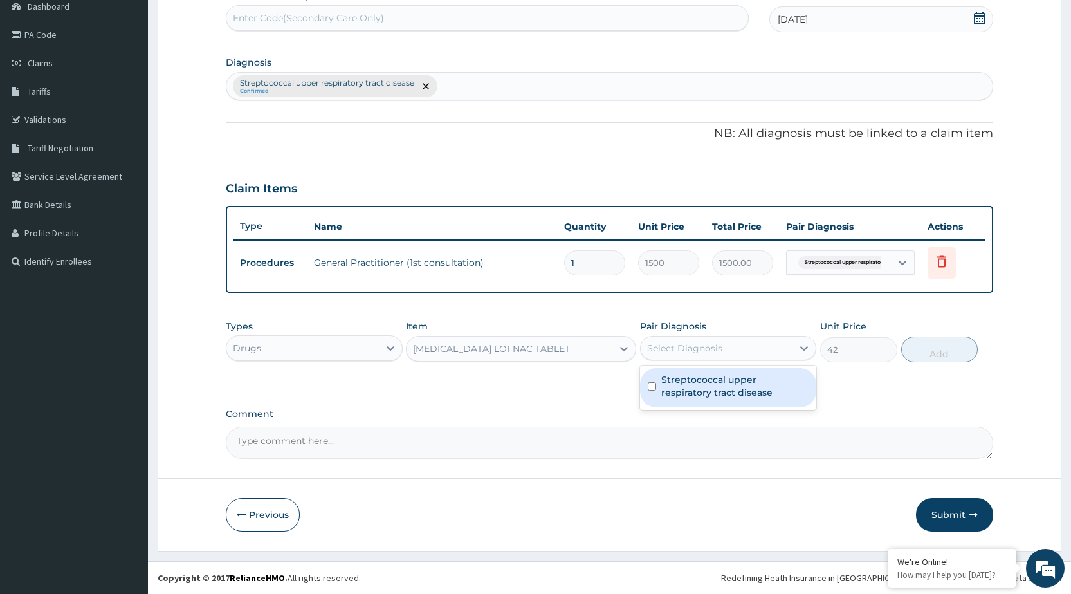
click at [766, 383] on label "Streptococcal upper respiratory tract disease" at bounding box center [734, 386] width 147 height 26
checkbox input "true"
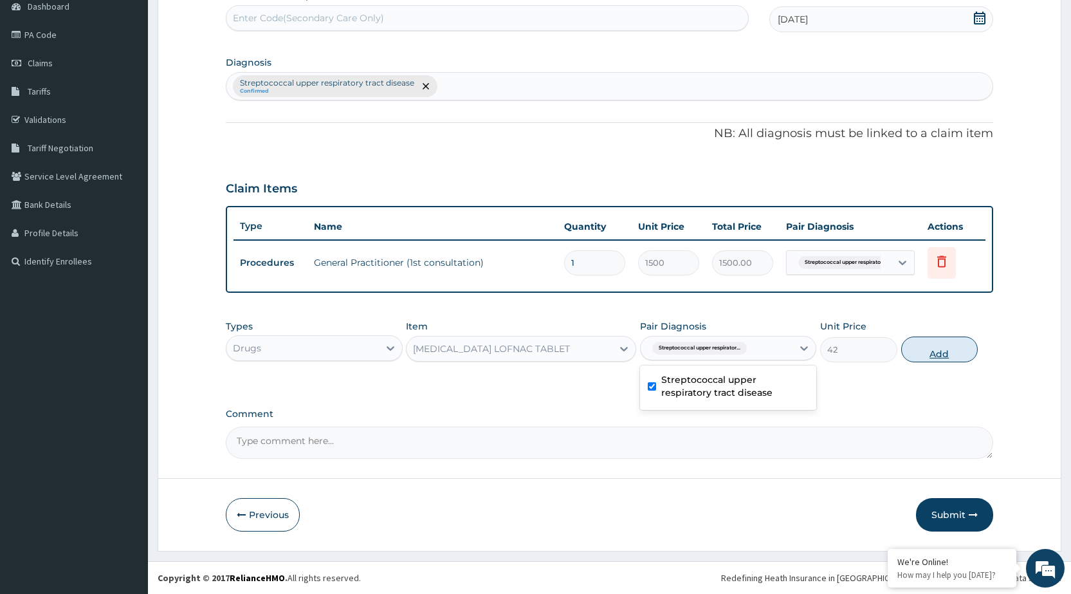
click at [908, 356] on button "Add" at bounding box center [939, 349] width 77 height 26
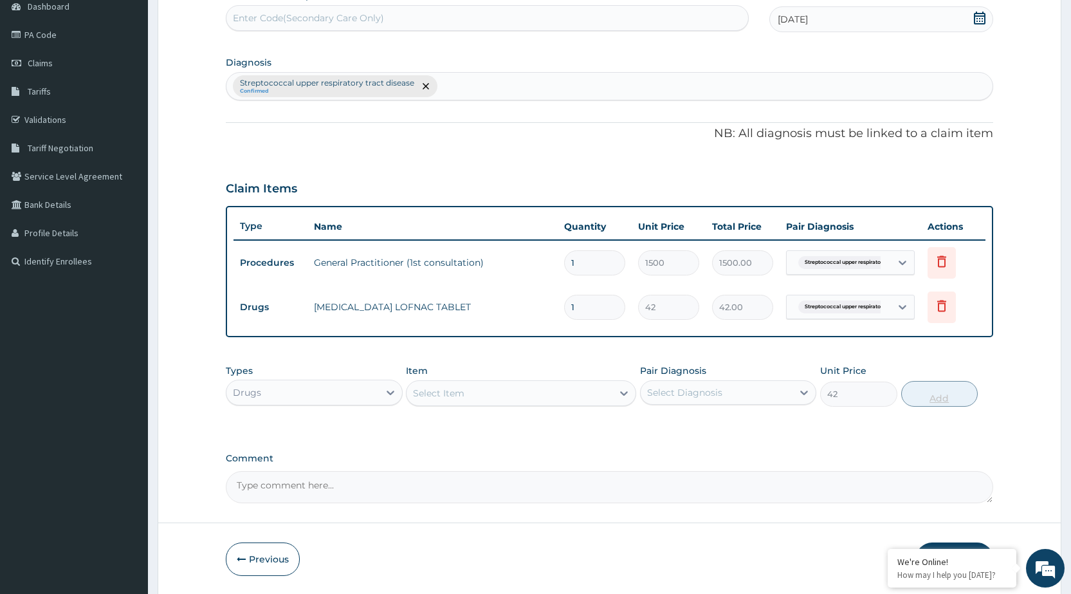
type input "0"
type input "10"
type input "420.00"
type input "10"
click at [626, 396] on icon at bounding box center [623, 392] width 13 height 13
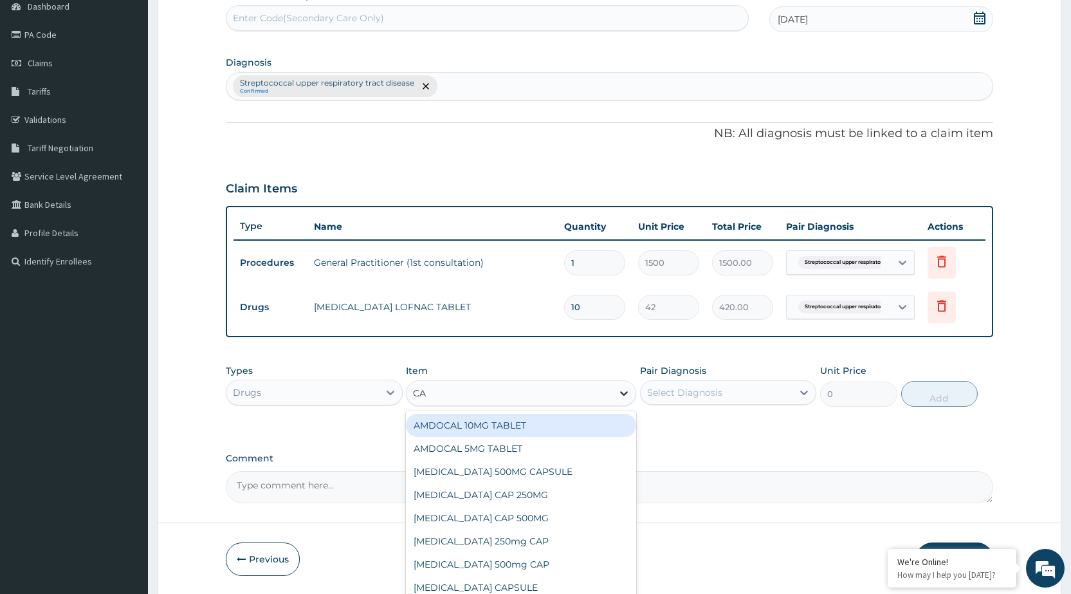
type input "CAP"
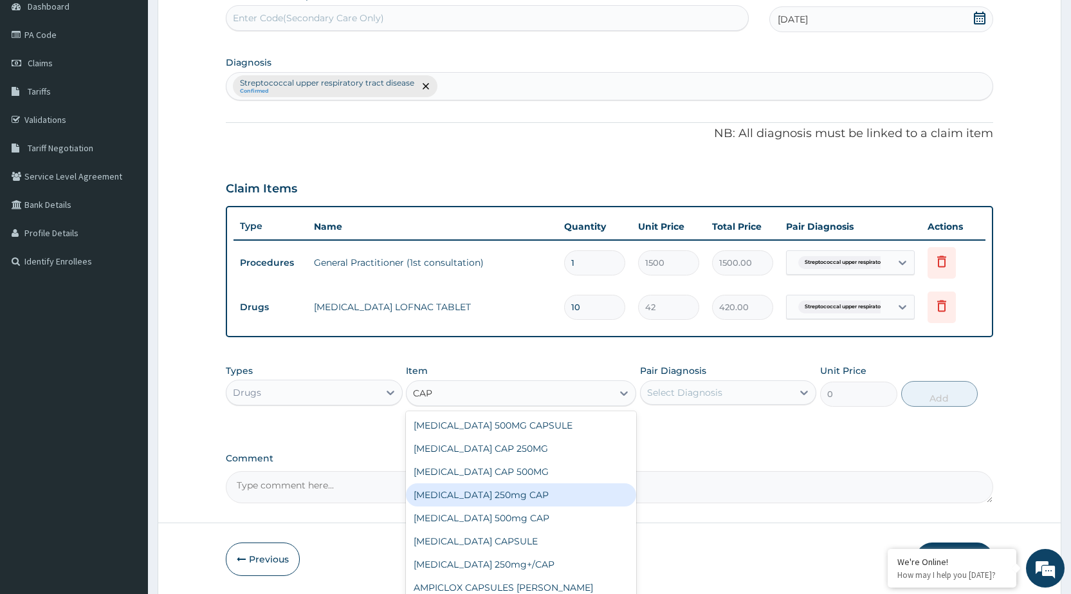
click at [532, 500] on div "Amoxycillin 250mg CAP" at bounding box center [521, 494] width 230 height 23
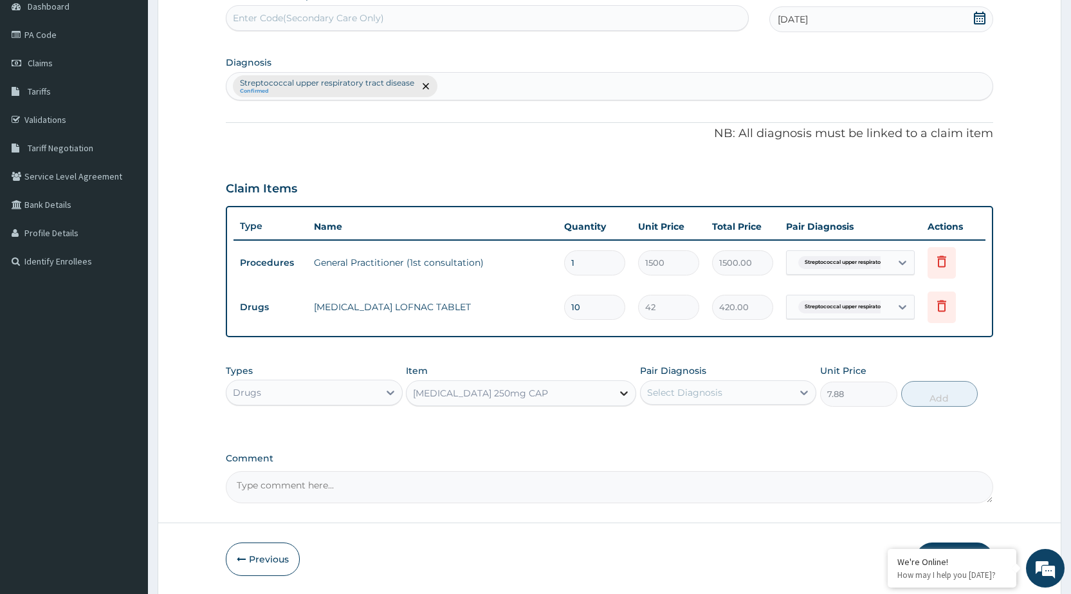
click at [626, 389] on icon at bounding box center [623, 392] width 13 height 13
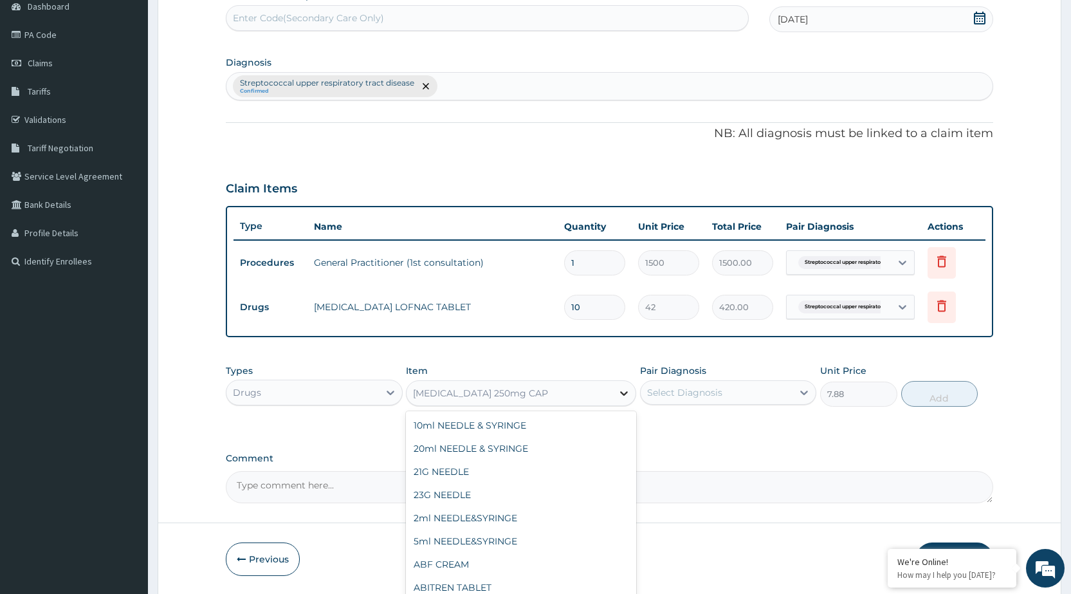
scroll to position [1878, 0]
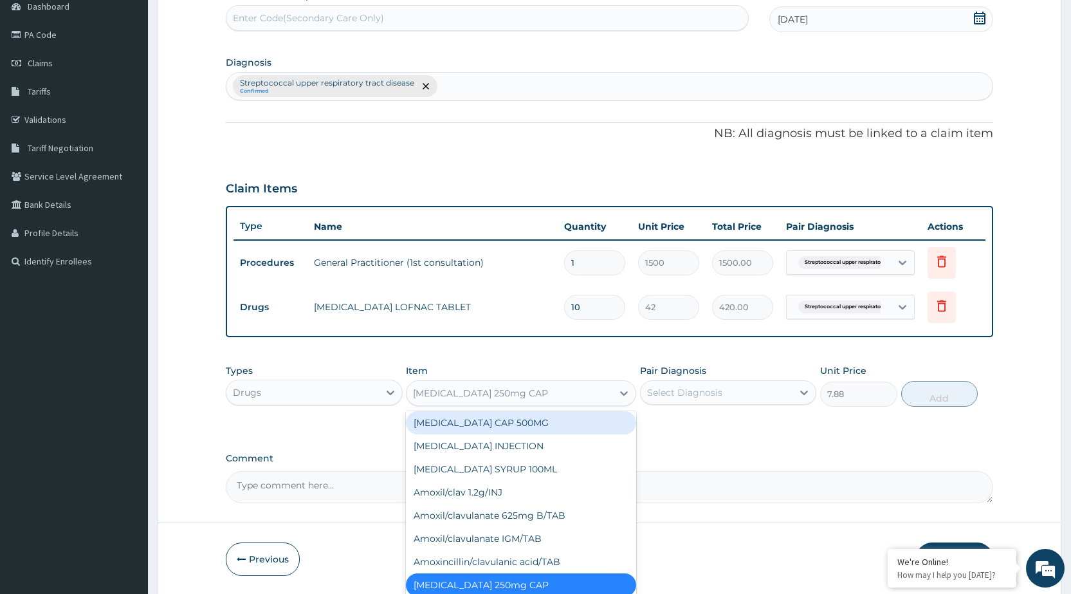
click at [590, 418] on div "AMOXIL CAP 500MG" at bounding box center [521, 422] width 230 height 23
type input "63"
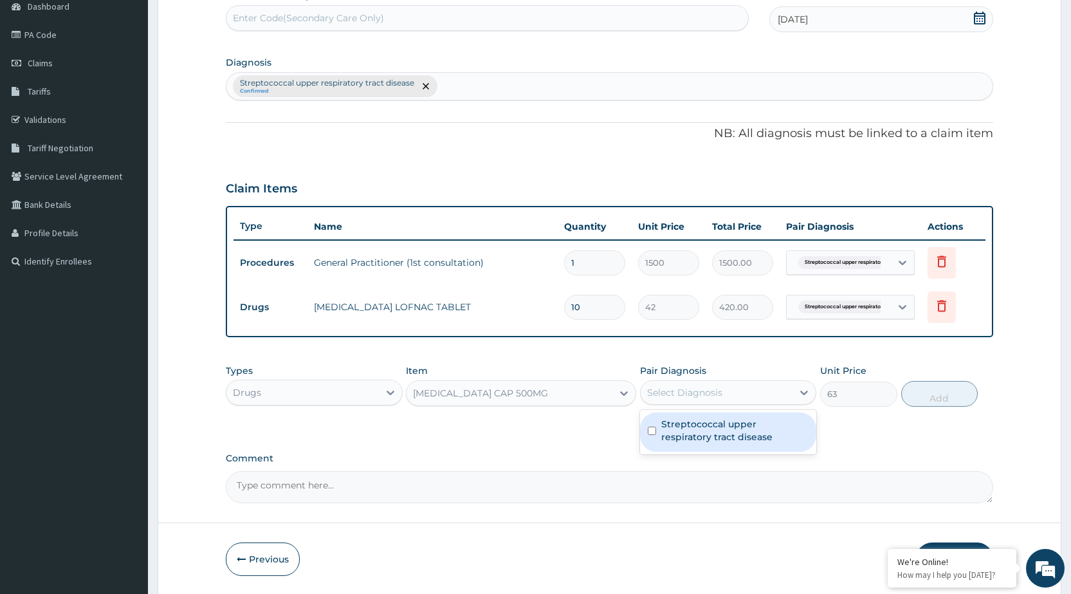
click at [776, 389] on div "Select Diagnosis" at bounding box center [716, 392] width 152 height 21
drag, startPoint x: 760, startPoint y: 426, endPoint x: 918, endPoint y: 419, distance: 158.3
click at [785, 422] on label "Streptococcal upper respiratory tract disease" at bounding box center [734, 430] width 147 height 26
checkbox input "true"
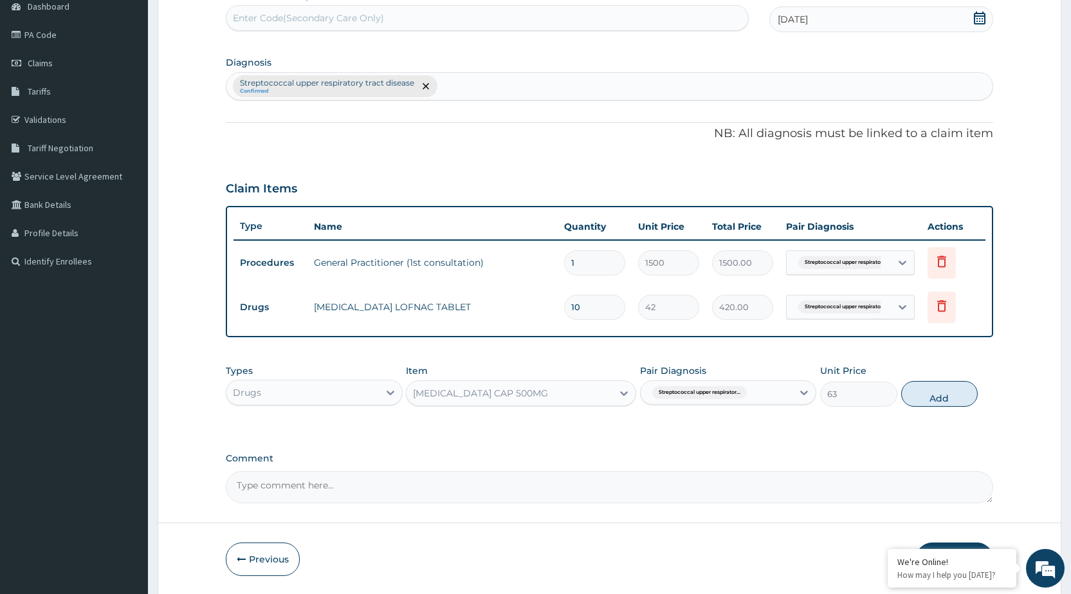
click at [945, 392] on button "Add" at bounding box center [939, 394] width 77 height 26
type input "0"
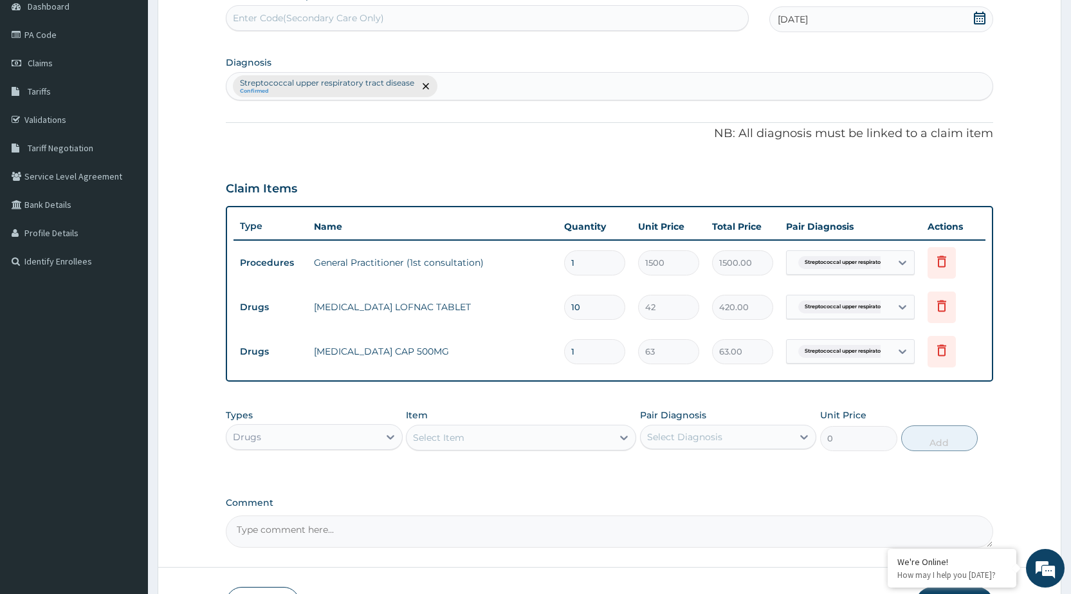
type input "10"
type input "630.00"
type input "10"
click at [597, 439] on div "Select Item" at bounding box center [509, 437] width 206 height 21
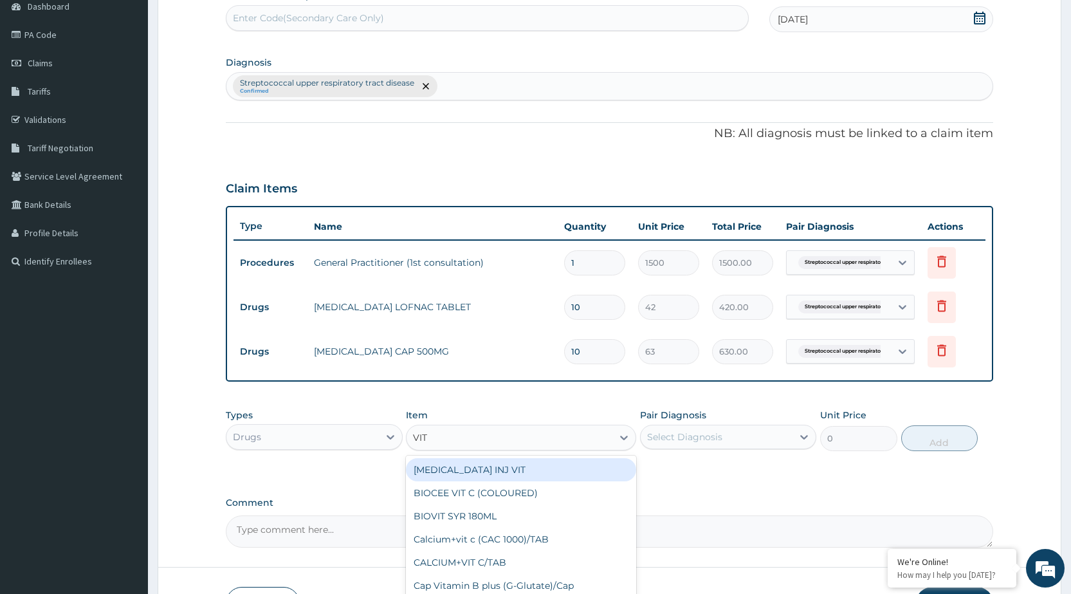
type input "VIT"
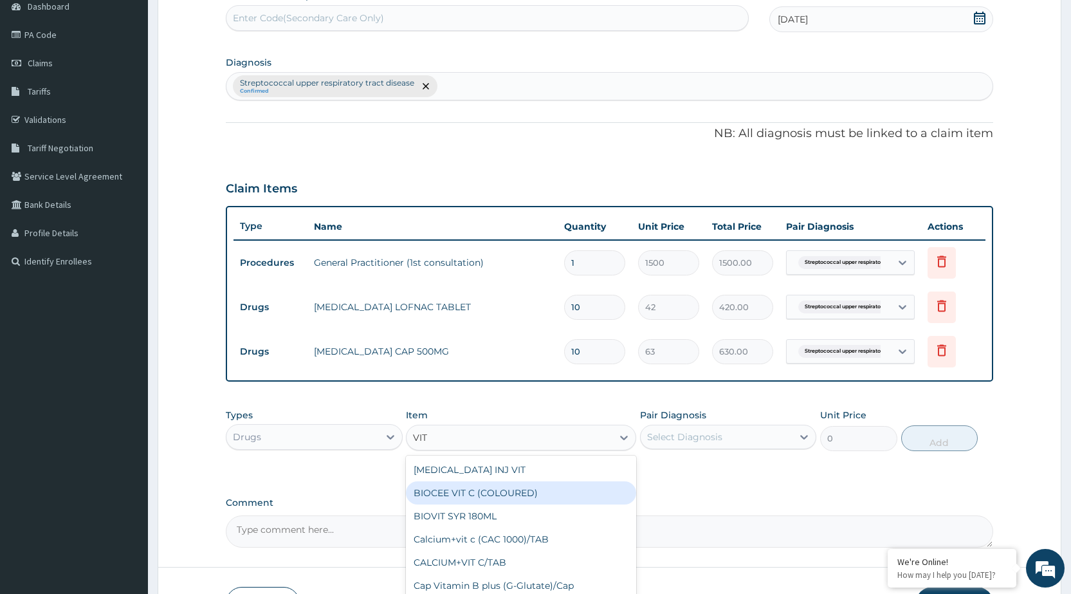
click at [463, 500] on div "BIOCEE VIT C (COLOURED)" at bounding box center [521, 492] width 230 height 23
type input "1.57"
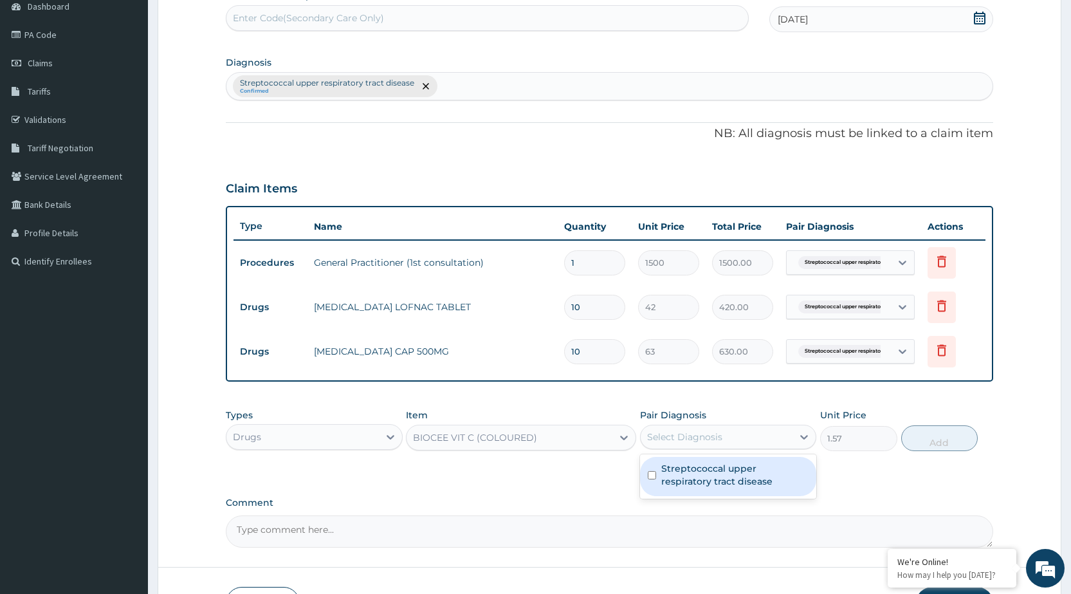
click at [731, 443] on div "Select Diagnosis" at bounding box center [716, 436] width 152 height 21
drag, startPoint x: 721, startPoint y: 489, endPoint x: 803, endPoint y: 478, distance: 82.5
click at [723, 487] on div "Streptococcal upper respiratory tract disease" at bounding box center [728, 476] width 176 height 39
checkbox input "true"
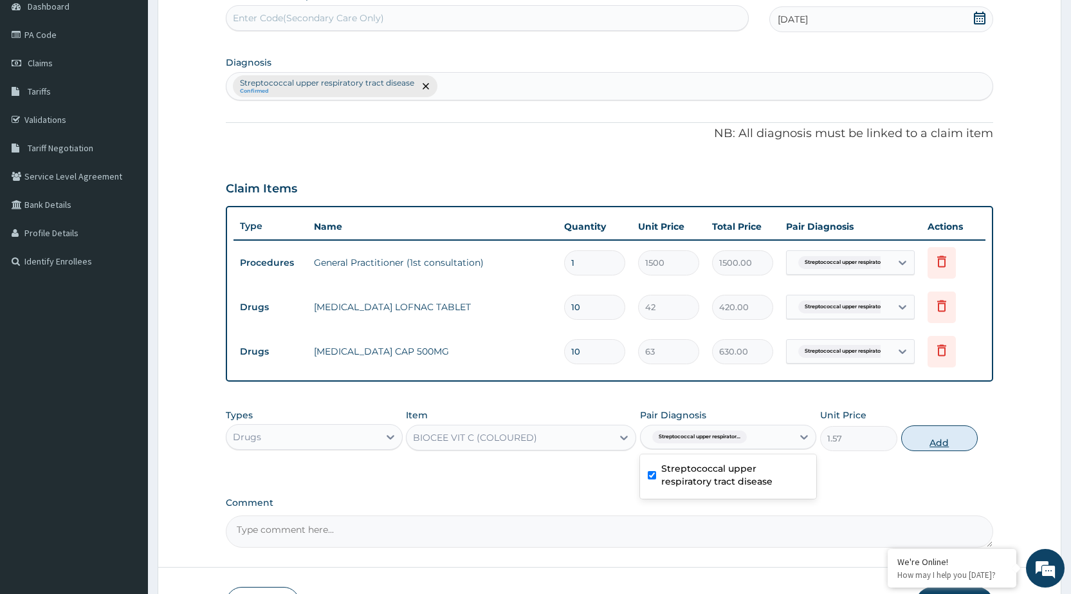
click at [954, 446] on button "Add" at bounding box center [939, 438] width 77 height 26
type input "0"
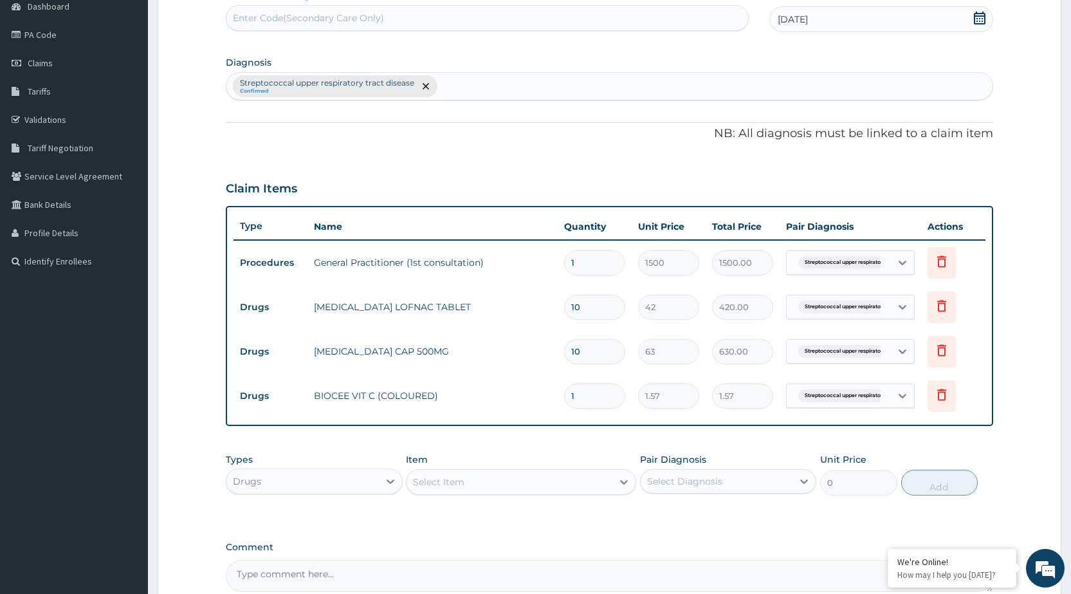
type input "0.00"
type input "3"
type input "4.71"
type input "30"
type input "47.10"
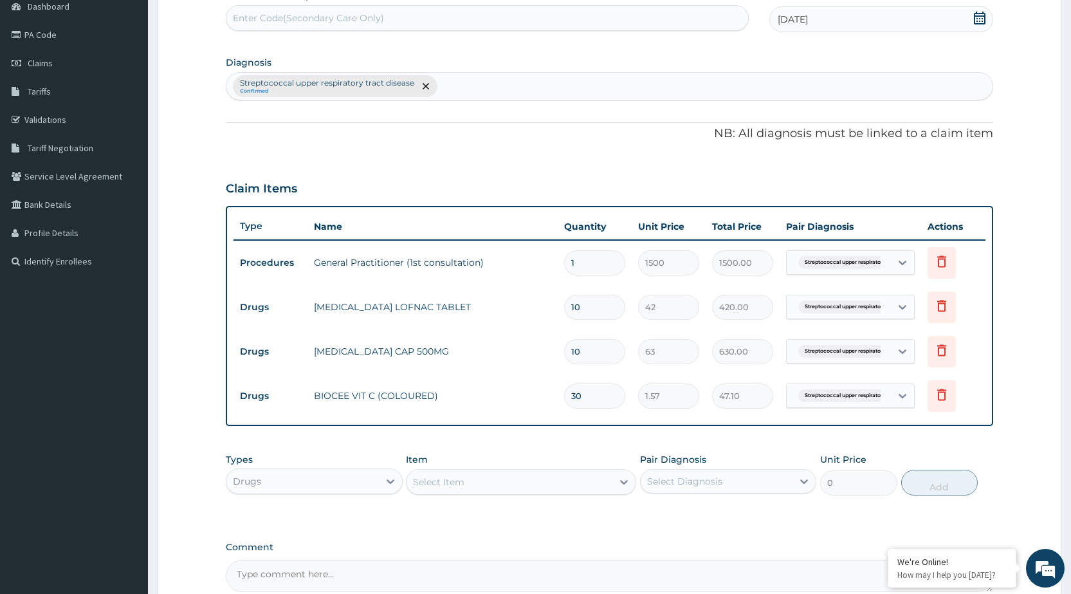
scroll to position [267, 0]
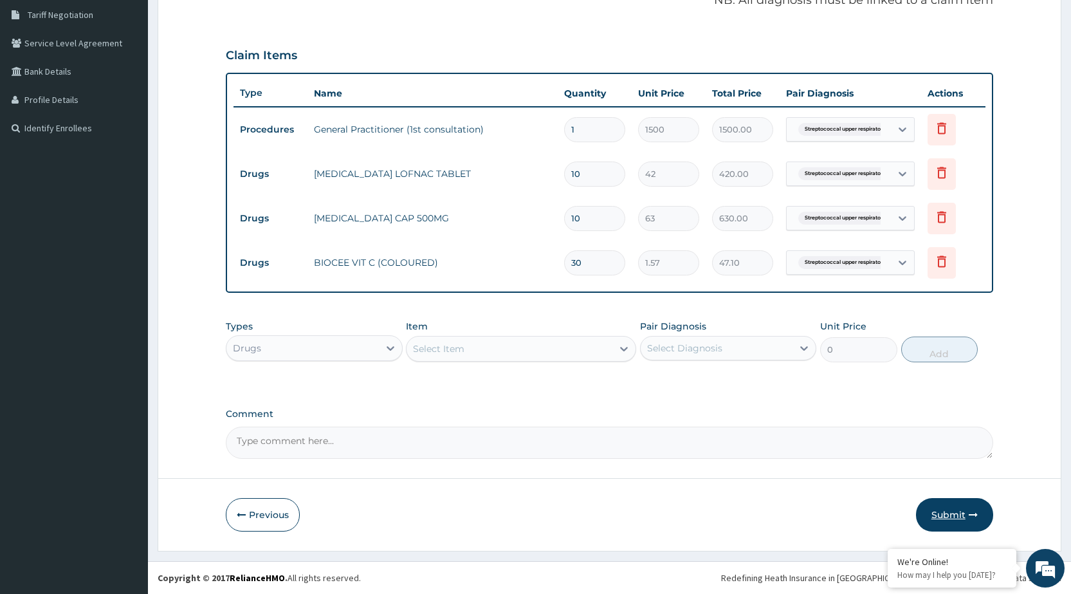
type input "30"
click at [956, 503] on button "Submit" at bounding box center [954, 514] width 77 height 33
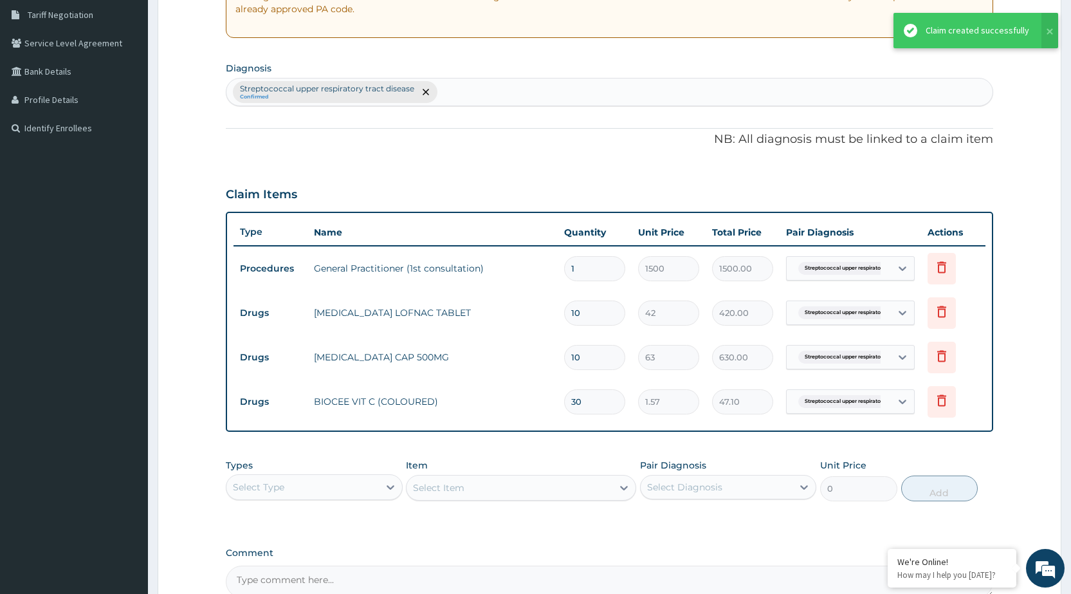
scroll to position [406, 0]
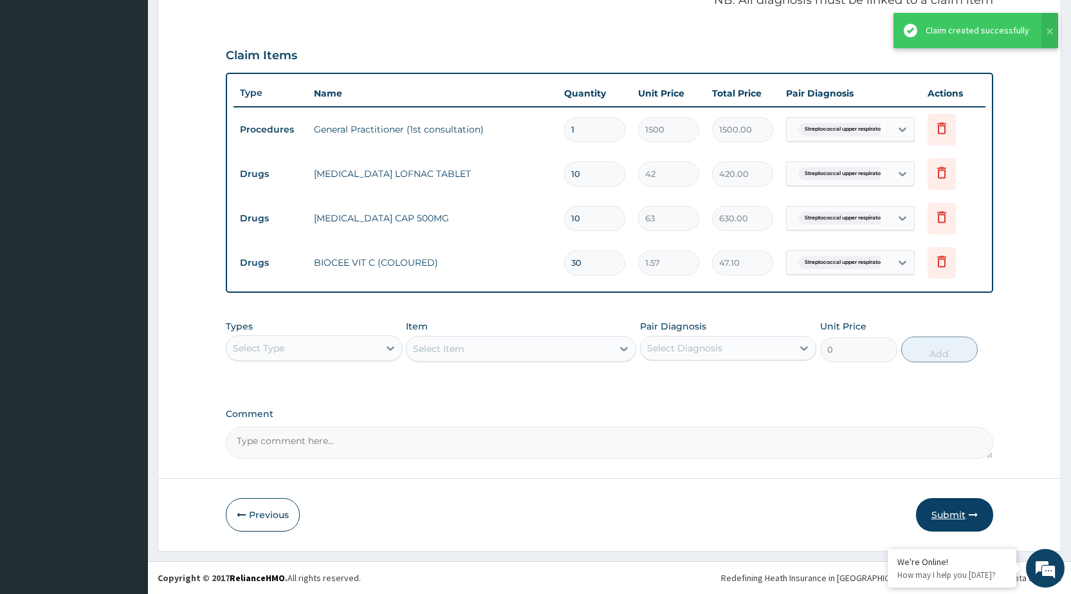
click at [932, 512] on button "Submit" at bounding box center [954, 514] width 77 height 33
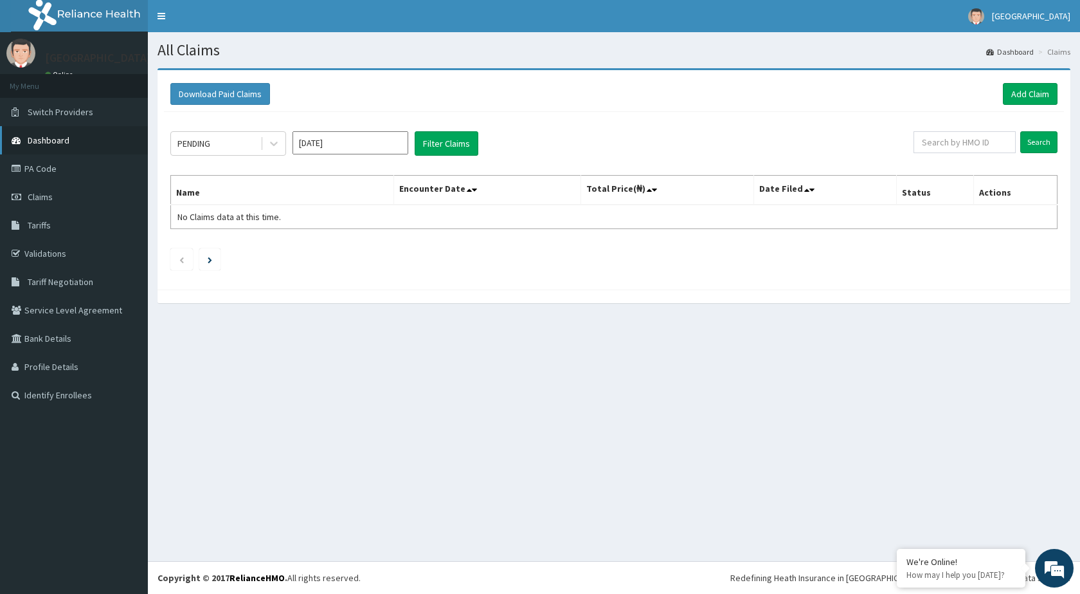
click at [68, 143] on span "Dashboard" at bounding box center [49, 140] width 42 height 12
